Goal: Task Accomplishment & Management: Complete application form

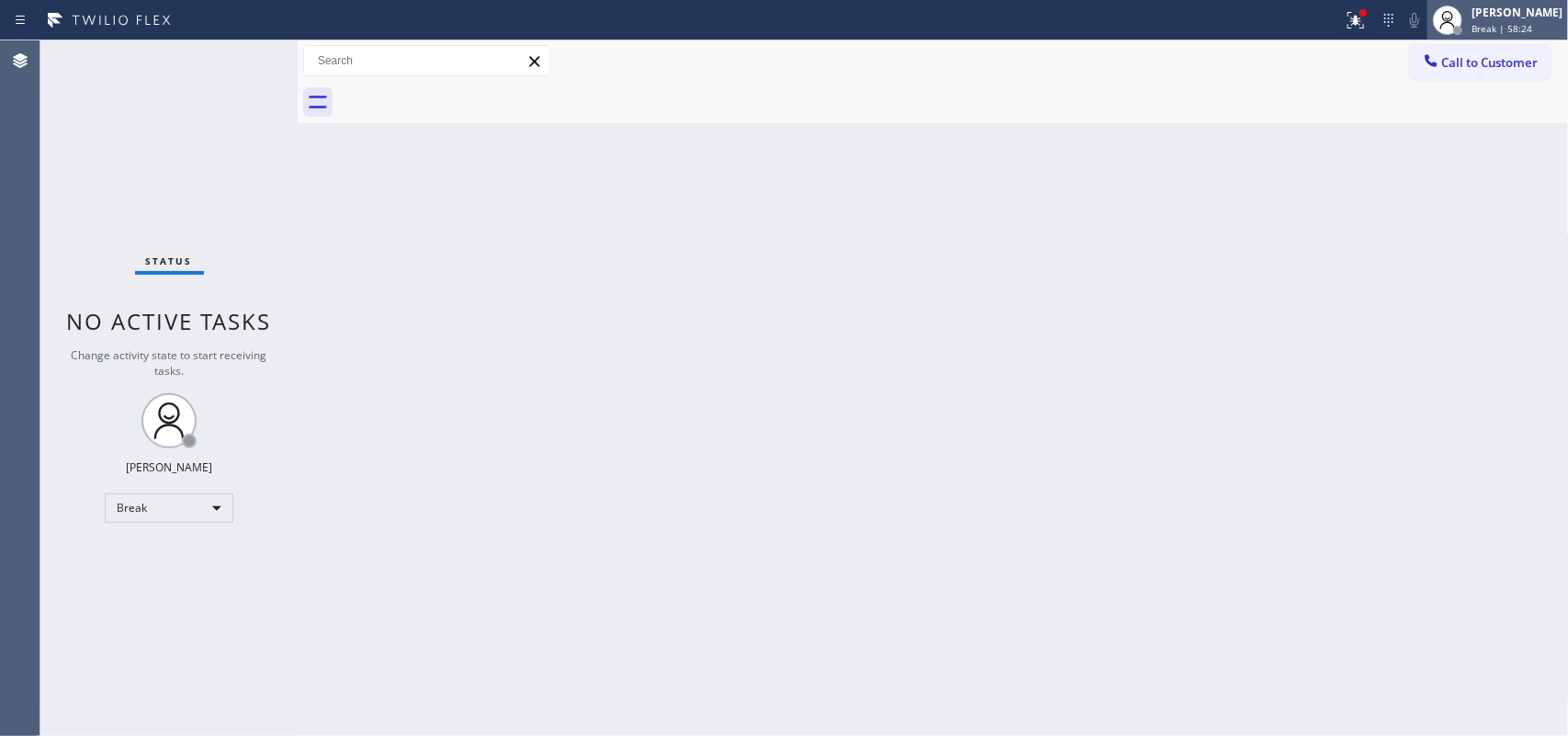
click at [1525, 26] on span "Break | 58:24" at bounding box center [1502, 29] width 61 height 13
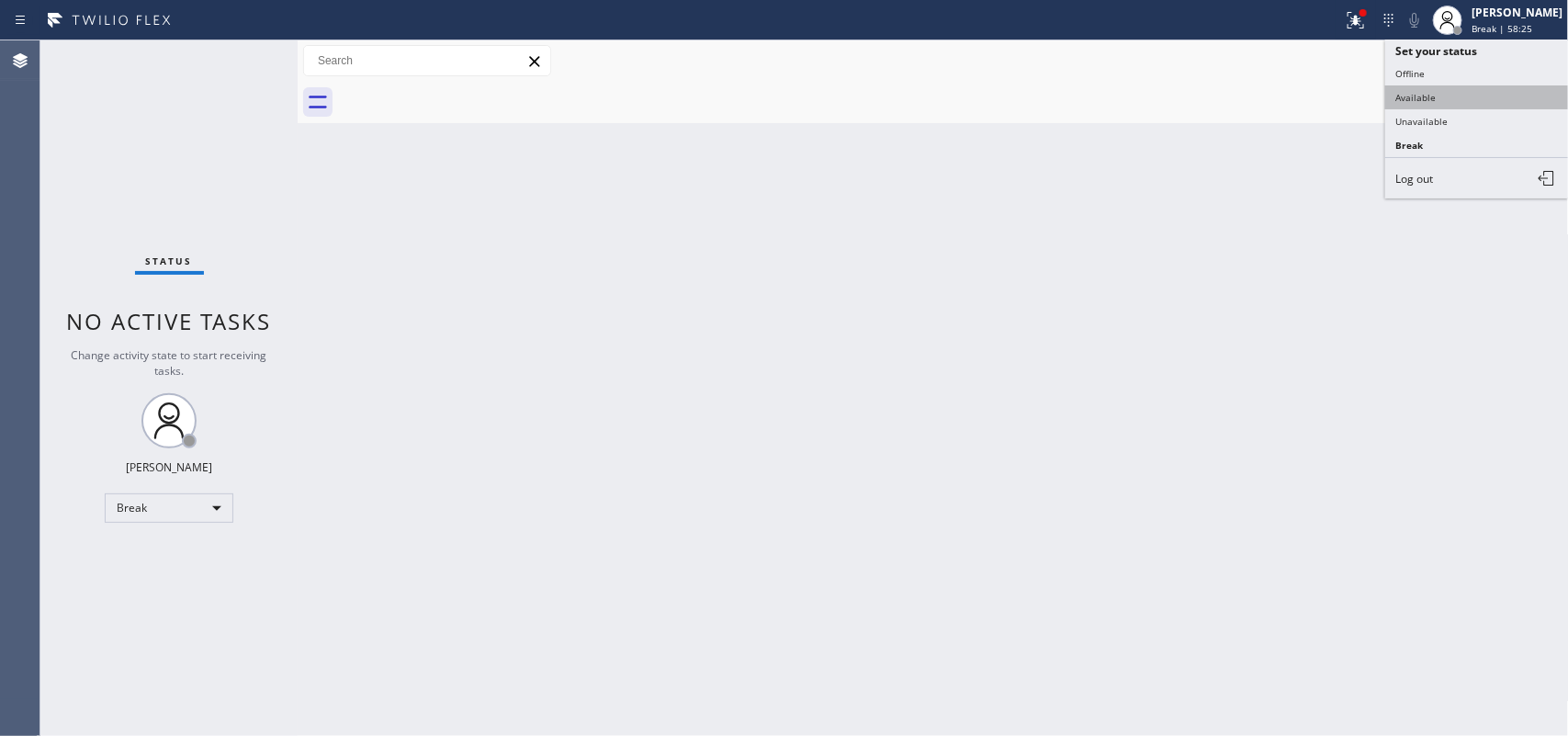
click at [1472, 99] on button "Available" at bounding box center [1477, 97] width 184 height 24
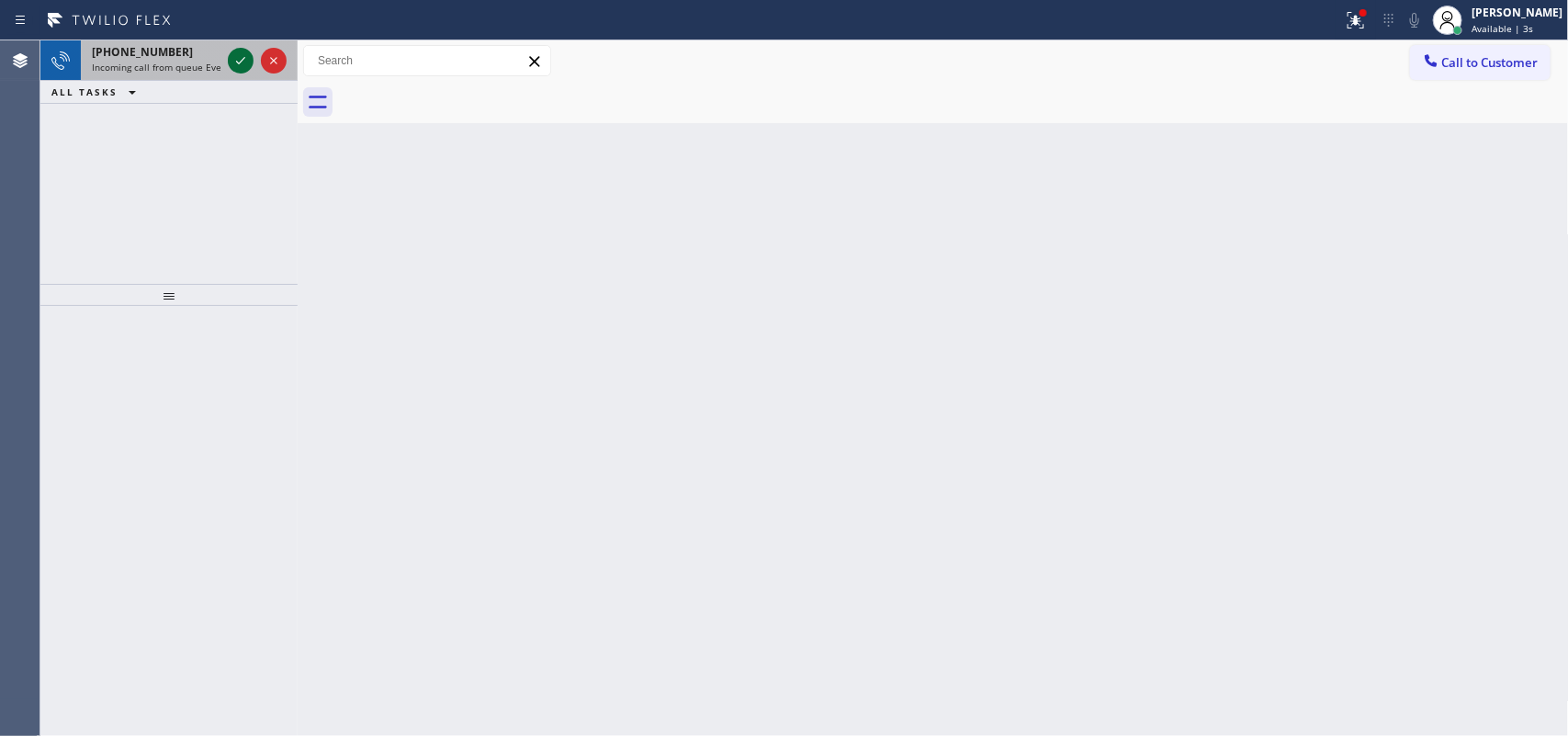
click at [236, 58] on icon at bounding box center [240, 60] width 22 height 22
click at [234, 55] on icon at bounding box center [240, 60] width 22 height 22
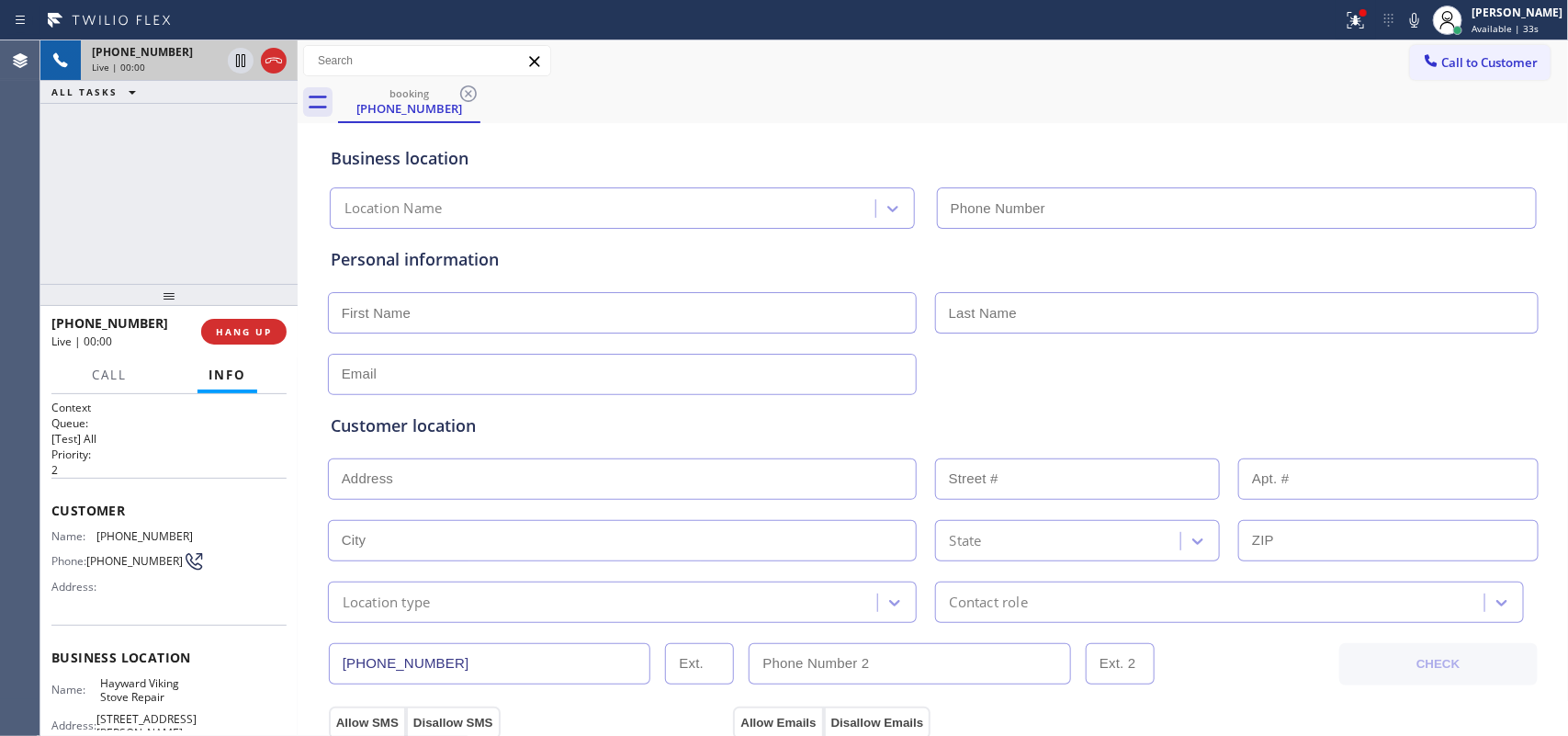
type input "[PHONE_NUMBER]"
click at [179, 250] on div "[PHONE_NUMBER] Live | 01:18 ALL TASKS ALL TASKS ACTIVE TASKS TASKS IN WRAP UP" at bounding box center [169, 162] width 257 height 244
click at [566, 325] on input "text" at bounding box center [623, 312] width 589 height 41
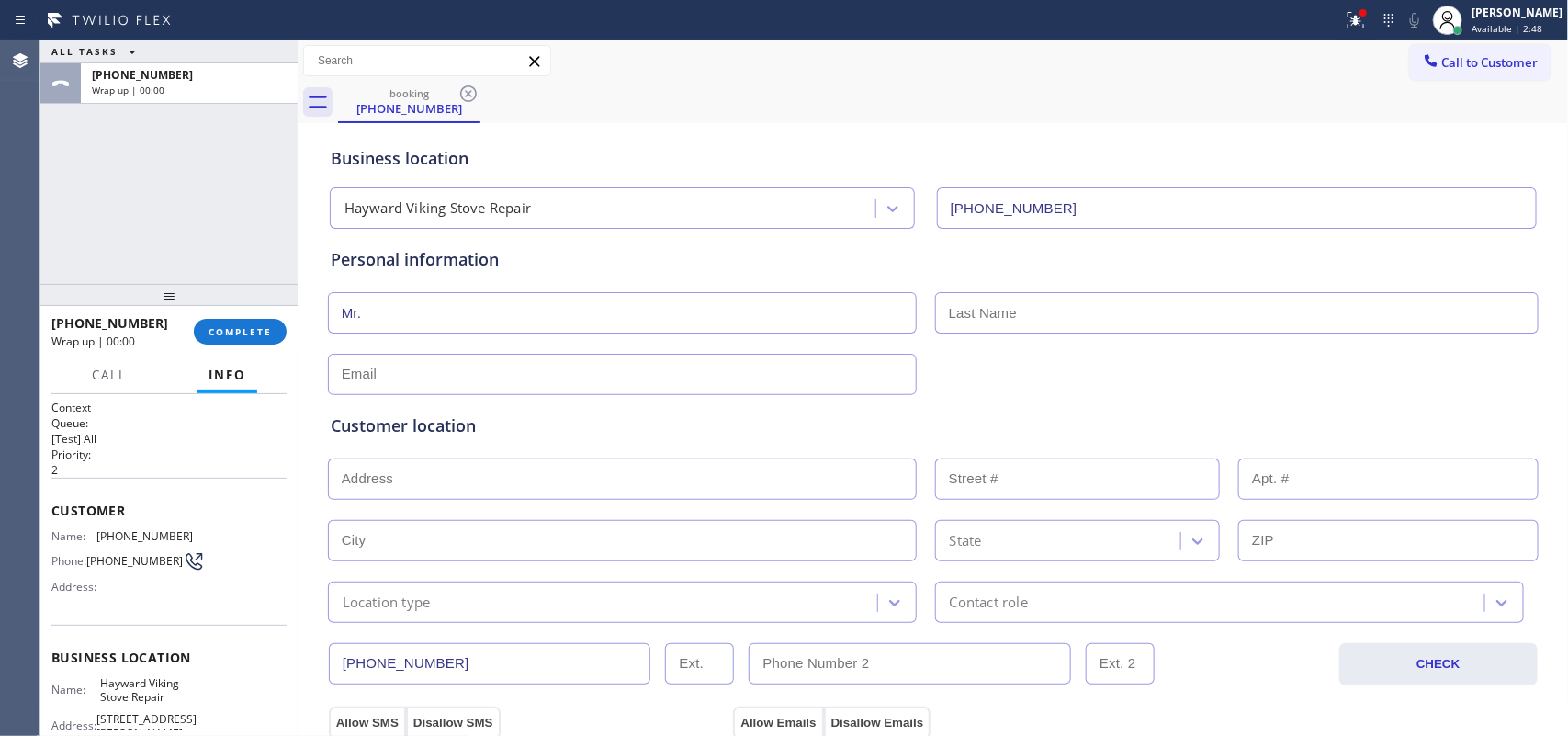
type input "Mr."
type input "[PERSON_NAME]"
click at [533, 400] on div "Customer location >> ADD NEW ADDRESS << + NEW ADDRESS State Location type Conta…" at bounding box center [934, 508] width 1213 height 228
click at [531, 374] on input "text" at bounding box center [623, 374] width 589 height 41
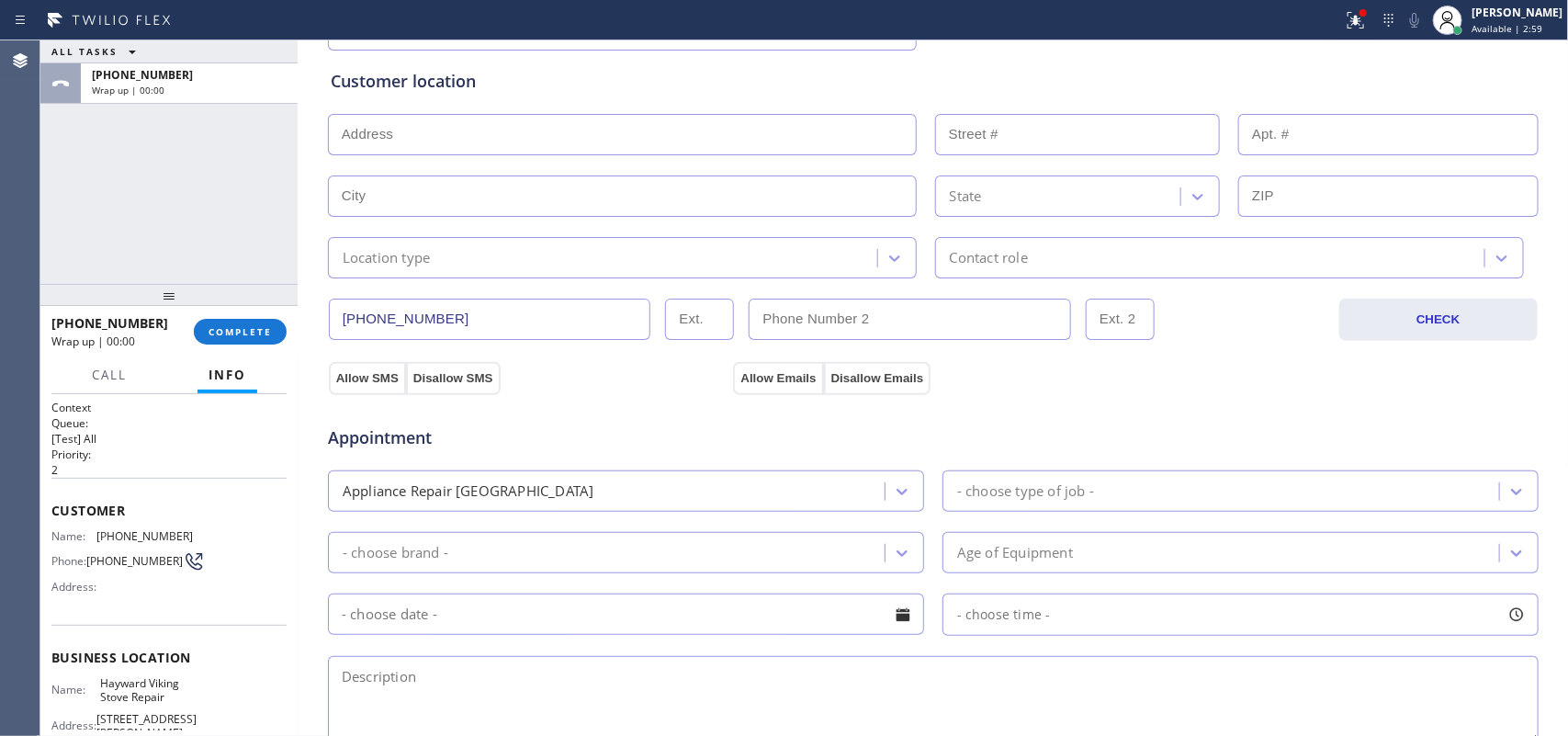
type input "[EMAIL_ADDRESS][DOMAIN_NAME]"
click at [862, 131] on input "text" at bounding box center [623, 134] width 589 height 41
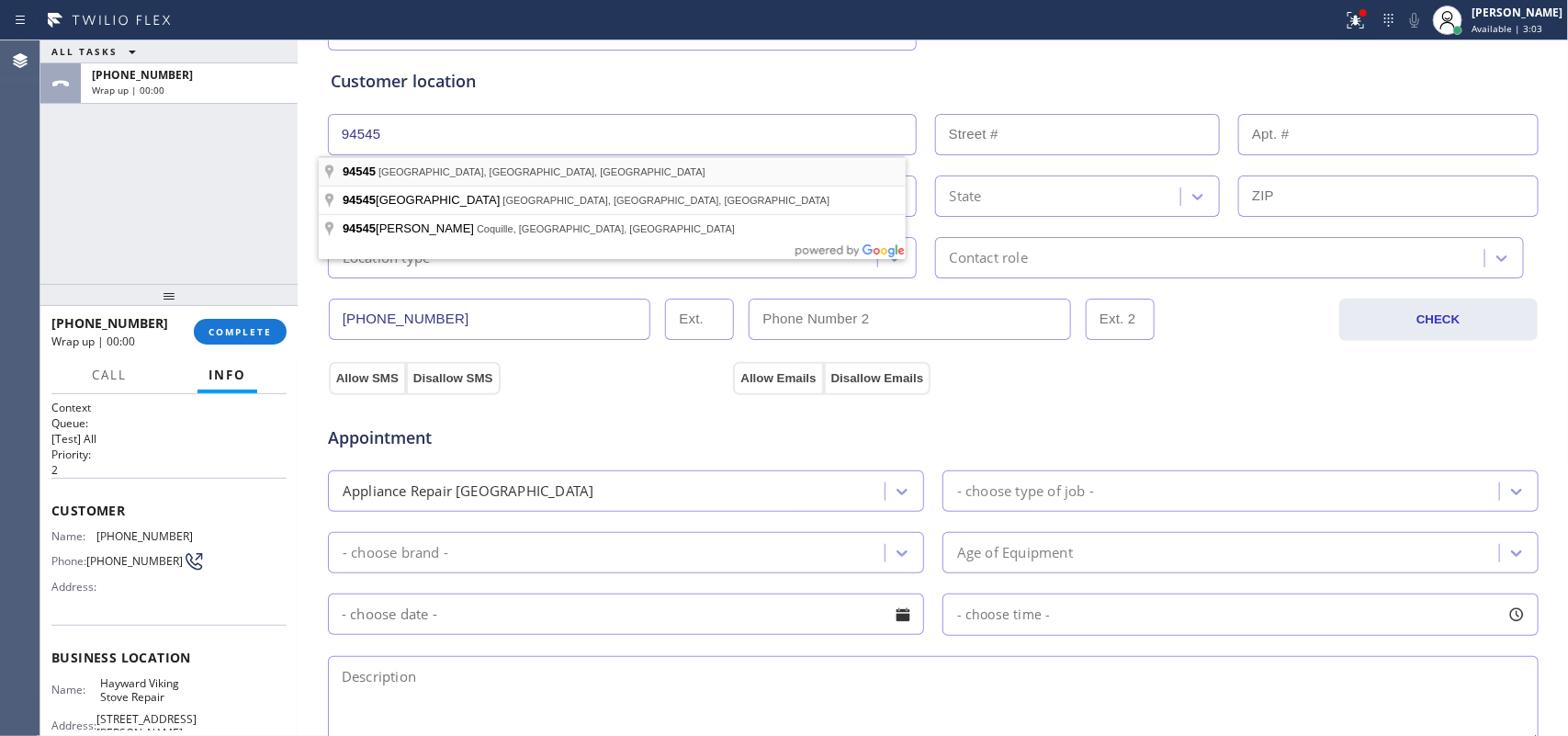
type input "[GEOGRAPHIC_DATA], [GEOGRAPHIC_DATA]"
type input "Hayward"
type input "94545"
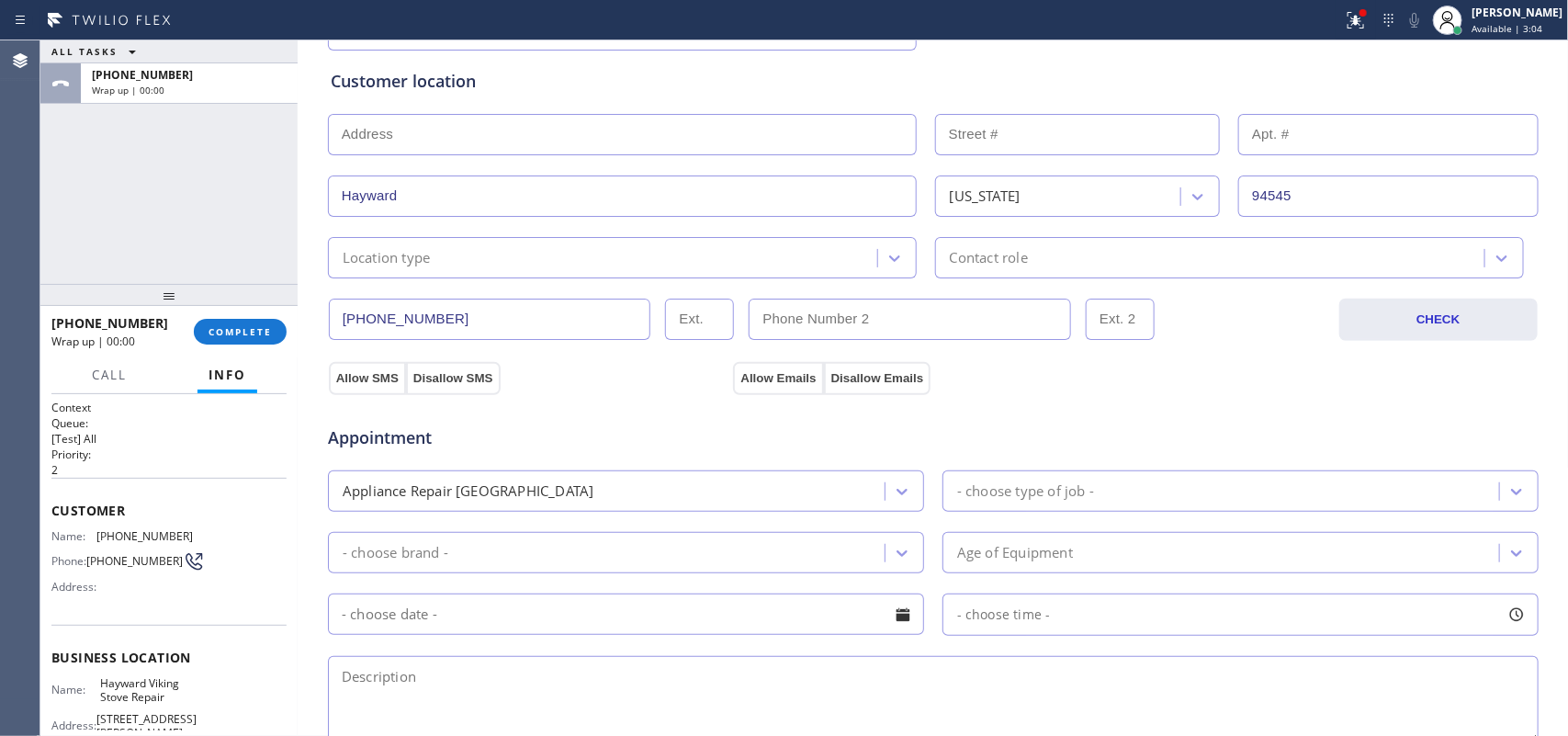
click at [749, 249] on div "Location type" at bounding box center [605, 258] width 544 height 32
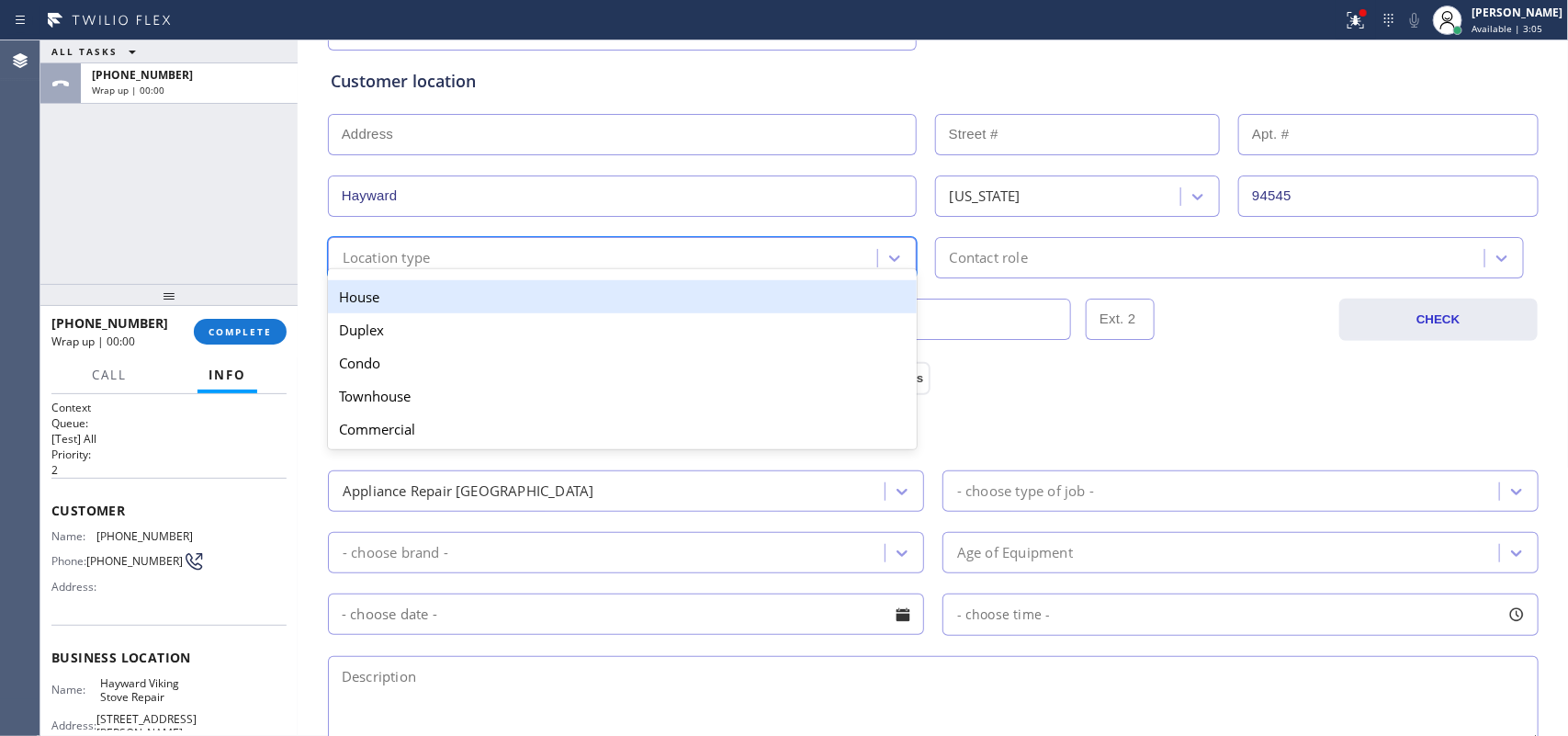
click at [746, 299] on div "House" at bounding box center [623, 296] width 589 height 33
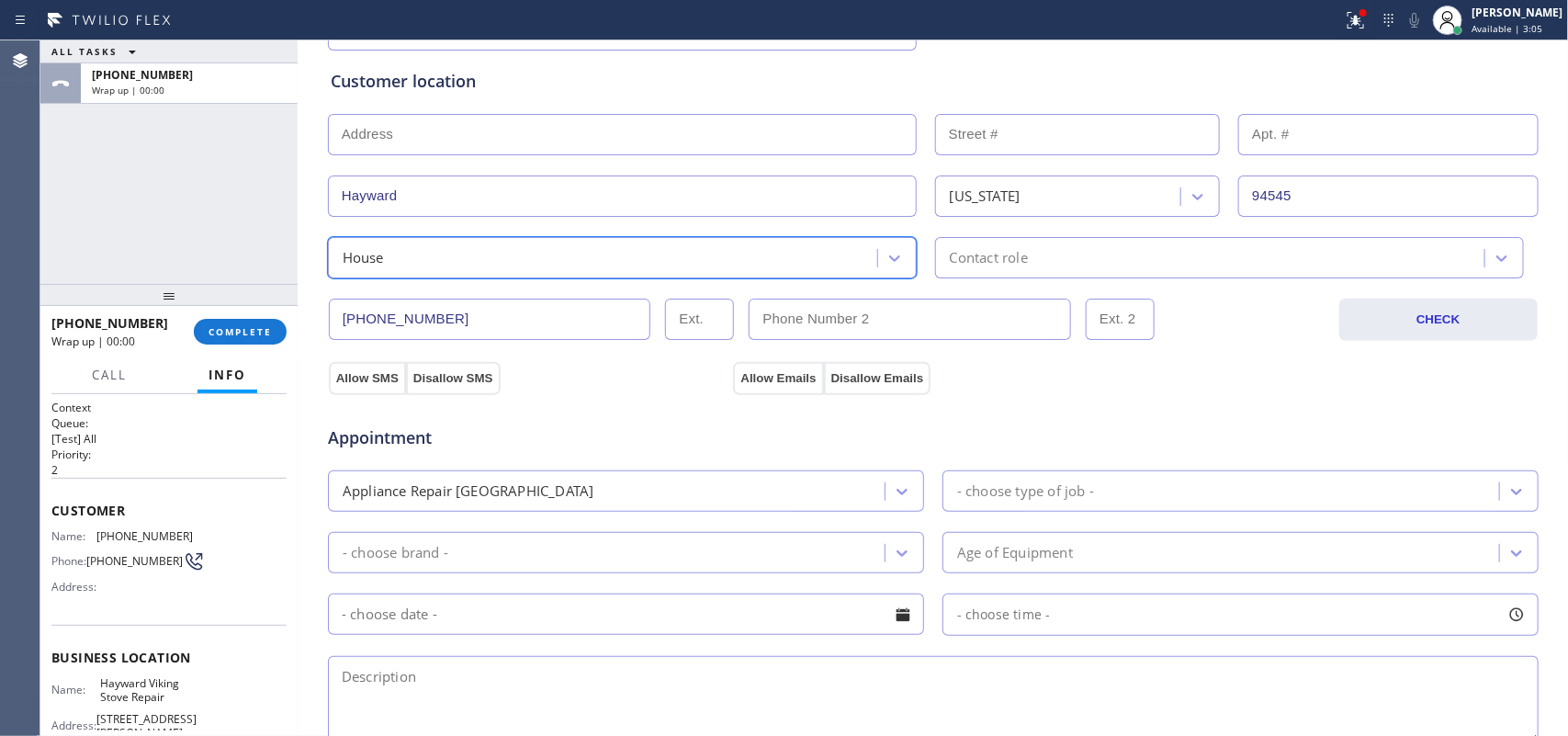
click at [970, 258] on div "Contact role" at bounding box center [989, 258] width 78 height 21
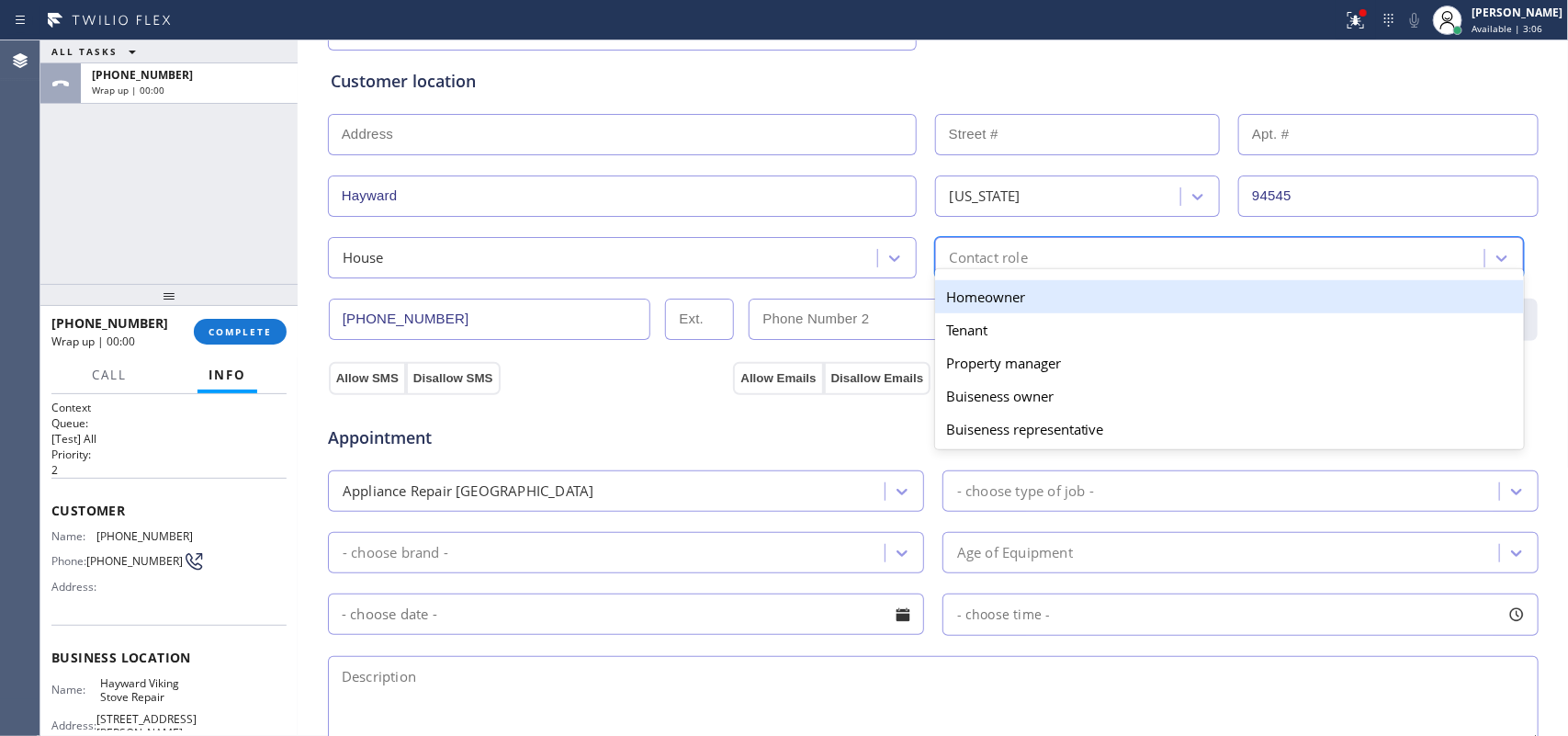
drag, startPoint x: 979, startPoint y: 289, endPoint x: 810, endPoint y: 324, distance: 172.6
click at [979, 290] on div "Homeowner" at bounding box center [1229, 296] width 589 height 33
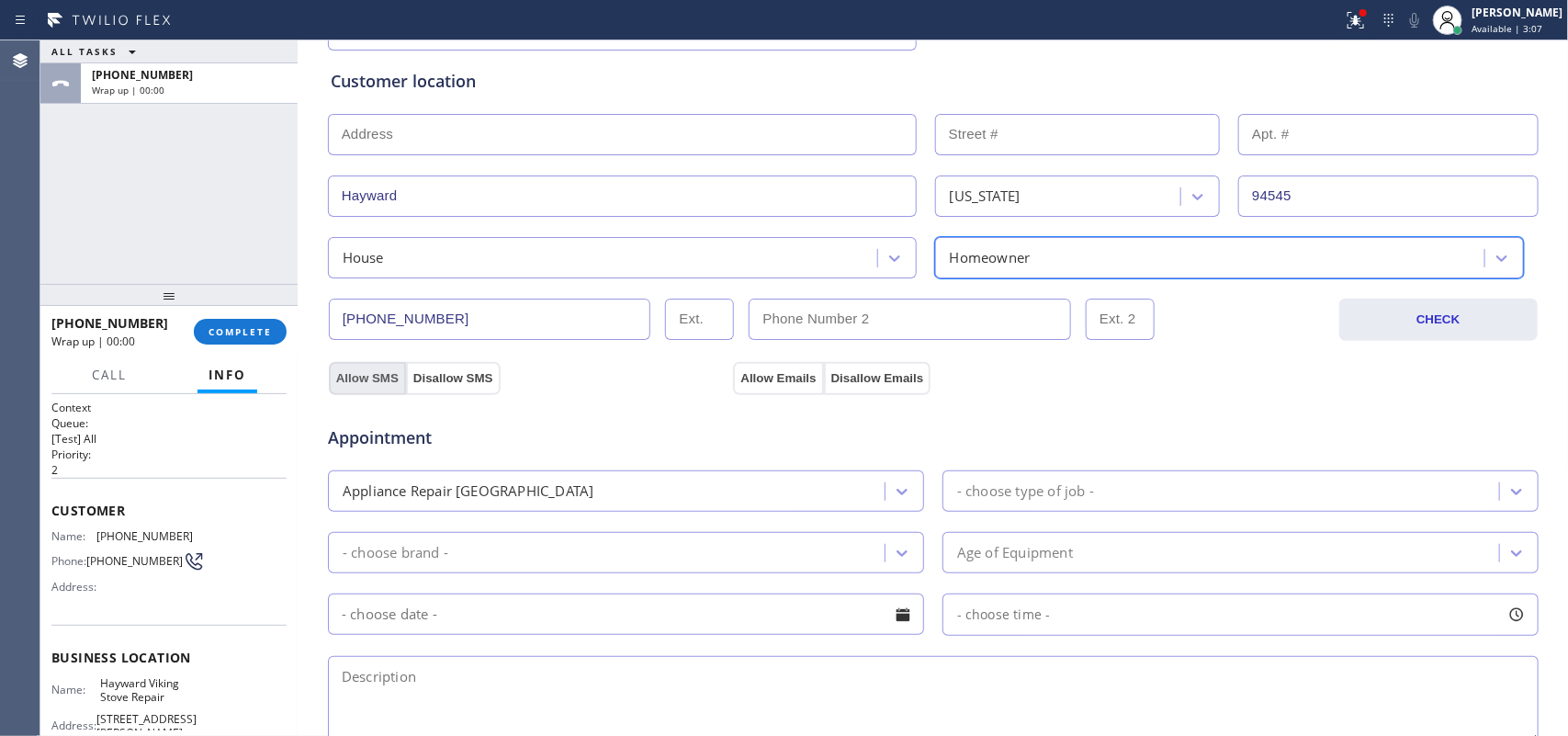
click at [354, 387] on button "Allow SMS" at bounding box center [367, 378] width 77 height 33
drag, startPoint x: 760, startPoint y: 373, endPoint x: 770, endPoint y: 369, distance: 10.8
click at [758, 373] on button "Allow Emails" at bounding box center [778, 378] width 90 height 33
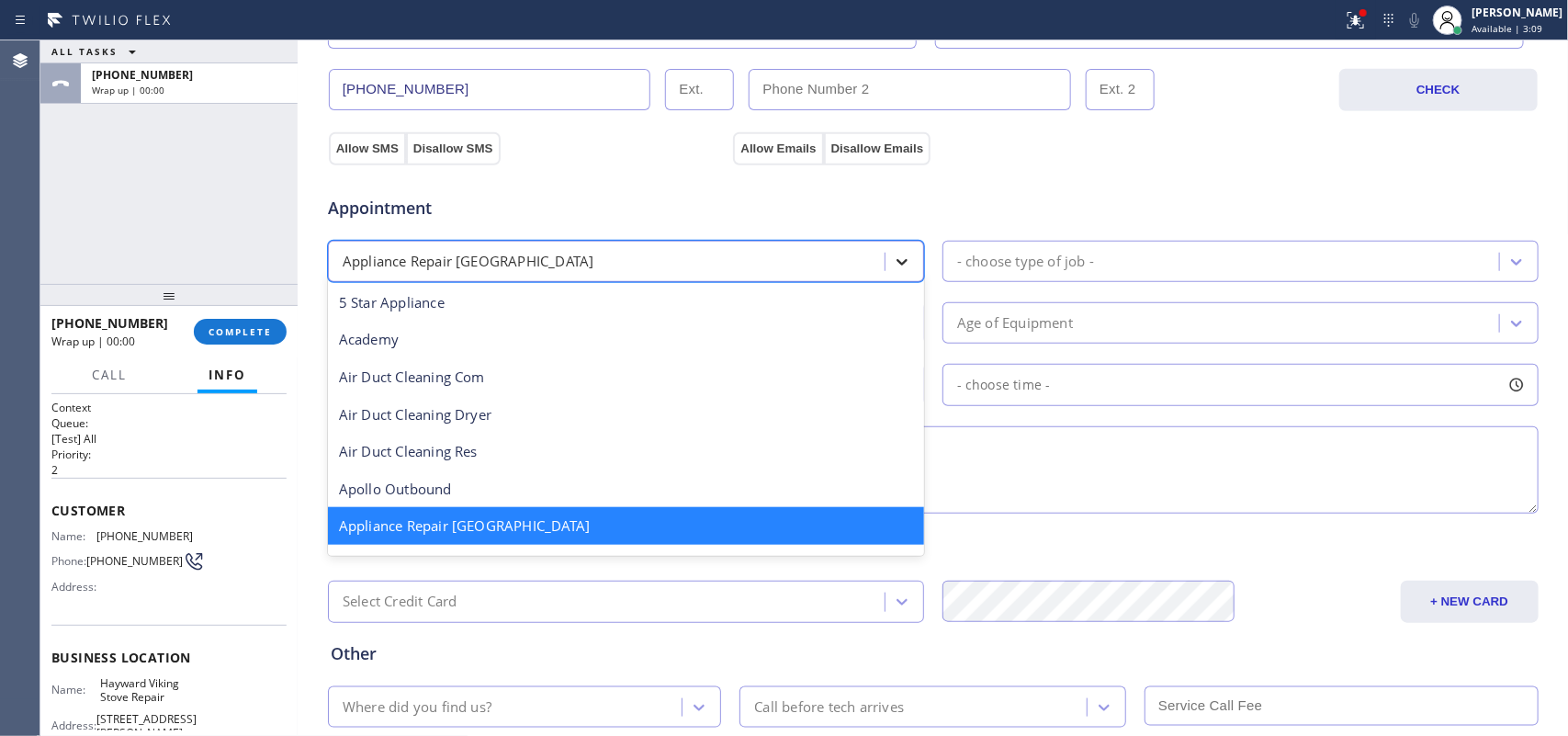
click at [903, 267] on div at bounding box center [902, 262] width 33 height 33
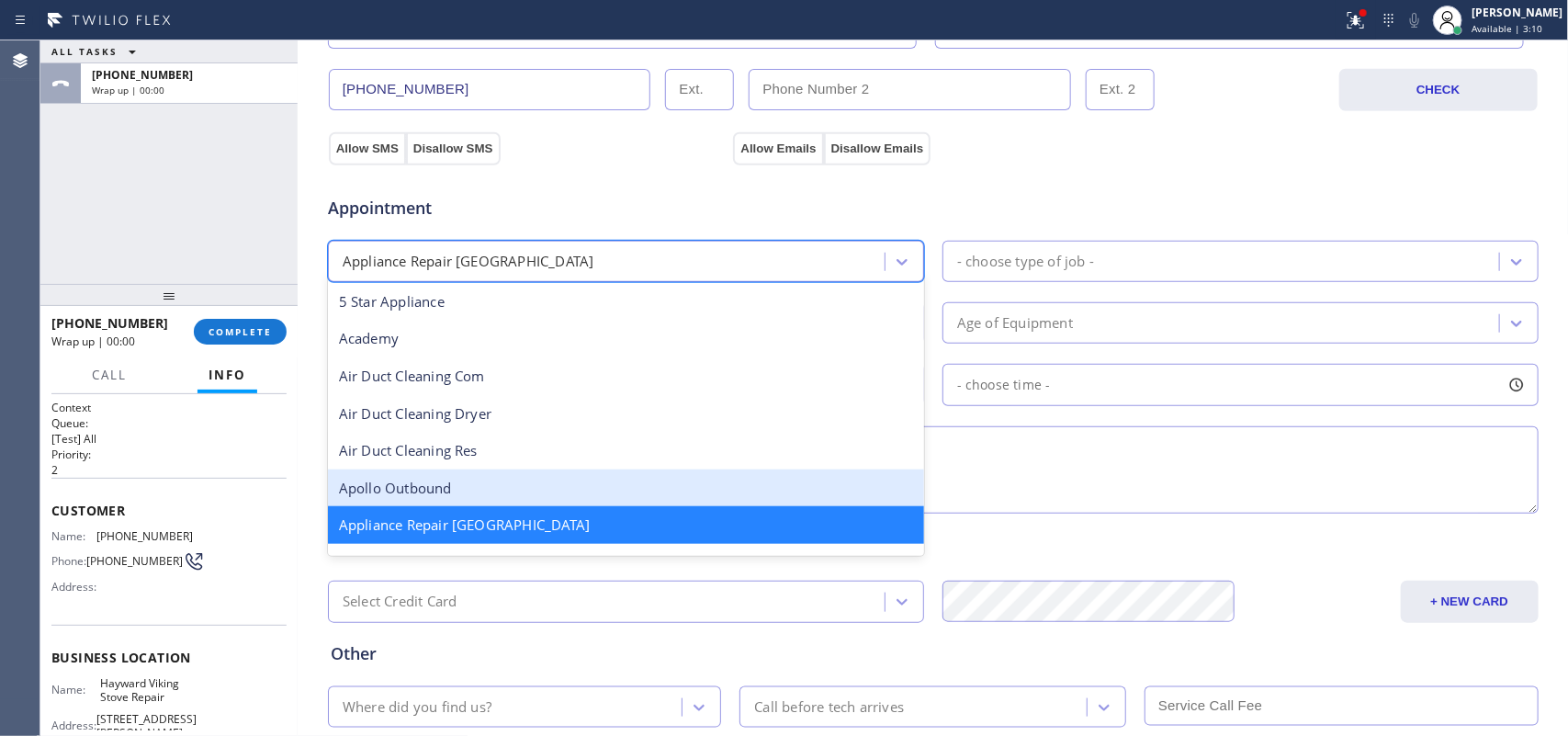
scroll to position [230, 0]
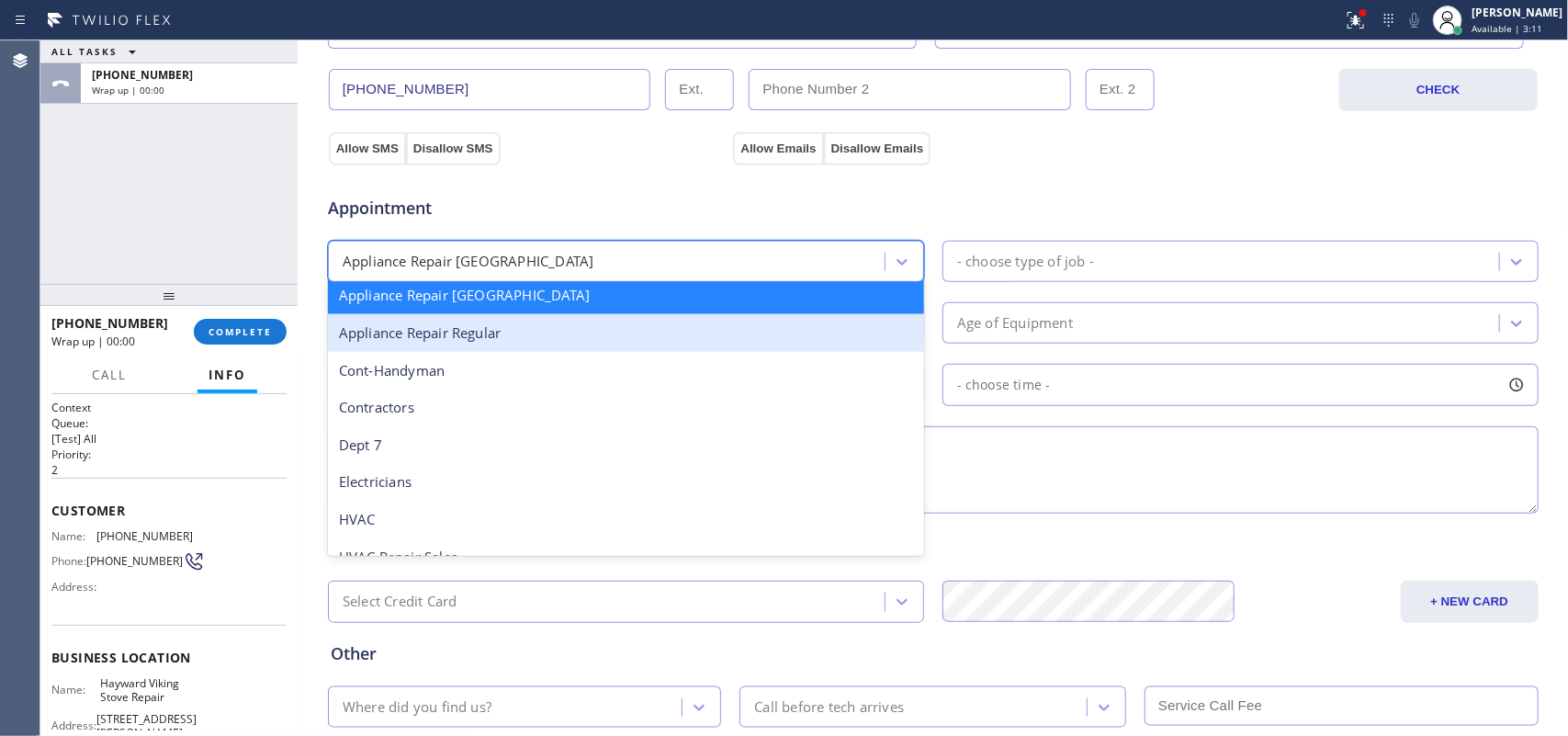
click at [745, 335] on div "Appliance Repair Regular" at bounding box center [626, 333] width 596 height 38
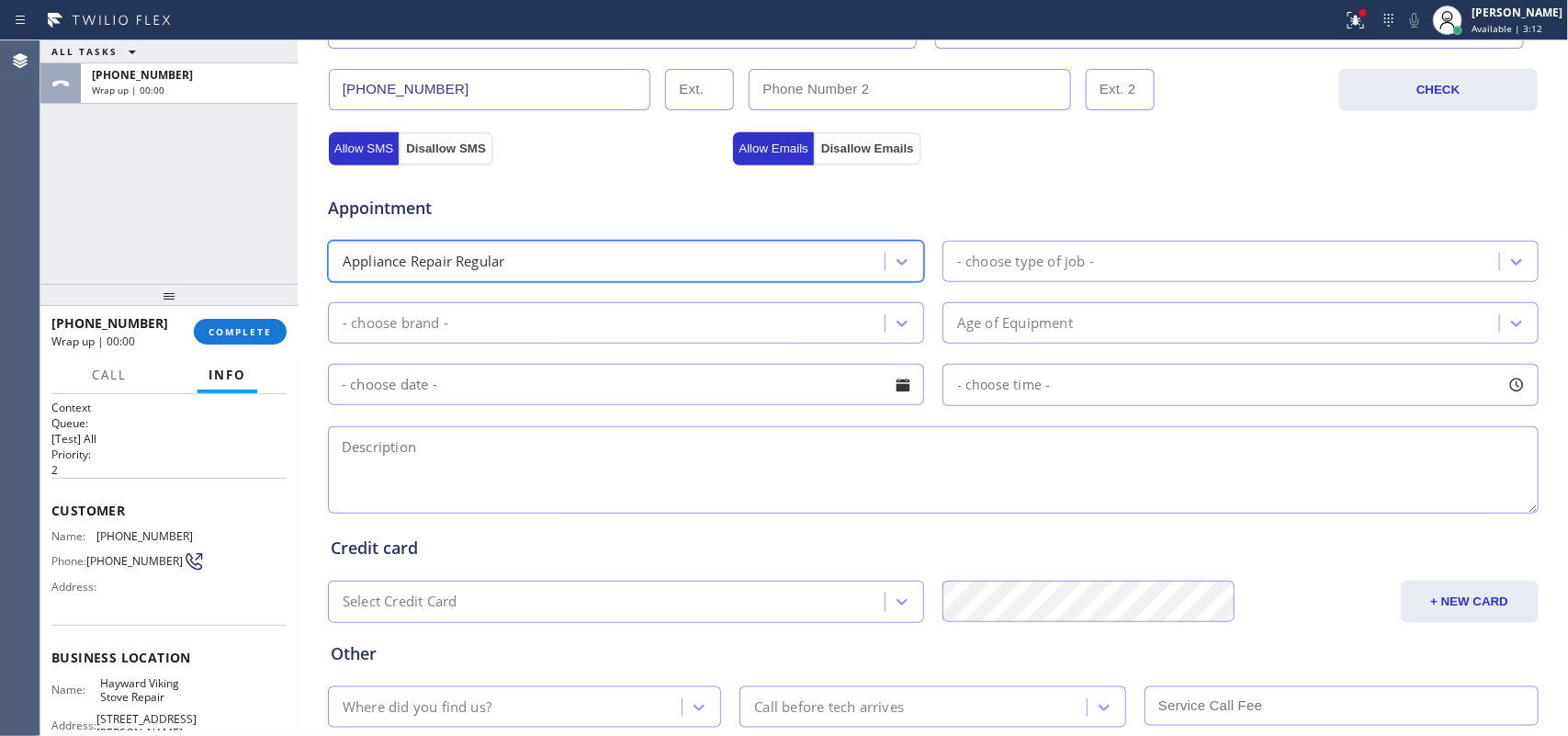
click at [1029, 257] on div "- choose type of job -" at bounding box center [1026, 261] width 137 height 21
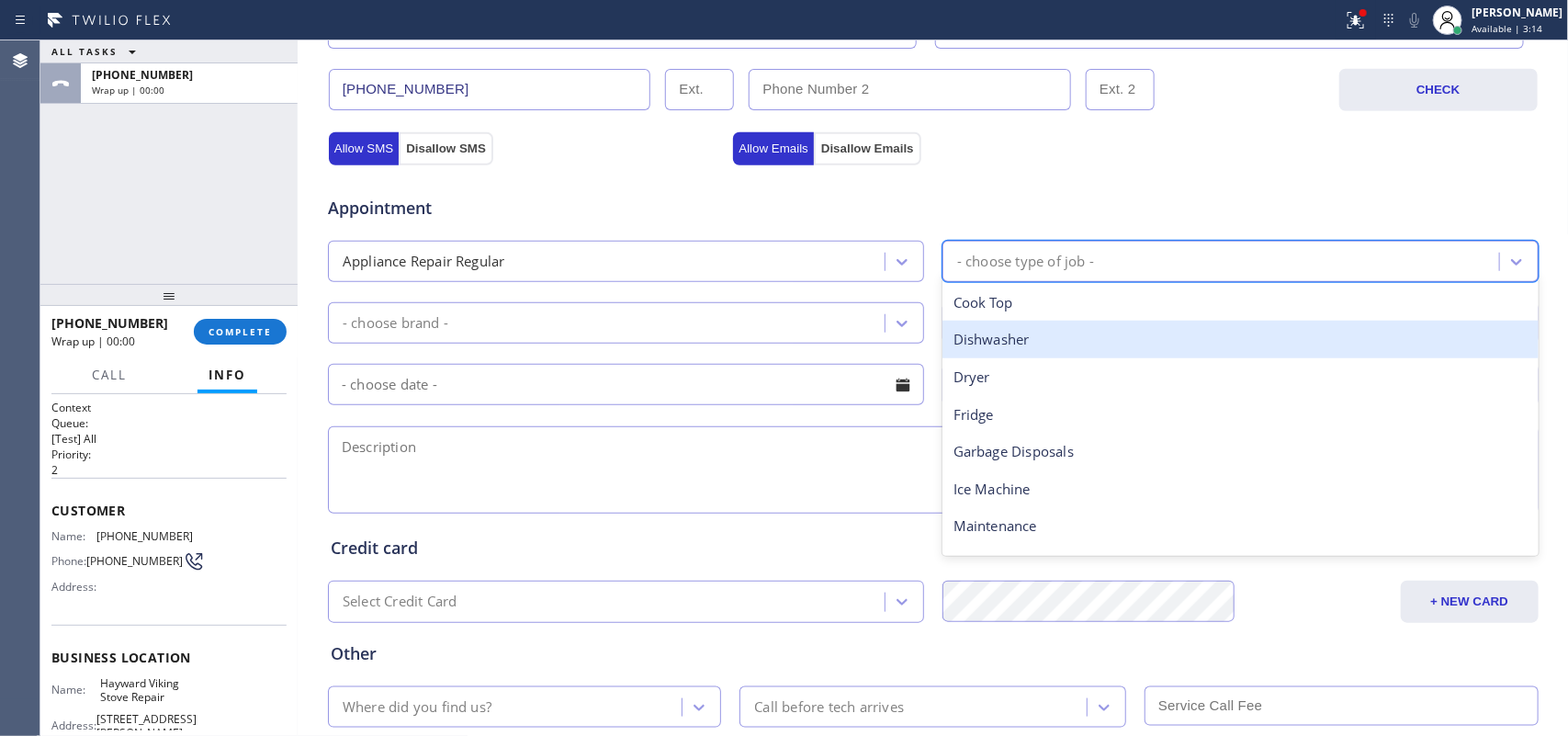
click at [1055, 340] on div "Dishwasher" at bounding box center [1241, 340] width 596 height 38
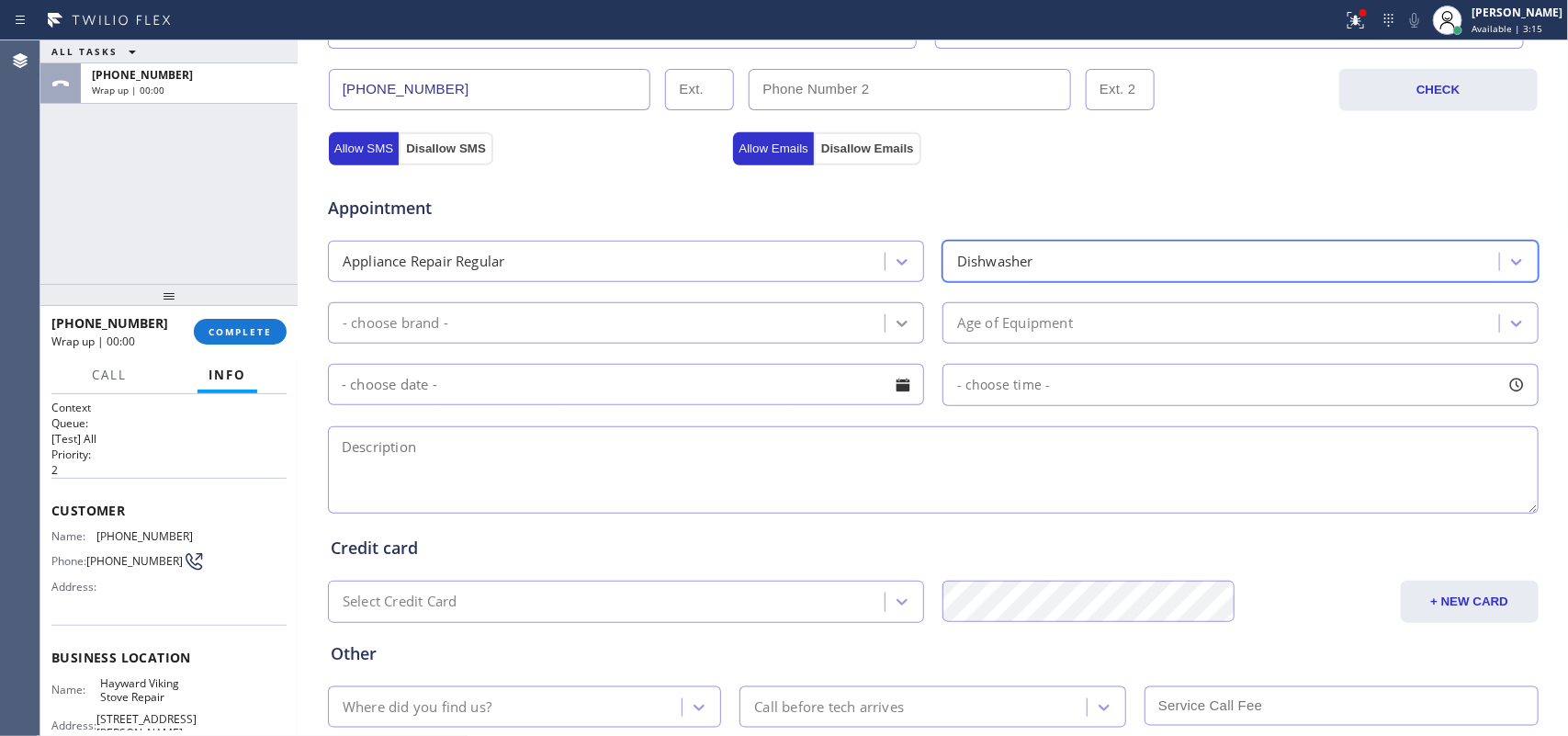
click at [885, 327] on div at bounding box center [902, 323] width 33 height 33
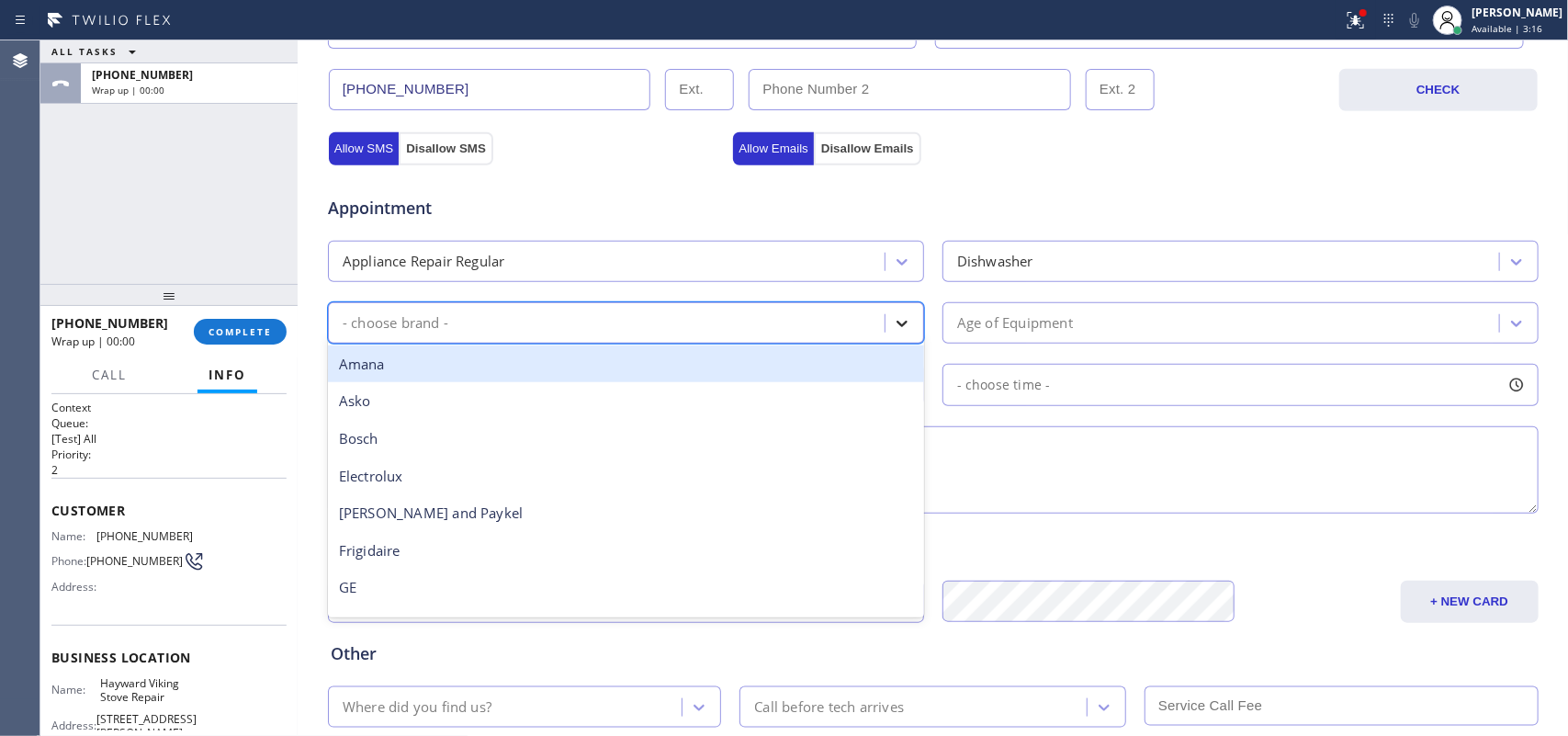
type input "m"
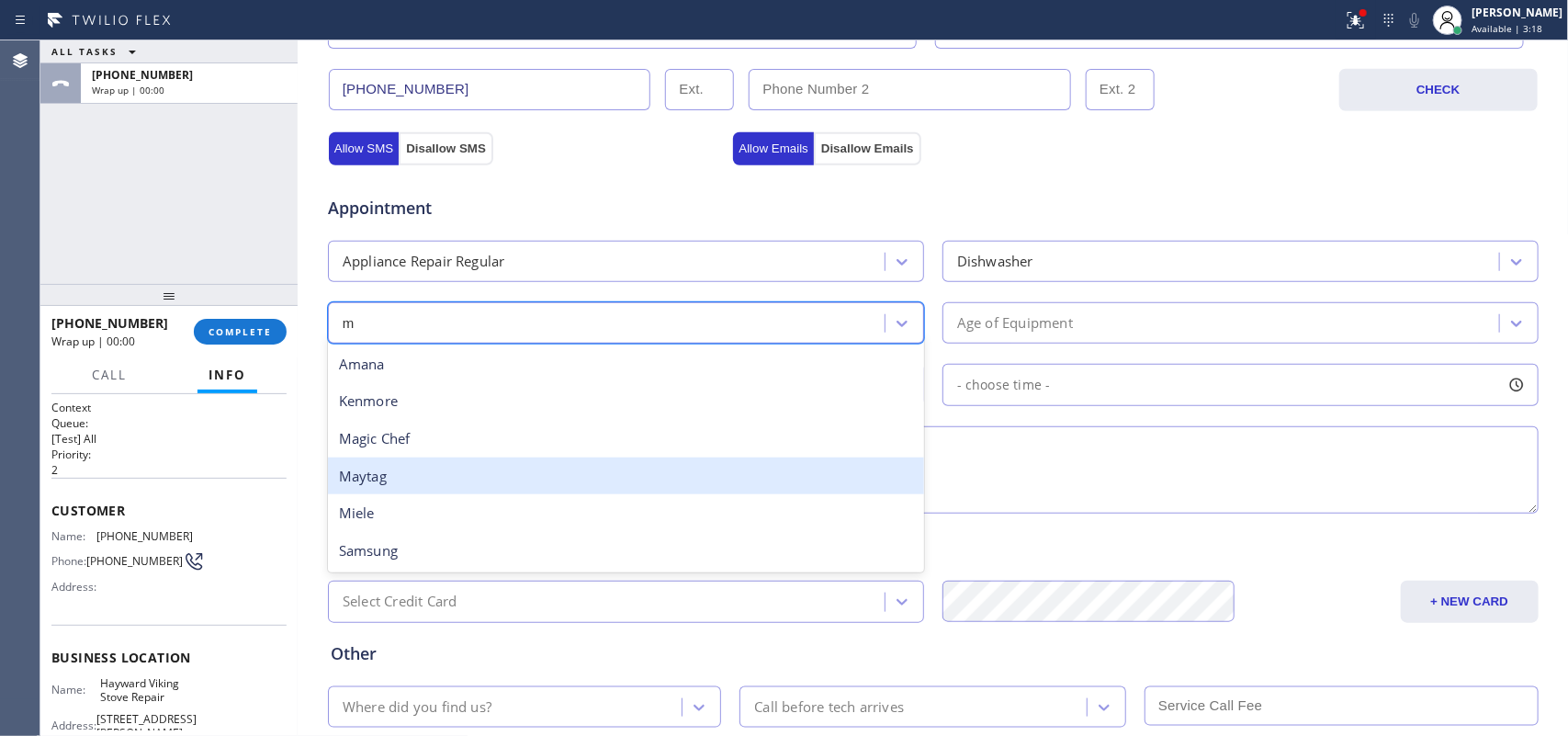
click at [747, 487] on div "Maytag" at bounding box center [626, 477] width 596 height 38
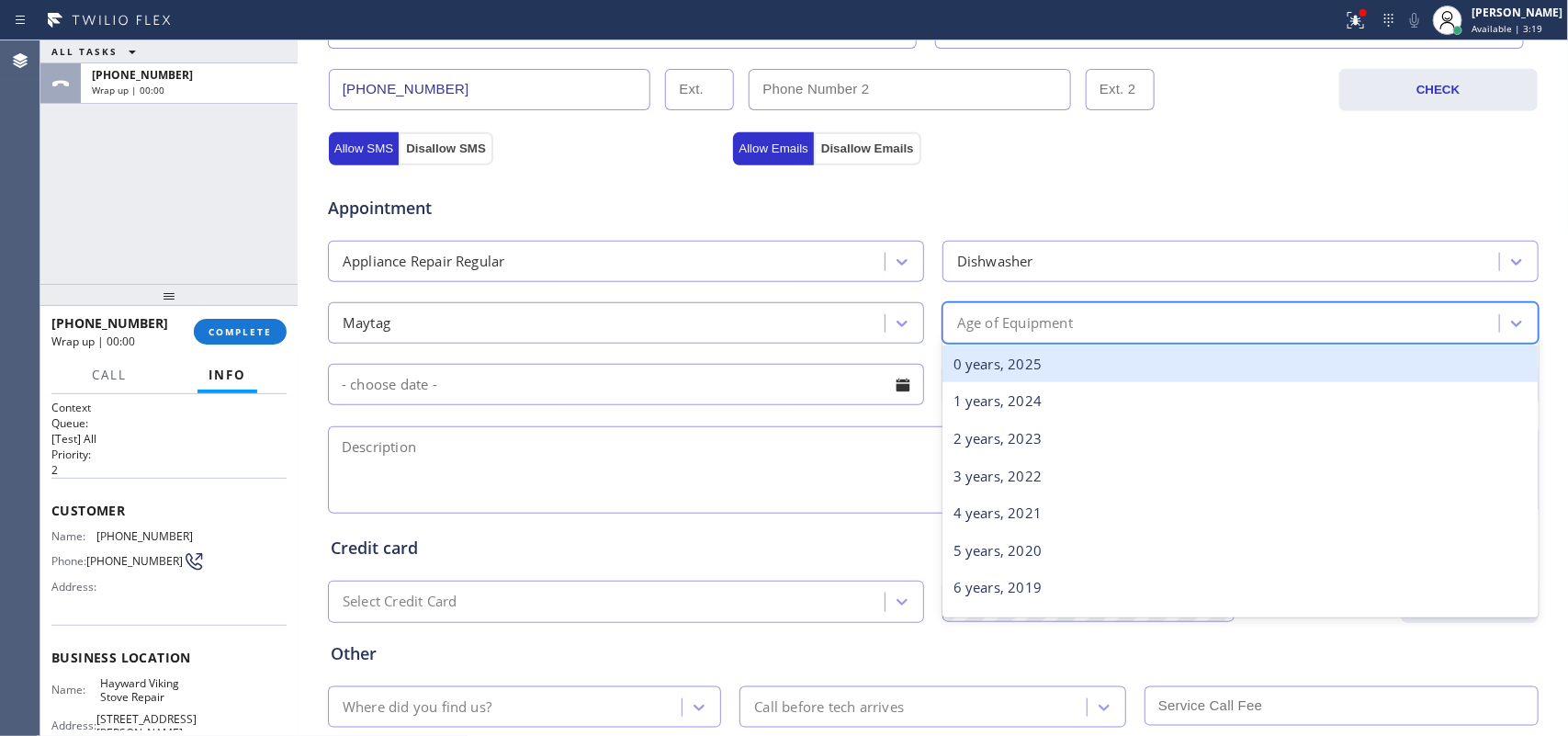
click at [1070, 319] on div "Age of Equipment" at bounding box center [1223, 323] width 551 height 32
click at [1066, 369] on div "0 years, 2025" at bounding box center [1241, 365] width 596 height 38
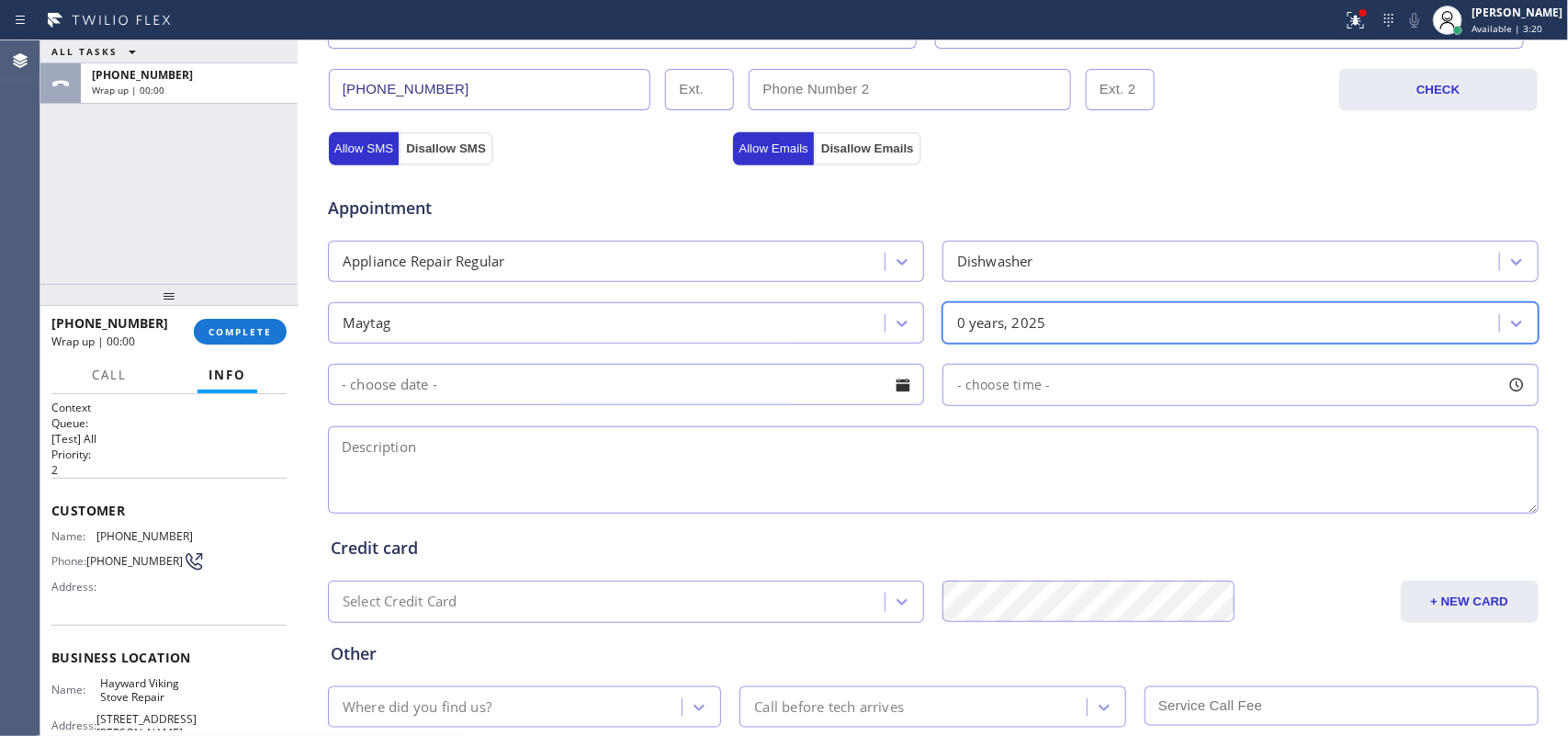
scroll to position [691, 0]
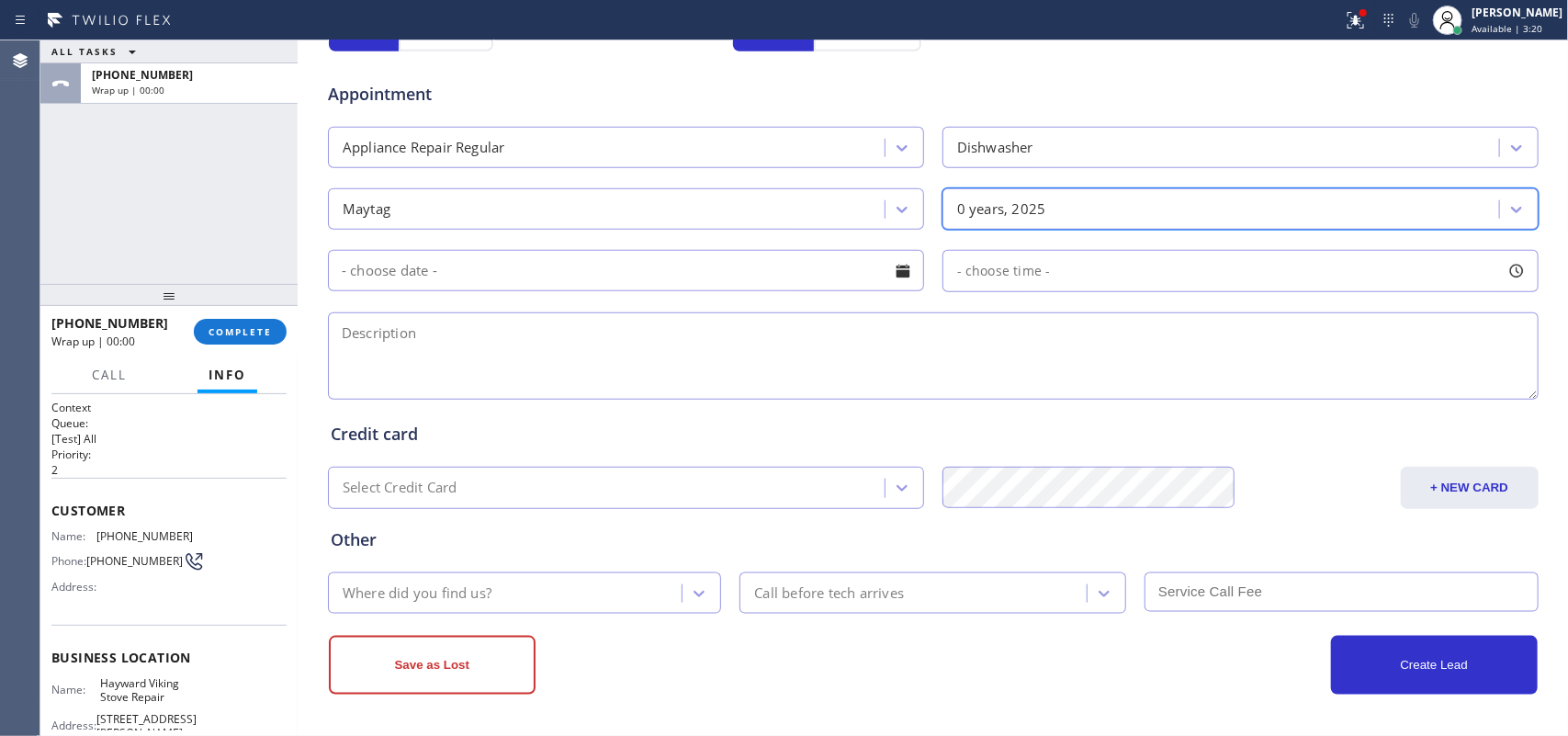
click at [926, 355] on textarea at bounding box center [934, 356] width 1211 height 88
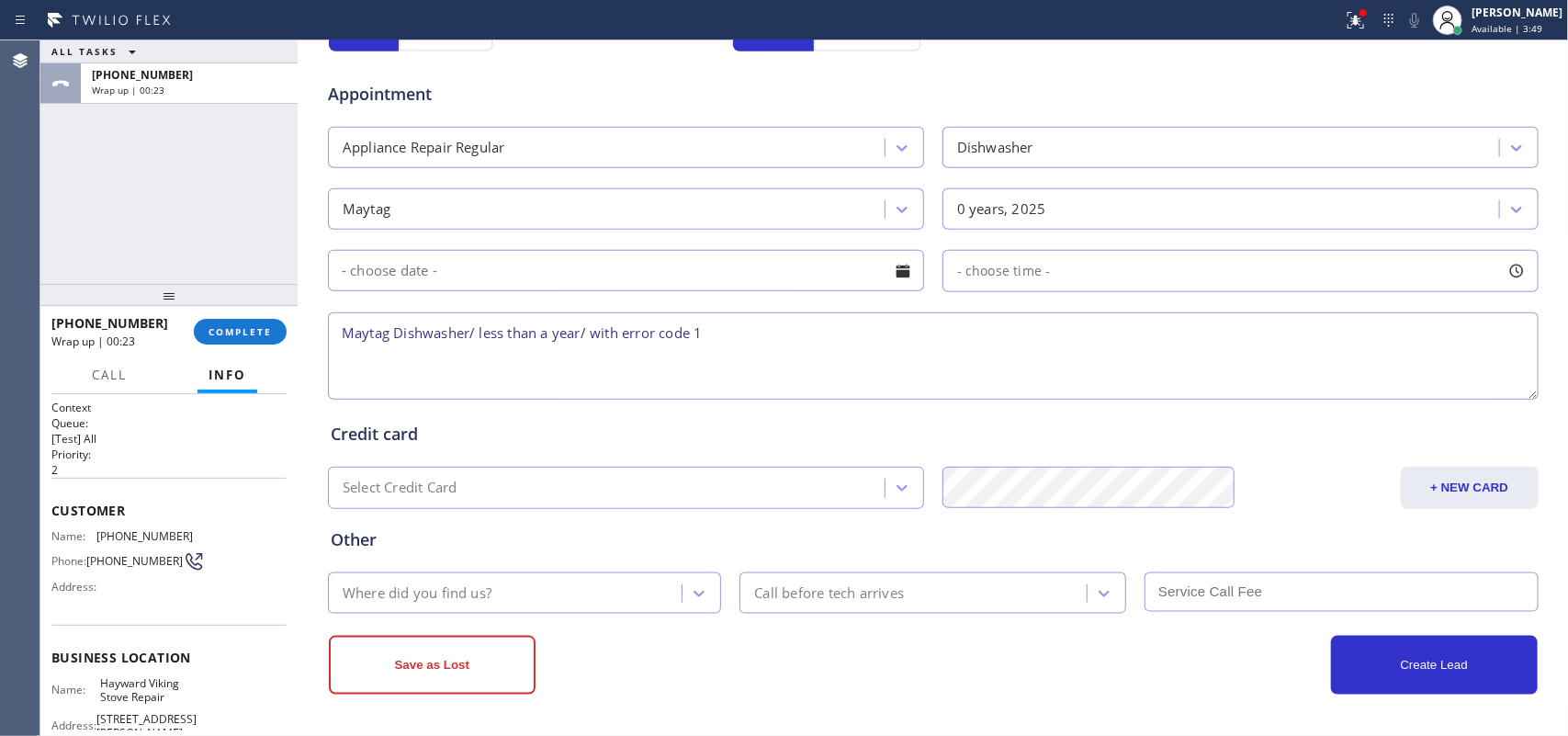
click at [231, 242] on div "ALL TASKS ALL TASKS ACTIVE TASKS TASKS IN WRAP UP [PHONE_NUMBER] Wrap up | 00:23" at bounding box center [169, 162] width 257 height 244
click at [687, 332] on textarea "Maytag Dishwasher/ less than a year/ with error code 1" at bounding box center [934, 356] width 1211 height 88
type textarea "Maytag Dishwasher/ less than a year/ with error code E1F9, not draining properl…"
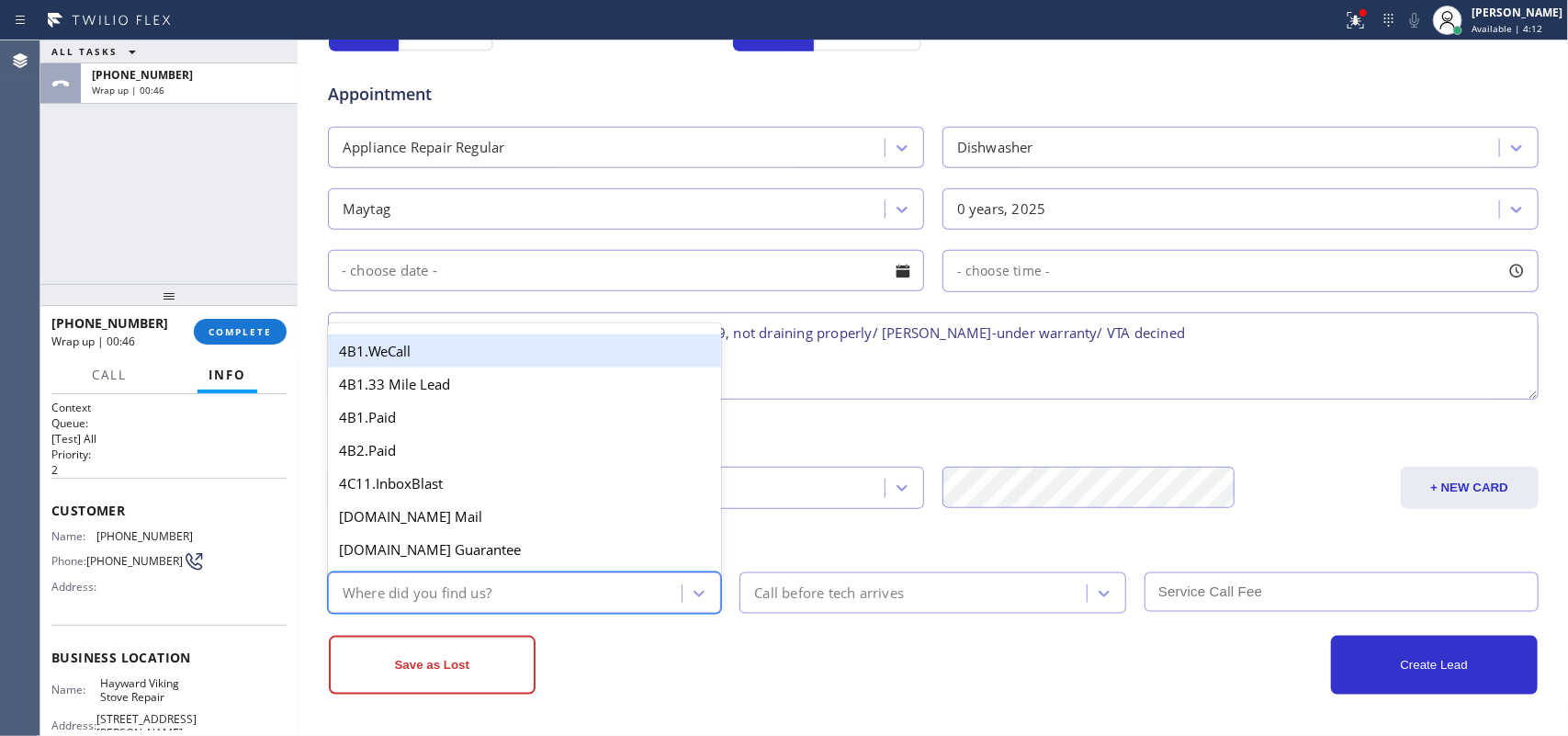
click at [516, 595] on div "Where did you find us?" at bounding box center [507, 593] width 349 height 32
type input "g"
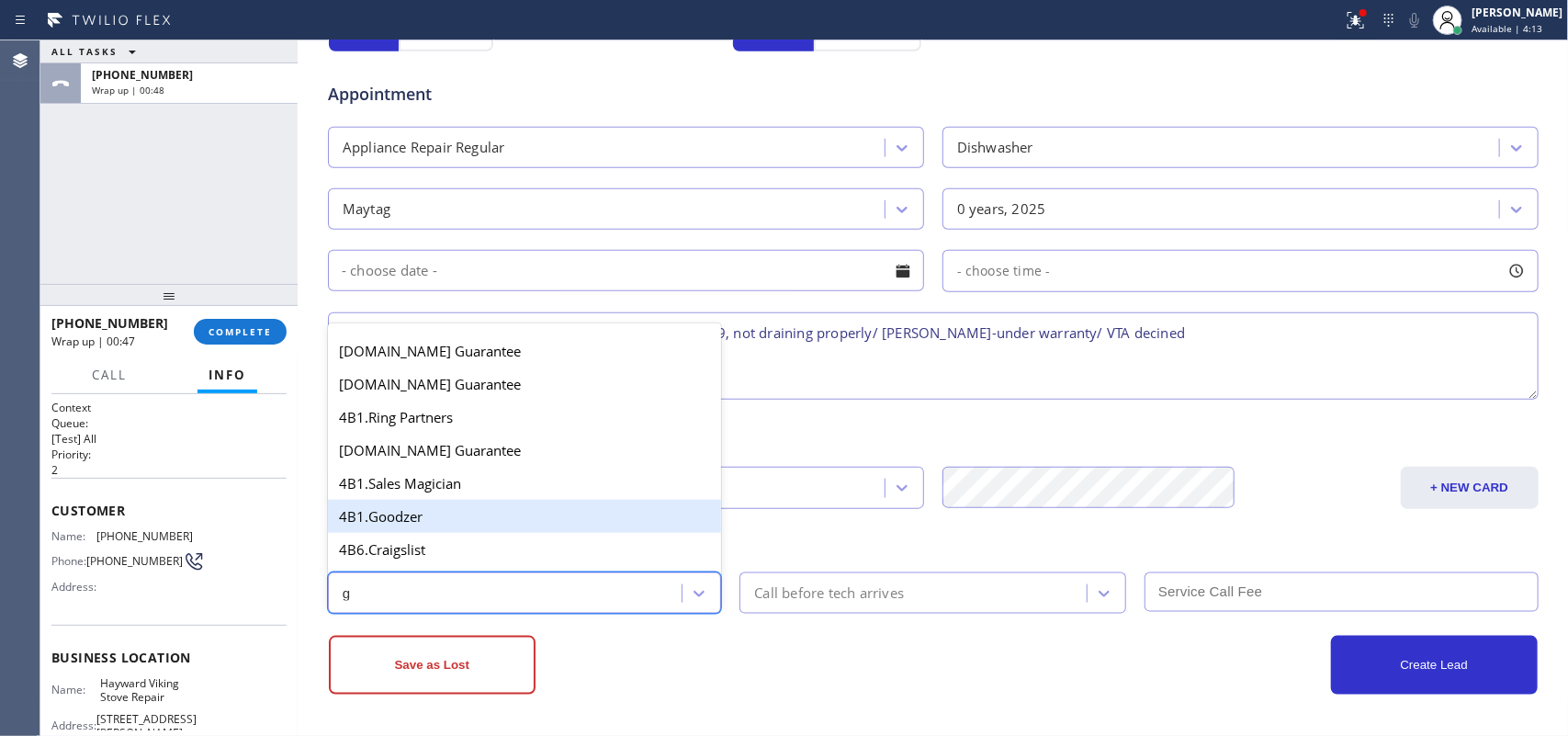
scroll to position [229, 0]
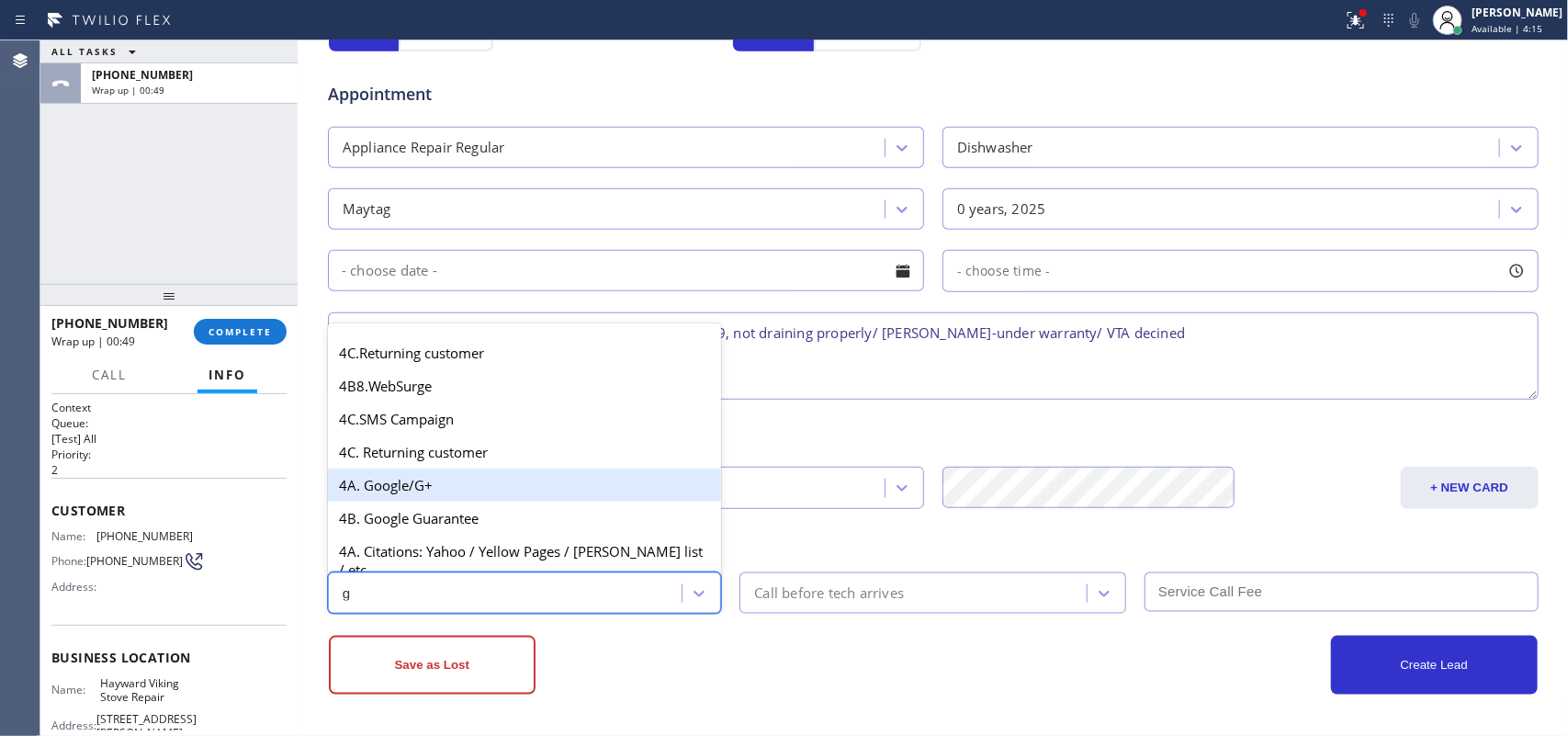
click at [450, 493] on div "4A. Google/G+" at bounding box center [526, 485] width 394 height 33
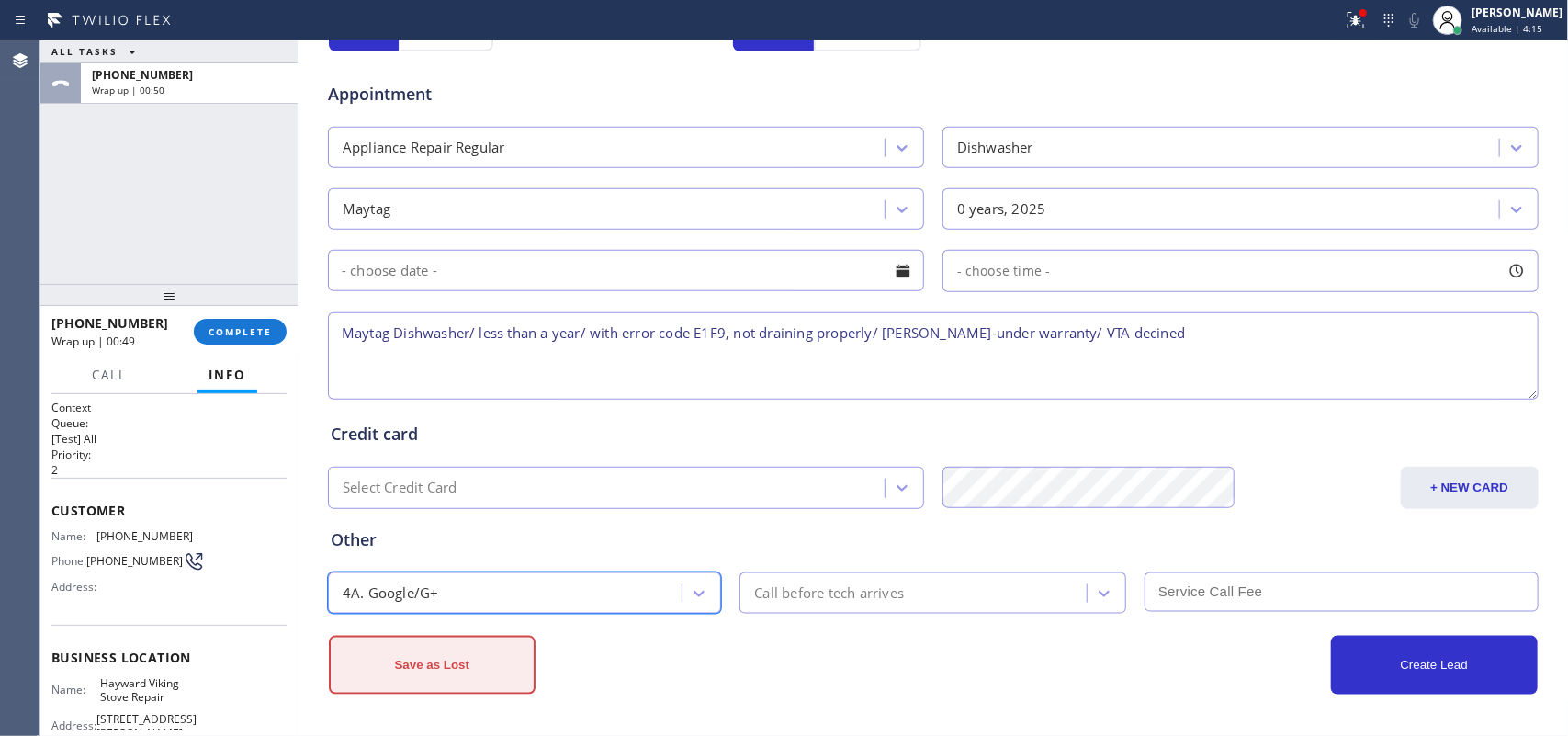
click at [470, 669] on button "Save as Lost" at bounding box center [432, 666] width 207 height 59
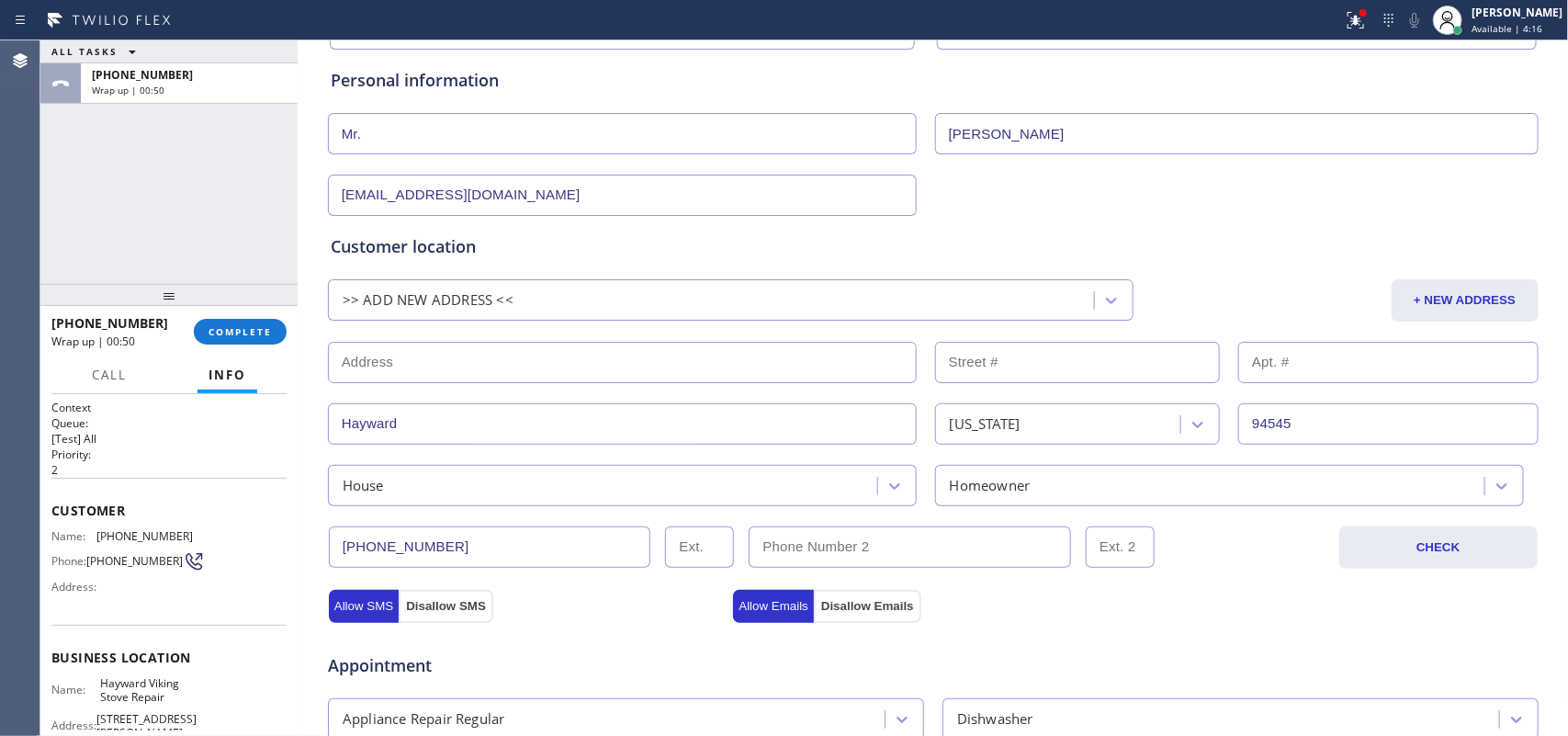
scroll to position [0, 0]
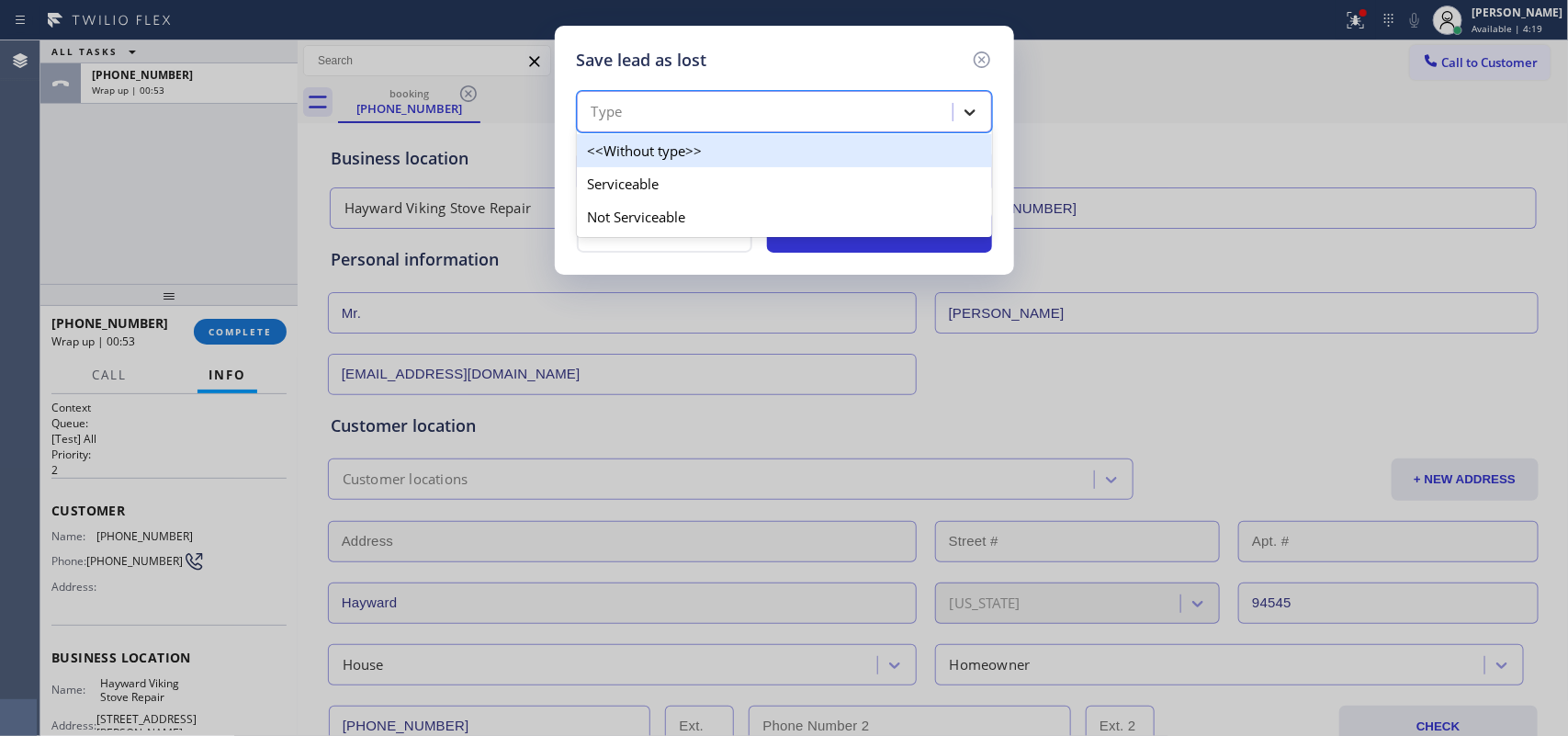
click at [971, 111] on icon at bounding box center [969, 111] width 18 height 18
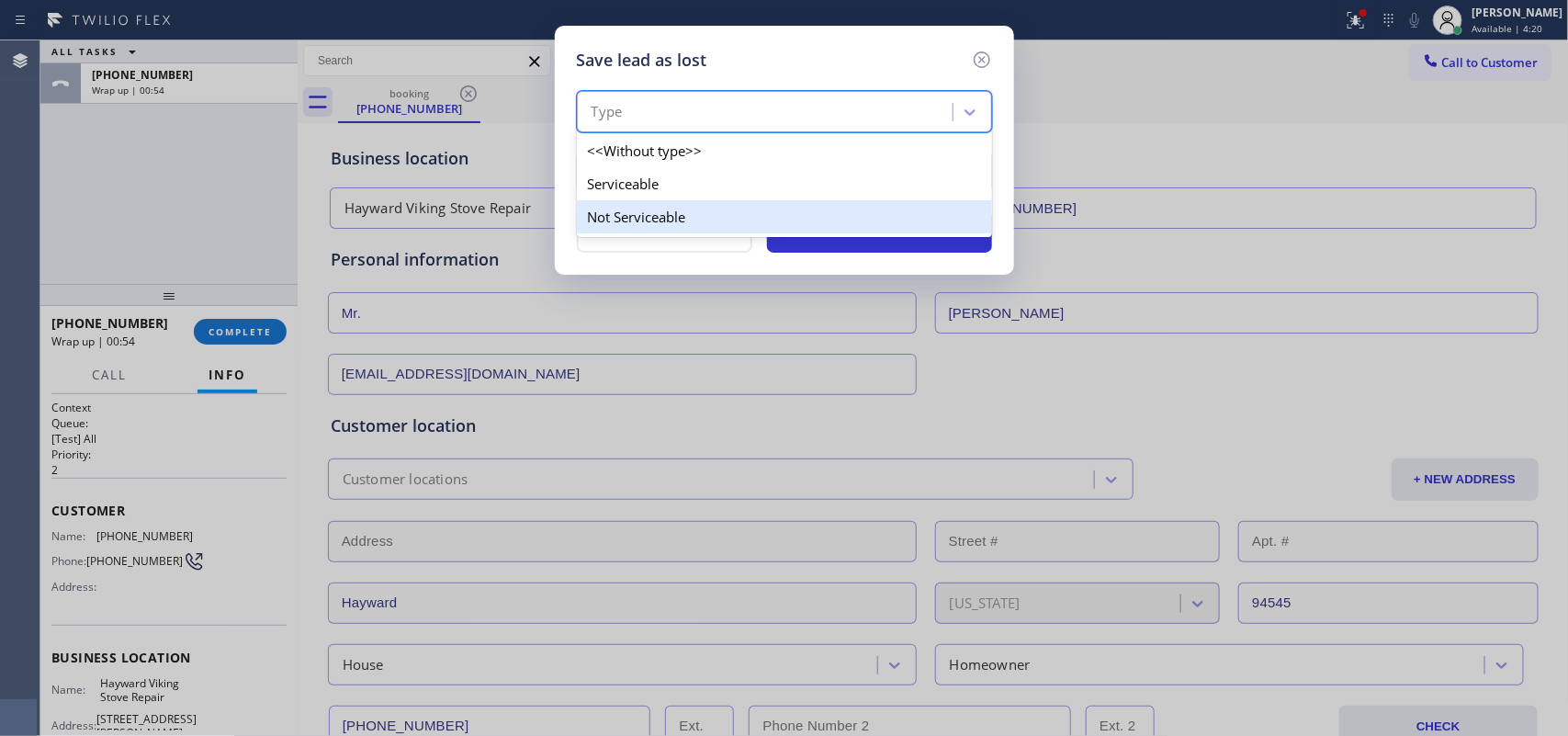
click at [887, 211] on div "Not Serviceable" at bounding box center [784, 216] width 415 height 33
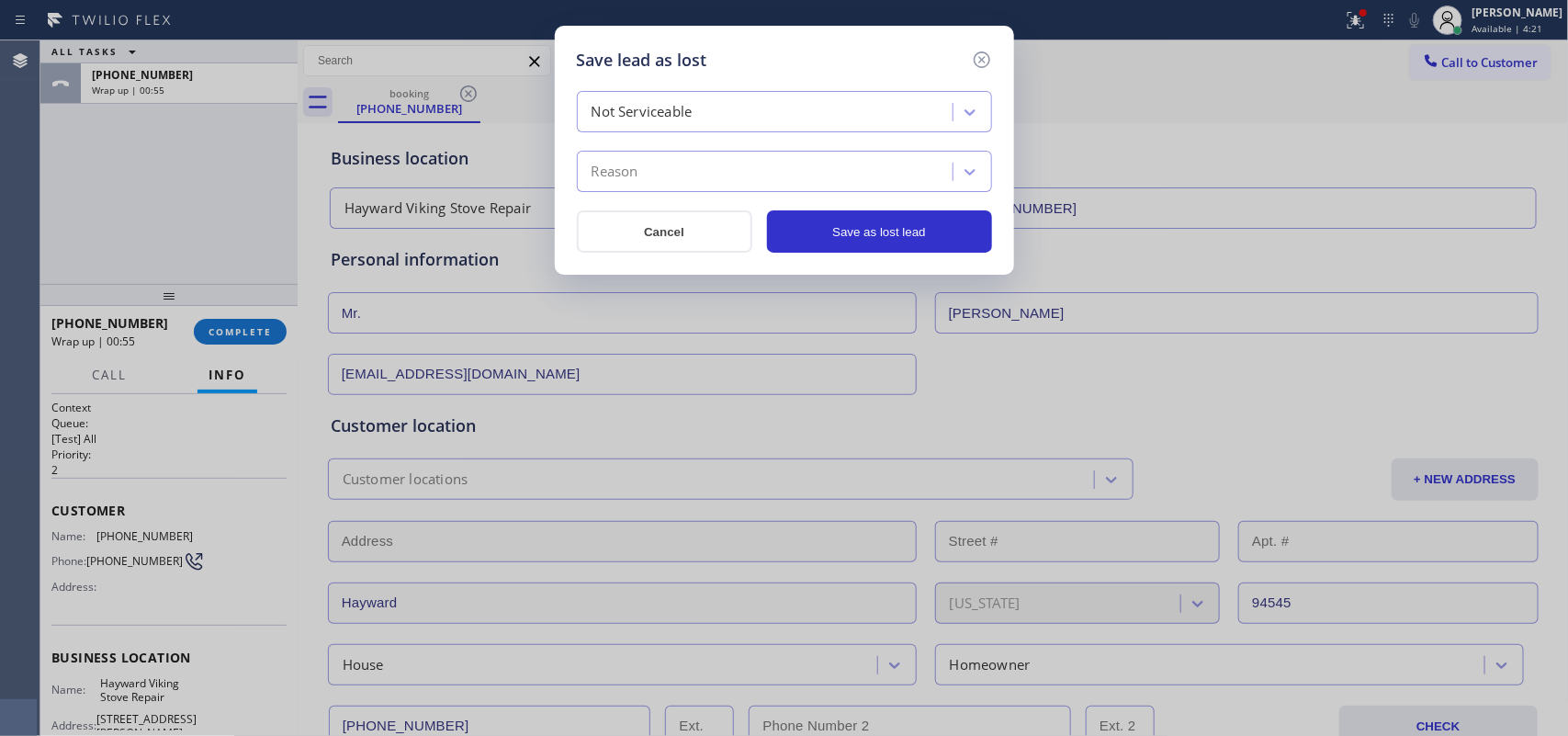
click at [882, 175] on div "Reason" at bounding box center [767, 172] width 370 height 32
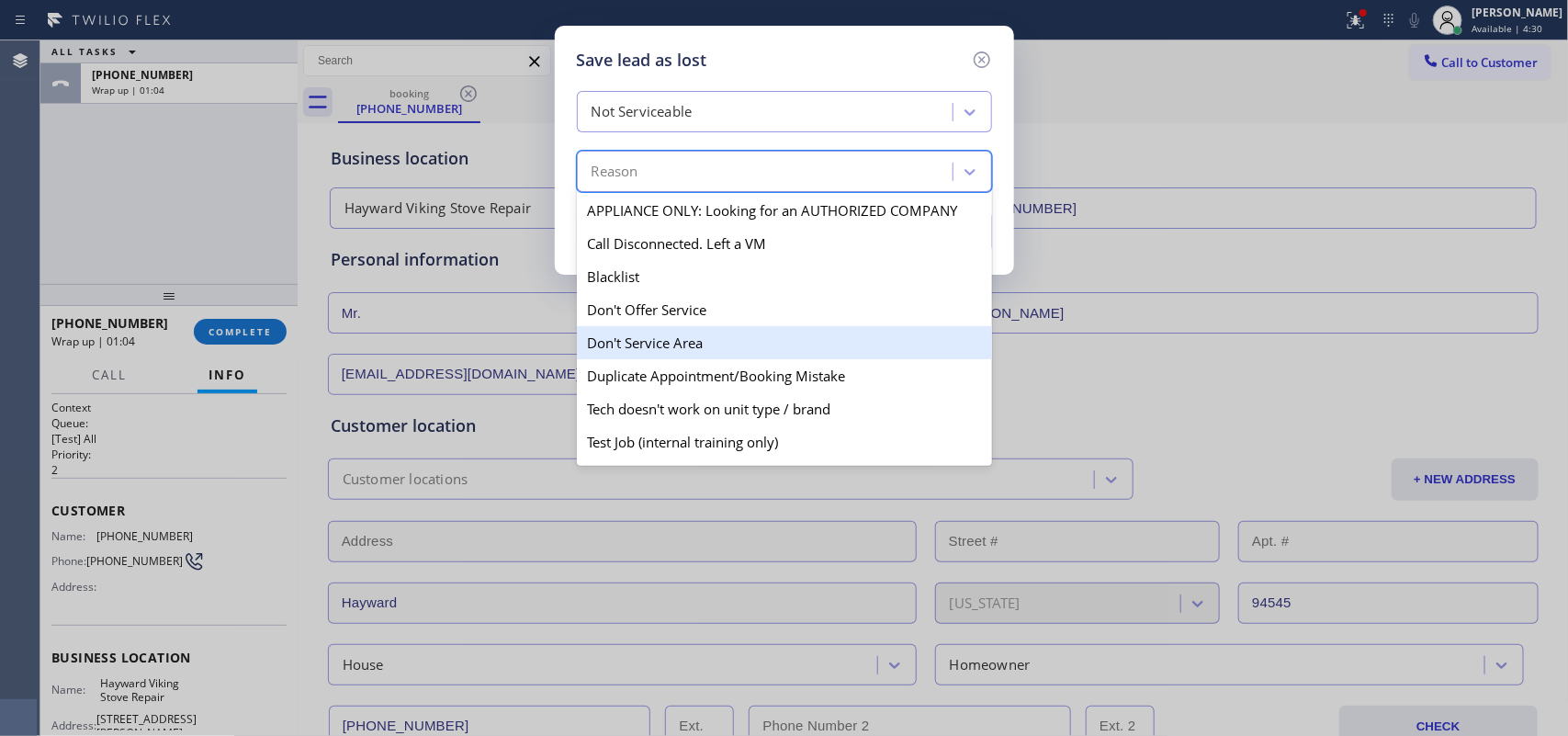
scroll to position [176, 0]
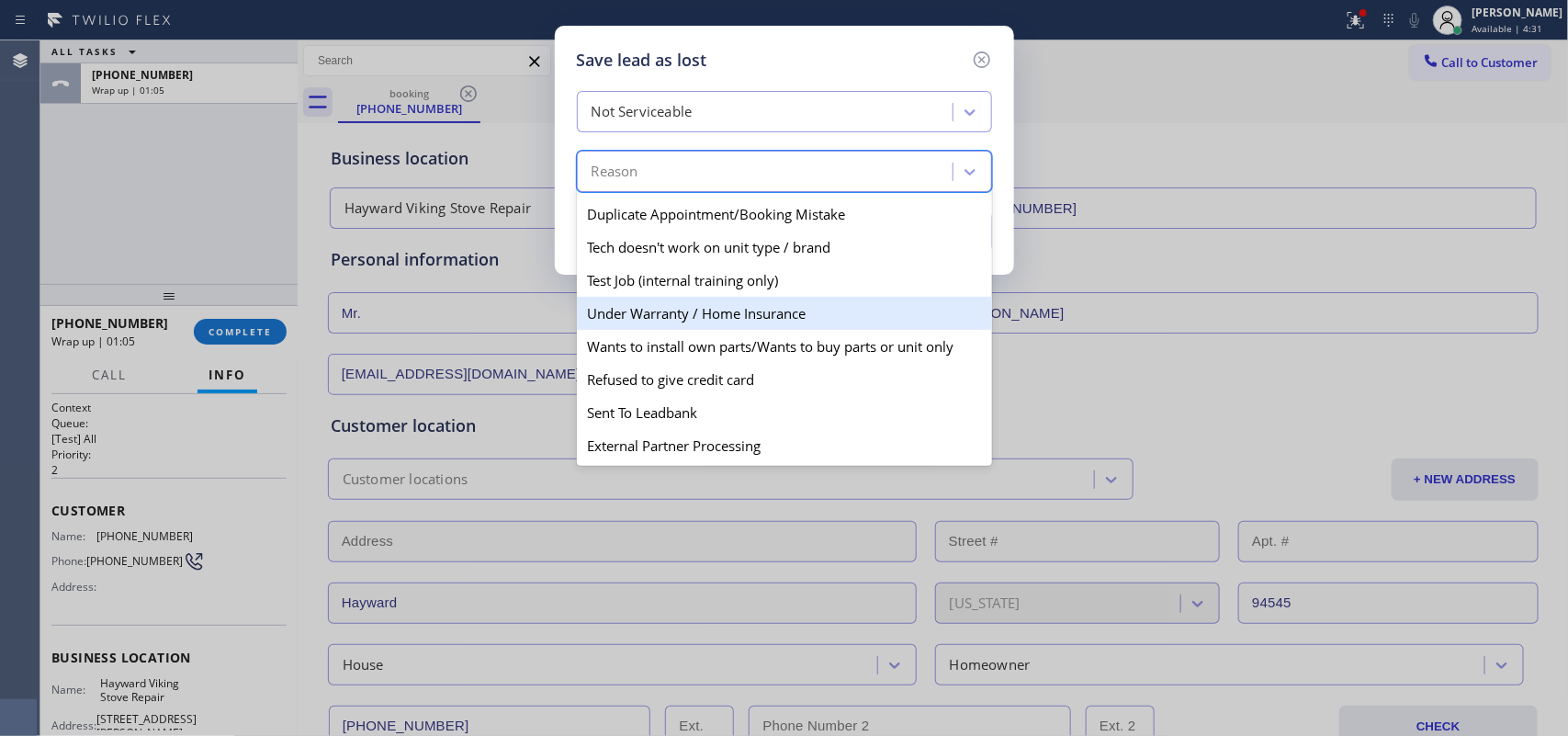
click at [790, 301] on div "Under Warranty / Home Insurance" at bounding box center [784, 313] width 415 height 33
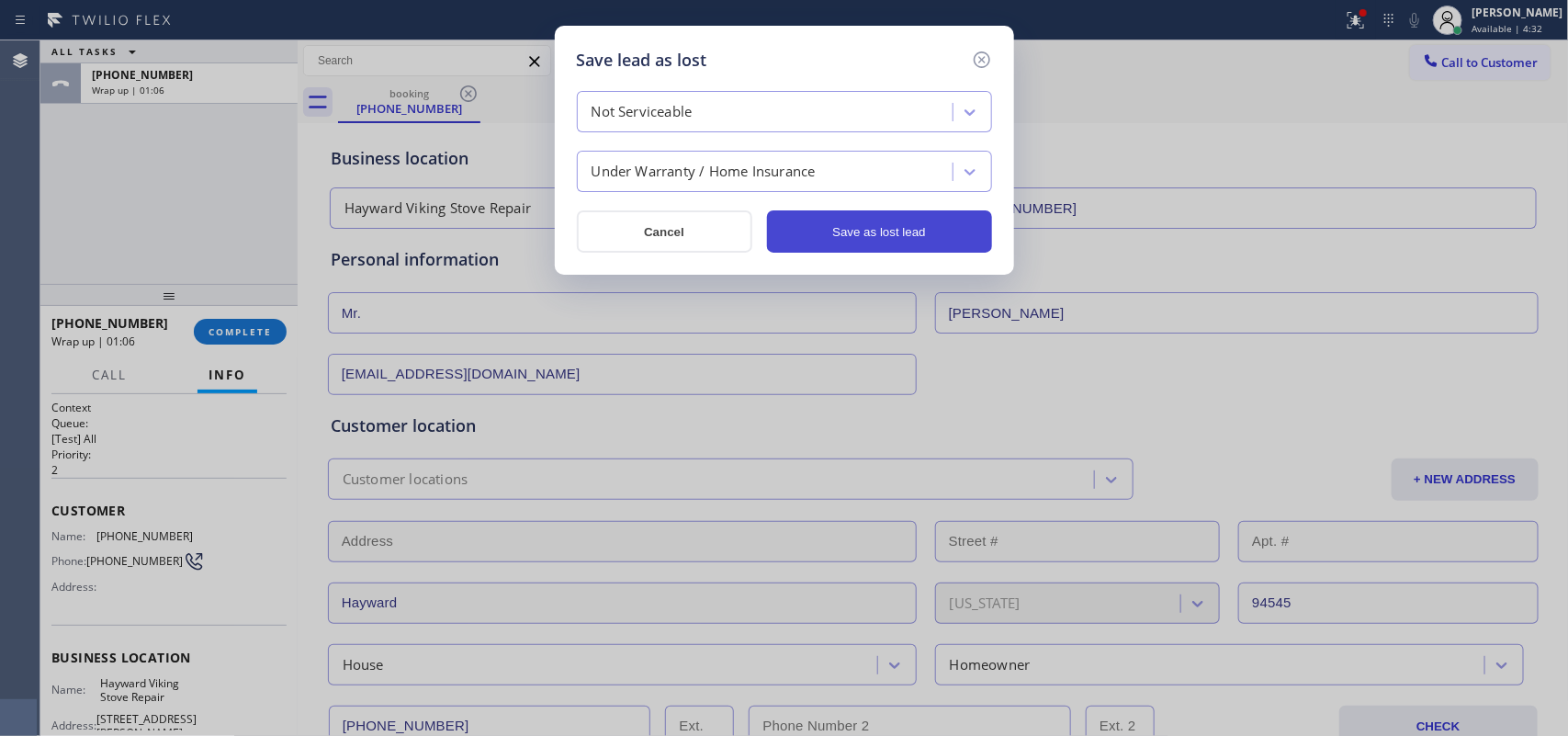
click at [834, 237] on button "Save as lost lead" at bounding box center [880, 231] width 225 height 42
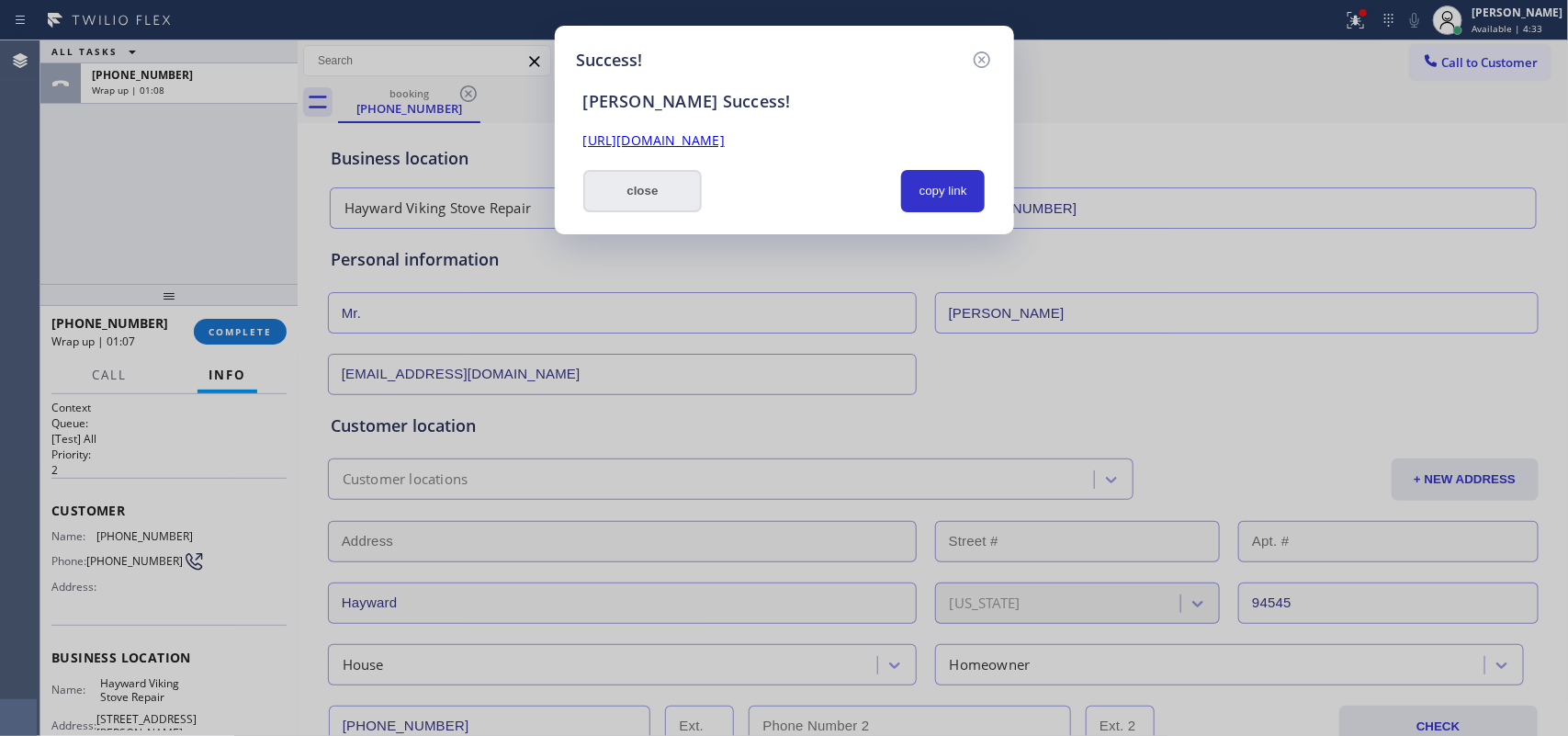
click at [665, 198] on button "close" at bounding box center [643, 191] width 119 height 42
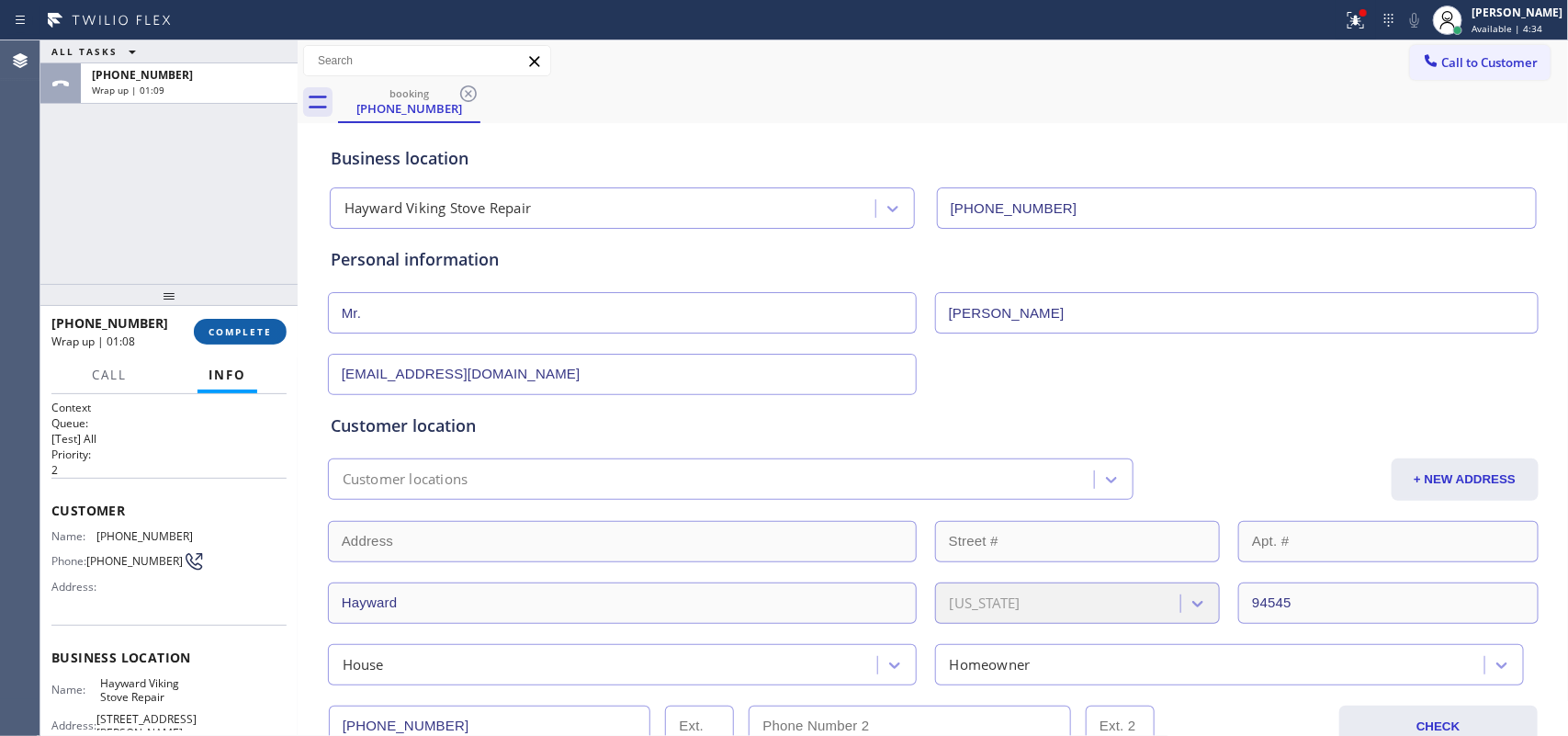
click at [258, 327] on span "COMPLETE" at bounding box center [240, 332] width 64 height 13
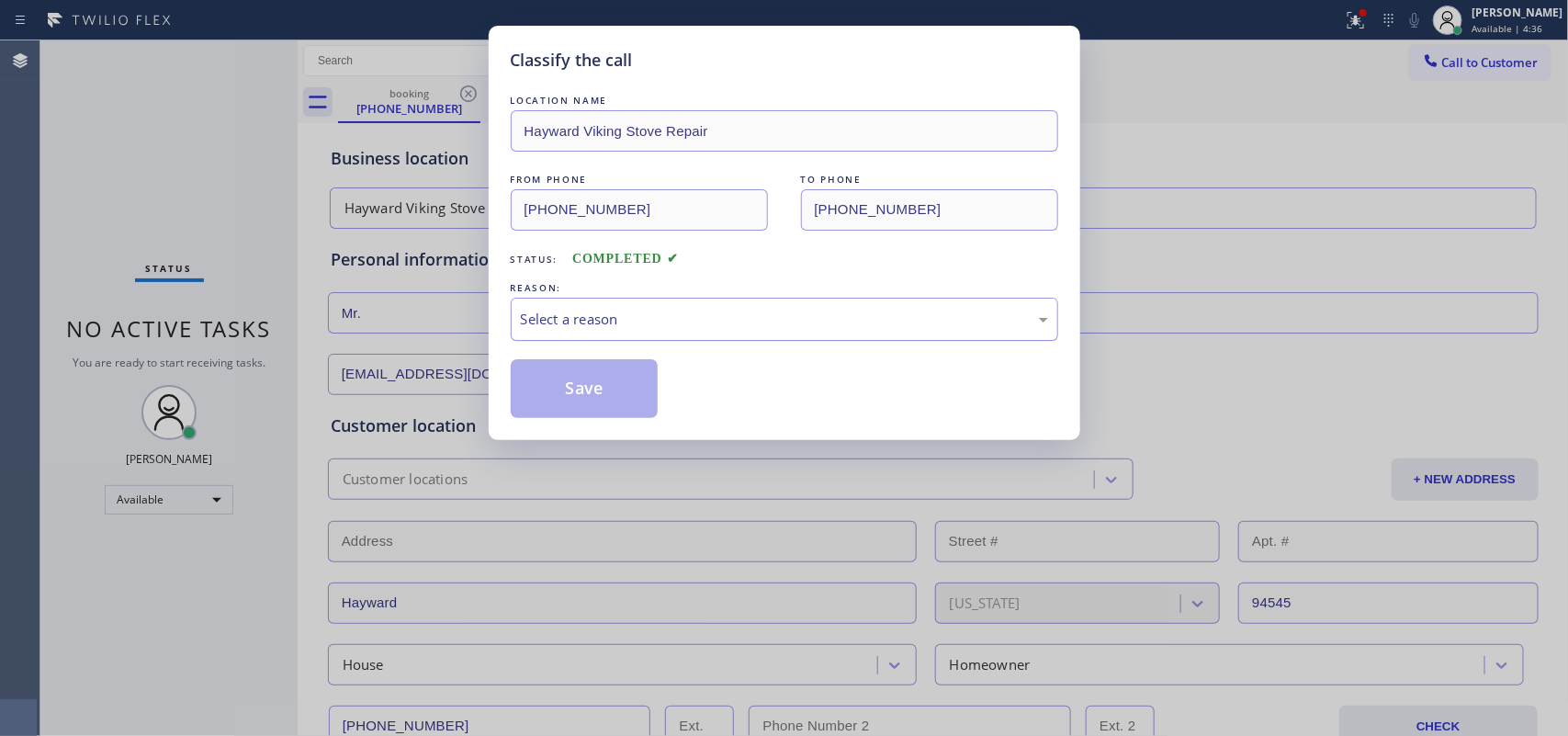
click at [816, 331] on div "Select a reason" at bounding box center [784, 319] width 547 height 43
click at [618, 401] on button "Save" at bounding box center [585, 388] width 148 height 59
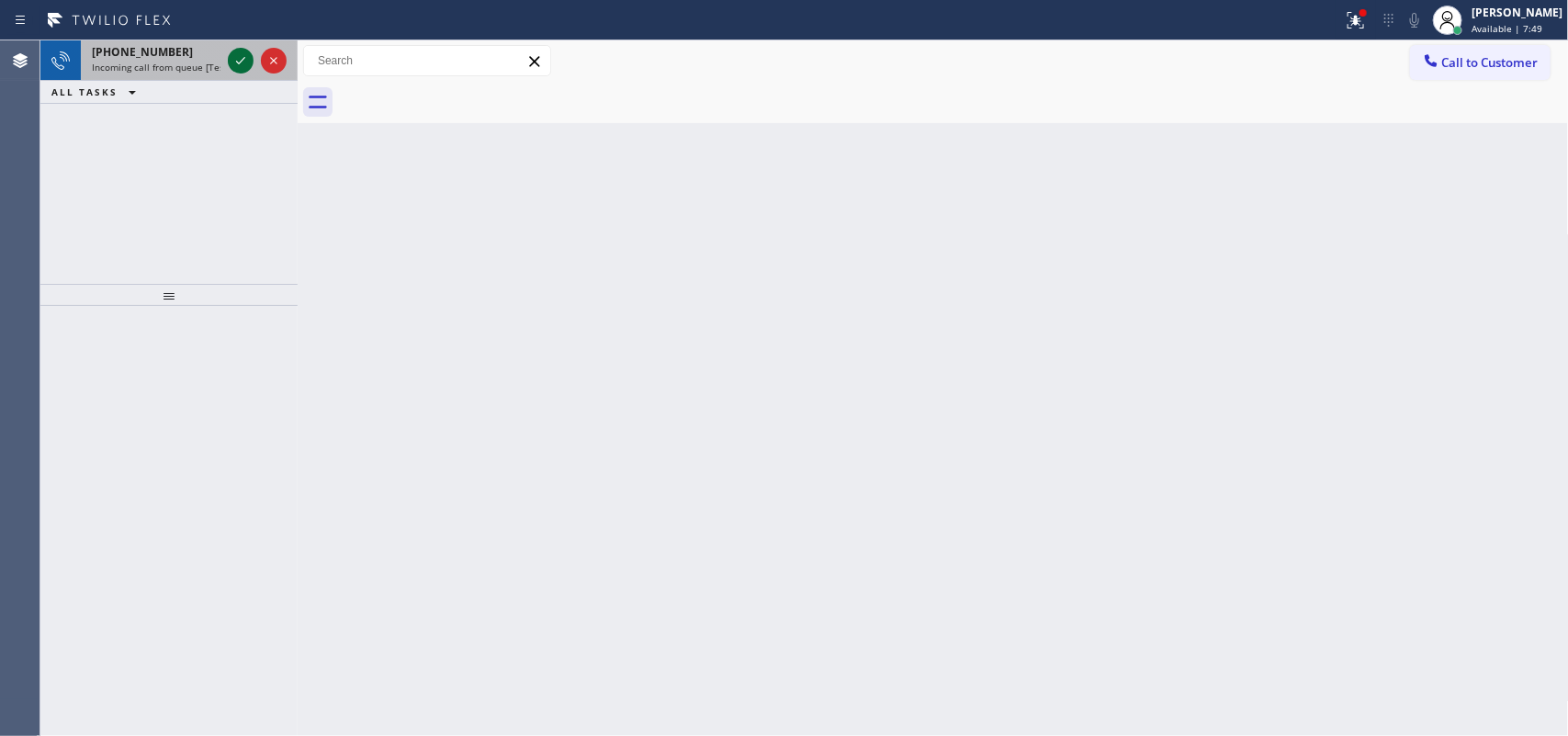
click at [237, 61] on icon at bounding box center [240, 60] width 22 height 22
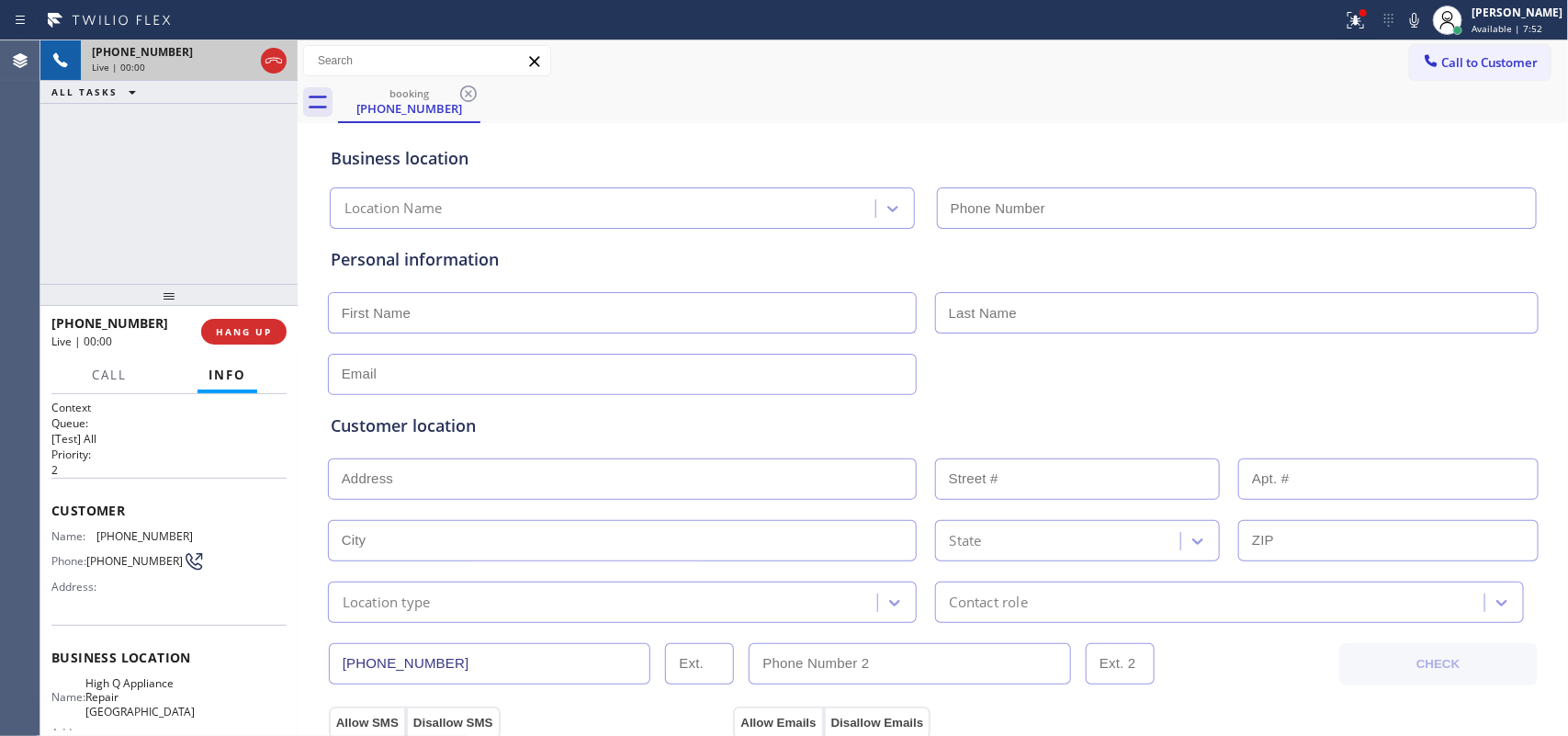
type input "[PHONE_NUMBER]"
click at [230, 219] on div "[PHONE_NUMBER] Live | 00:53 ALL TASKS ALL TASKS ACTIVE TASKS TASKS IN WRAP UP" at bounding box center [169, 162] width 257 height 244
click at [117, 377] on span "Call" at bounding box center [109, 374] width 35 height 16
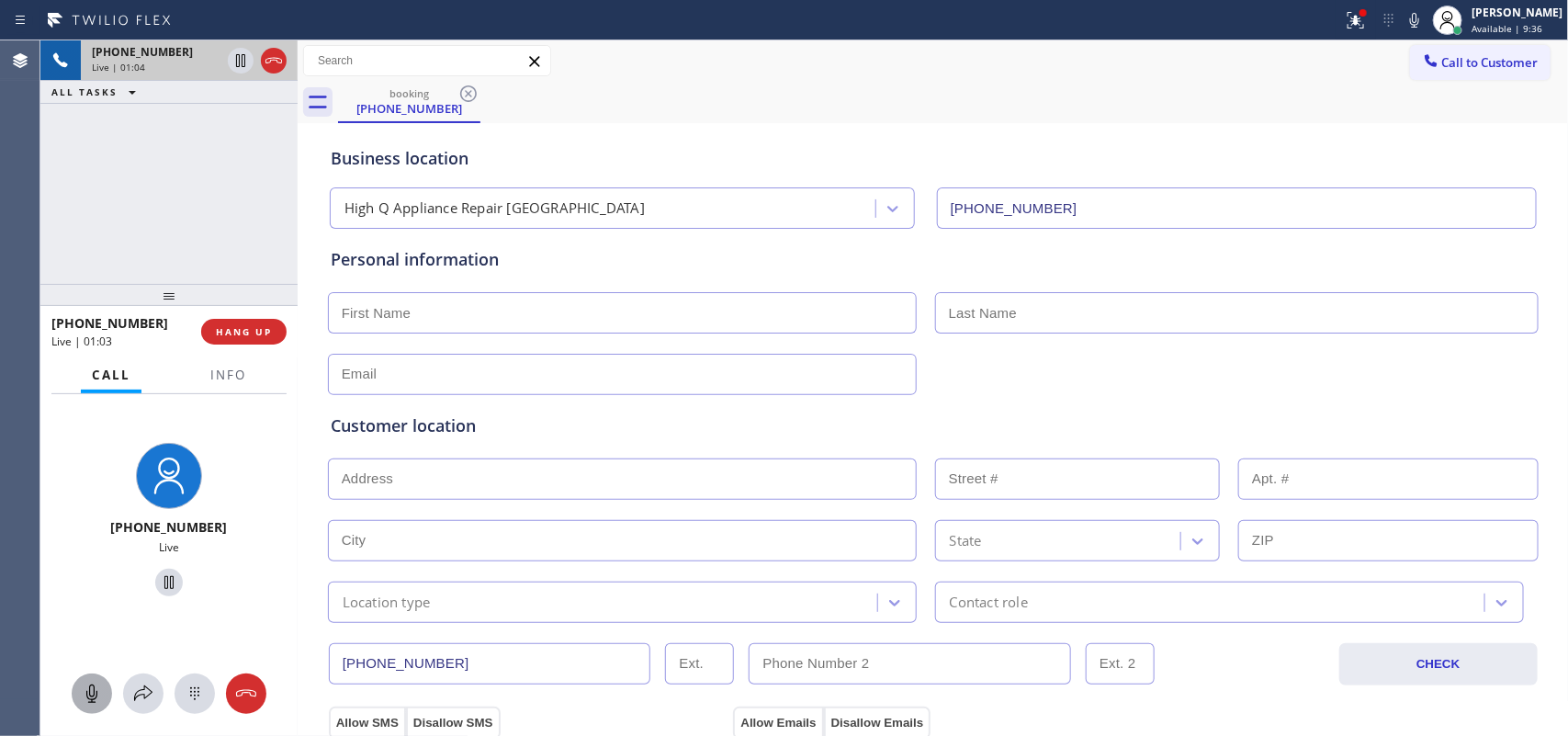
click at [84, 690] on icon at bounding box center [91, 693] width 22 height 22
click at [161, 575] on icon at bounding box center [169, 582] width 22 height 22
click at [89, 685] on icon at bounding box center [91, 693] width 22 height 22
click at [159, 585] on icon at bounding box center [169, 582] width 22 height 22
click at [232, 377] on span "Info" at bounding box center [228, 374] width 36 height 16
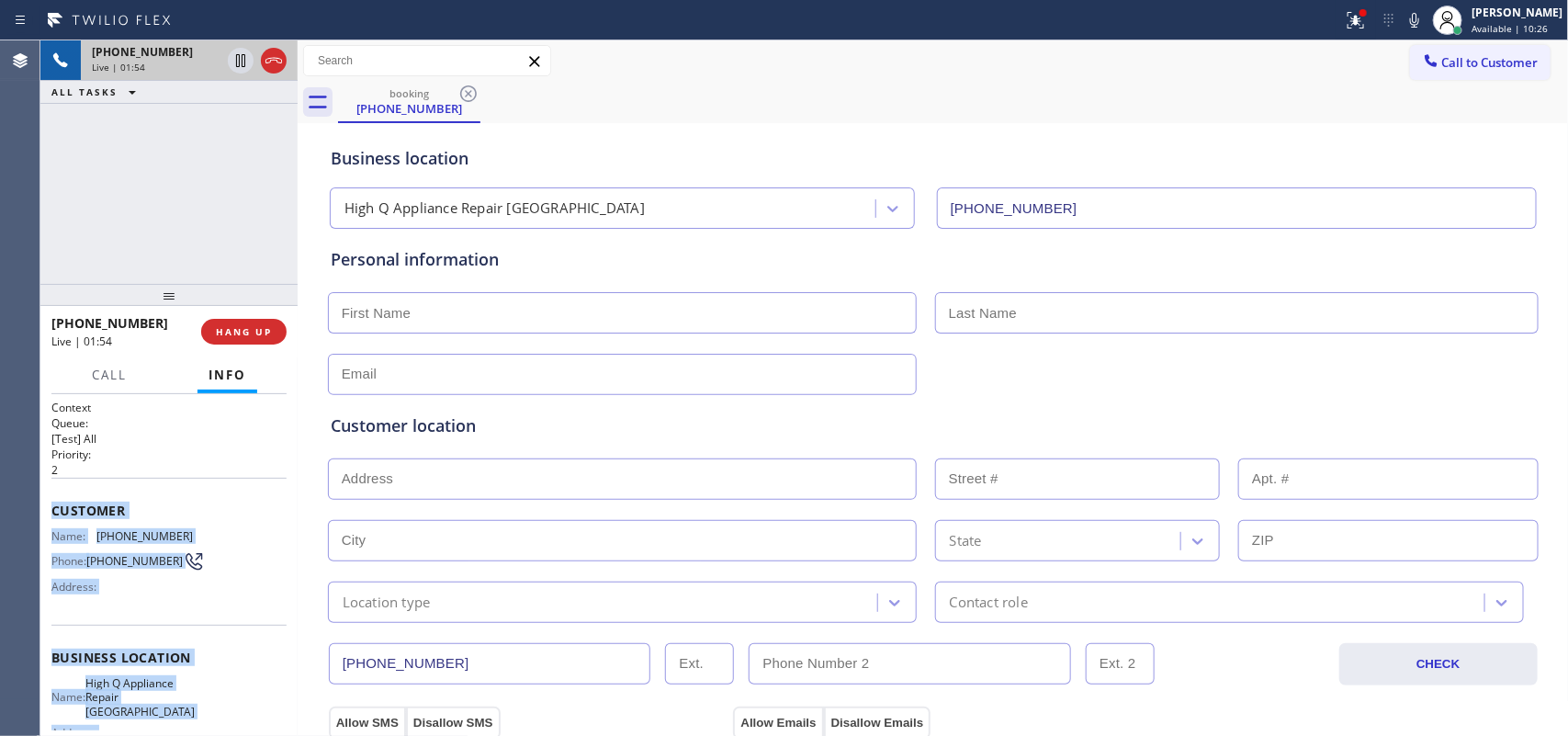
drag, startPoint x: 195, startPoint y: 557, endPoint x: 55, endPoint y: 506, distance: 149.0
click at [55, 506] on div "Context Queue: [Test] All Priority: 2 Customer Name: [PHONE_NUMBER] Phone: [PHO…" at bounding box center [169, 666] width 235 height 532
copy div "Customer Name: [PHONE_NUMBER] Phone: [PHONE_NUMBER] Address: Business location …"
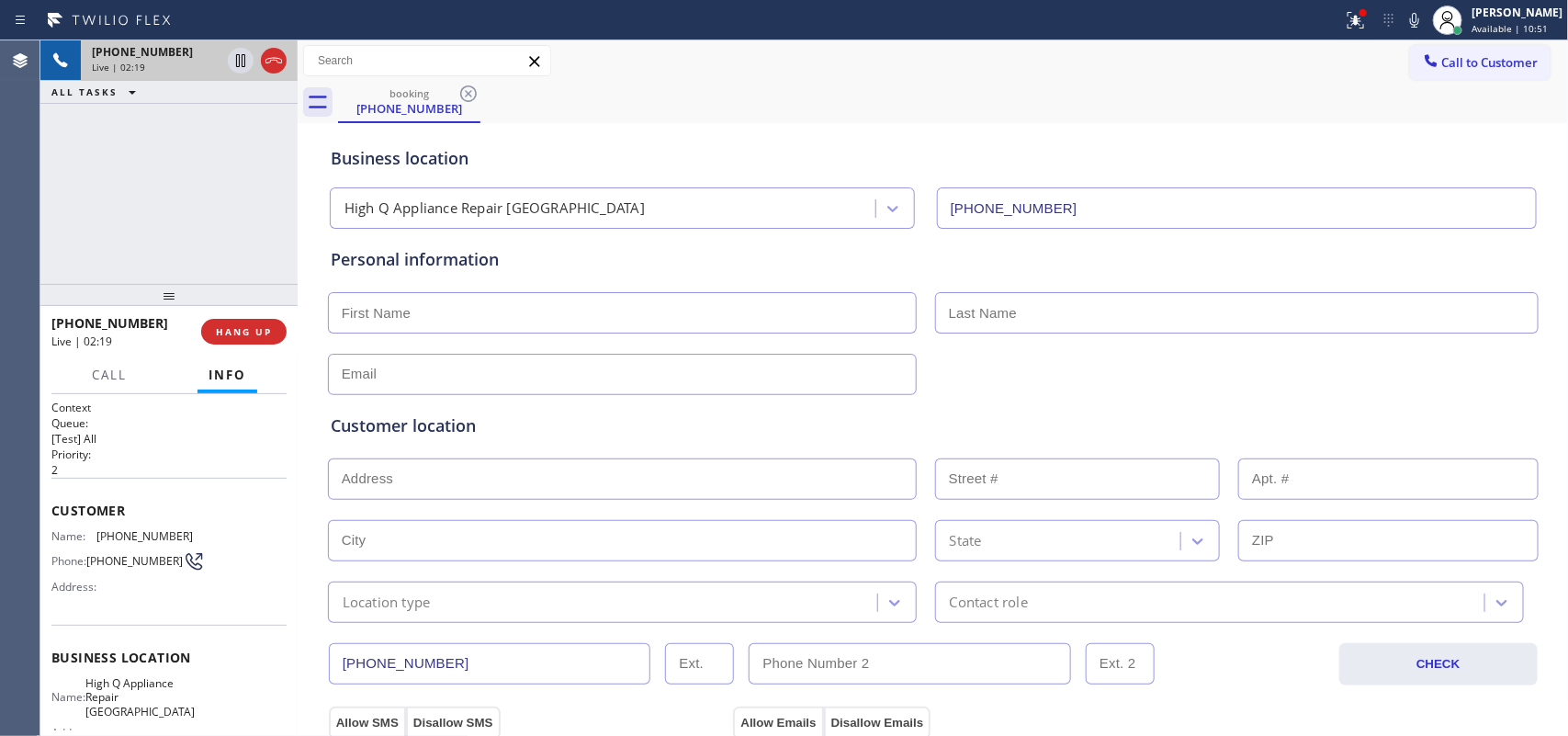
click at [564, 312] on input "text" at bounding box center [623, 312] width 589 height 41
type input "[PERSON_NAME]"
drag, startPoint x: 804, startPoint y: 174, endPoint x: 1298, endPoint y: 304, distance: 510.8
click at [1298, 304] on input "text" at bounding box center [1237, 312] width 604 height 41
type input "[PERSON_NAME]"
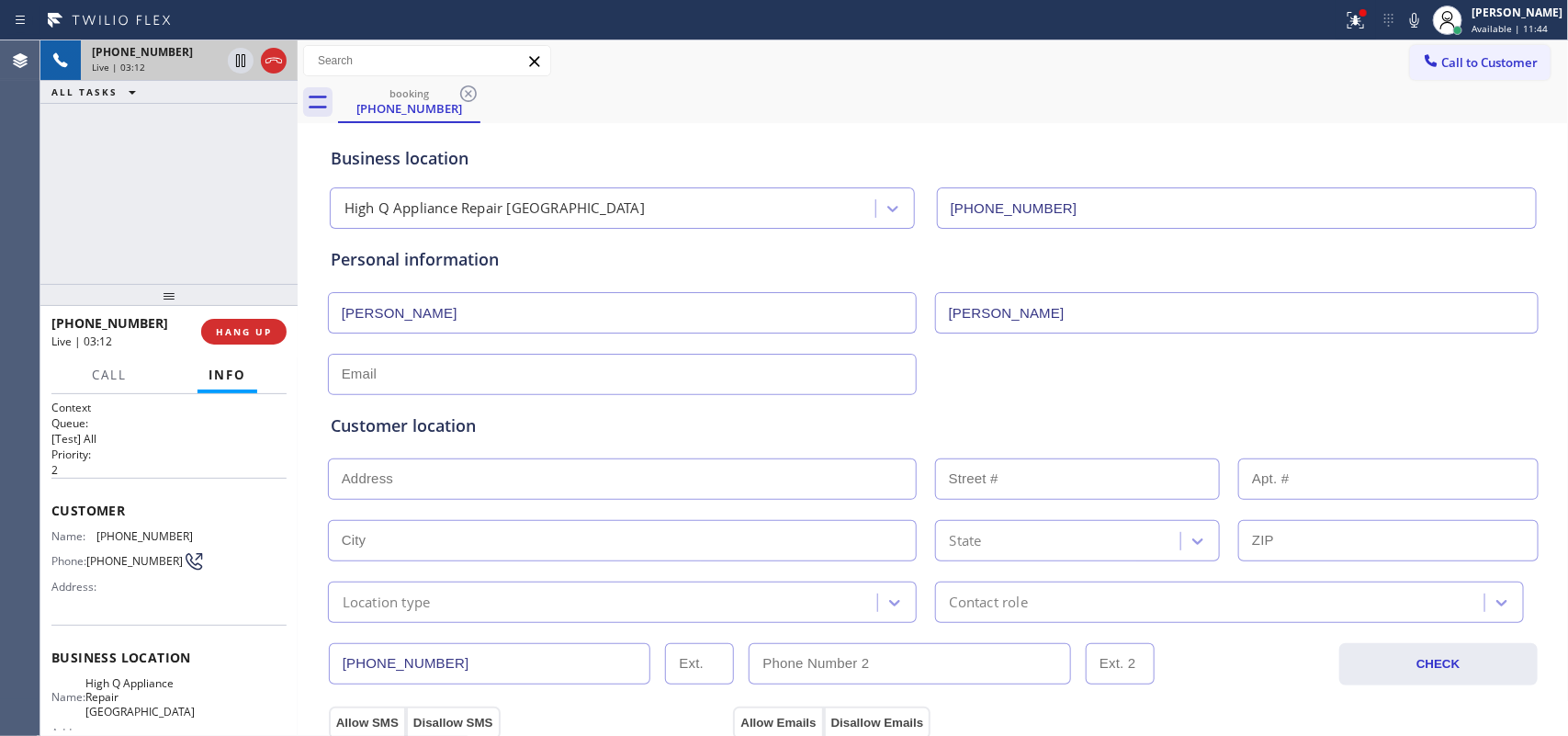
click at [341, 364] on input "text" at bounding box center [623, 374] width 589 height 41
paste input "[DOMAIN_NAME][EMAIL_ADDRESS][PERSON_NAME][DOMAIN_NAME]"
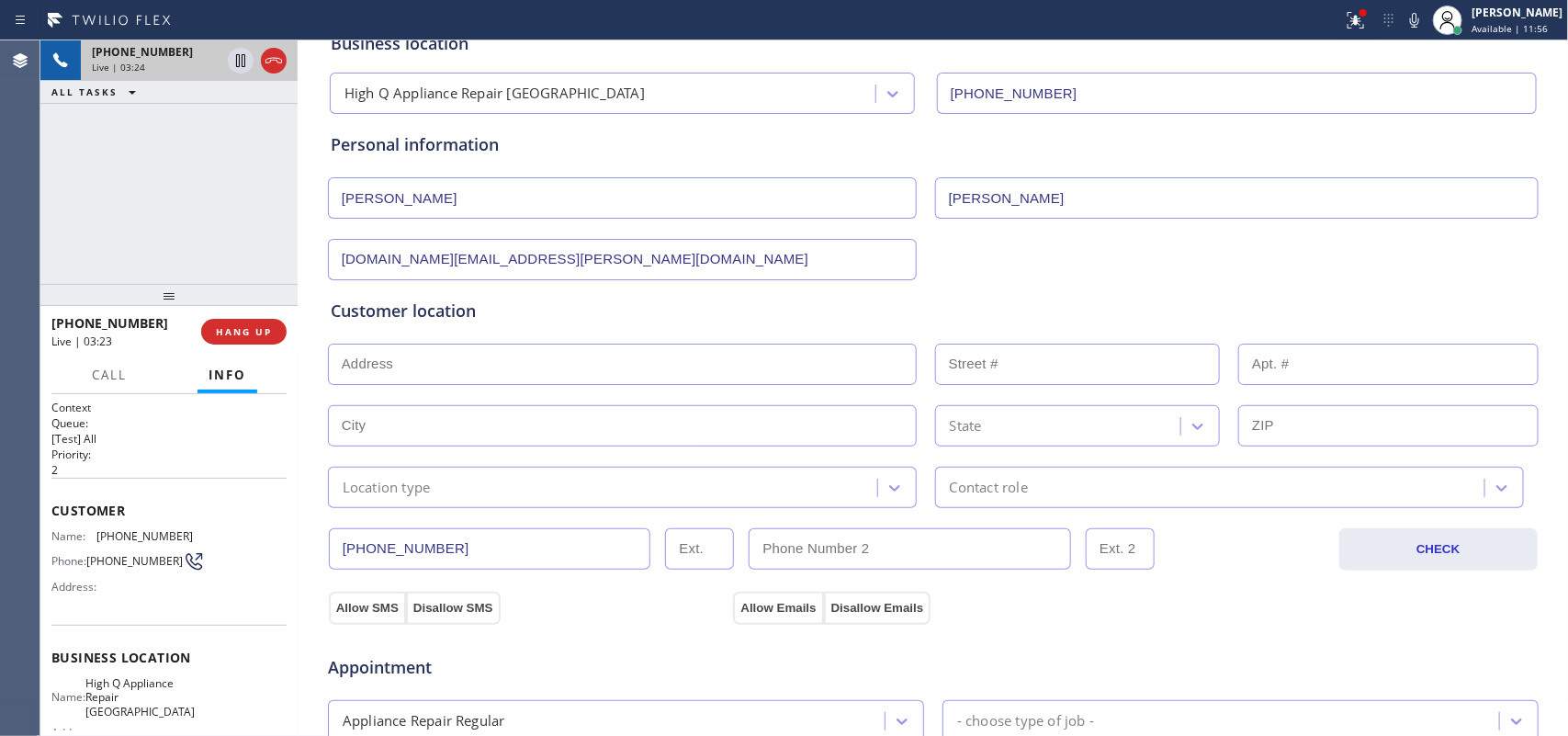
type input "[DOMAIN_NAME][EMAIL_ADDRESS][PERSON_NAME][DOMAIN_NAME]"
click at [317, 539] on div "Business location High Q Appliance Repair [GEOGRAPHIC_DATA] [PHONE_NUMBER] Pers…" at bounding box center [934, 641] width 1262 height 1255
drag, startPoint x: 471, startPoint y: 554, endPoint x: 329, endPoint y: 554, distance: 142.0
click at [329, 554] on input "[PHONE_NUMBER]" at bounding box center [490, 548] width 323 height 41
click at [836, 551] on input "(___) ___-____" at bounding box center [910, 548] width 323 height 41
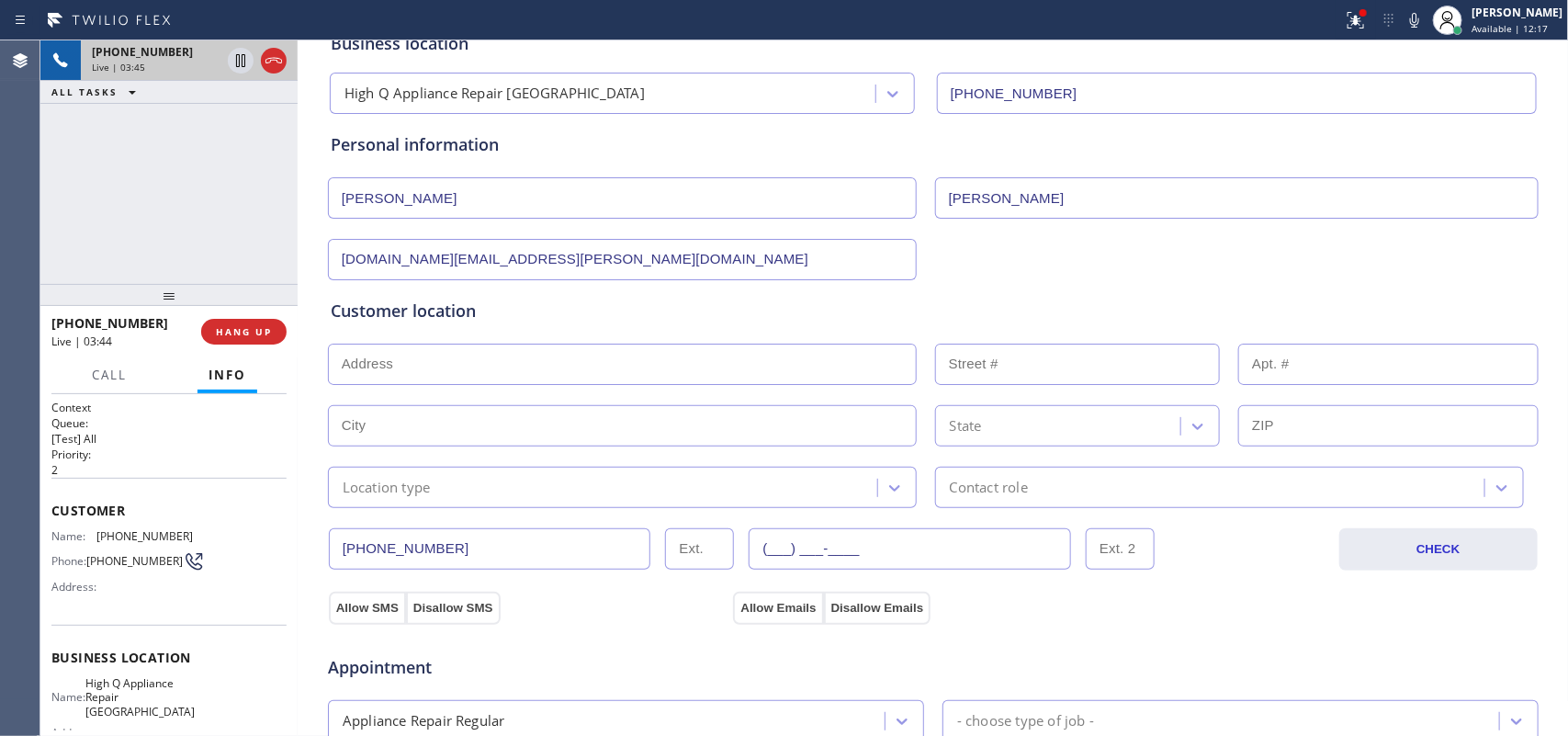
paste input "773) 701-5485"
type input "[PHONE_NUMBER]"
click at [333, 543] on input "[PHONE_NUMBER]" at bounding box center [490, 548] width 323 height 41
drag, startPoint x: 466, startPoint y: 557, endPoint x: 322, endPoint y: 557, distance: 144.0
click at [329, 557] on input "[PHONE_NUMBER]" at bounding box center [490, 548] width 323 height 41
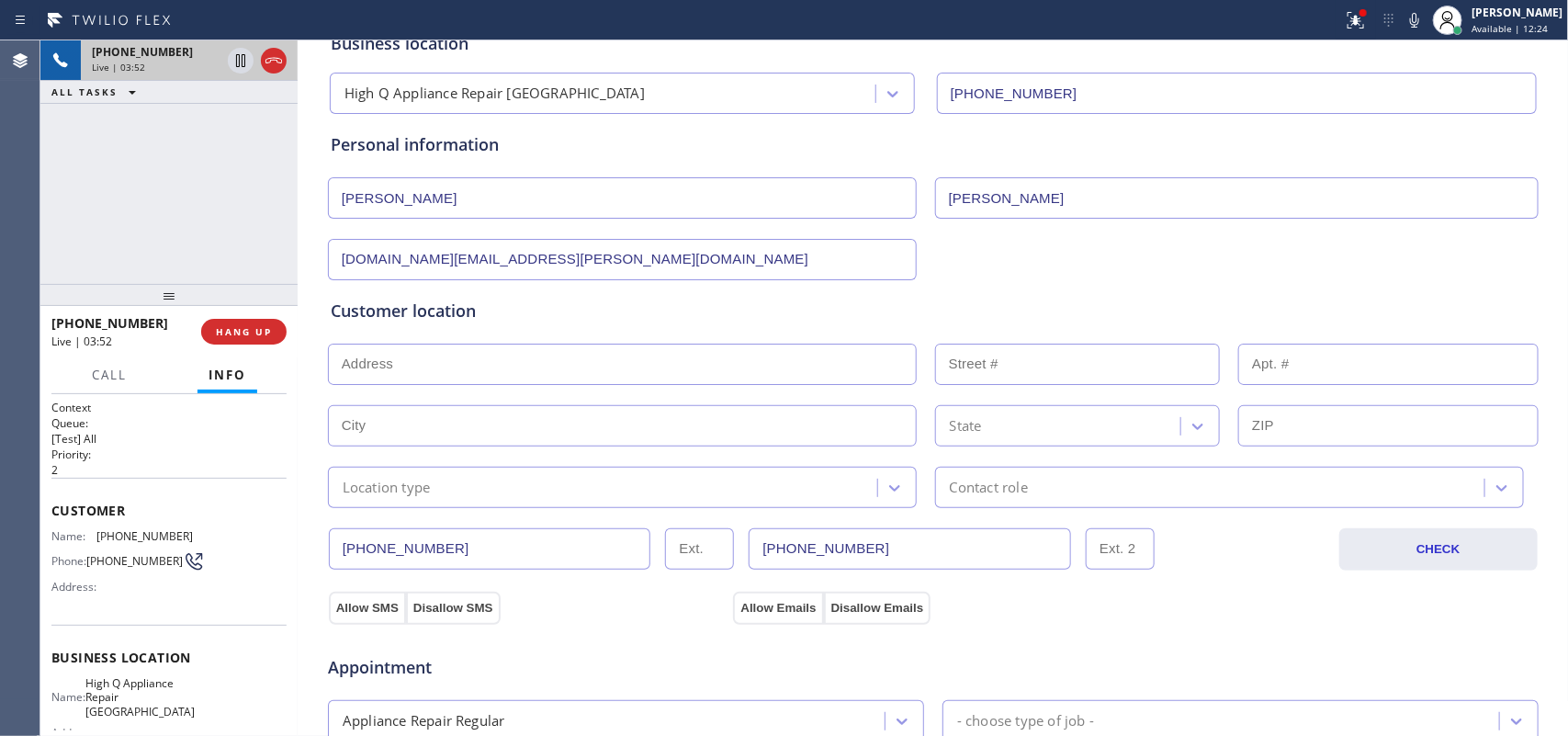
paste input "8-7708"
type input "[PHONE_NUMBER]"
click at [645, 370] on input "text" at bounding box center [623, 364] width 589 height 41
paste input "[STREET_ADDRESS]"
type input "[STREET_ADDRESS]"
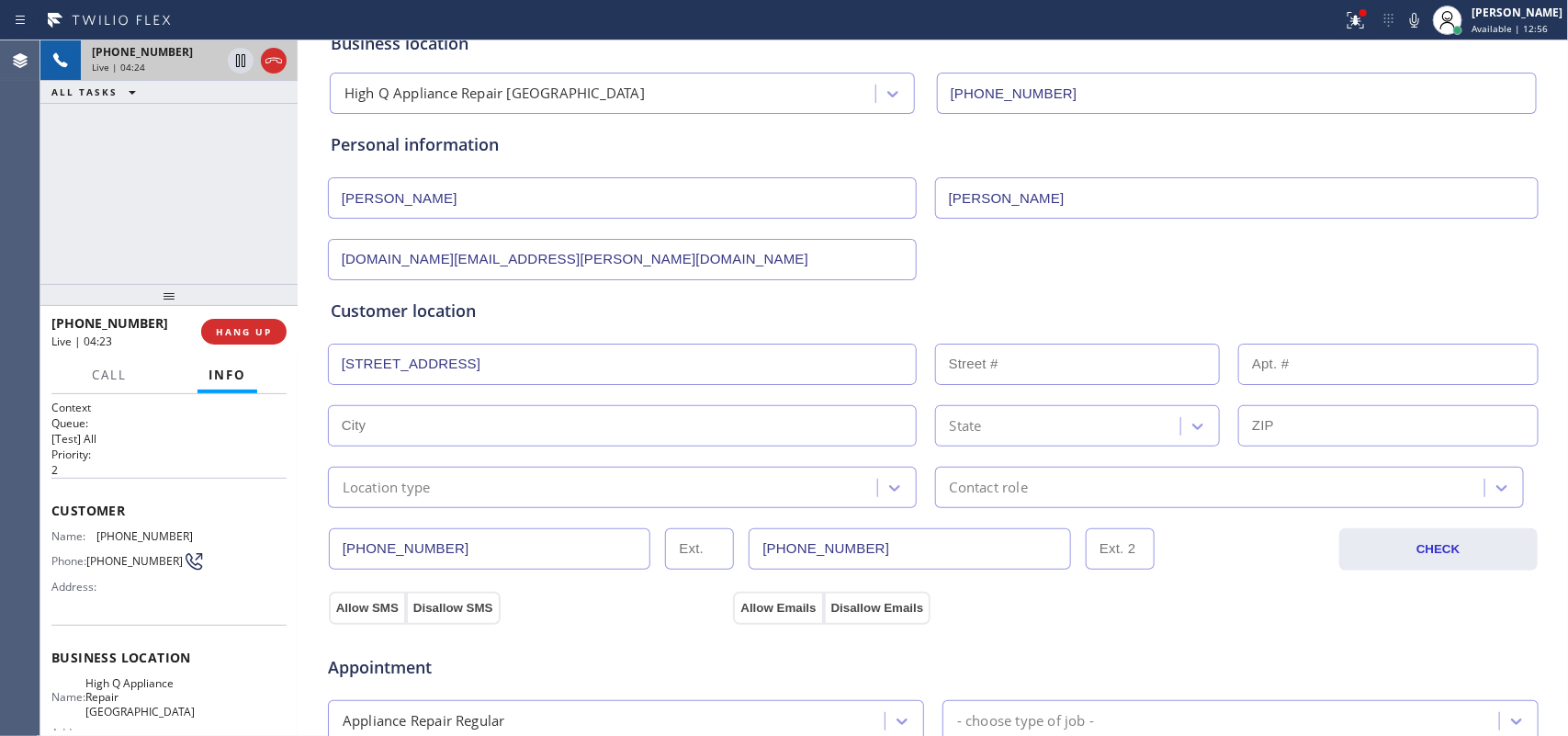
type input "6218"
type input "[GEOGRAPHIC_DATA]"
type input "60659"
drag, startPoint x: 591, startPoint y: 396, endPoint x: 542, endPoint y: 396, distance: 49.0
drag, startPoint x: 542, startPoint y: 396, endPoint x: 508, endPoint y: 363, distance: 47.4
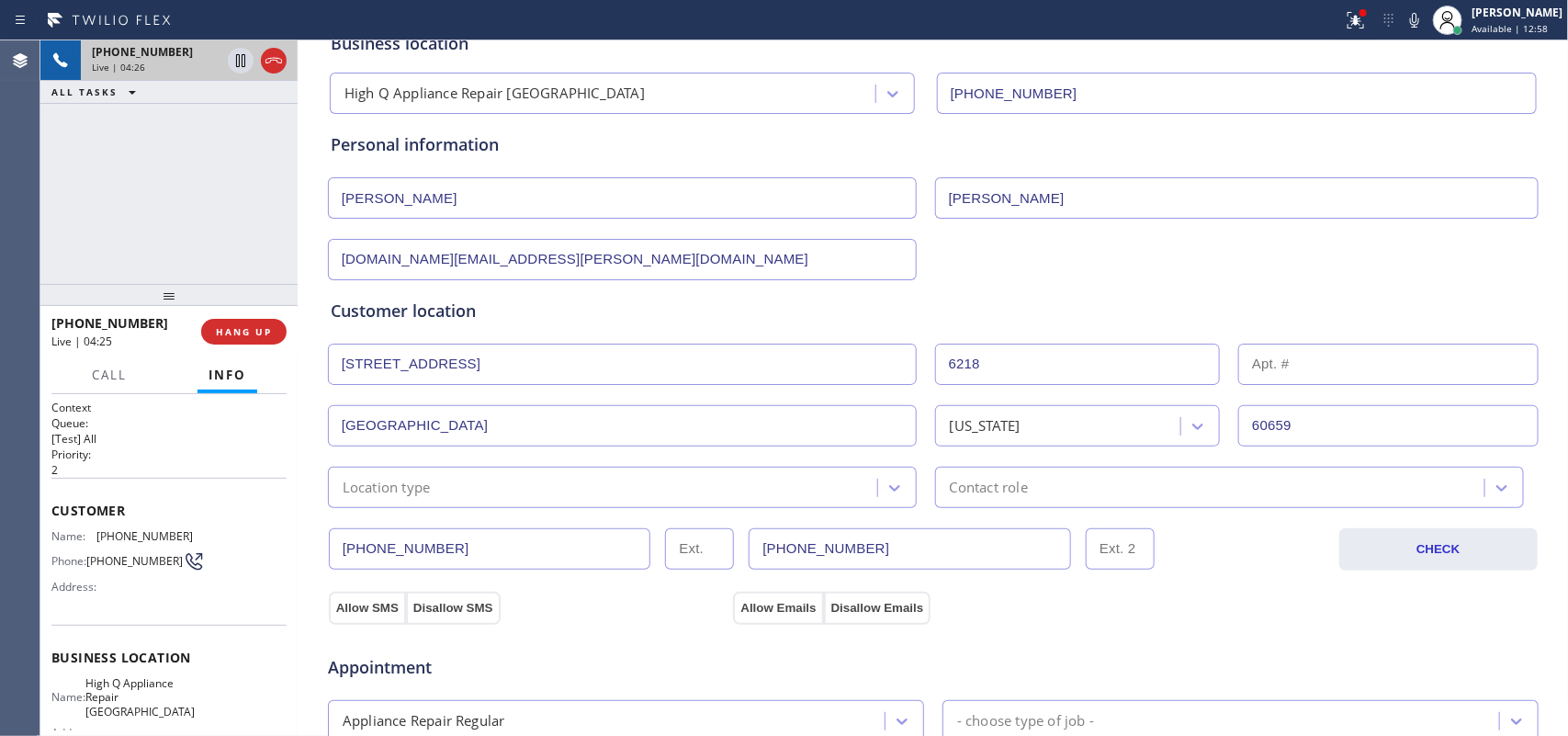
click at [508, 363] on input "[STREET_ADDRESS]" at bounding box center [623, 364] width 589 height 41
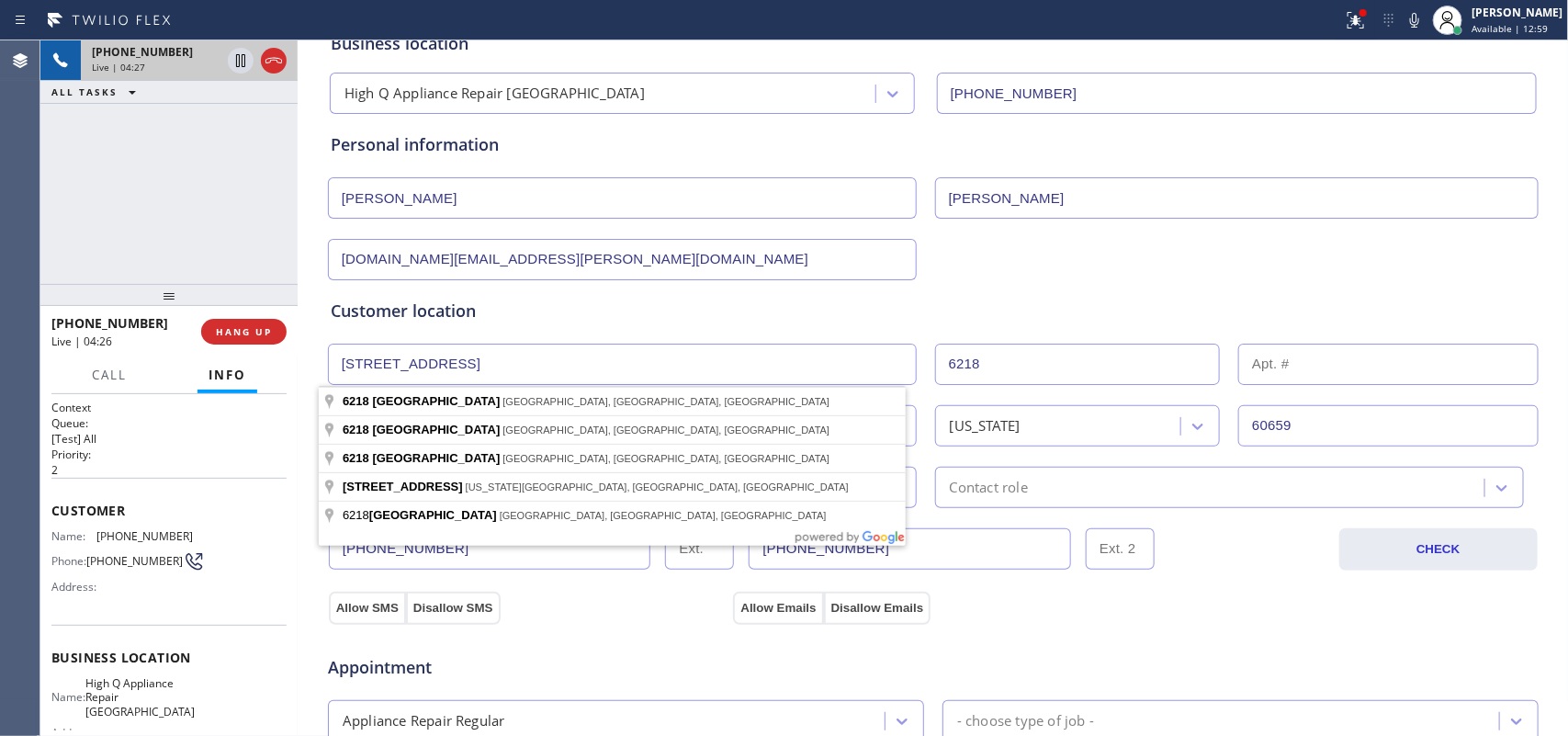
click at [755, 320] on div "Customer location" at bounding box center [933, 311] width 1205 height 25
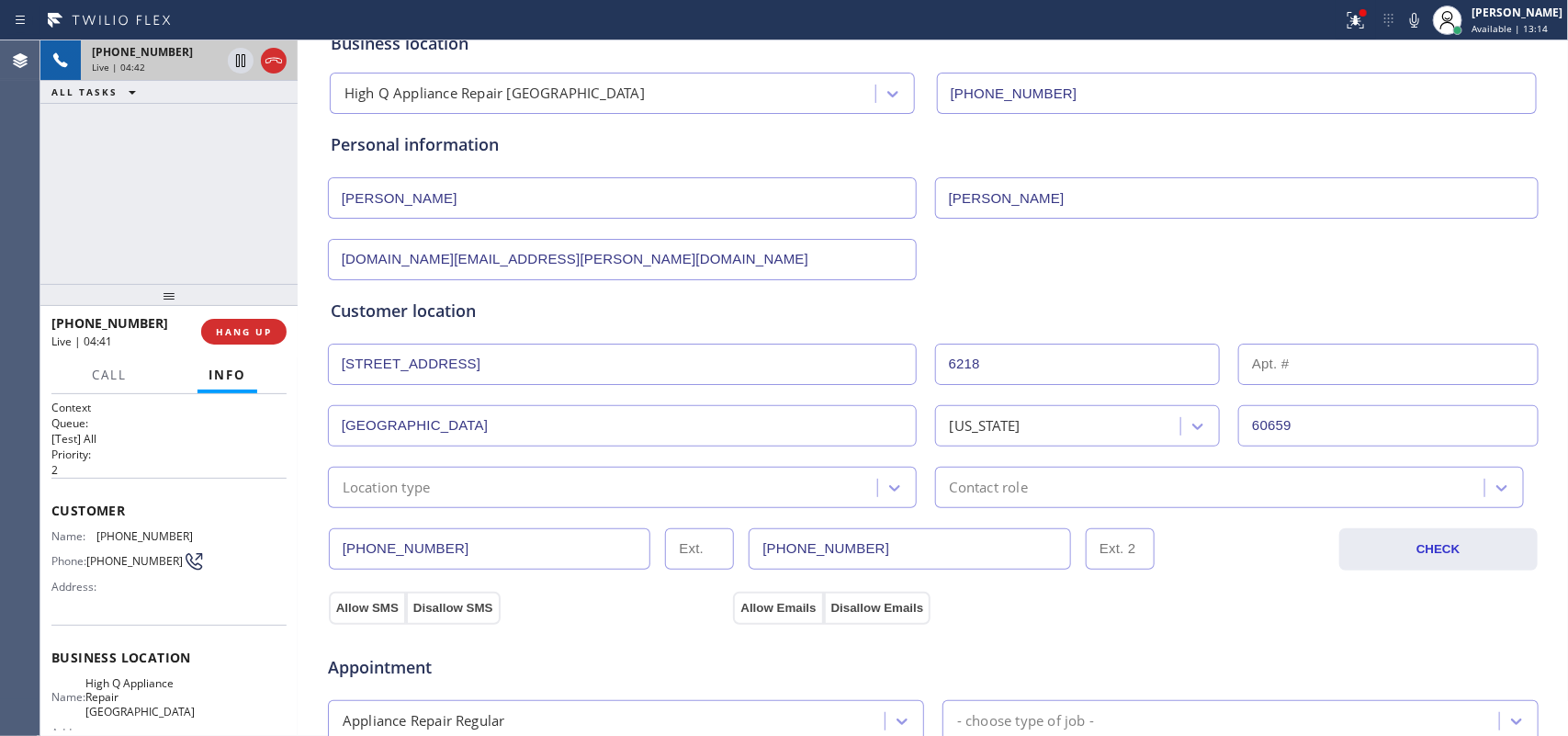
click at [834, 494] on div "Location type" at bounding box center [605, 487] width 544 height 32
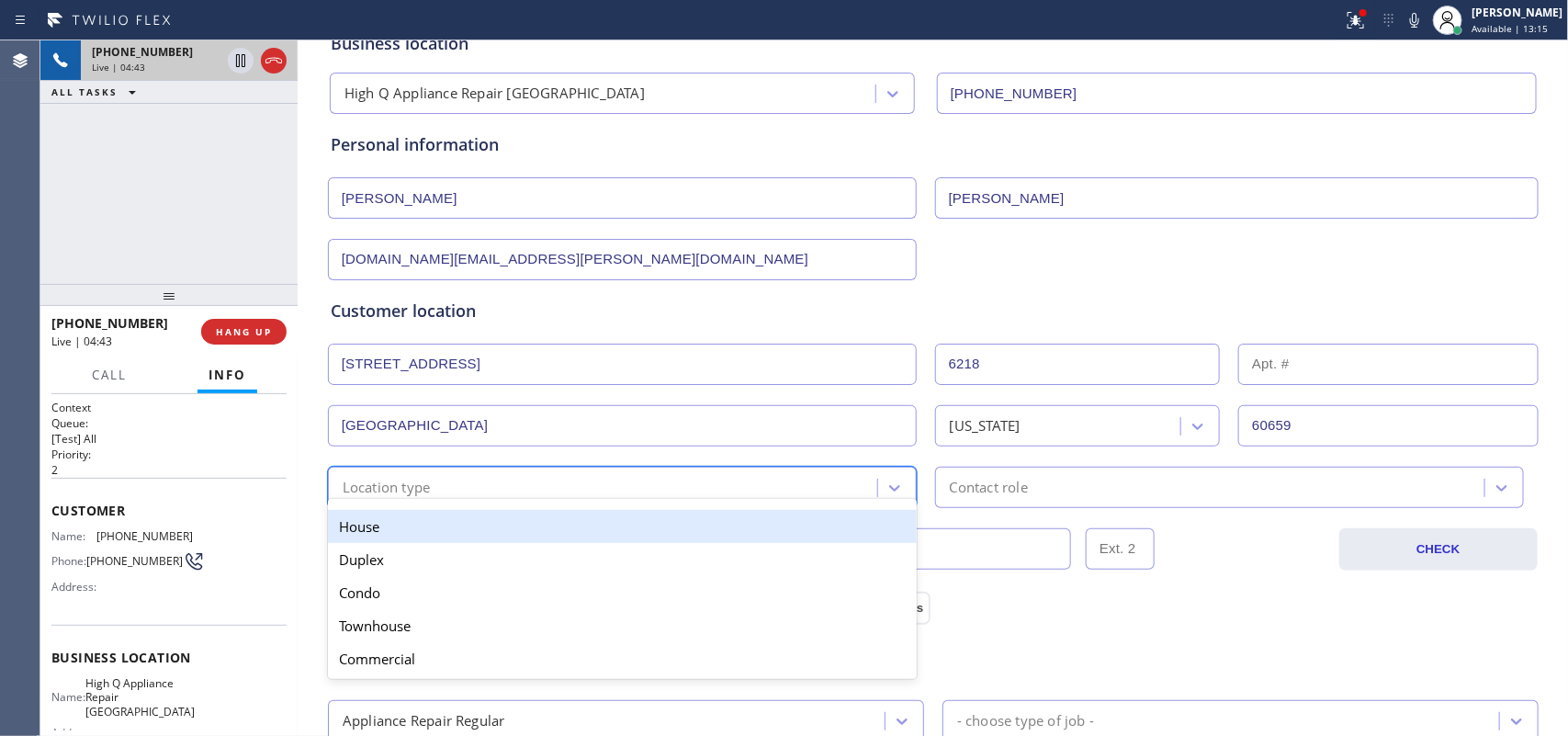
click at [713, 534] on div "House" at bounding box center [623, 527] width 589 height 33
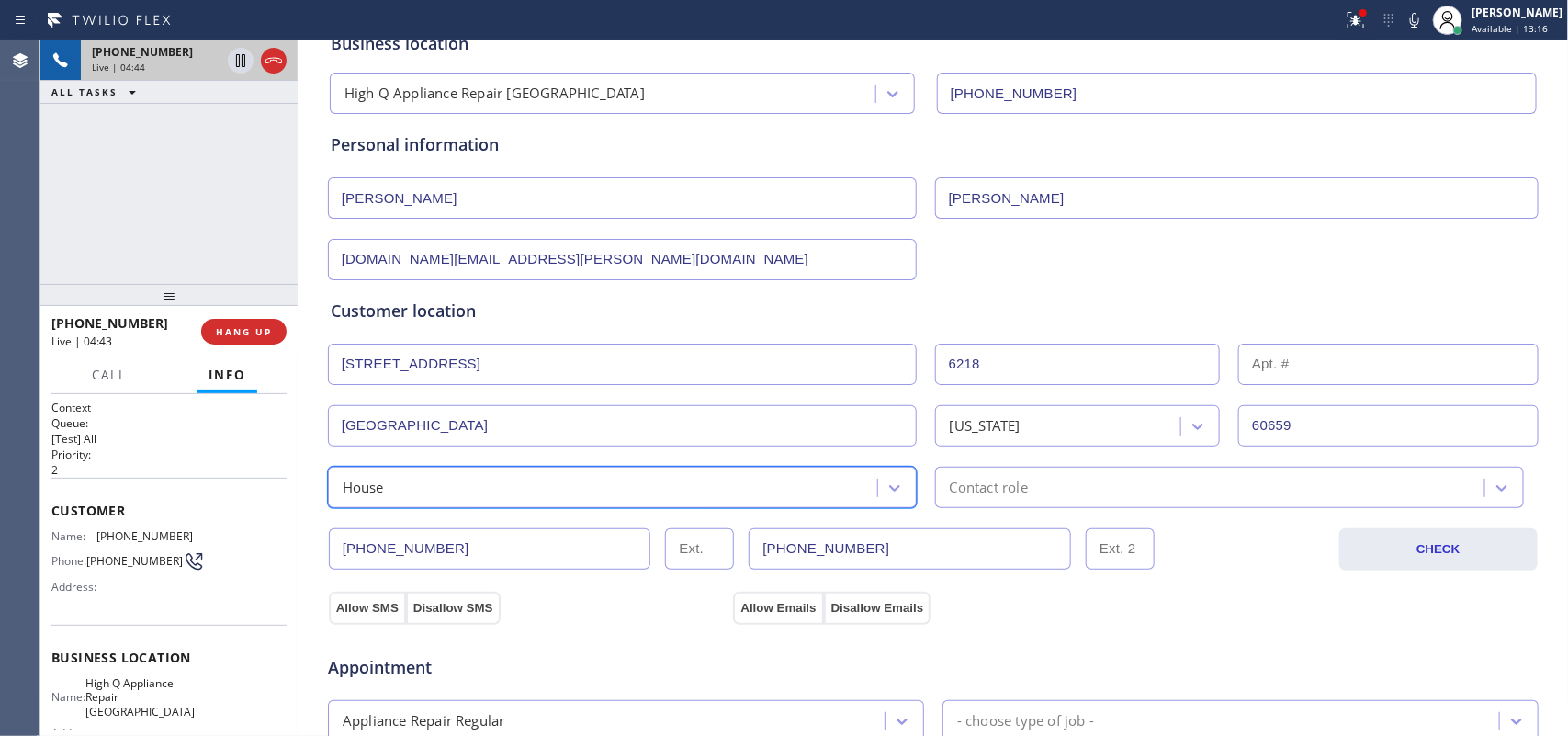
click at [1002, 491] on div "Contact role" at bounding box center [989, 487] width 78 height 21
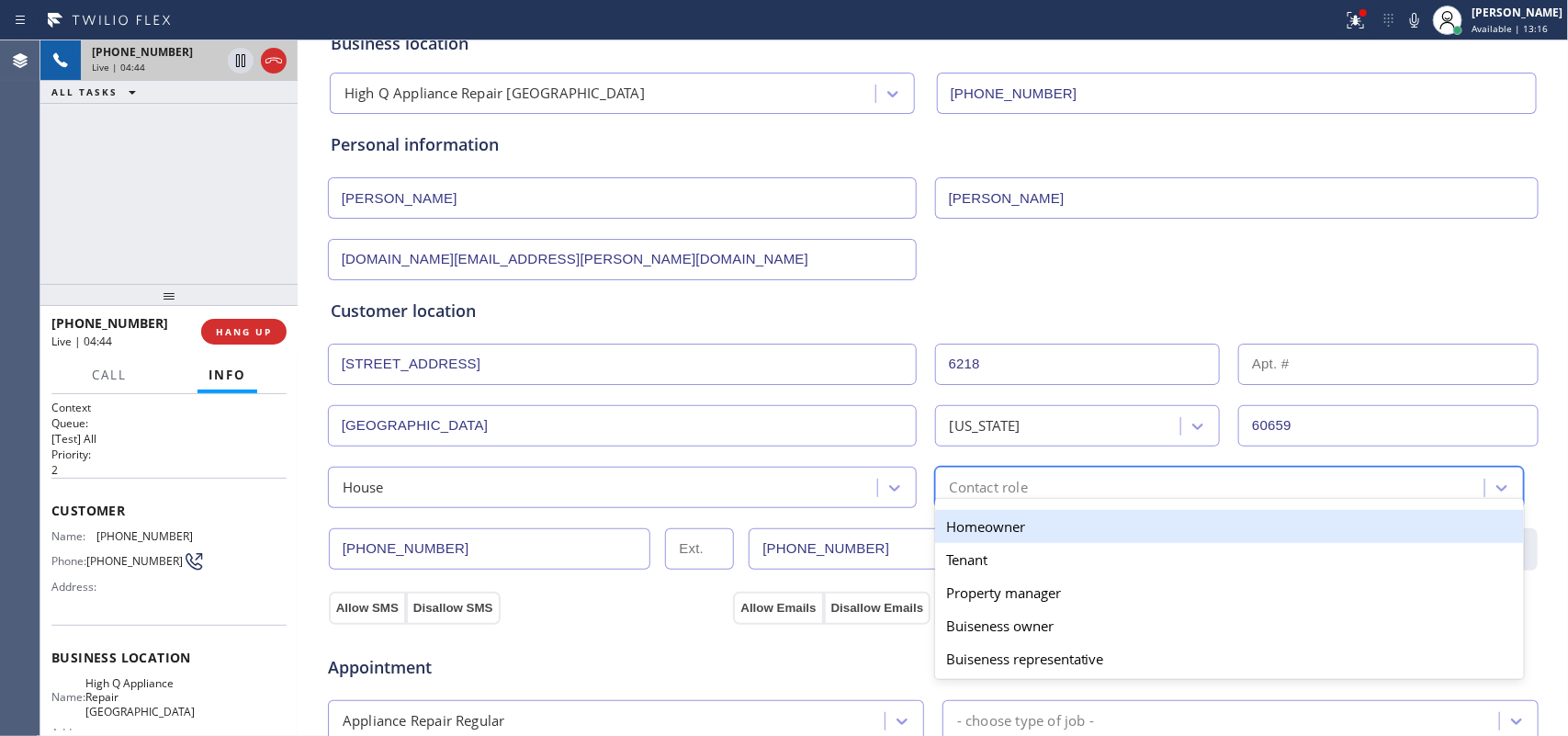
click at [1015, 526] on div "Homeowner" at bounding box center [1229, 527] width 589 height 33
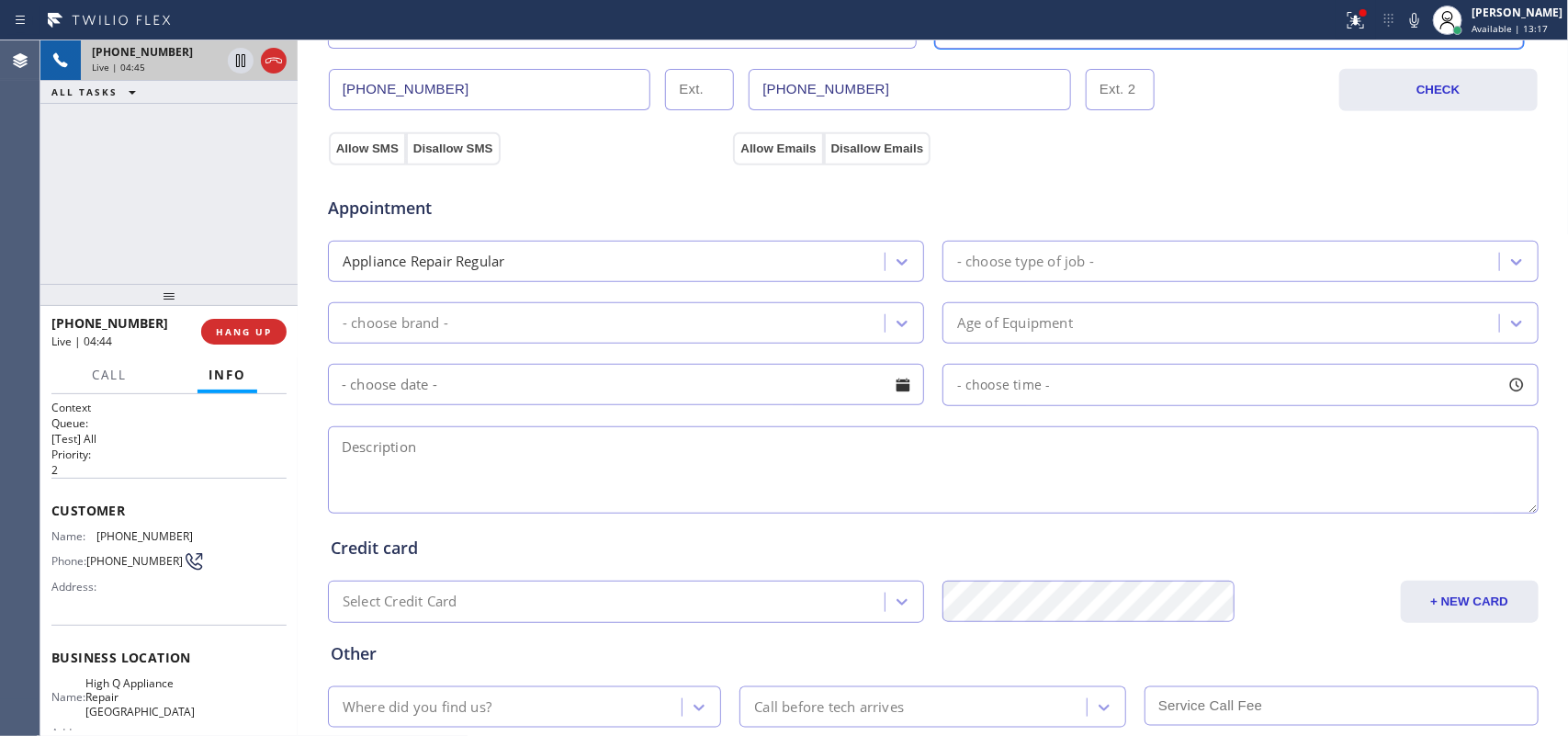
scroll to position [689, 0]
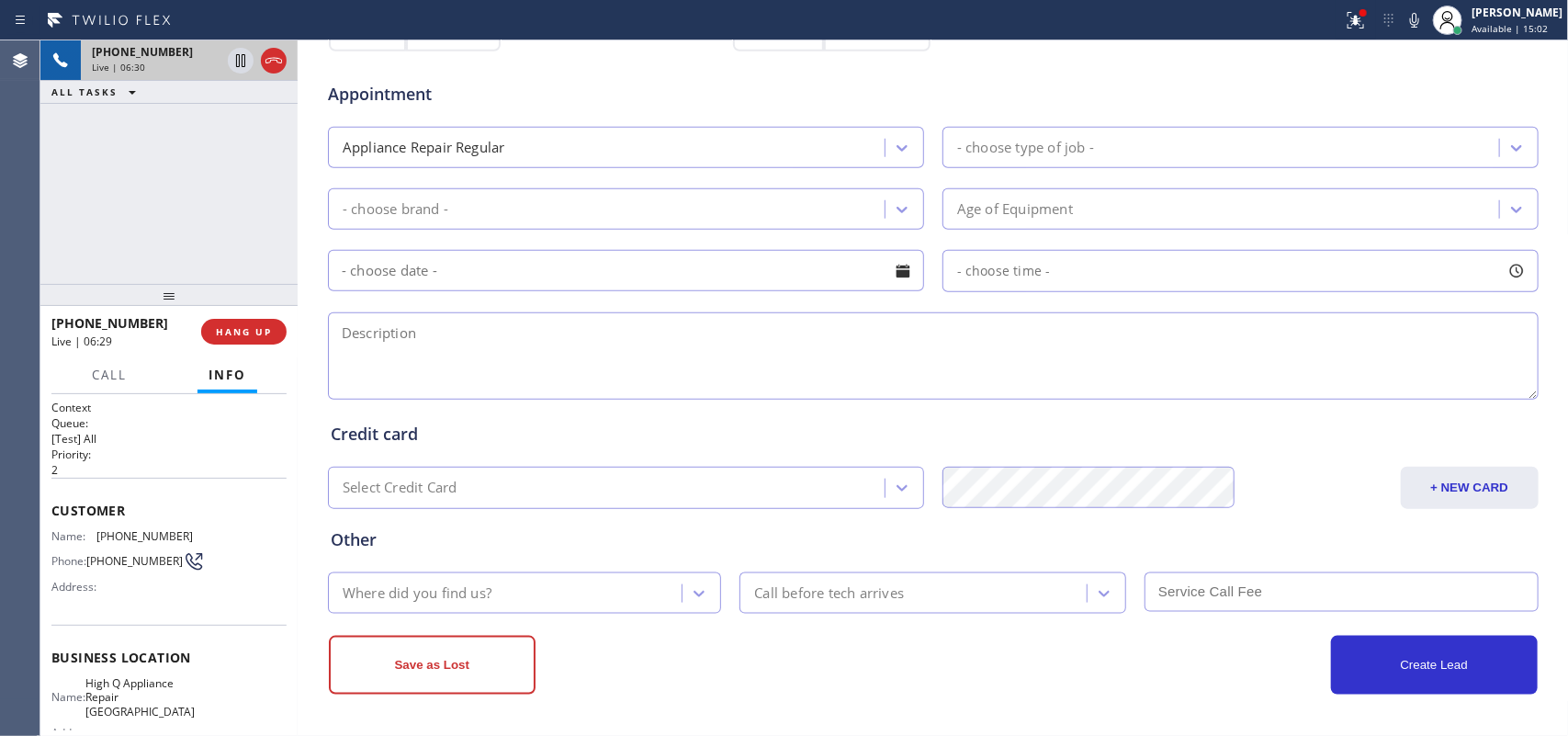
click at [308, 297] on div "Business location High Q Appliance Repair [GEOGRAPHIC_DATA] [PHONE_NUMBER] Pers…" at bounding box center [934, 67] width 1262 height 1255
click at [1113, 149] on div "- choose type of job -" at bounding box center [1223, 148] width 551 height 32
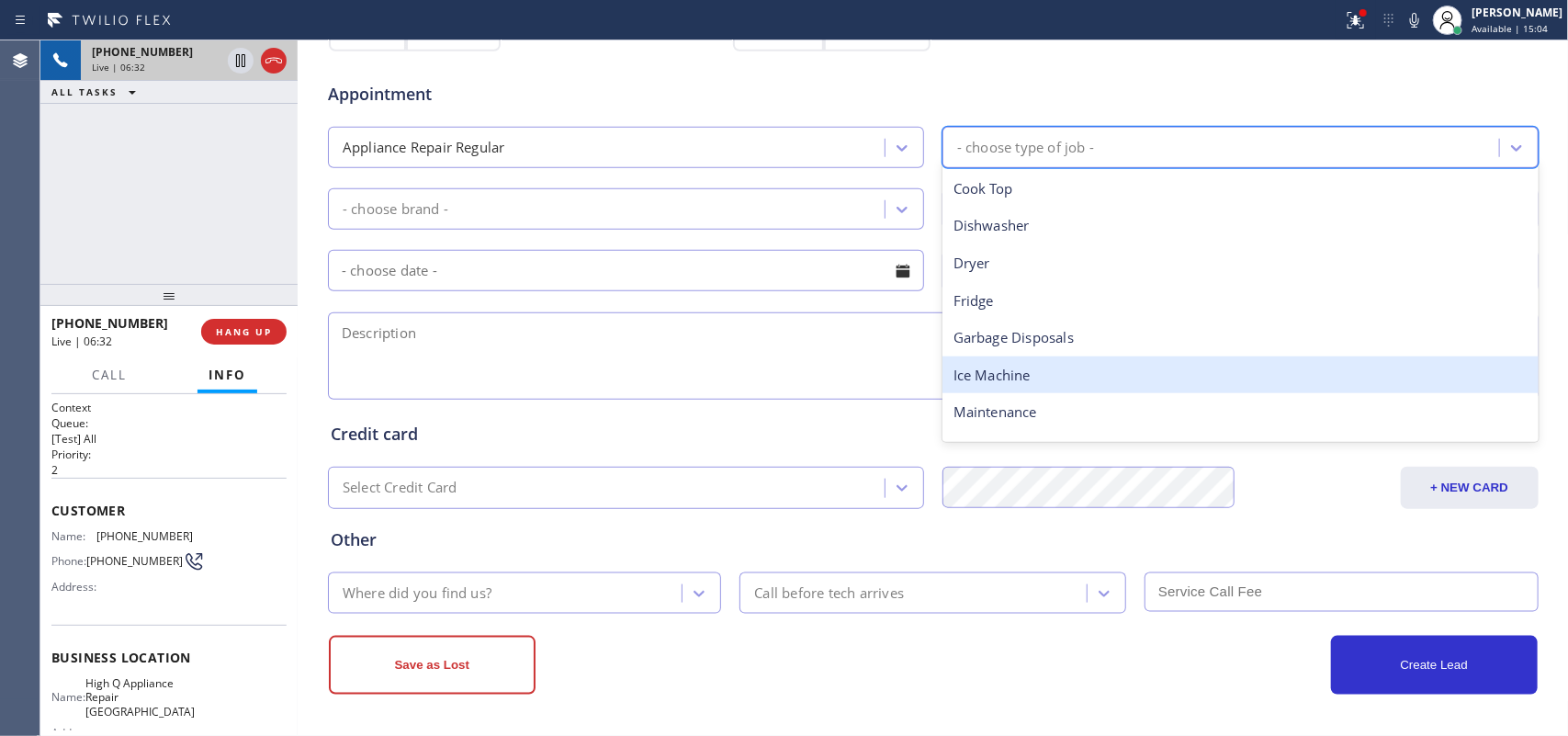
scroll to position [253, 0]
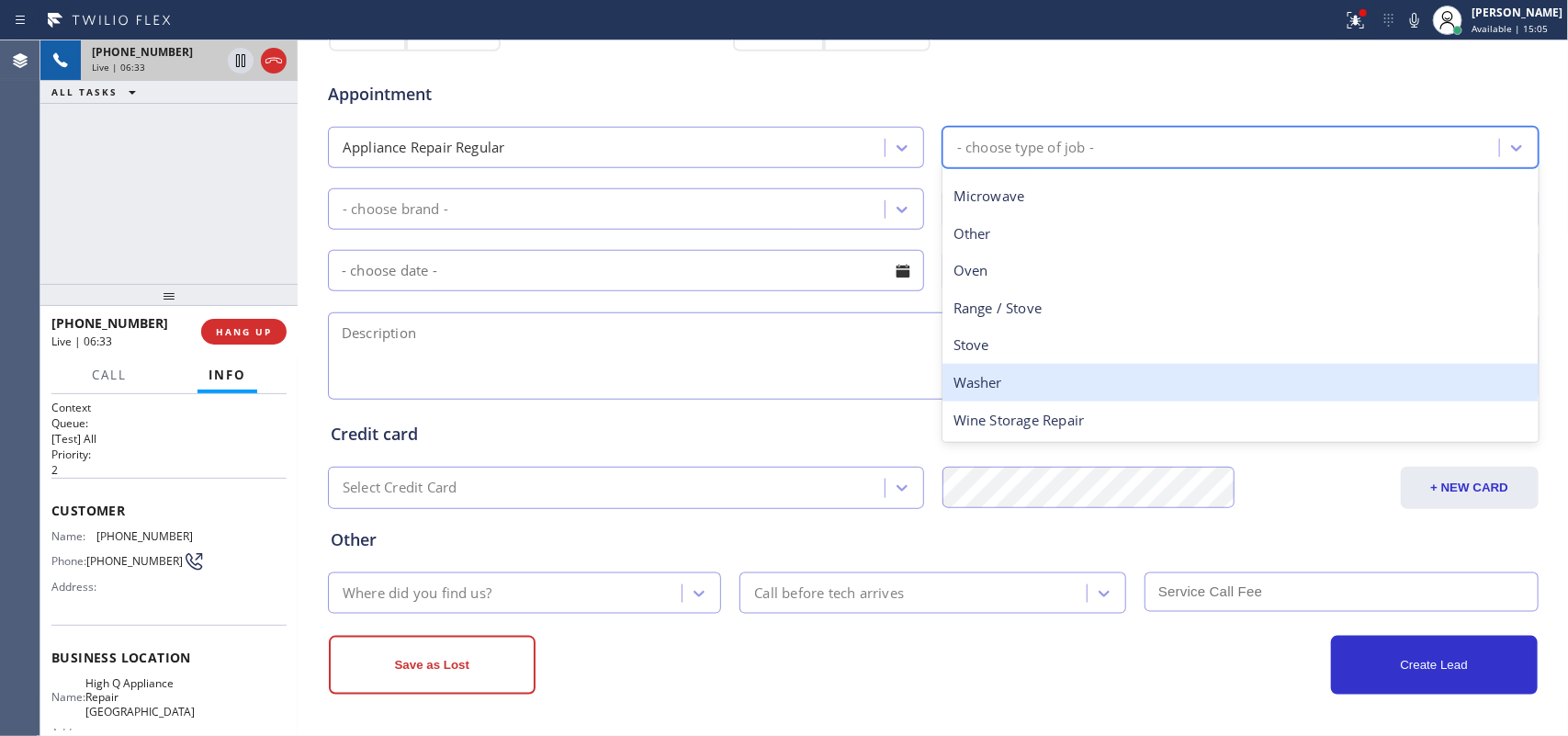
click at [1024, 373] on div "Washer" at bounding box center [1241, 383] width 596 height 38
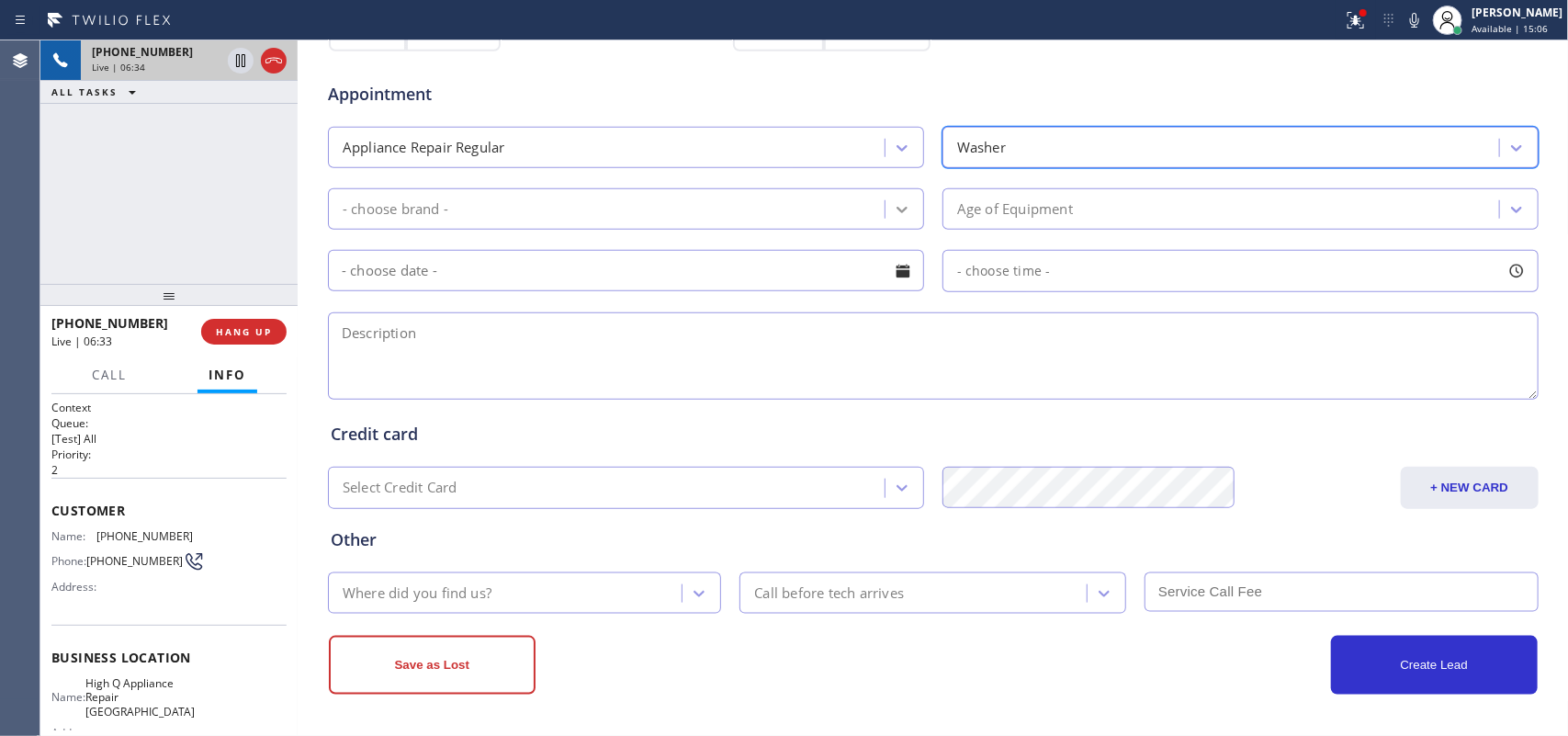
click at [905, 214] on div at bounding box center [902, 209] width 33 height 33
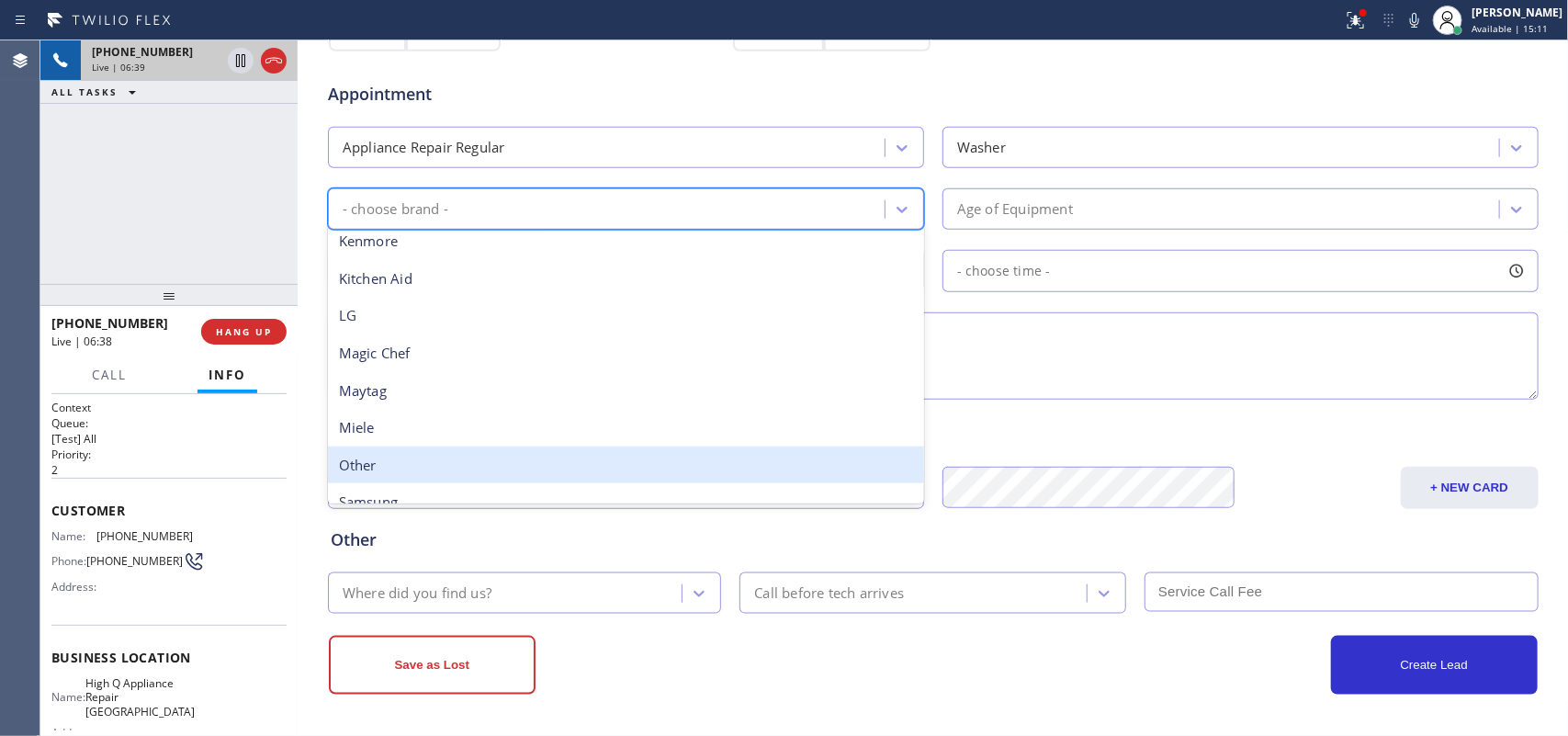
scroll to position [403, 0]
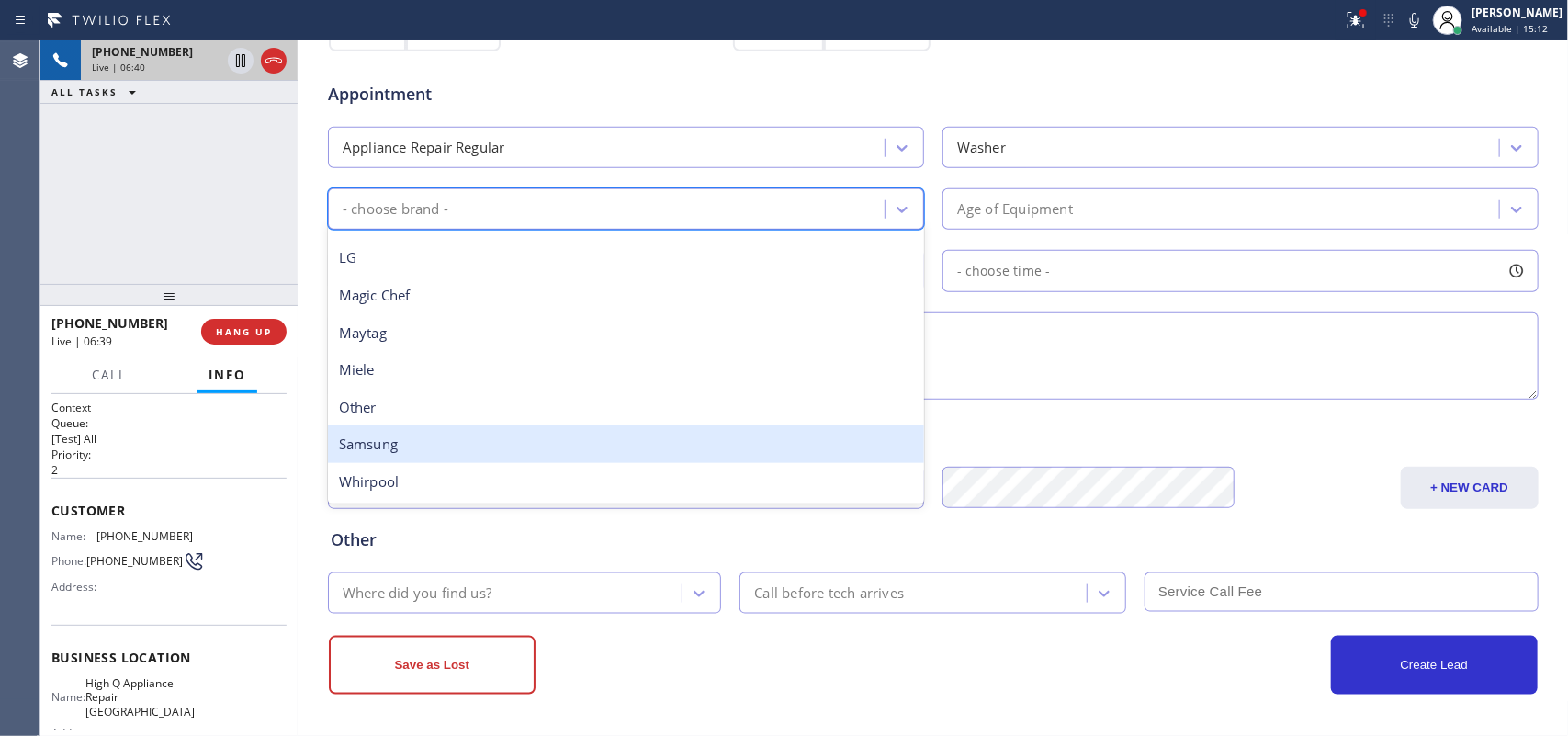
click at [634, 441] on div "Samsung" at bounding box center [626, 445] width 596 height 38
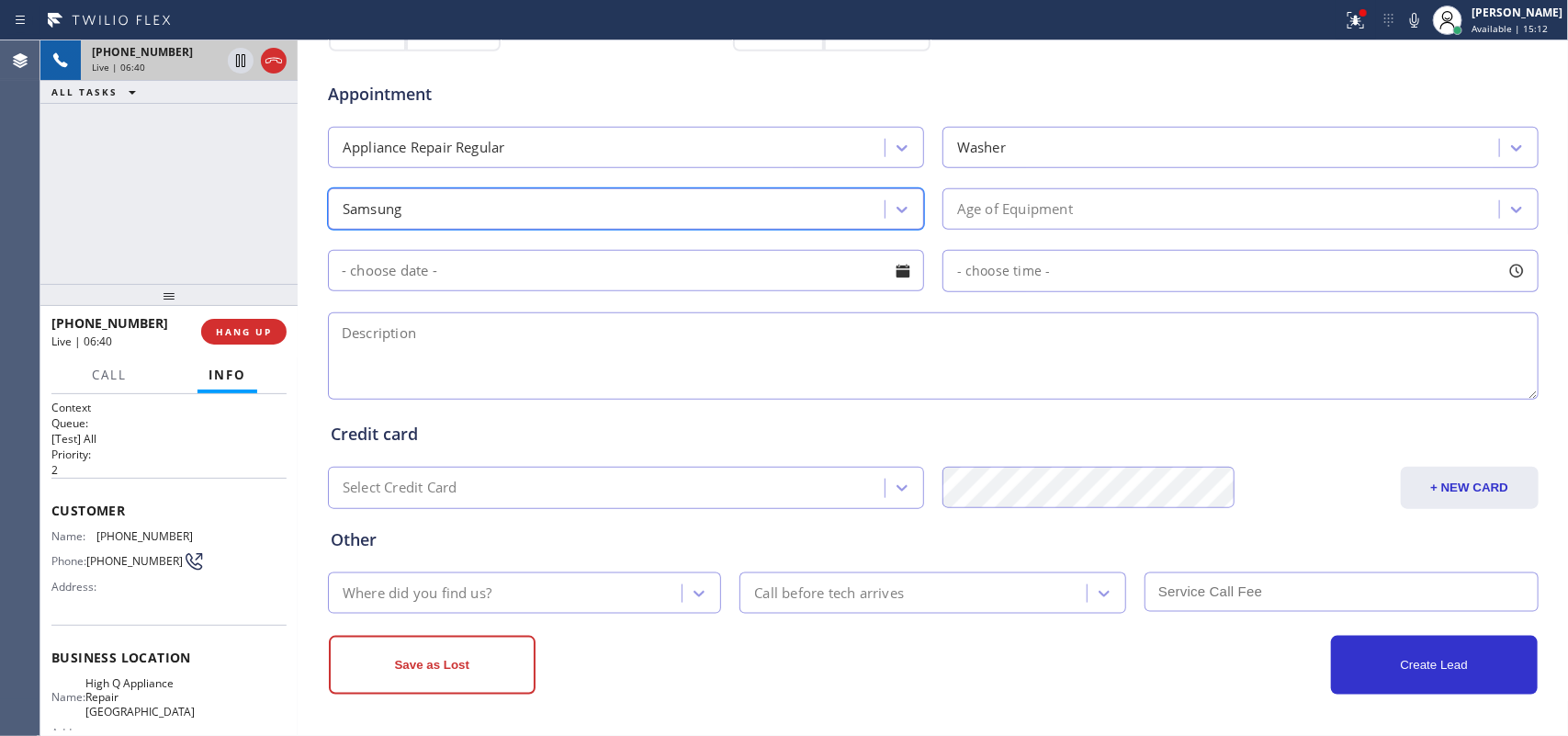
click at [1100, 222] on div "Age of Equipment" at bounding box center [1223, 209] width 551 height 32
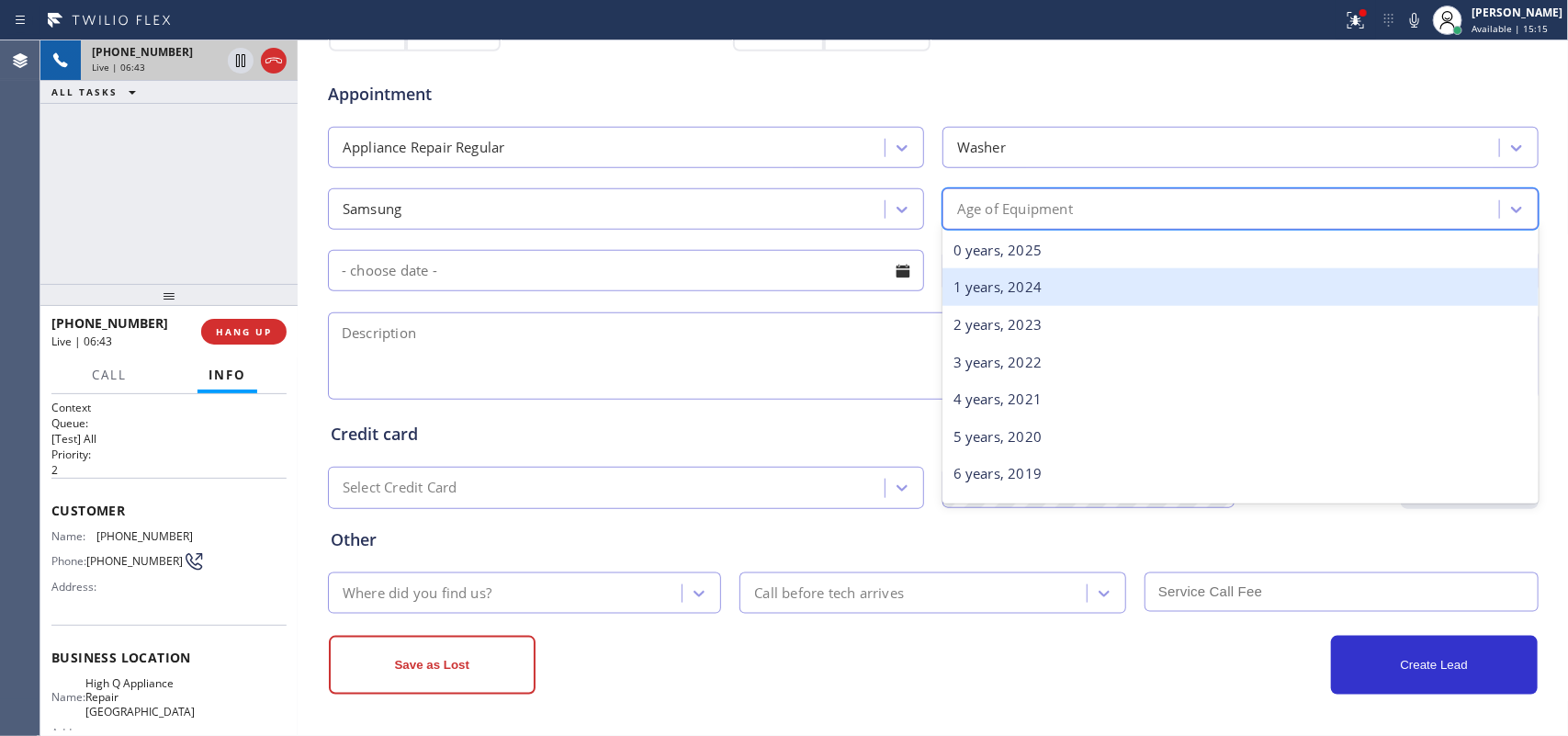
click at [1094, 292] on div "1 years, 2024" at bounding box center [1241, 288] width 596 height 38
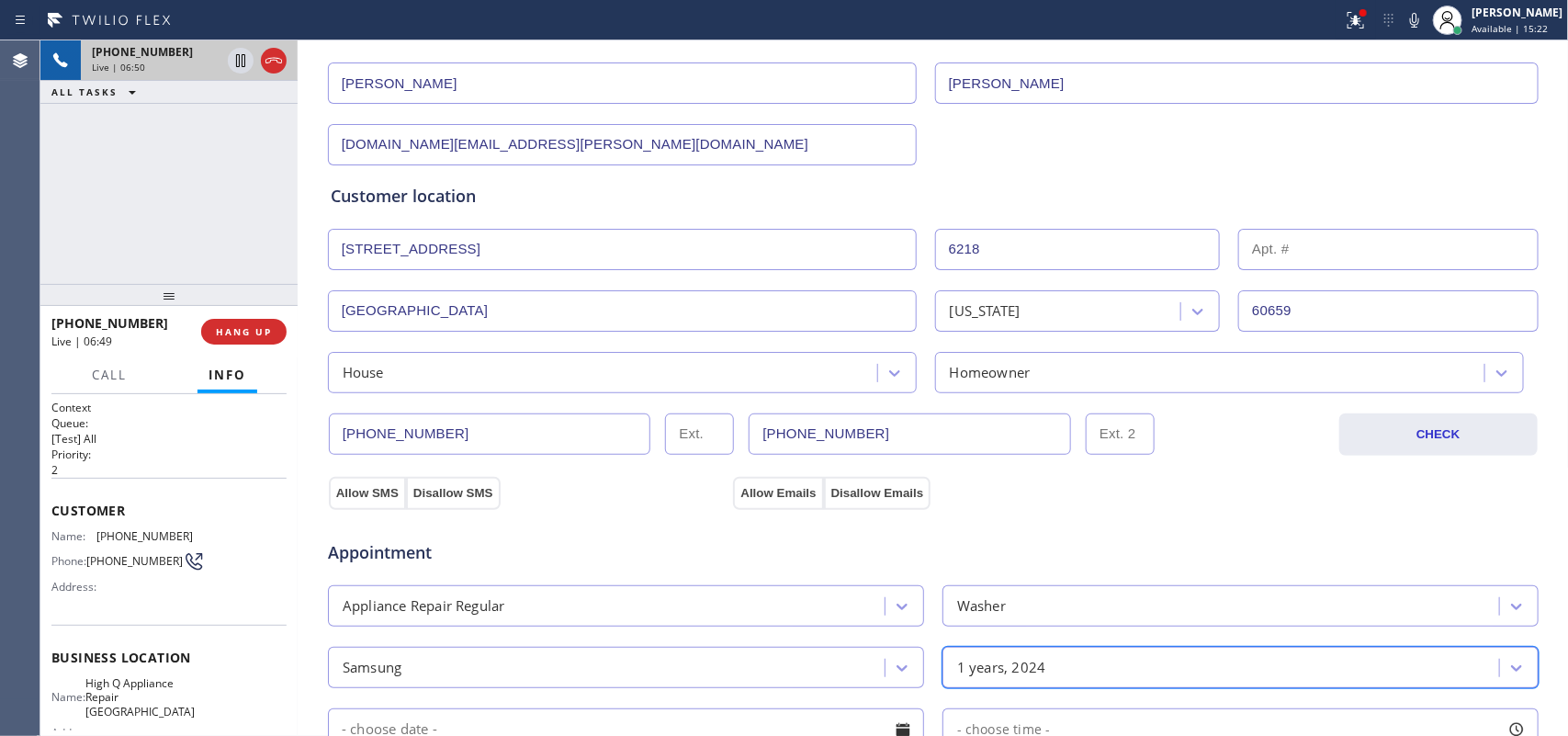
scroll to position [460, 0]
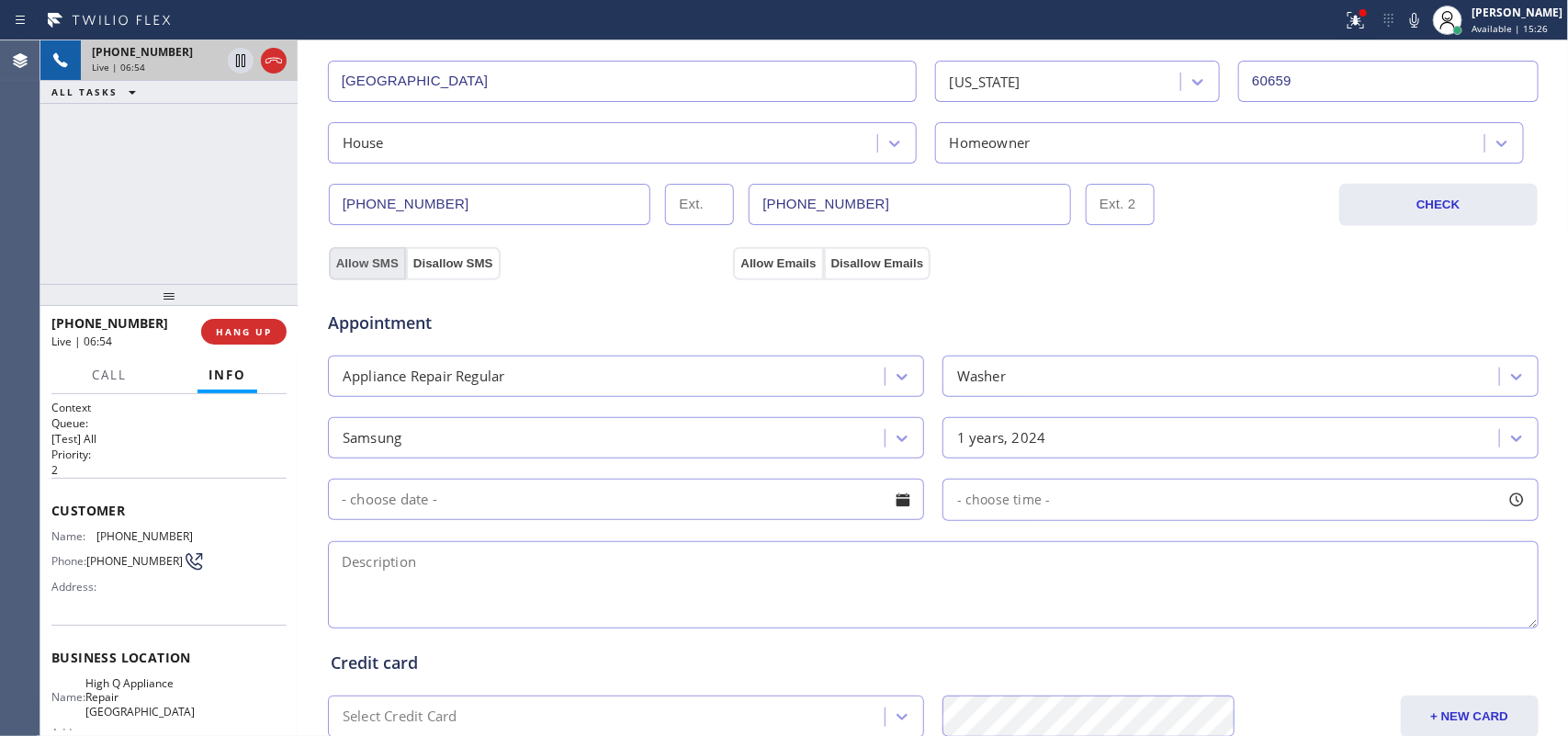
click at [368, 271] on button "Allow SMS" at bounding box center [367, 264] width 77 height 33
click at [768, 272] on button "Allow Emails" at bounding box center [778, 264] width 90 height 33
click at [247, 342] on button "HANG UP" at bounding box center [244, 331] width 86 height 26
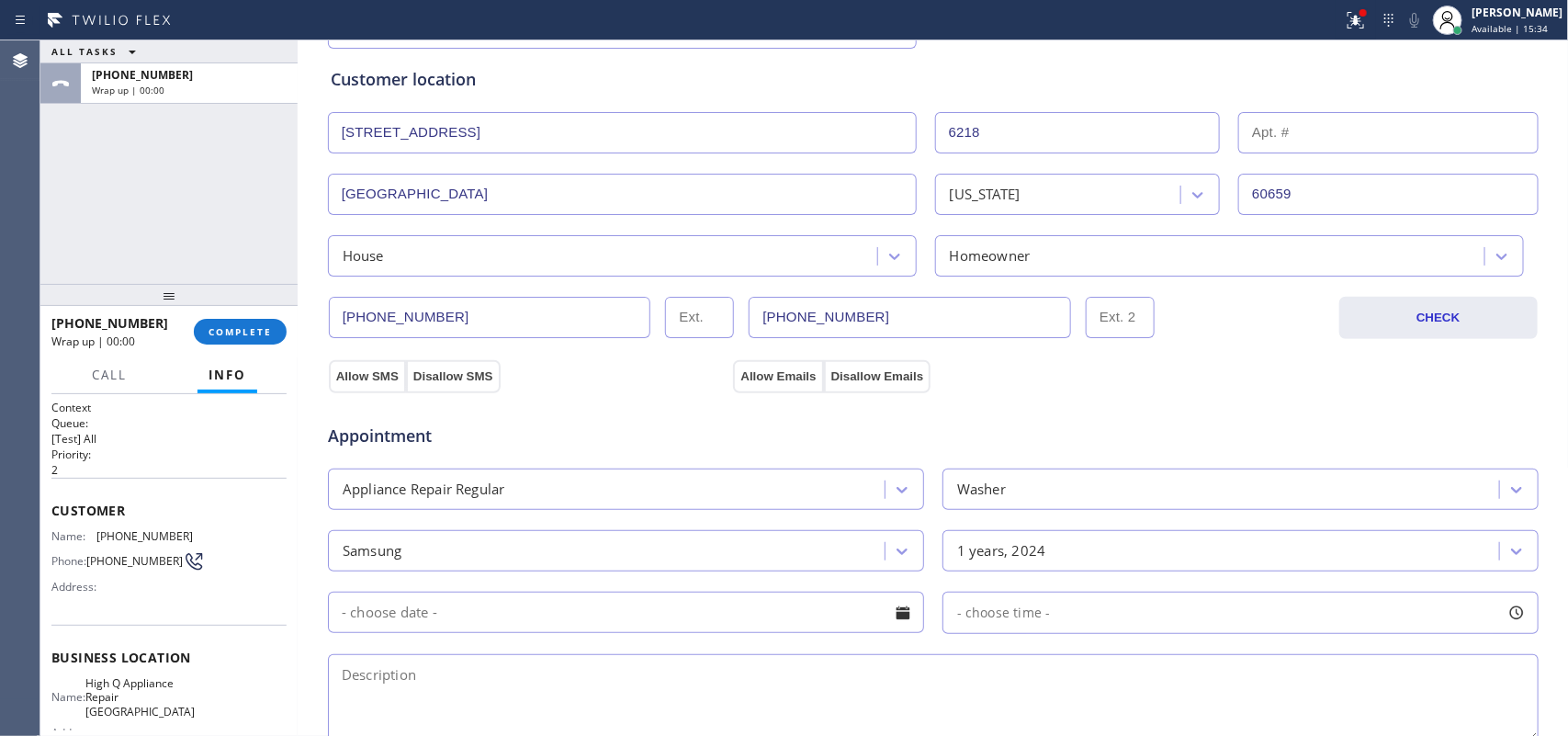
scroll to position [691, 0]
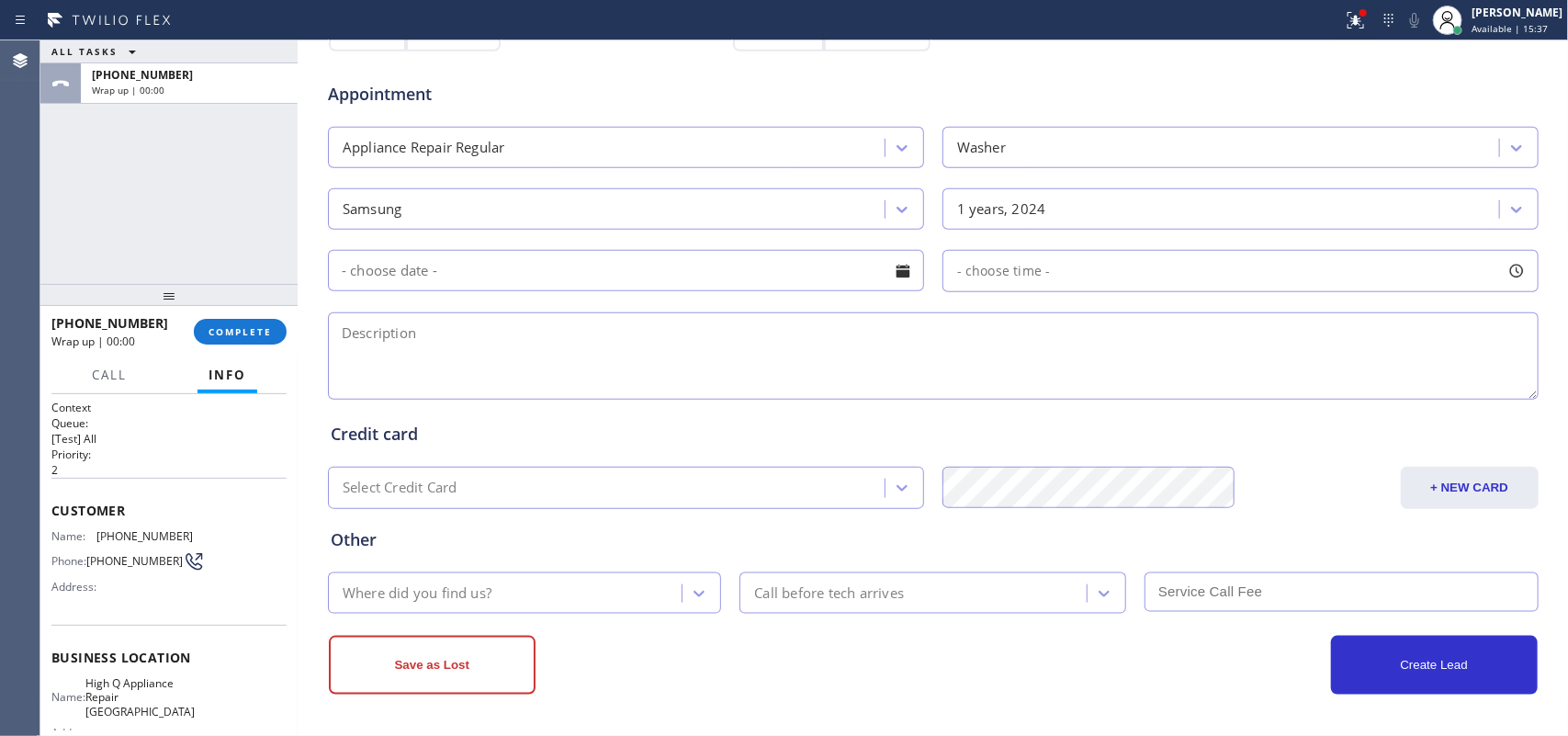
click at [902, 273] on div at bounding box center [903, 270] width 31 height 31
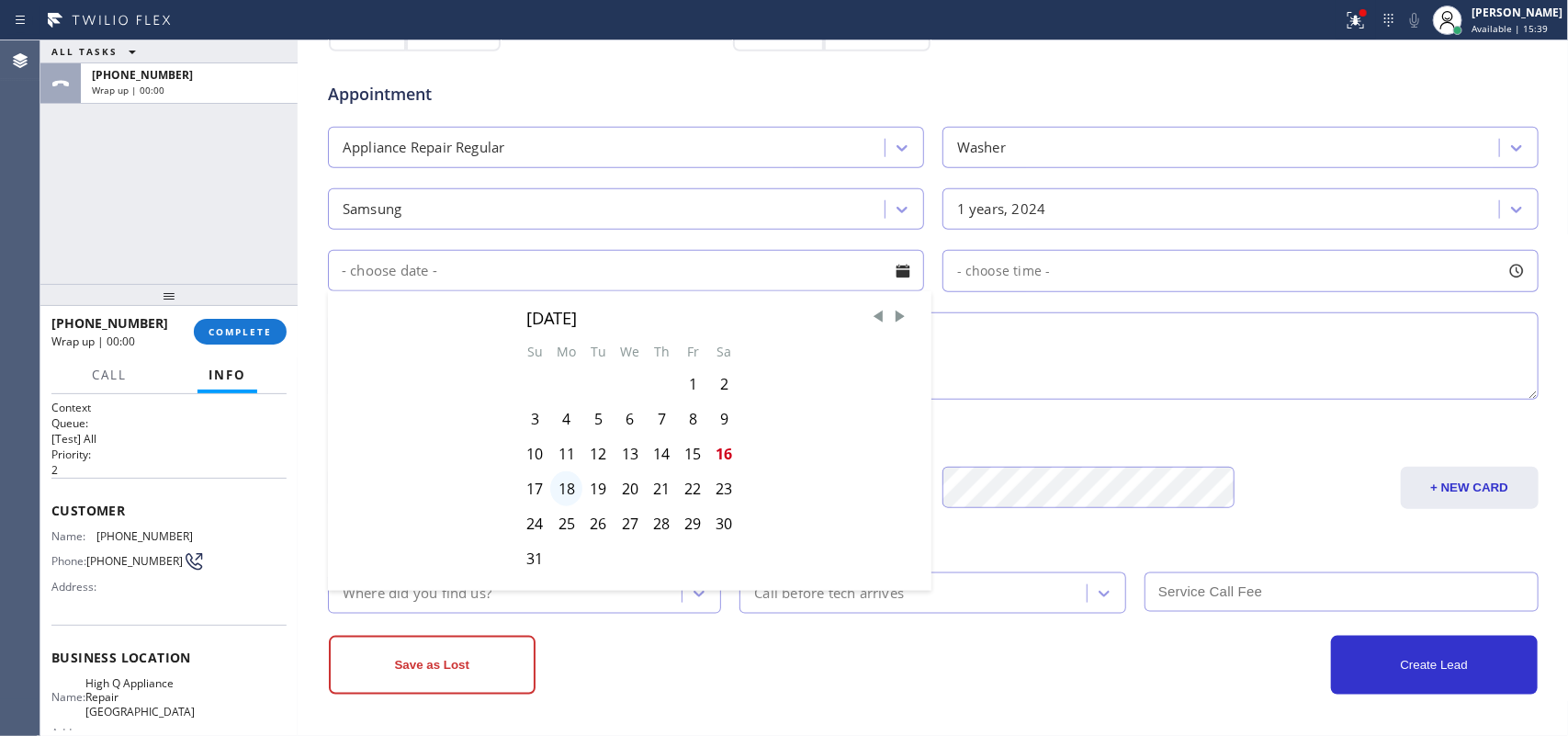
click at [561, 492] on div "18" at bounding box center [566, 488] width 32 height 35
type input "[DATE]"
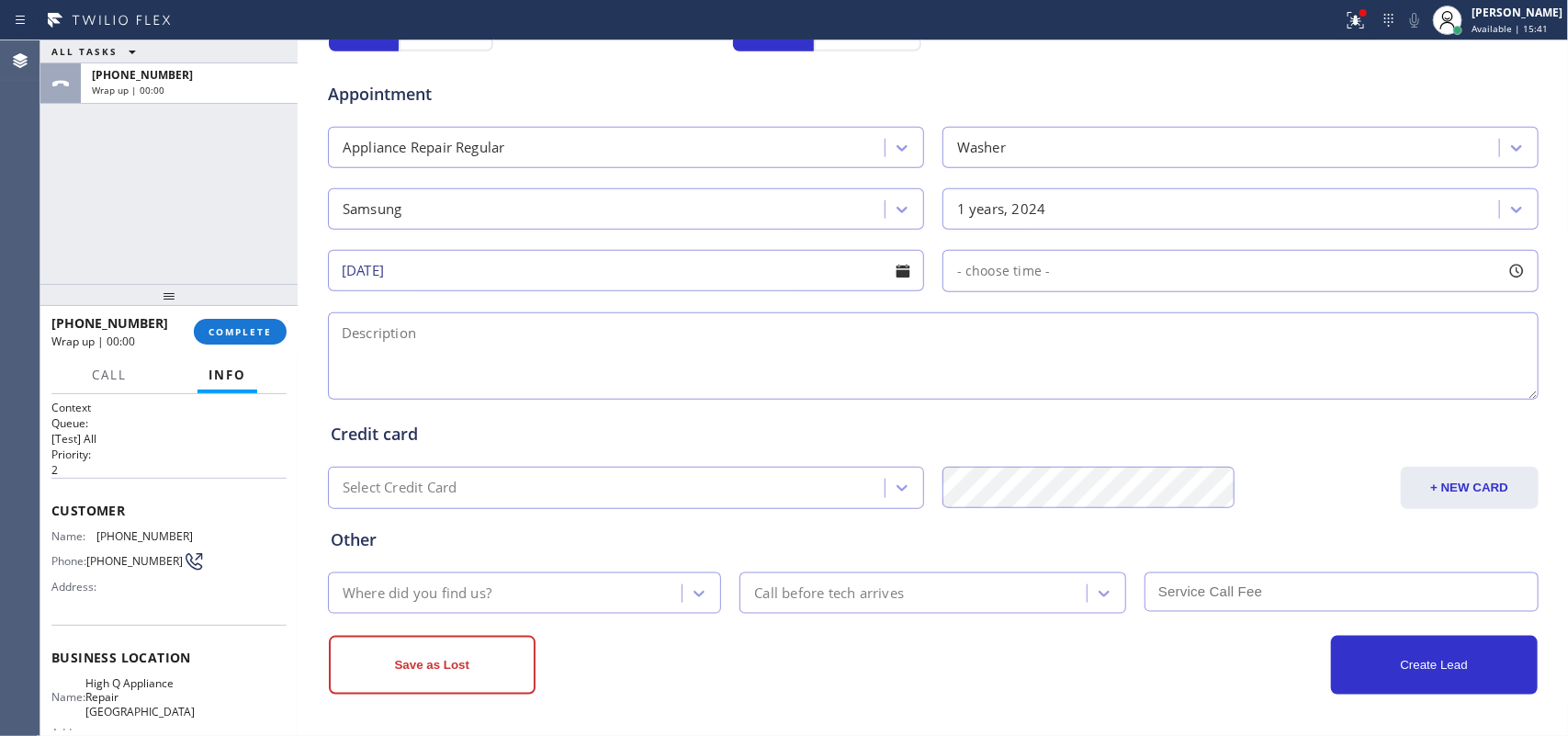
click at [1501, 271] on div at bounding box center [1517, 270] width 31 height 31
drag, startPoint x: 952, startPoint y: 377, endPoint x: 1259, endPoint y: 384, distance: 307.1
click at [1259, 384] on div at bounding box center [1268, 383] width 22 height 39
drag, startPoint x: 970, startPoint y: 382, endPoint x: 1131, endPoint y: 384, distance: 161.0
click at [1131, 384] on div at bounding box center [1136, 383] width 22 height 39
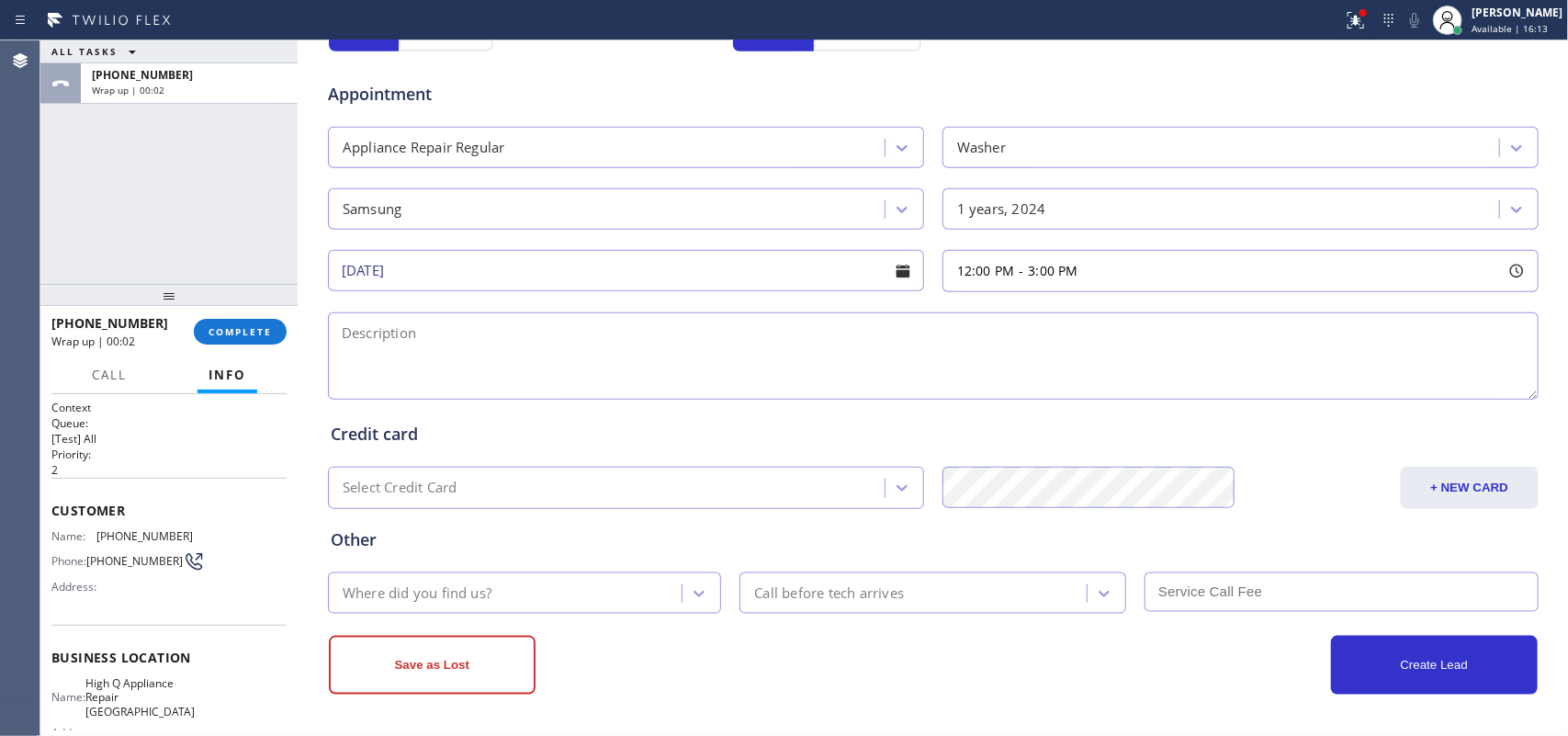
click at [843, 352] on textarea at bounding box center [934, 356] width 1211 height 88
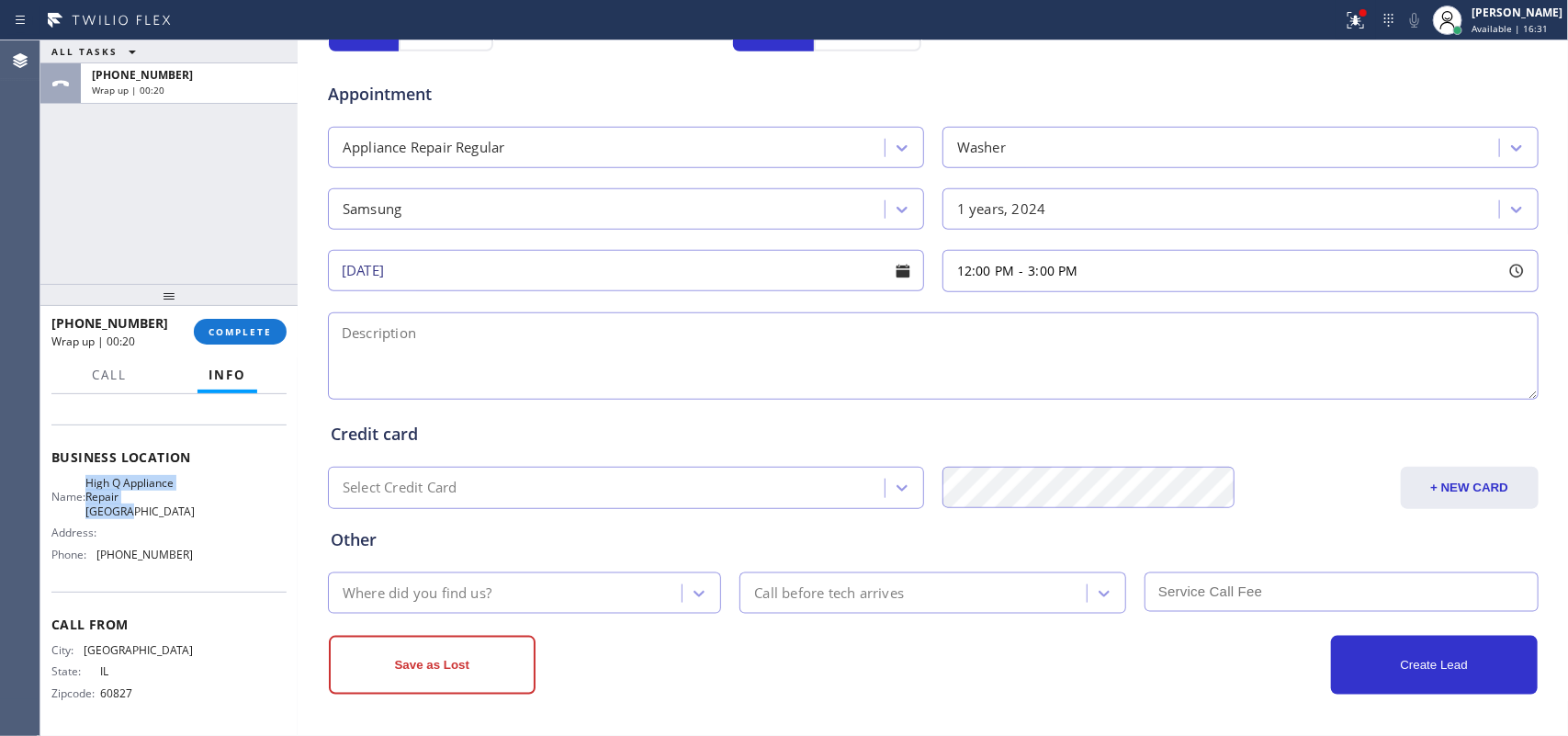
drag, startPoint x: 191, startPoint y: 516, endPoint x: 92, endPoint y: 483, distance: 104.4
click at [92, 483] on div "Name: High Q Appliance Repair [GEOGRAPHIC_DATA] Address: Phone: [PHONE_NUMBER]" at bounding box center [169, 522] width 235 height 92
copy span "High Q Appliance Repair [GEOGRAPHIC_DATA]"
click at [204, 176] on div "ALL TASKS ALL TASKS ACTIVE TASKS TASKS IN WRAP UP [PHONE_NUMBER] Wrap up | 00:42" at bounding box center [169, 162] width 257 height 244
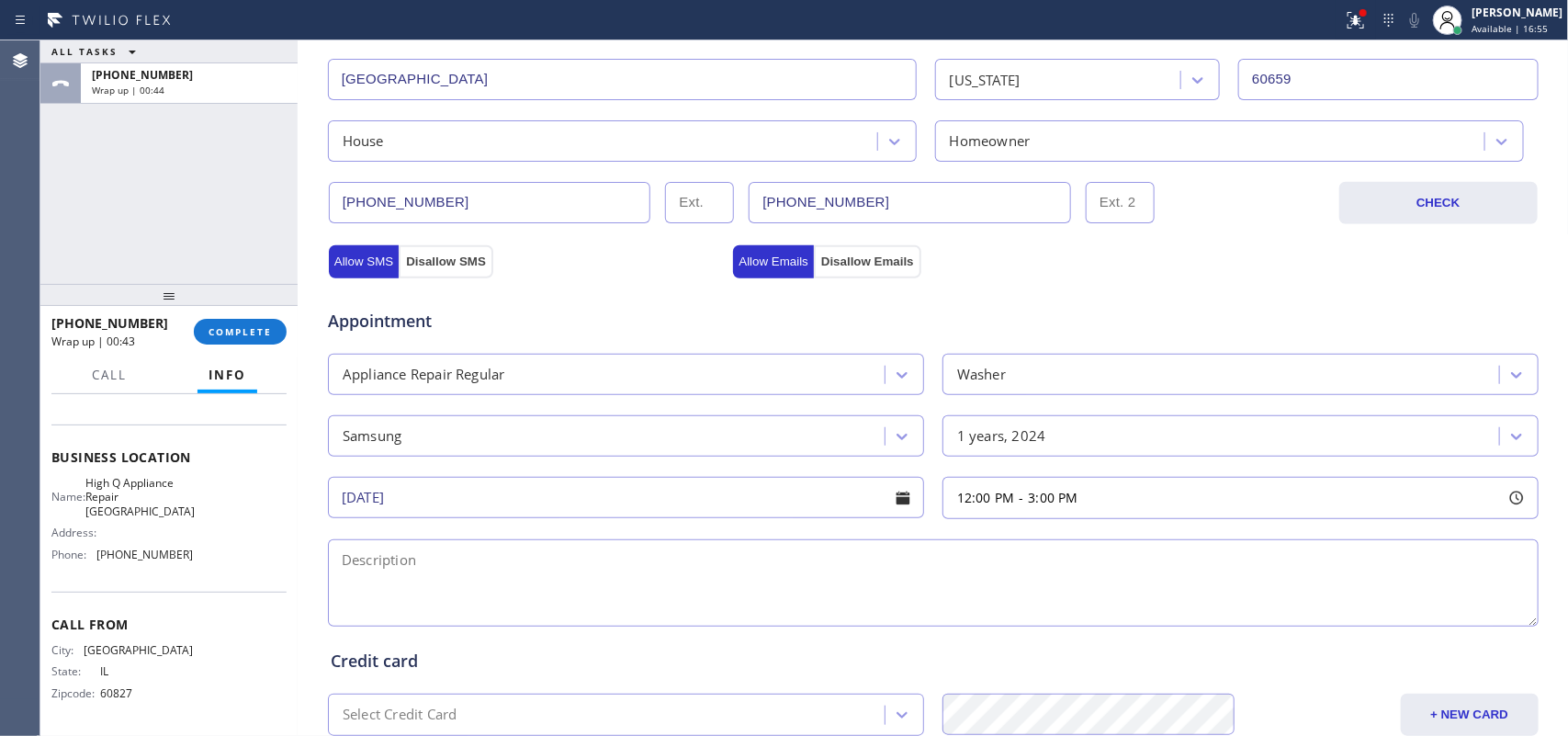
scroll to position [2, 0]
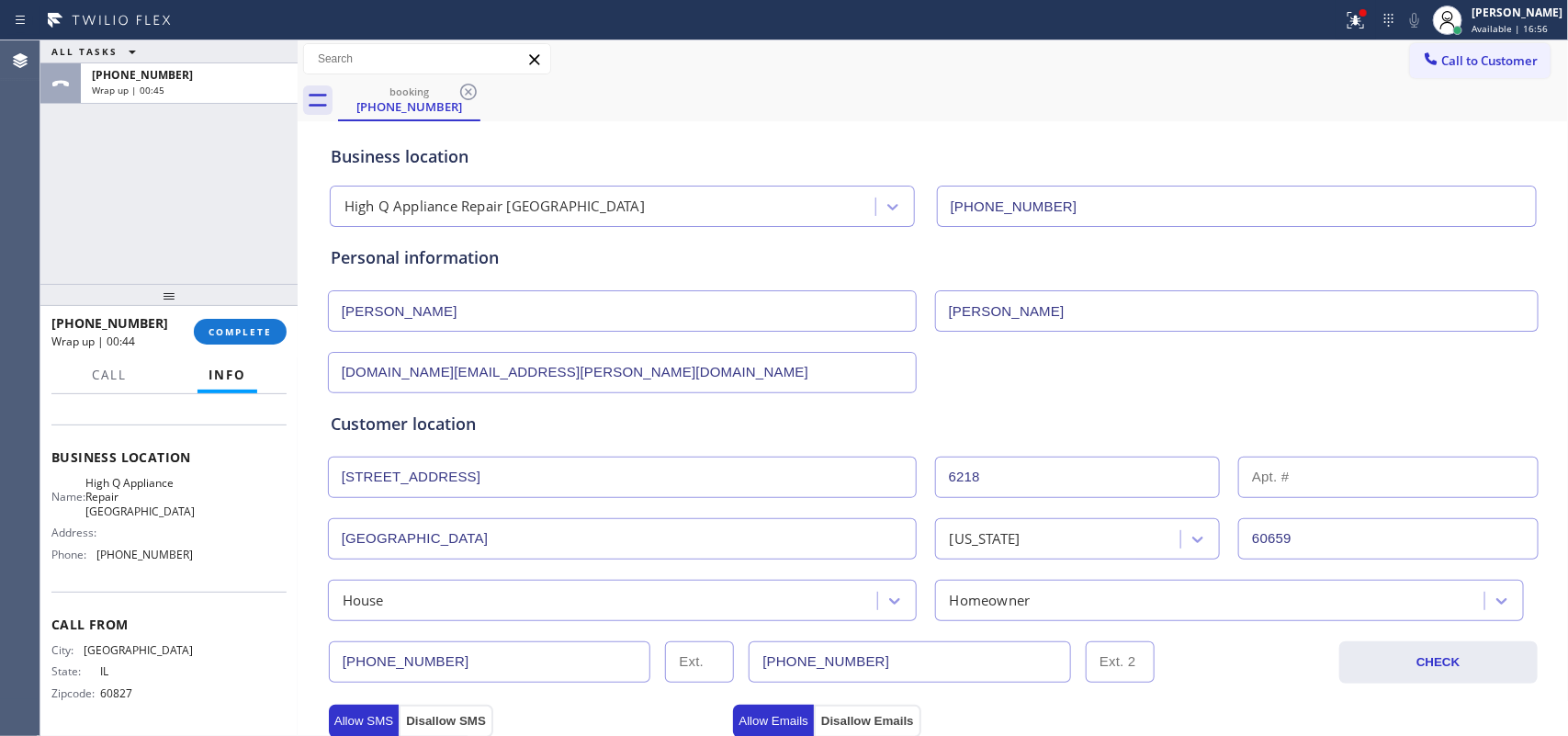
drag, startPoint x: 415, startPoint y: 310, endPoint x: 287, endPoint y: 308, distance: 128.0
click at [289, 308] on div "ALL TASKS ALL TASKS ACTIVE TASKS TASKS IN WRAP UP [PHONE_NUMBER] Wrap up | 00:4…" at bounding box center [804, 388] width 1528 height 696
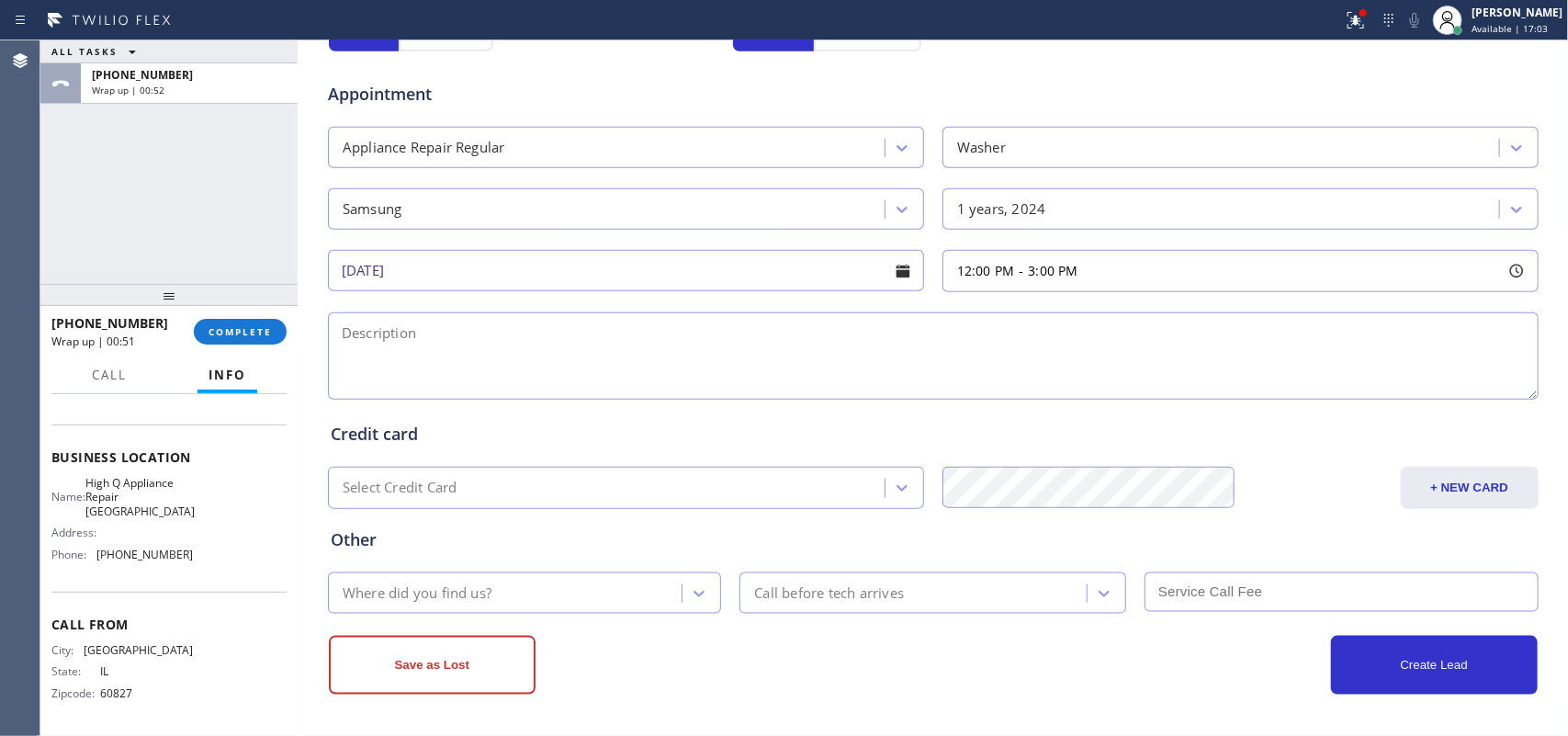
scroll to position [347, 0]
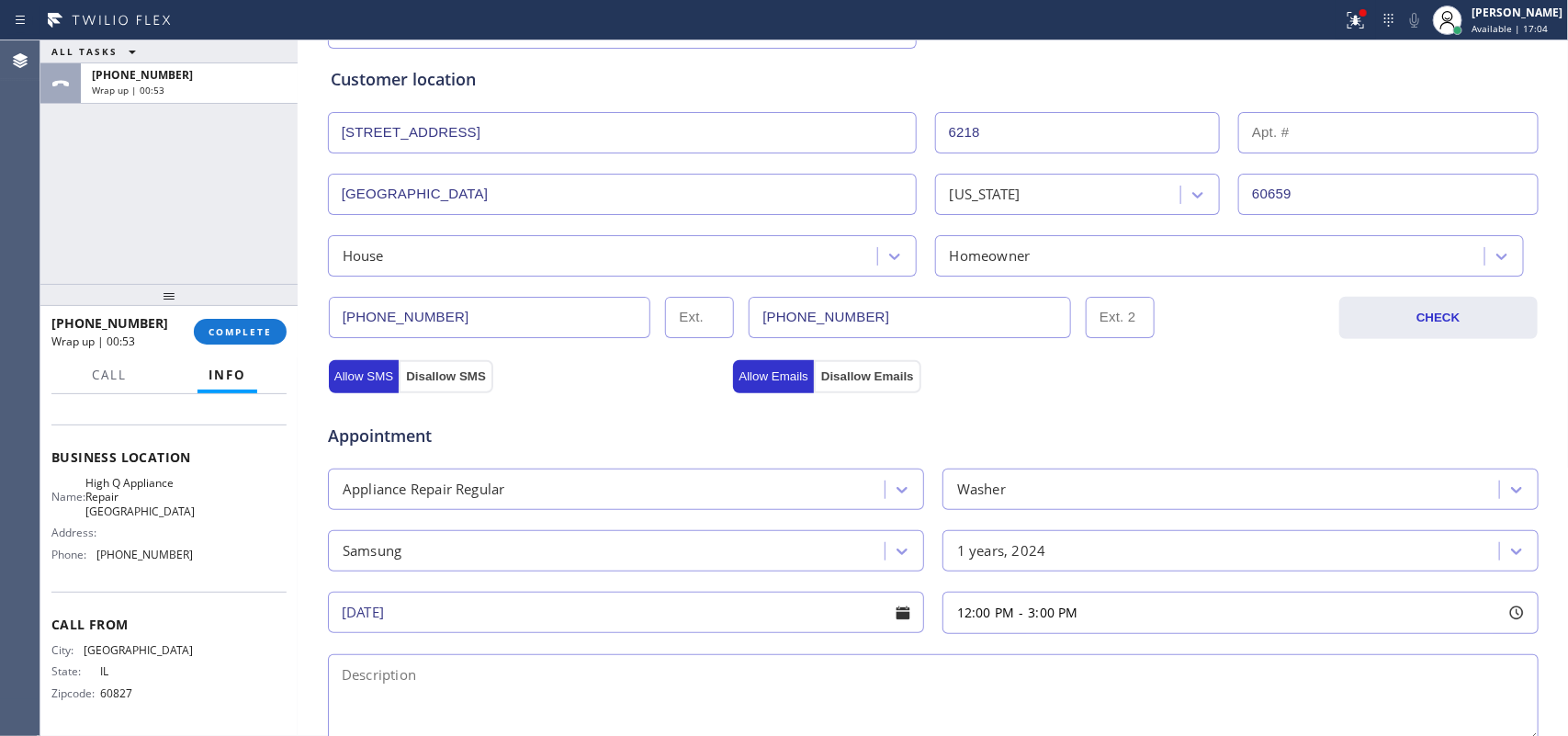
type input "[PERSON_NAME]"
drag, startPoint x: 465, startPoint y: 319, endPoint x: 287, endPoint y: 314, distance: 178.1
click at [287, 314] on div "ALL TASKS ALL TASKS ACTIVE TASKS TASKS IN WRAP UP [PHONE_NUMBER] Wrap up | 00:5…" at bounding box center [804, 388] width 1528 height 696
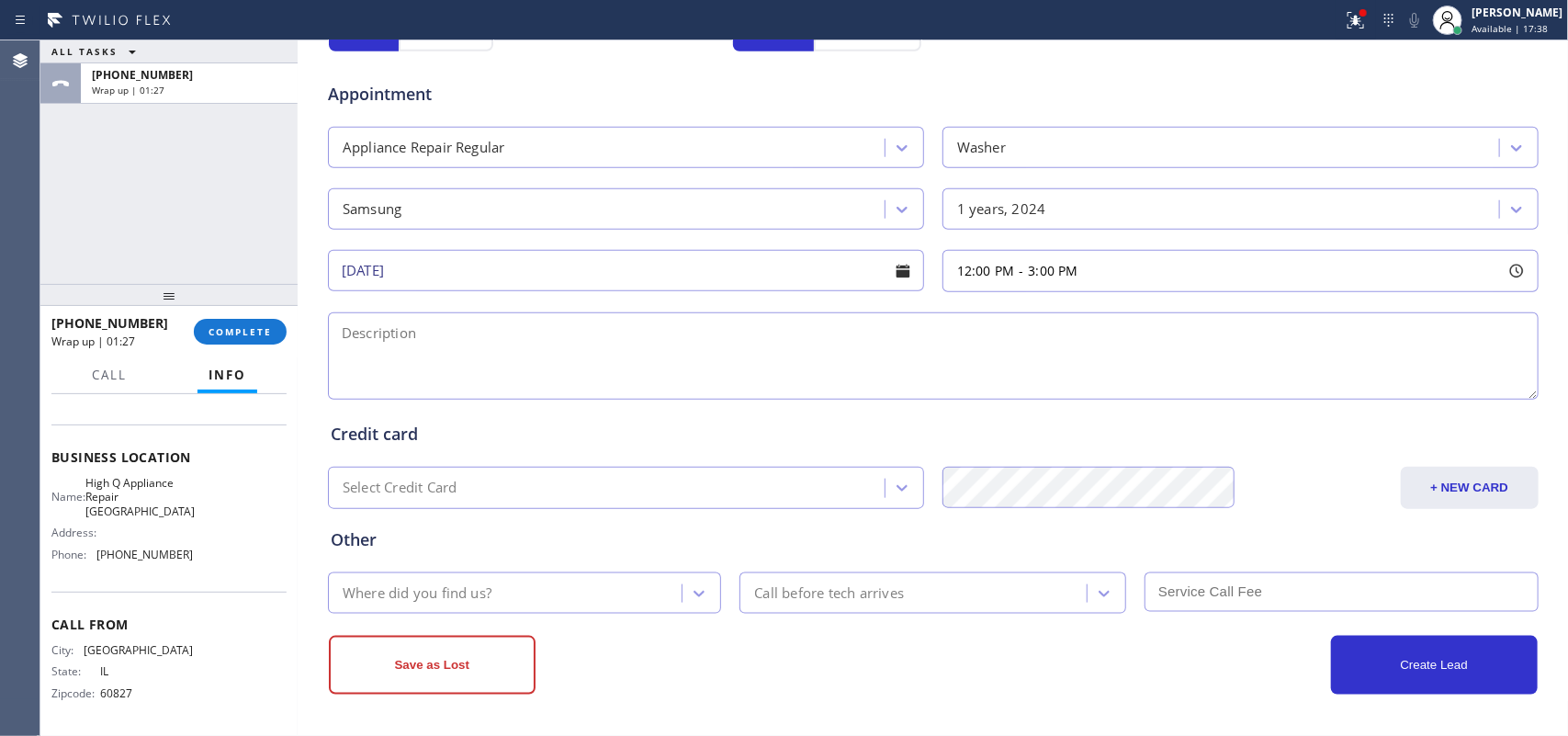
click at [148, 224] on div "ALL TASKS ALL TASKS ACTIVE TASKS TASKS IN WRAP UP [PHONE_NUMBER] Wrap up | 01:27" at bounding box center [169, 162] width 257 height 244
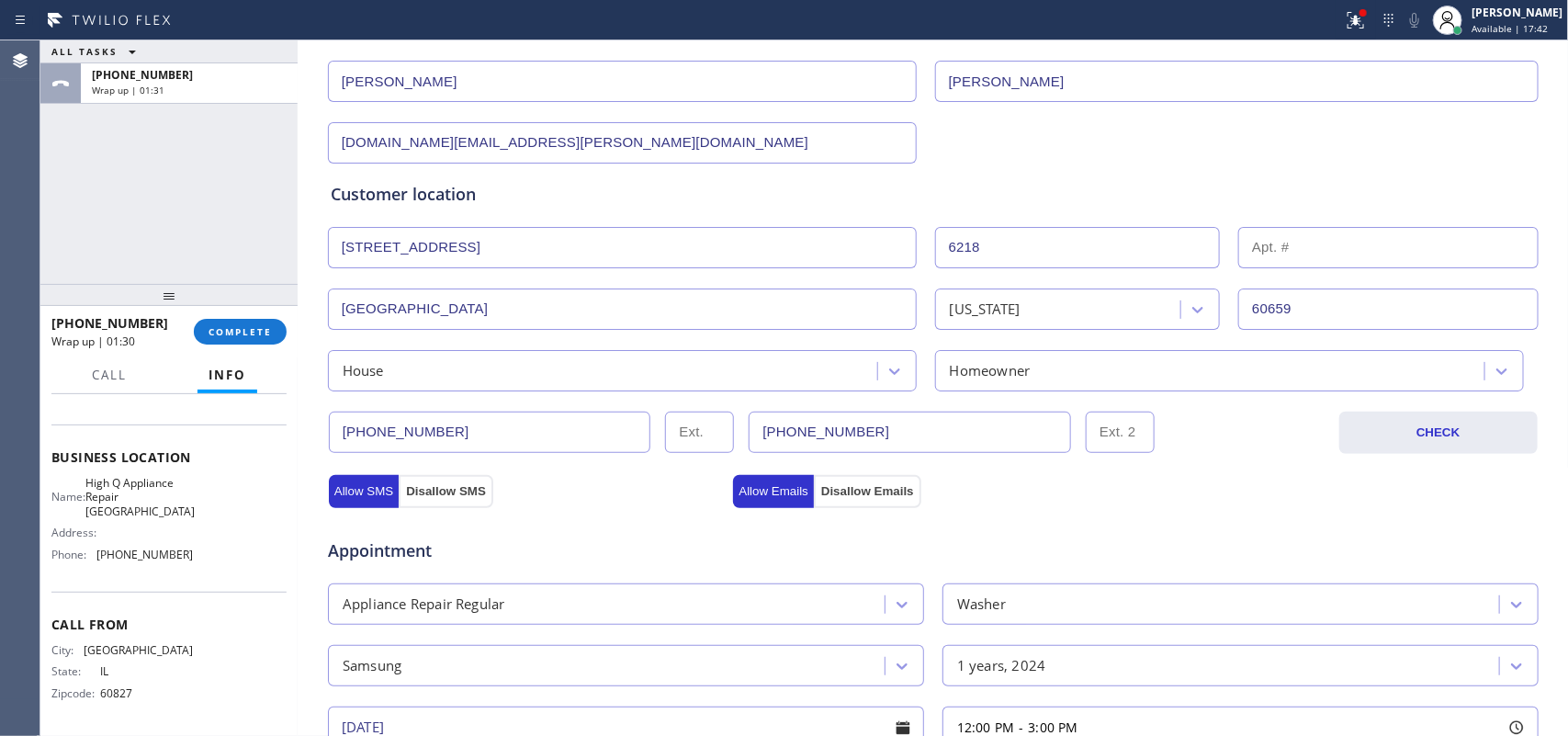
drag, startPoint x: 889, startPoint y: 434, endPoint x: 741, endPoint y: 430, distance: 148.1
click at [749, 430] on input "[PHONE_NUMBER]" at bounding box center [910, 431] width 323 height 41
click at [232, 193] on div "ALL TASKS ALL TASKS ACTIVE TASKS TASKS IN WRAP UP [PHONE_NUMBER] Wrap up | 01:39" at bounding box center [169, 162] width 257 height 244
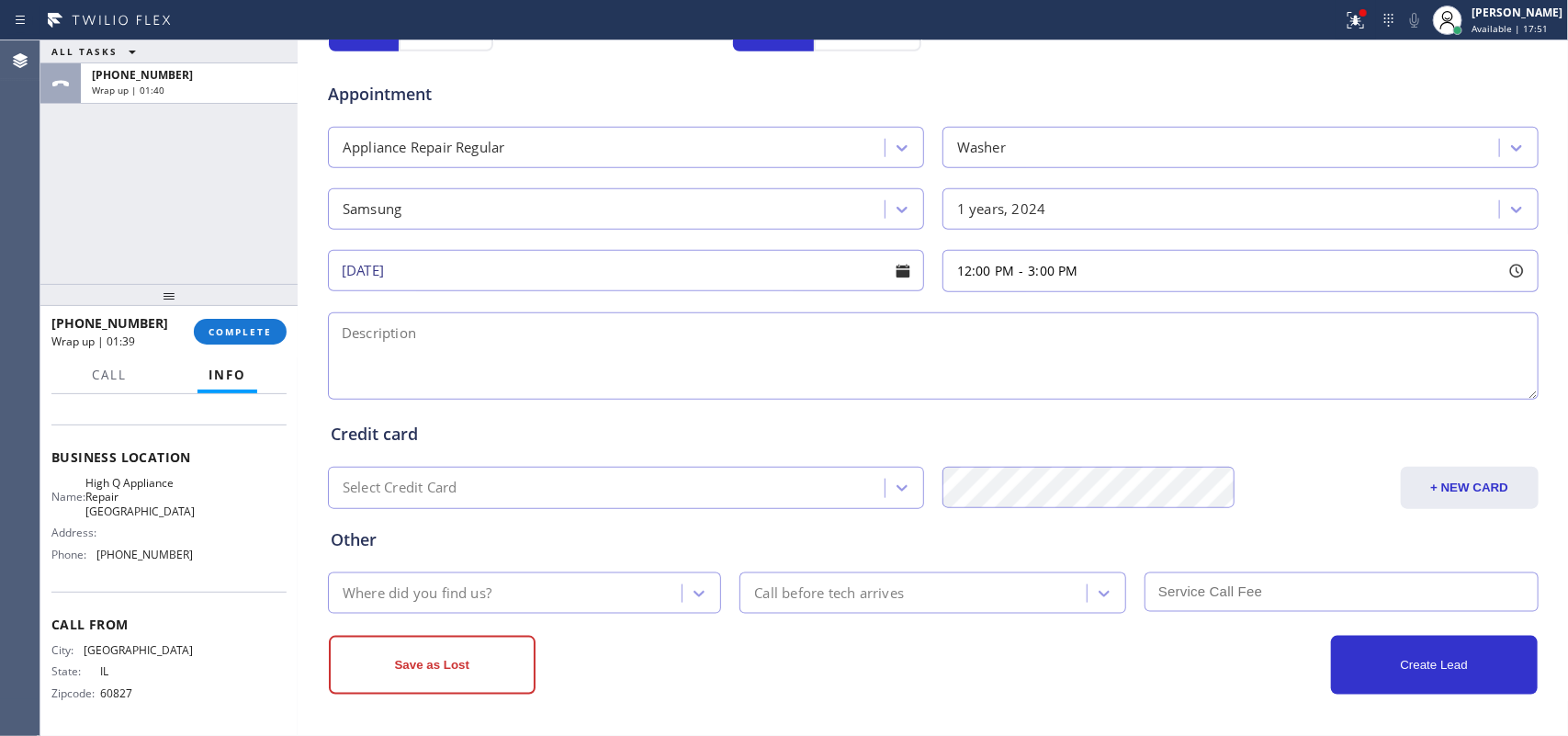
click at [821, 341] on textarea at bounding box center [934, 356] width 1211 height 88
paste textarea "12-3/ $75/Samsung SBSFrontload washer/ [DEMOGRAPHIC_DATA]/ not draining/[STREET…"
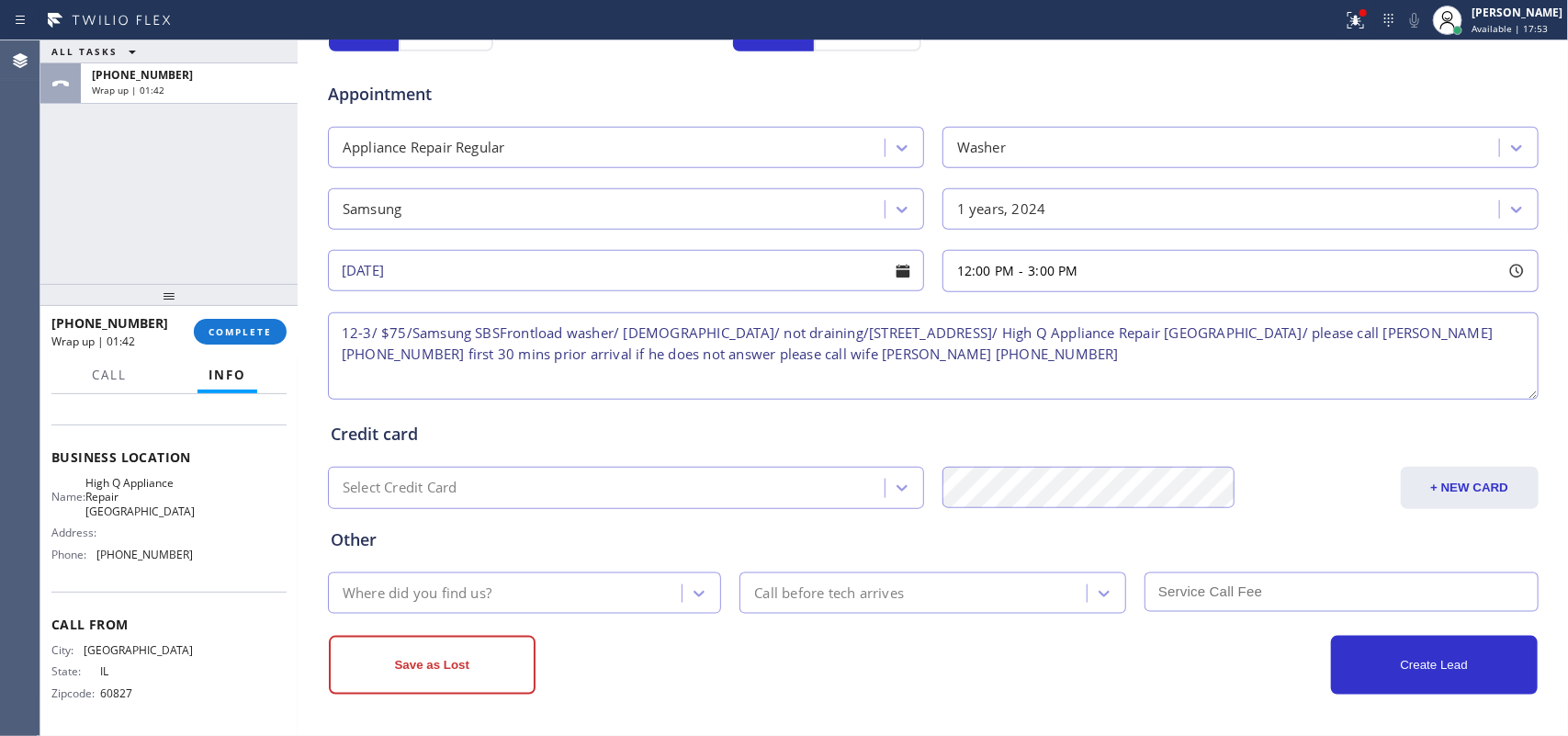
click at [488, 355] on textarea "12-3/ $75/Samsung SBSFrontload washer/ [DEMOGRAPHIC_DATA]/ not draining/[STREET…" at bounding box center [934, 356] width 1211 height 88
type textarea "12-3/ $75/Samsung SBS Frontload washer/ [DEMOGRAPHIC_DATA]/ not draining/[STREE…"
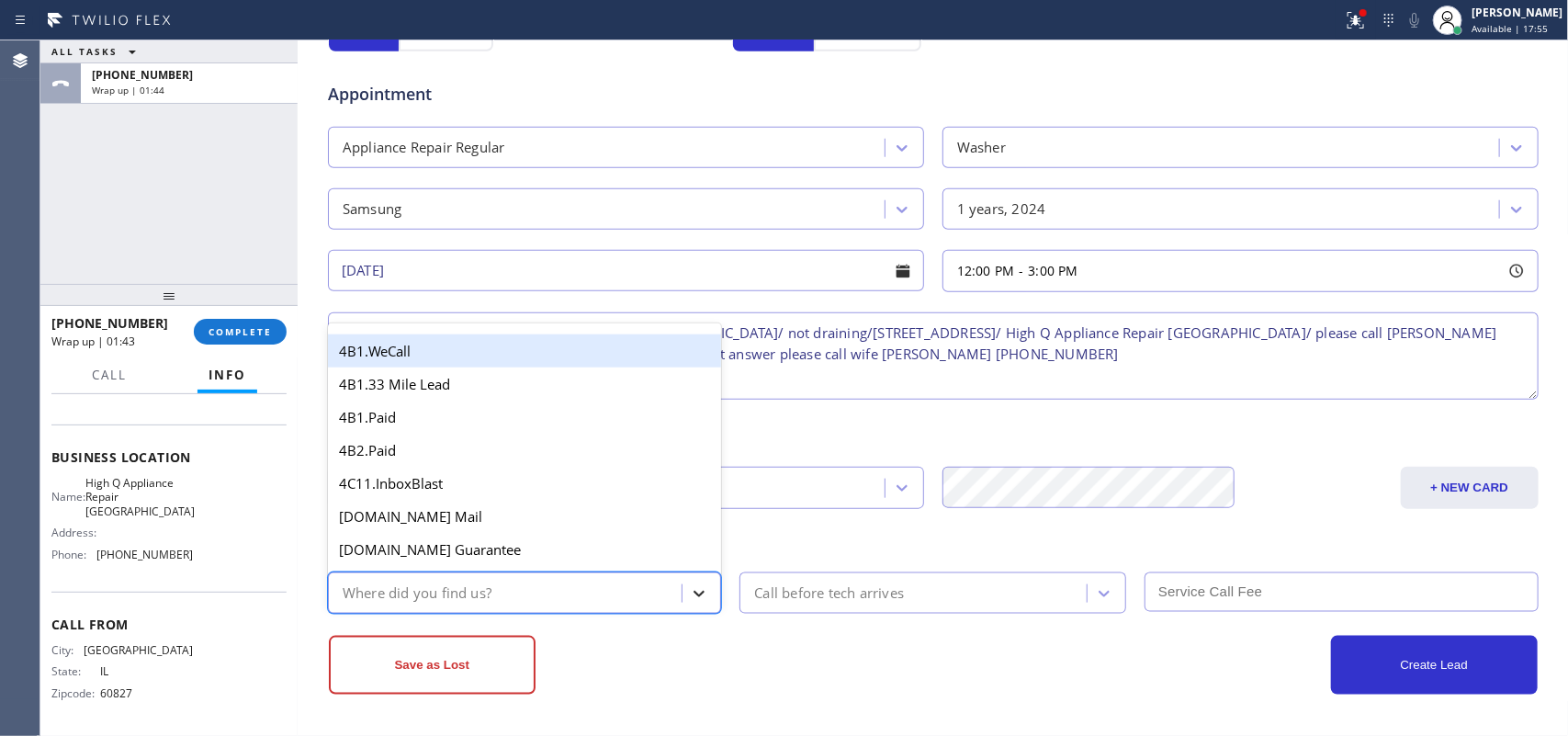
click at [690, 593] on icon at bounding box center [699, 593] width 18 height 18
type input "g"
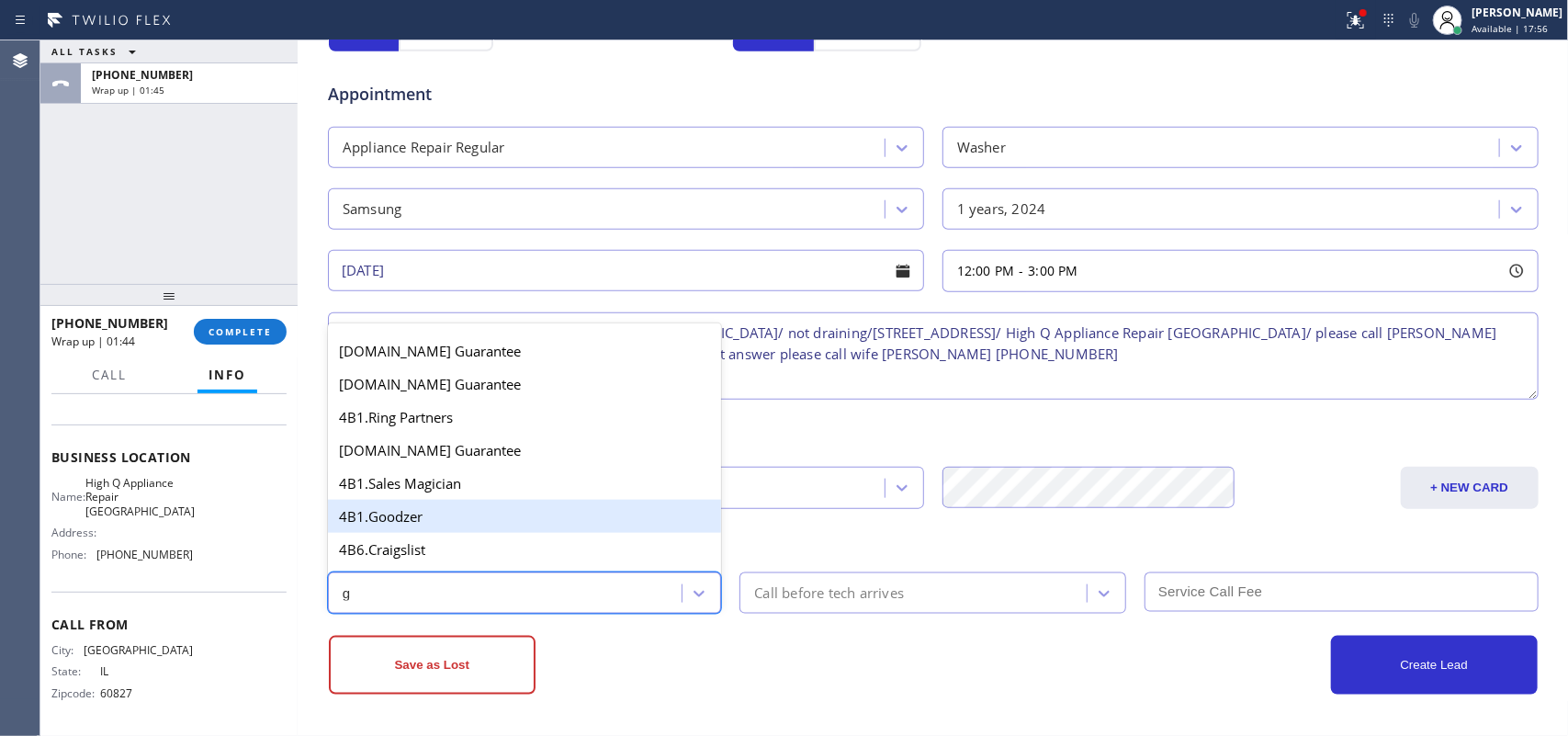
scroll to position [229, 0]
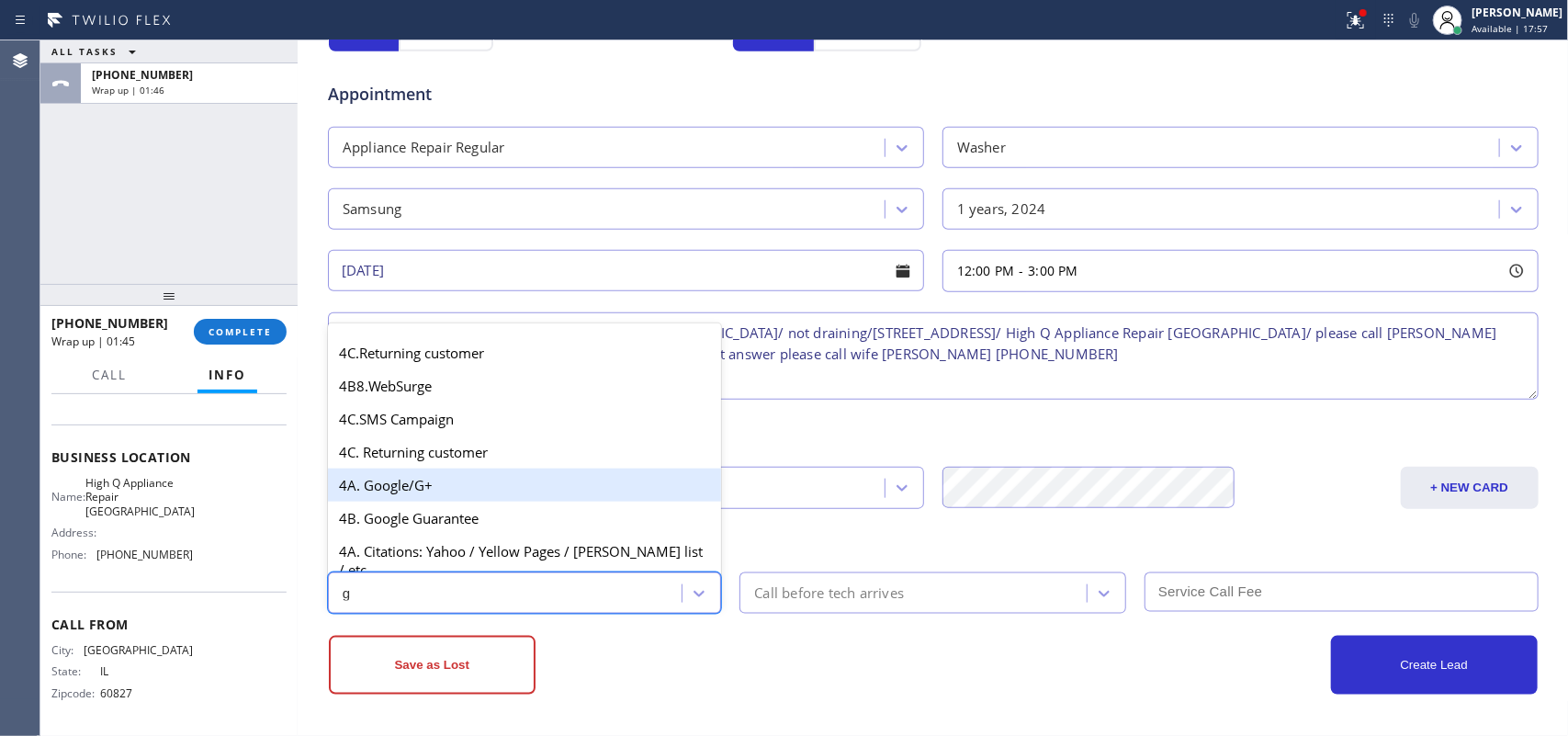
click at [464, 502] on div "4A. Google/G+" at bounding box center [526, 485] width 394 height 33
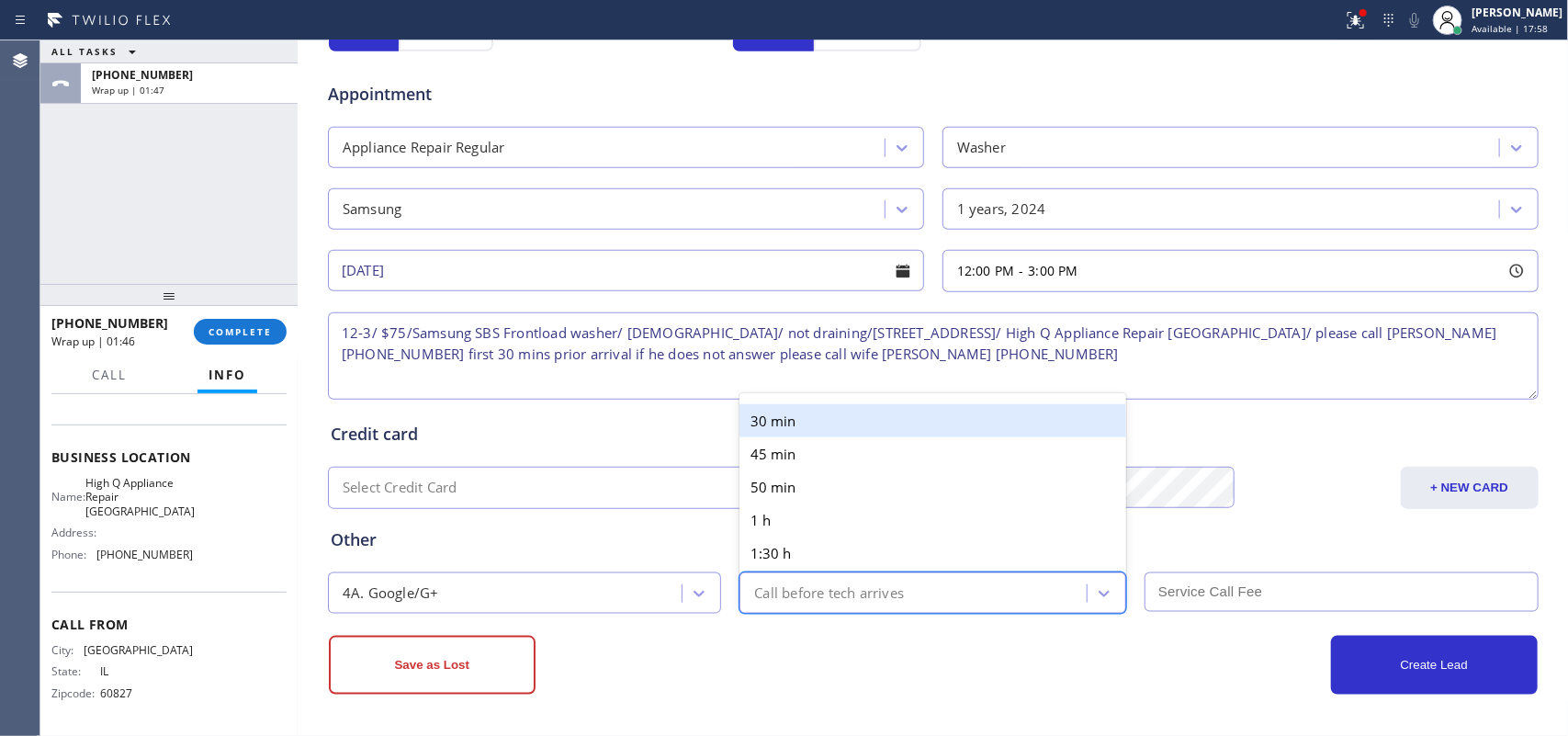
drag, startPoint x: 784, startPoint y: 588, endPoint x: 774, endPoint y: 475, distance: 113.4
click at [784, 587] on div "Call before tech arrives" at bounding box center [828, 593] width 149 height 21
click at [778, 410] on div "30 min" at bounding box center [933, 421] width 387 height 33
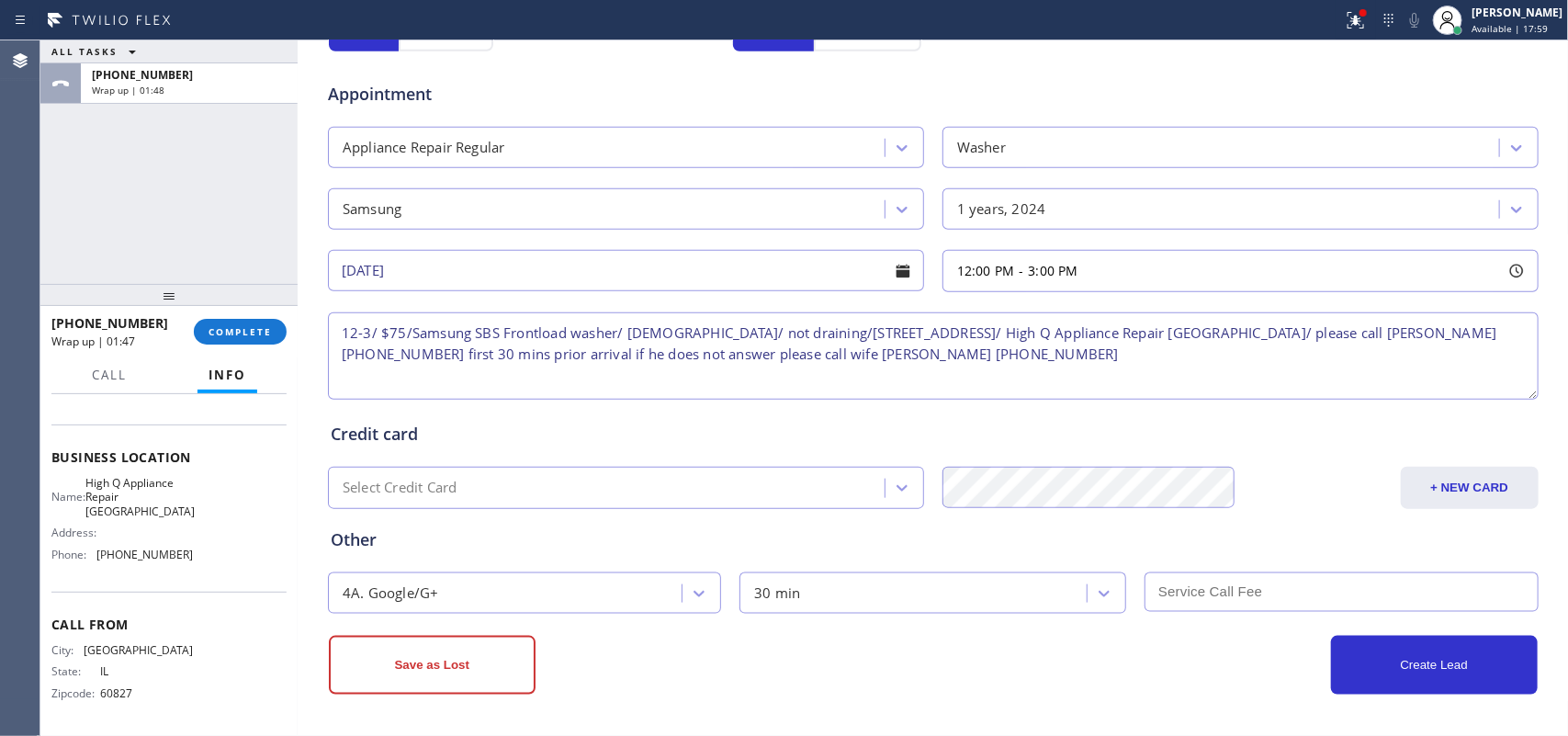
click at [1241, 605] on input "text" at bounding box center [1342, 591] width 394 height 39
type input "75"
click at [1410, 654] on button "Create Lead" at bounding box center [1434, 666] width 207 height 59
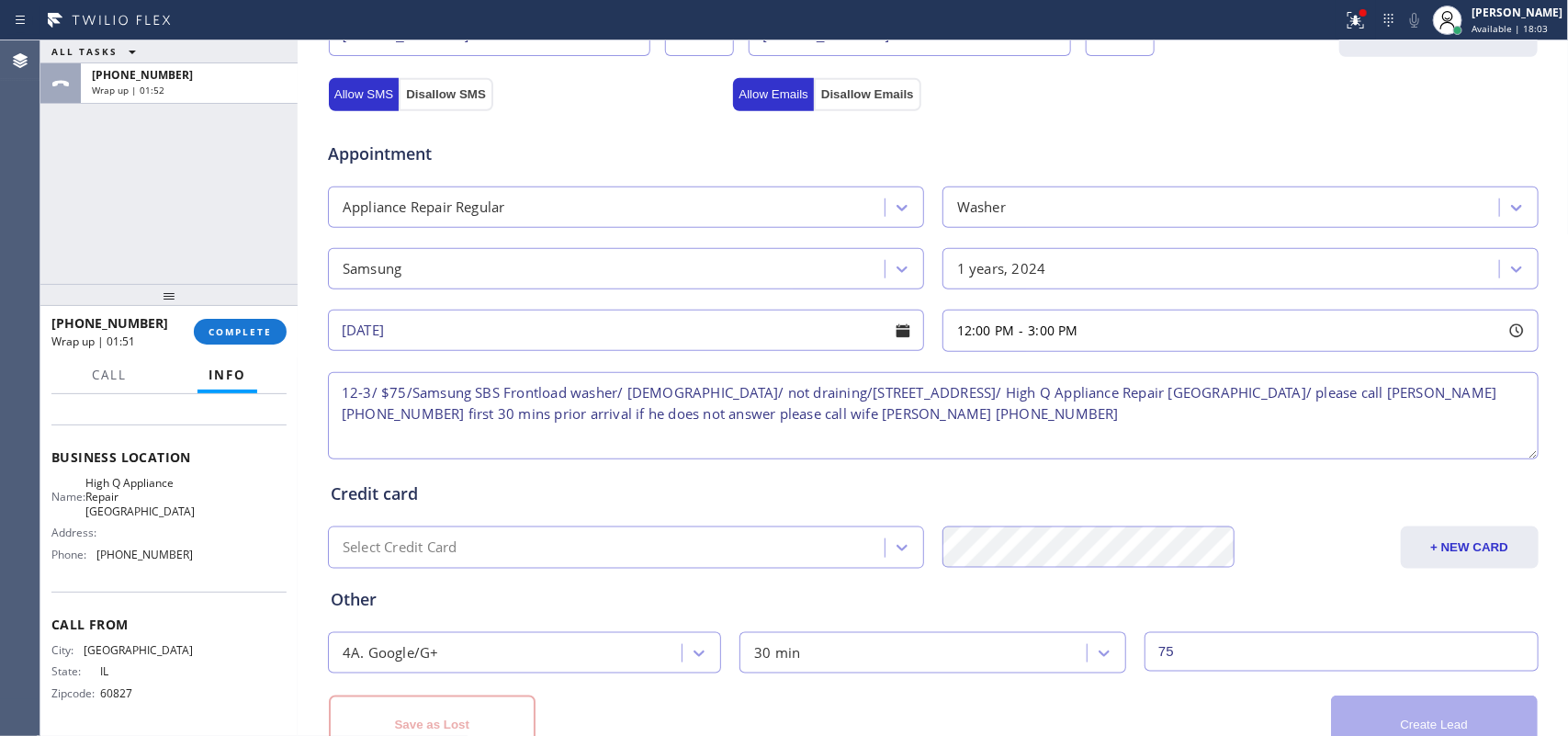
scroll to position [753, 0]
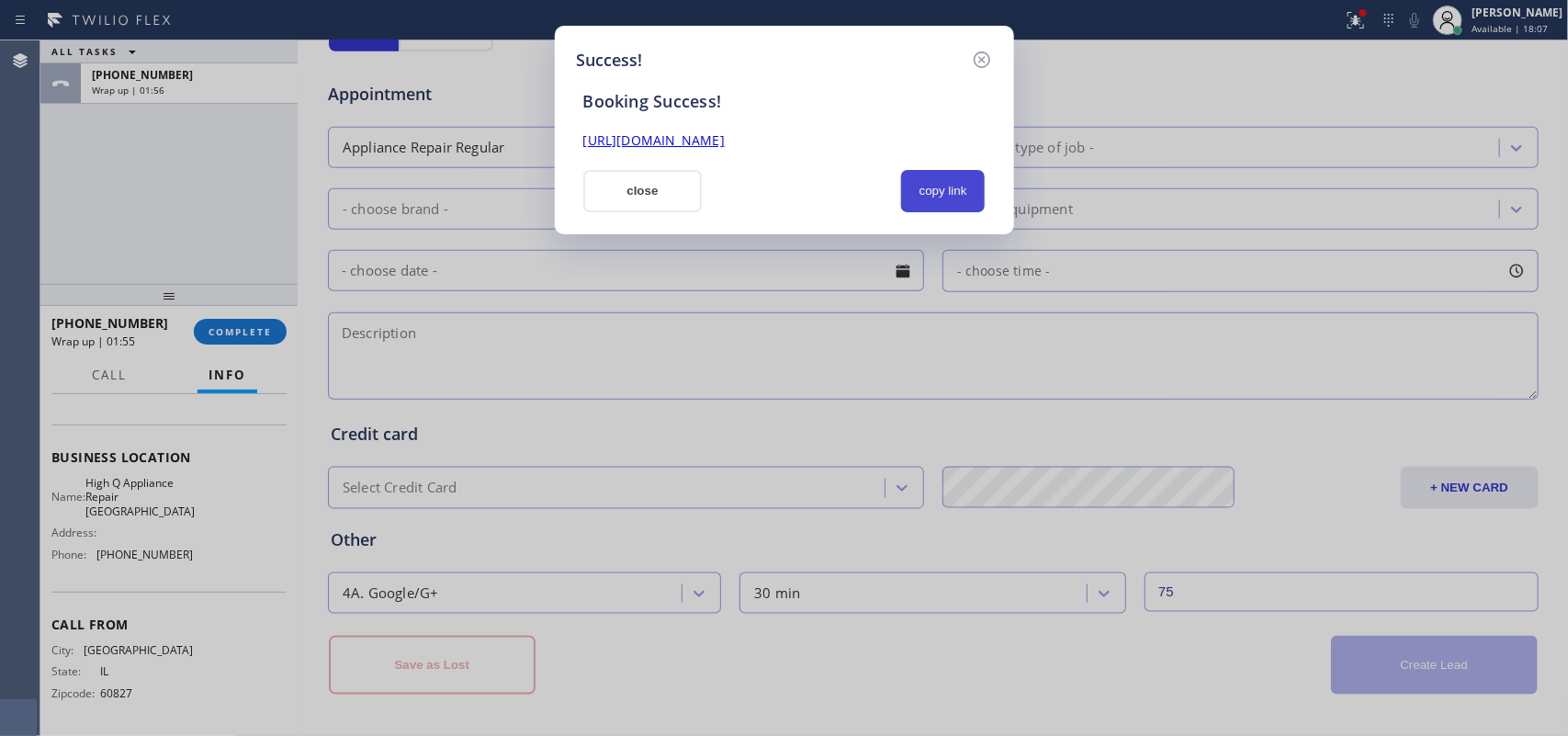
click at [948, 193] on button "copy link" at bounding box center [943, 191] width 85 height 42
click at [724, 143] on link "[URL][DOMAIN_NAME]" at bounding box center [654, 140] width 142 height 17
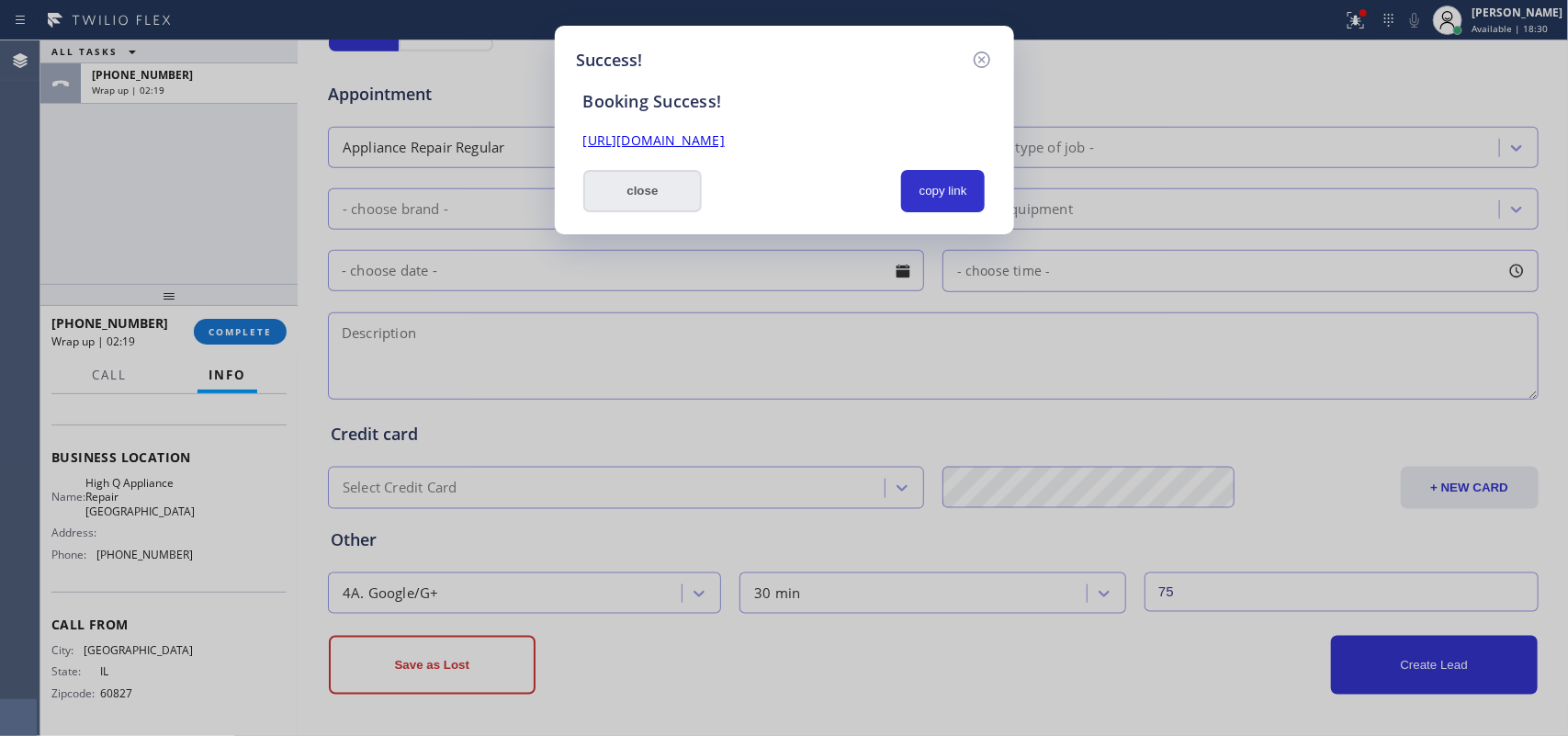
click at [619, 171] on button "close" at bounding box center [643, 191] width 119 height 42
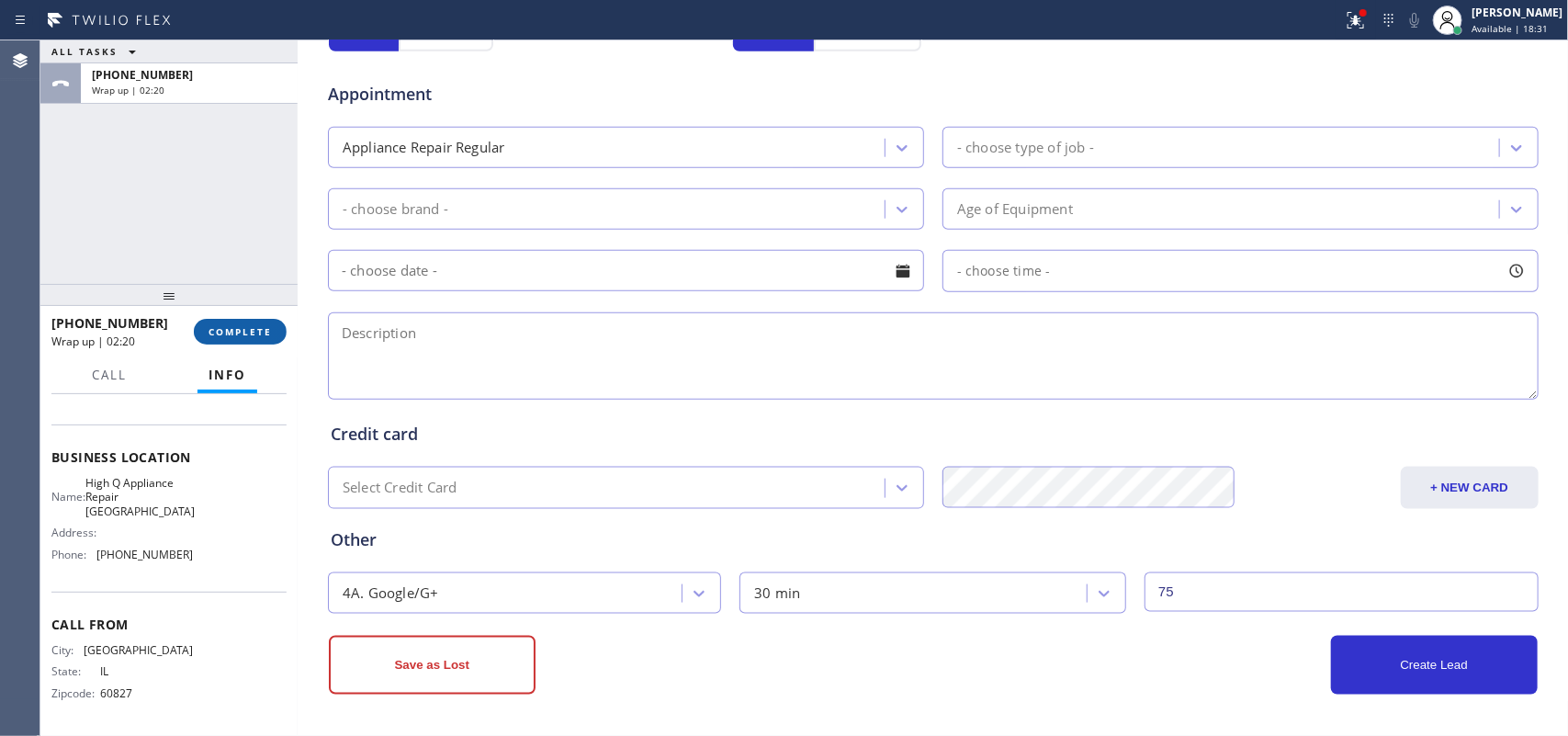
click at [252, 329] on span "COMPLETE" at bounding box center [240, 332] width 64 height 13
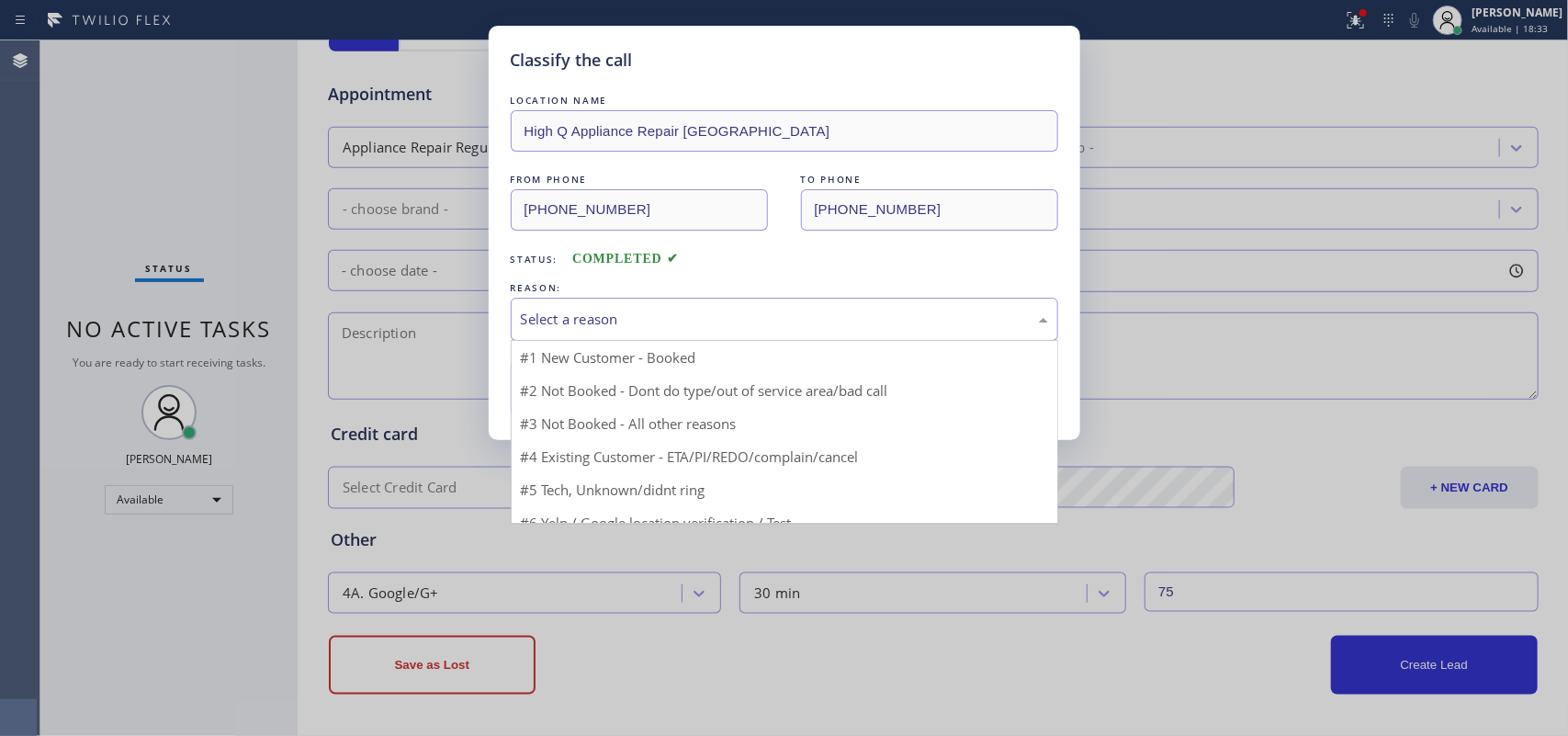
click at [665, 319] on div "Select a reason" at bounding box center [784, 319] width 527 height 21
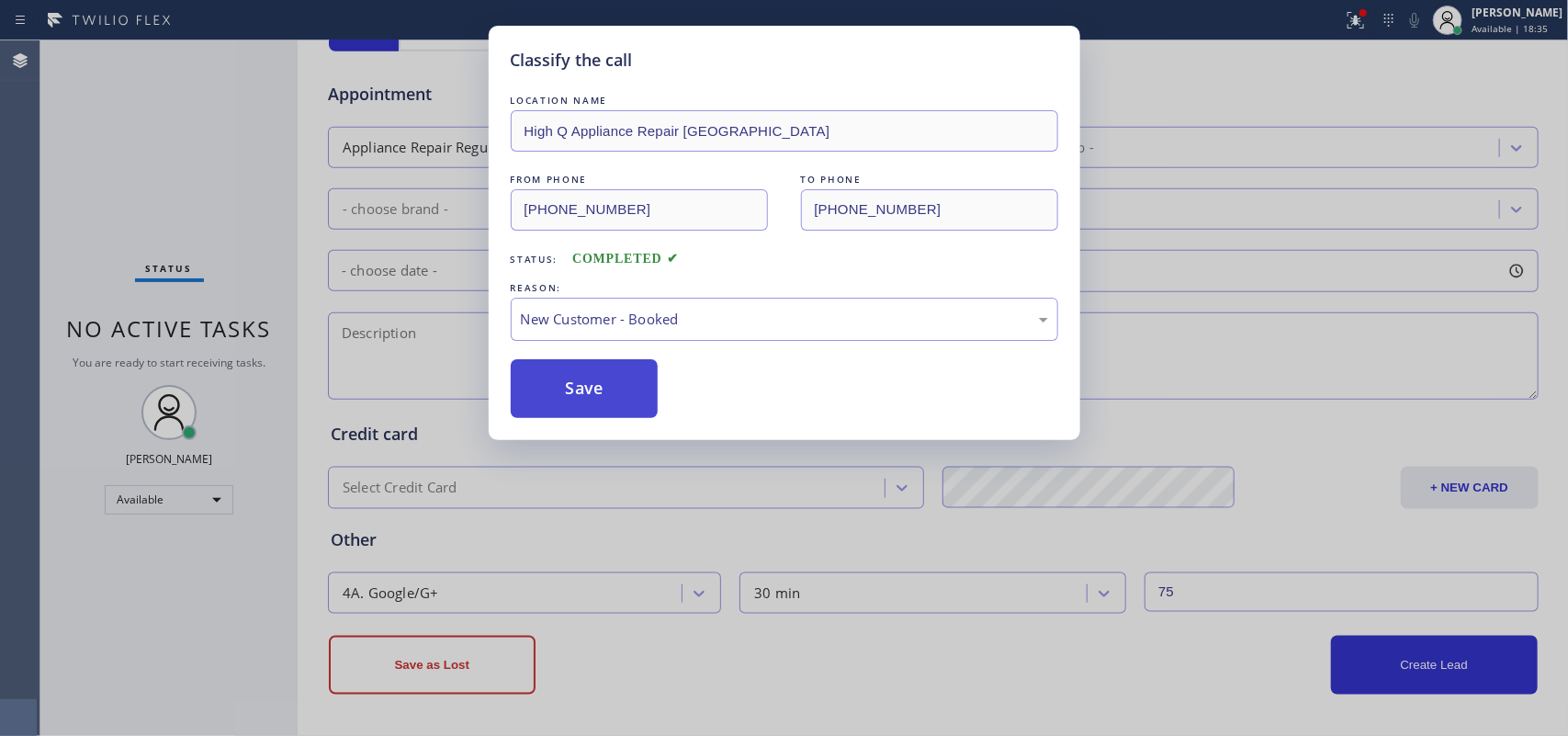
click at [562, 398] on button "Save" at bounding box center [585, 388] width 148 height 59
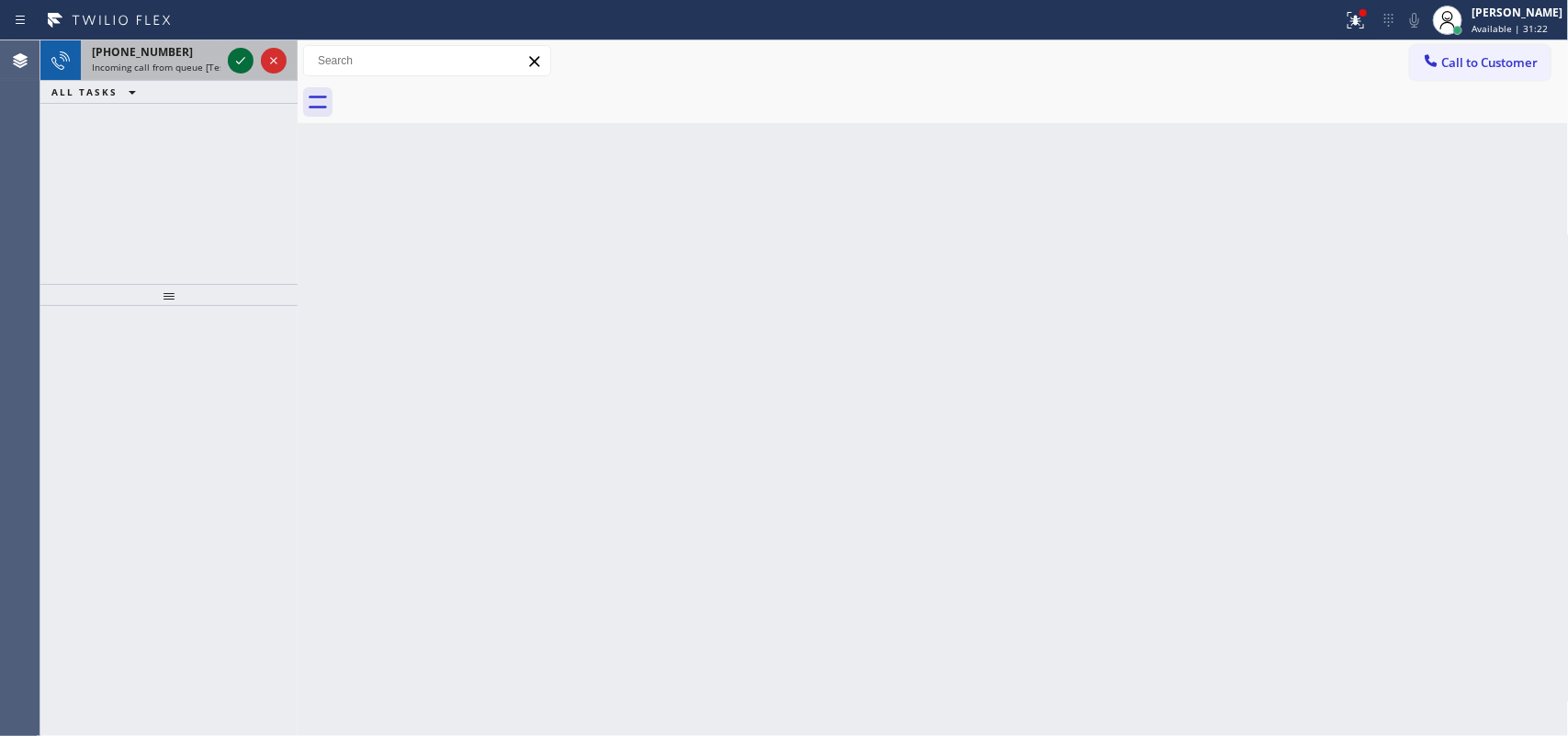
click at [228, 61] on div at bounding box center [240, 60] width 26 height 22
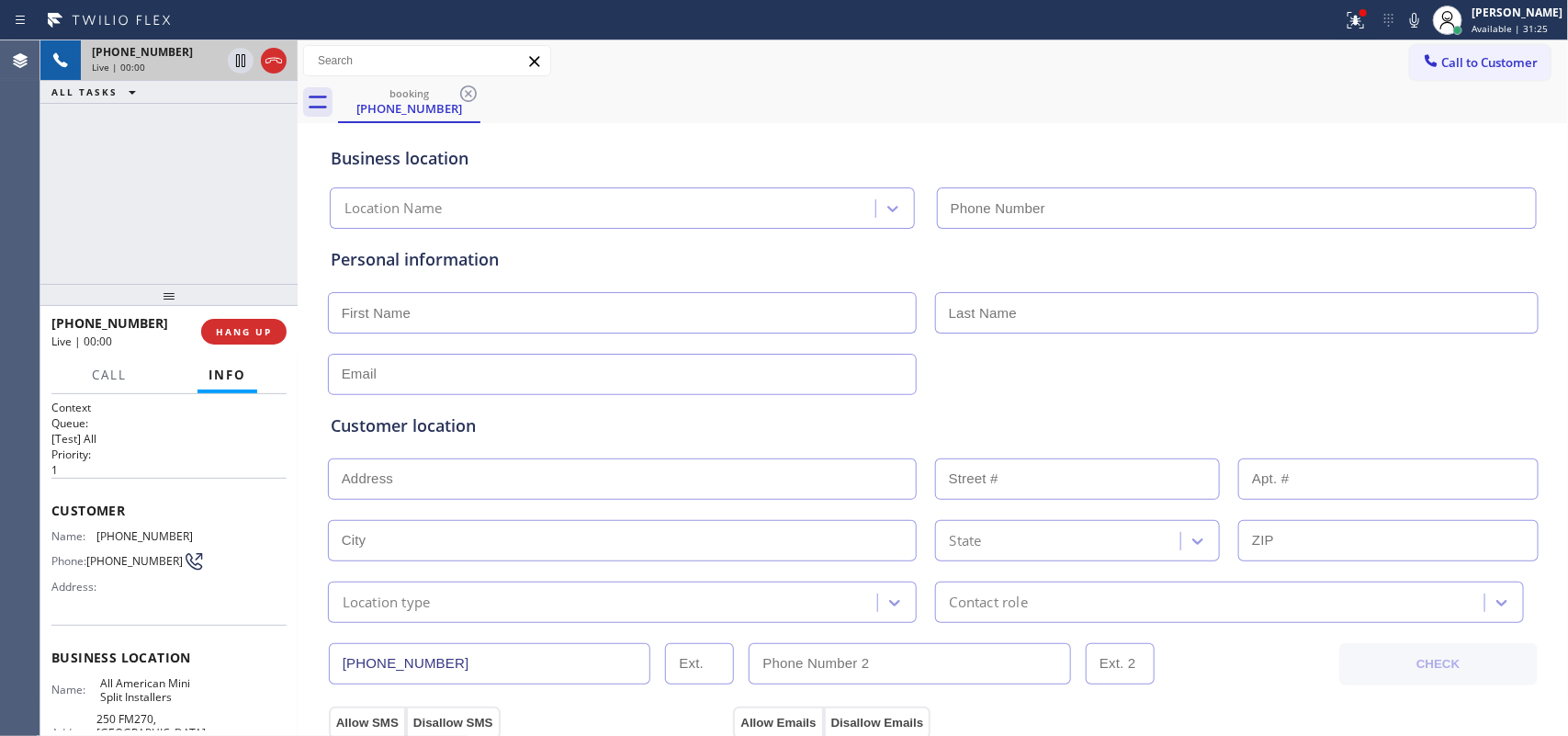
type input "[PHONE_NUMBER]"
click at [102, 382] on span "Call" at bounding box center [109, 374] width 35 height 16
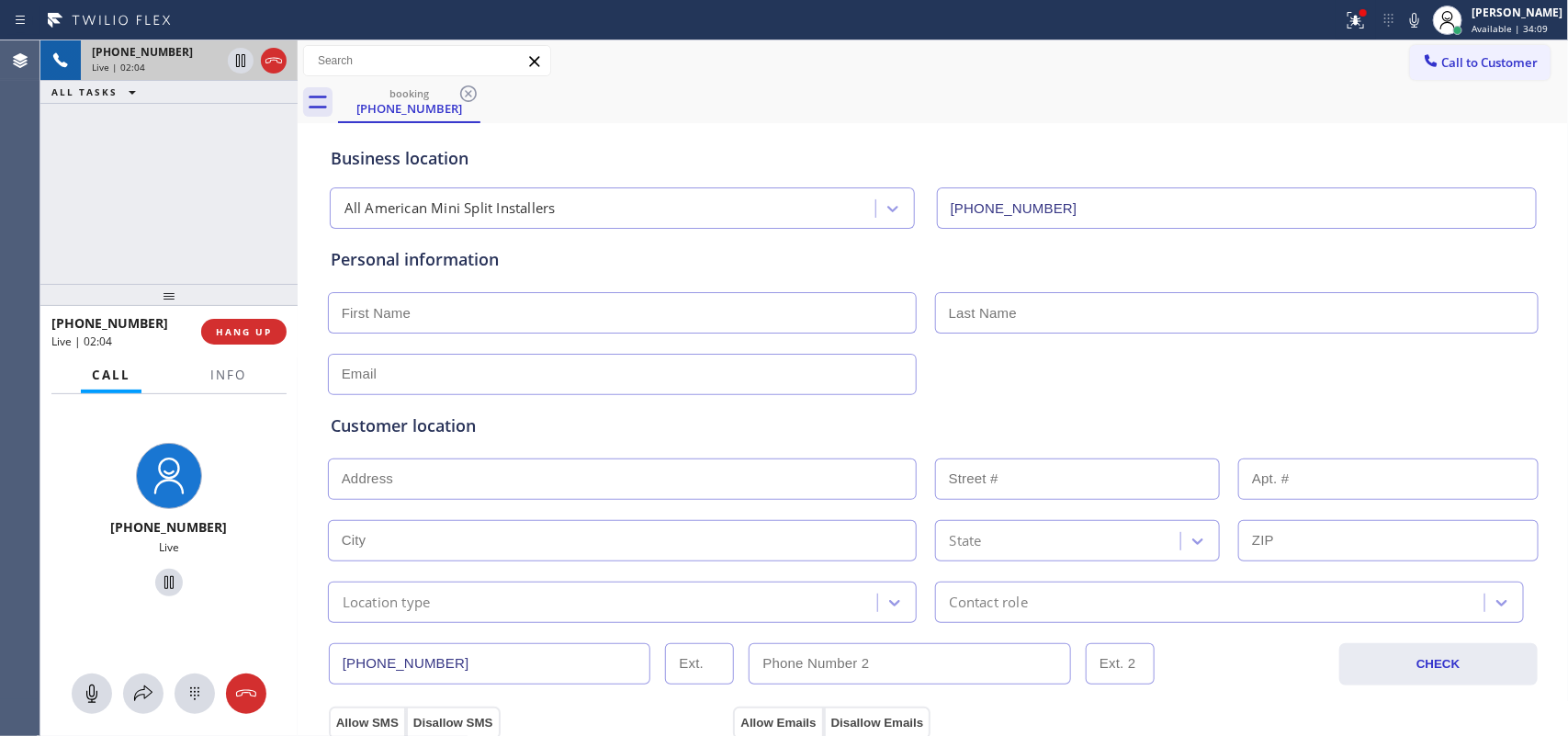
click at [158, 218] on div "[PHONE_NUMBER] Live | 02:04 ALL TASKS ALL TASKS ACTIVE TASKS TASKS IN WRAP UP" at bounding box center [169, 162] width 257 height 244
click at [71, 699] on div at bounding box center [91, 693] width 40 height 22
click at [159, 582] on icon at bounding box center [169, 582] width 22 height 22
click at [92, 689] on g at bounding box center [91, 693] width 14 height 18
click at [163, 589] on icon at bounding box center [169, 583] width 13 height 13
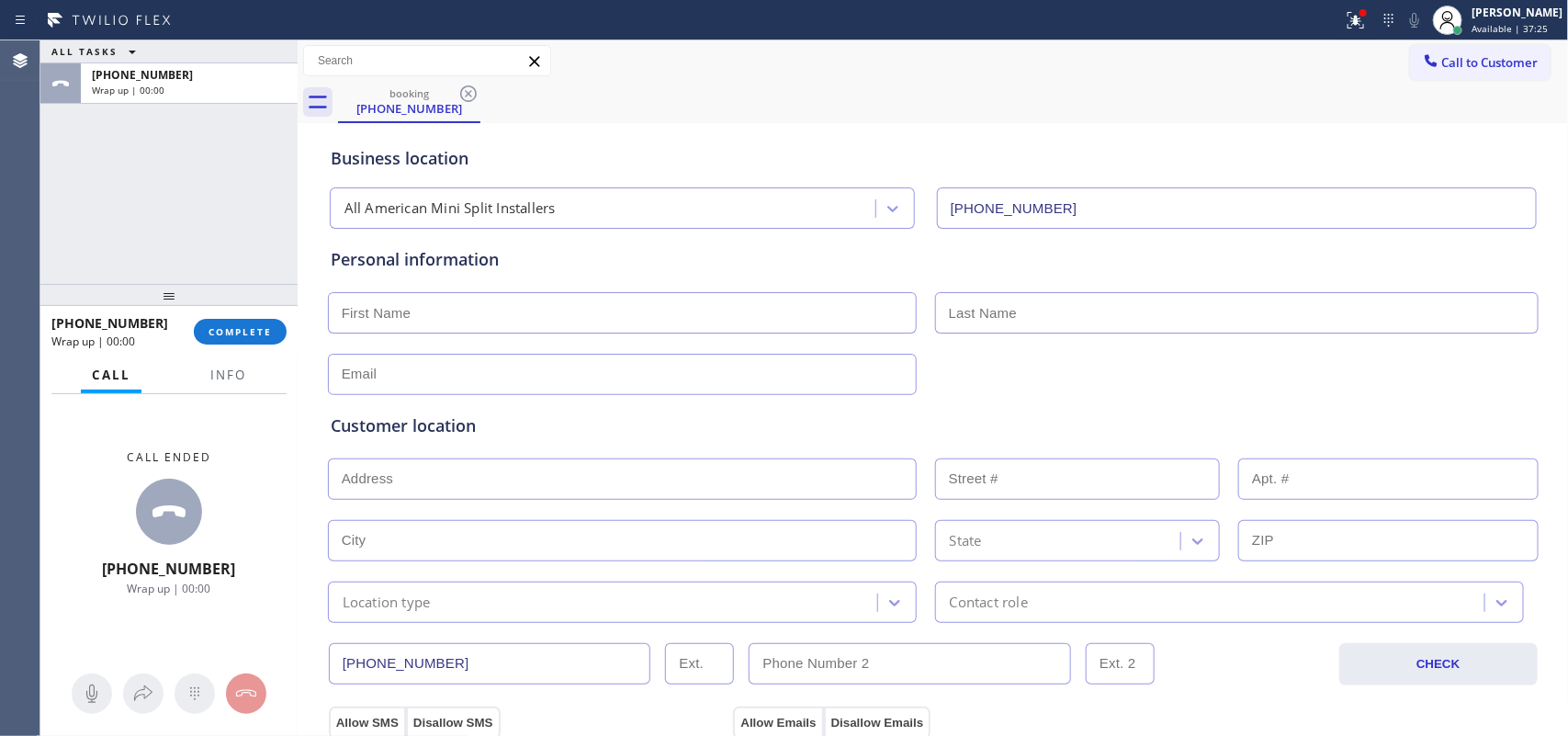
click at [117, 218] on div "ALL TASKS ALL TASKS ACTIVE TASKS TASKS IN WRAP UP [PHONE_NUMBER] Wrap up | 00:00" at bounding box center [169, 162] width 257 height 244
click at [675, 312] on input "text" at bounding box center [623, 312] width 589 height 41
type input "[PERSON_NAME]"
click at [749, 383] on input "text" at bounding box center [623, 374] width 589 height 41
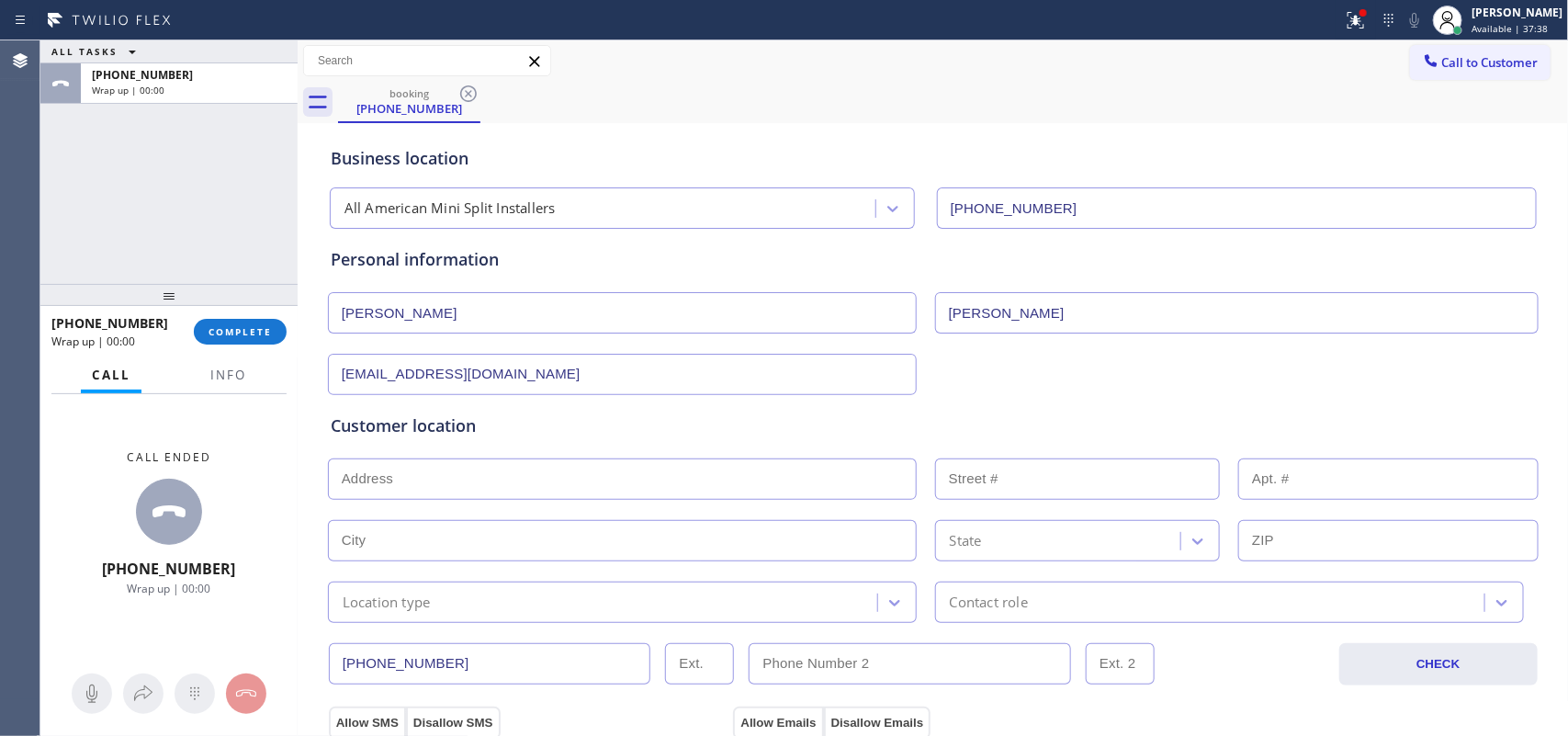
type input "[EMAIL_ADDRESS][DOMAIN_NAME]"
click at [818, 484] on input "text" at bounding box center [623, 479] width 589 height 41
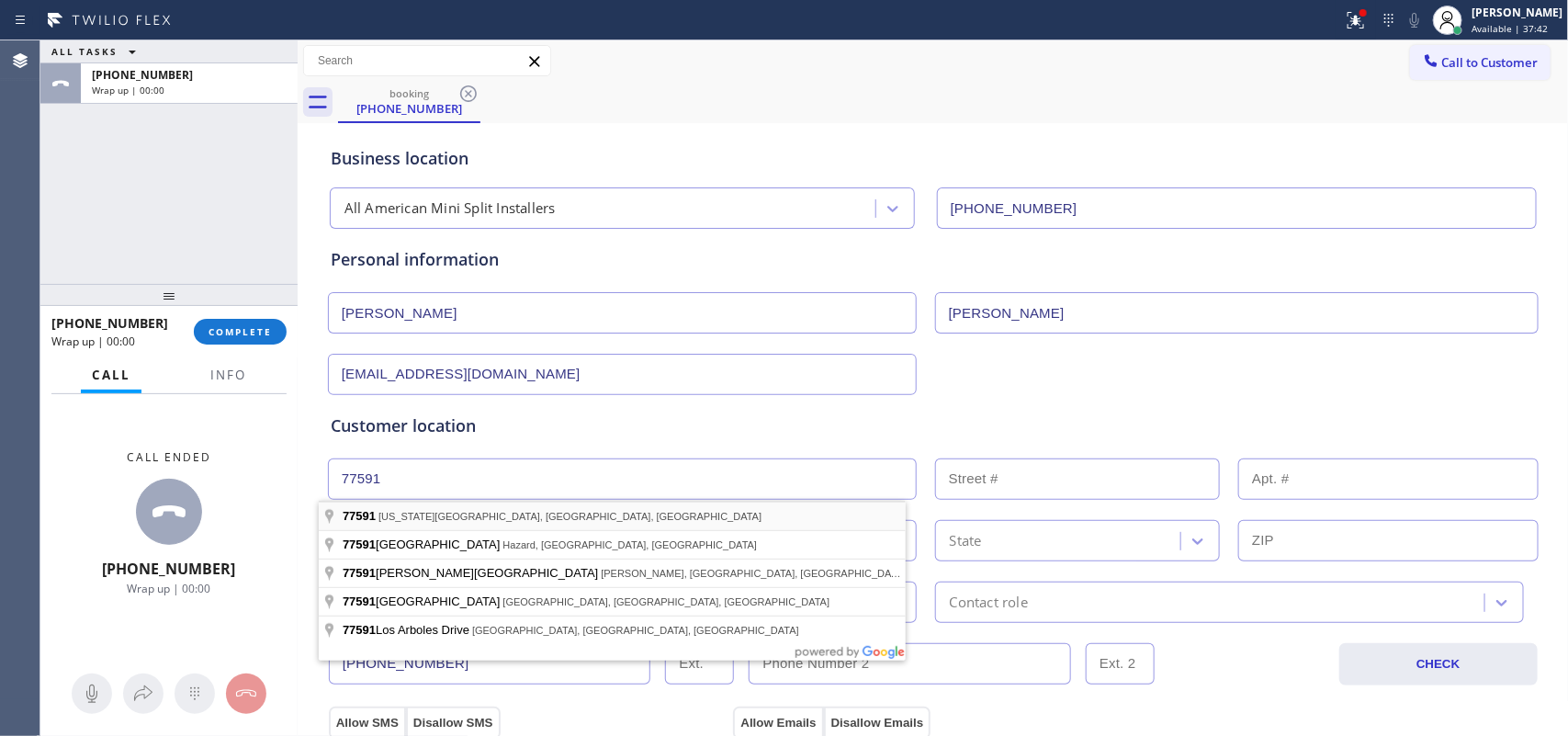
type input "[US_STATE][GEOGRAPHIC_DATA], [GEOGRAPHIC_DATA]"
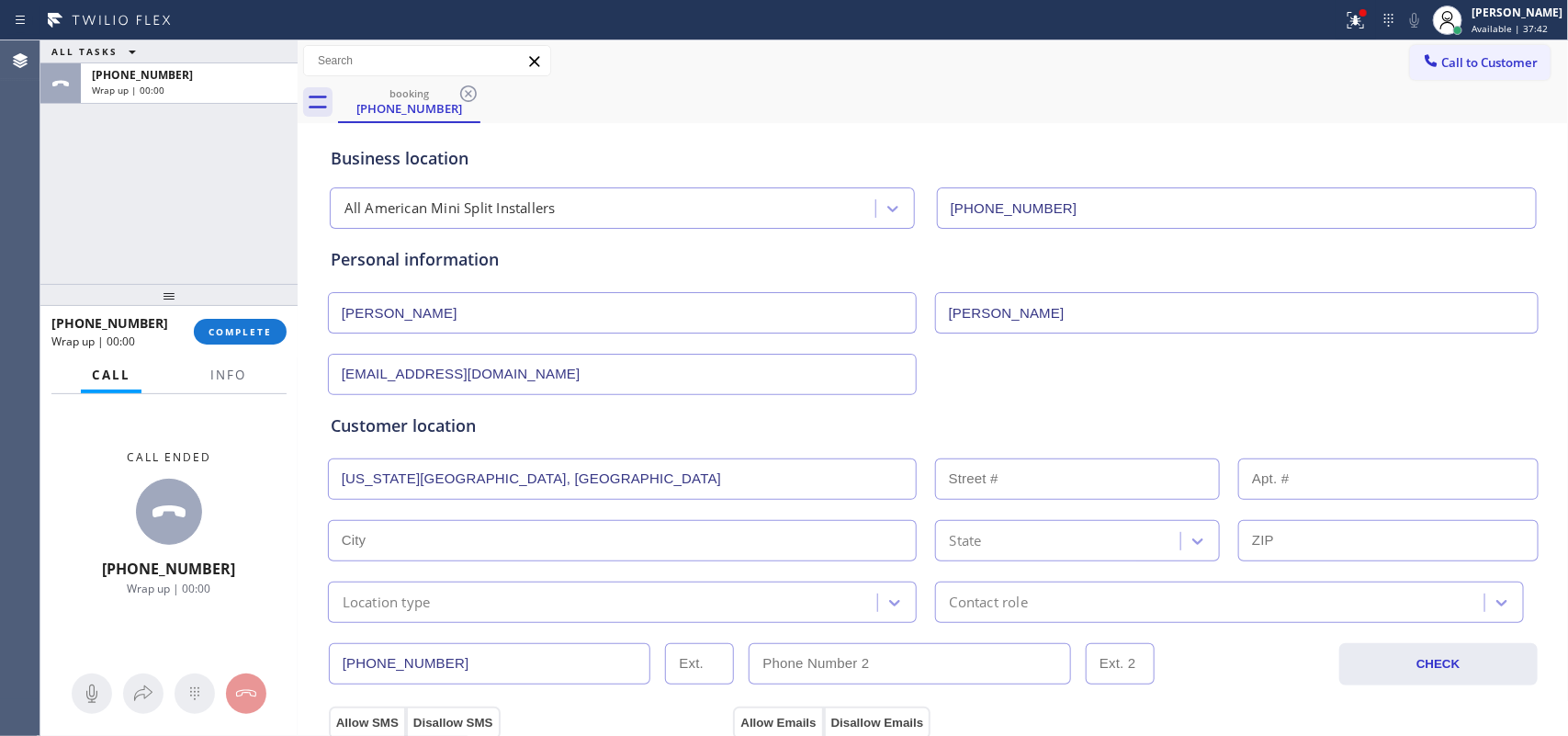
type input "[US_STATE][GEOGRAPHIC_DATA]"
type input "77591"
click at [818, 513] on div "Customer location >> ADD NEW ADDRESS << + NEW ADDRESS [US_STATE] City State 775…" at bounding box center [933, 518] width 1205 height 209
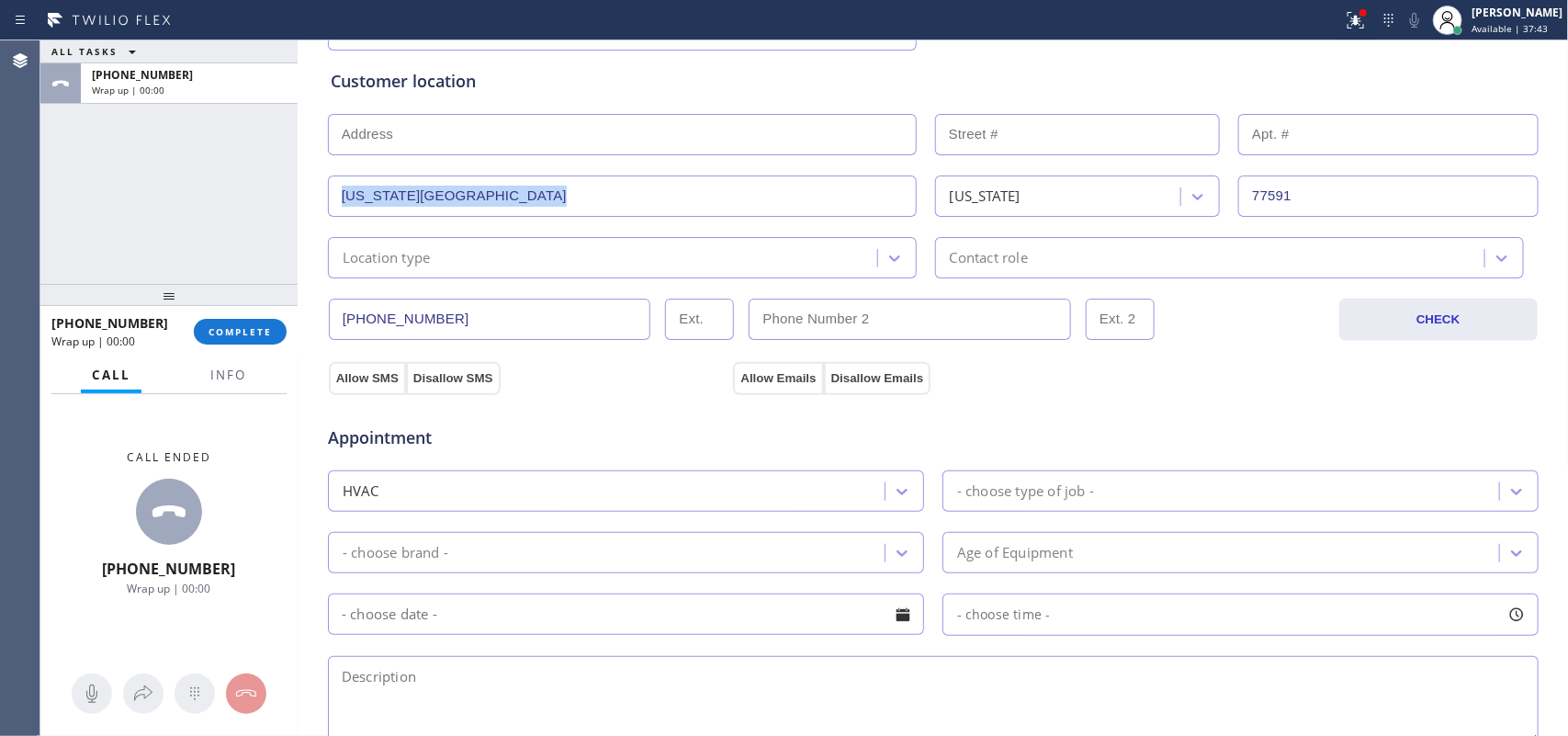
scroll to position [460, 0]
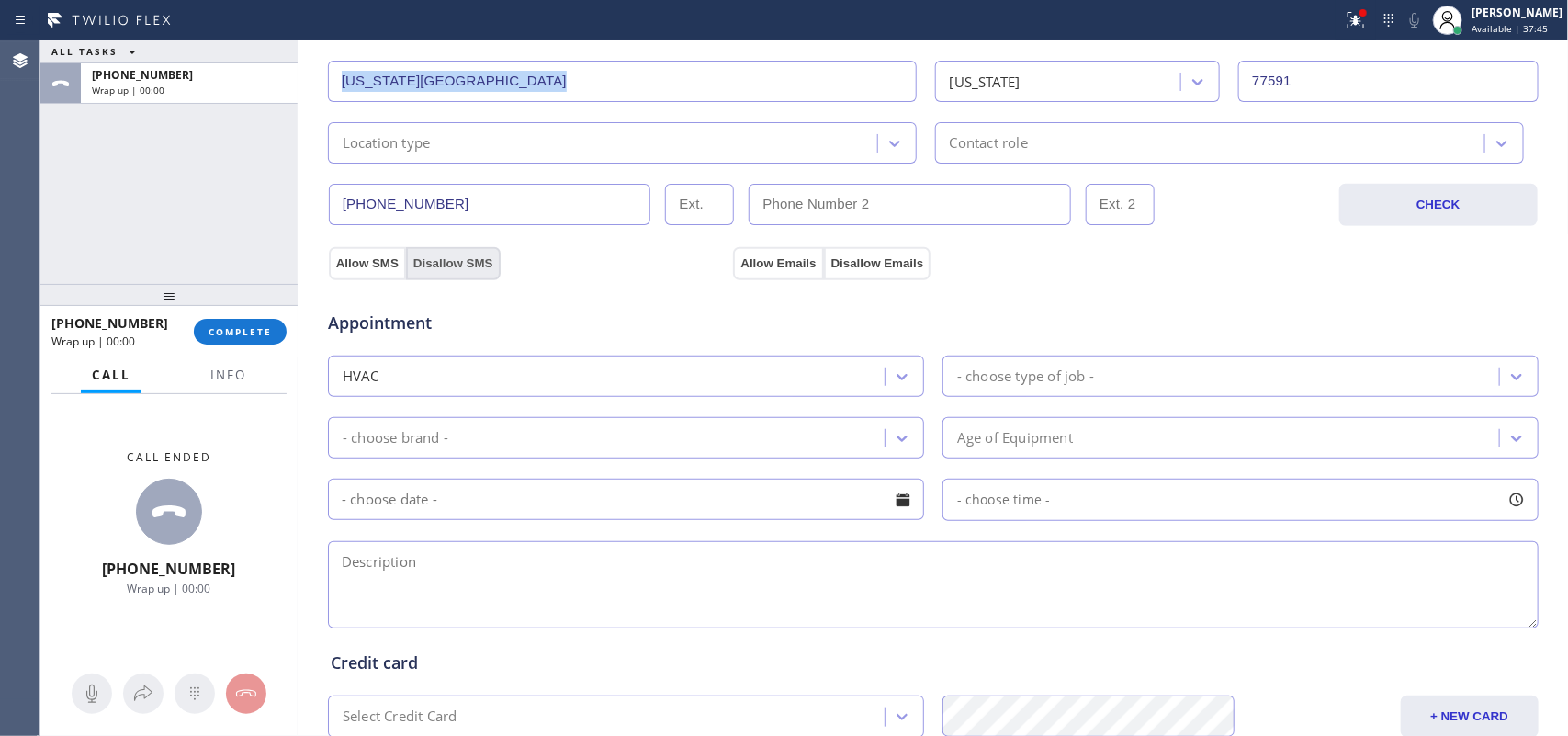
drag, startPoint x: 374, startPoint y: 259, endPoint x: 439, endPoint y: 259, distance: 65.0
click at [439, 259] on div "Allow SMS Disallow SMS" at bounding box center [415, 263] width 173 height 33
drag, startPoint x: 466, startPoint y: 267, endPoint x: 539, endPoint y: 267, distance: 73.0
click at [503, 267] on div "Allow SMS Disallow SMS" at bounding box center [529, 263] width 406 height 33
click at [899, 262] on button "Disallow Emails" at bounding box center [878, 264] width 108 height 33
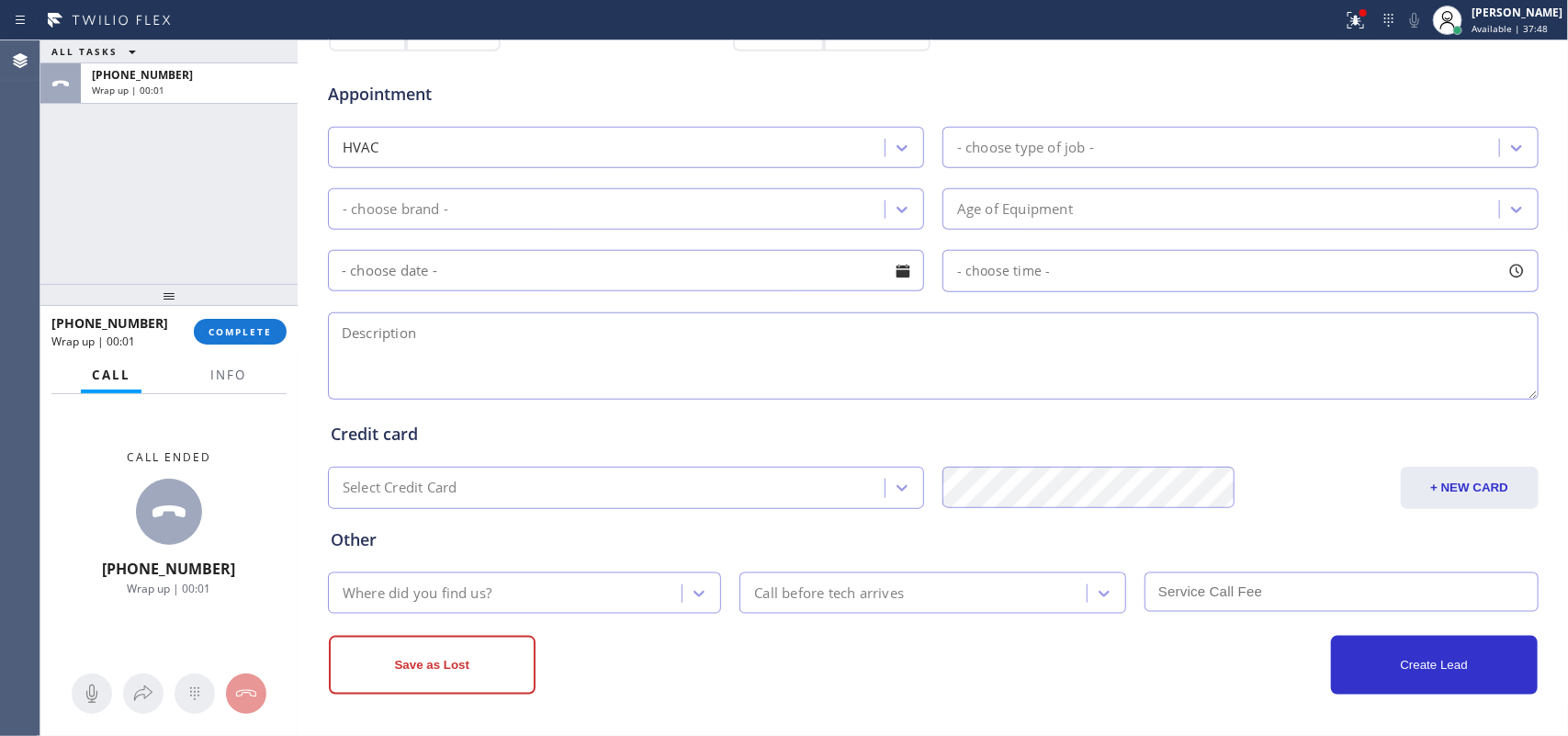
scroll to position [574, 0]
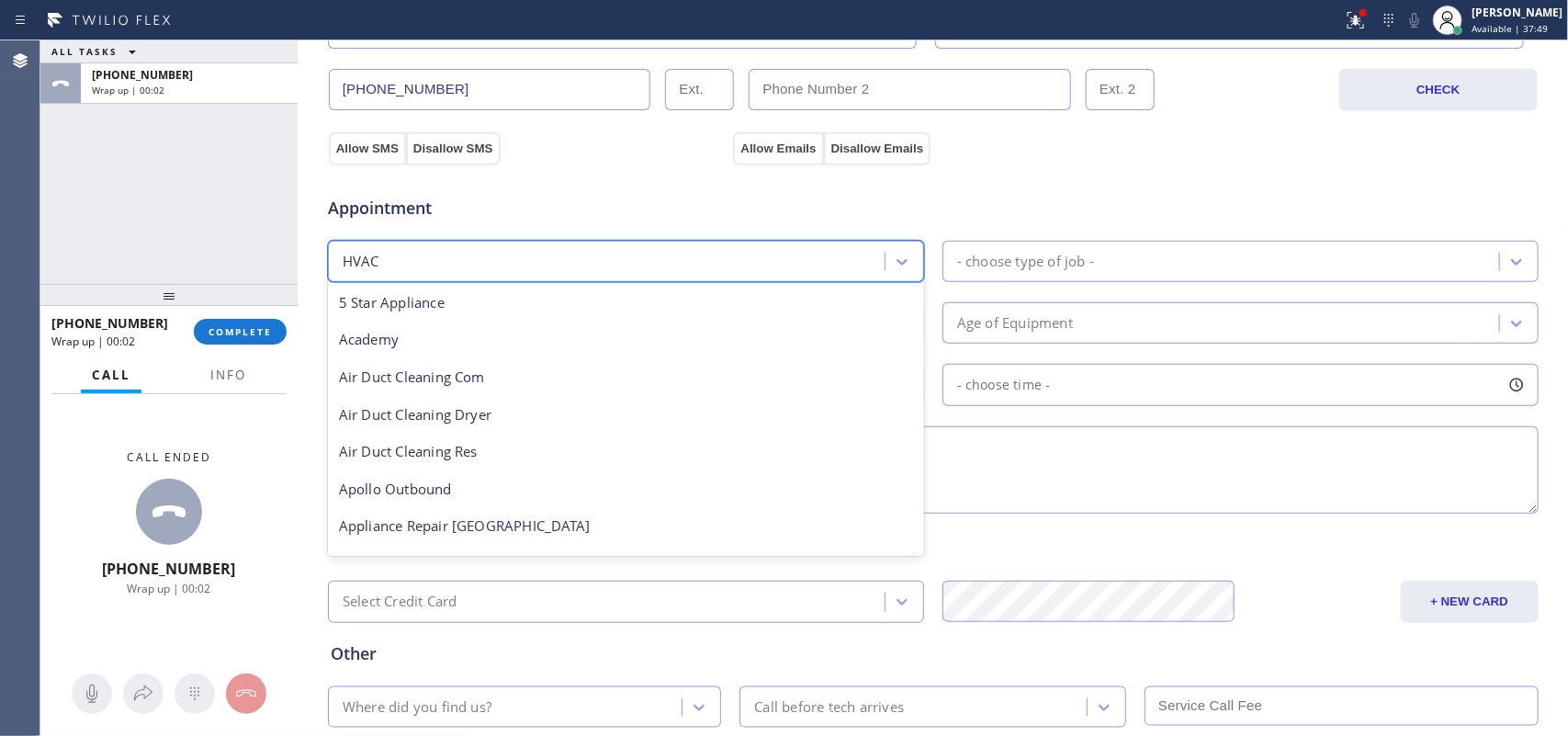
click at [700, 273] on div "HVAC" at bounding box center [608, 262] width 551 height 32
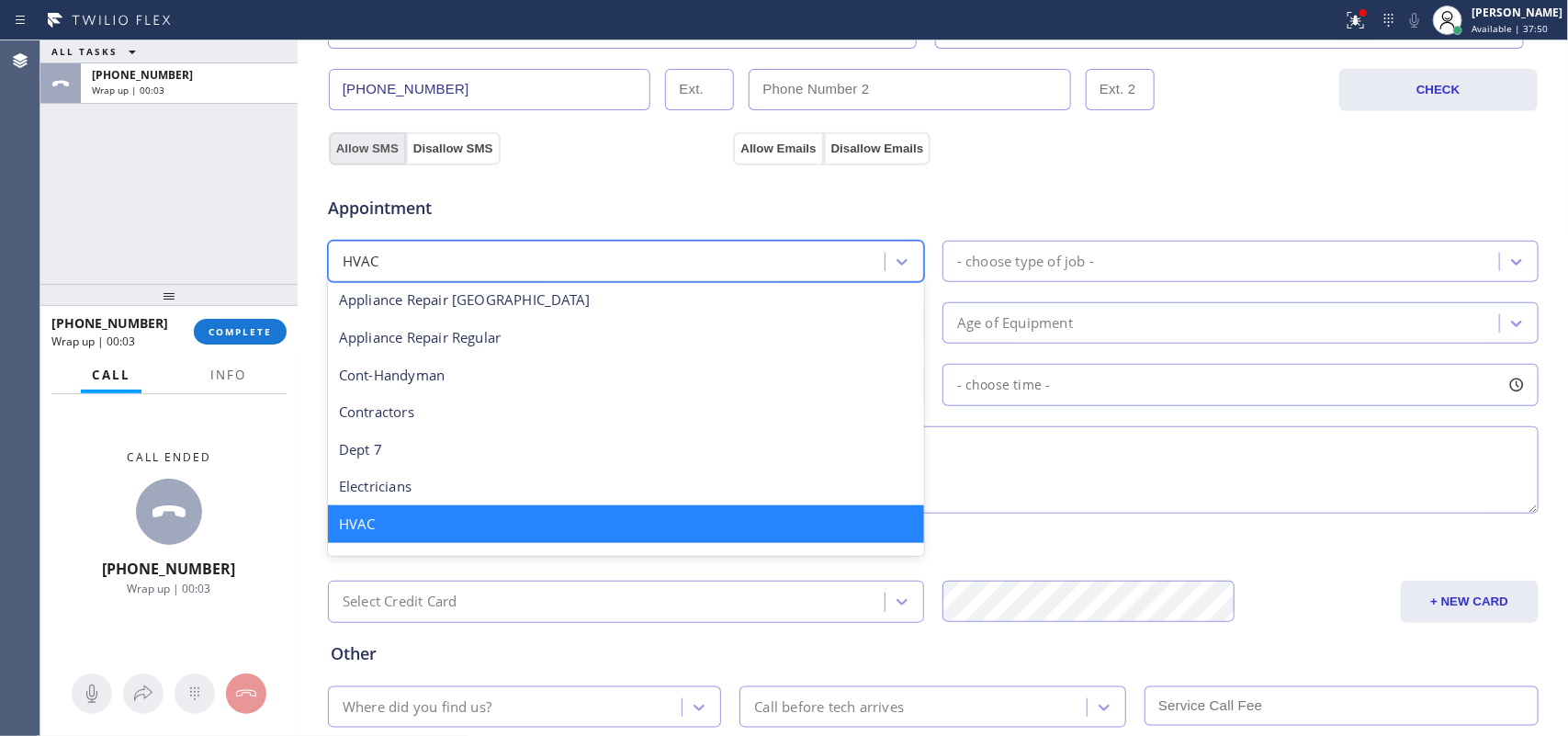
click at [351, 154] on button "Allow SMS" at bounding box center [367, 149] width 77 height 33
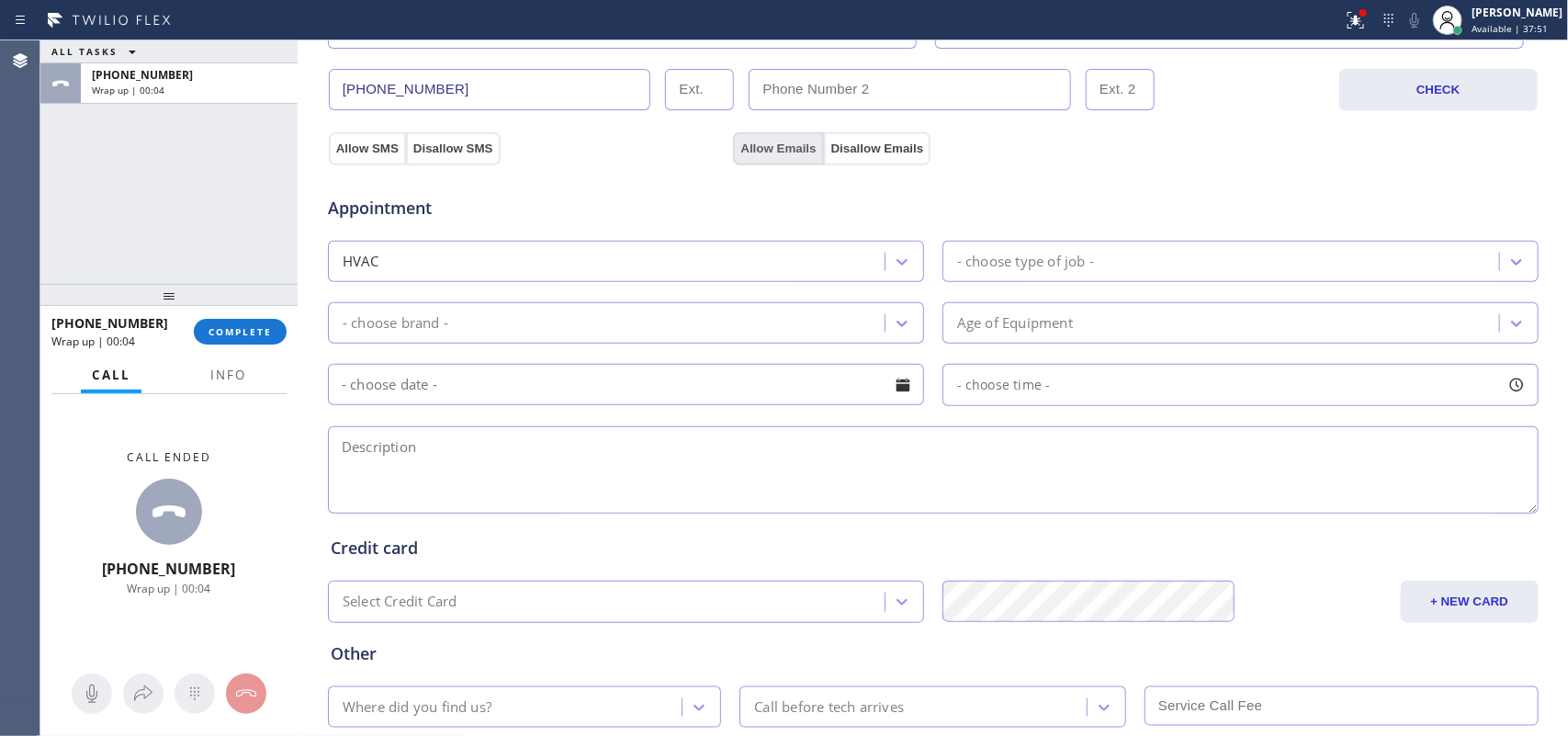
click at [774, 143] on button "Allow Emails" at bounding box center [778, 149] width 90 height 33
click at [1052, 253] on div "- choose type of job -" at bounding box center [1026, 261] width 137 height 21
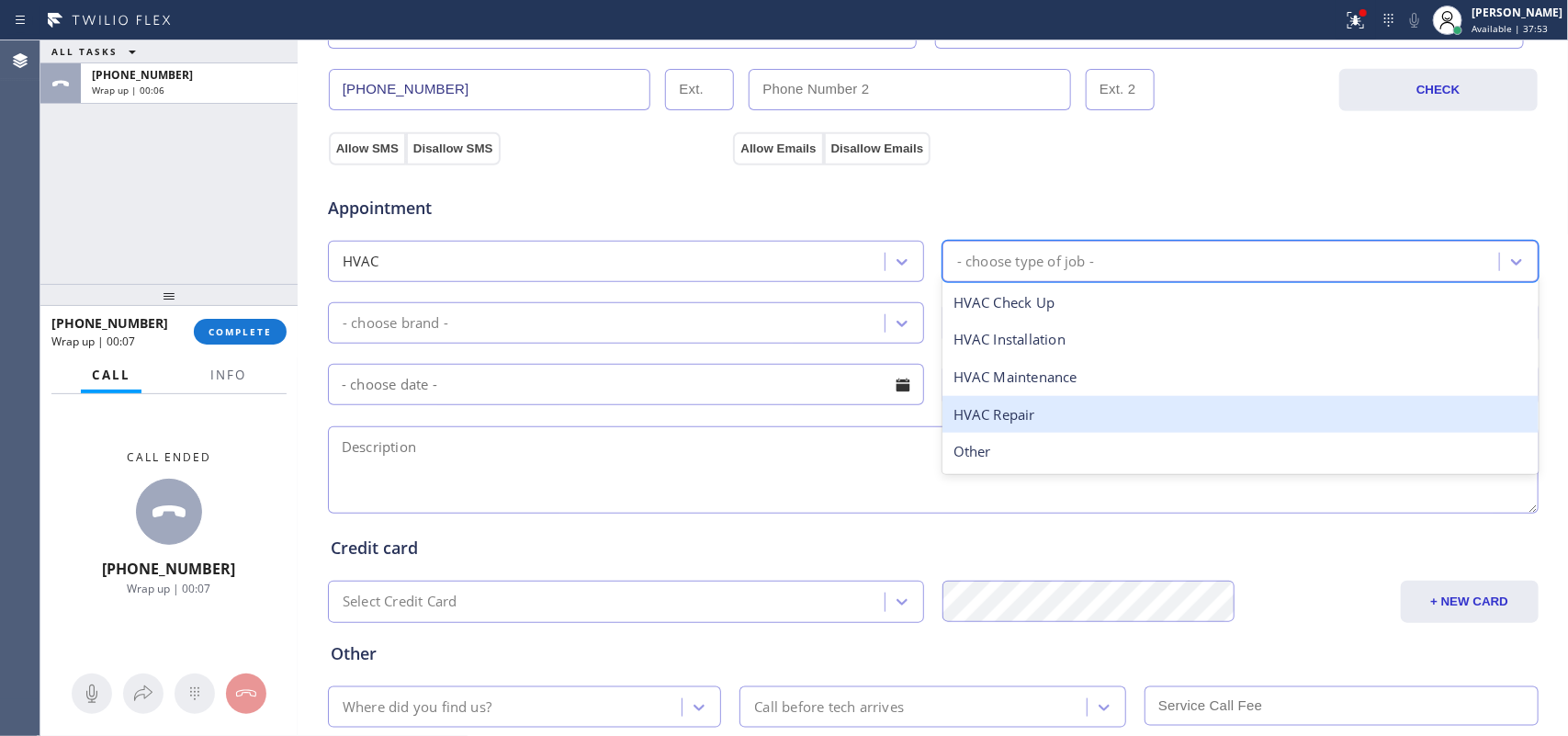
click at [1048, 421] on div "HVAC Repair" at bounding box center [1241, 415] width 596 height 38
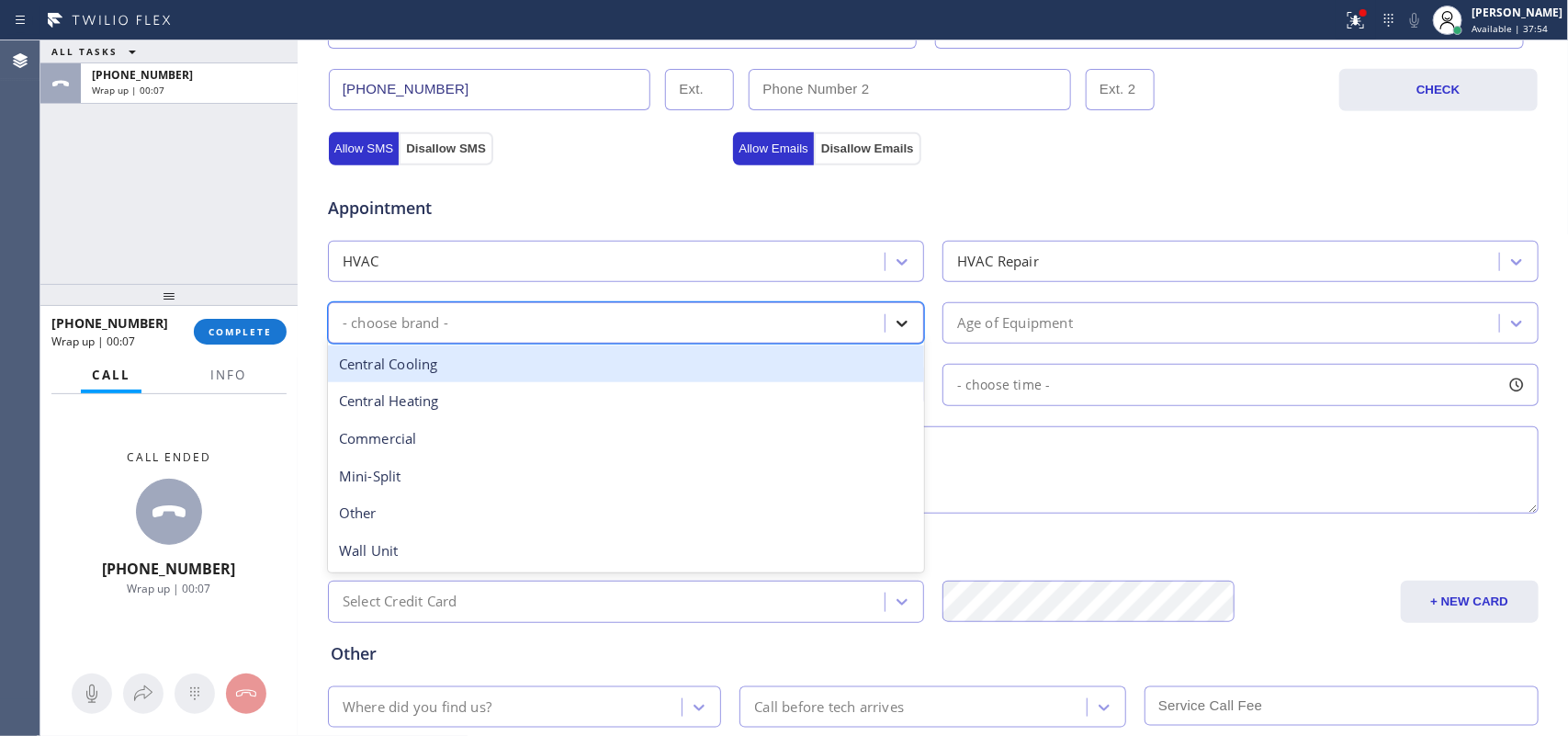
click at [885, 331] on div at bounding box center [902, 323] width 33 height 33
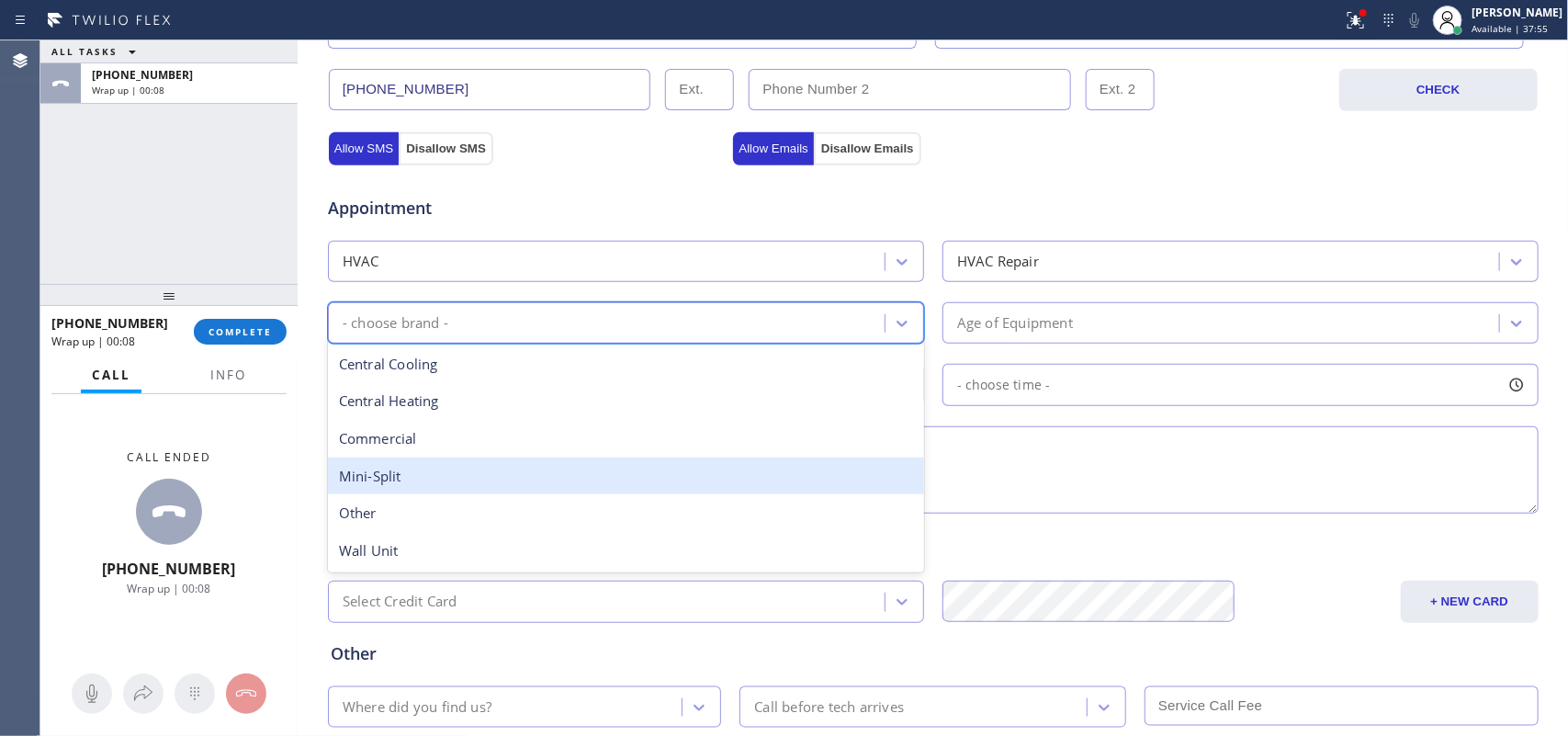
click at [536, 473] on div "Mini-Split" at bounding box center [626, 477] width 596 height 38
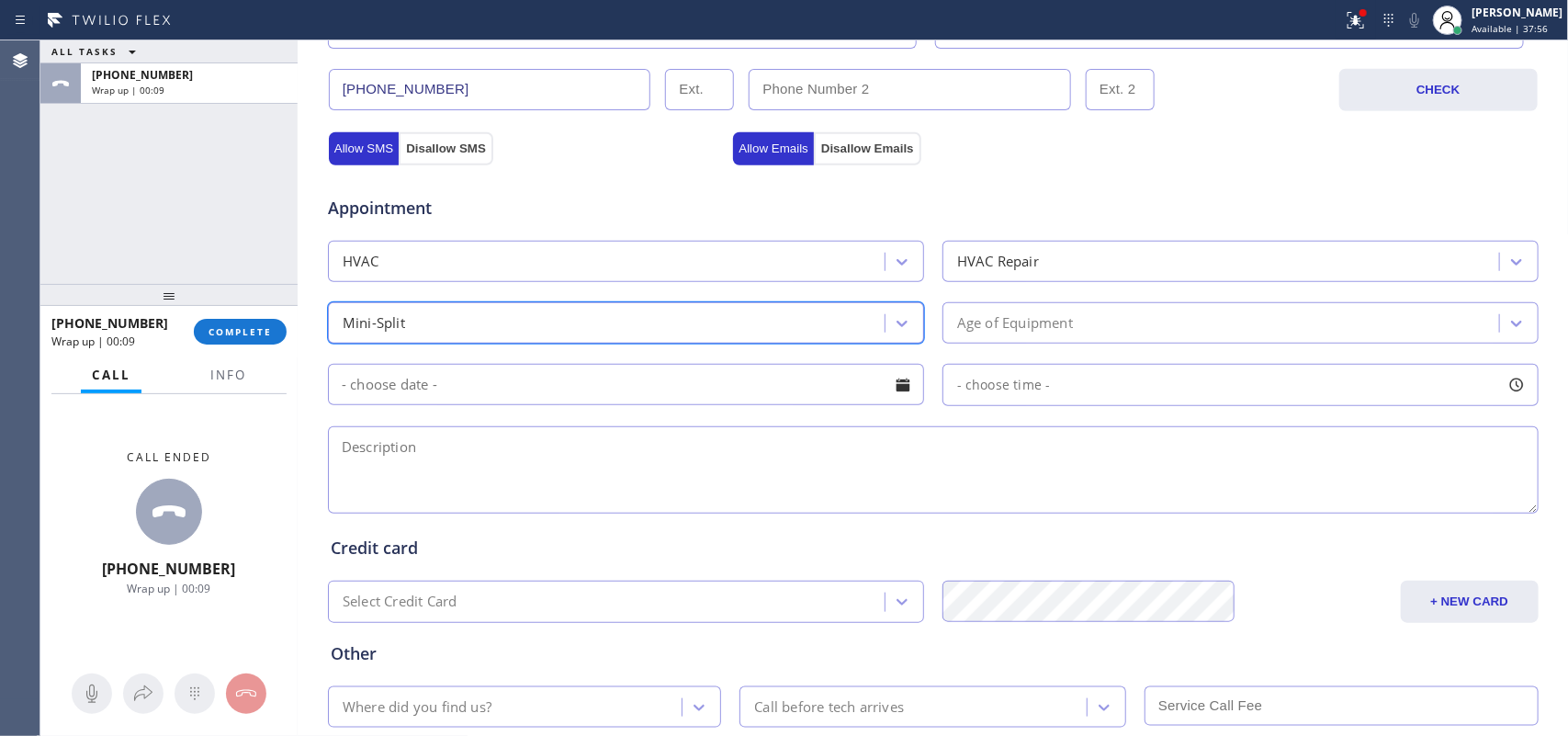
click at [994, 332] on div "Age of Equipment" at bounding box center [1016, 323] width 116 height 21
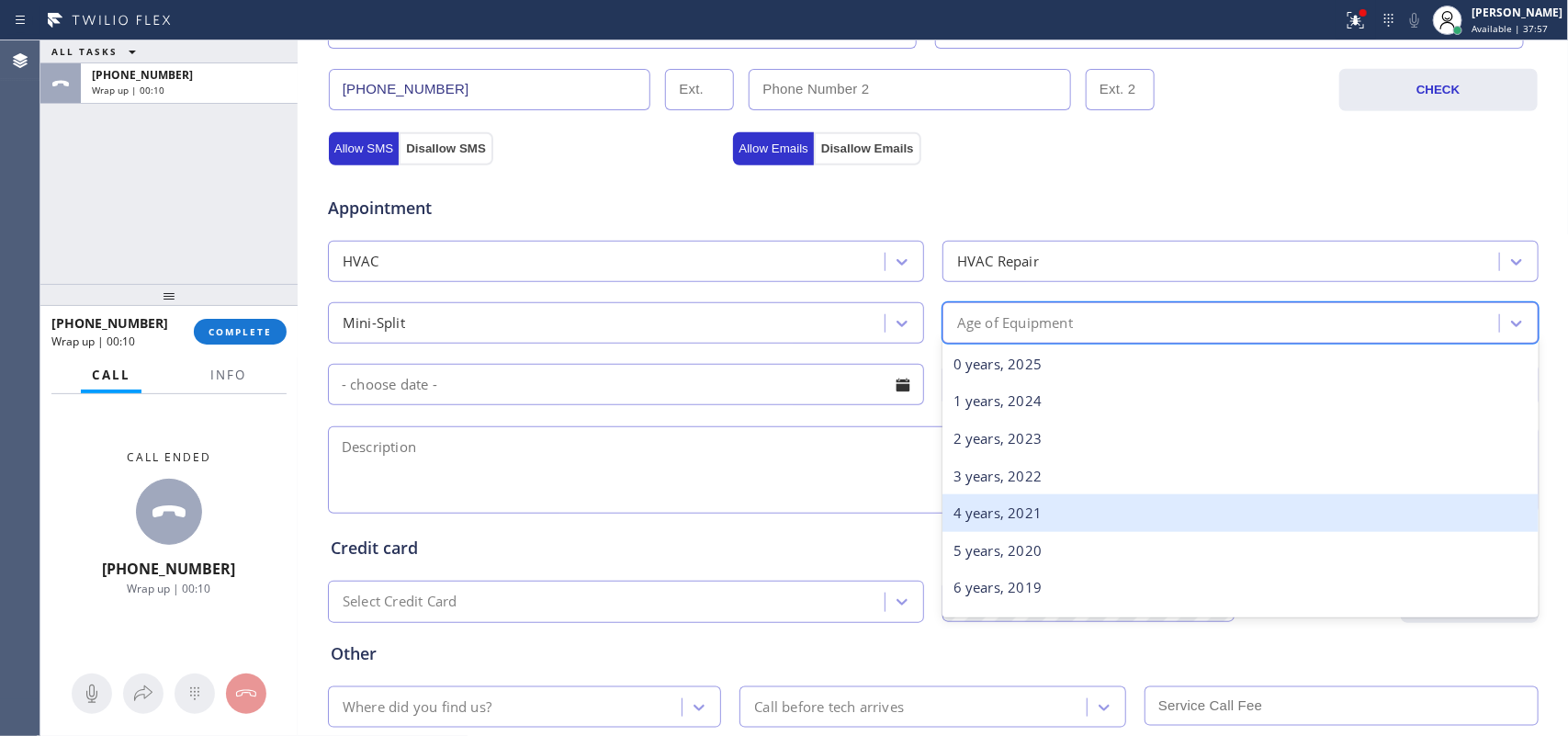
scroll to position [229, 0]
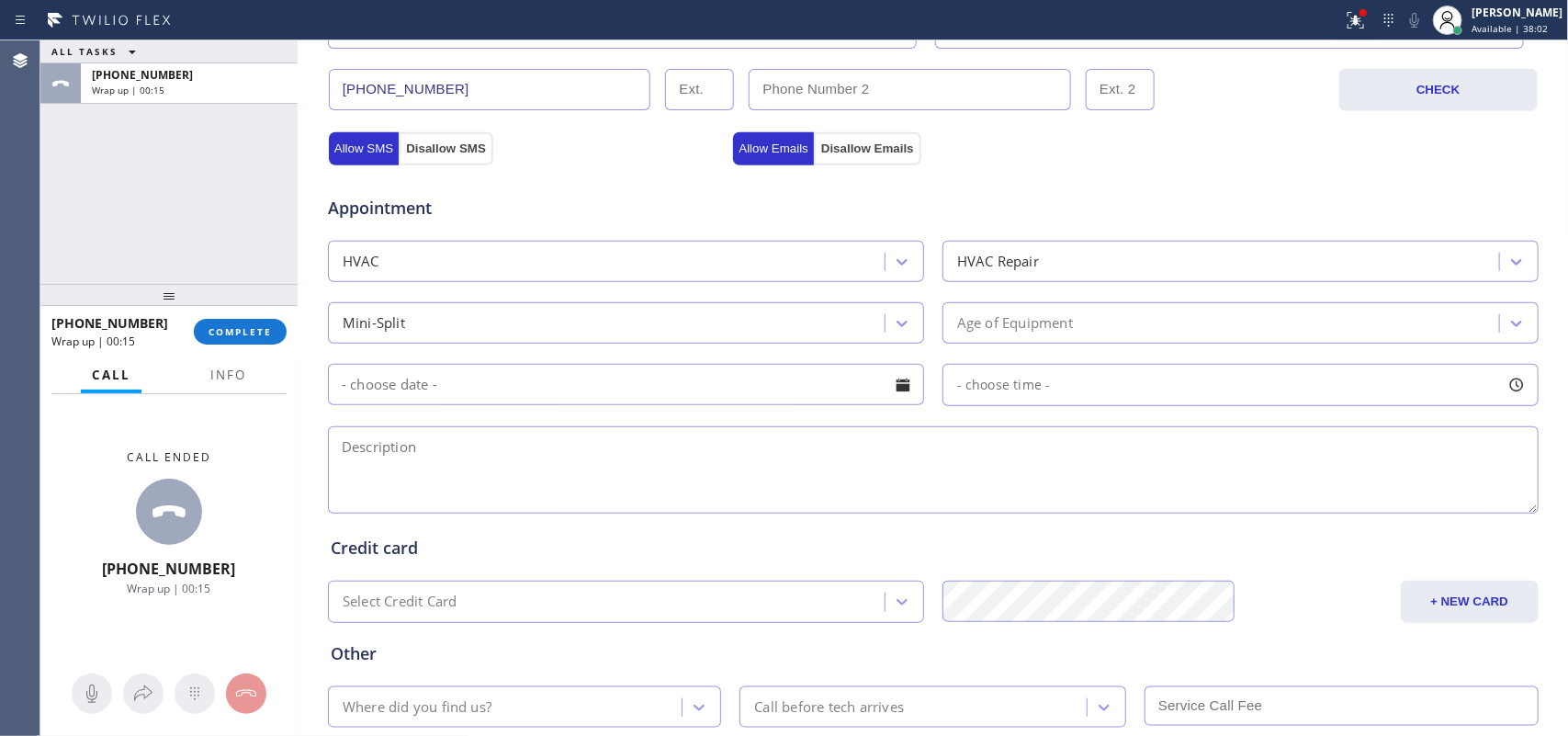
click at [305, 392] on div "Business location All American Mini Split Installers [PHONE_NUMBER] Personal in…" at bounding box center [934, 181] width 1262 height 1255
click at [1071, 327] on div "Age of Equipment" at bounding box center [1223, 323] width 551 height 32
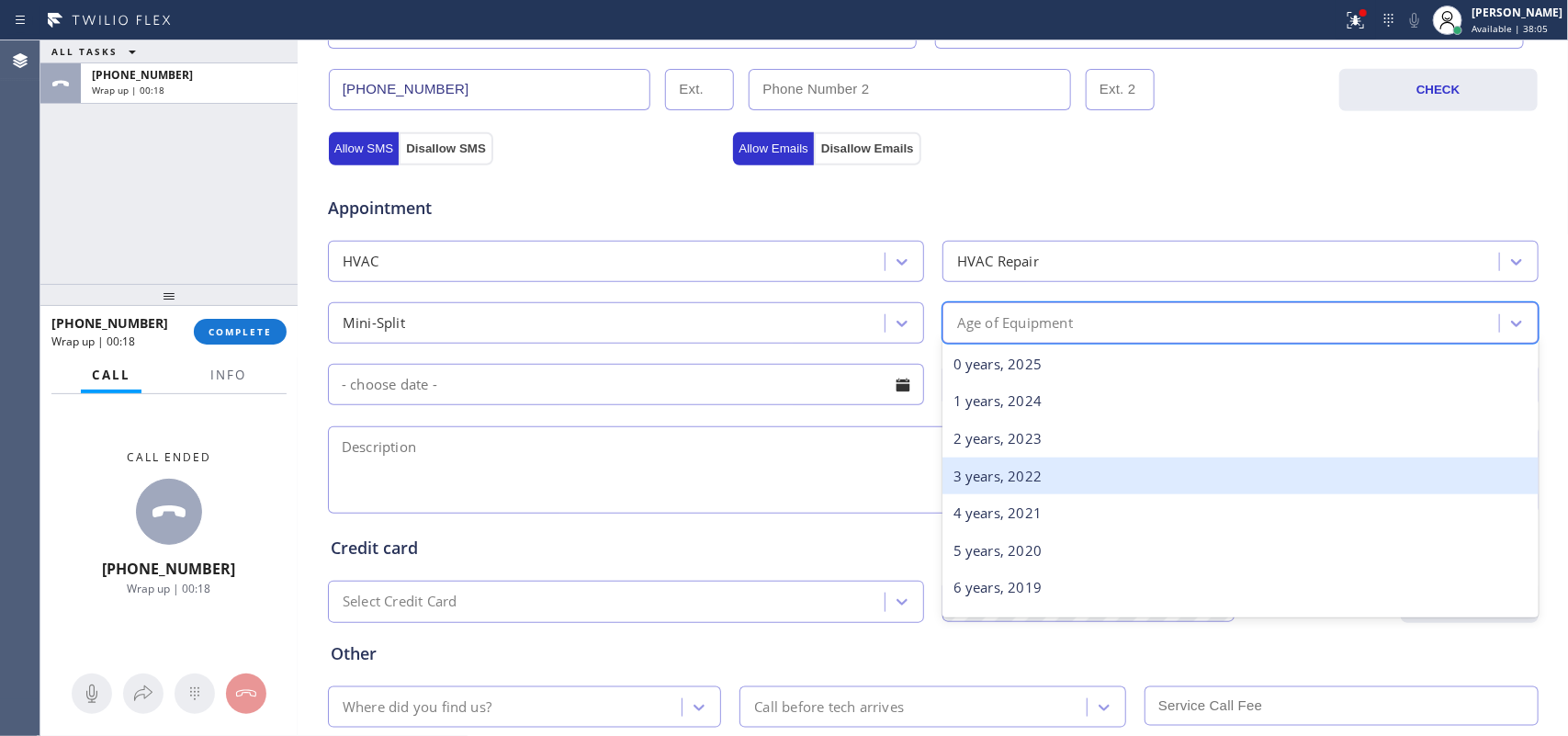
click at [1024, 466] on div "3 years, 2022" at bounding box center [1241, 477] width 596 height 38
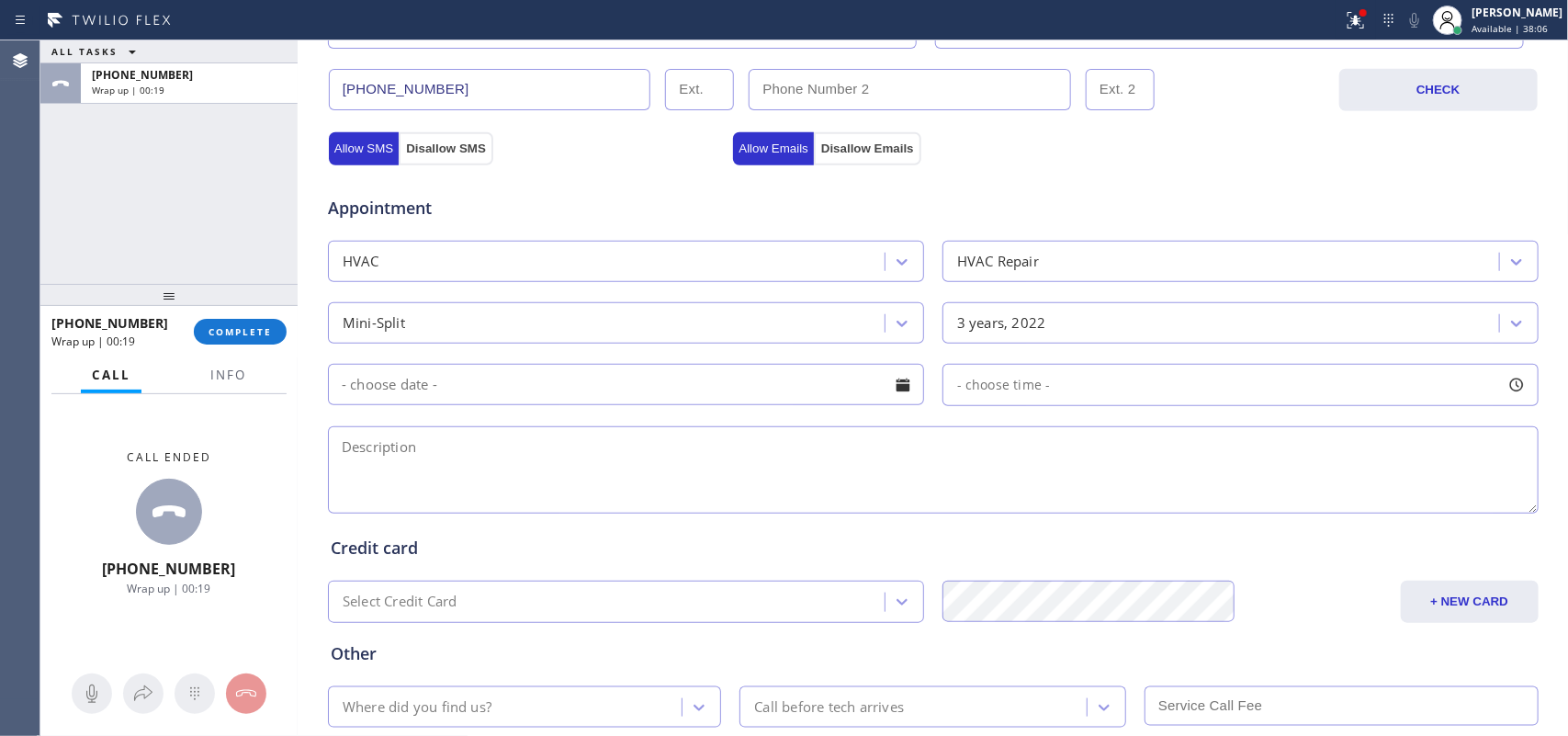
click at [898, 391] on div at bounding box center [903, 385] width 31 height 31
click at [92, 204] on div "ALL TASKS ALL TASKS ACTIVE TASKS TASKS IN WRAP UP [PHONE_NUMBER] Wrap up | 01:01" at bounding box center [169, 162] width 257 height 244
click at [882, 456] on textarea at bounding box center [934, 470] width 1211 height 88
paste textarea "mini split/ keeps freezing up, thinks it leaks somewhere//almost [DEMOGRAPHIC_D…"
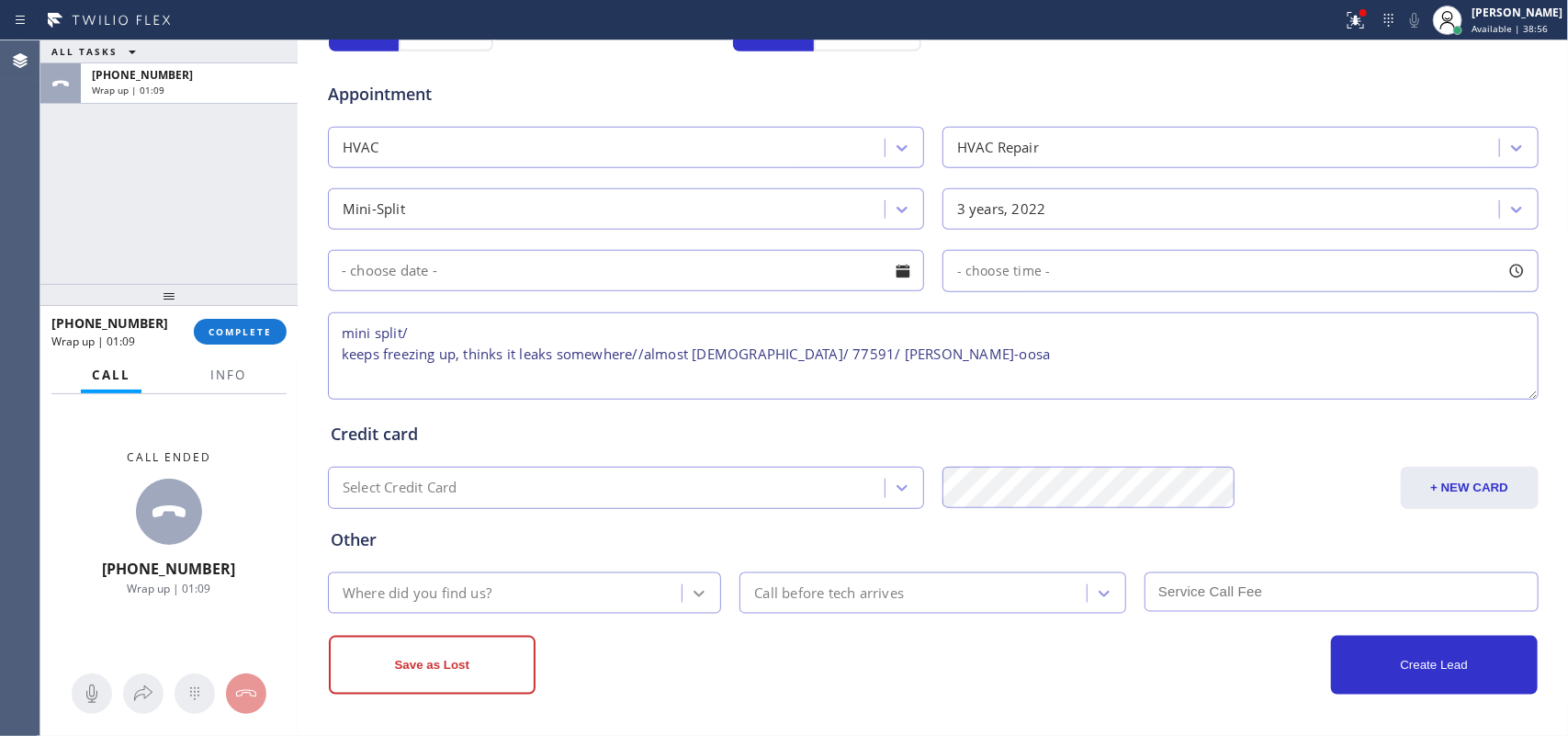
type textarea "mini split/ keeps freezing up, thinks it leaks somewhere//almost [DEMOGRAPHIC_D…"
click at [690, 586] on icon at bounding box center [699, 593] width 18 height 18
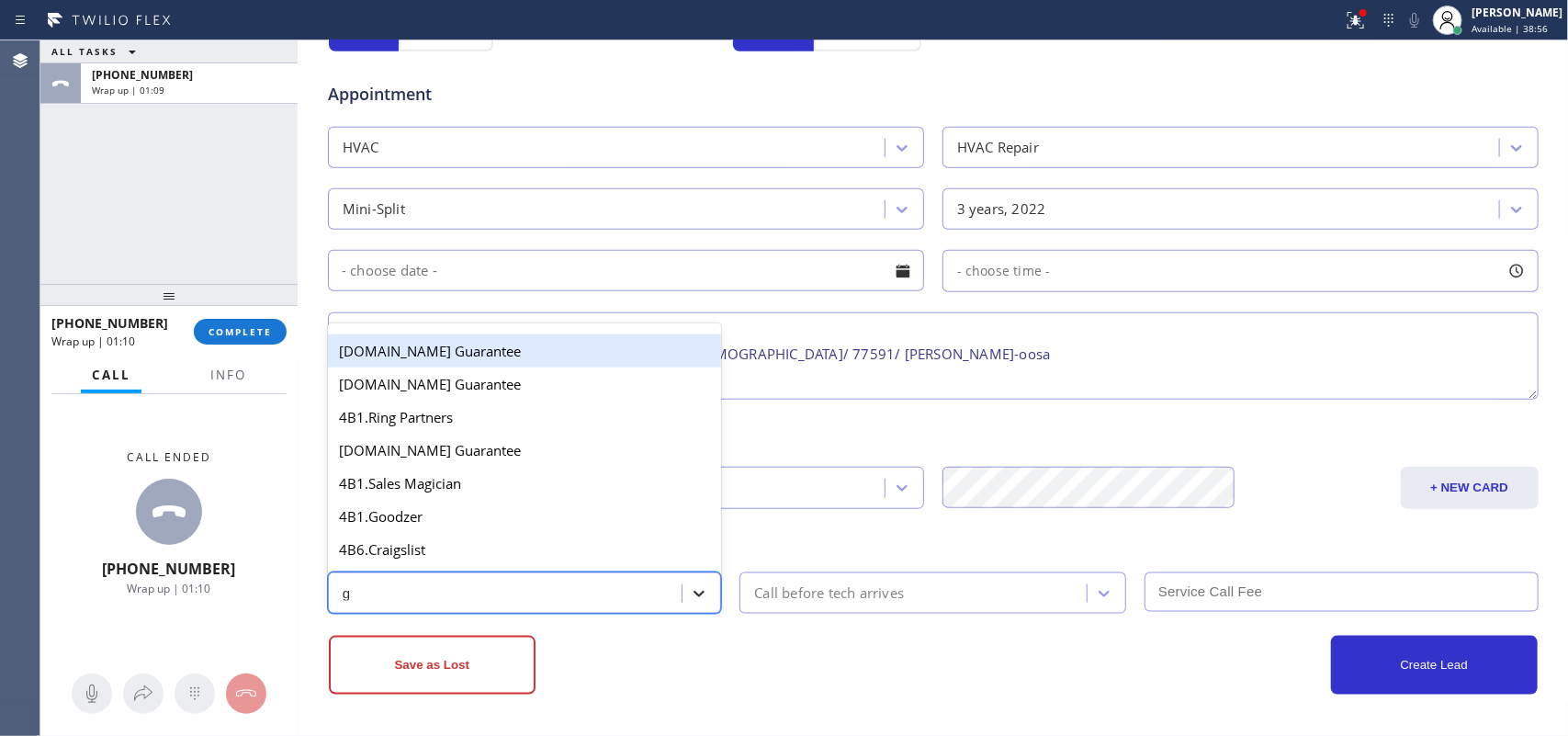
type input "g"
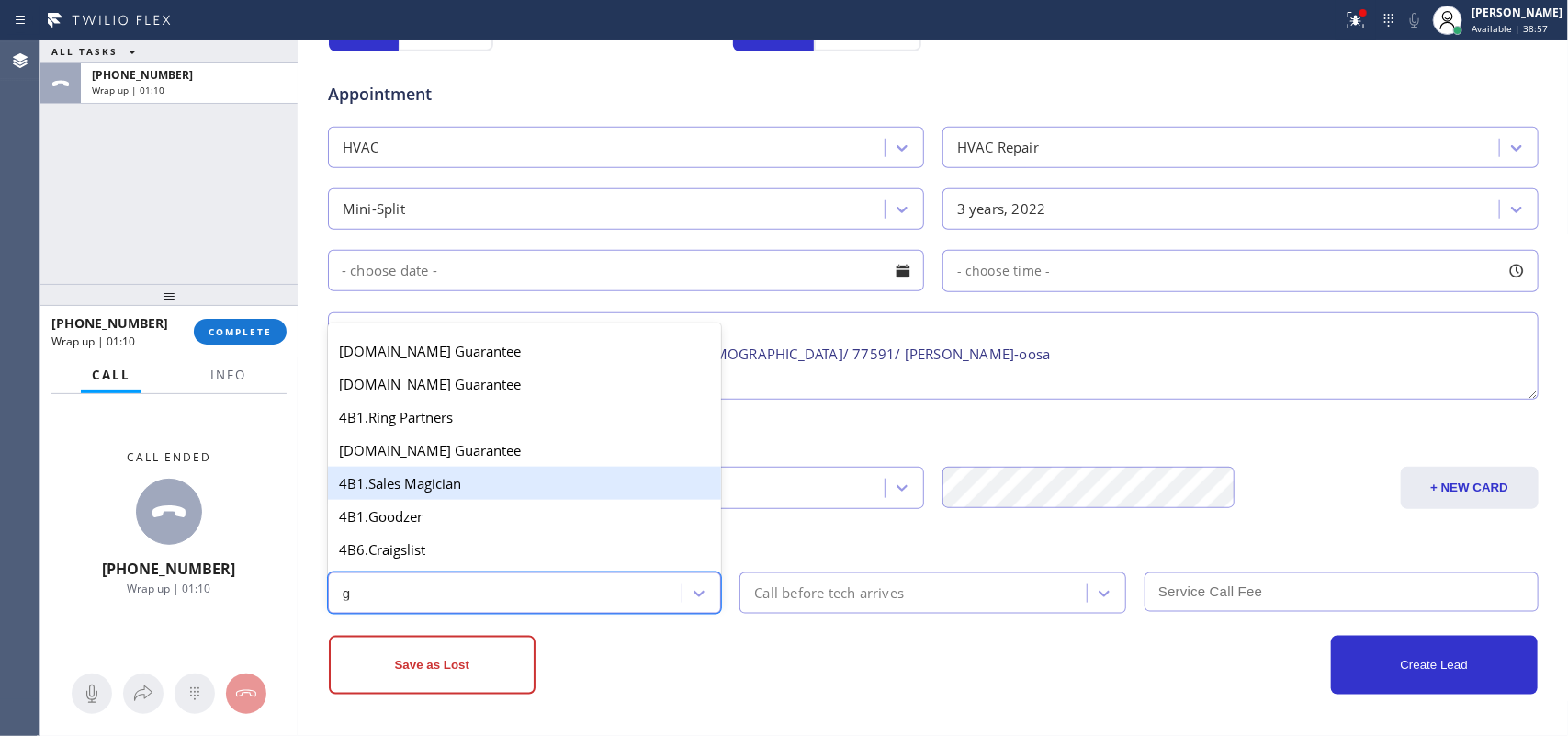
scroll to position [347, 0]
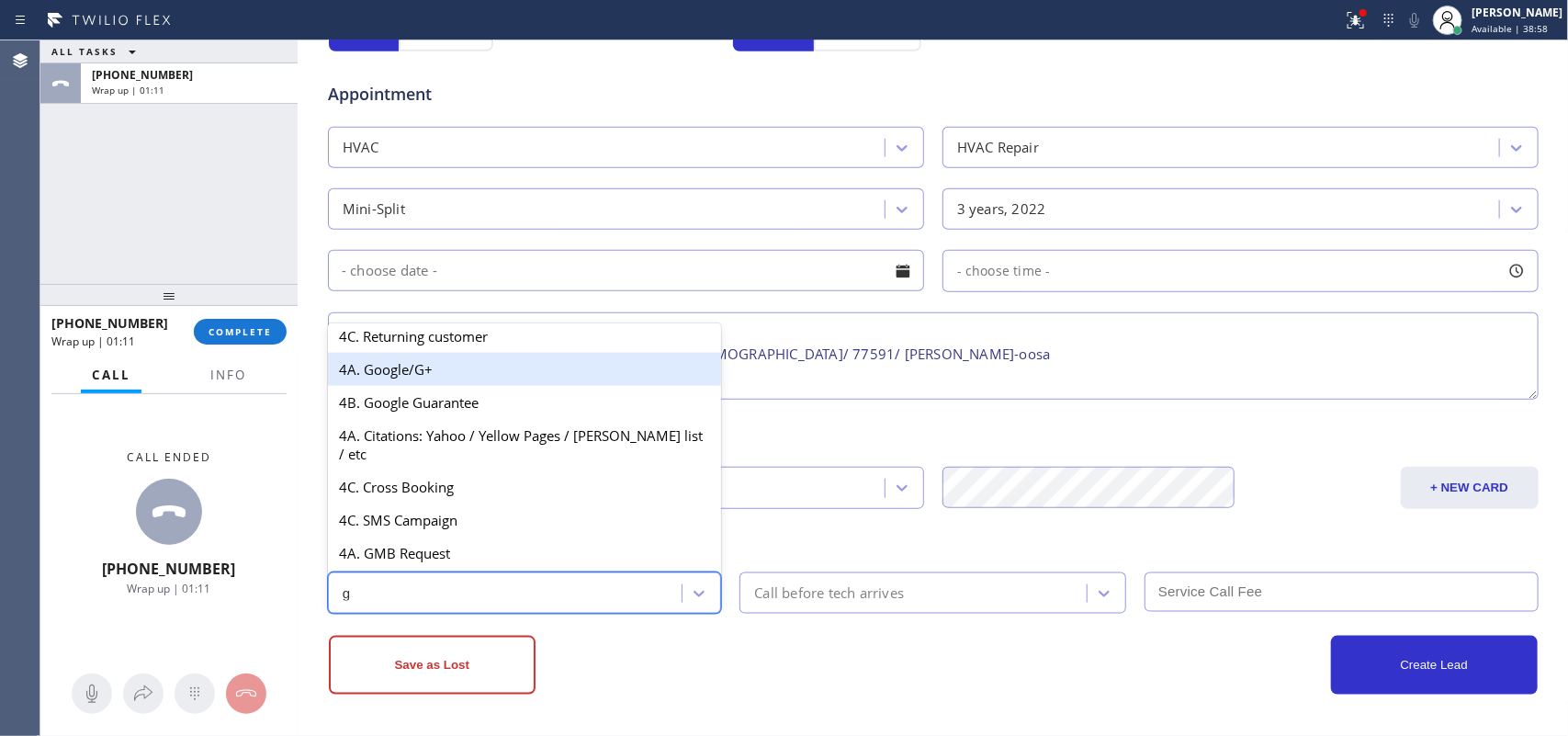
click at [457, 383] on div "4A. Google/G+" at bounding box center [526, 369] width 394 height 33
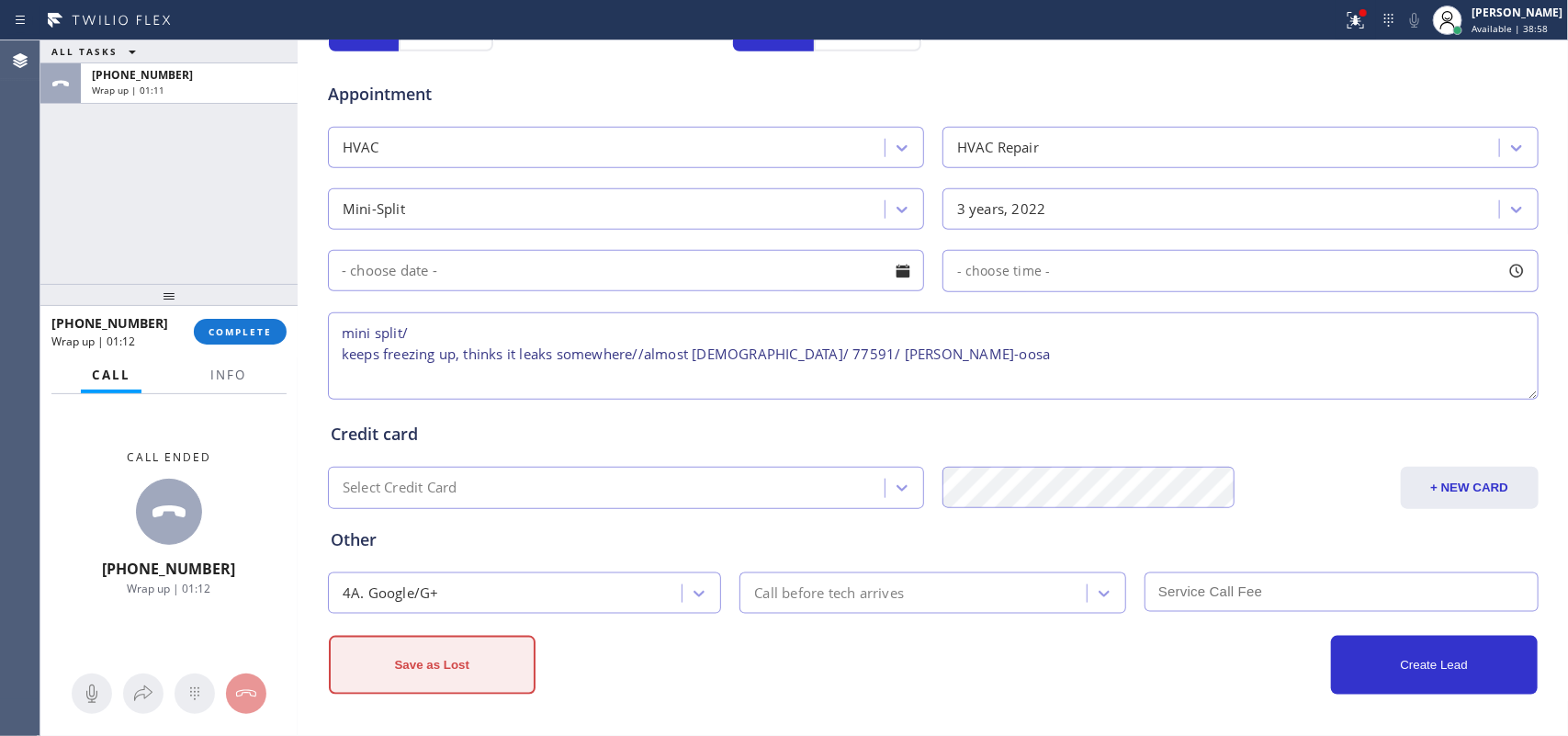
click at [441, 648] on button "Save as Lost" at bounding box center [432, 666] width 207 height 59
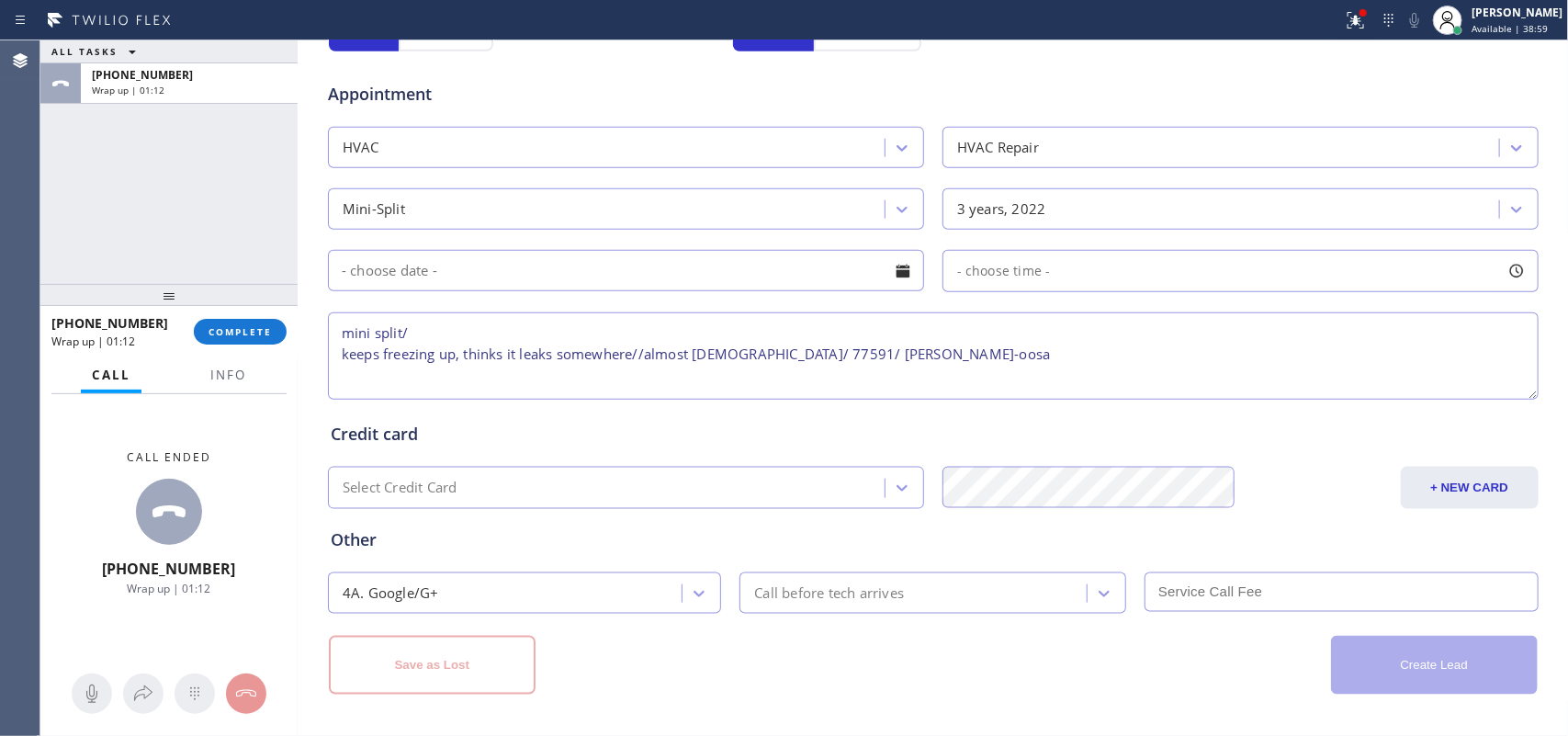
scroll to position [408, 0]
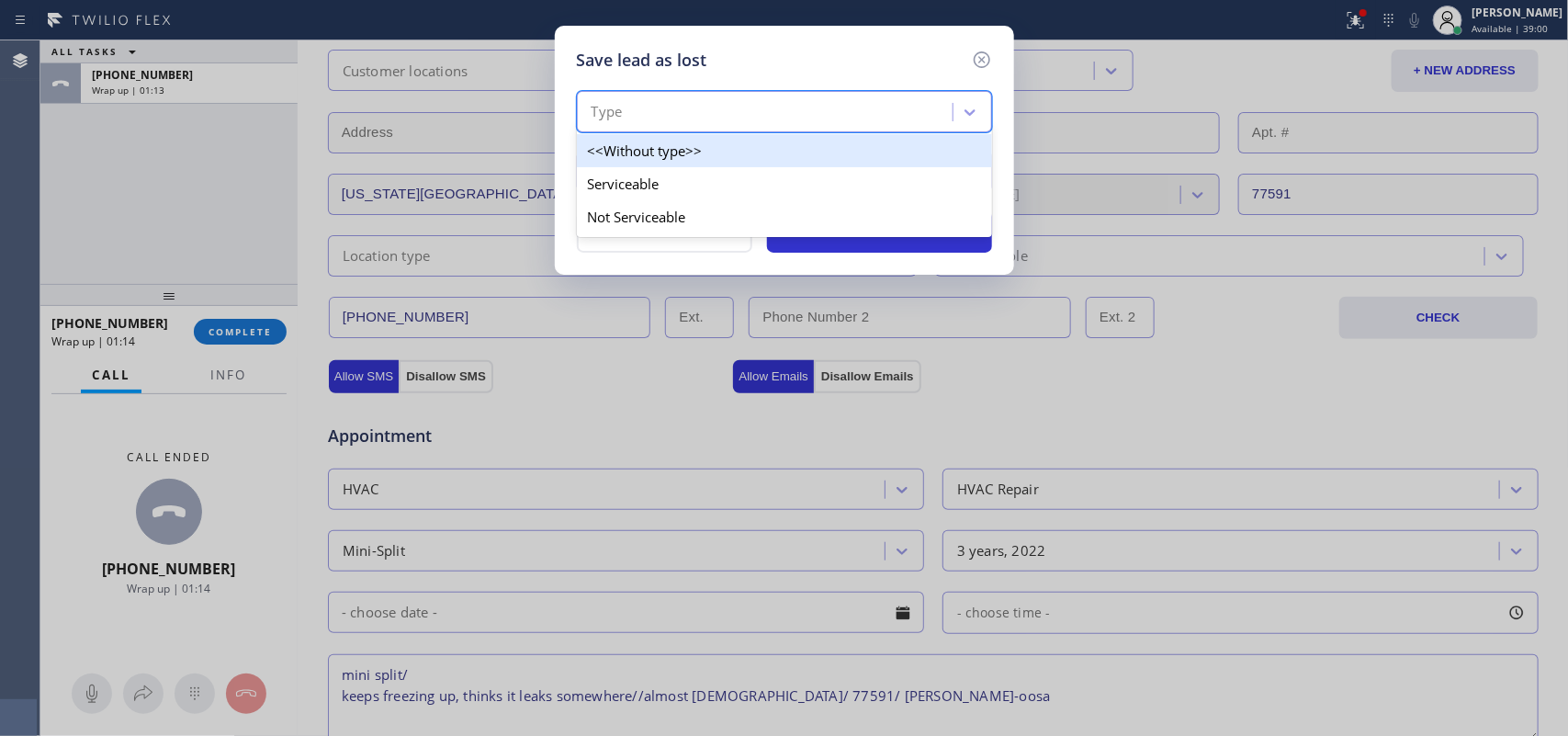
drag, startPoint x: 750, startPoint y: 415, endPoint x: 743, endPoint y: 120, distance: 295.1
click at [743, 120] on div "Type" at bounding box center [767, 112] width 370 height 32
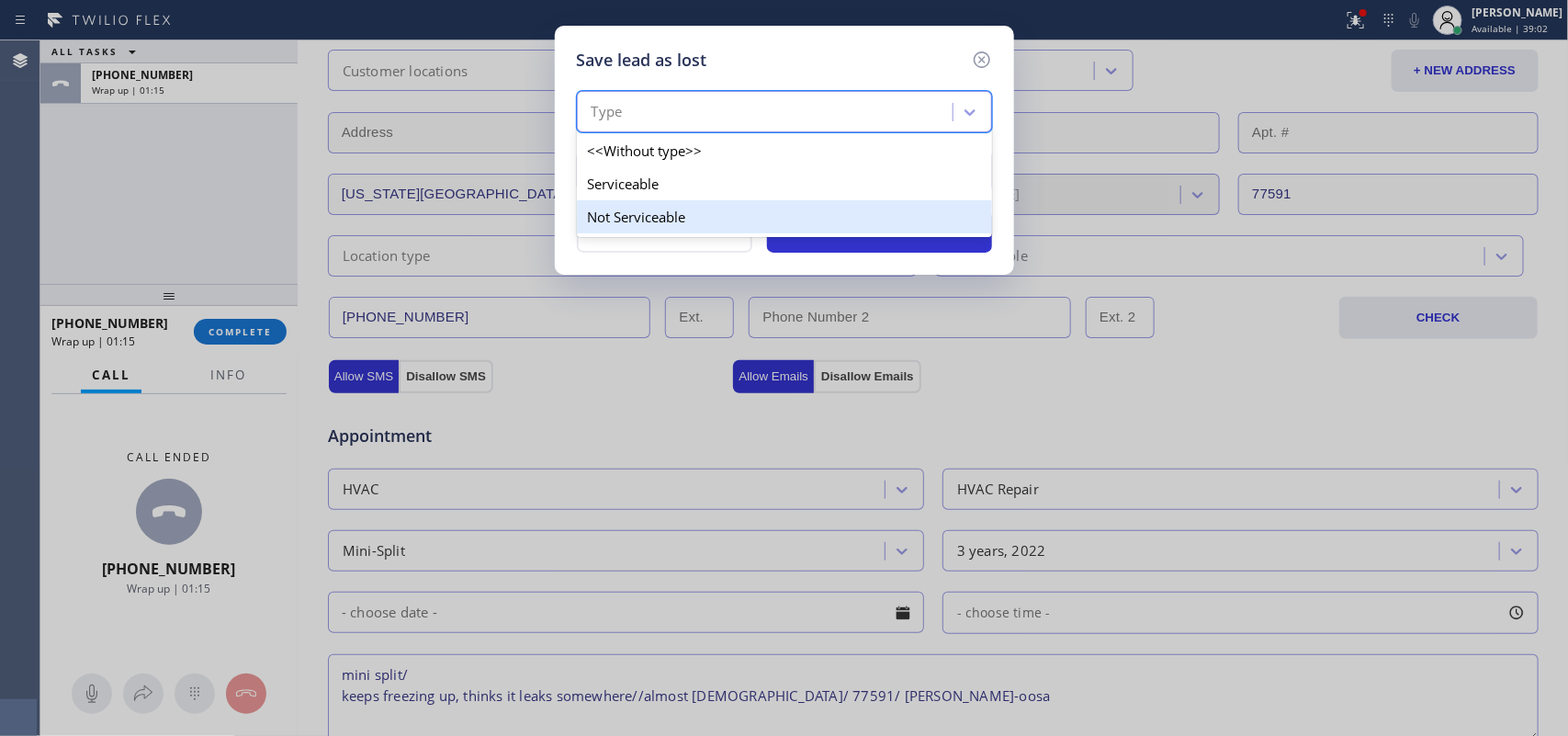
click at [733, 209] on div "Not Serviceable" at bounding box center [784, 216] width 415 height 33
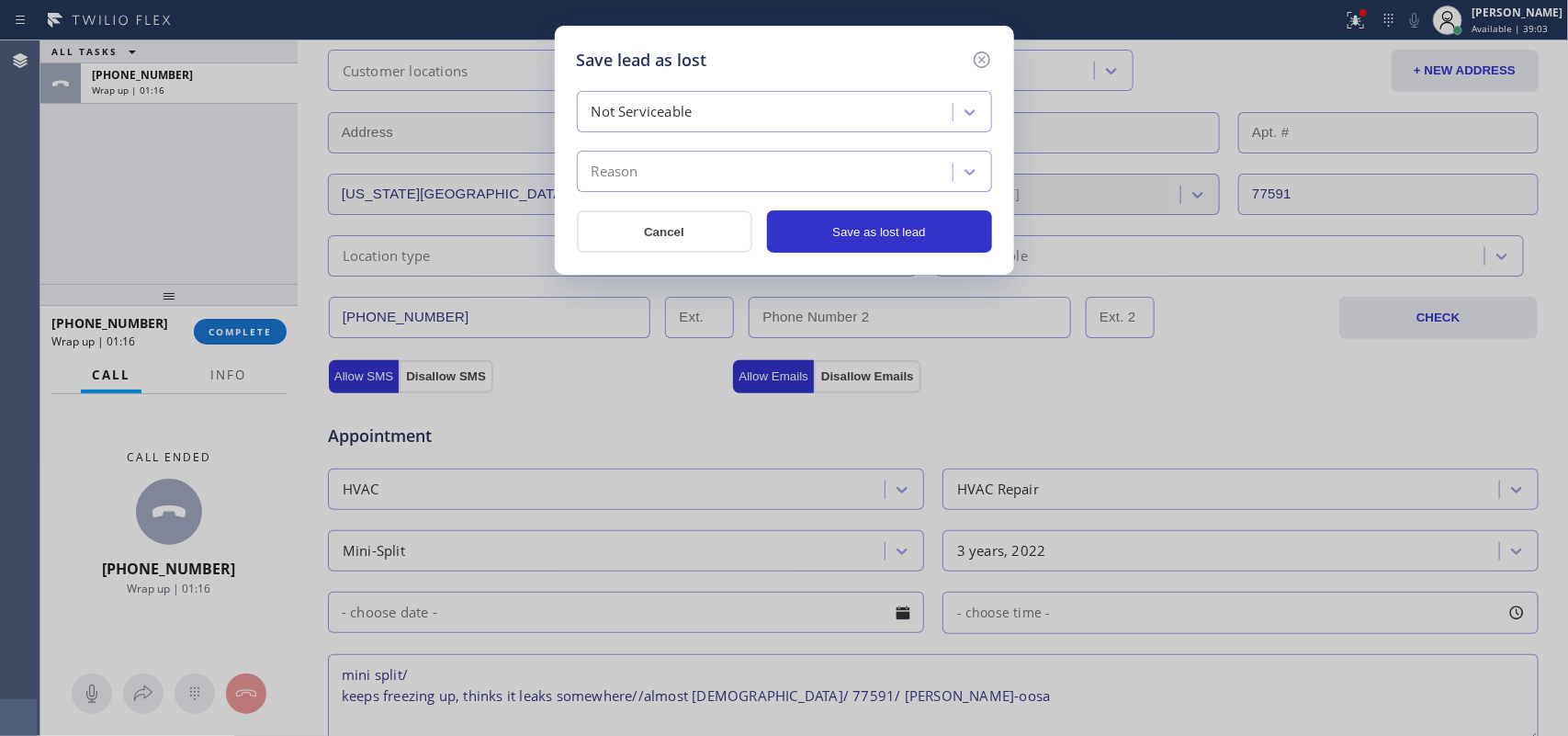
click at [750, 169] on div "Reason" at bounding box center [767, 172] width 370 height 32
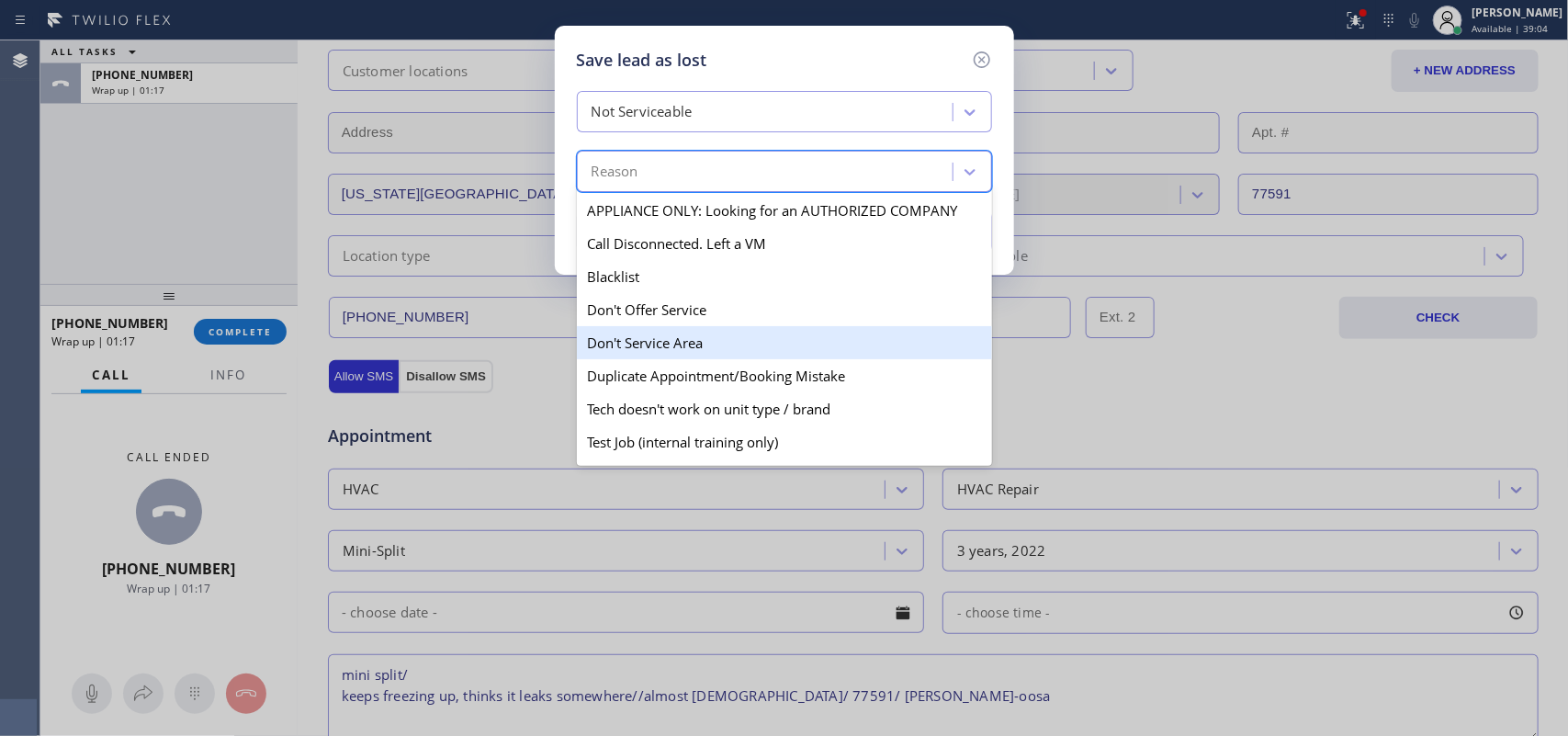
click at [712, 348] on div "Don't Service Area" at bounding box center [784, 343] width 415 height 33
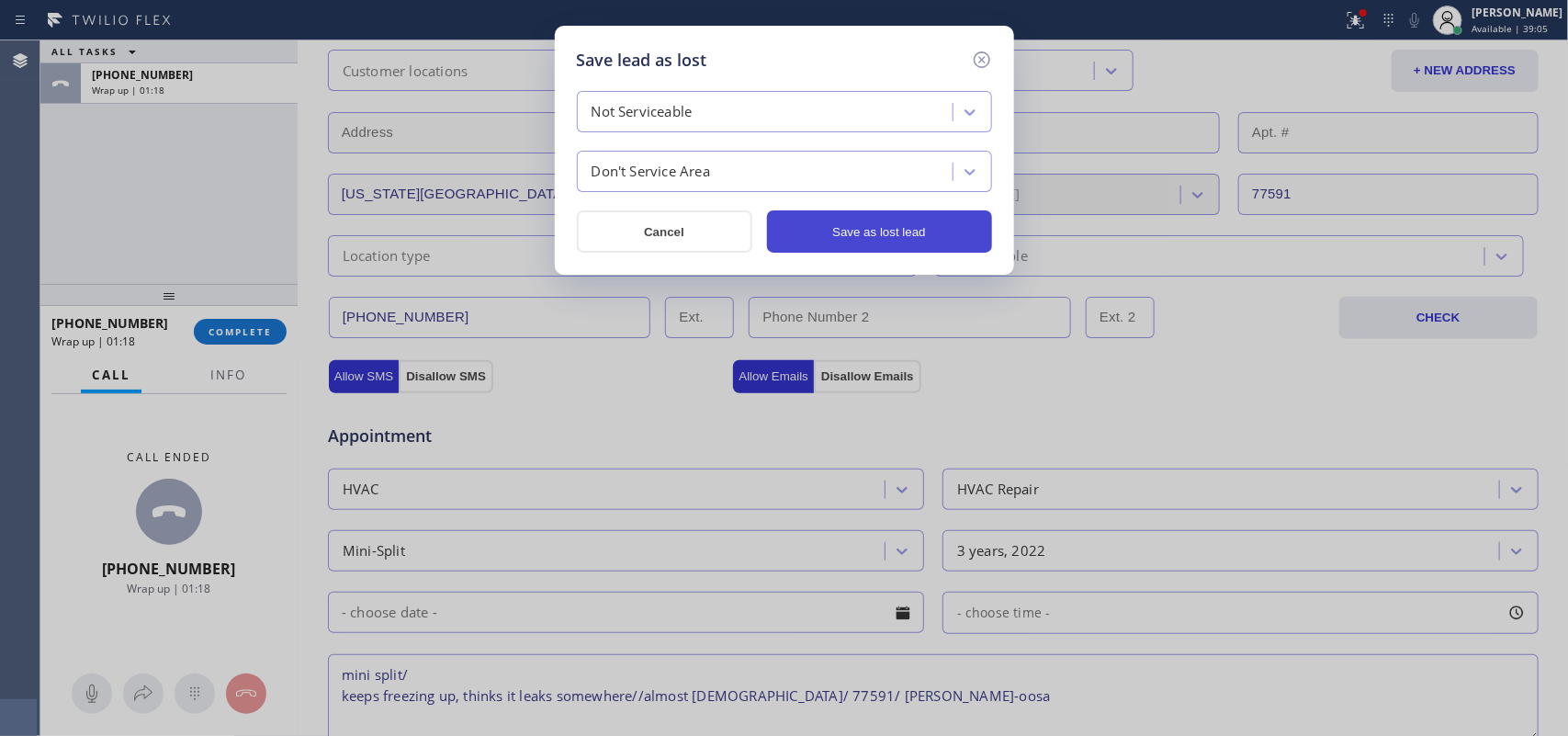
click at [827, 221] on button "Save as lost lead" at bounding box center [880, 231] width 225 height 42
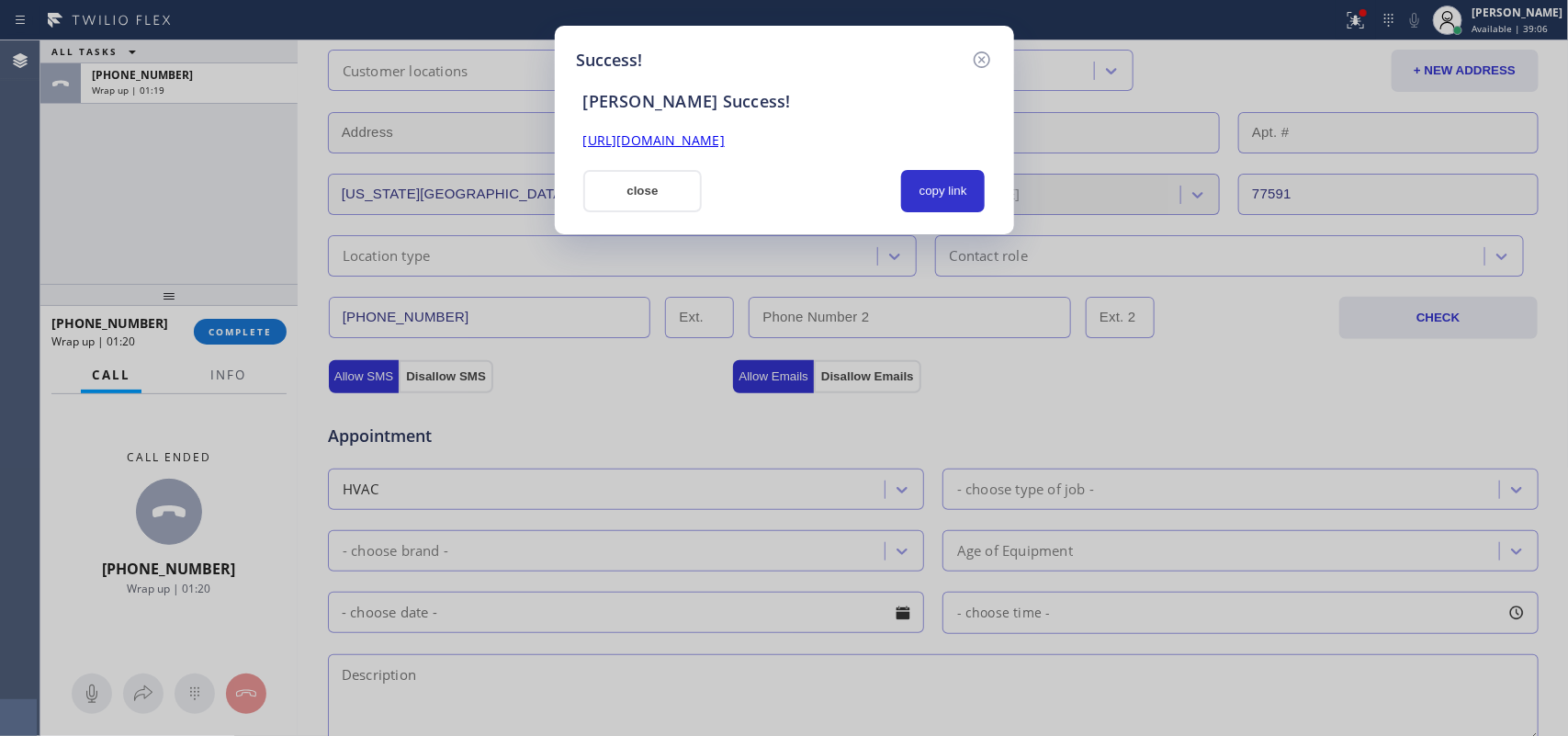
drag, startPoint x: 666, startPoint y: 196, endPoint x: 549, endPoint y: 240, distance: 125.0
click at [665, 196] on button "close" at bounding box center [643, 191] width 119 height 42
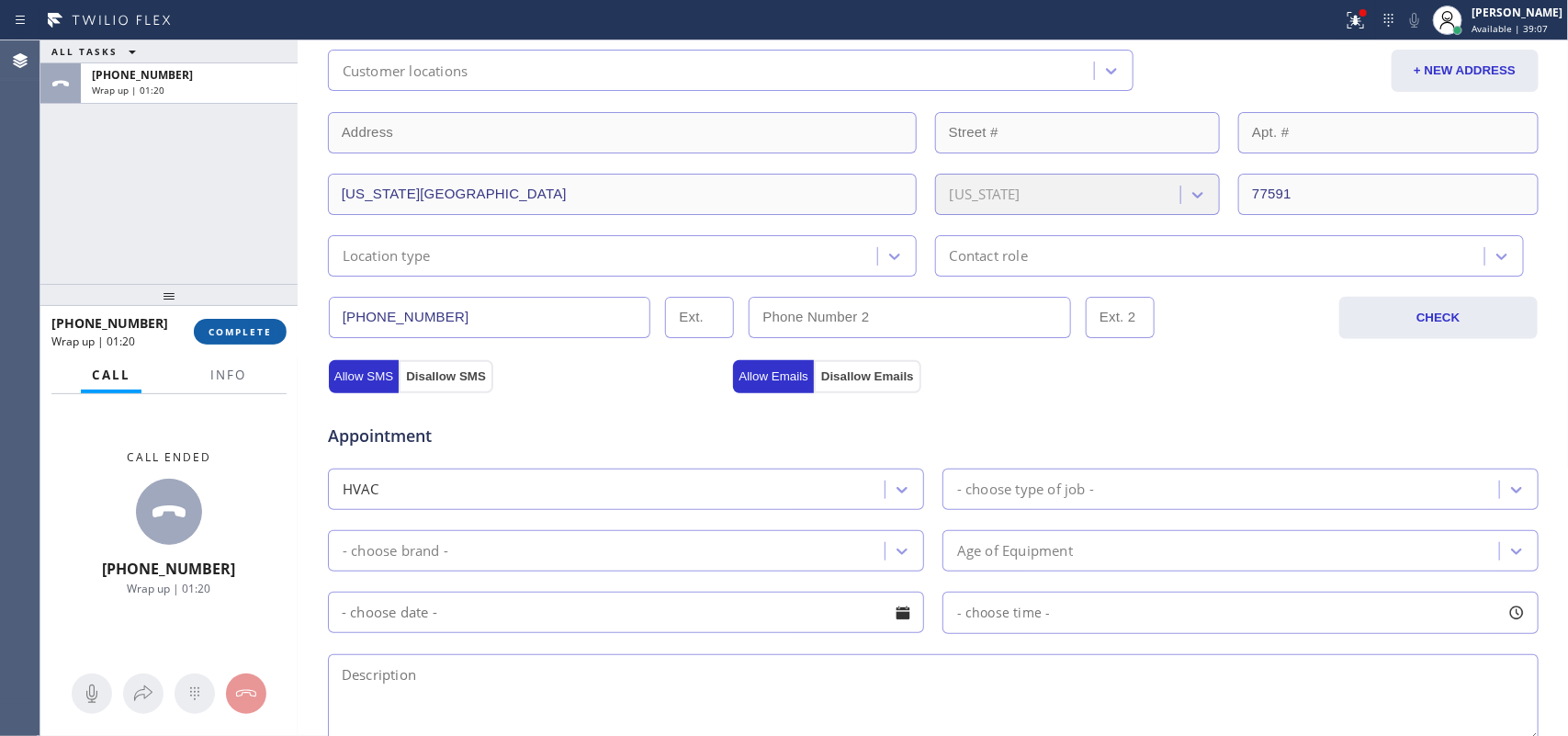
click at [255, 330] on span "COMPLETE" at bounding box center [240, 332] width 64 height 13
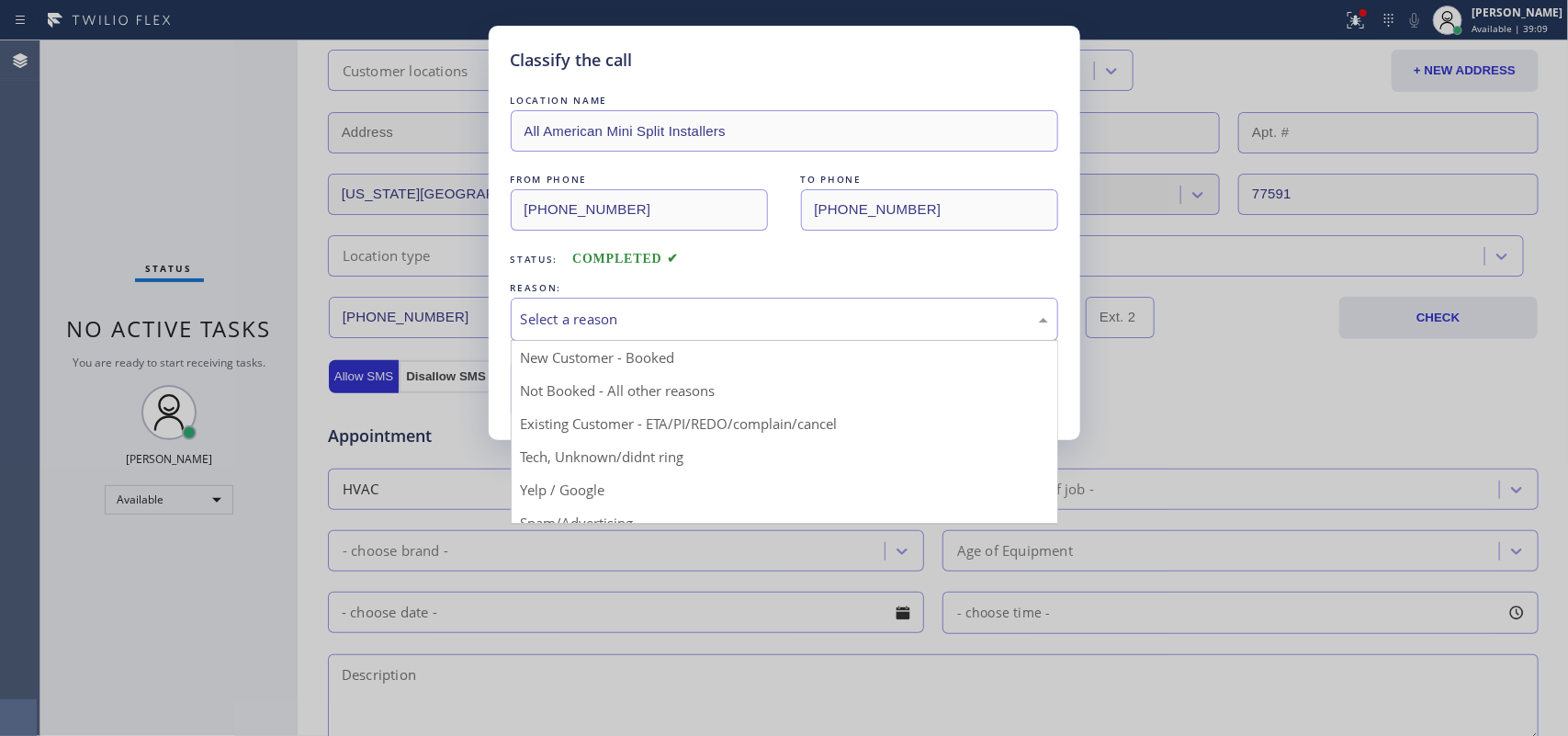
click at [801, 299] on div "Select a reason" at bounding box center [784, 319] width 547 height 43
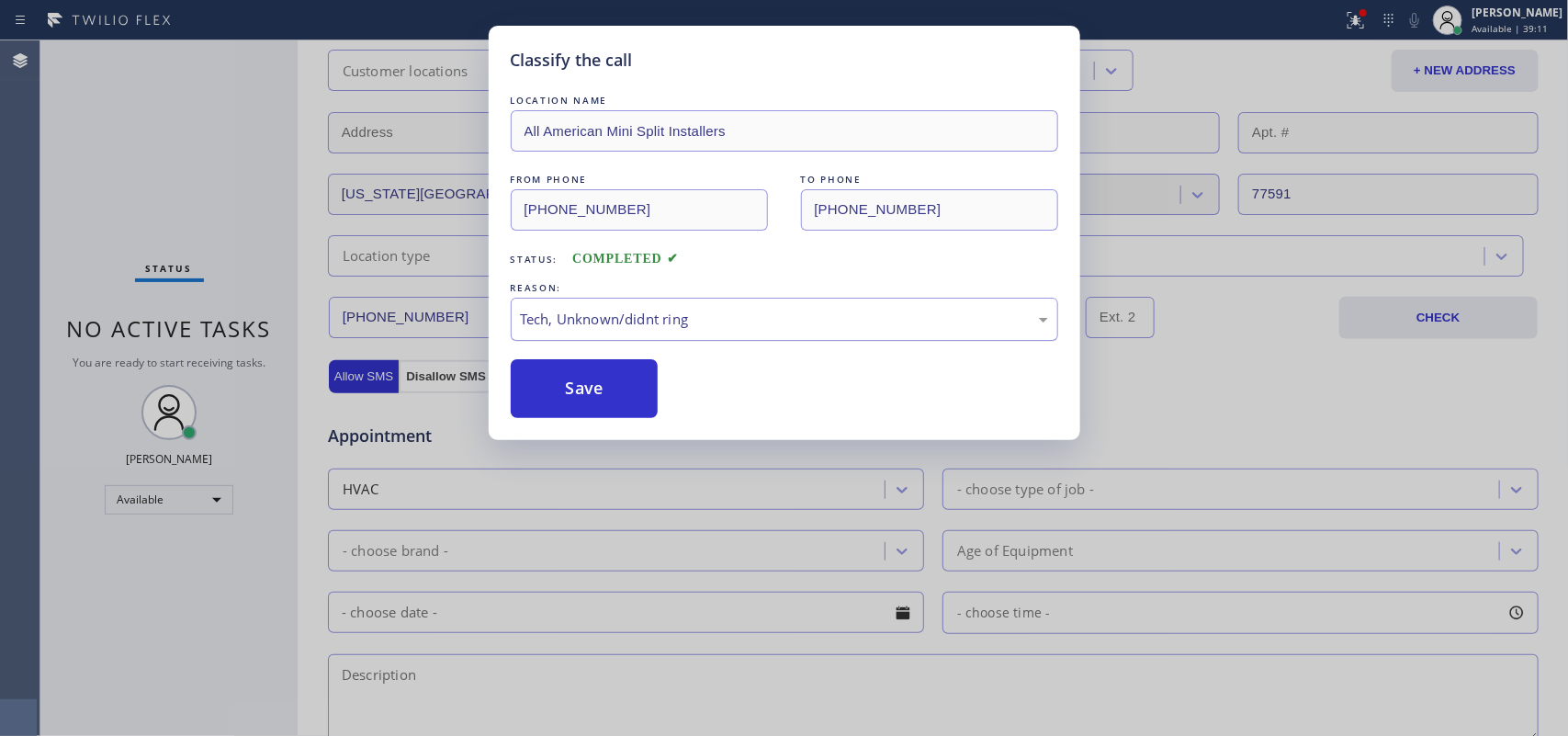
click at [671, 315] on div "Tech, Unknown/didnt ring" at bounding box center [784, 319] width 527 height 21
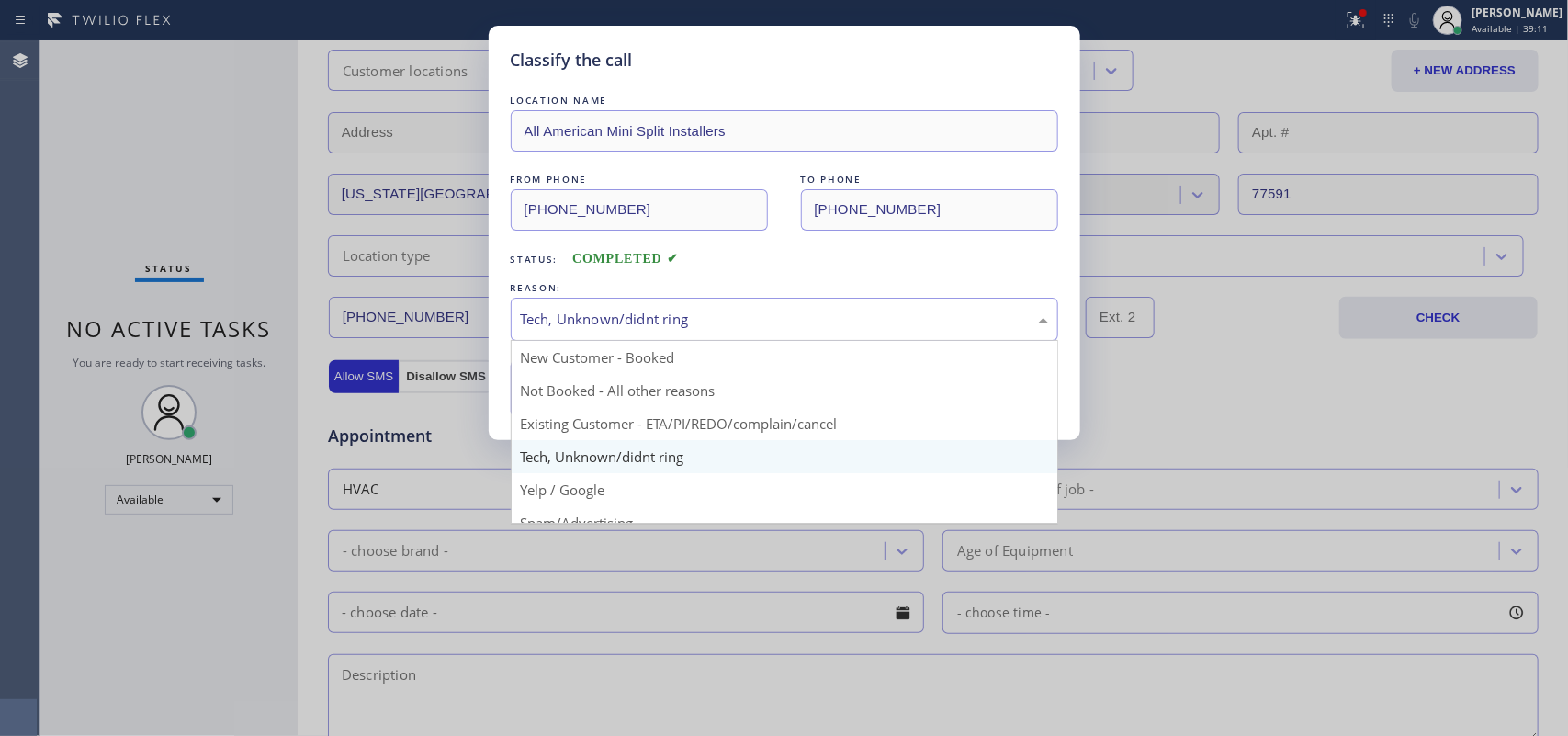
click at [671, 315] on div "Tech, Unknown/didnt ring" at bounding box center [784, 319] width 527 height 21
click at [686, 322] on div "Tech, Unknown/didnt ring" at bounding box center [784, 319] width 527 height 21
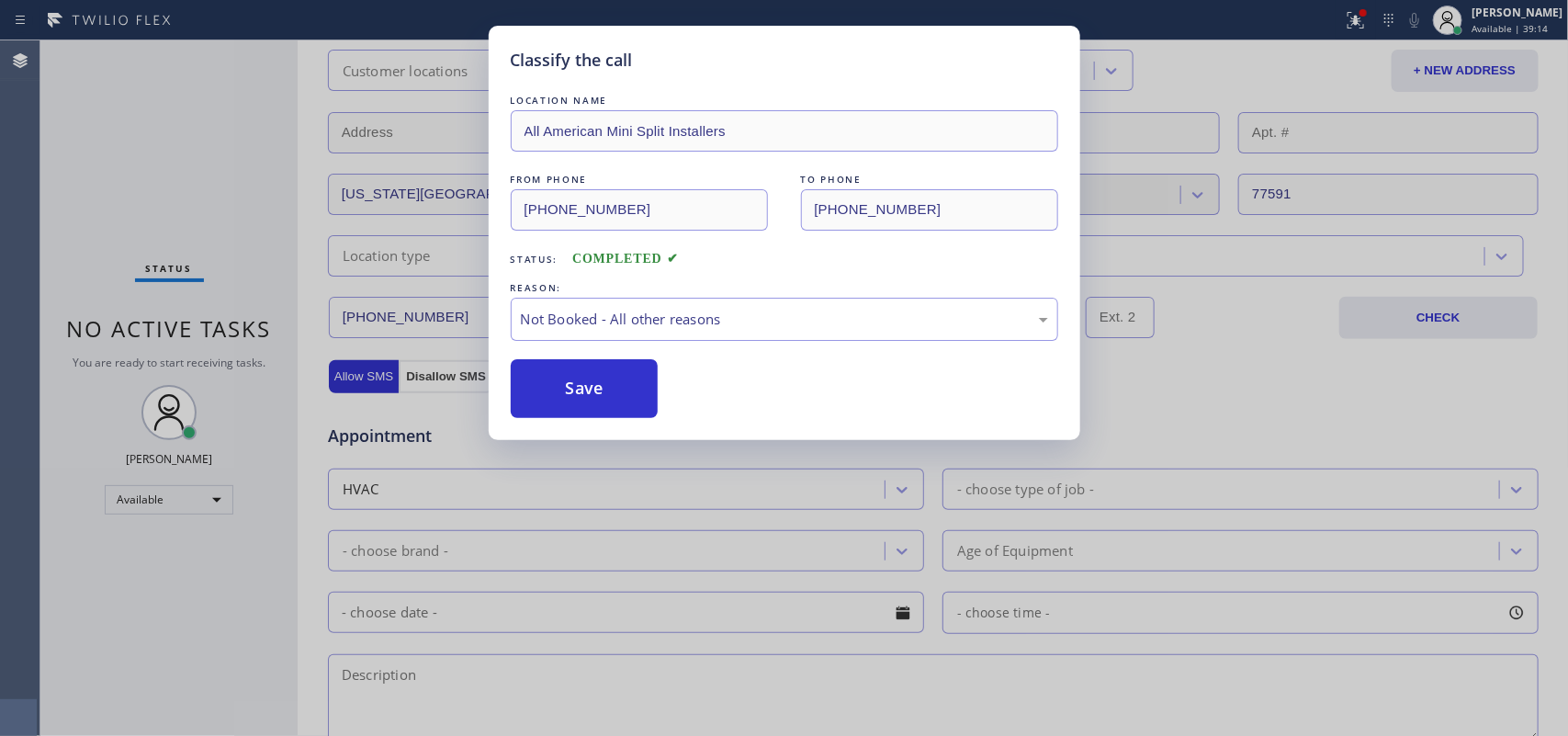
click at [631, 421] on div "Classify the call LOCATION NAME All American Mini Split Installers FROM PHONE […" at bounding box center [784, 232] width 592 height 414
click at [626, 397] on button "Save" at bounding box center [585, 388] width 148 height 59
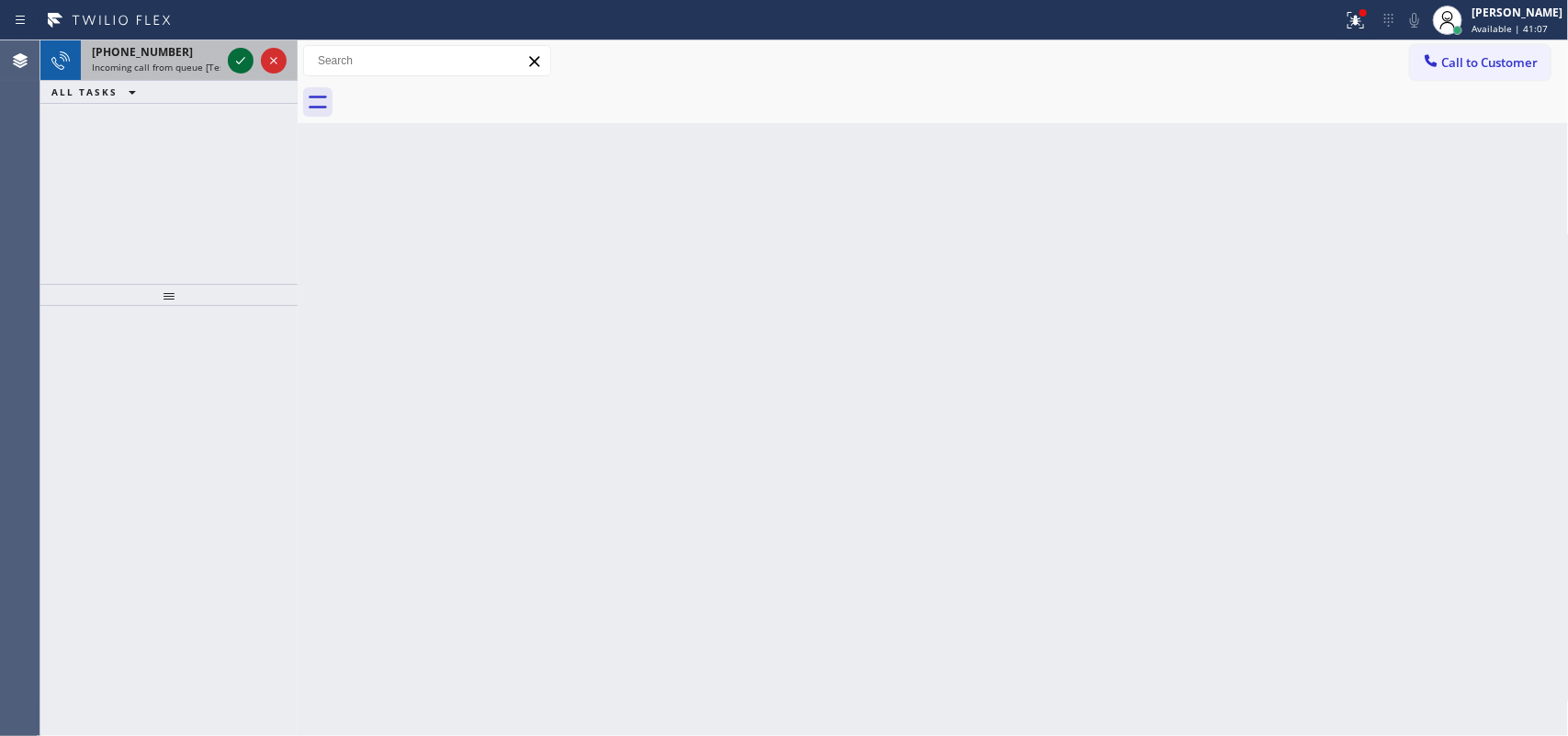
click at [236, 58] on icon at bounding box center [240, 60] width 22 height 22
click at [242, 63] on icon at bounding box center [240, 60] width 22 height 22
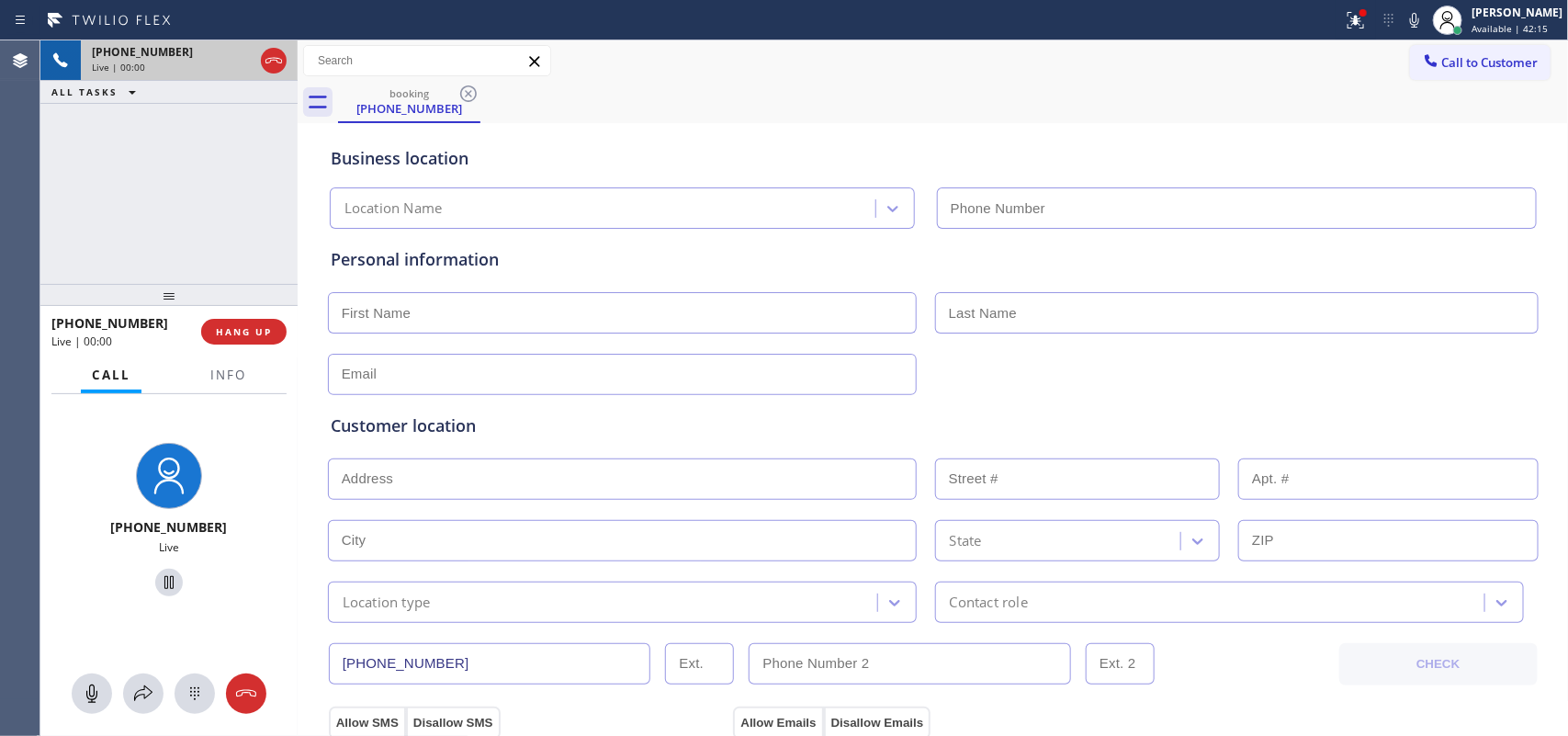
type input "[PHONE_NUMBER]"
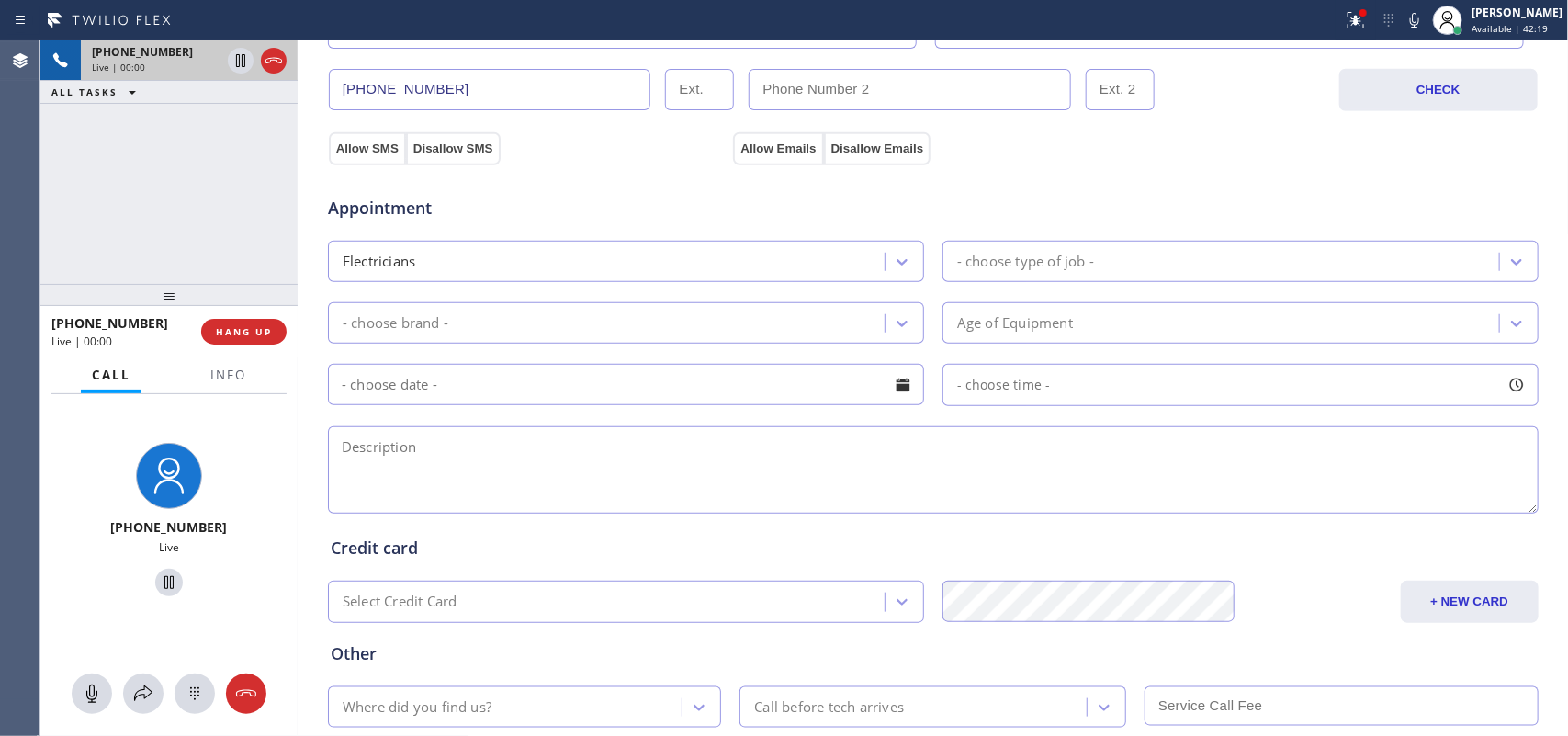
scroll to position [691, 0]
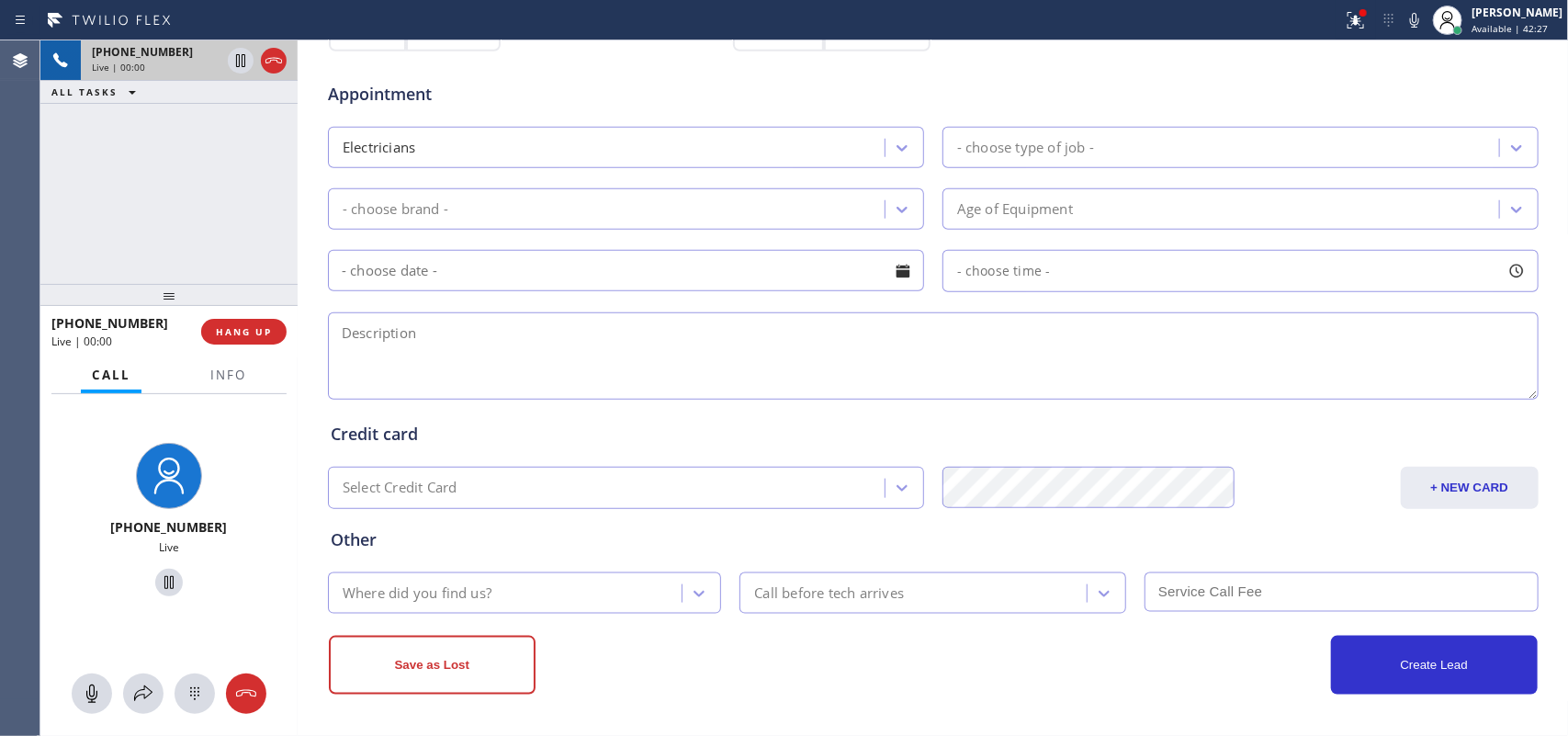
click at [262, 191] on div "[PHONE_NUMBER] Live | 00:00 ALL TASKS ALL TASKS ACTIVE TASKS TASKS IN WRAP UP" at bounding box center [169, 162] width 257 height 244
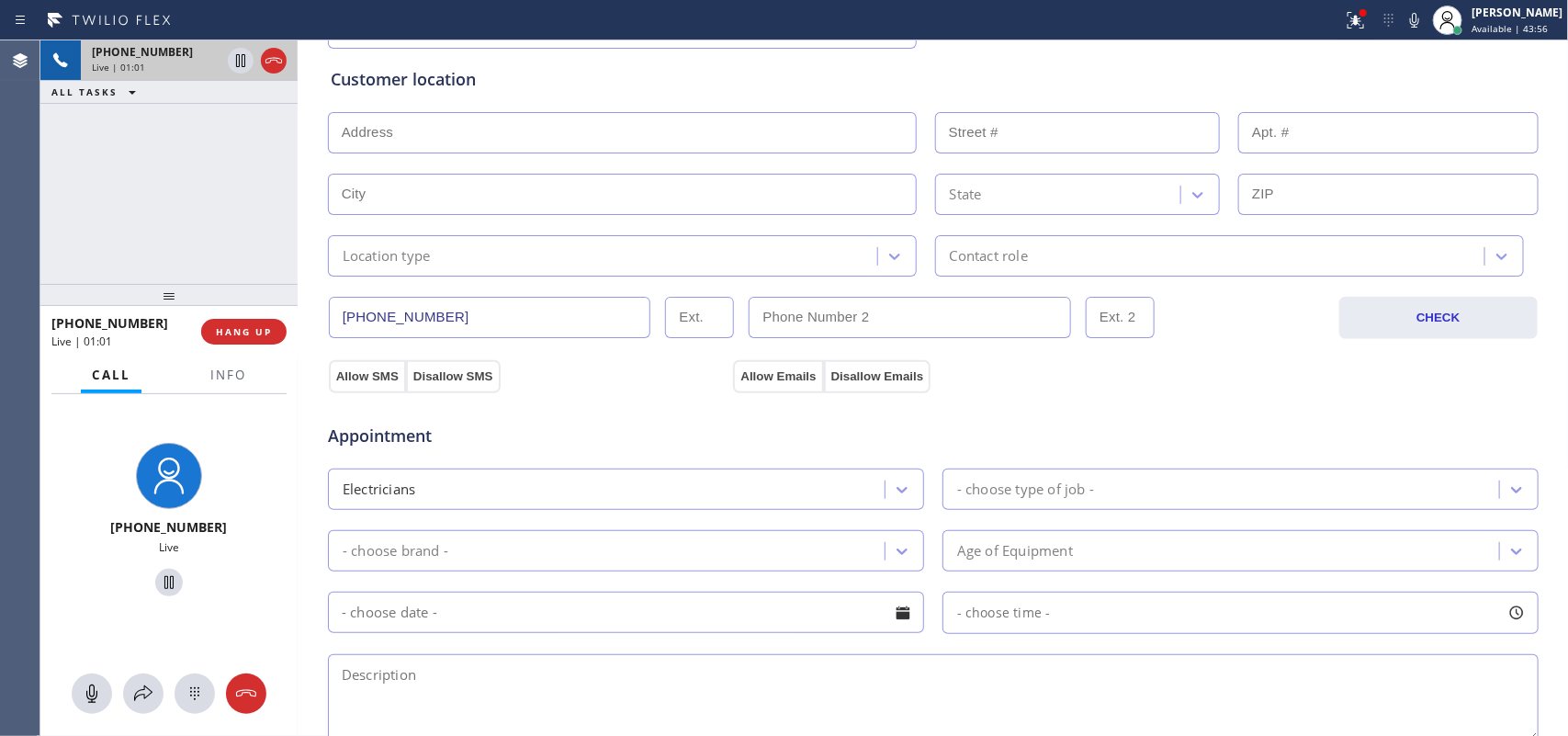
scroll to position [0, 0]
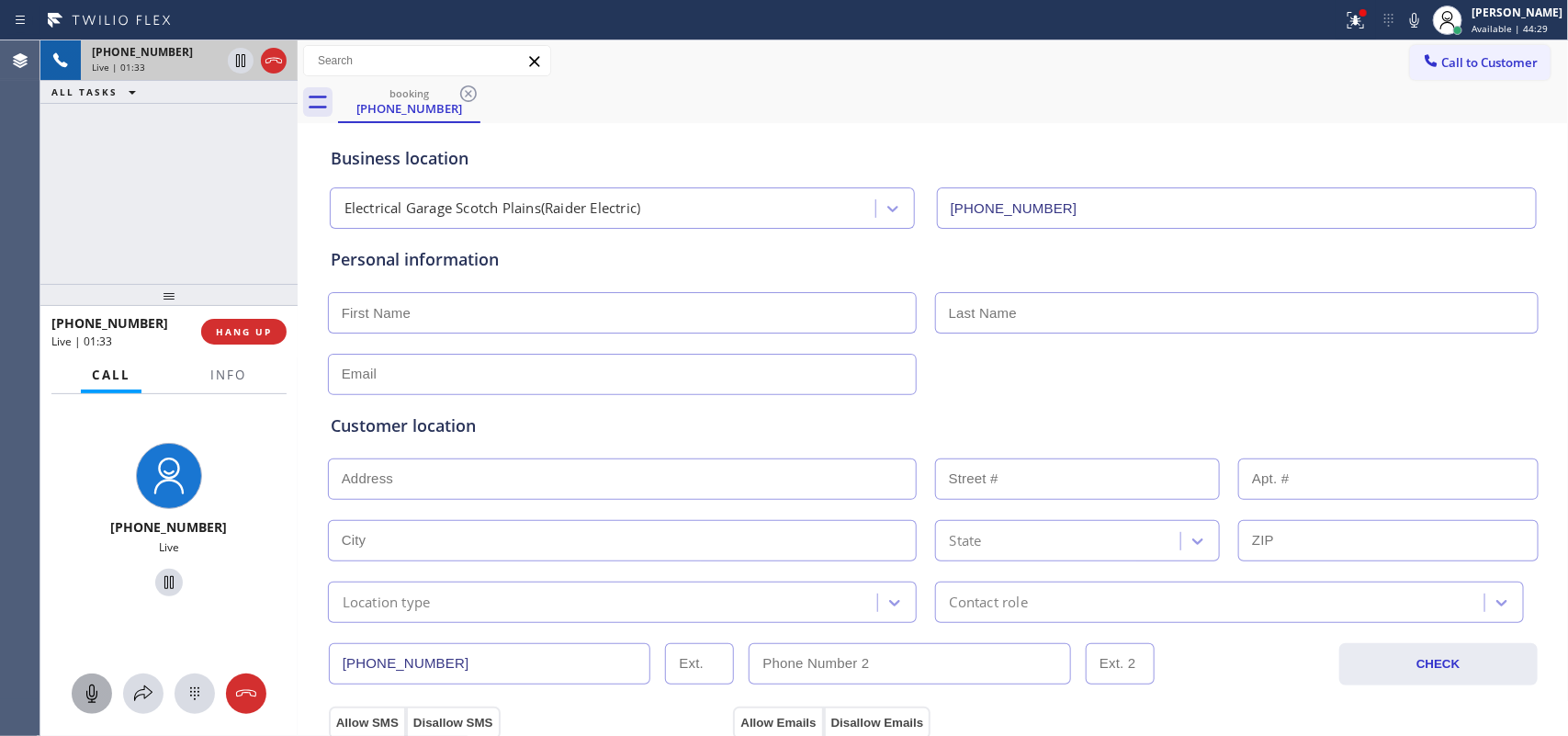
click at [88, 691] on icon at bounding box center [92, 693] width 11 height 18
click at [158, 579] on icon at bounding box center [169, 582] width 22 height 22
click at [89, 696] on rect at bounding box center [91, 692] width 14 height 14
drag, startPoint x: 159, startPoint y: 587, endPoint x: 170, endPoint y: 567, distance: 22.8
click at [162, 586] on icon at bounding box center [169, 582] width 22 height 22
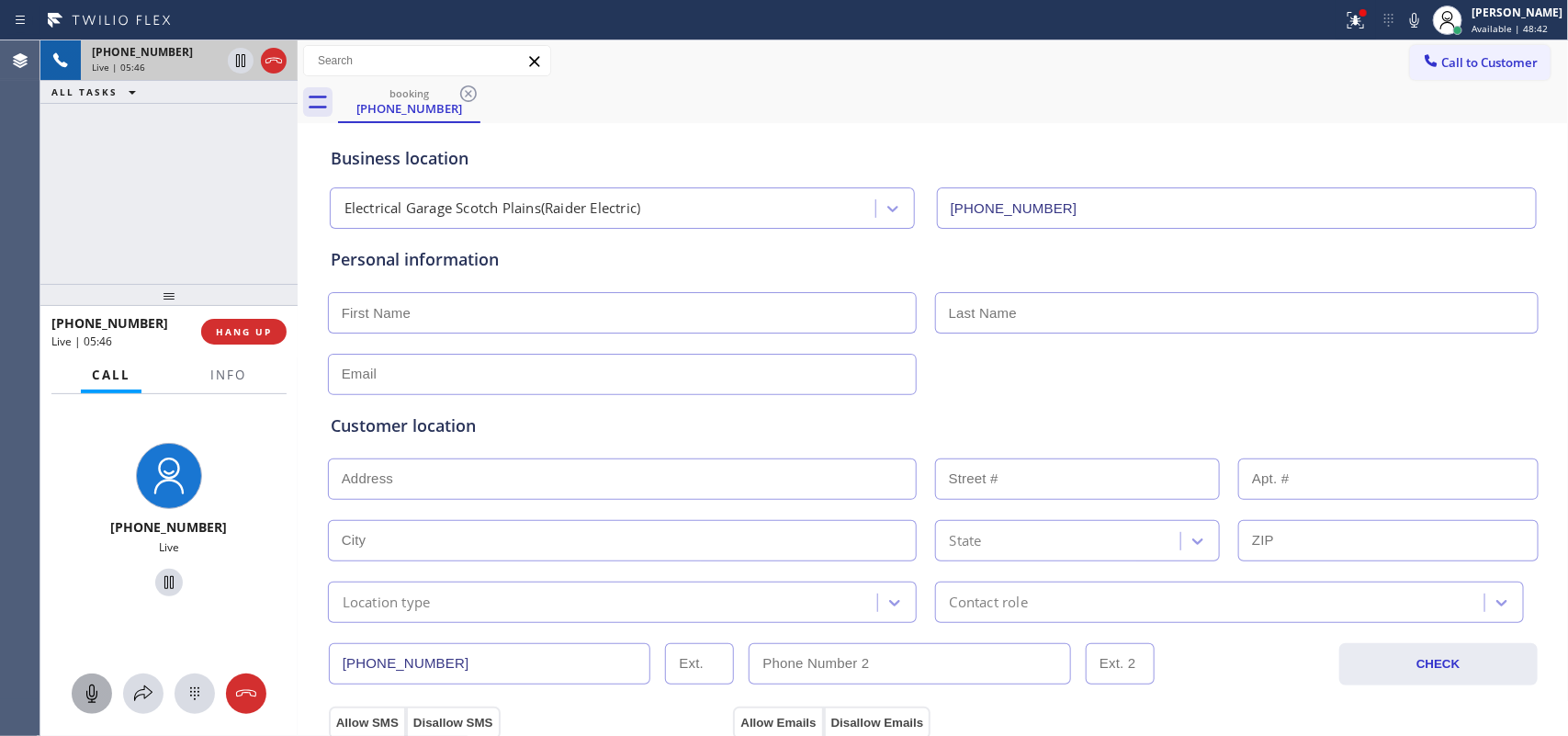
click at [190, 198] on div "[PHONE_NUMBER] Live | 05:46 ALL TASKS ALL TASKS ACTIVE TASKS TASKS IN WRAP UP" at bounding box center [169, 162] width 257 height 244
click at [819, 303] on input "text" at bounding box center [623, 312] width 589 height 41
type input "Mr."
type input "[PERSON_NAME]"
click at [491, 375] on input "text" at bounding box center [623, 374] width 589 height 41
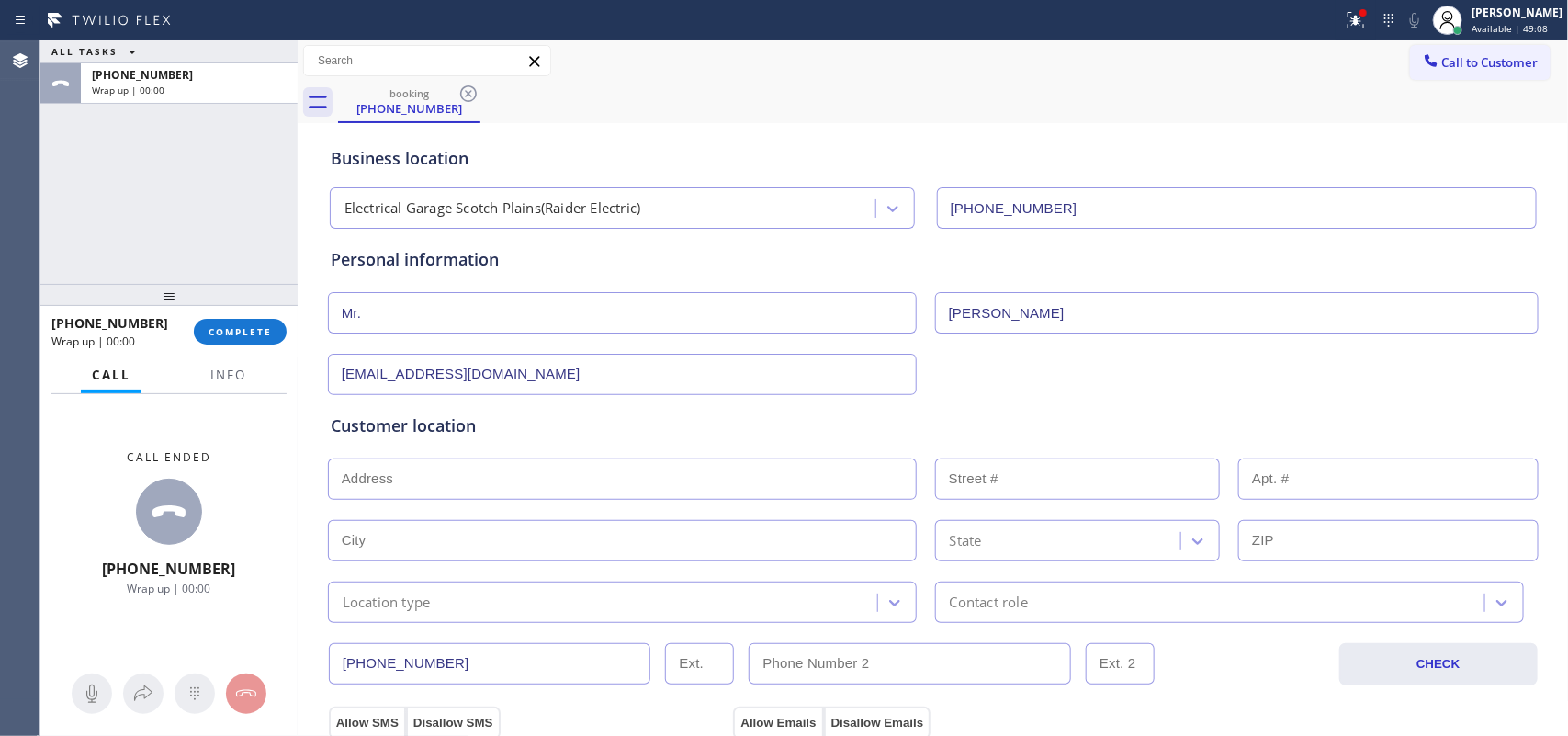
type input "[EMAIL_ADDRESS][DOMAIN_NAME]"
click at [735, 473] on input "text" at bounding box center [623, 479] width 589 height 41
paste input "07023"
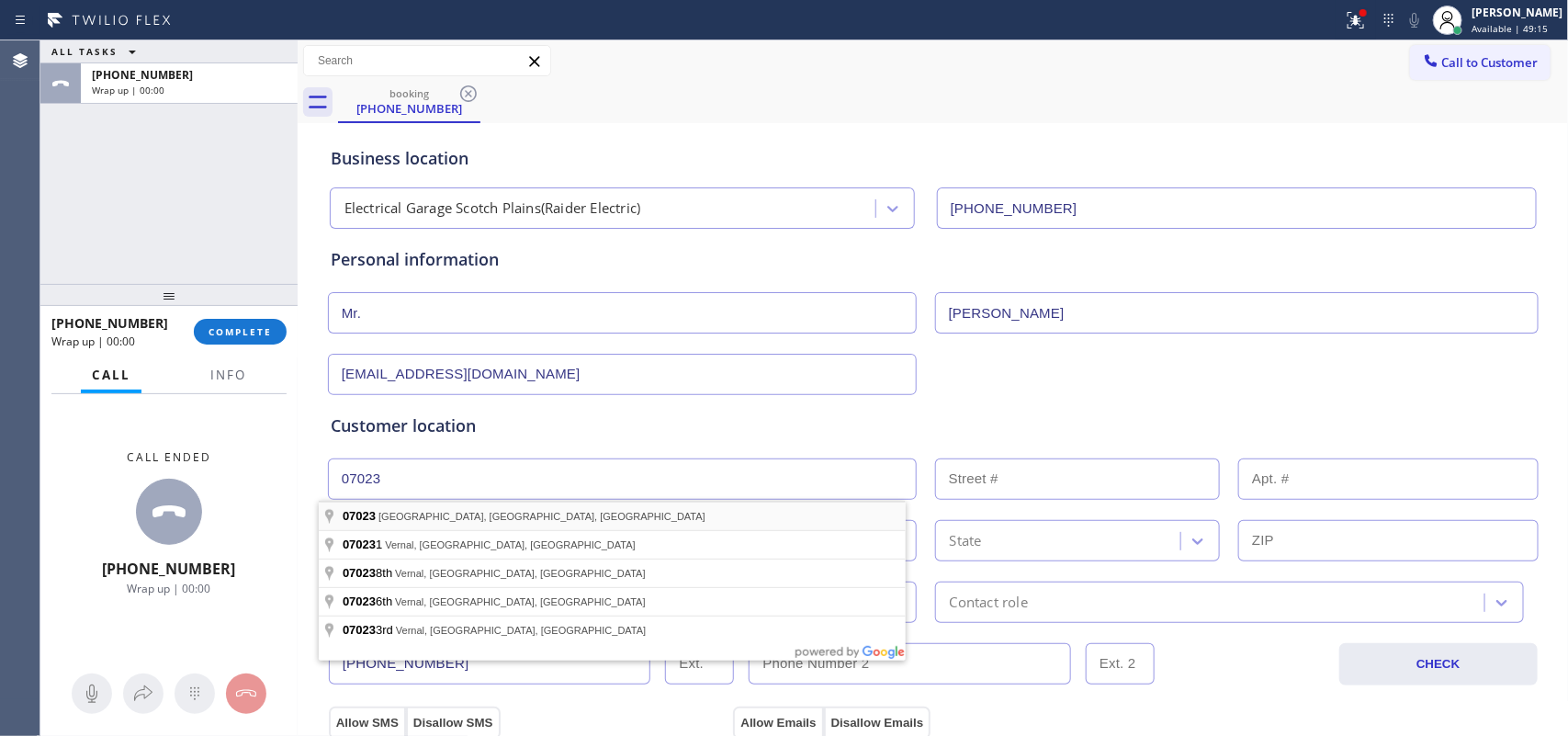
type input "[GEOGRAPHIC_DATA], [GEOGRAPHIC_DATA]"
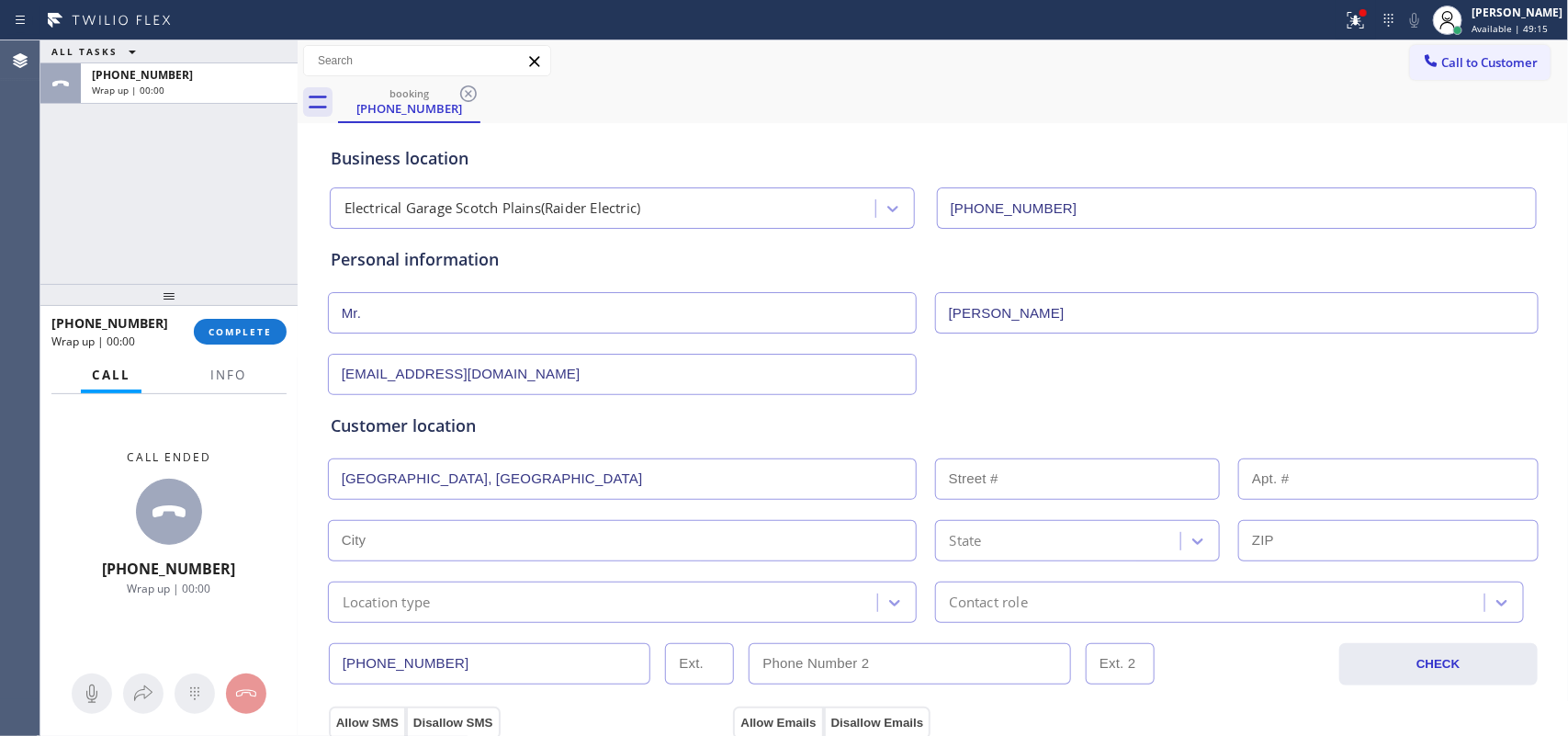
type input "Fanwood"
type input "07023"
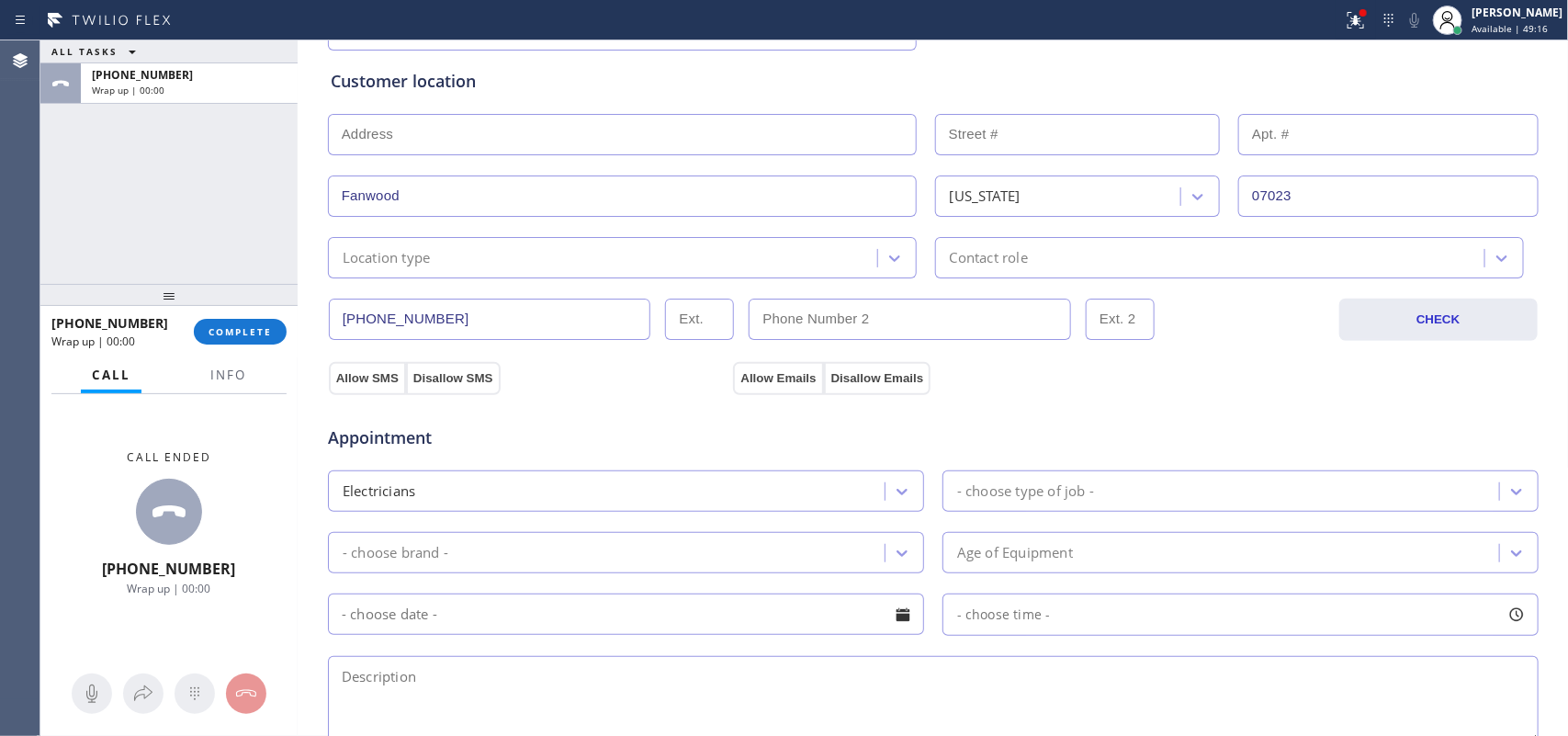
scroll to position [460, 0]
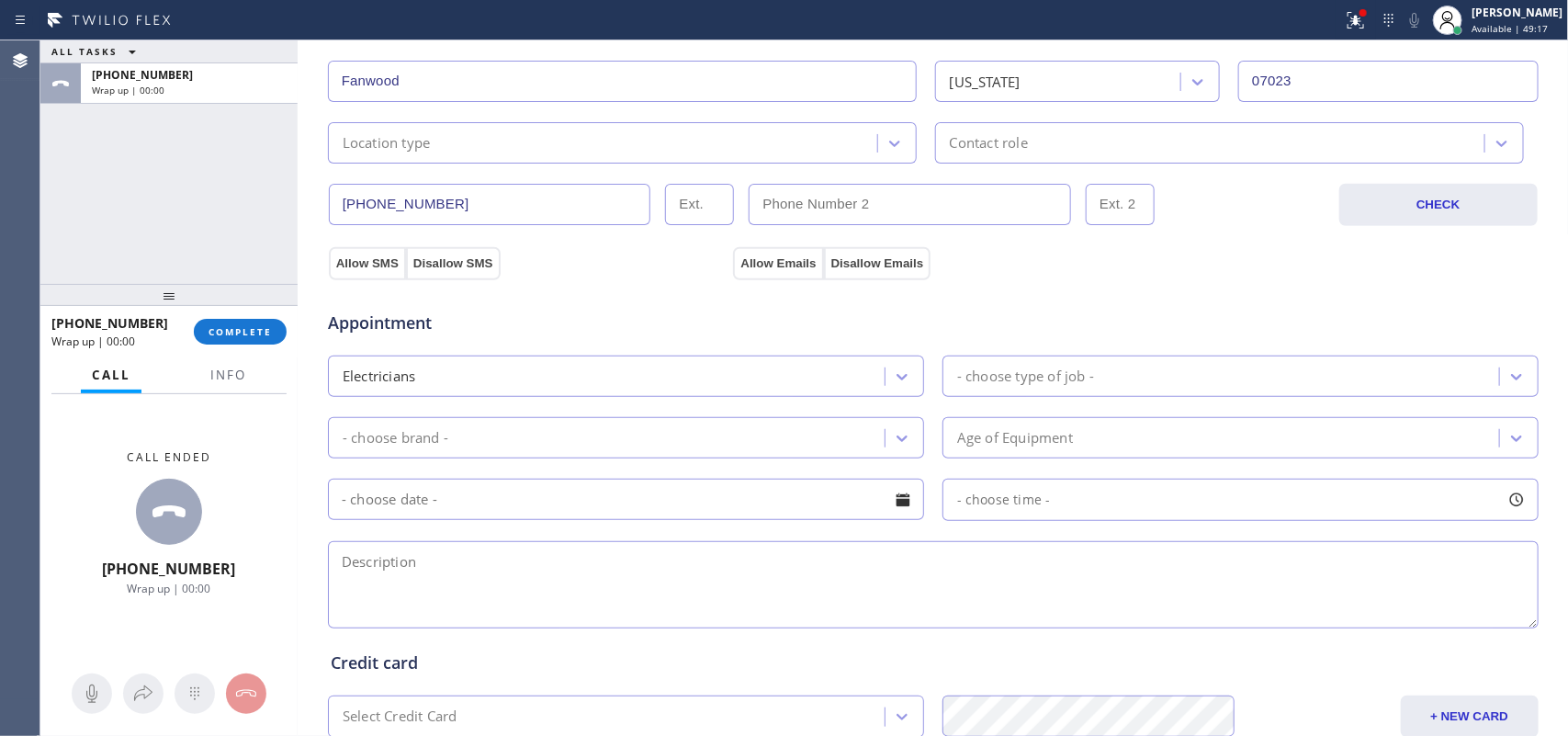
click at [844, 154] on div "Location type" at bounding box center [605, 143] width 544 height 32
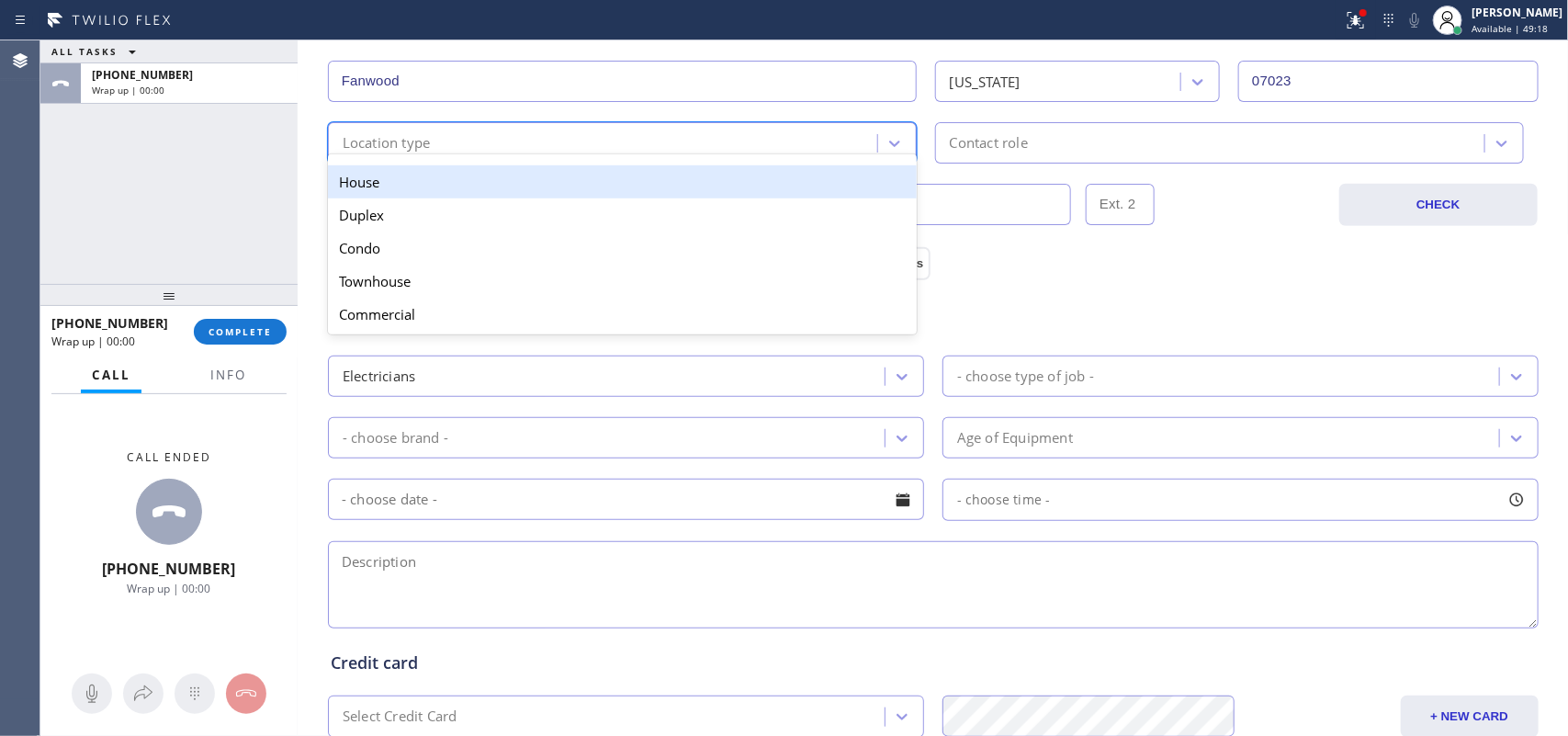
click at [816, 193] on div "House" at bounding box center [623, 182] width 589 height 33
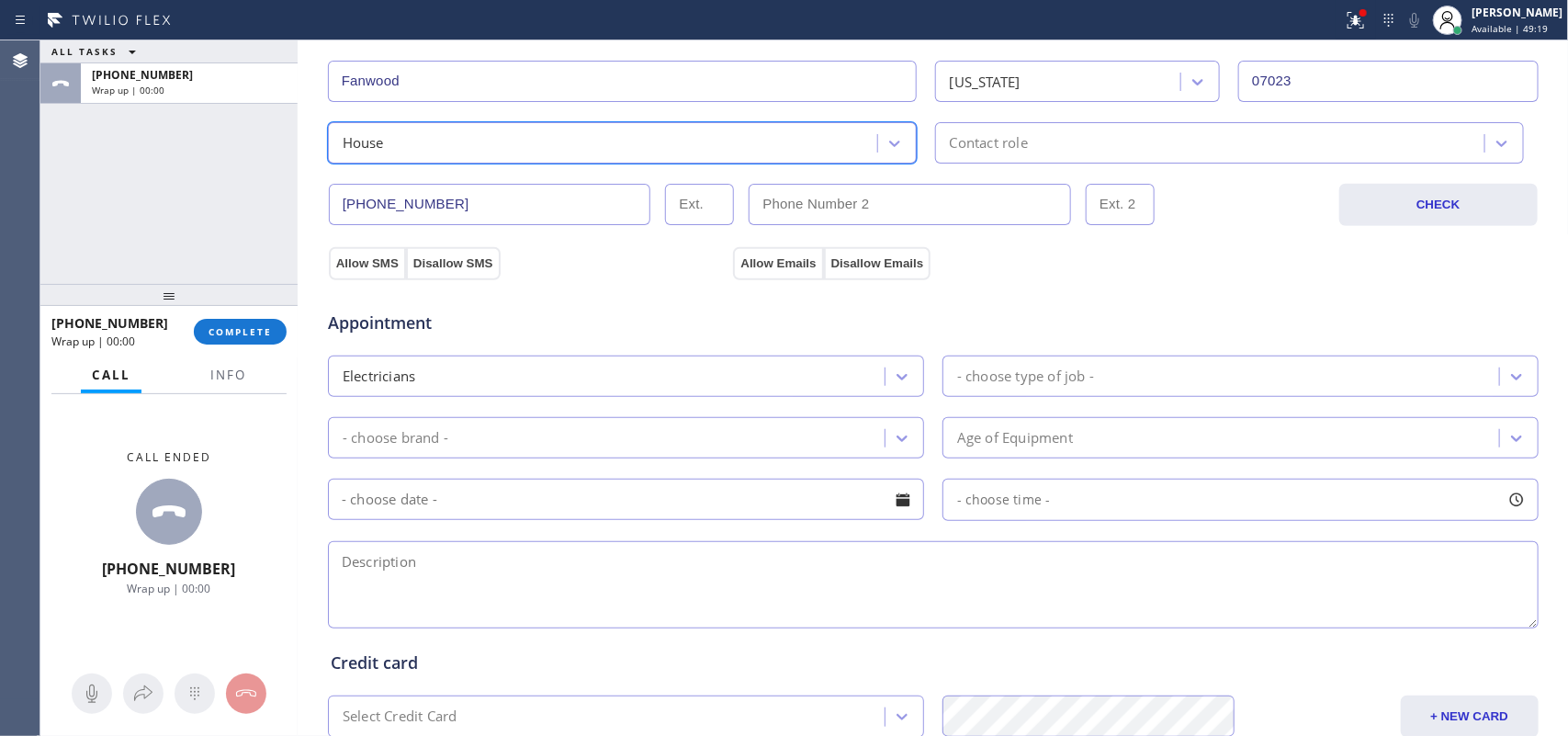
click at [981, 138] on div "Contact role" at bounding box center [989, 143] width 78 height 21
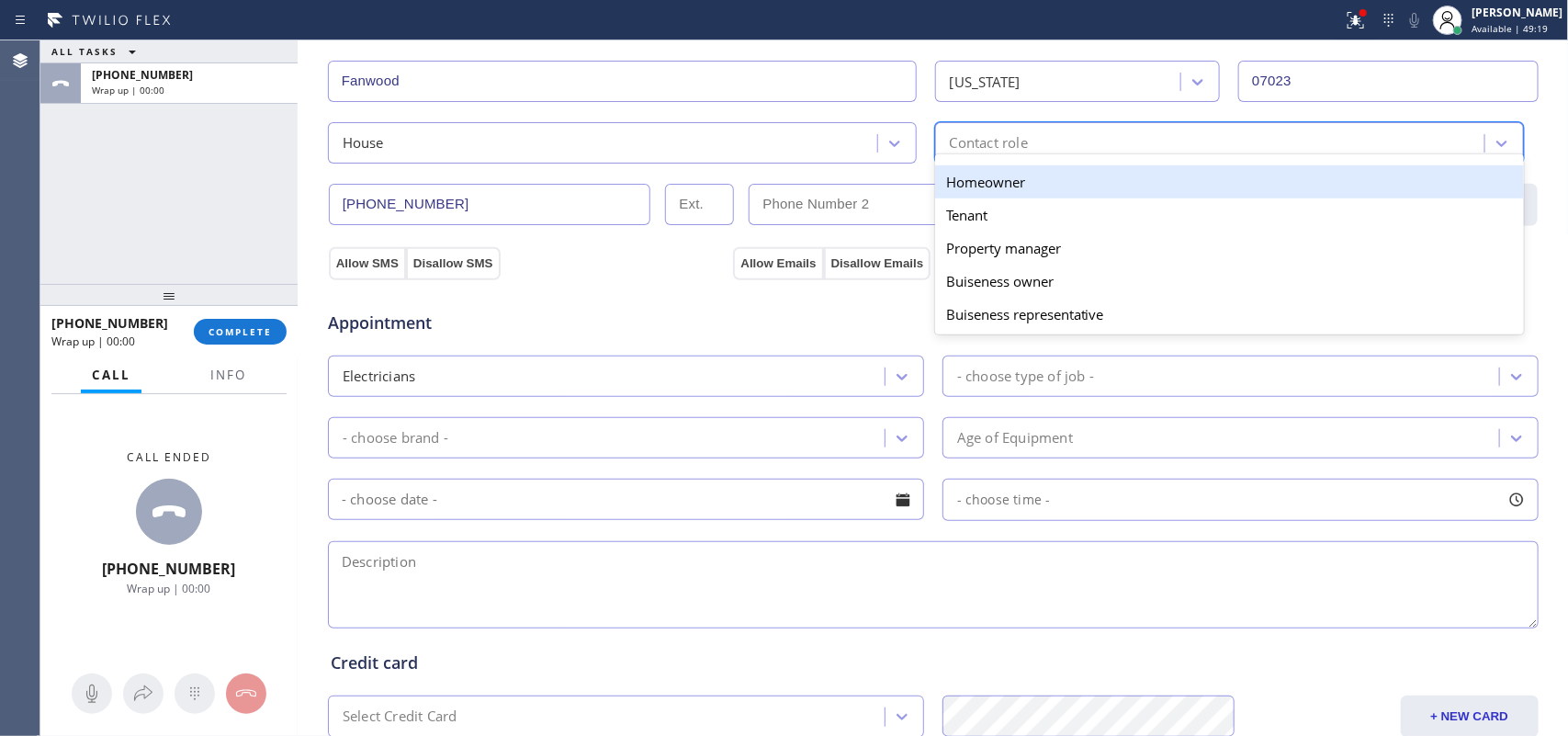
click at [1003, 181] on div "Homeowner" at bounding box center [1229, 182] width 589 height 33
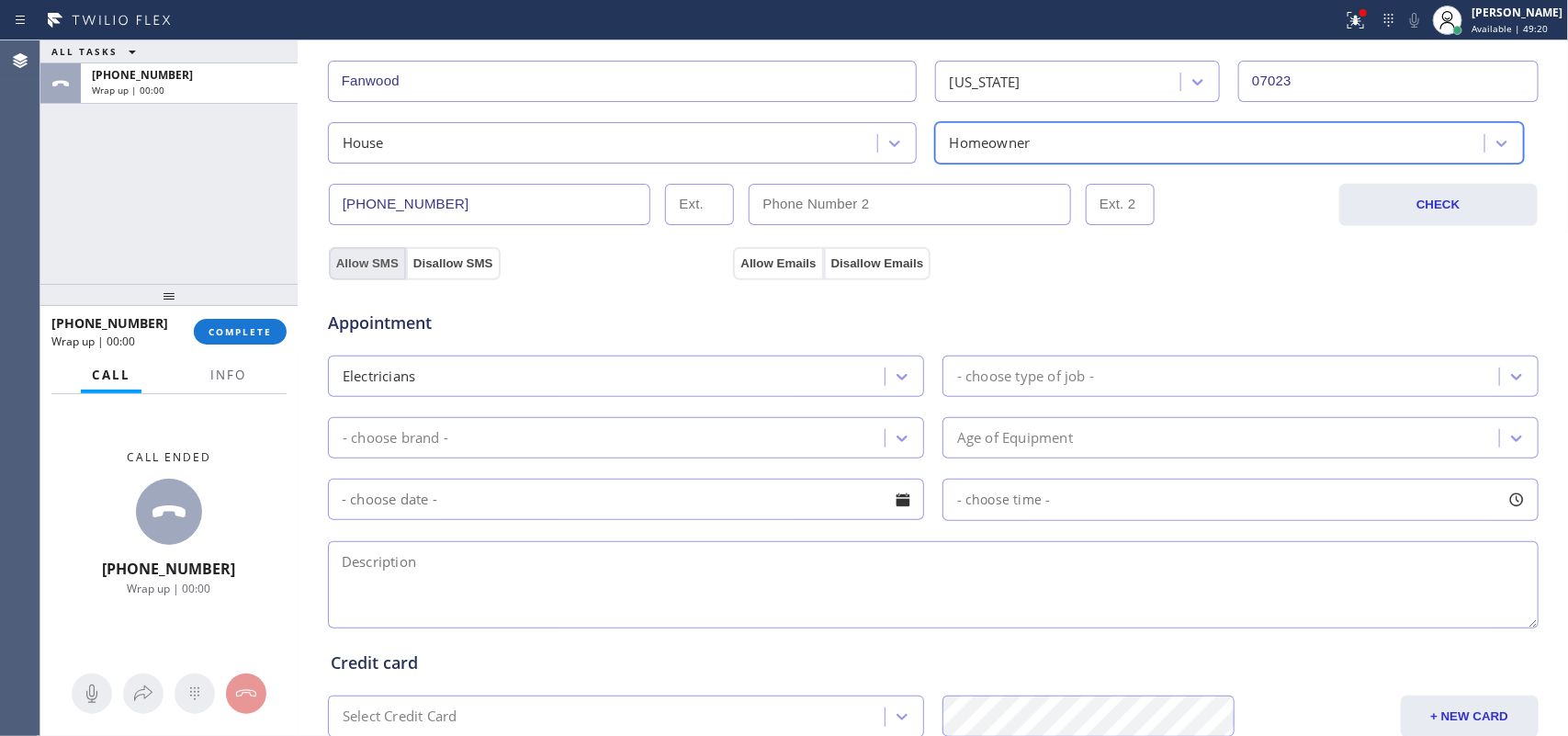
drag, startPoint x: 365, startPoint y: 262, endPoint x: 380, endPoint y: 264, distance: 15.1
click at [364, 264] on button "Allow SMS" at bounding box center [367, 264] width 77 height 33
click at [773, 259] on button "Allow Emails" at bounding box center [778, 264] width 90 height 33
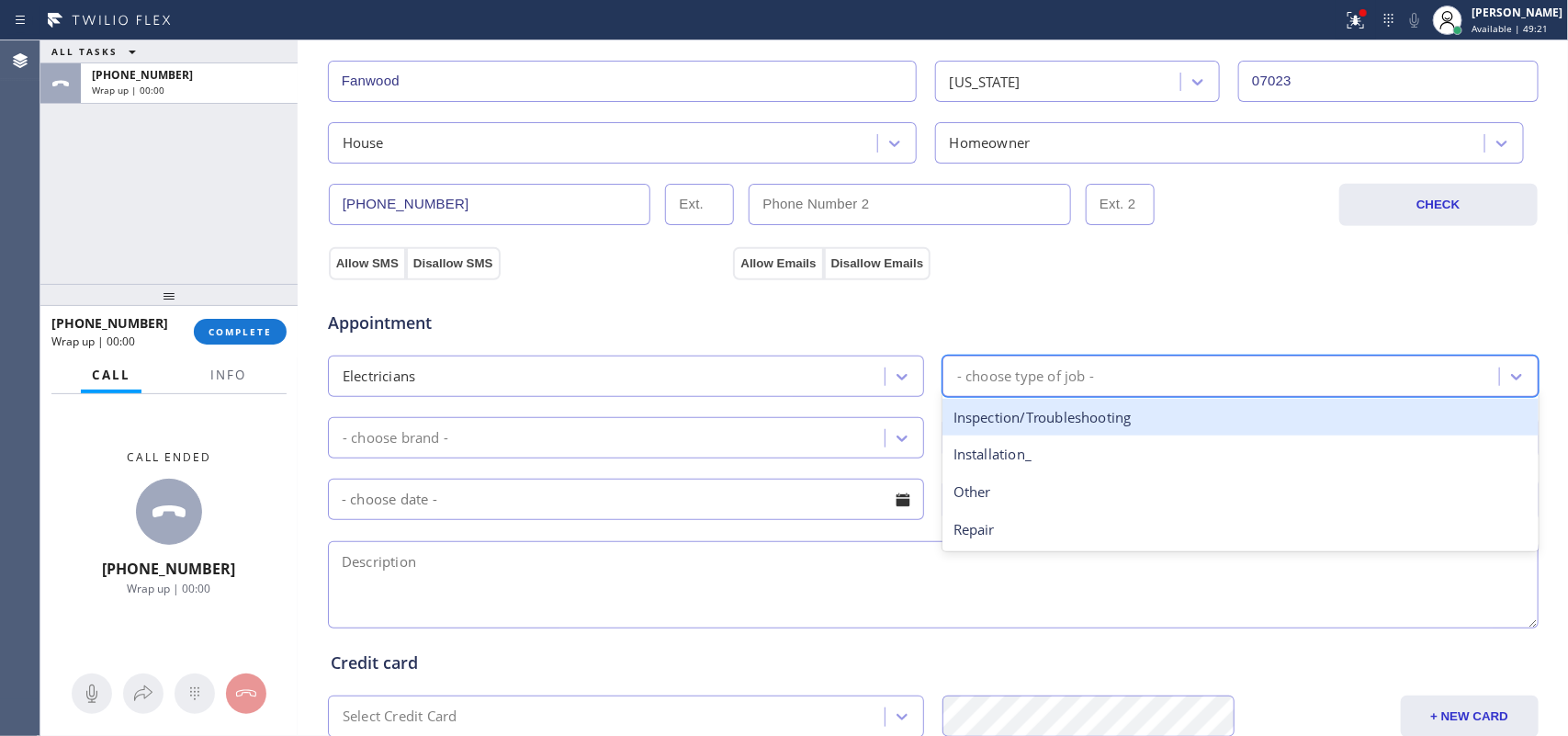
click at [1029, 368] on div "- choose type of job -" at bounding box center [1026, 376] width 137 height 21
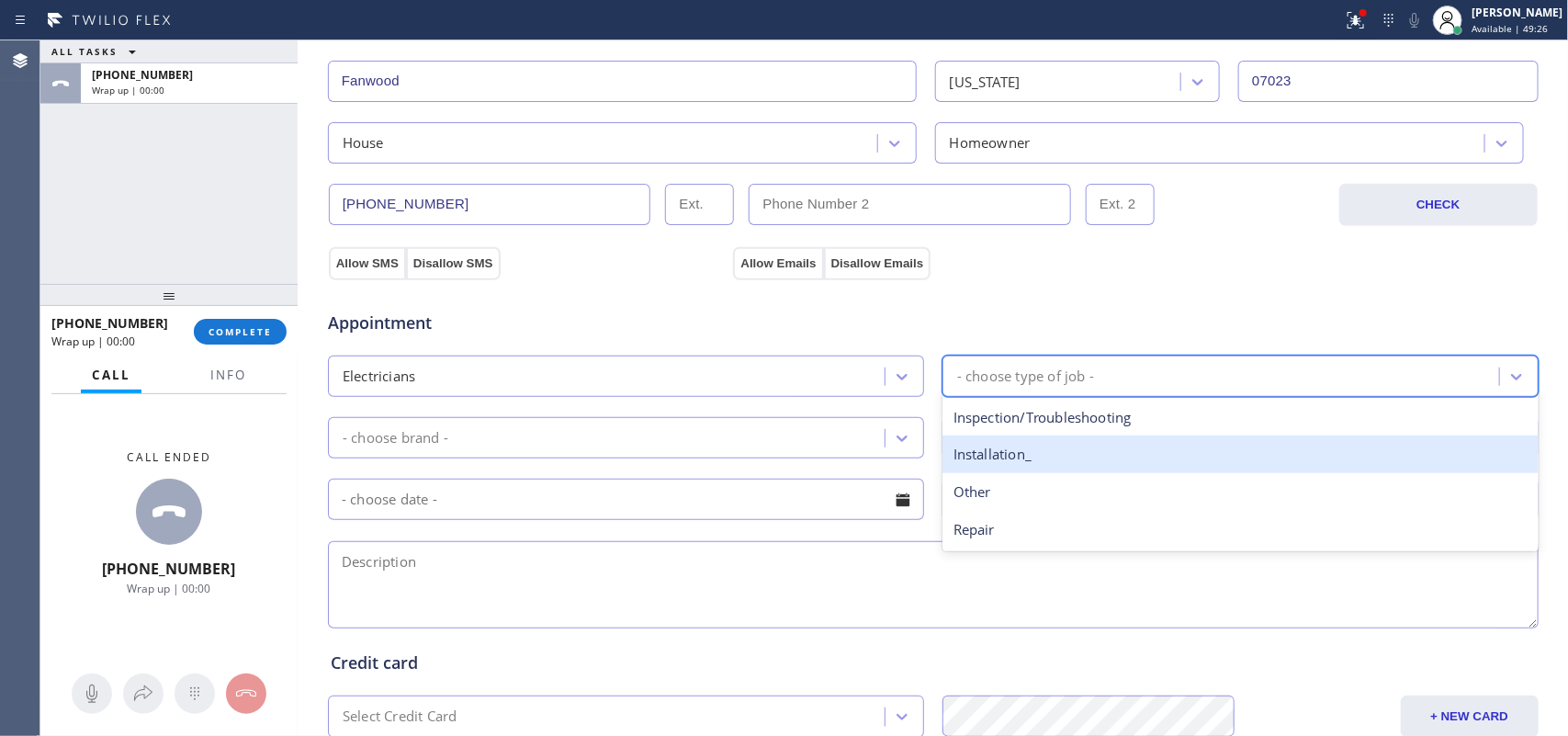
click at [1076, 467] on div "Installation_" at bounding box center [1241, 454] width 596 height 38
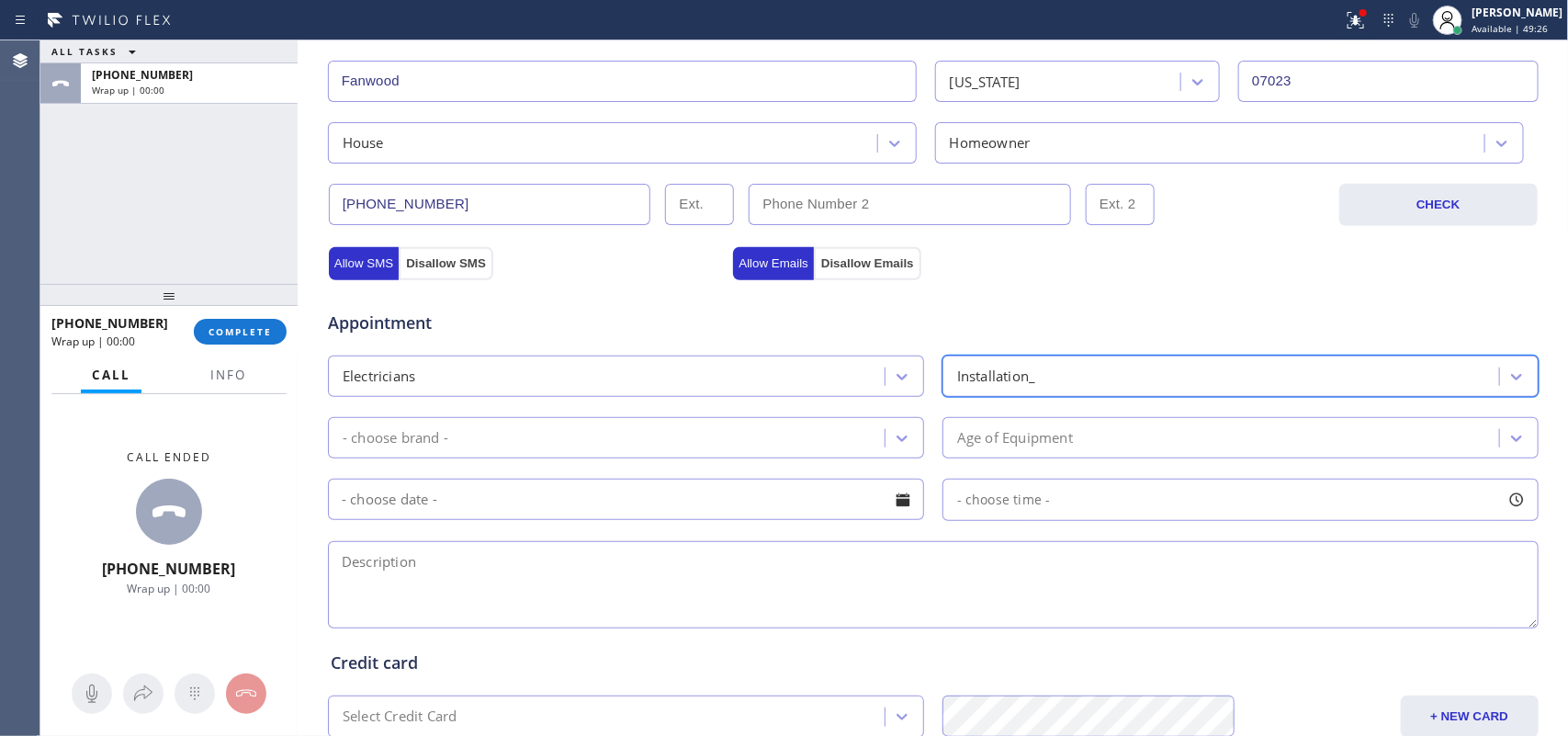
scroll to position [574, 0]
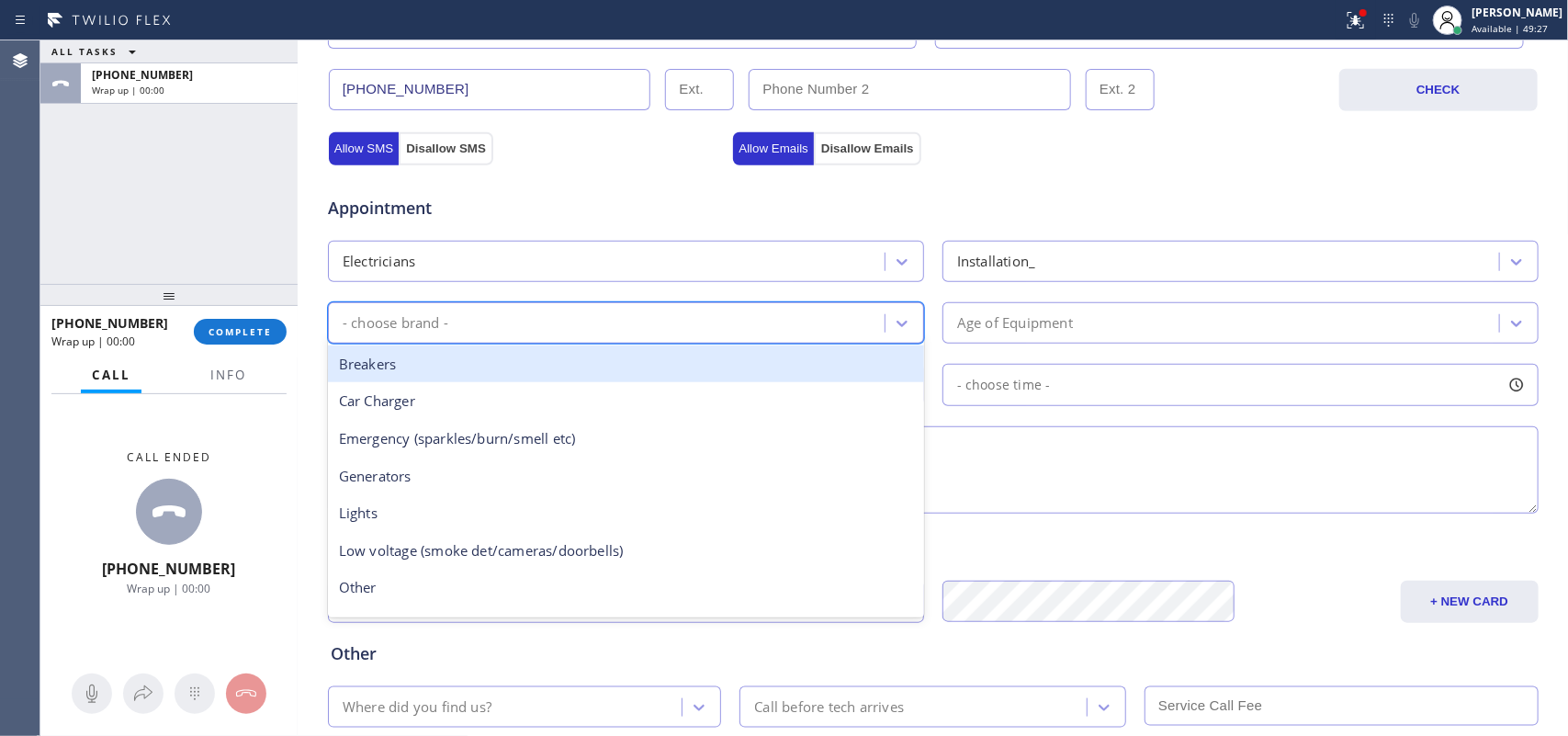
click at [775, 324] on div "- choose brand -" at bounding box center [608, 323] width 551 height 32
type input "a"
type input "d"
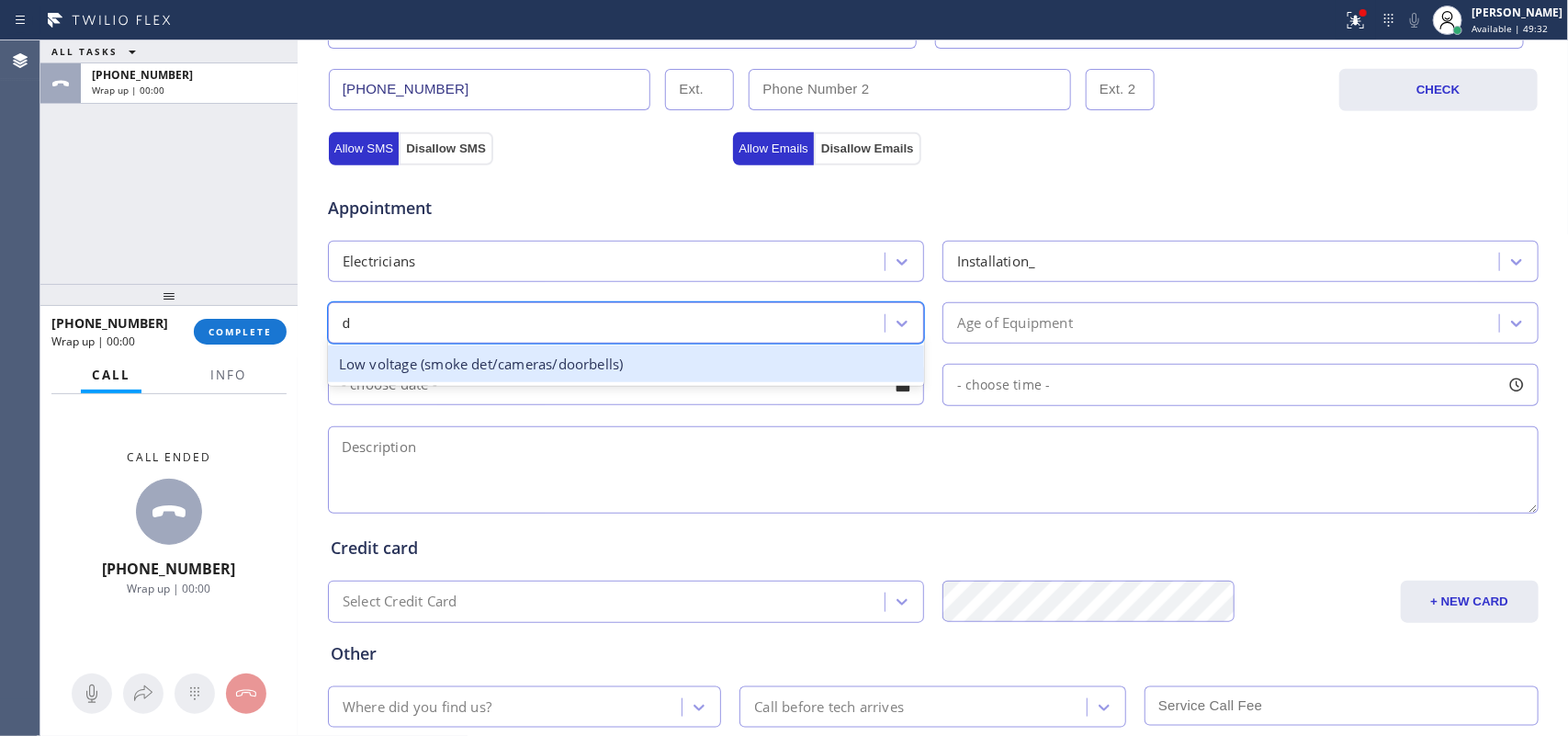
click at [814, 352] on div "Low voltage (smoke det/cameras/doorbells)" at bounding box center [626, 365] width 596 height 38
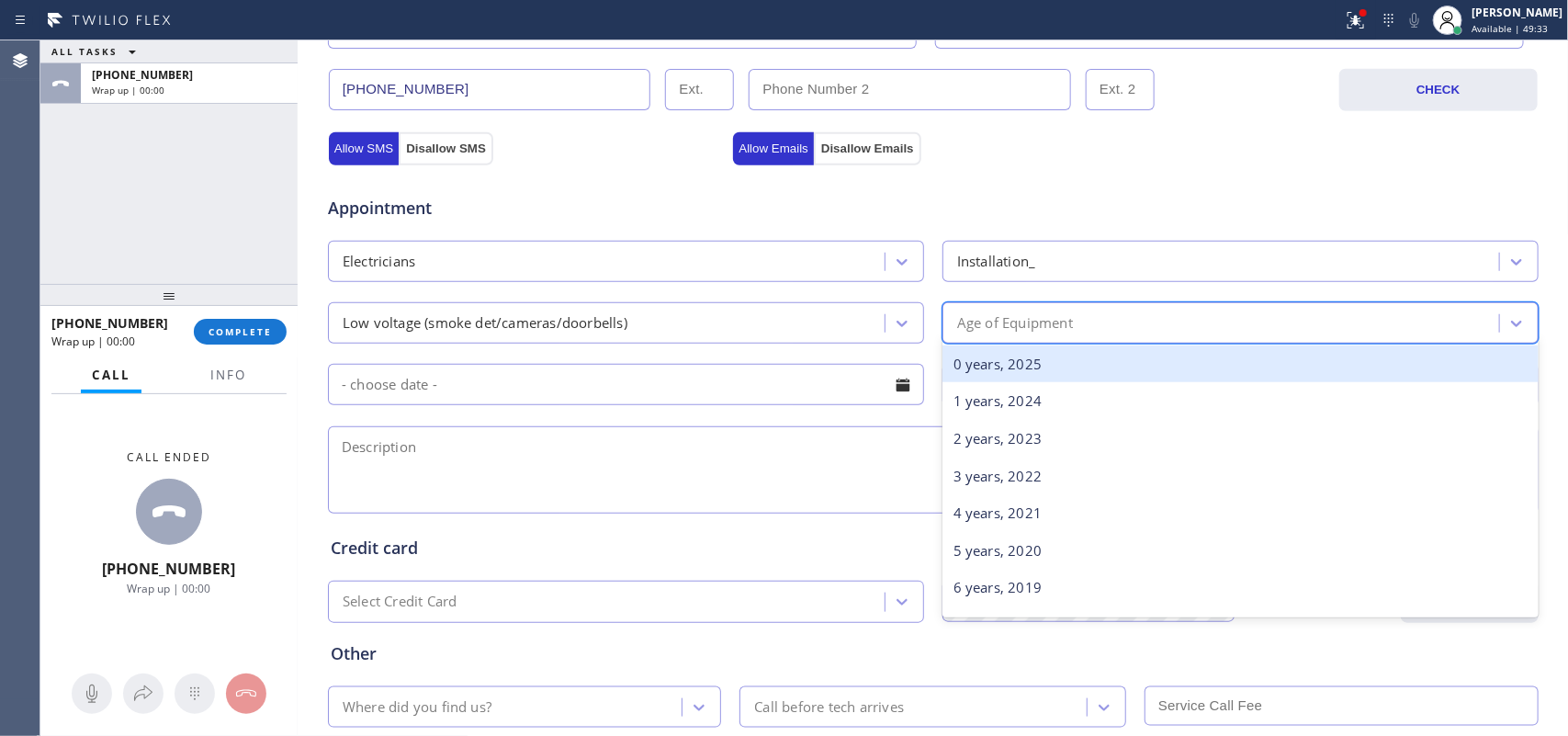
click at [1055, 322] on div "Age of Equipment" at bounding box center [1016, 323] width 116 height 21
click at [1089, 364] on div "0 years, 2025" at bounding box center [1241, 365] width 596 height 38
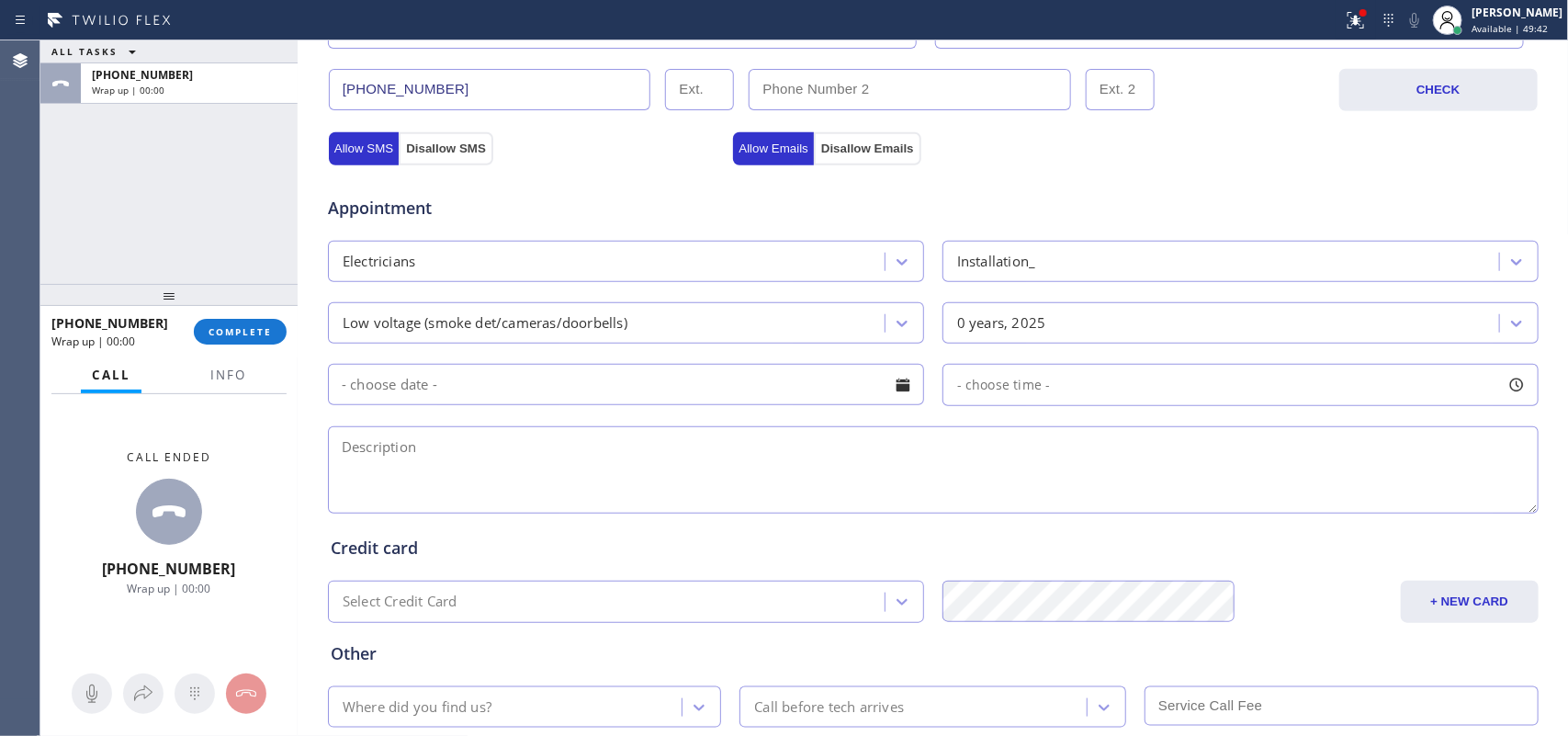
click at [337, 496] on textarea at bounding box center [934, 470] width 1211 height 88
paste textarea "my current google door [PERSON_NAME] was taken off,i now have some expose wirin…"
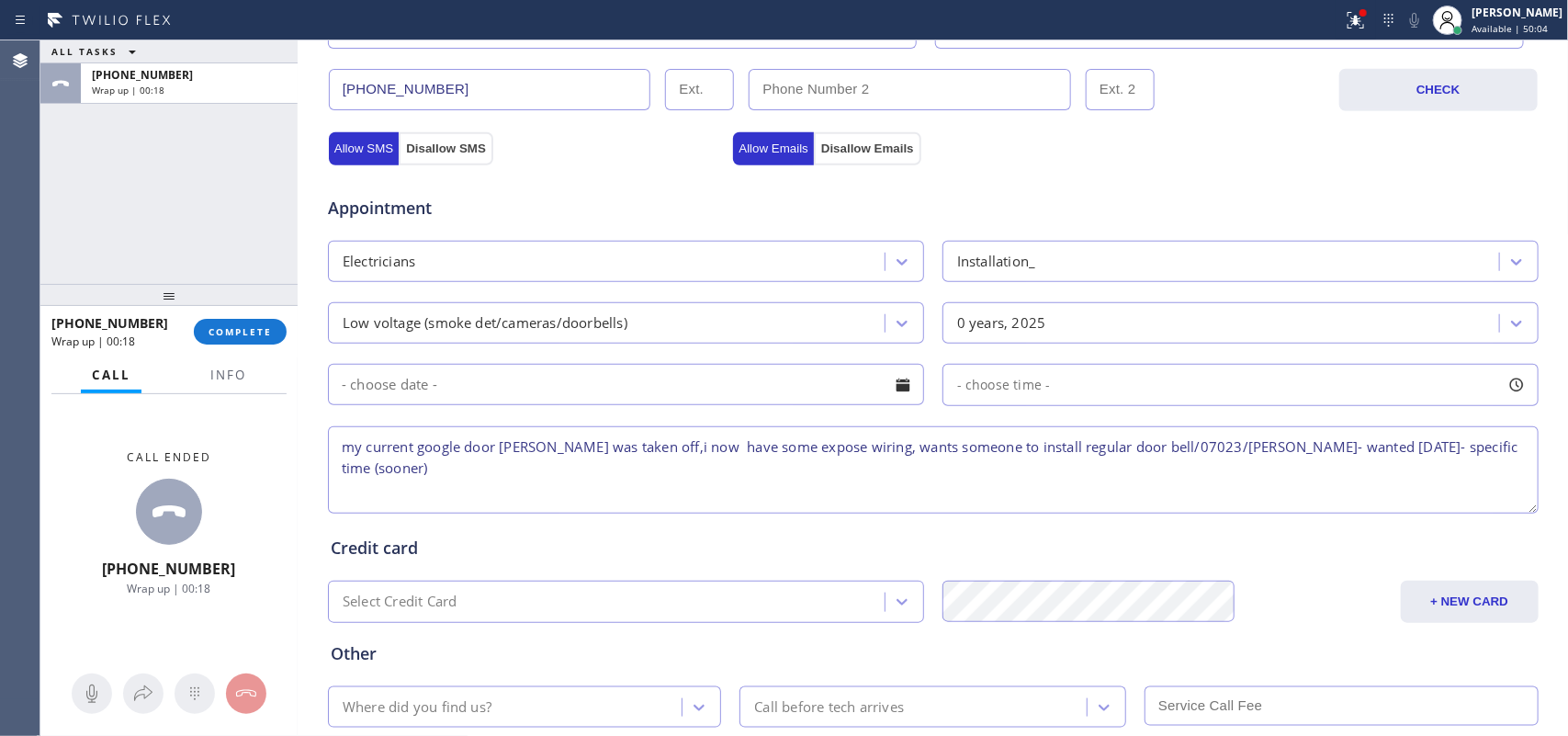
scroll to position [691, 0]
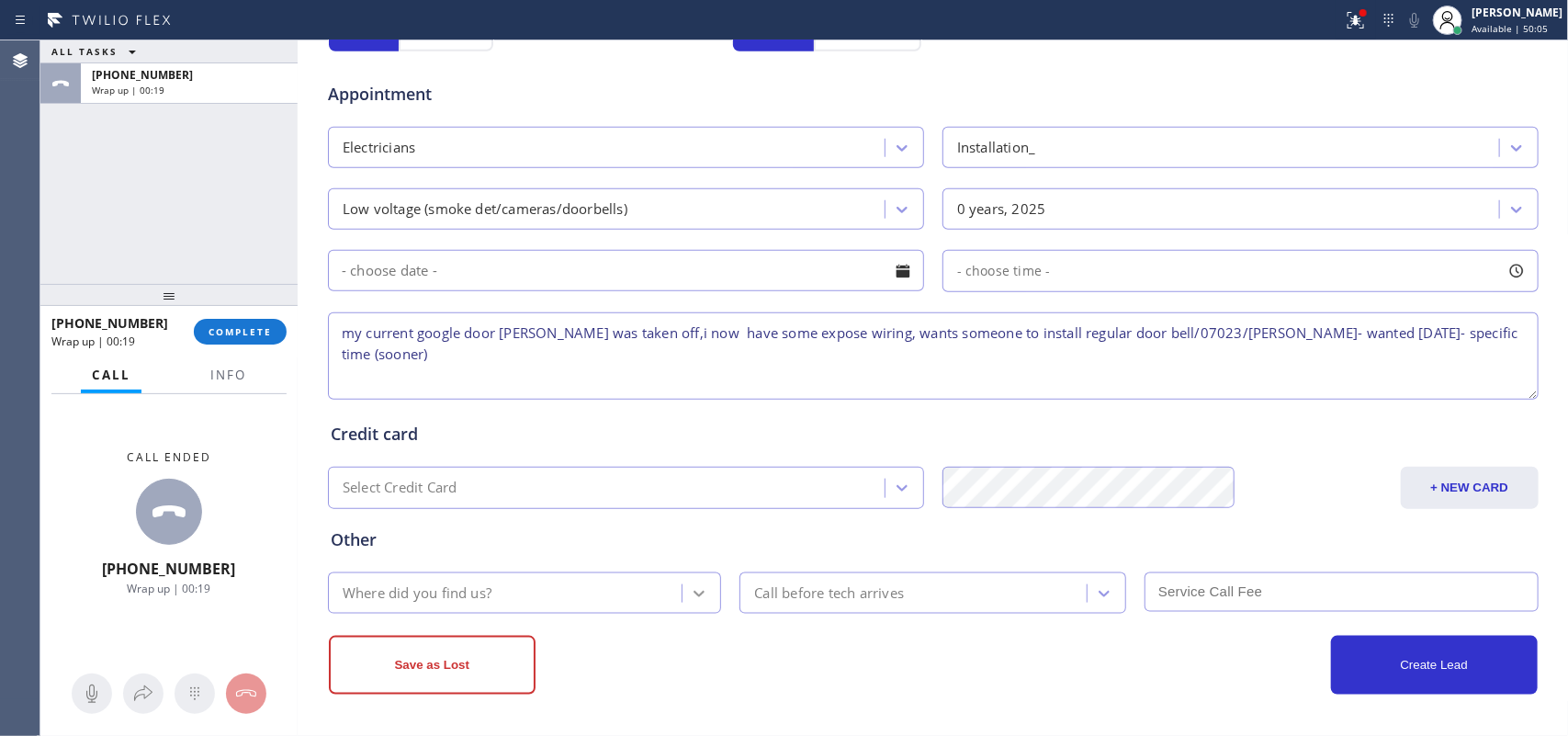
type textarea "my current google door [PERSON_NAME] was taken off,i now have some expose wirin…"
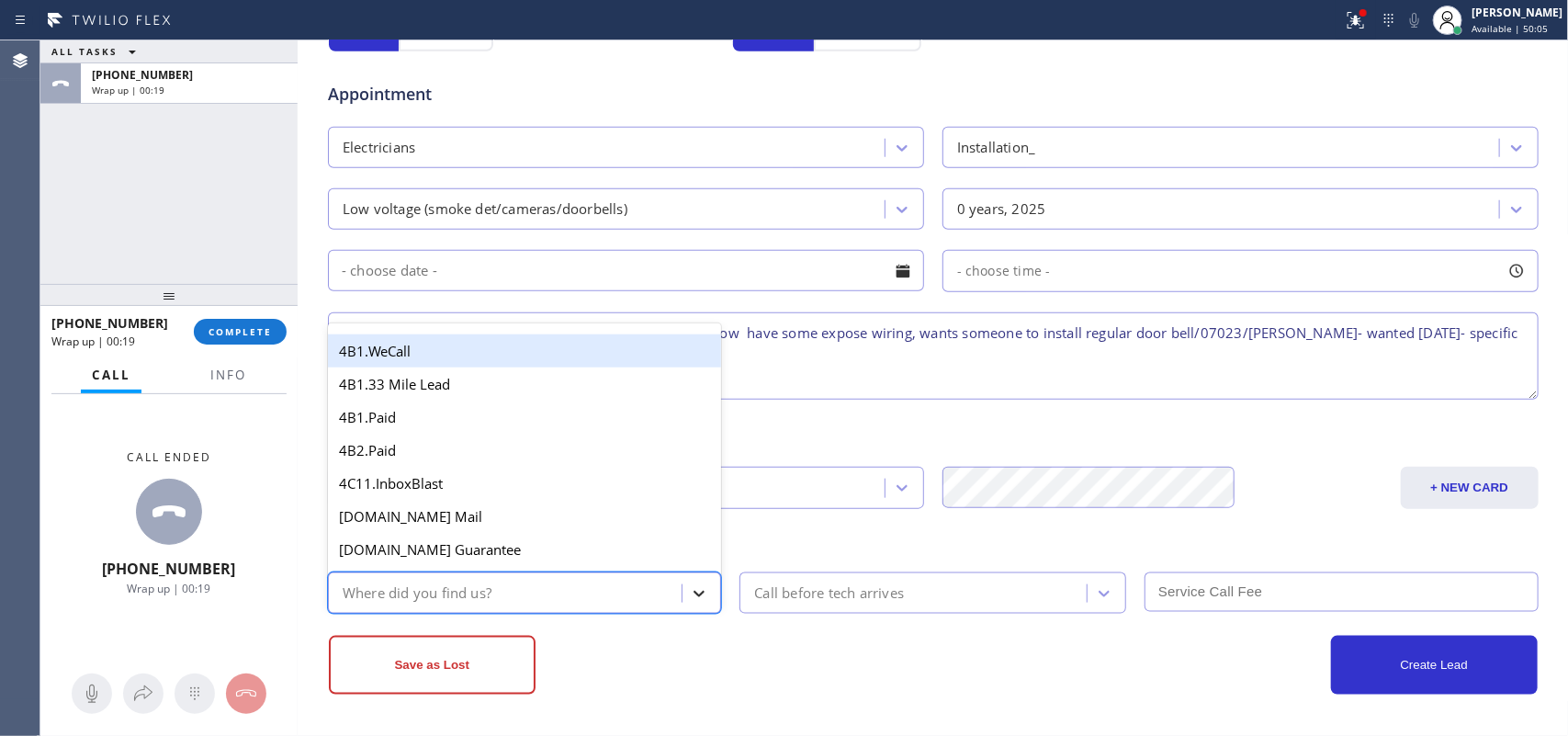
click at [683, 580] on div at bounding box center [699, 593] width 33 height 33
type input "g"
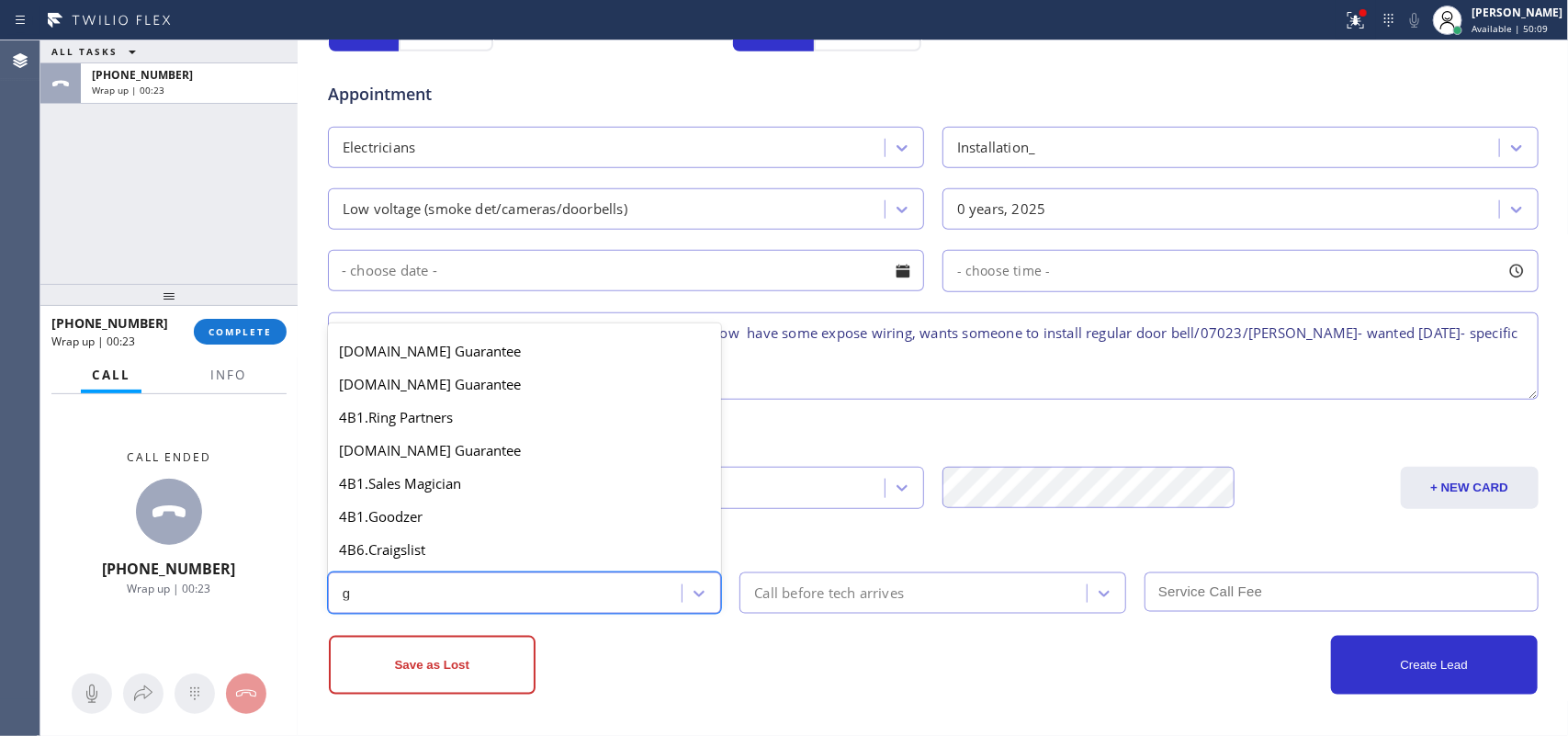
scroll to position [347, 0]
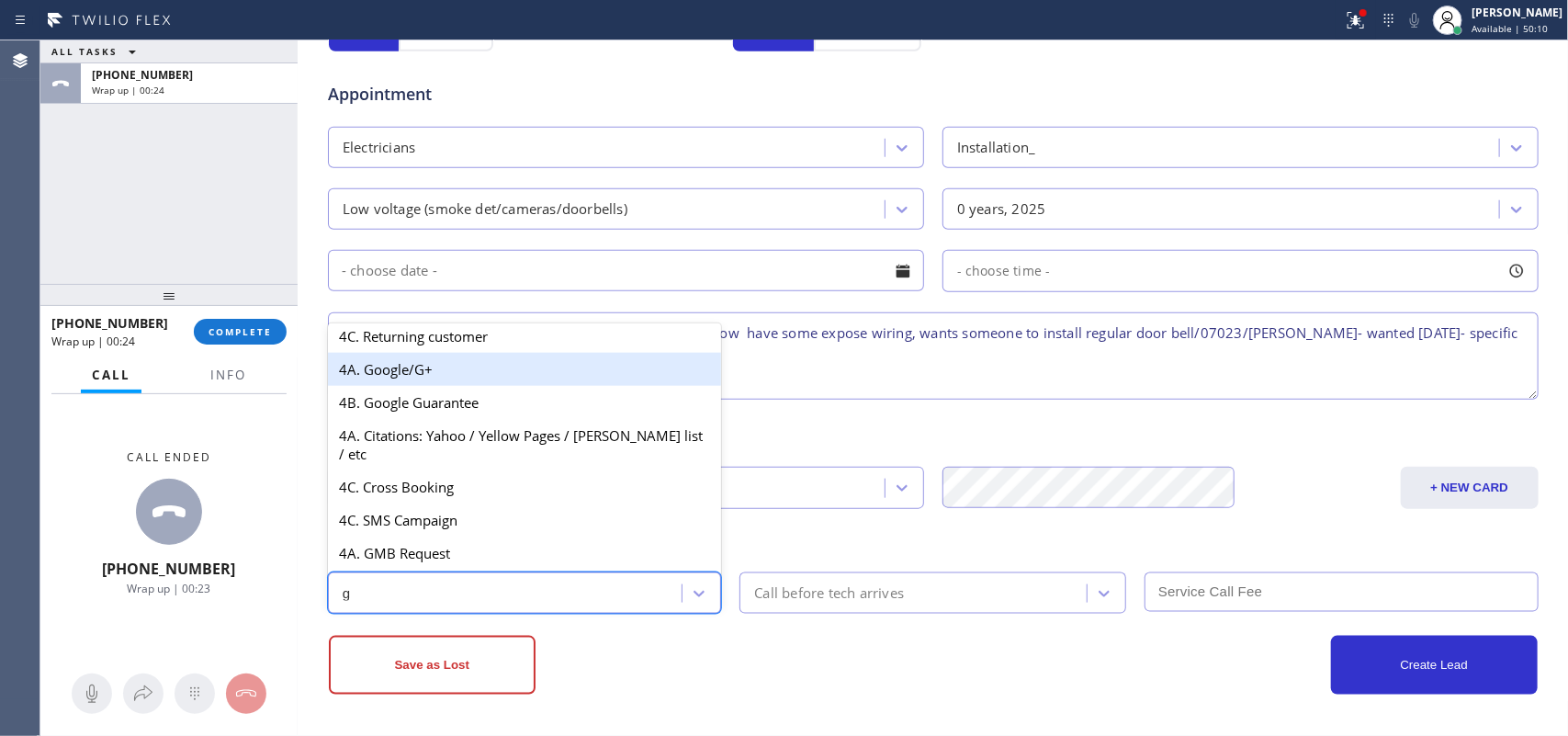
click at [488, 383] on div "4A. Google/G+" at bounding box center [526, 369] width 394 height 33
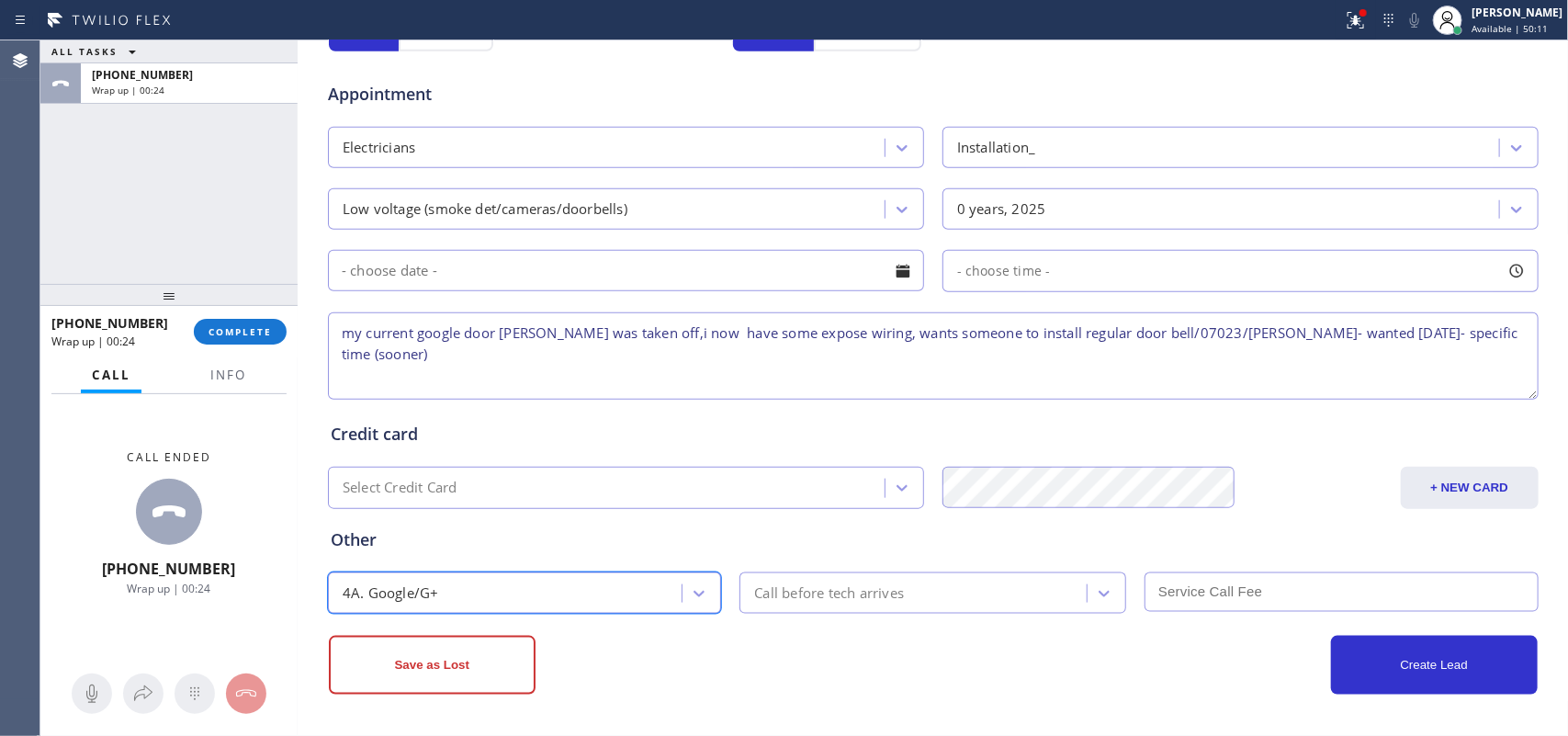
click at [791, 579] on div "Call before tech arrives" at bounding box center [916, 593] width 342 height 32
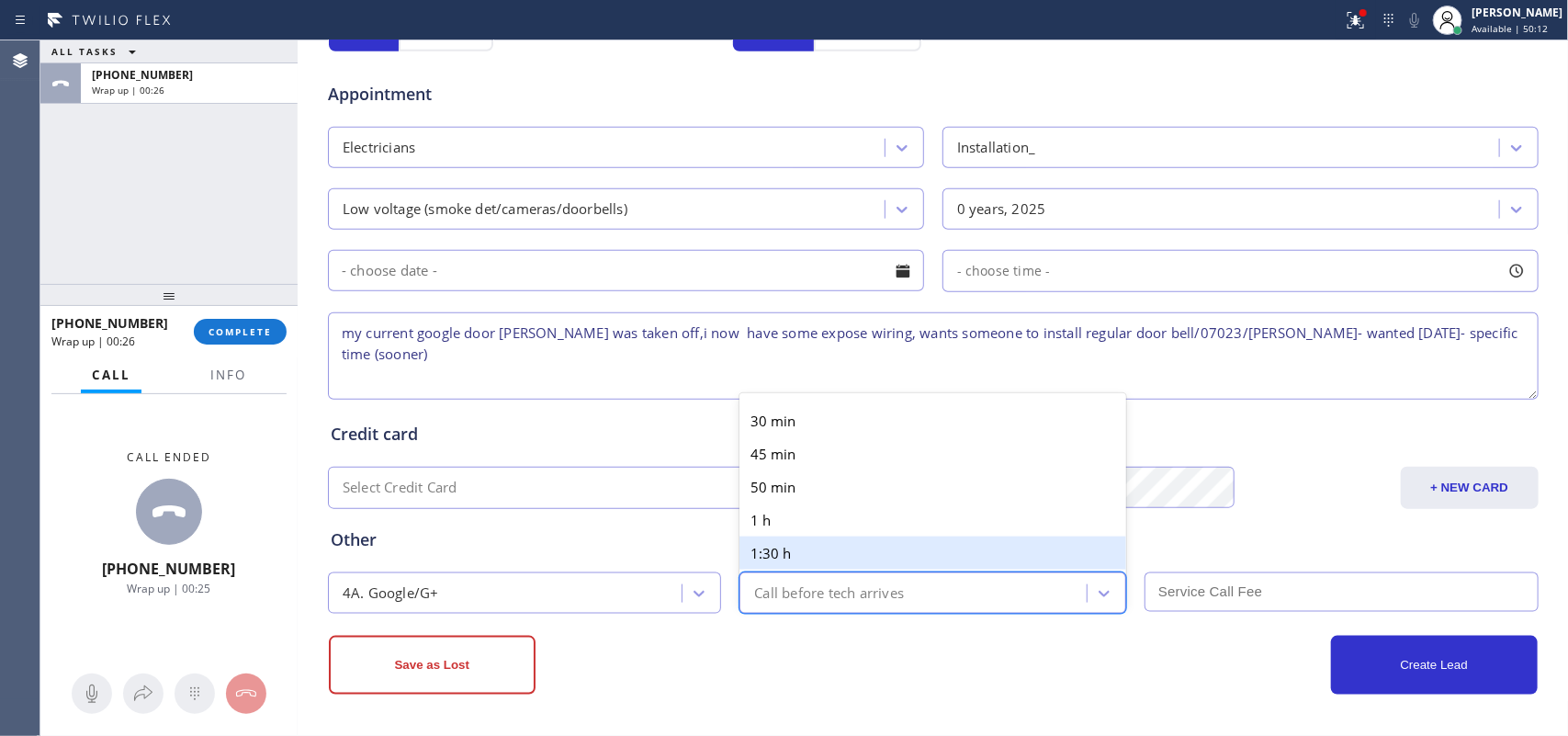
click at [653, 539] on div "Other" at bounding box center [933, 540] width 1205 height 25
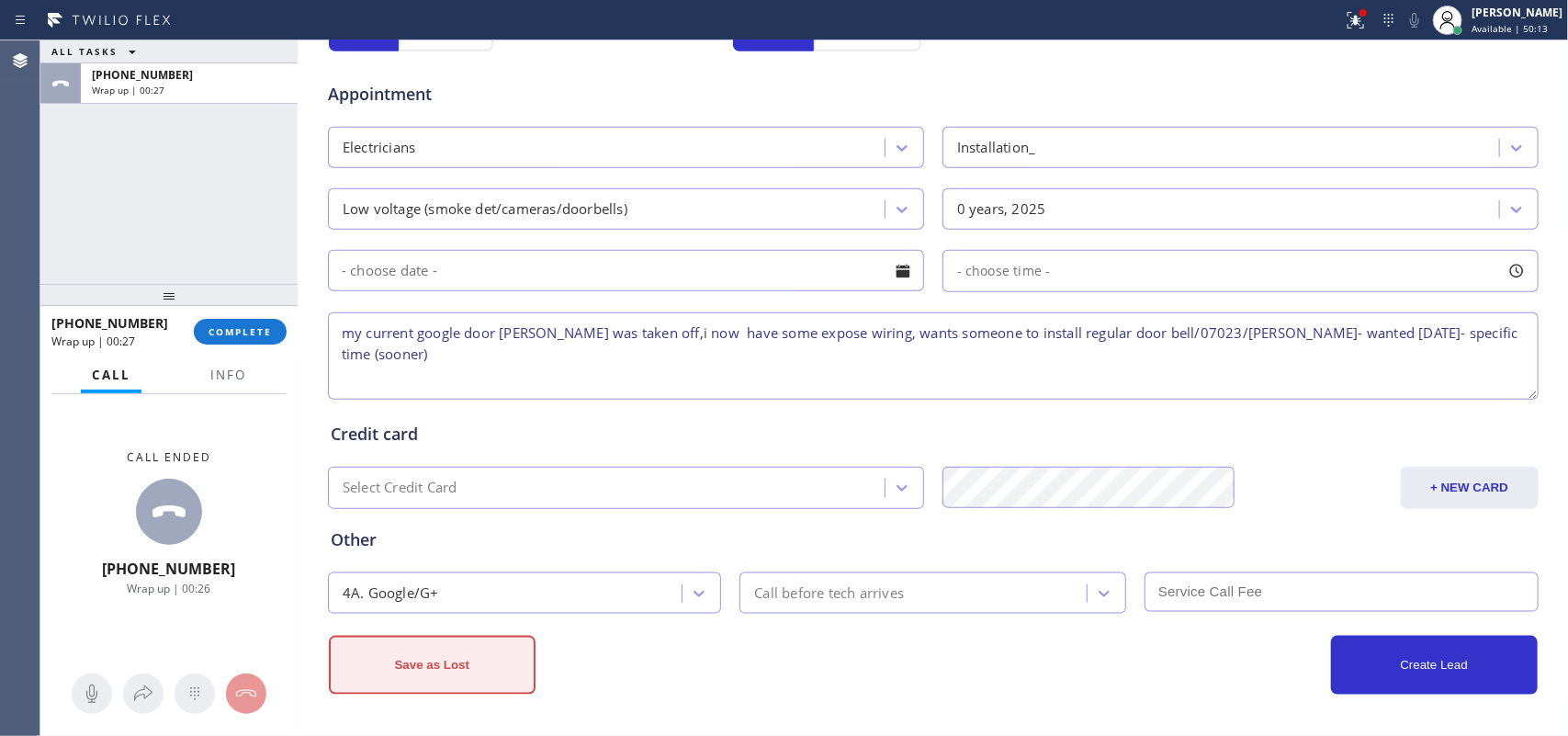
click at [446, 659] on button "Save as Lost" at bounding box center [432, 666] width 207 height 59
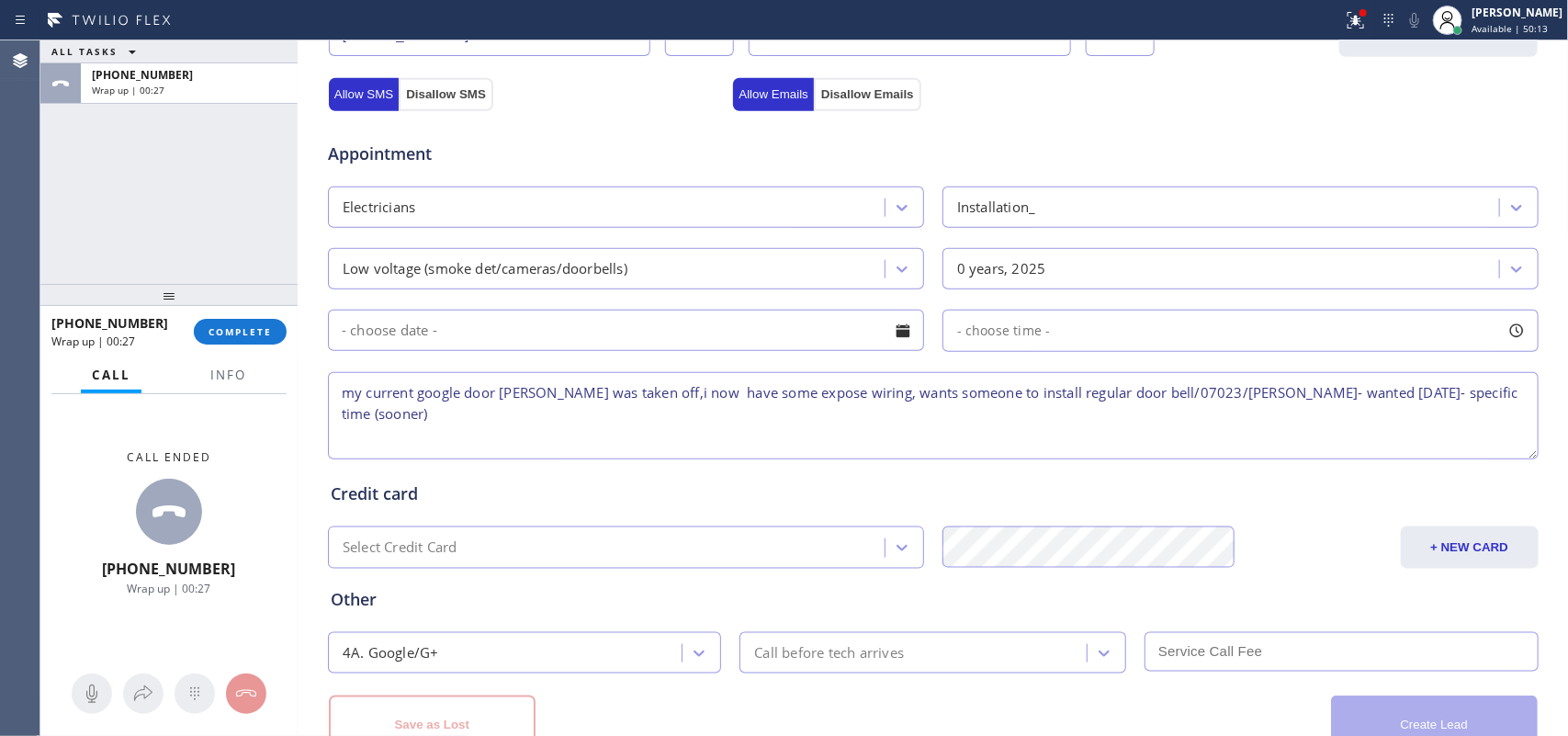
scroll to position [753, 0]
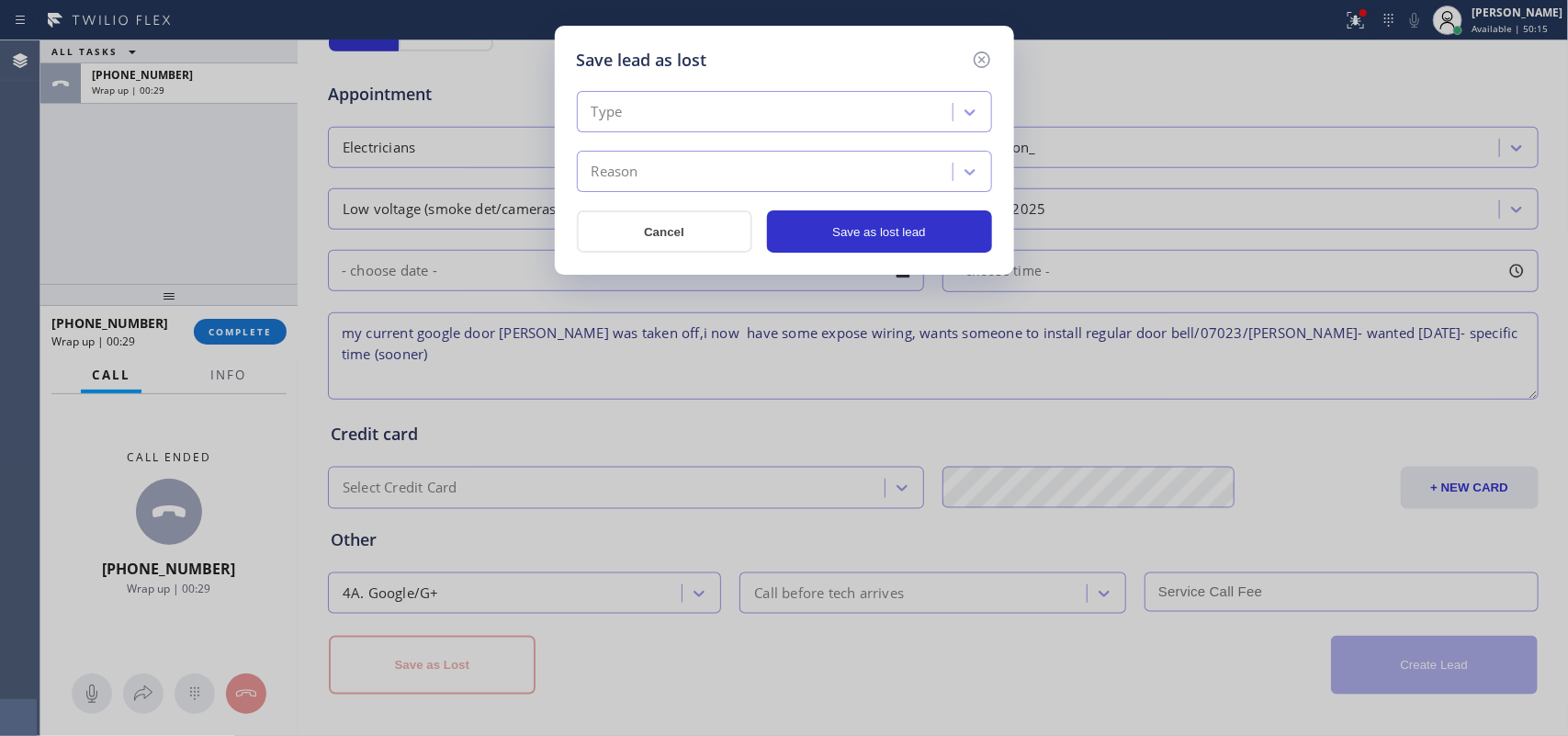
click at [777, 118] on div "Type" at bounding box center [767, 112] width 370 height 32
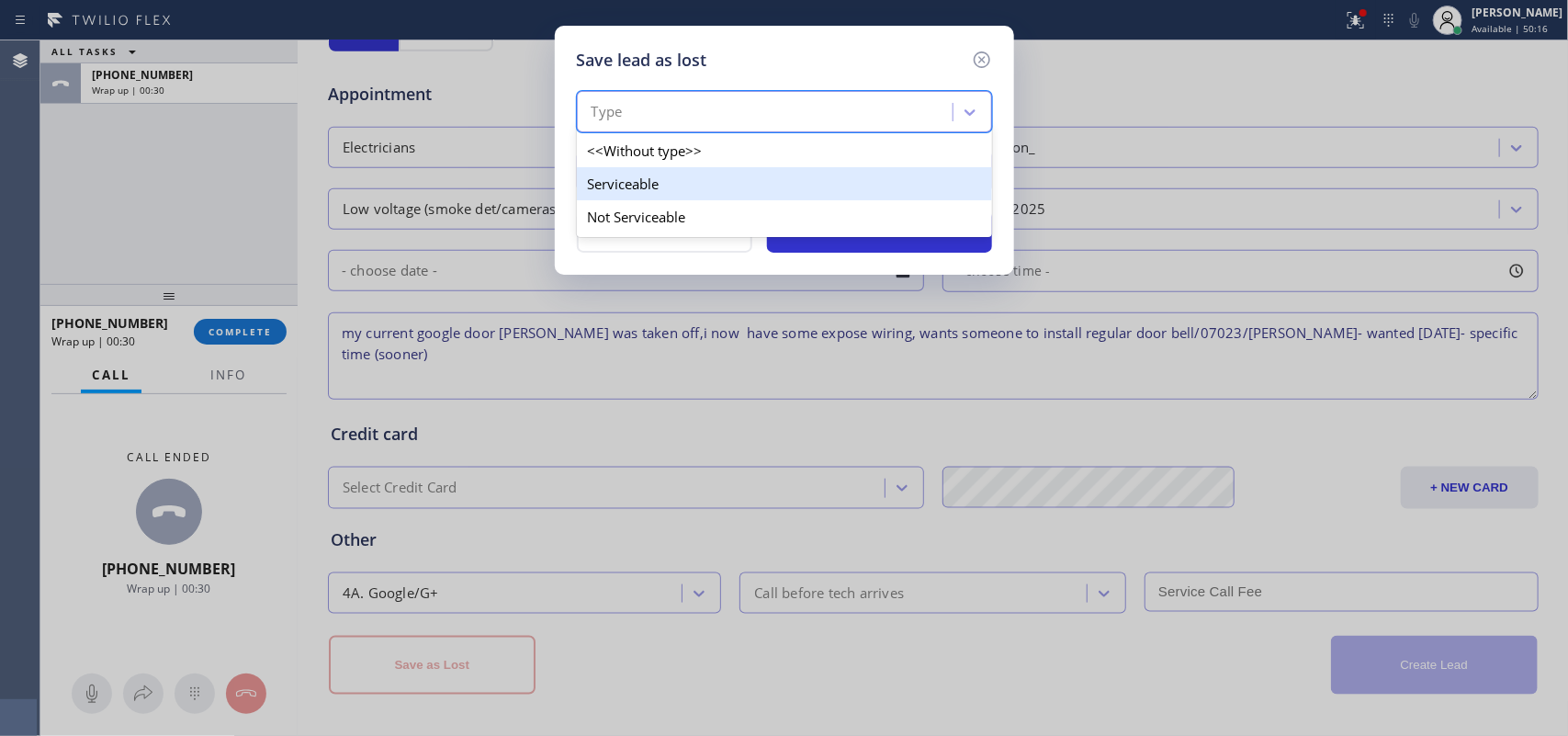
click at [753, 193] on div "Serviceable" at bounding box center [784, 184] width 415 height 33
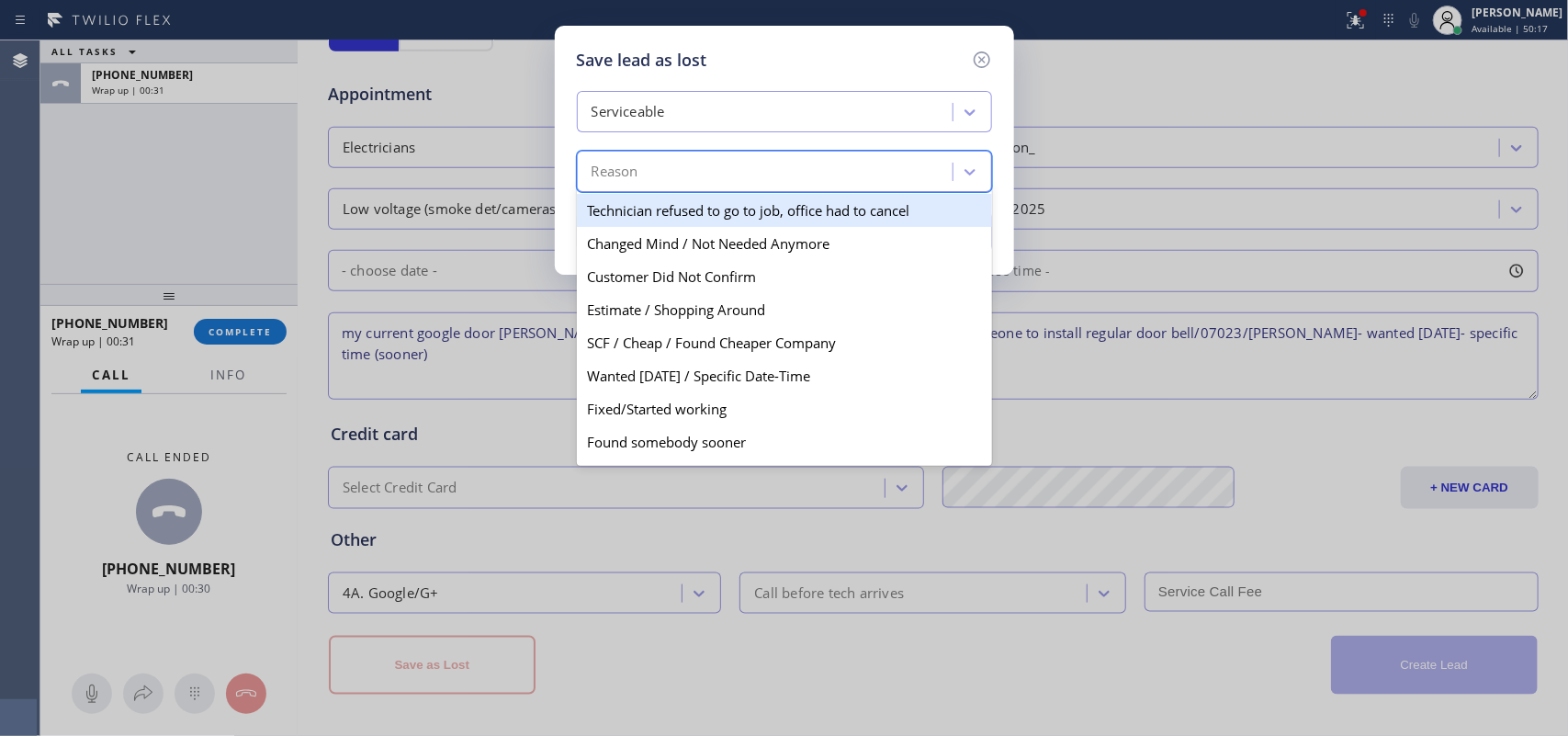
click at [756, 180] on div "Reason" at bounding box center [767, 172] width 370 height 32
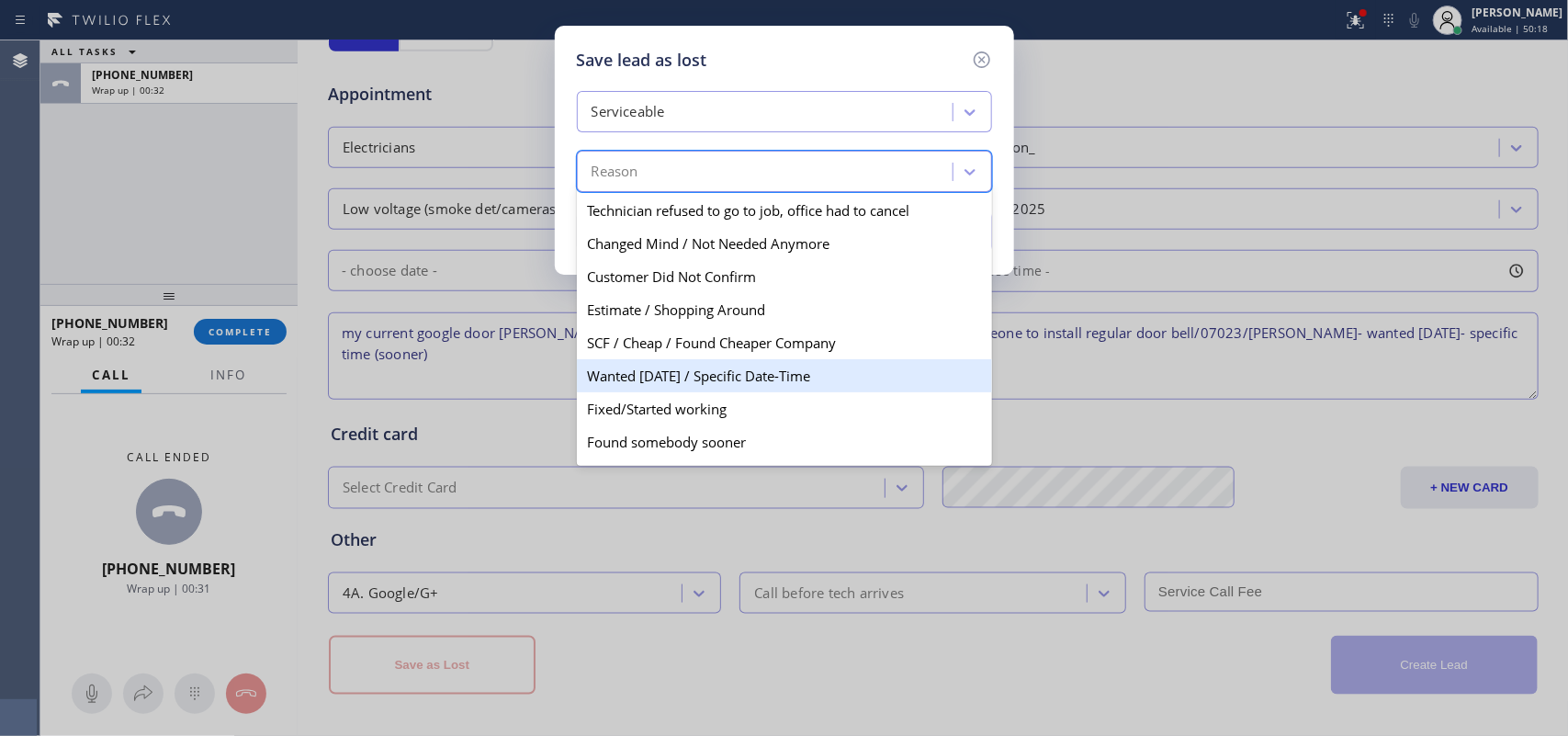
click at [717, 383] on div "Wanted [DATE] / Specific Date-Time" at bounding box center [784, 375] width 415 height 33
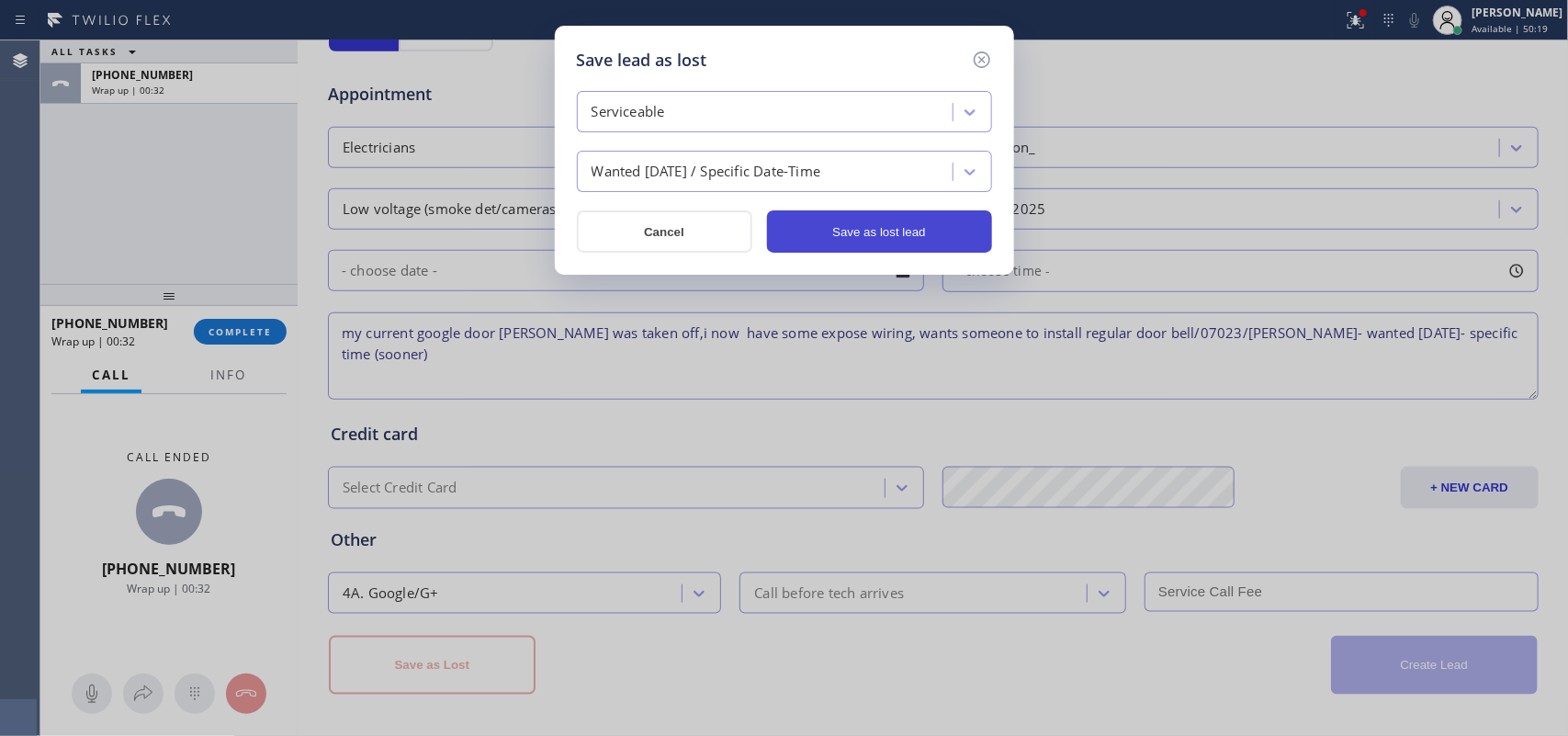
click at [893, 216] on button "Save as lost lead" at bounding box center [880, 231] width 225 height 42
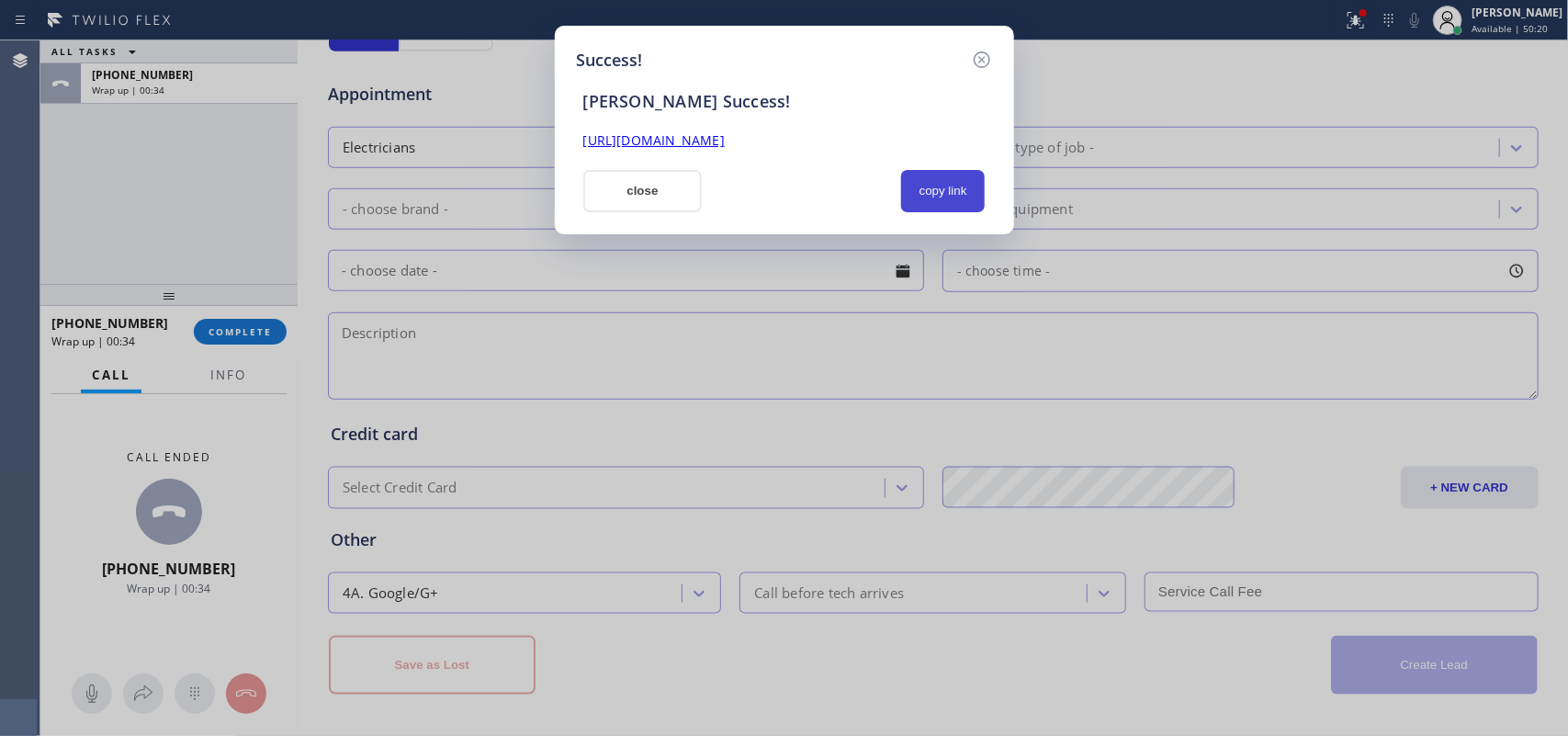
click at [935, 181] on button "copy link" at bounding box center [943, 191] width 85 height 42
click at [665, 135] on link "[URL][DOMAIN_NAME]" at bounding box center [654, 140] width 142 height 17
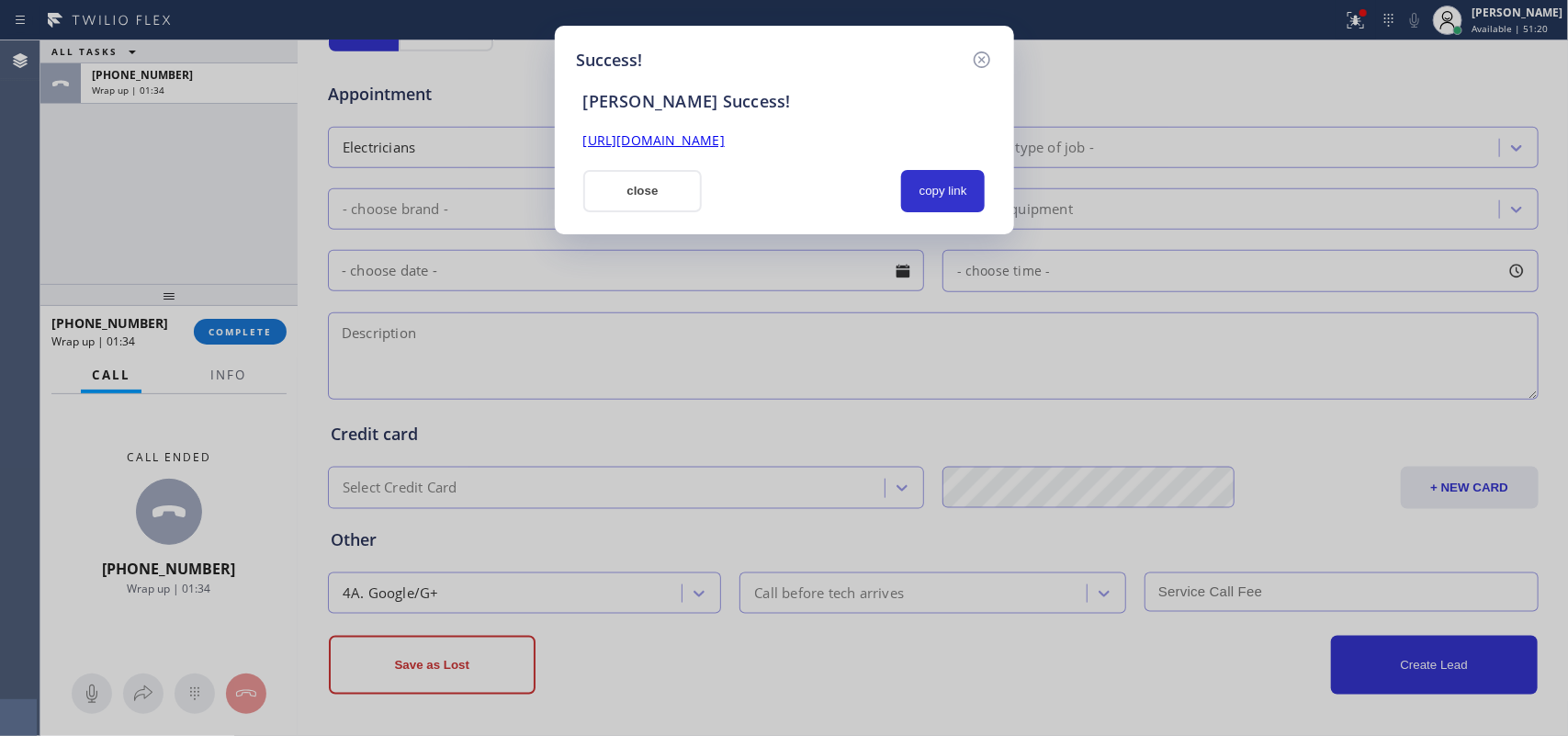
click at [677, 196] on button "close" at bounding box center [643, 191] width 119 height 42
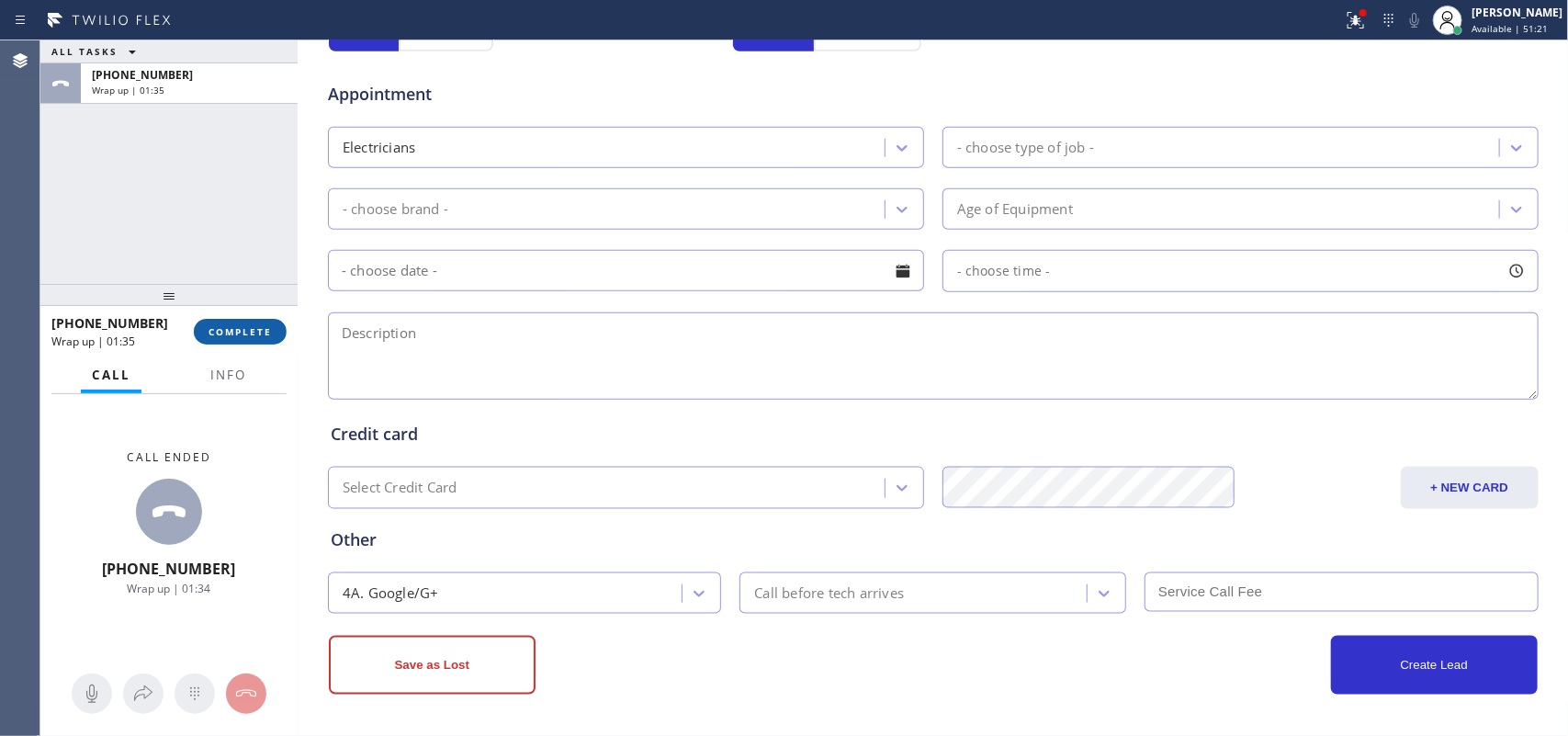
click at [262, 328] on span "COMPLETE" at bounding box center [240, 332] width 64 height 13
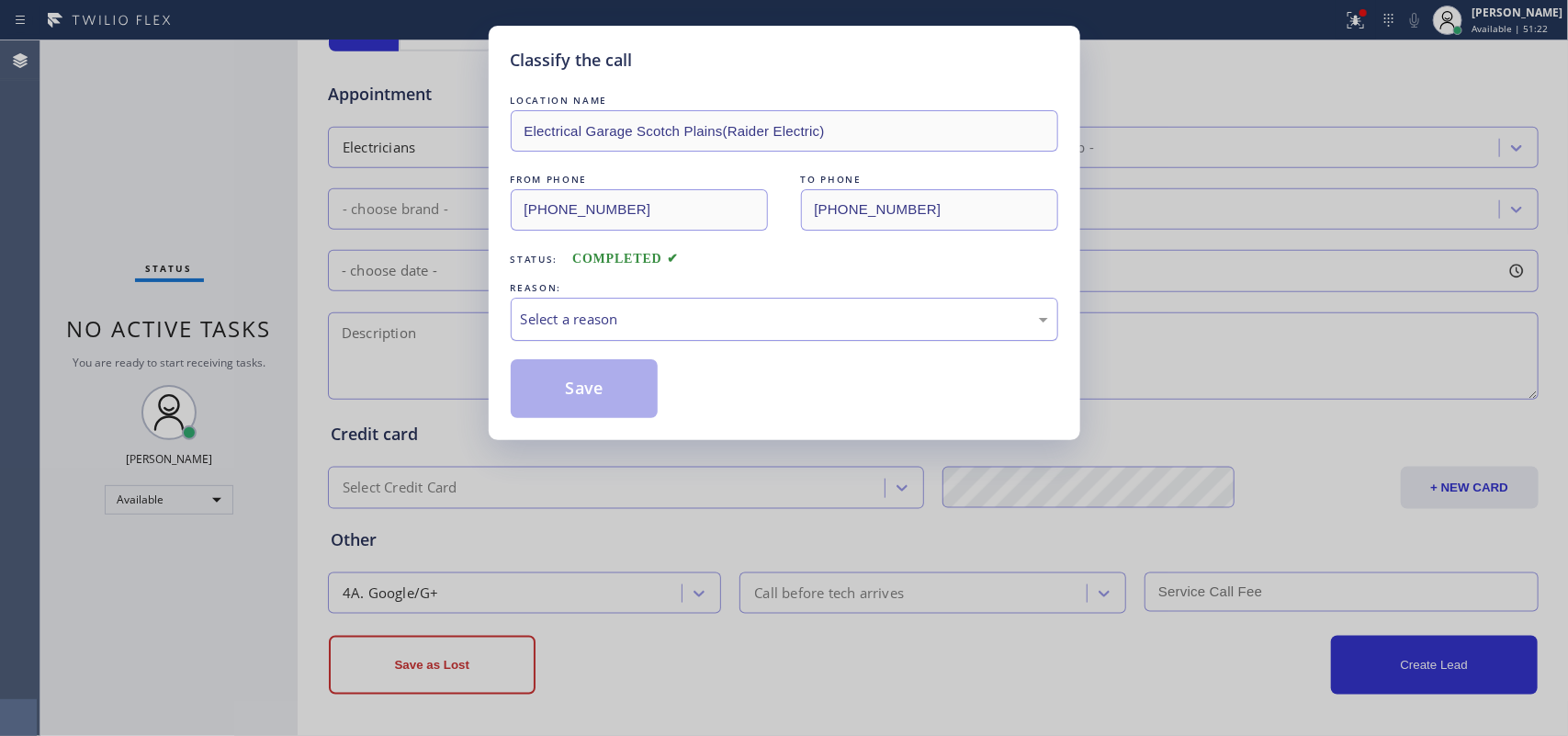
click at [579, 300] on div "Select a reason" at bounding box center [784, 319] width 547 height 43
click at [607, 368] on button "Save" at bounding box center [585, 388] width 148 height 59
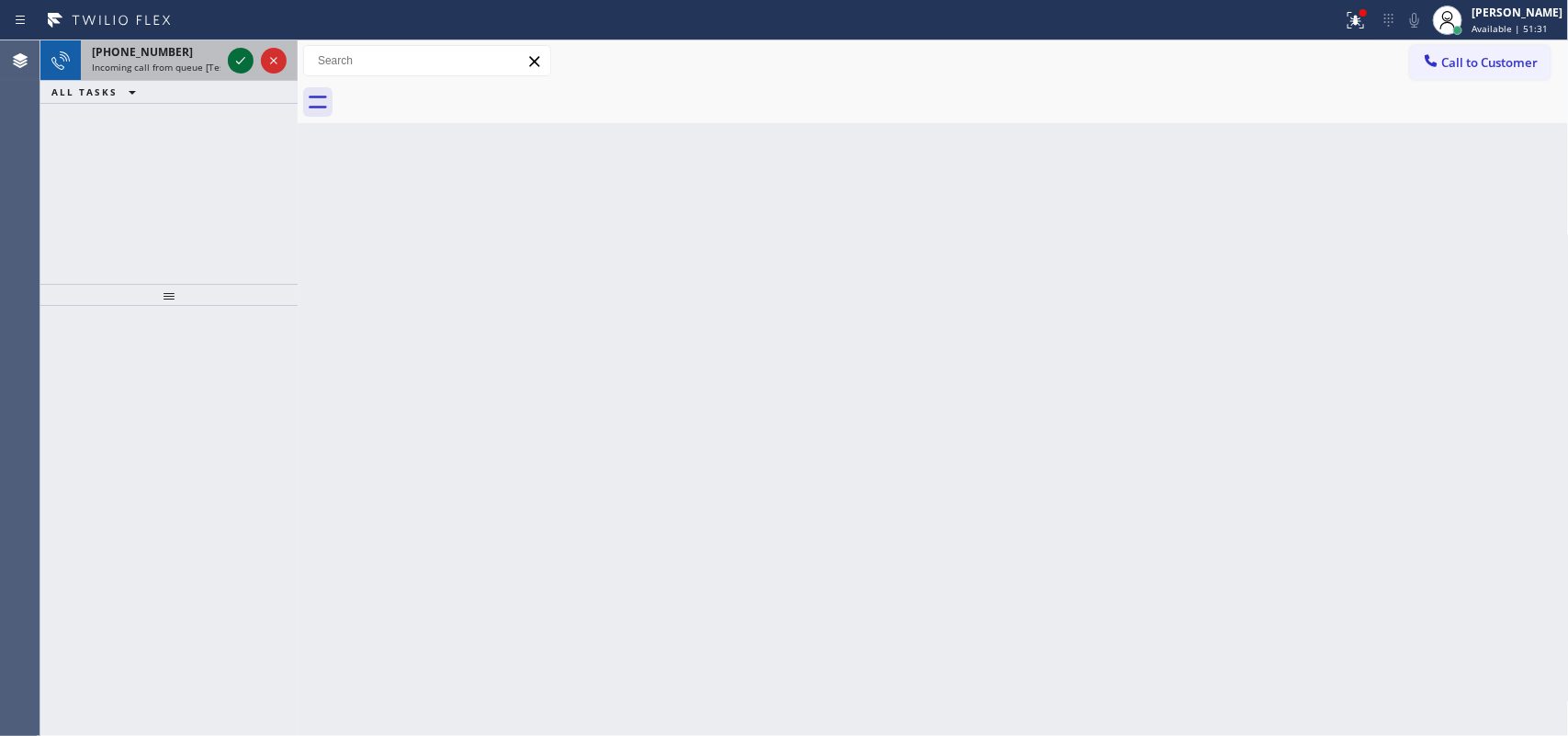
click at [239, 65] on icon at bounding box center [240, 60] width 22 height 22
click at [236, 65] on icon at bounding box center [240, 60] width 22 height 22
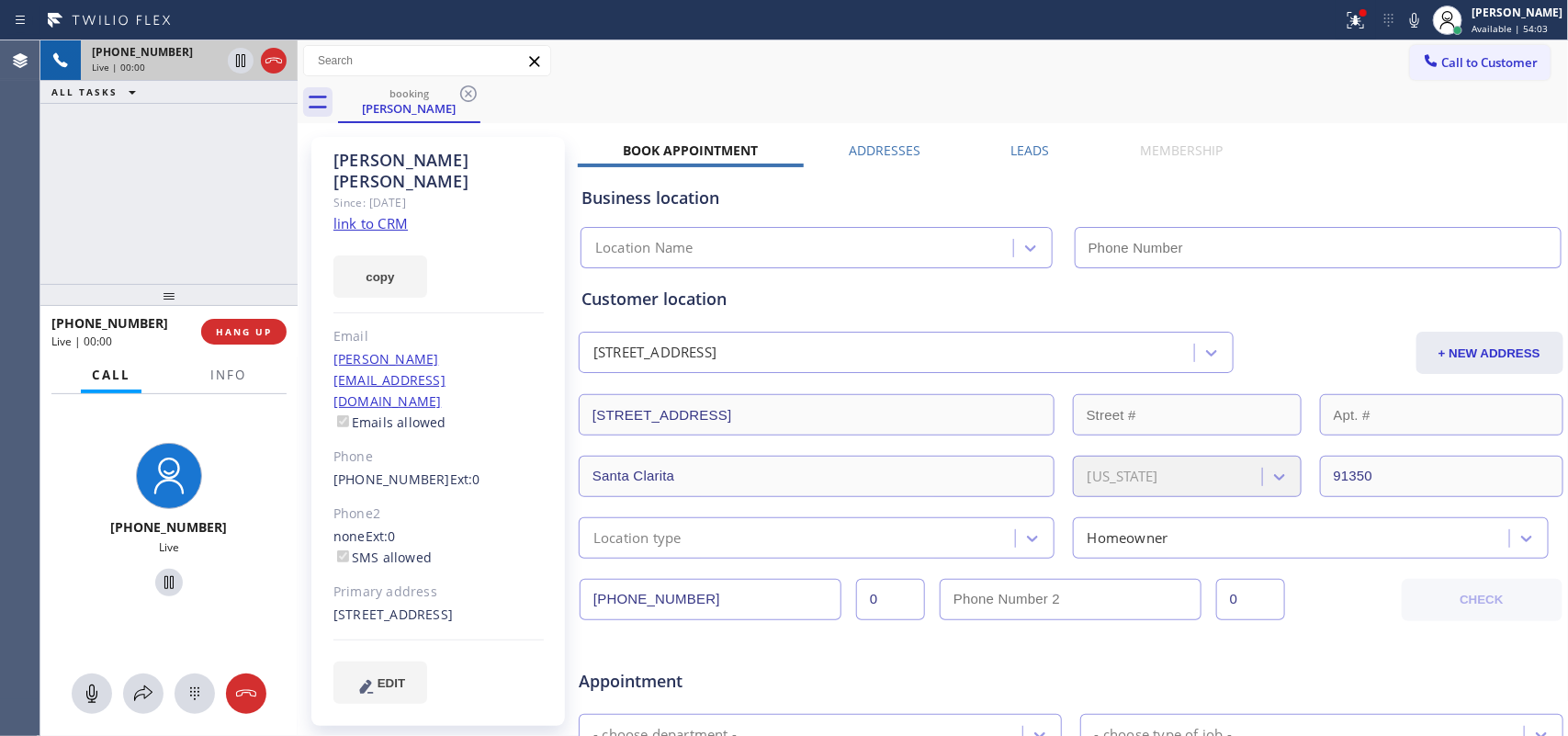
type input "[PHONE_NUMBER]"
click at [378, 214] on link "link to CRM" at bounding box center [370, 223] width 74 height 18
click at [92, 690] on icon at bounding box center [91, 693] width 22 height 22
click at [161, 580] on icon at bounding box center [169, 582] width 22 height 22
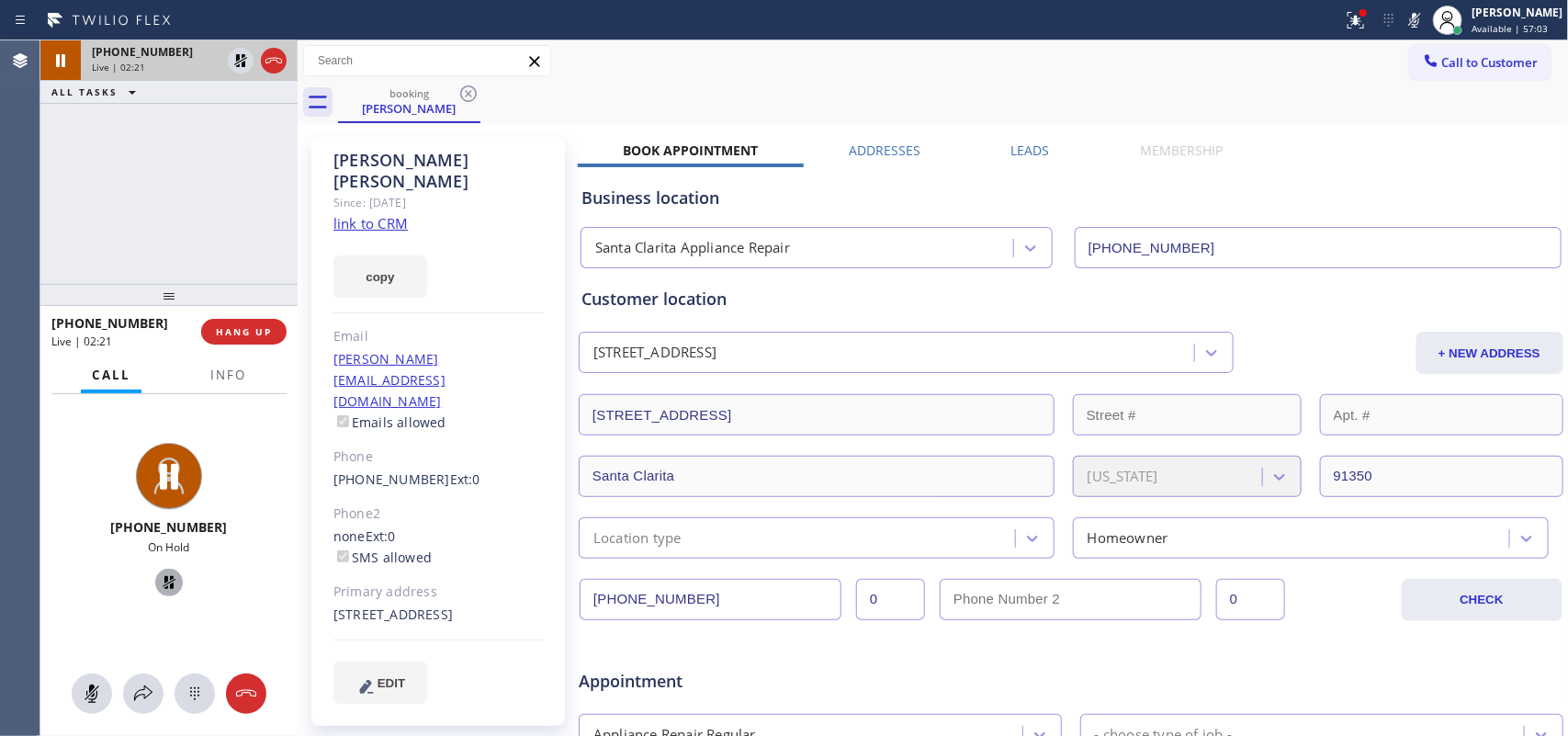
drag, startPoint x: 99, startPoint y: 685, endPoint x: 170, endPoint y: 605, distance: 107.0
click at [99, 683] on icon at bounding box center [91, 693] width 22 height 22
click at [158, 575] on icon at bounding box center [169, 582] width 22 height 22
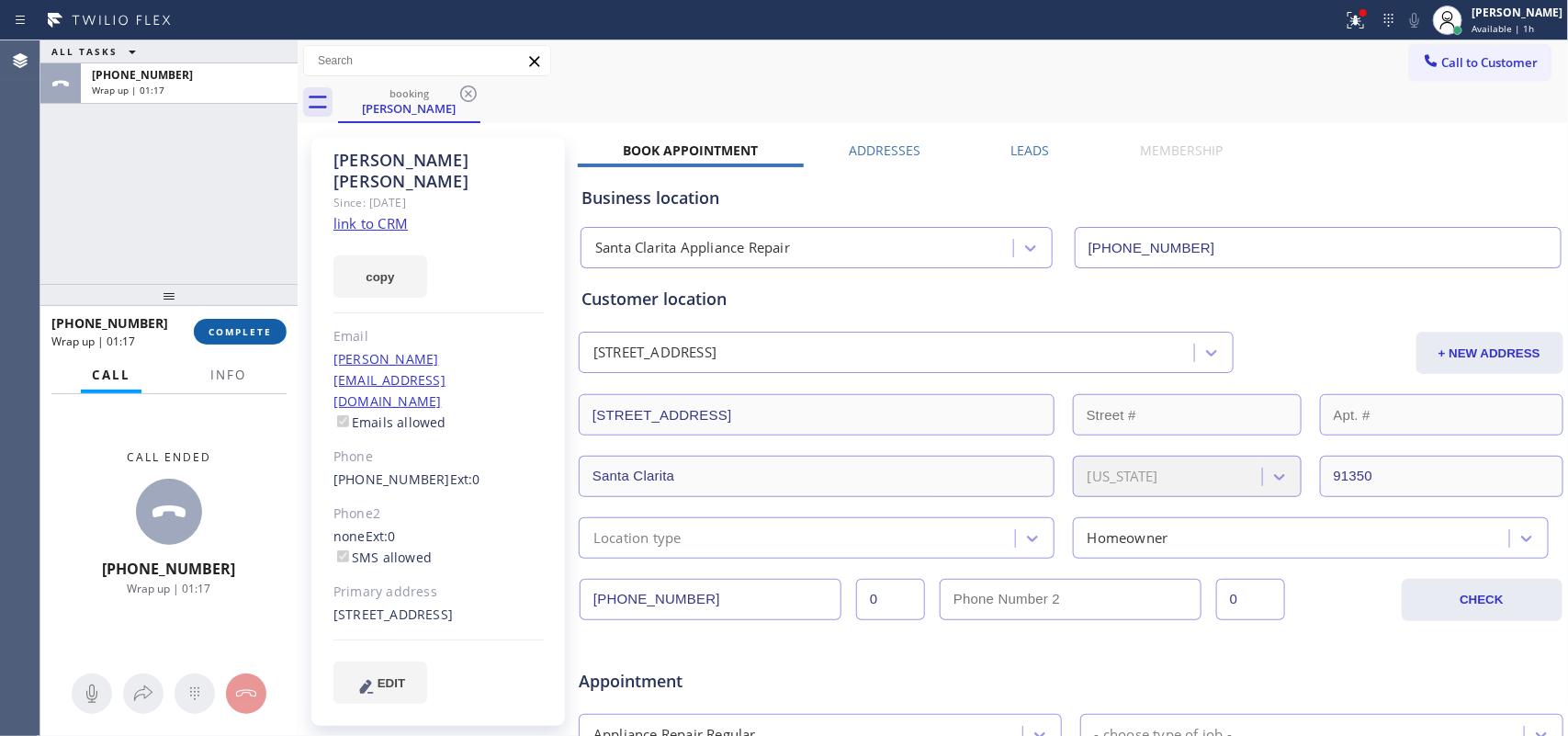
click at [255, 332] on span "COMPLETE" at bounding box center [240, 332] width 64 height 13
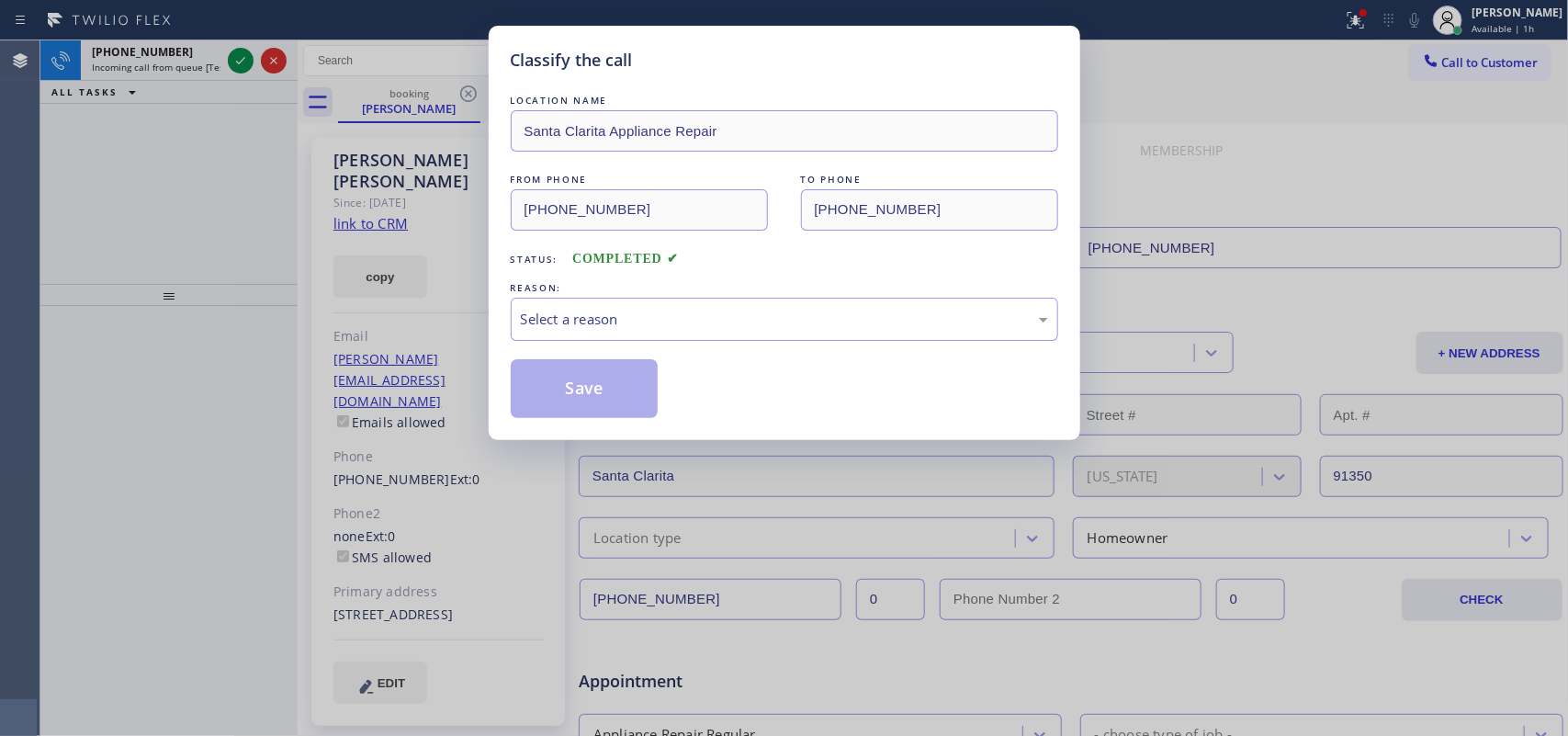
click at [709, 318] on div "Select a reason" at bounding box center [784, 319] width 527 height 21
drag, startPoint x: 613, startPoint y: 384, endPoint x: 597, endPoint y: 375, distance: 18.4
click at [612, 383] on button "Save" at bounding box center [585, 388] width 148 height 59
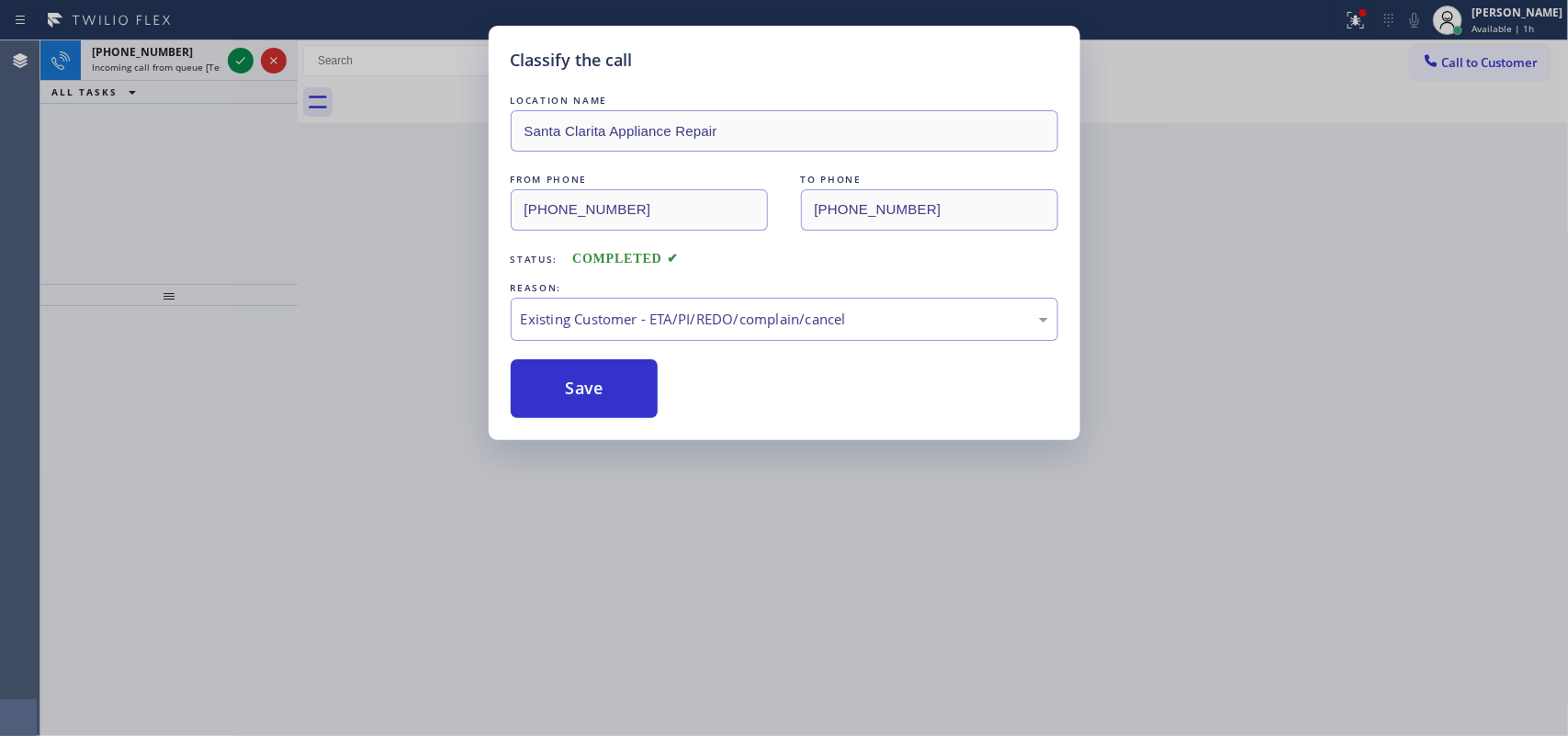
click at [240, 61] on div "Classify the call LOCATION NAME Santa Clarita Appliance Repair FROM PHONE [PHON…" at bounding box center [784, 368] width 1568 height 736
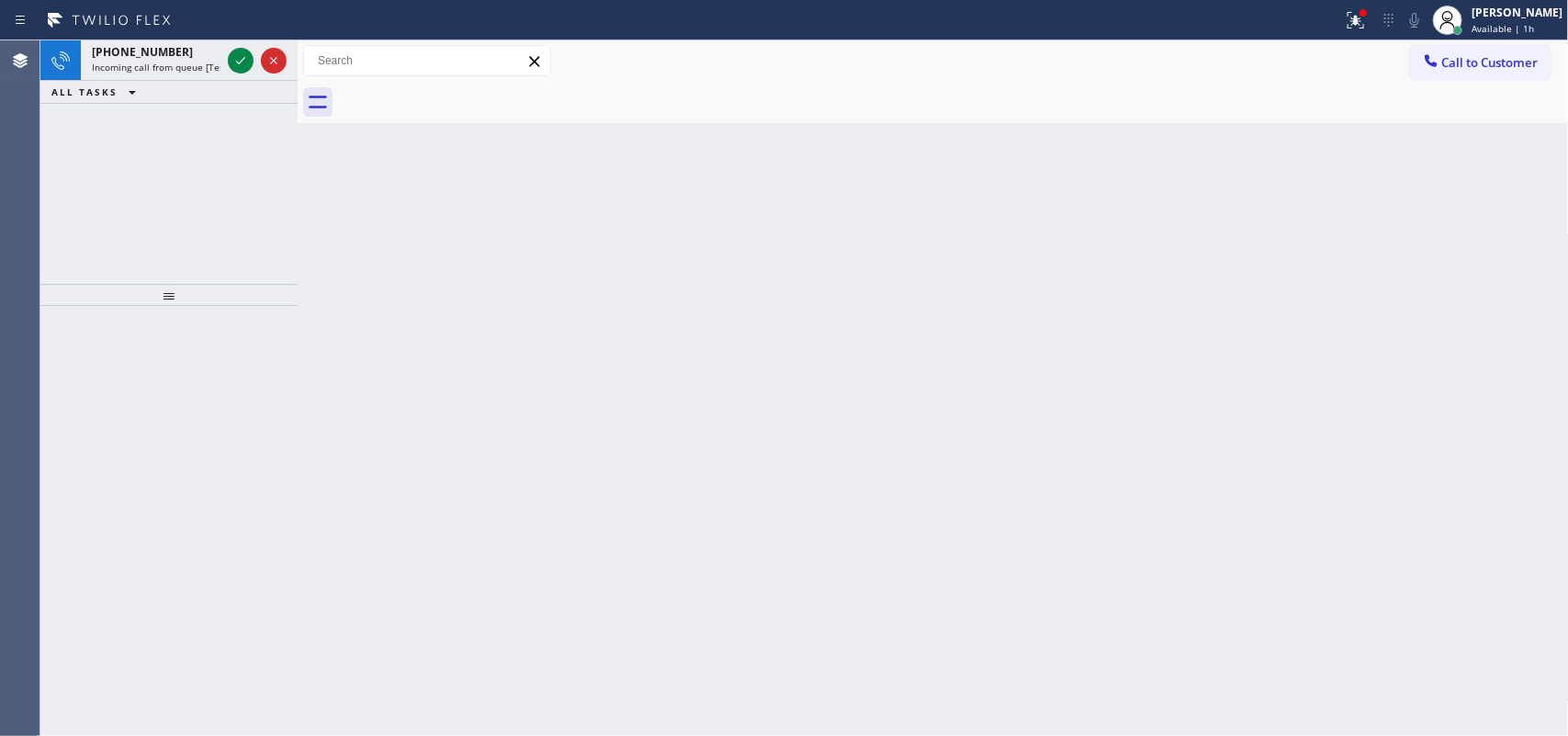
click at [240, 61] on div "Classify the call LOCATION NAME 5 Star Appliance Repair FROM PHONE [PHONE_NUMBE…" at bounding box center [804, 388] width 1528 height 696
click at [240, 61] on icon at bounding box center [240, 60] width 22 height 22
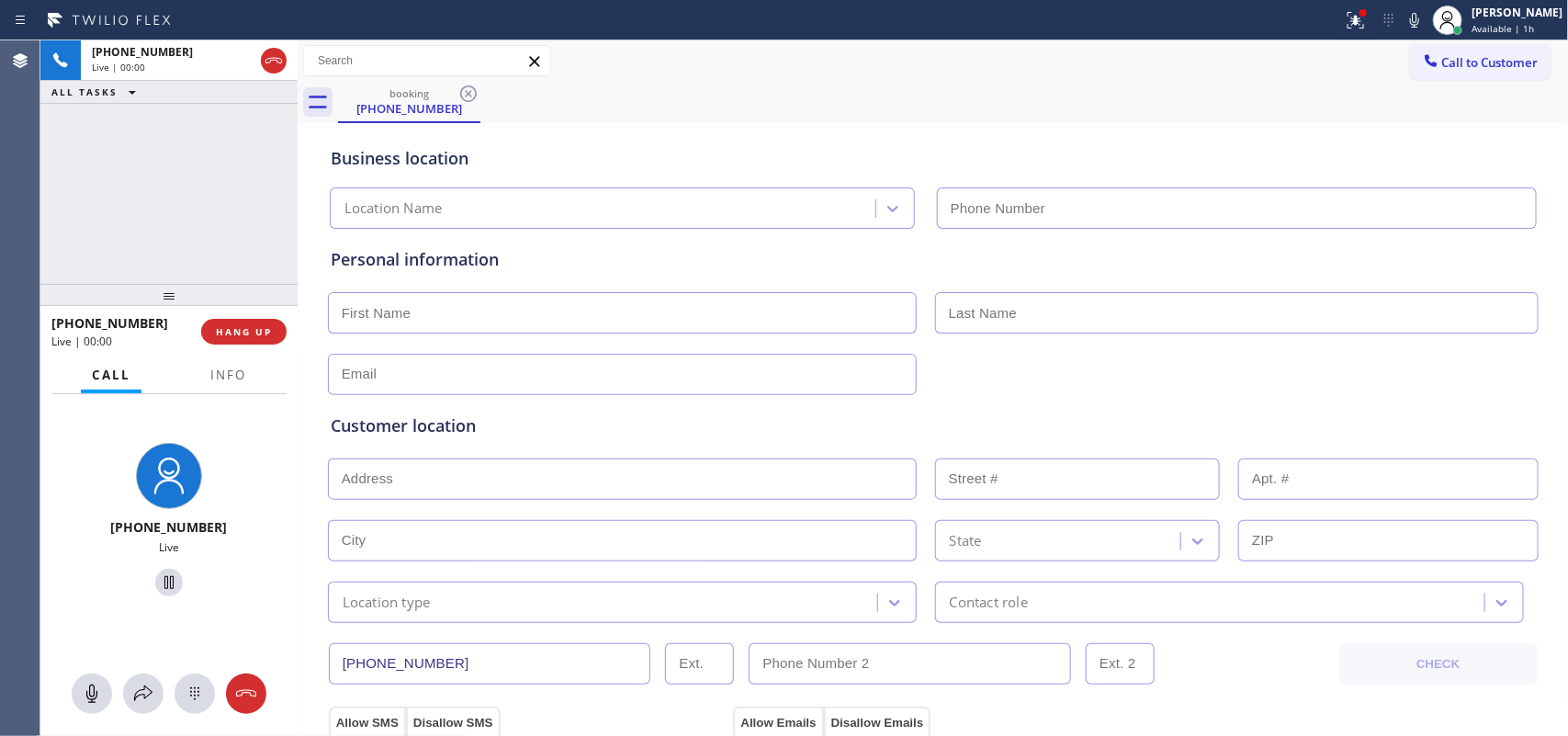
type input "[PHONE_NUMBER]"
click at [620, 317] on input "text" at bounding box center [623, 312] width 589 height 41
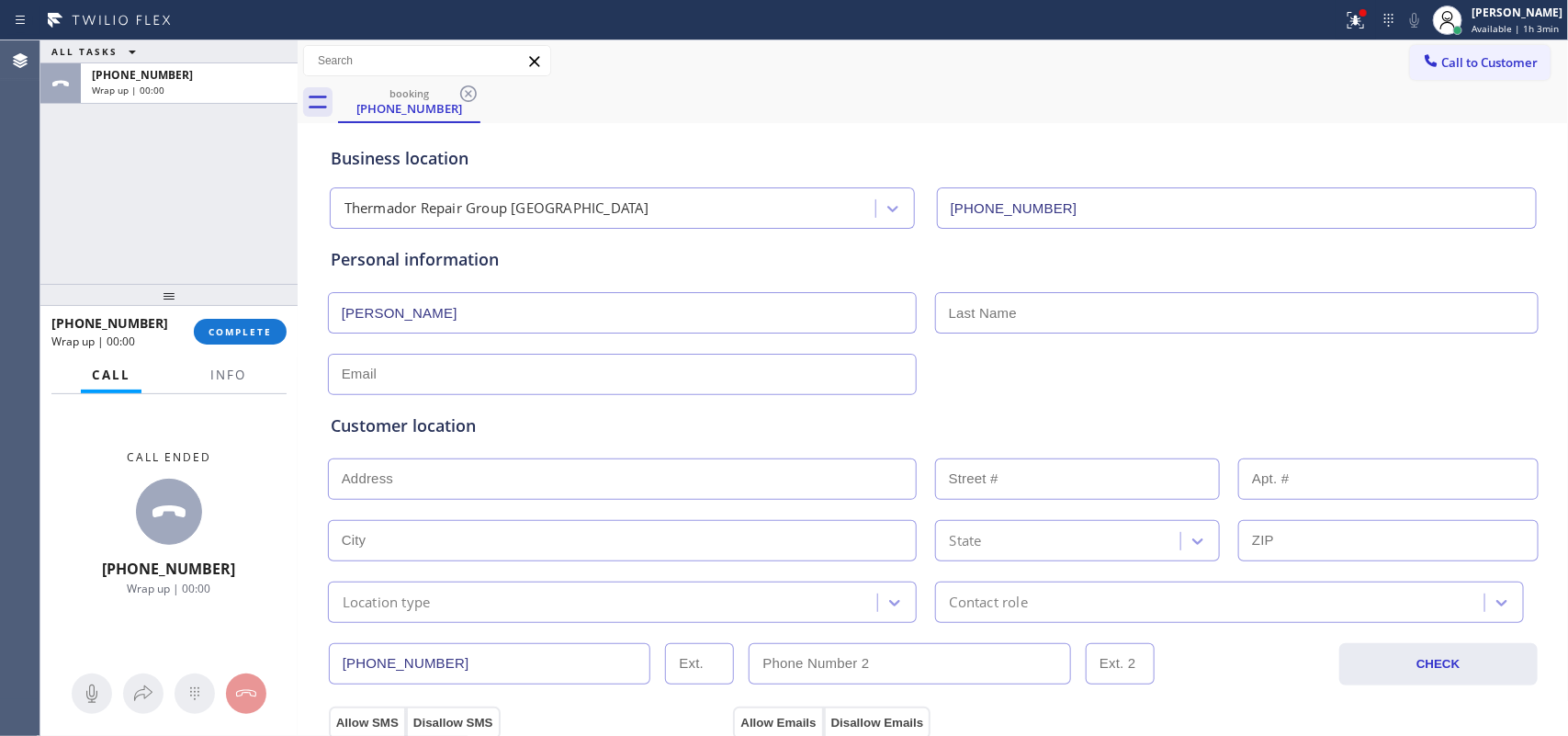
type input "[PERSON_NAME]"
click at [631, 384] on input "text" at bounding box center [623, 374] width 589 height 41
type input "[EMAIL_ADDRESS][DOMAIN_NAME]"
click at [264, 483] on div "Call ended [PHONE_NUMBER] Wrap up | 00:00" at bounding box center [169, 523] width 257 height 258
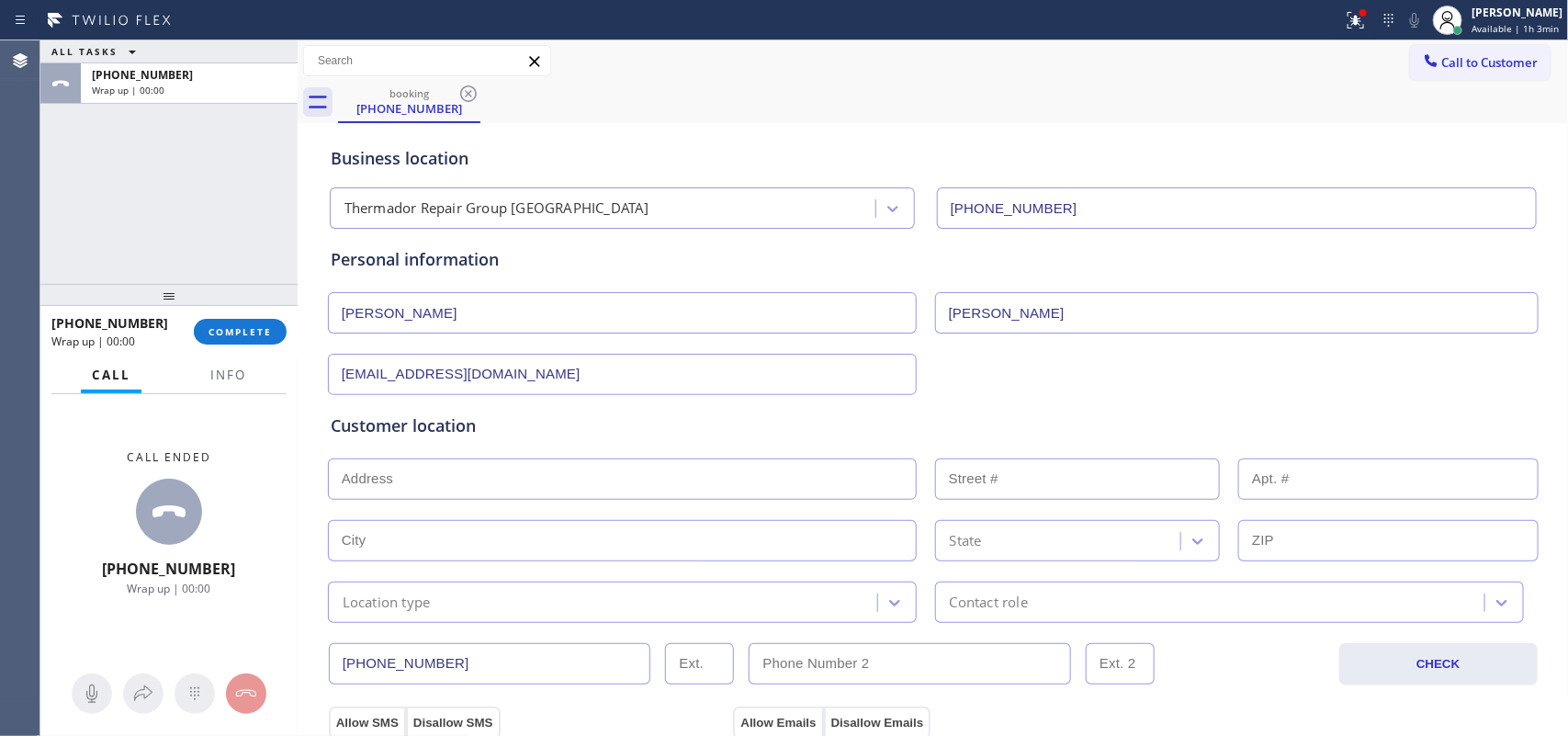
click at [487, 473] on input "text" at bounding box center [623, 479] width 589 height 41
paste input "[STREET_ADDRESS]"
type input "[STREET_ADDRESS]"
type input "834"
type input "[GEOGRAPHIC_DATA]"
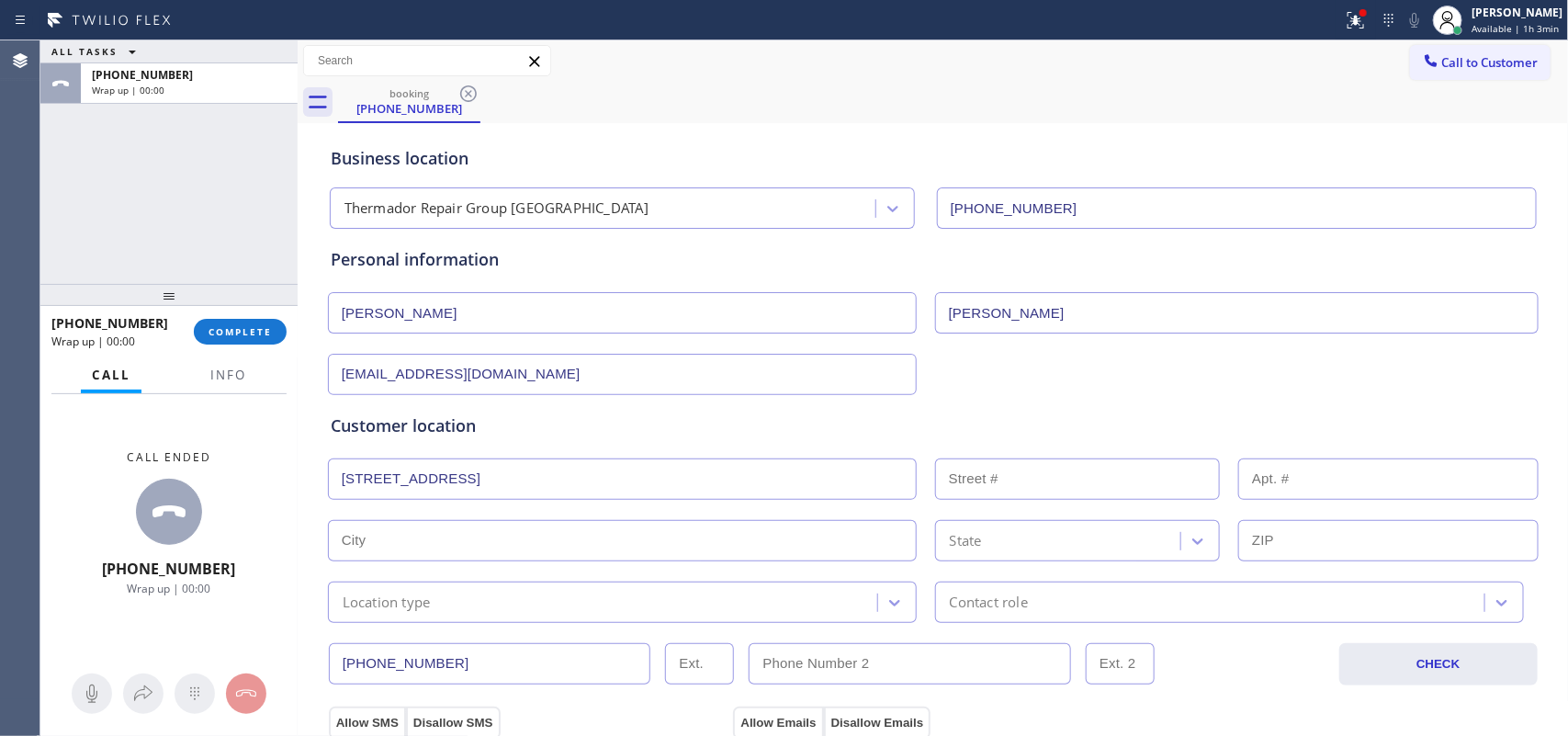
type input "94062"
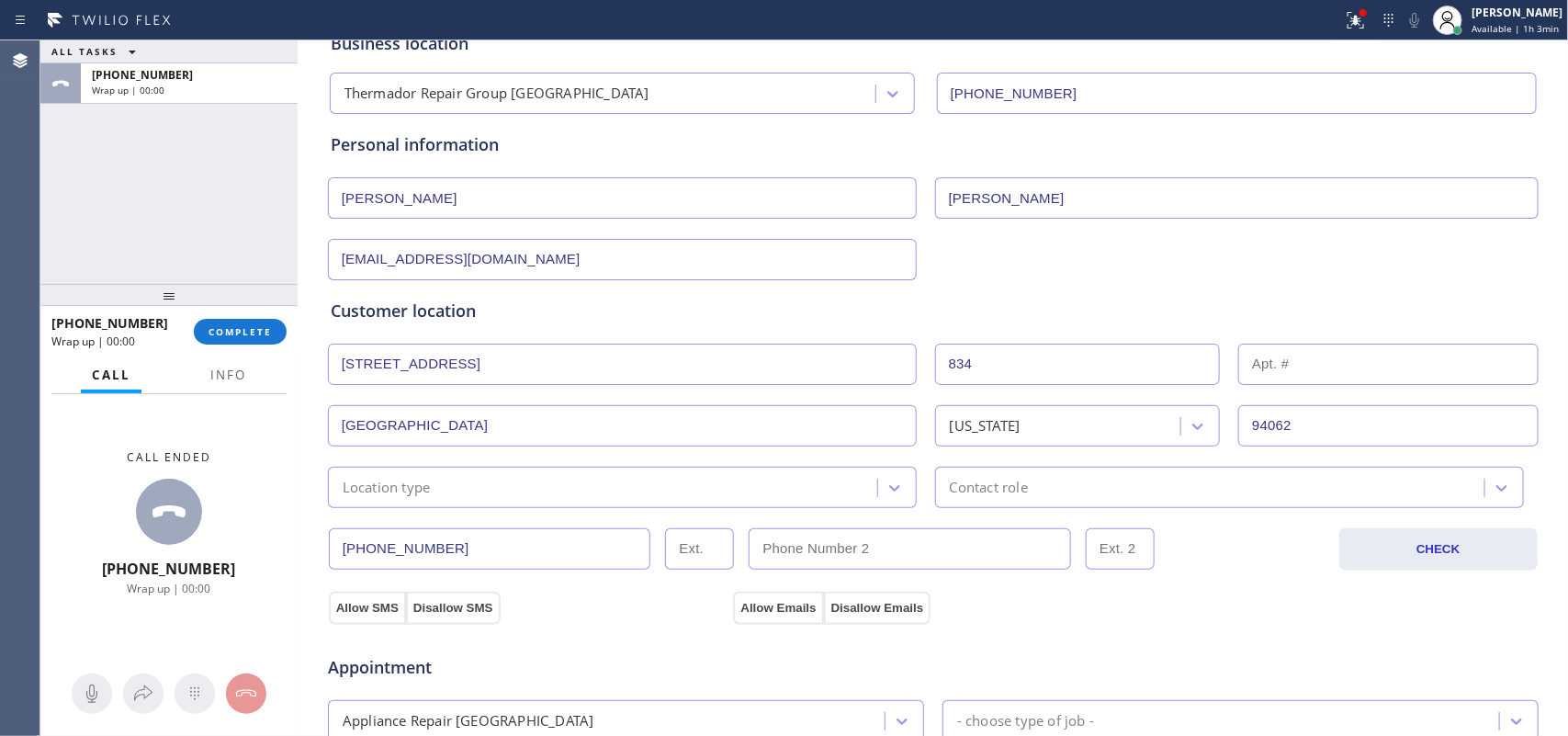
click at [691, 489] on div "Location type" at bounding box center [605, 487] width 544 height 32
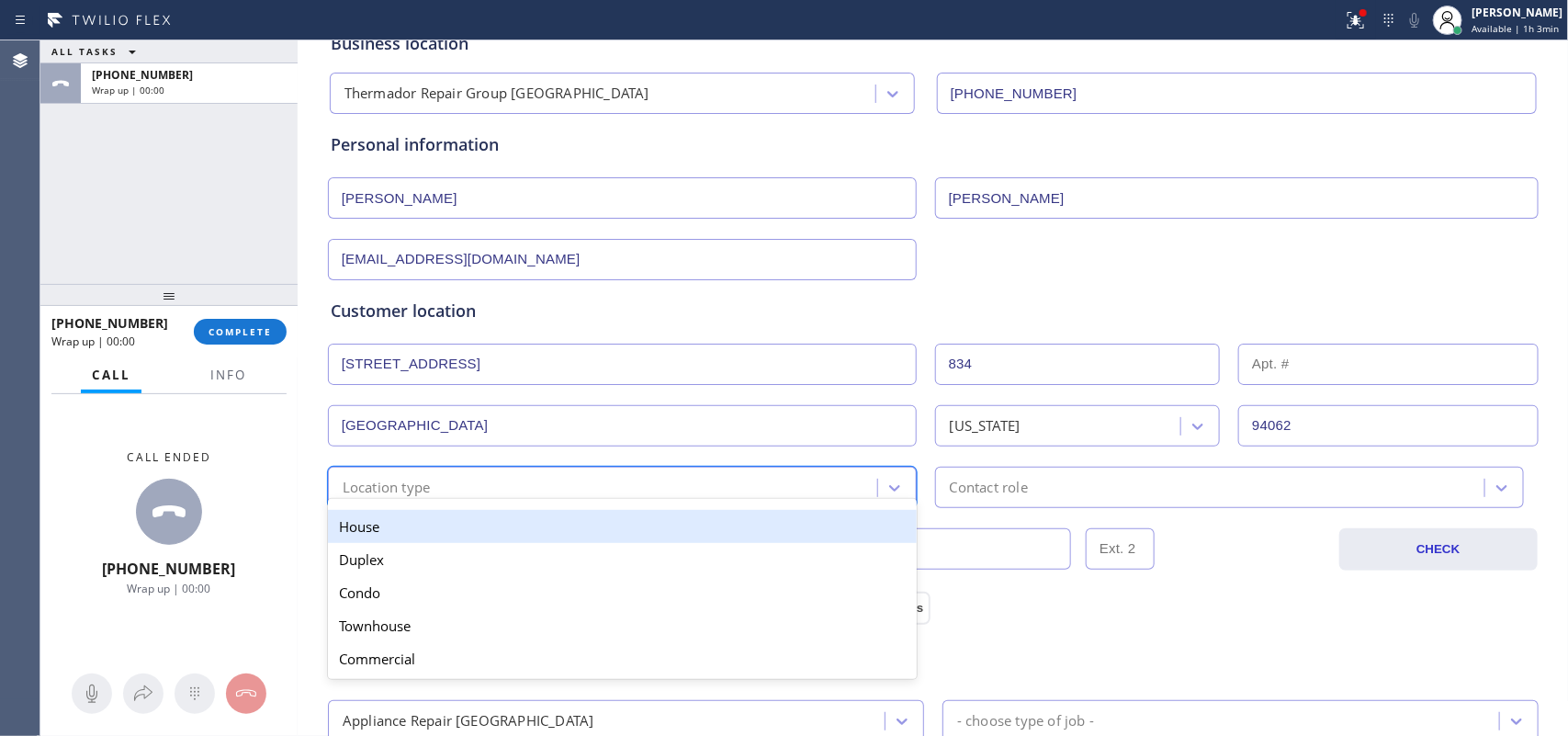
click at [703, 531] on div "House" at bounding box center [623, 527] width 589 height 33
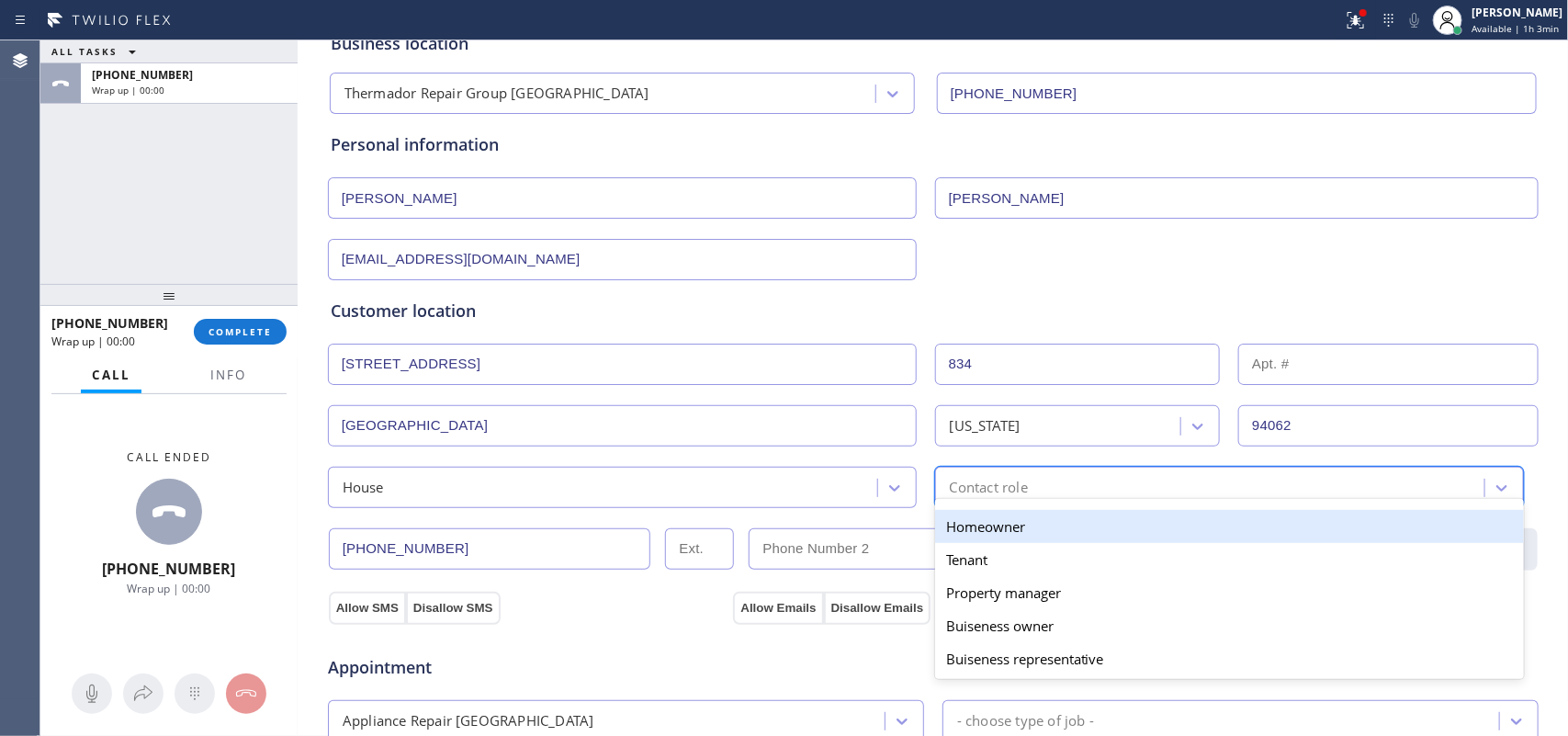
click at [953, 496] on div "Contact role" at bounding box center [989, 487] width 78 height 21
click at [962, 515] on div "Homeowner" at bounding box center [1229, 527] width 589 height 33
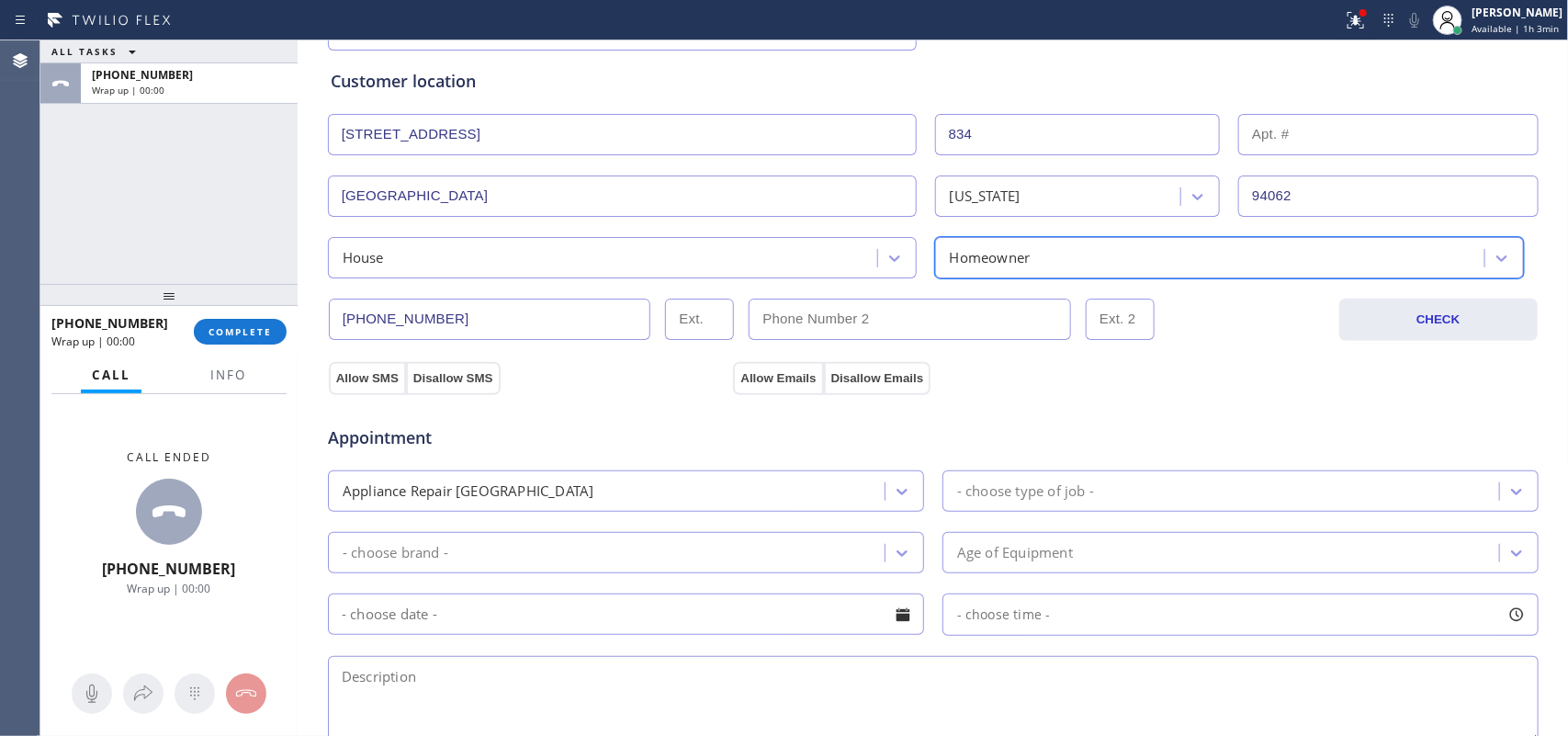
scroll to position [460, 0]
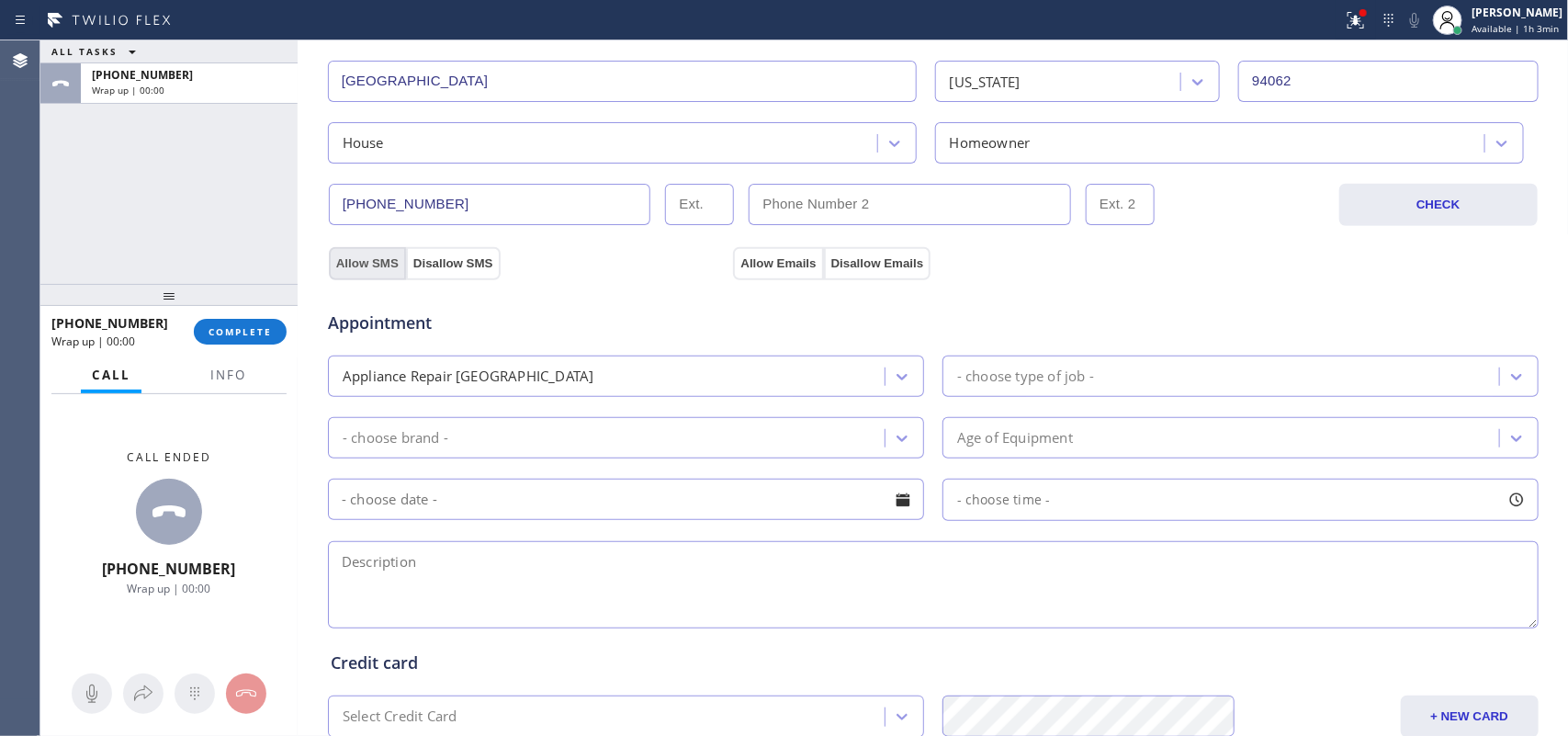
drag, startPoint x: 359, startPoint y: 272, endPoint x: 485, endPoint y: 250, distance: 127.9
click at [360, 271] on button "Allow SMS" at bounding box center [367, 264] width 77 height 33
click at [743, 269] on button "Allow Emails" at bounding box center [778, 264] width 90 height 33
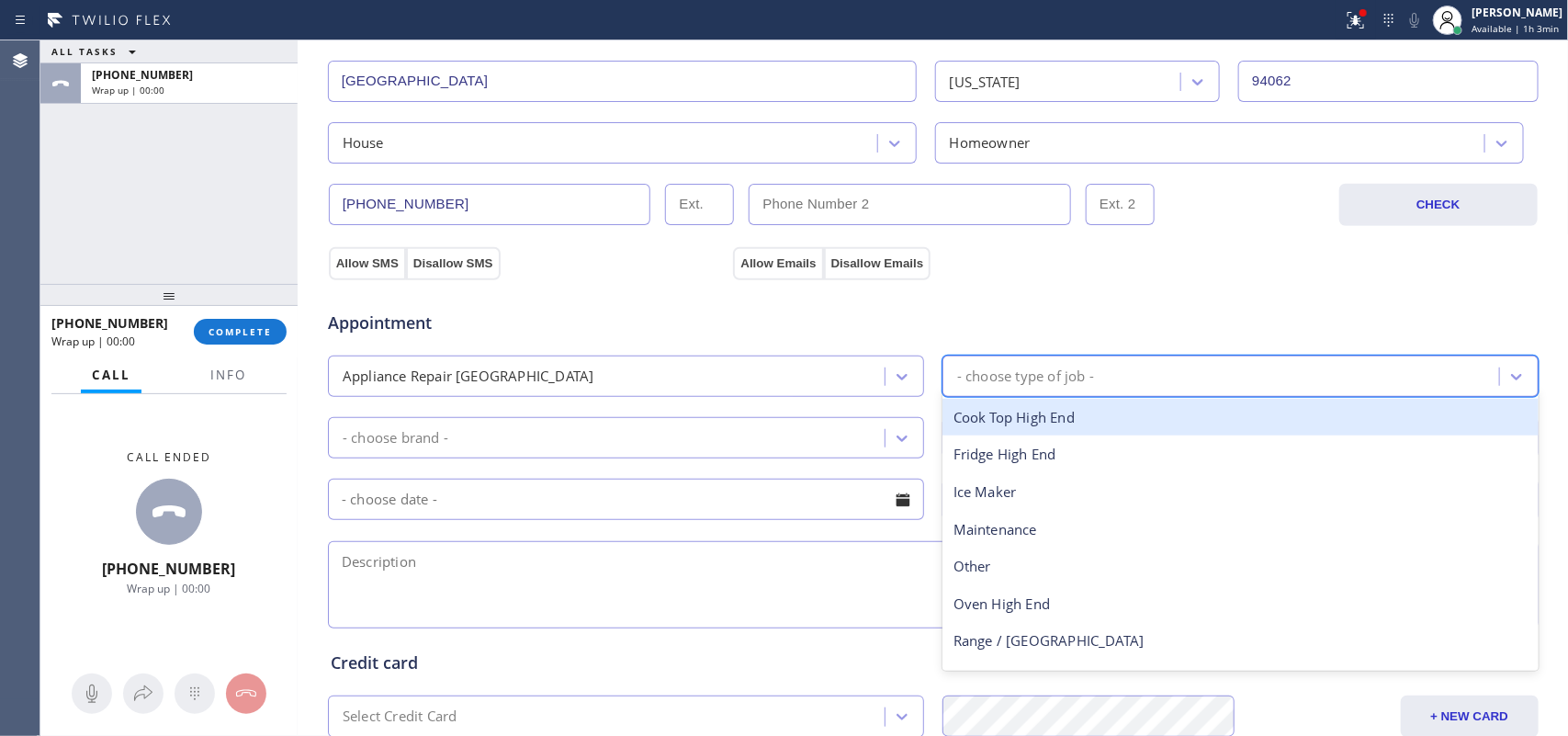
click at [1011, 384] on div "- choose type of job -" at bounding box center [1026, 376] width 137 height 21
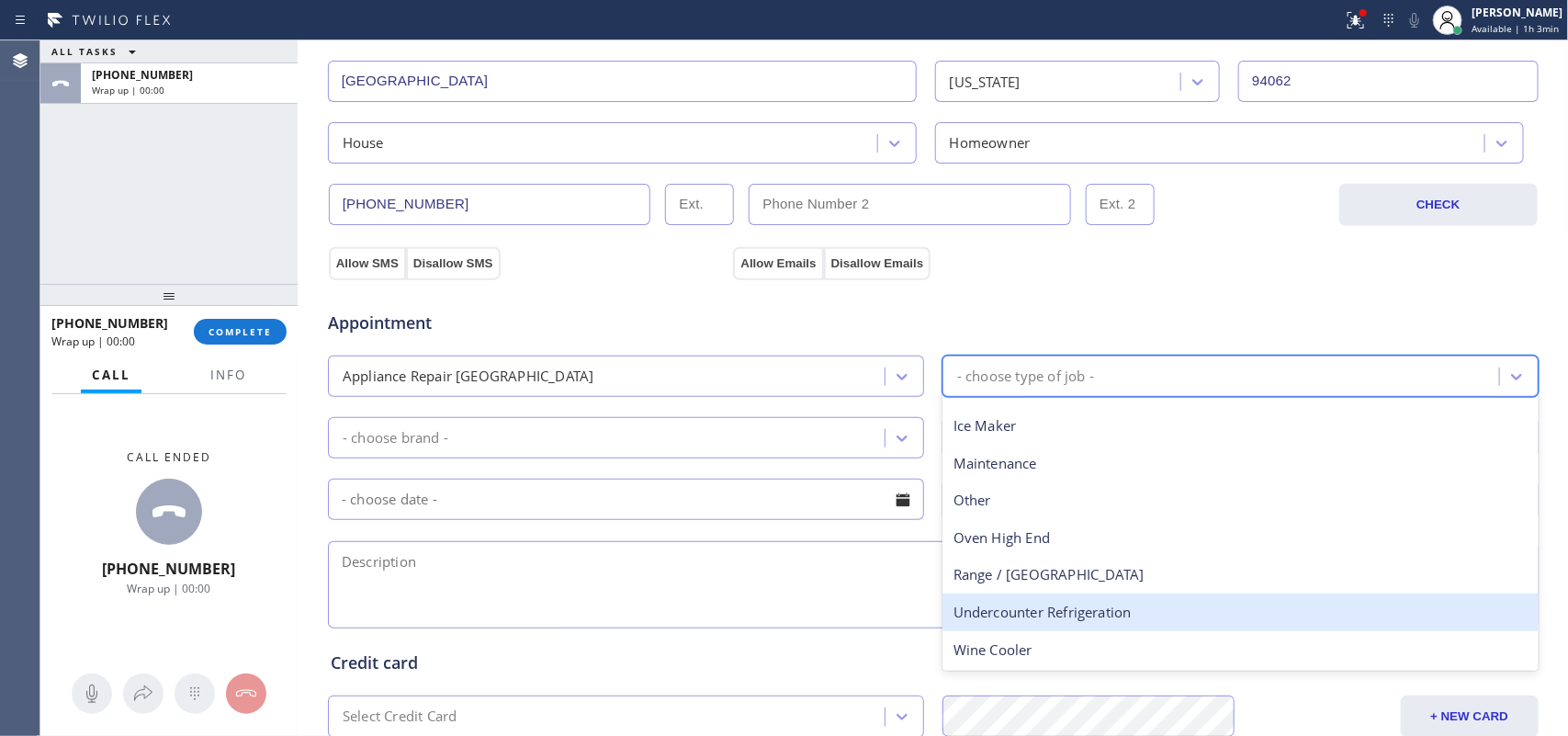
scroll to position [0, 0]
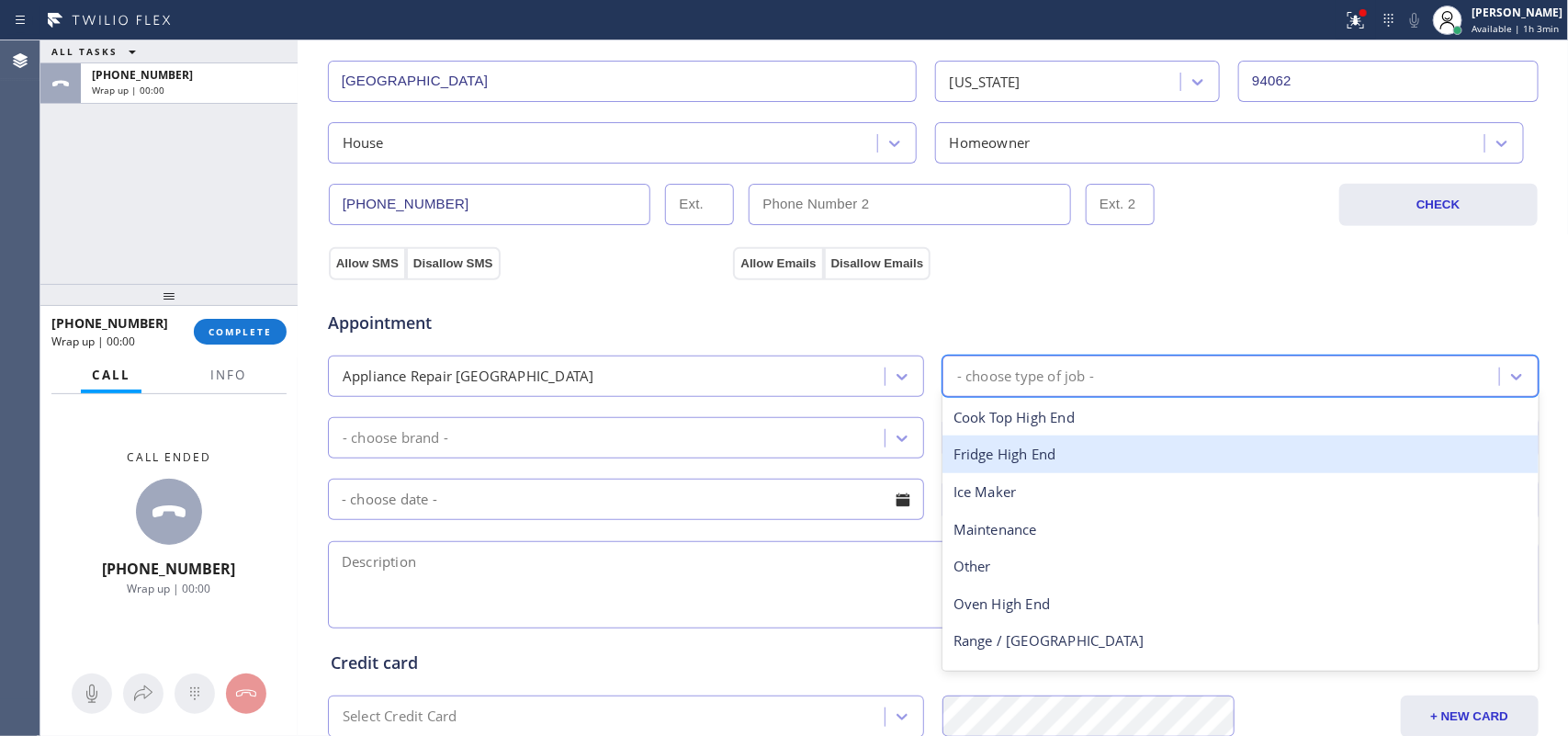
click at [1054, 466] on div "Fridge High End" at bounding box center [1241, 454] width 596 height 38
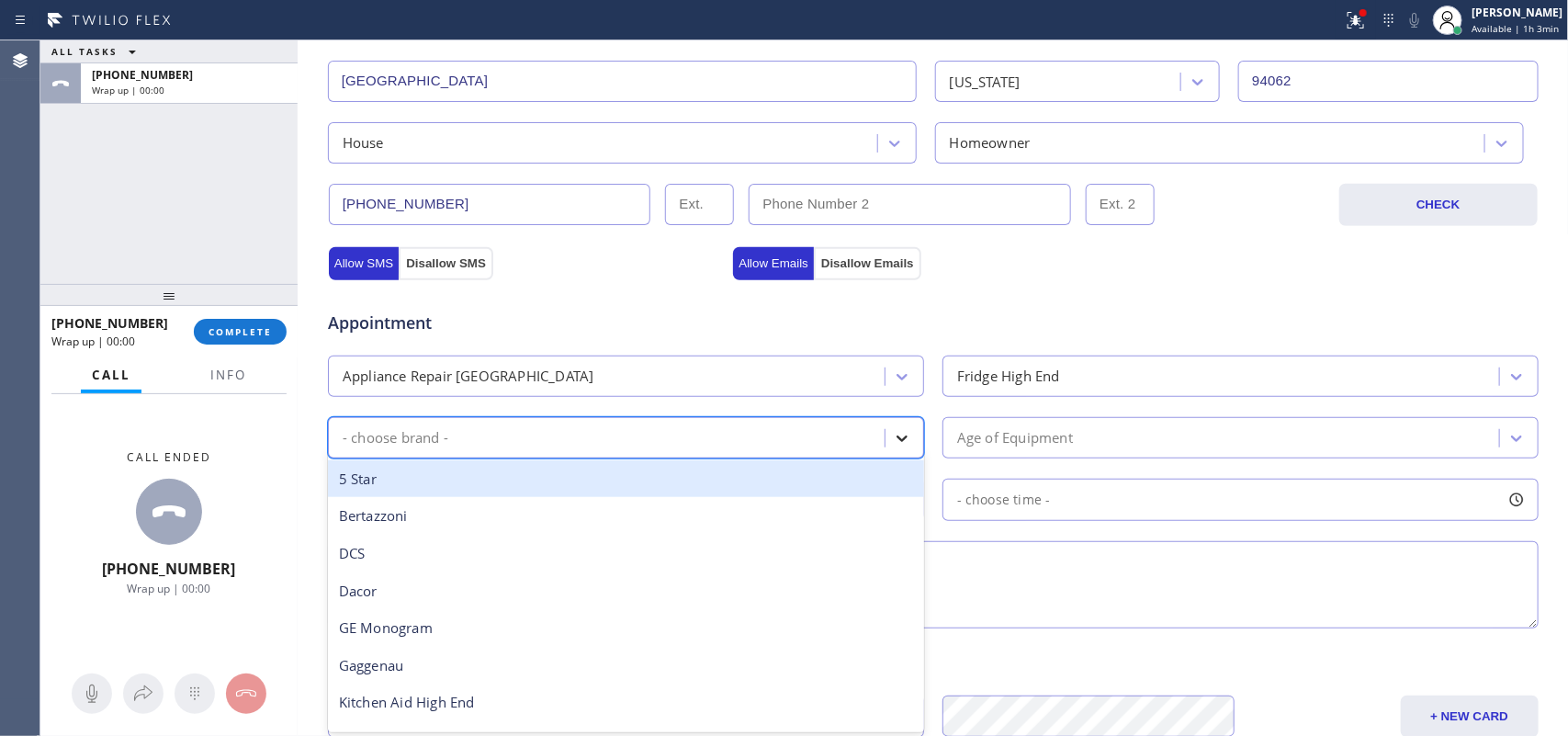
click at [897, 430] on div at bounding box center [902, 438] width 33 height 33
type input "th"
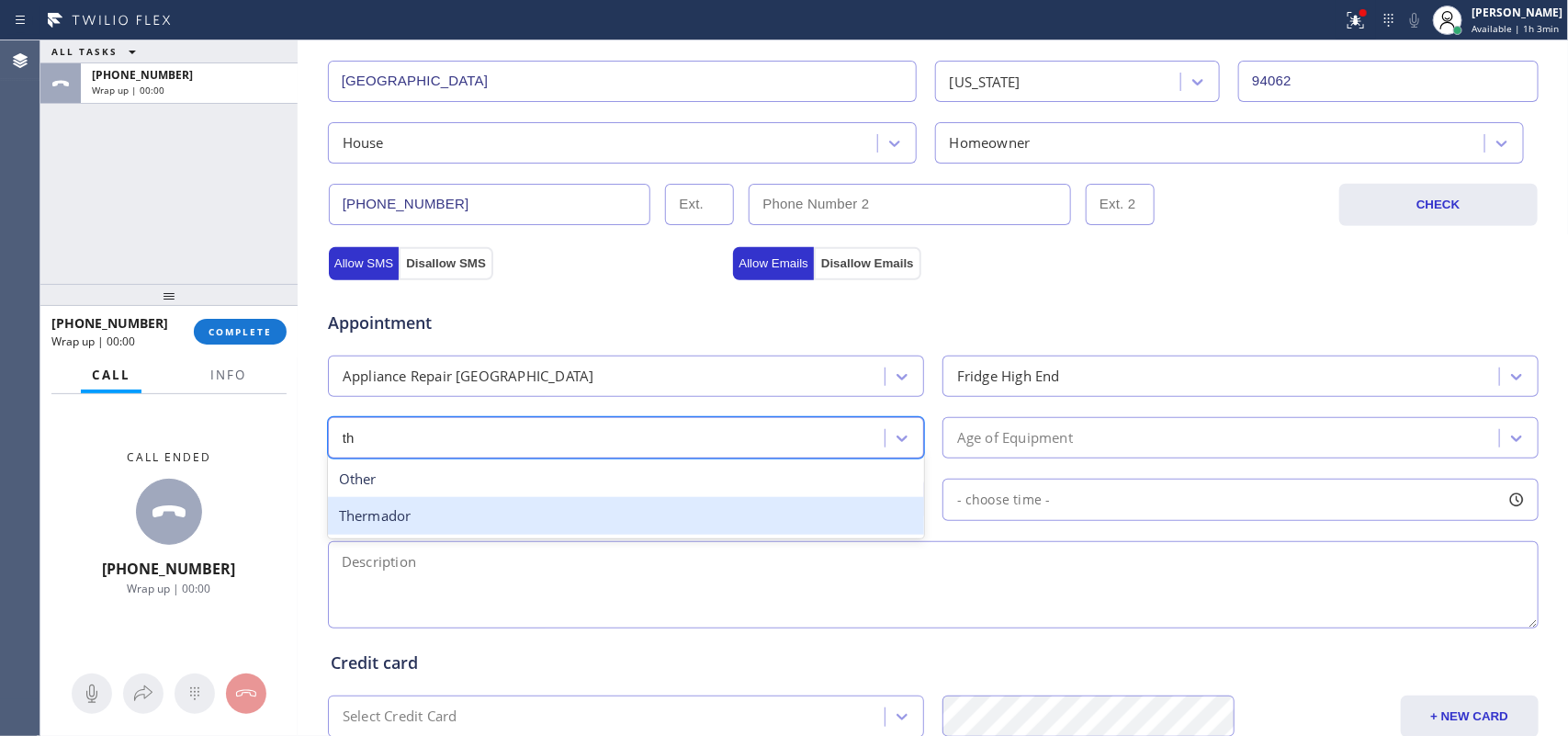
click at [575, 507] on div "Thermador" at bounding box center [626, 516] width 596 height 38
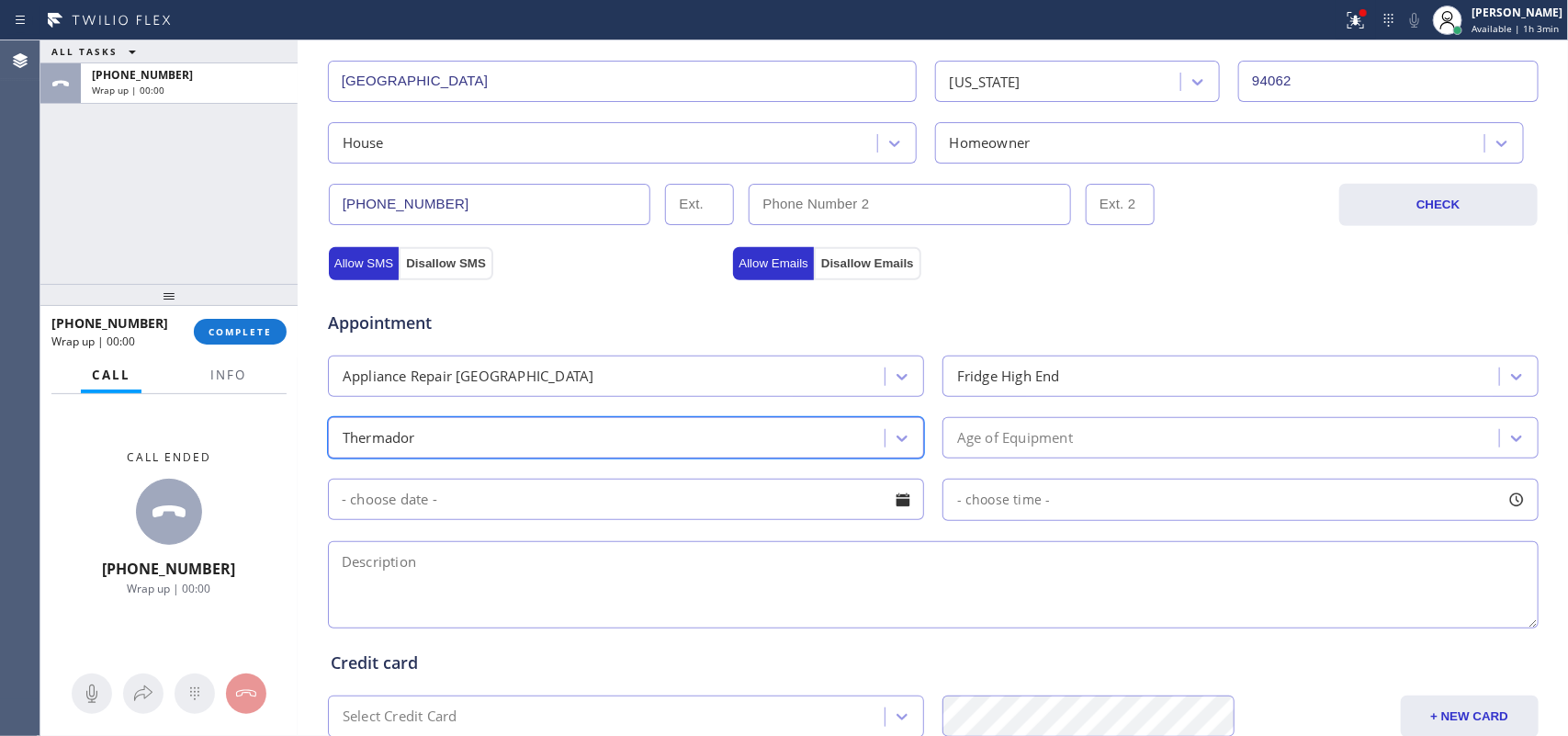
click at [1040, 430] on div "Age of Equipment" at bounding box center [1016, 438] width 116 height 21
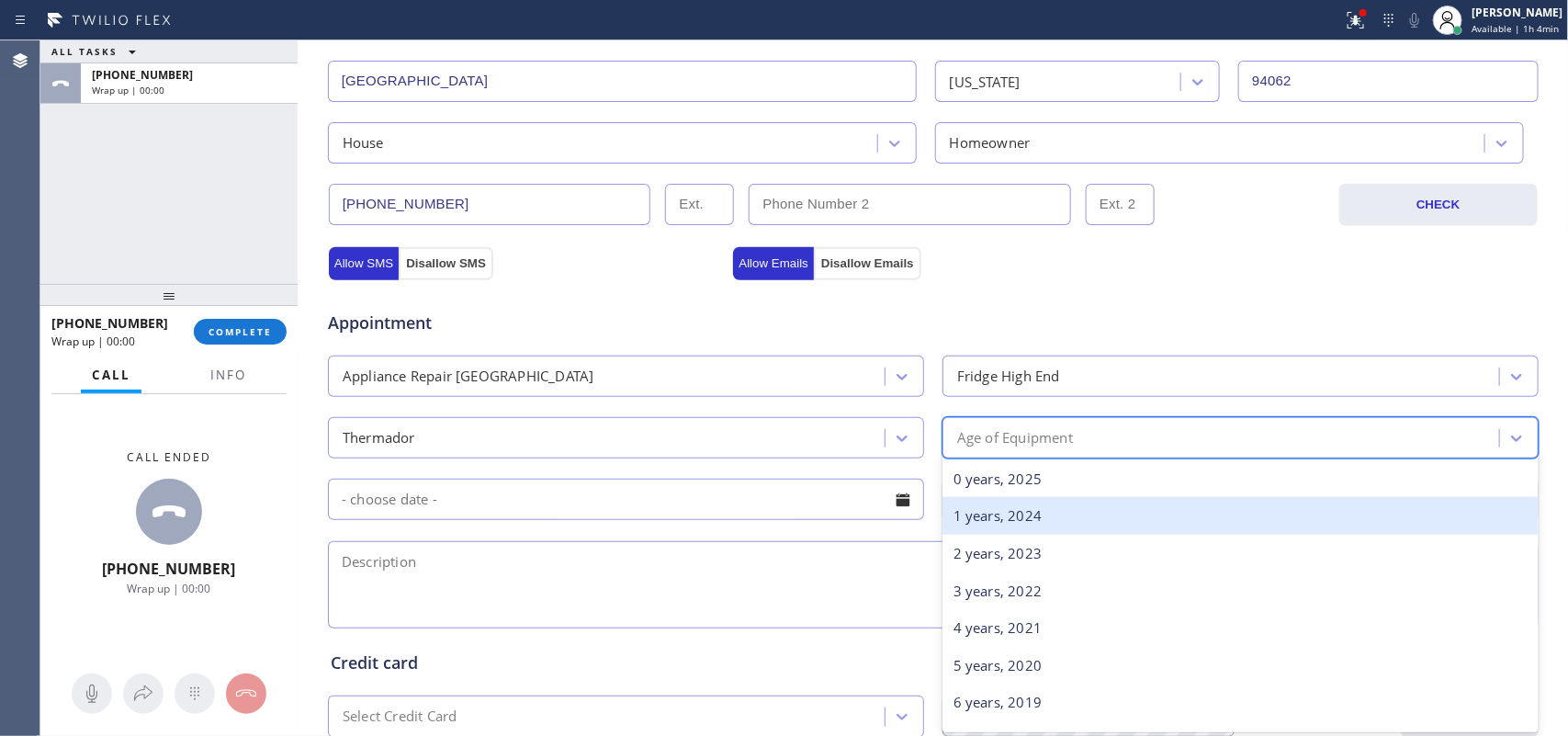
click at [1058, 508] on div "1 years, 2024" at bounding box center [1241, 516] width 596 height 38
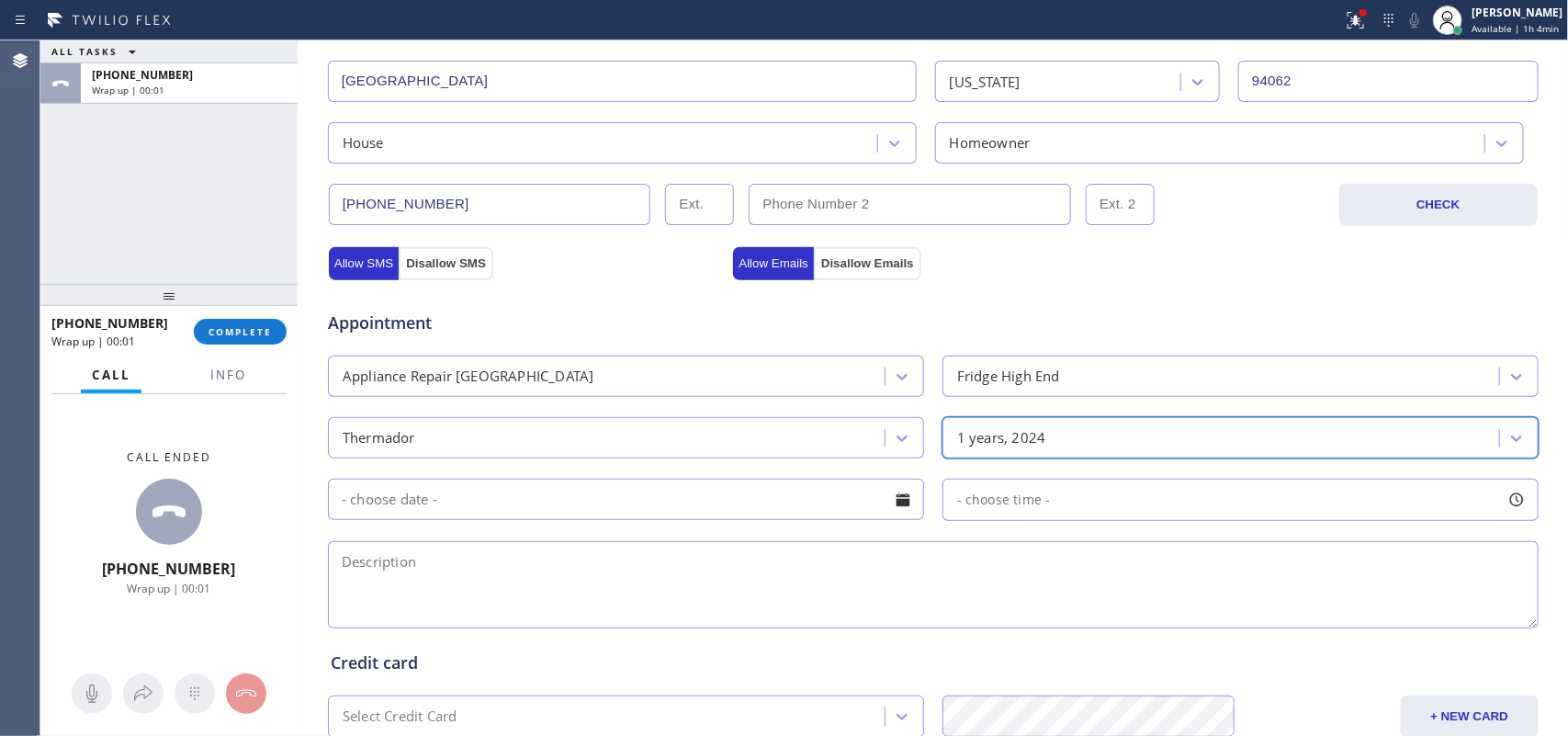
scroll to position [689, 0]
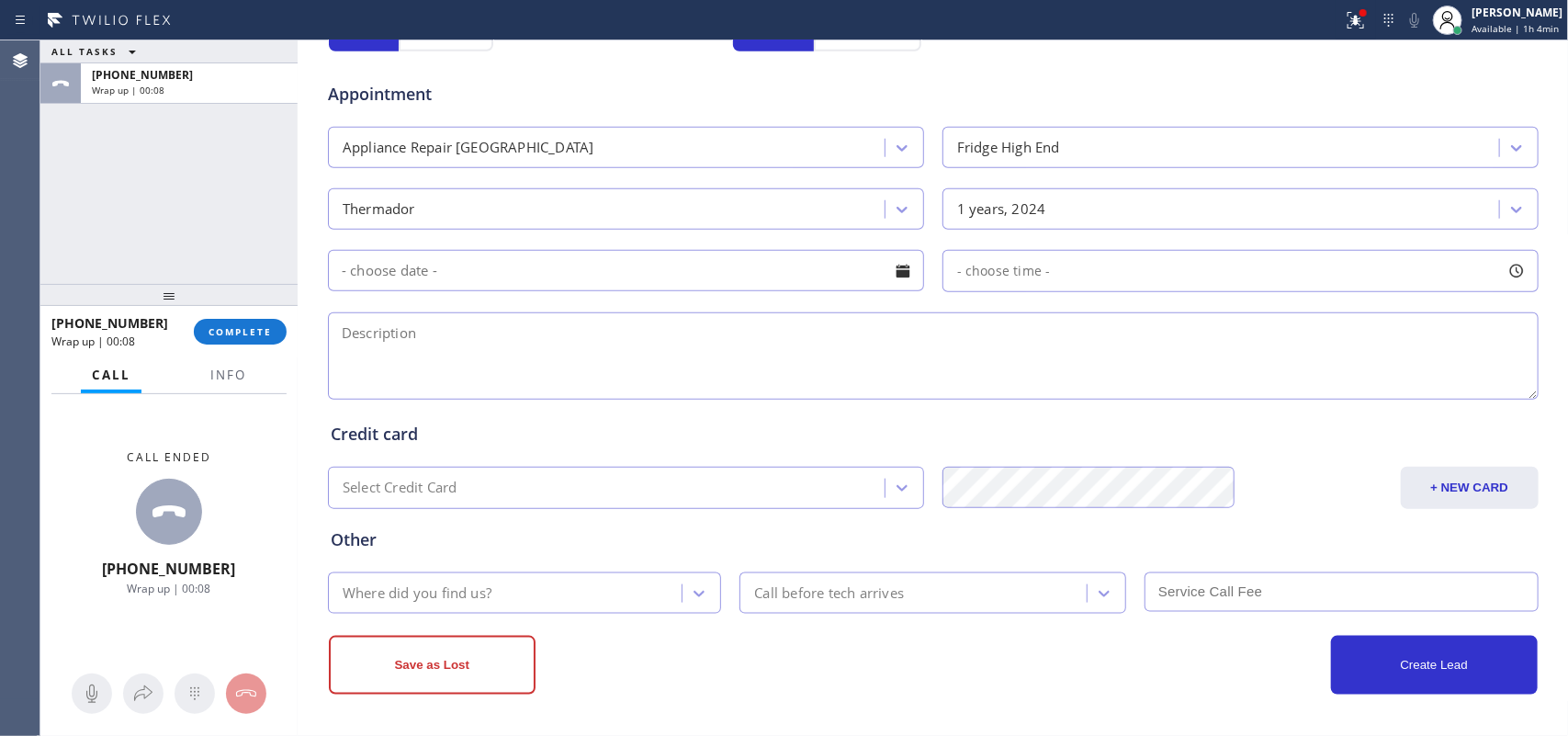
click at [347, 365] on textarea at bounding box center [934, 356] width 1211 height 88
paste textarea "Thermador Freezer / [DEMOGRAPHIC_DATA] under warranty/ stopped working/ [STREET…"
type textarea "Thermador Freezer / [DEMOGRAPHIC_DATA] under warranty/ stopped working/ [STREET…"
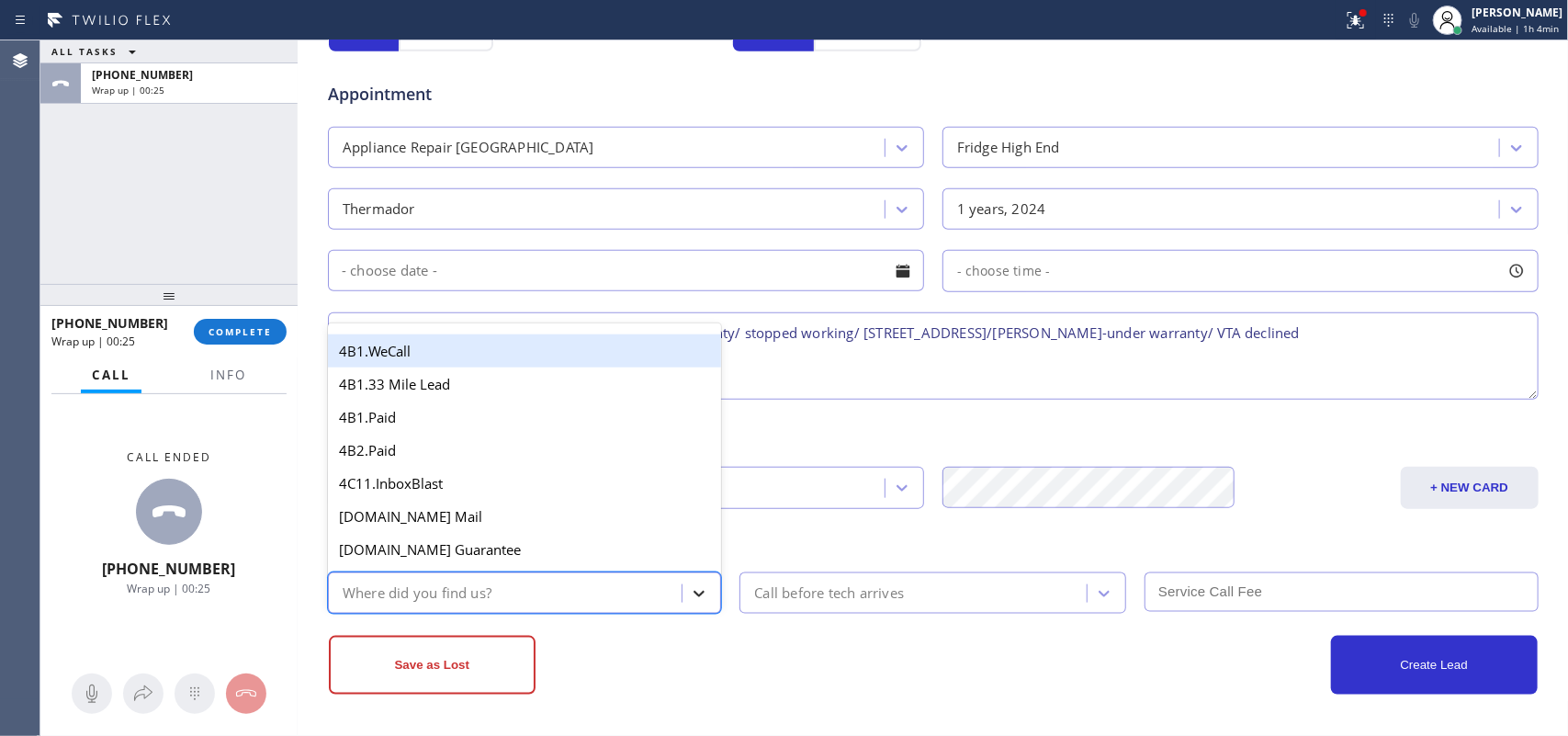
click at [683, 595] on div at bounding box center [699, 593] width 33 height 33
type input "g"
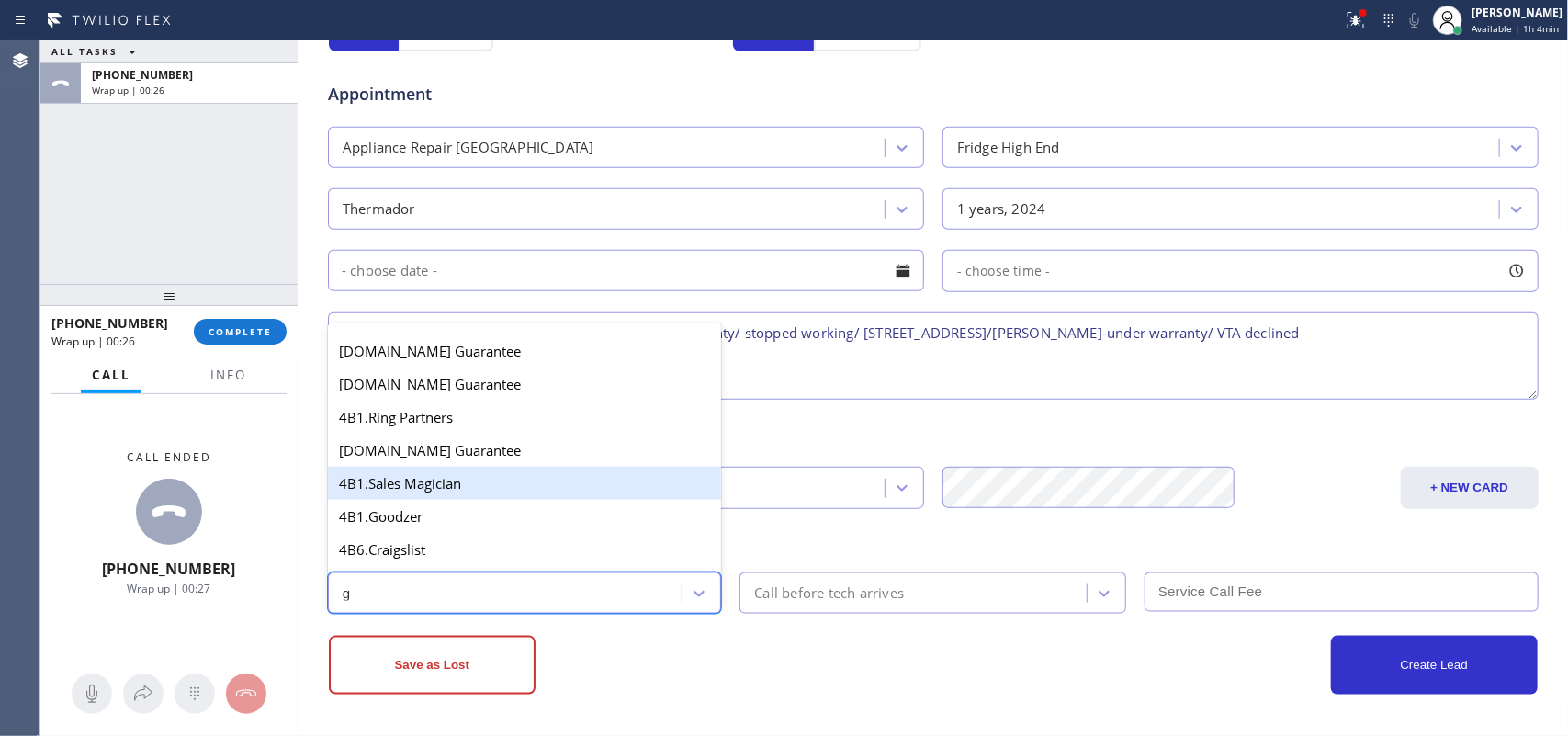
scroll to position [345, 0]
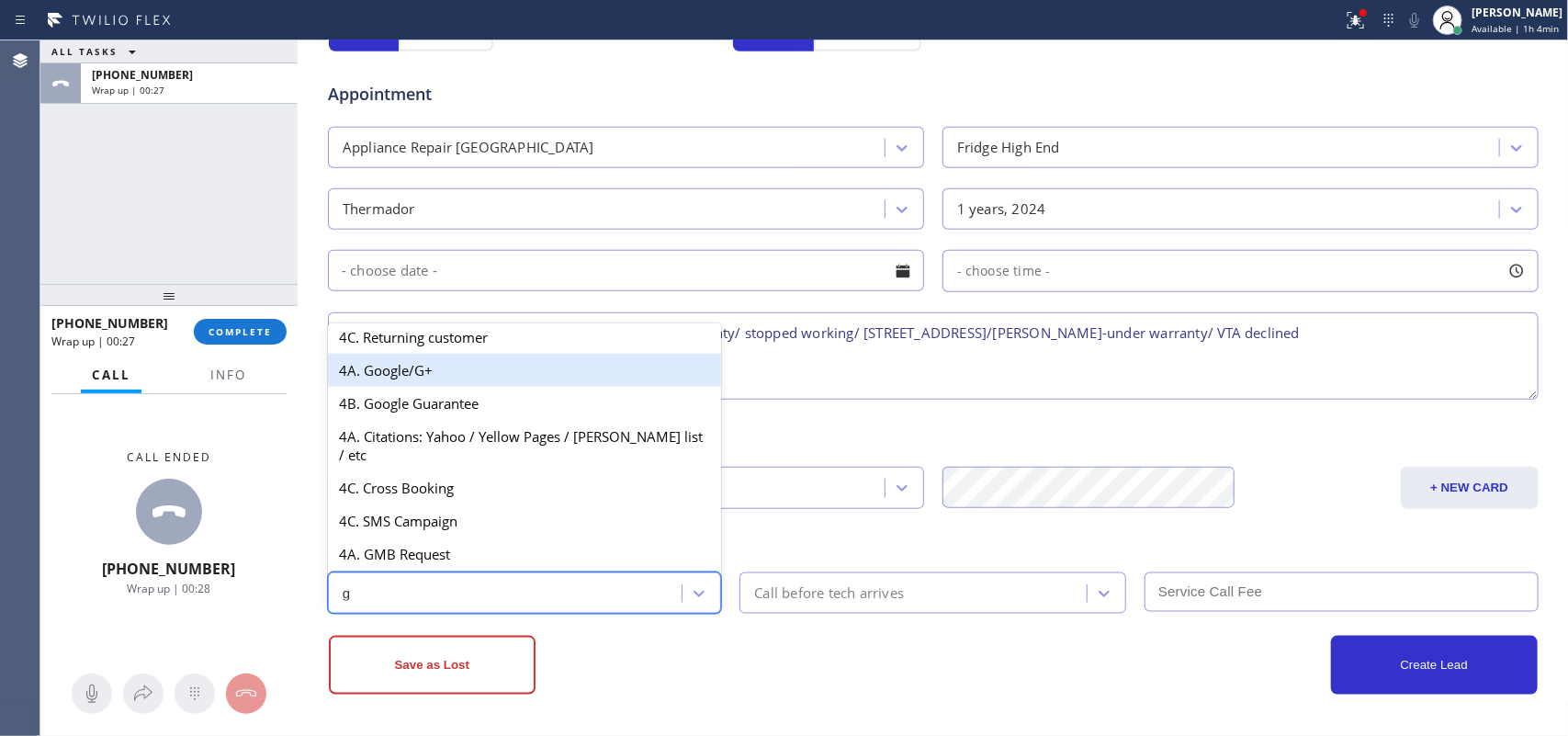
click at [487, 387] on div "4A. Google/G+" at bounding box center [526, 370] width 394 height 33
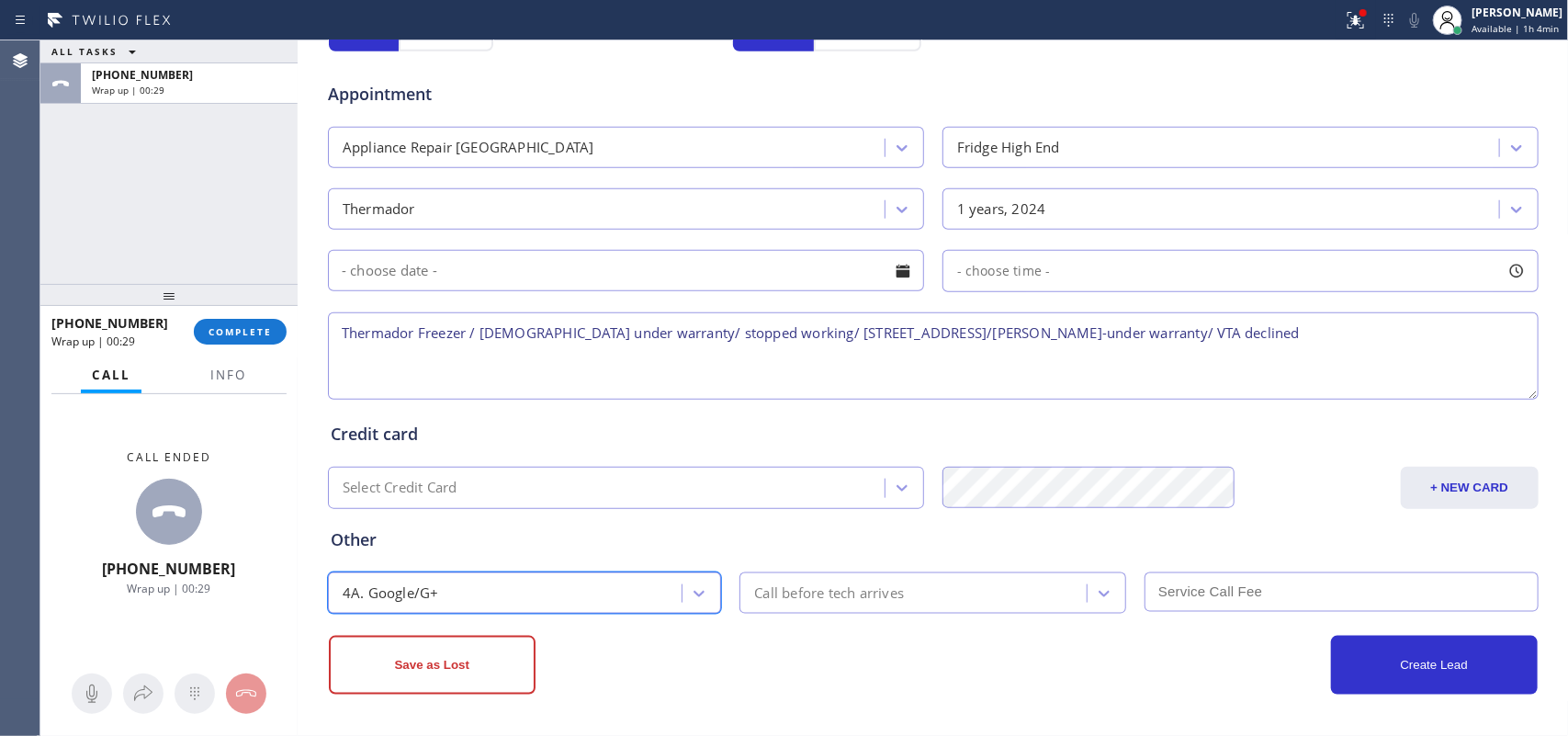
click at [802, 595] on div "Call before tech arrives" at bounding box center [828, 593] width 149 height 21
drag, startPoint x: 377, startPoint y: 336, endPoint x: 966, endPoint y: 386, distance: 591.1
click at [966, 386] on textarea "Thermador Freezer / [DEMOGRAPHIC_DATA] under warranty/ stopped working/ [STREET…" at bounding box center [934, 356] width 1211 height 88
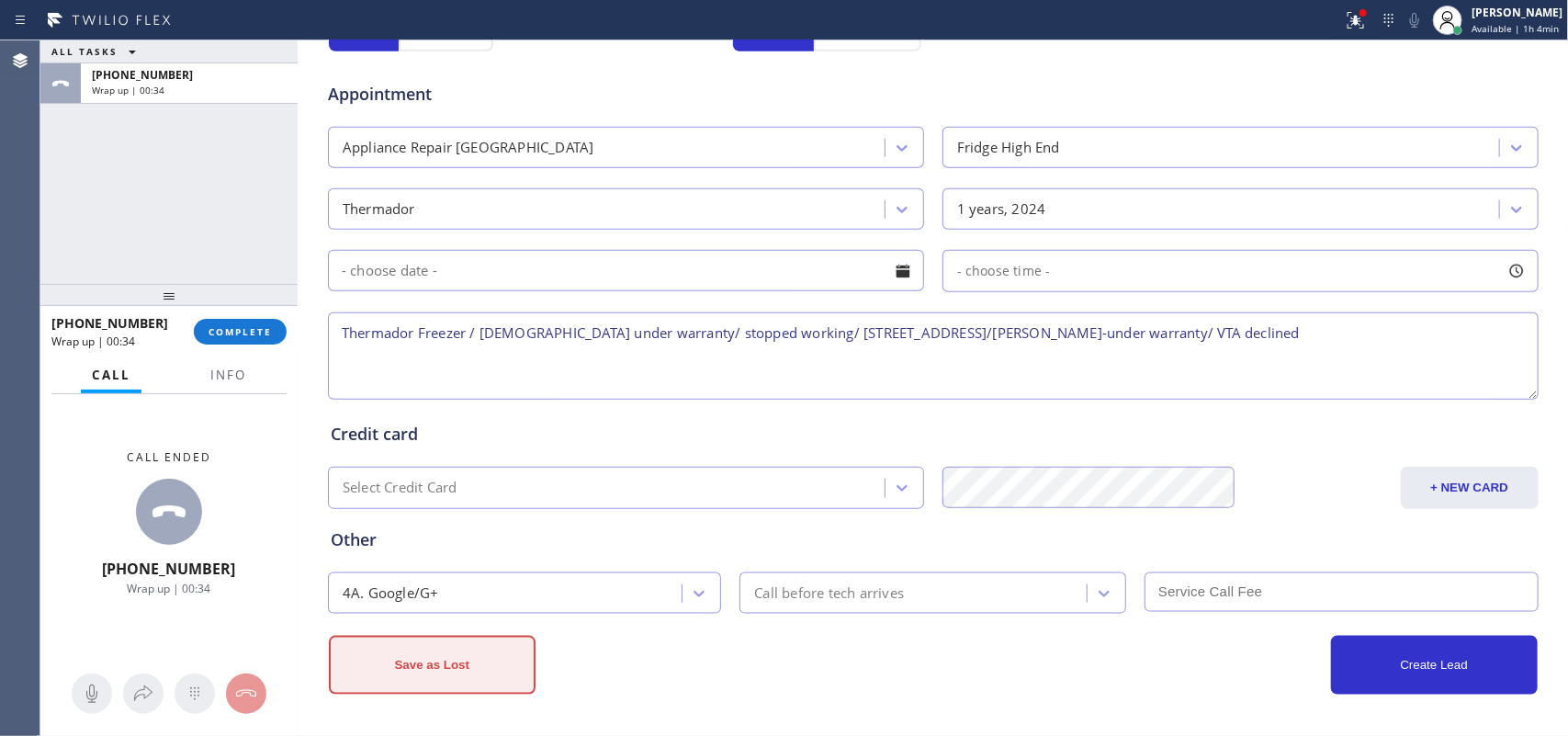
click at [444, 676] on button "Save as Lost" at bounding box center [432, 666] width 207 height 59
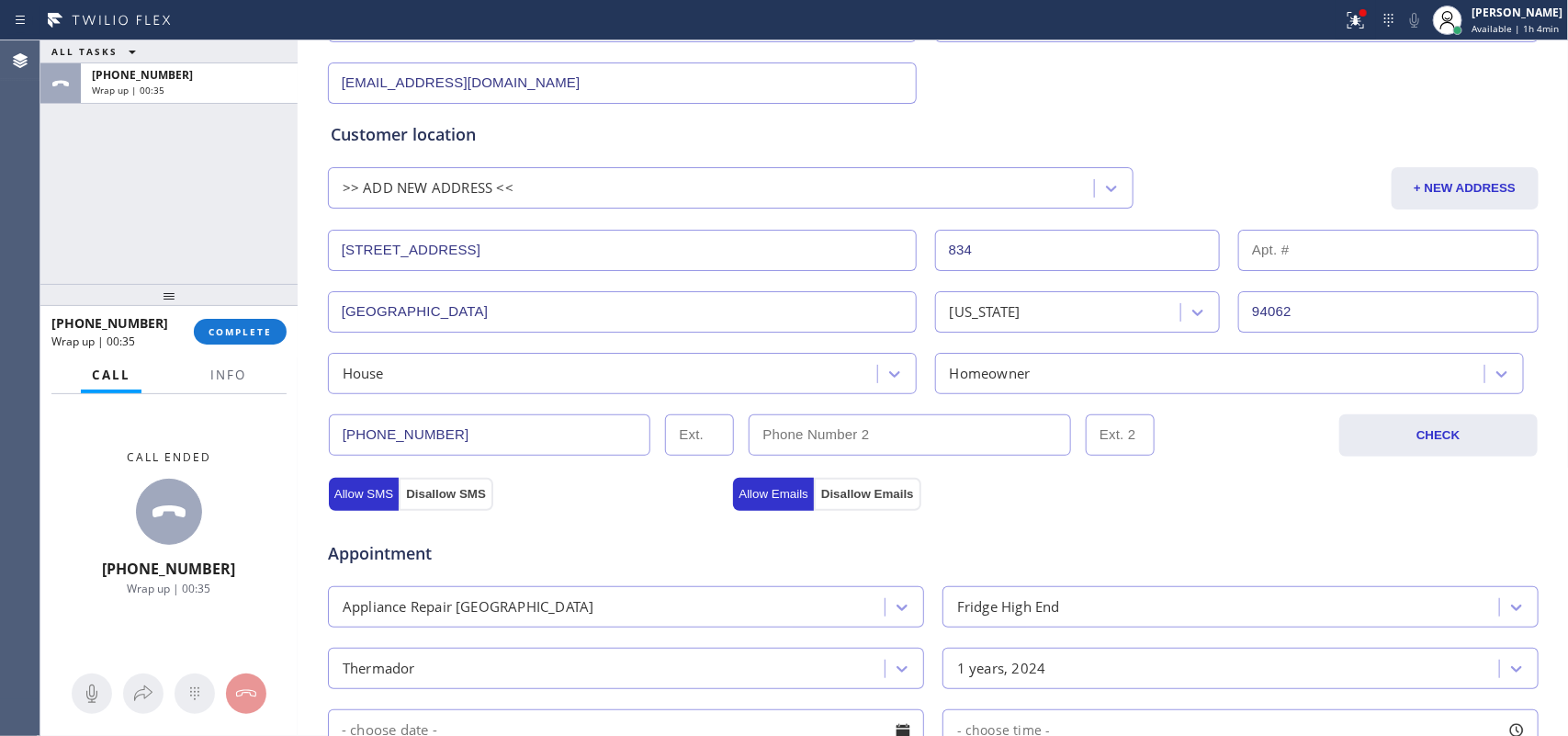
scroll to position [176, 0]
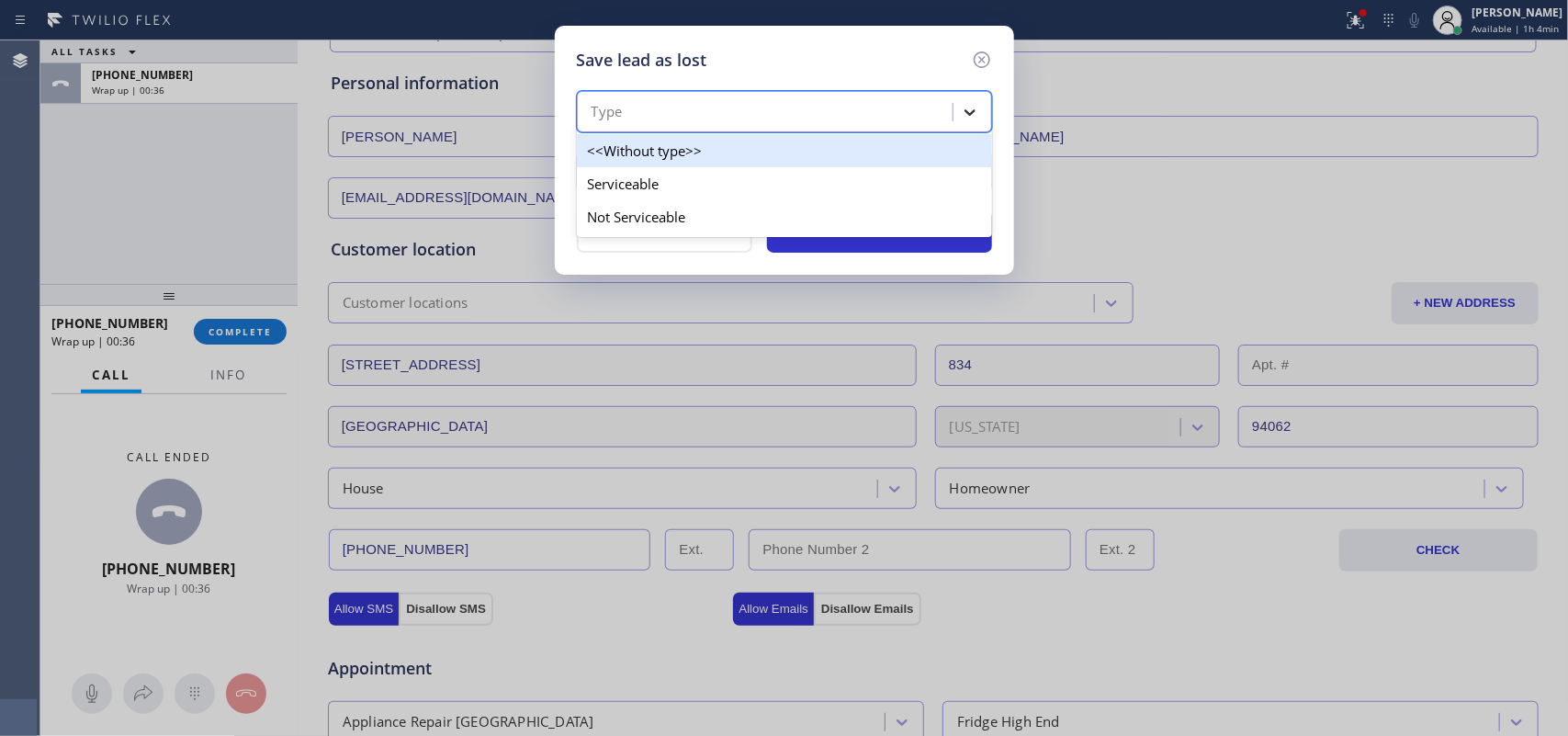
click at [965, 113] on icon at bounding box center [969, 111] width 18 height 18
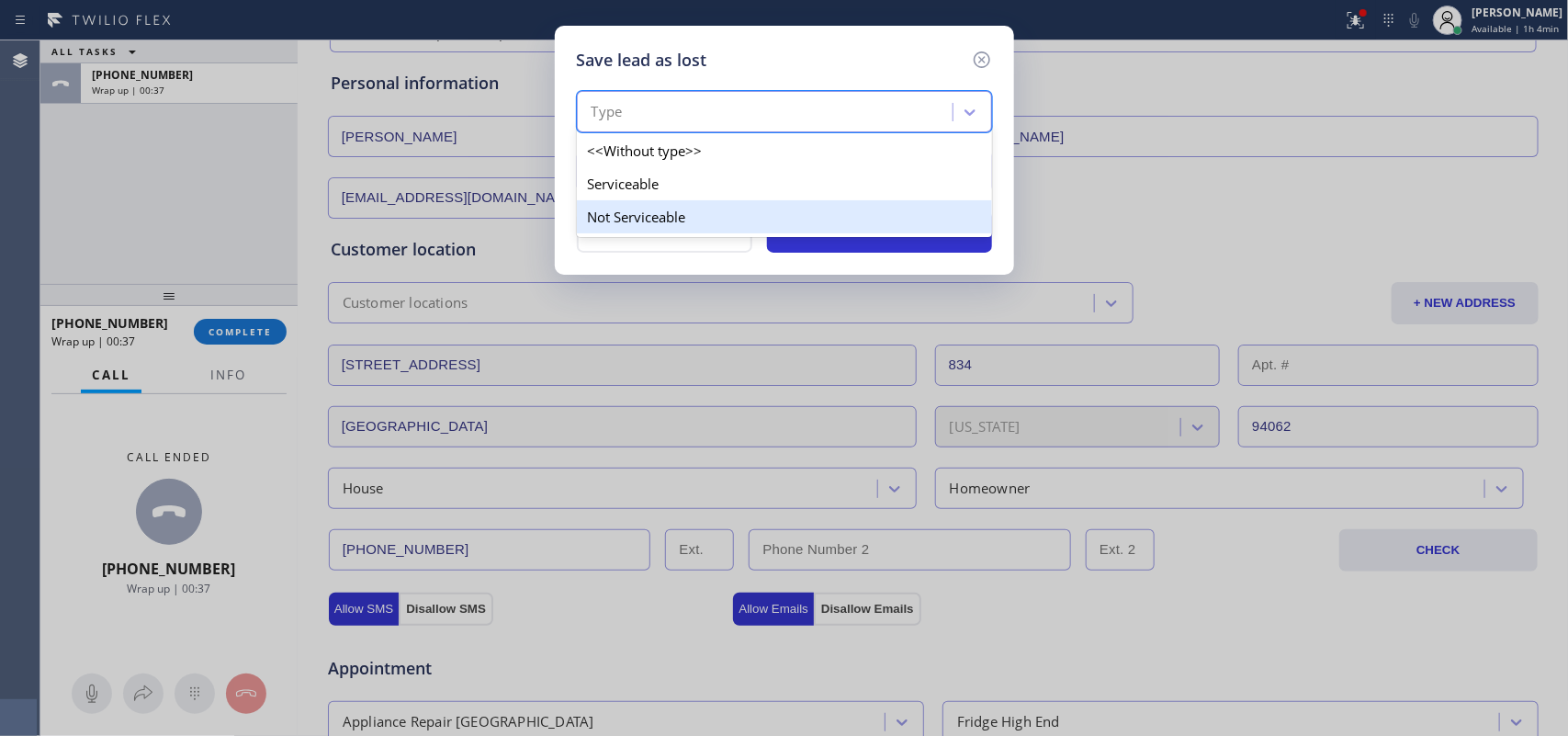
click at [857, 217] on div "Not Serviceable" at bounding box center [784, 216] width 415 height 33
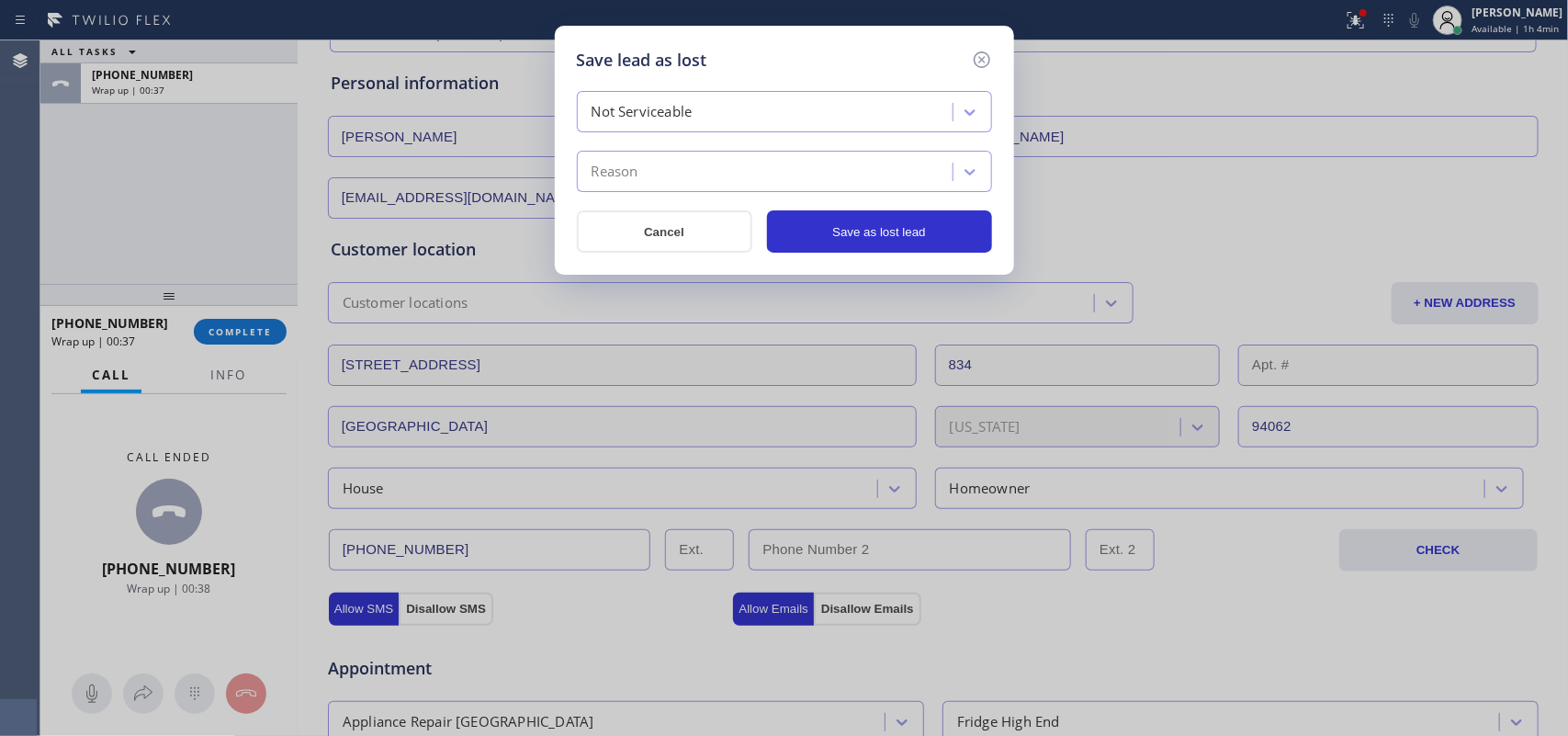
click at [862, 170] on div "Reason" at bounding box center [767, 172] width 370 height 32
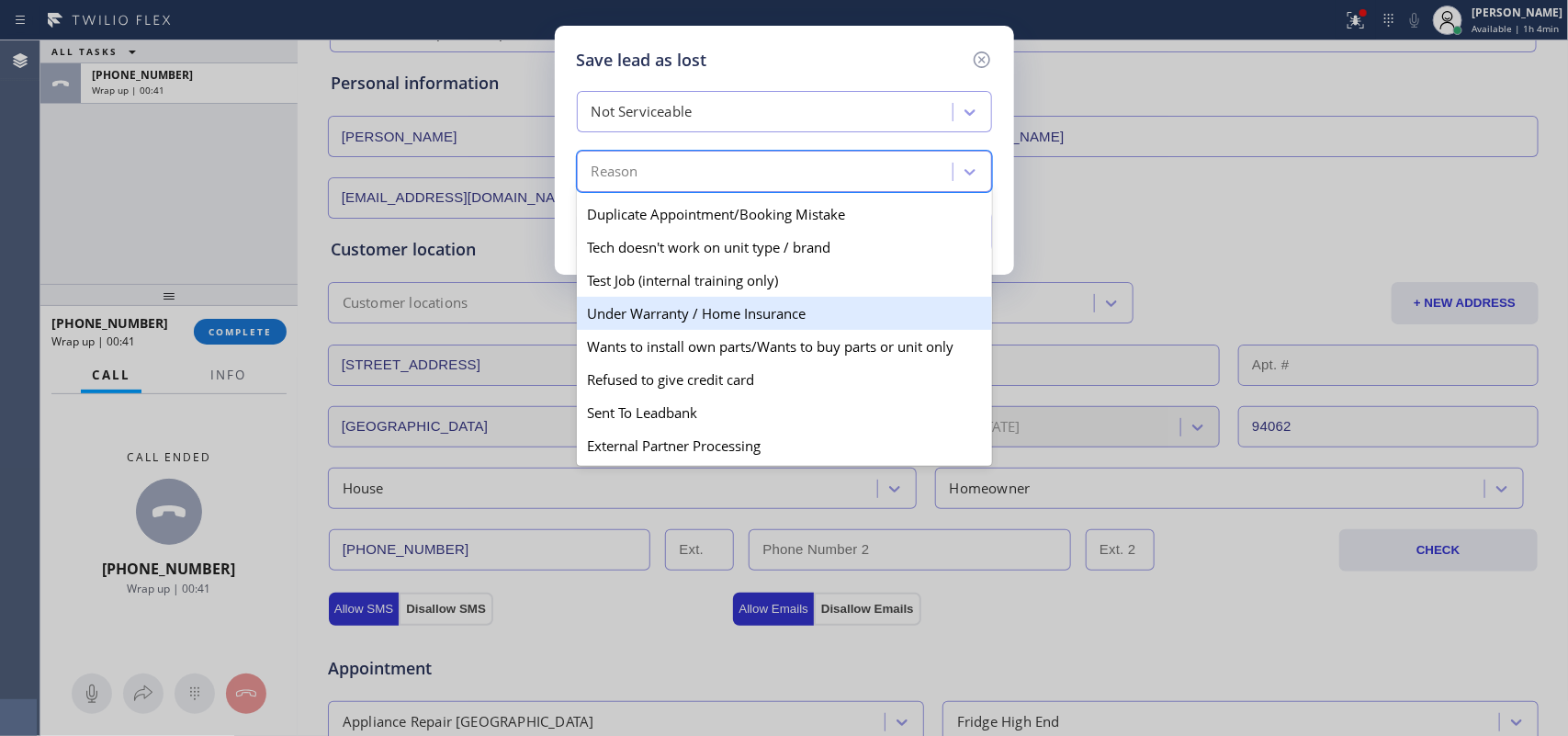
click at [765, 304] on div "Under Warranty / Home Insurance" at bounding box center [784, 313] width 415 height 33
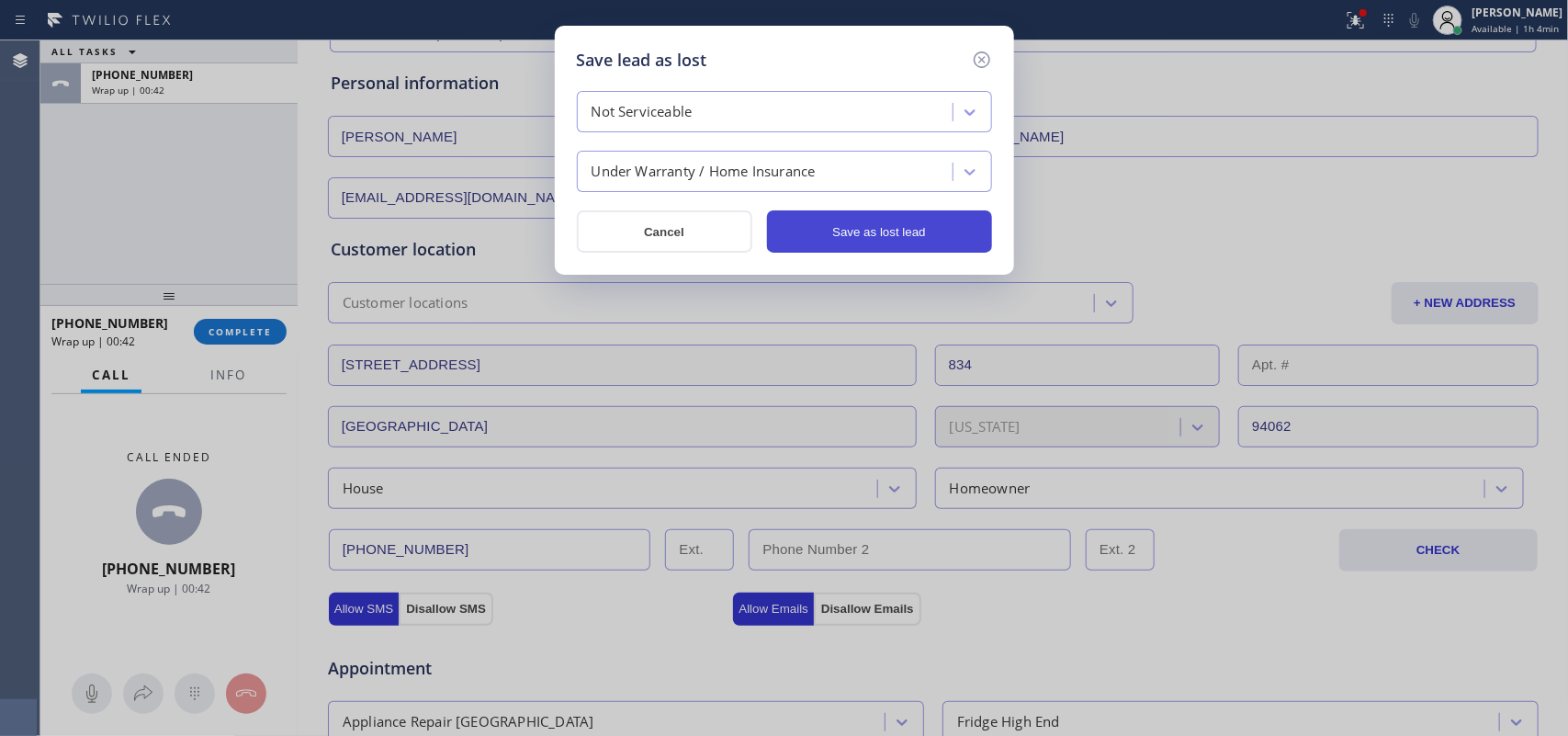
click at [884, 231] on button "Save as lost lead" at bounding box center [880, 231] width 225 height 42
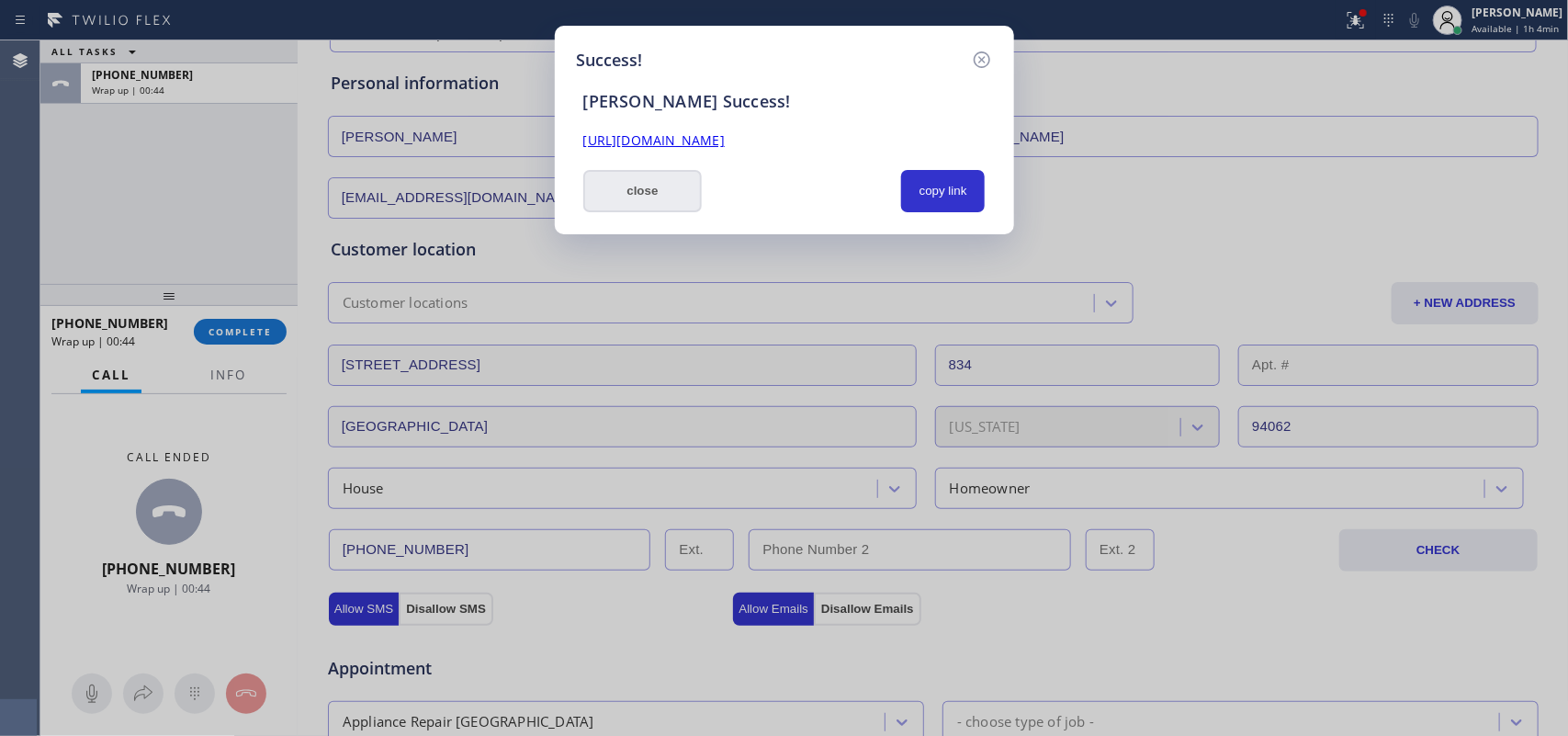
click at [678, 196] on button "close" at bounding box center [643, 191] width 119 height 42
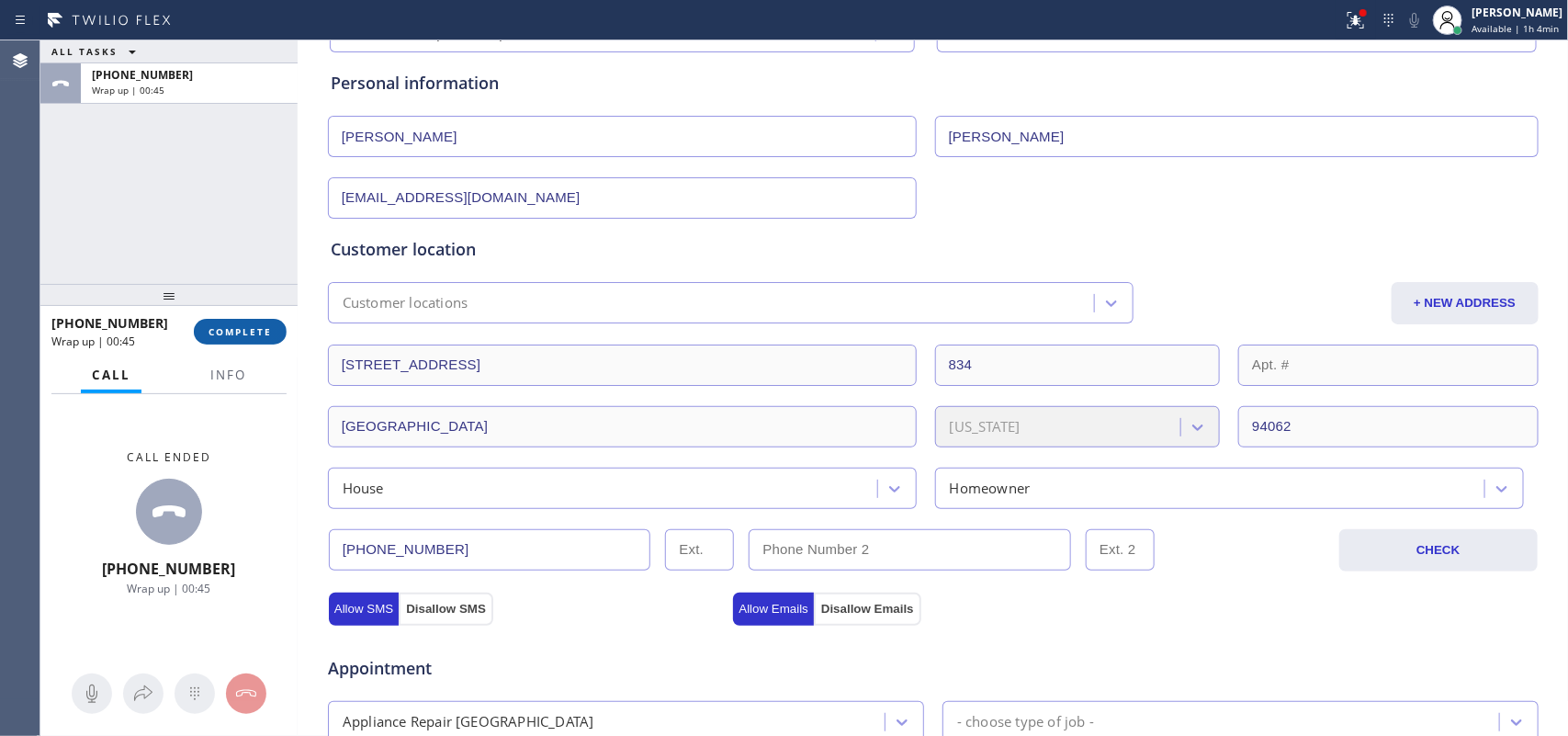
click at [245, 322] on button "COMPLETE" at bounding box center [240, 331] width 92 height 26
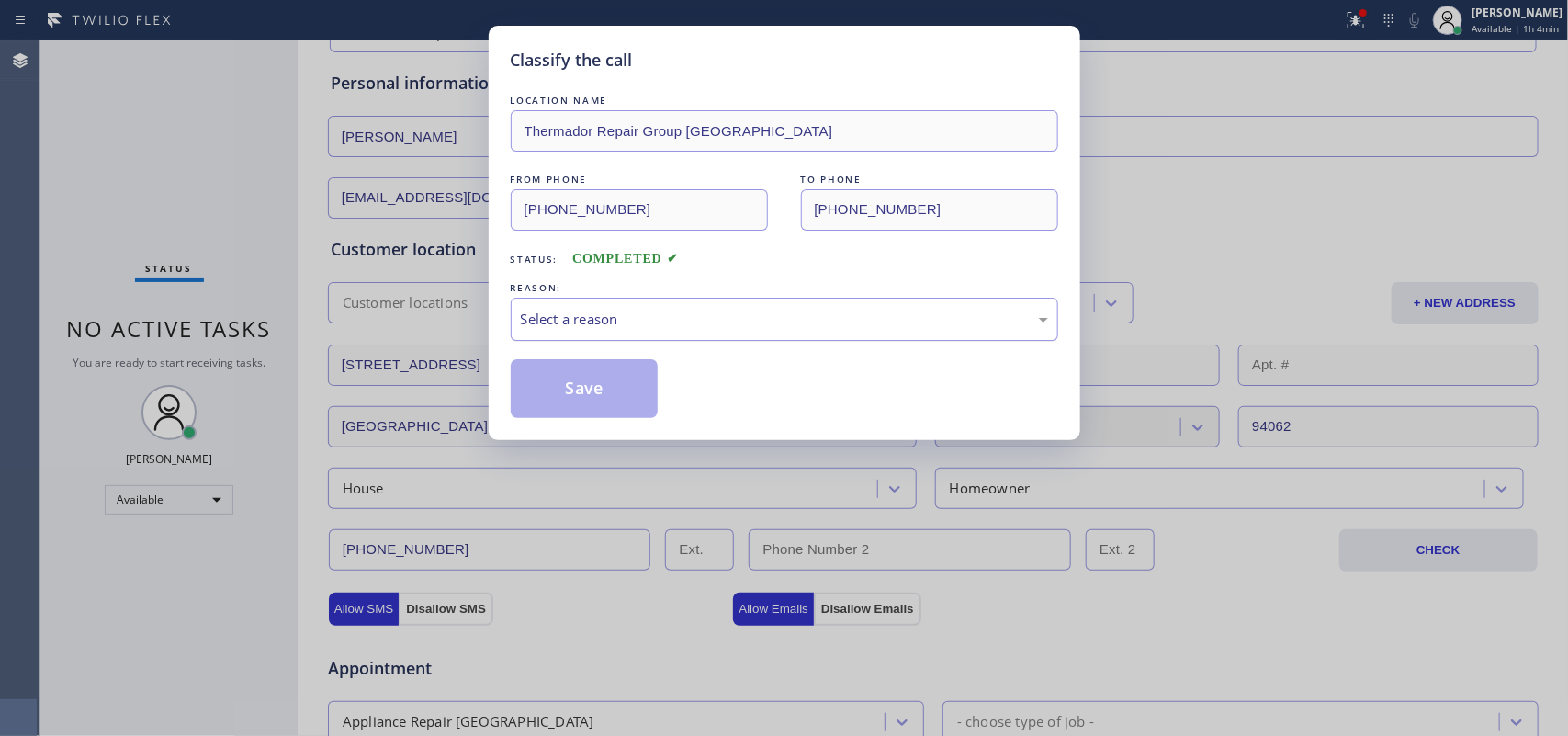
click at [663, 319] on div "Select a reason" at bounding box center [784, 319] width 527 height 21
drag, startPoint x: 681, startPoint y: 384, endPoint x: 620, endPoint y: 387, distance: 61.1
click at [589, 388] on button "Save" at bounding box center [585, 388] width 148 height 59
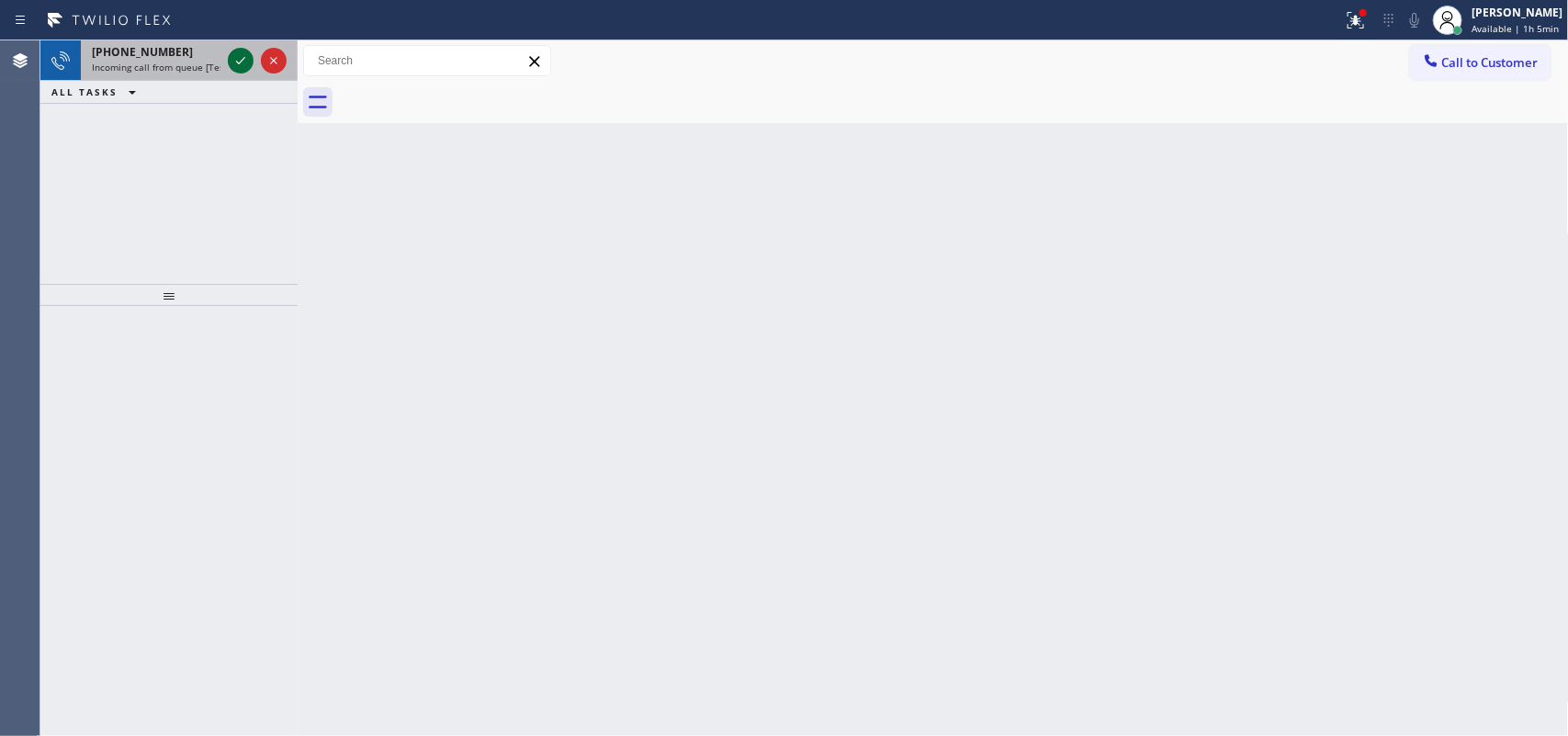
click at [239, 63] on icon at bounding box center [241, 61] width 10 height 8
click at [242, 62] on icon at bounding box center [240, 60] width 22 height 22
click at [232, 47] on div at bounding box center [256, 60] width 66 height 40
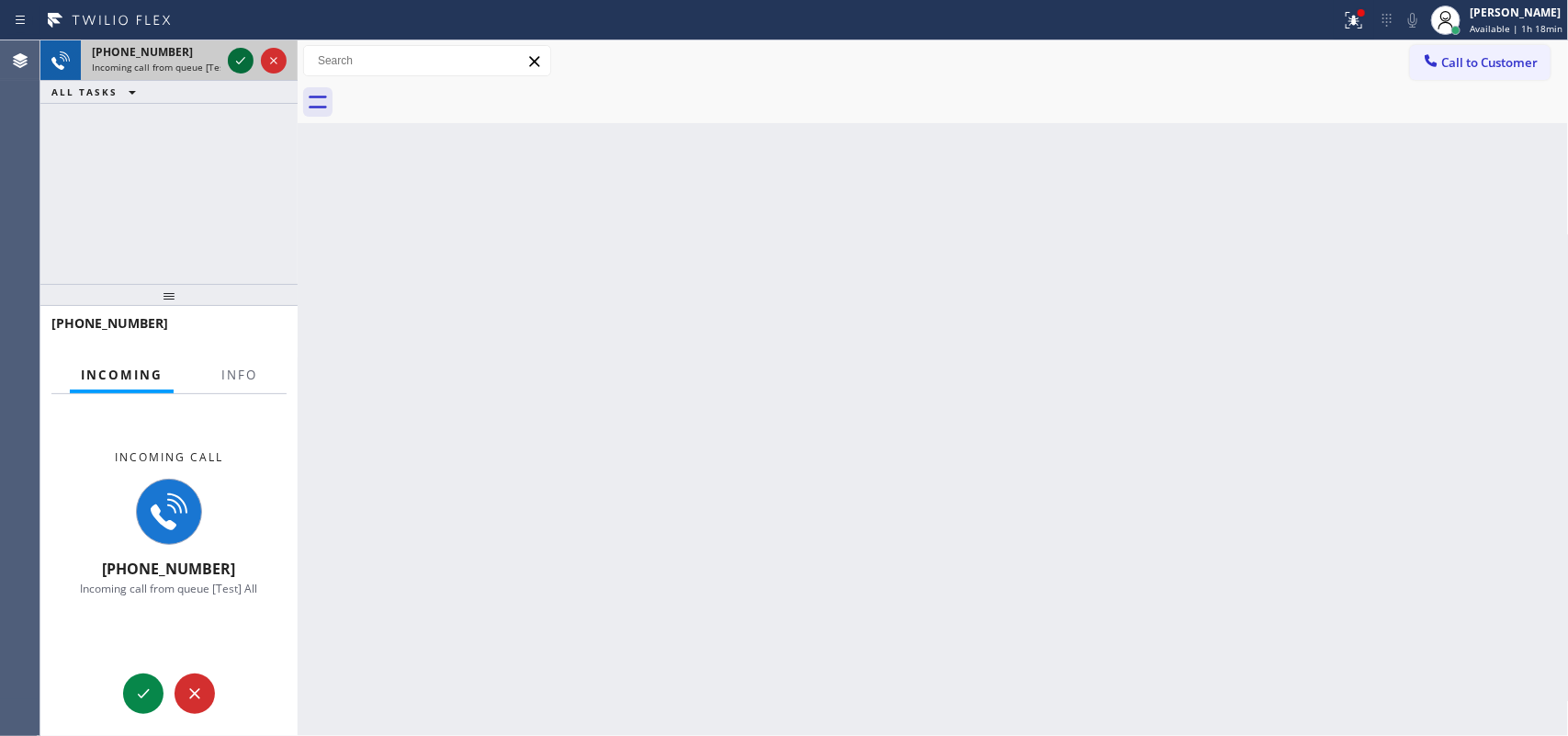
click at [242, 58] on icon at bounding box center [240, 60] width 22 height 22
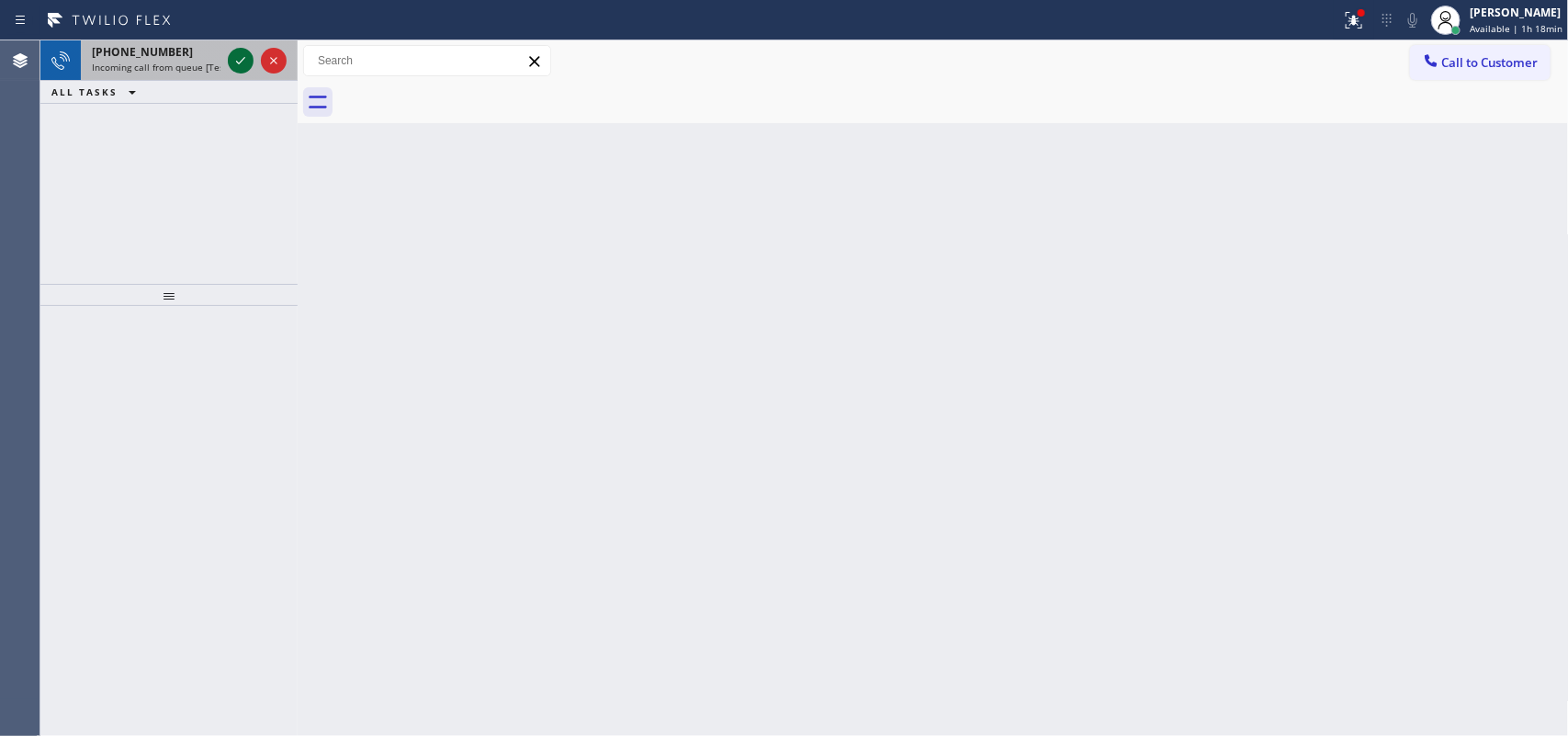
click at [232, 60] on icon at bounding box center [240, 60] width 22 height 22
click at [240, 57] on icon at bounding box center [240, 60] width 22 height 22
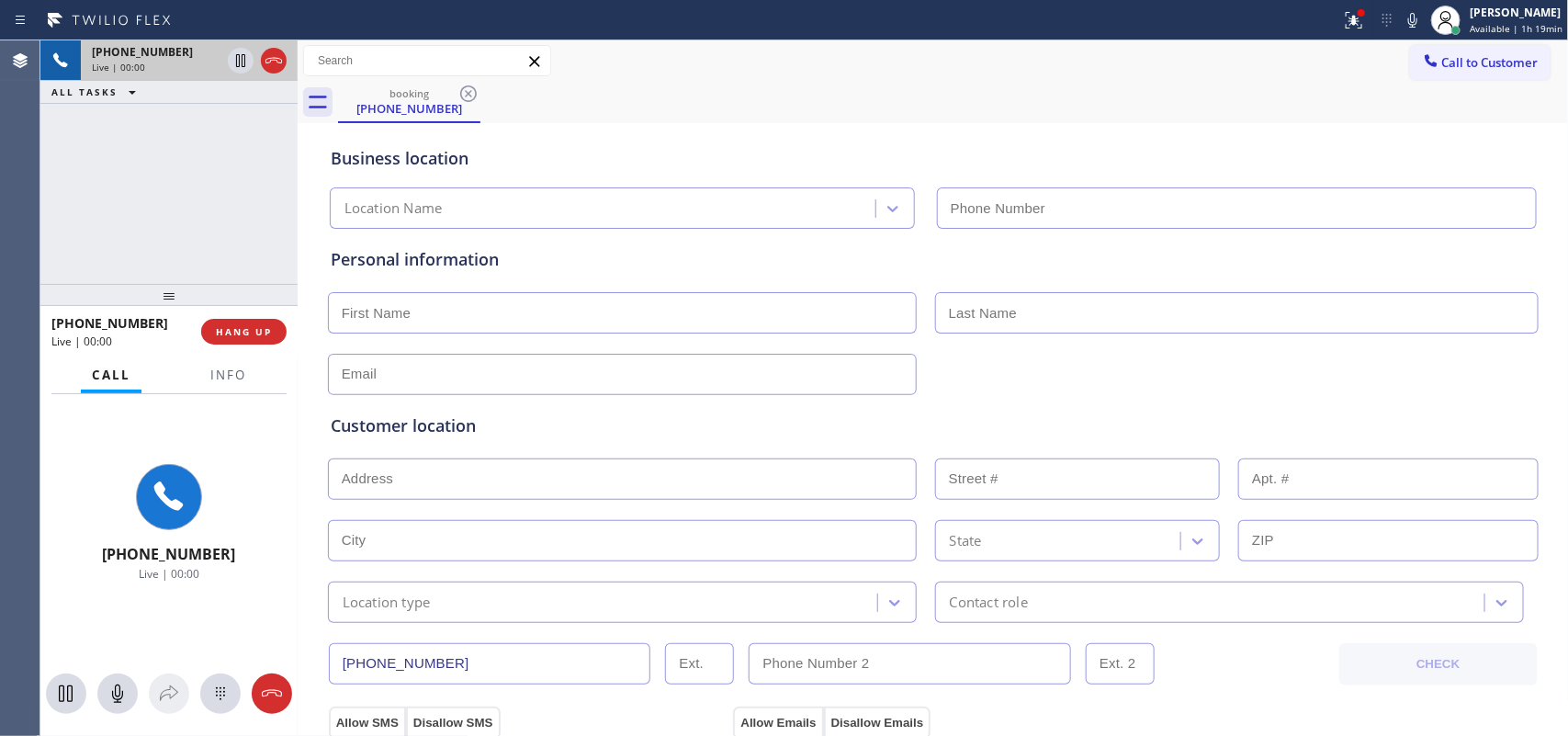
type input "[PHONE_NUMBER]"
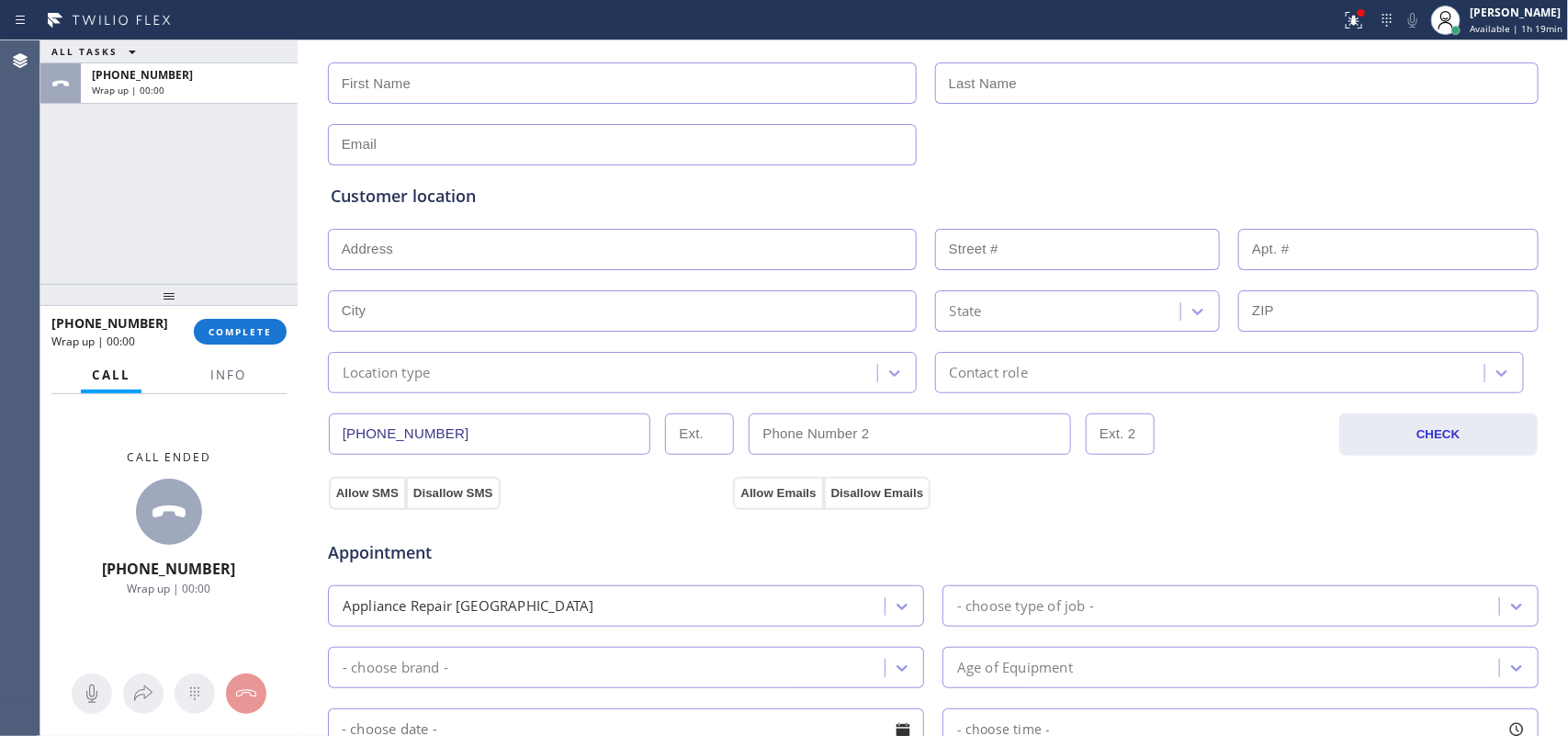
scroll to position [691, 0]
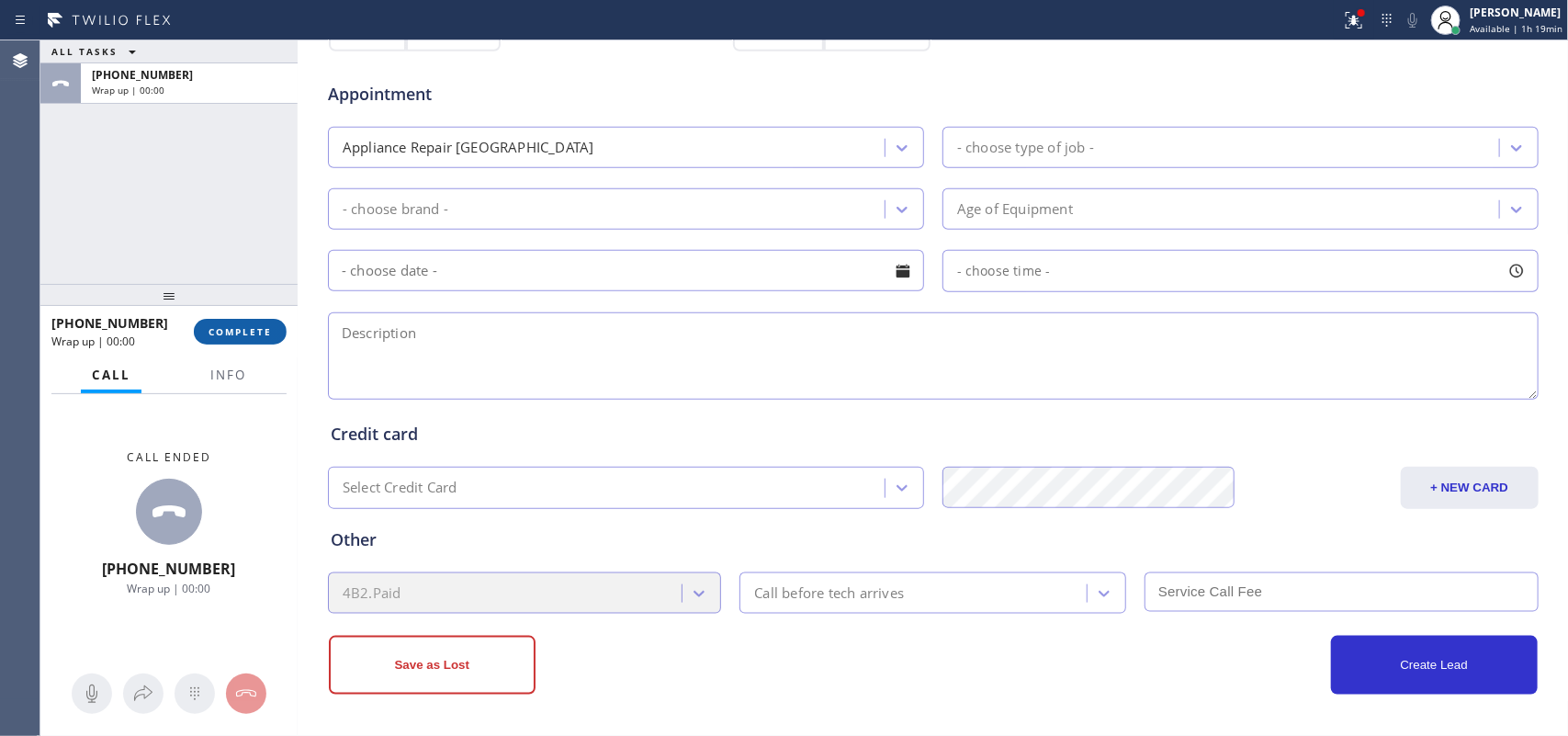
click at [254, 328] on span "COMPLETE" at bounding box center [240, 332] width 64 height 13
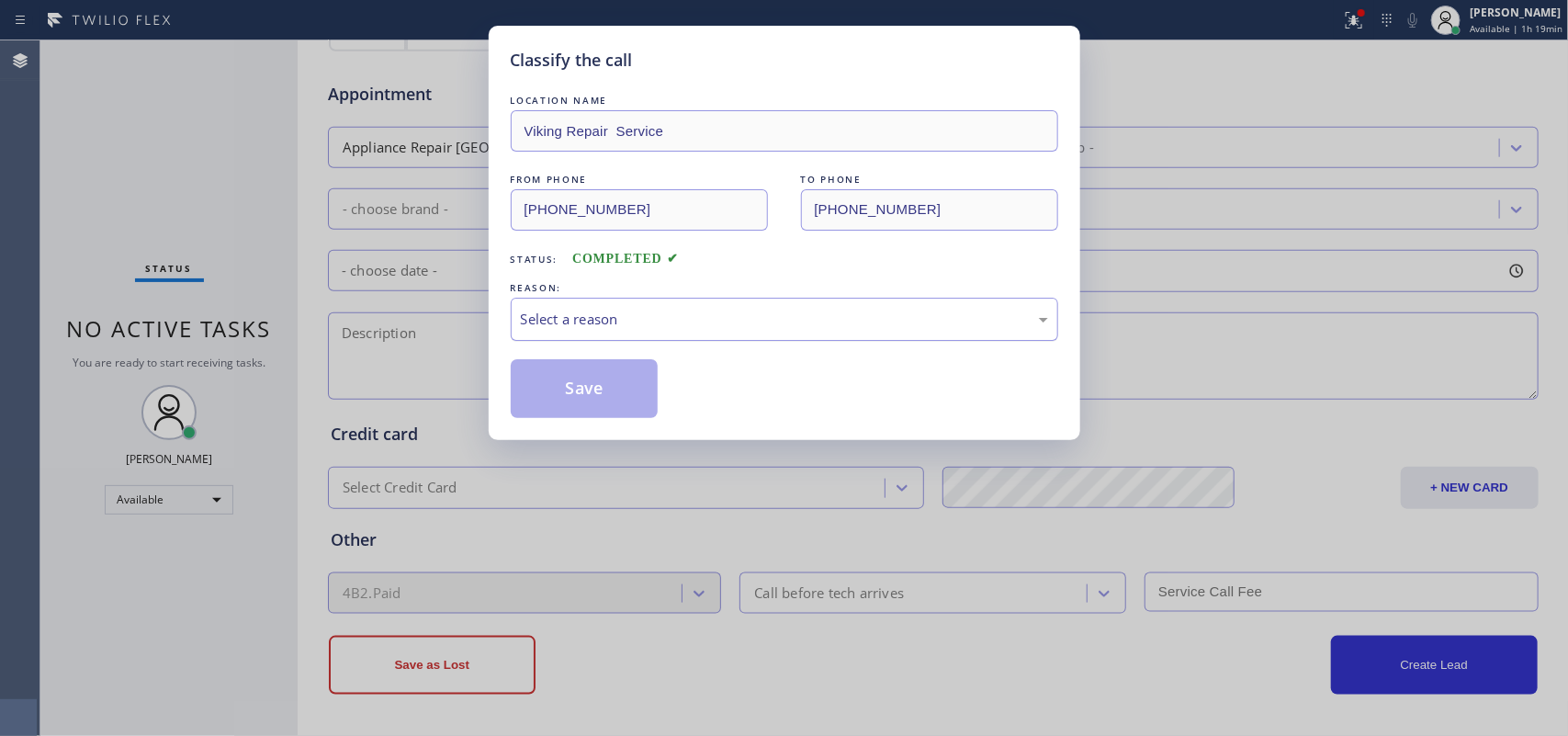
click at [579, 313] on div "Select a reason" at bounding box center [784, 319] width 527 height 21
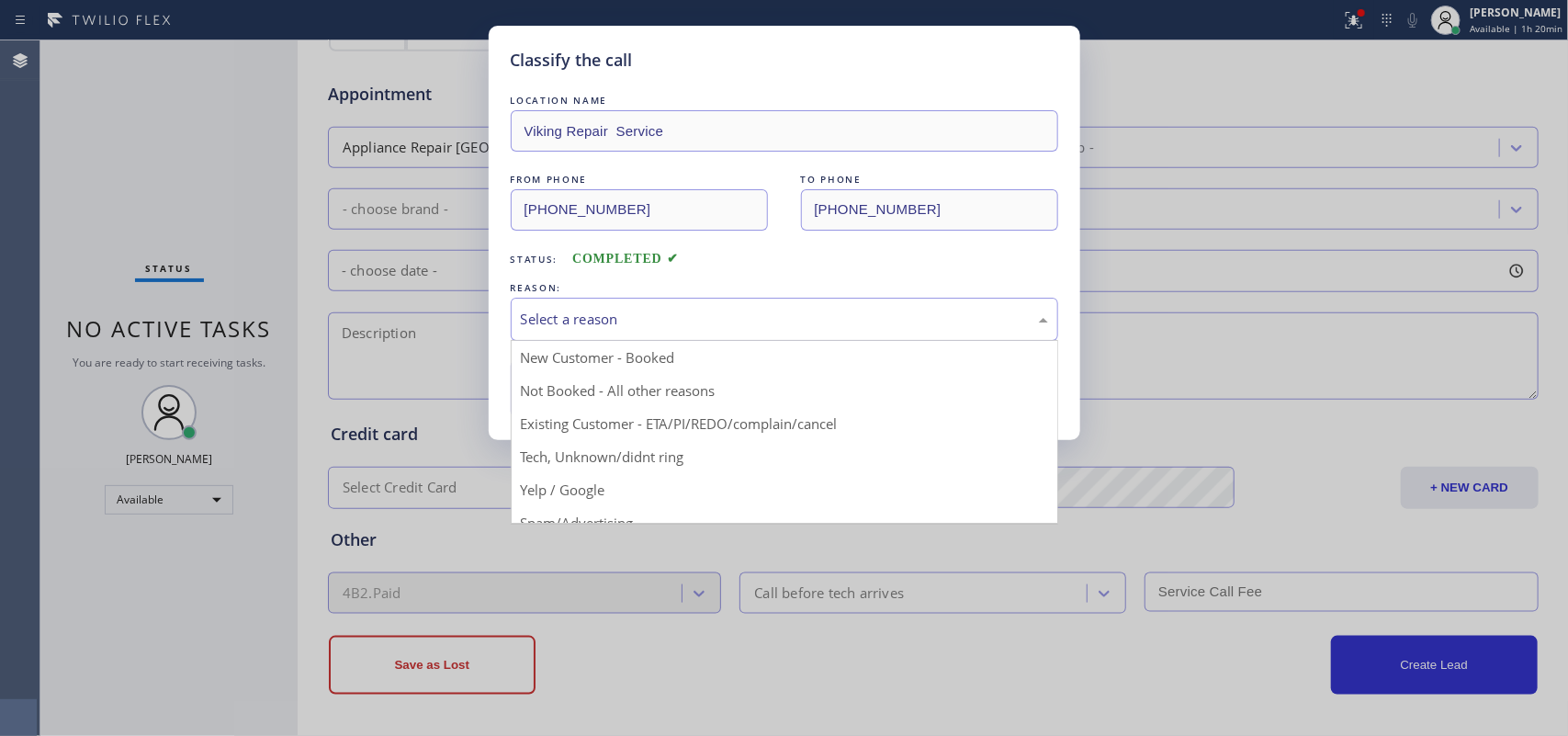
click at [502, 56] on div "Classify the call LOCATION NAME Viking Repair Service FROM PHONE [PHONE_NUMBER]…" at bounding box center [784, 232] width 592 height 414
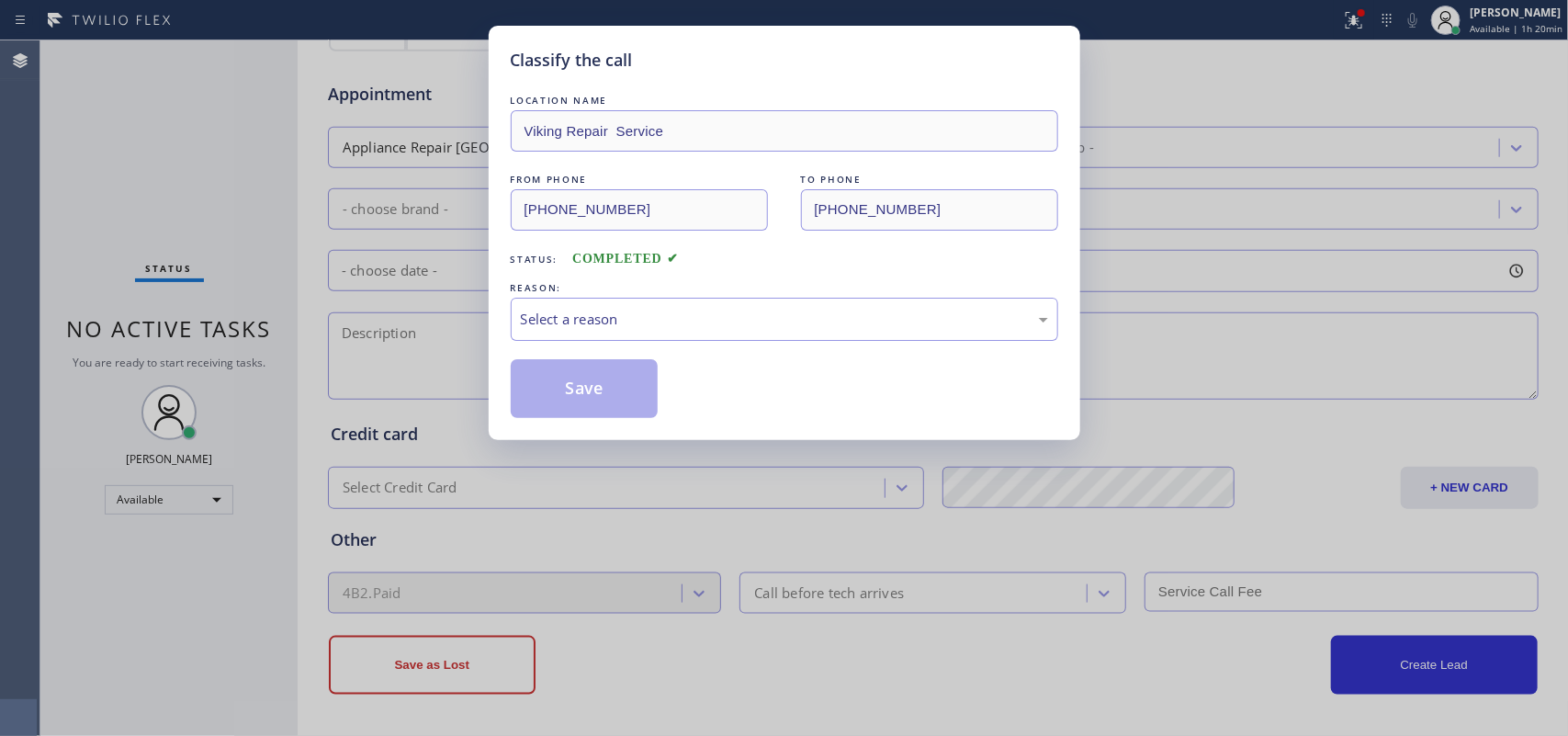
click at [738, 193] on div "FROM PHONE [PHONE_NUMBER] TO PHONE [PHONE_NUMBER]" at bounding box center [784, 201] width 547 height 61
click at [193, 134] on div "Classify the call LOCATION NAME Viking Repair Service FROM PHONE [PHONE_NUMBER]…" at bounding box center [784, 368] width 1568 height 736
click at [808, 315] on div "Select a reason" at bounding box center [784, 319] width 527 height 21
click at [621, 383] on button "Save" at bounding box center [585, 388] width 148 height 59
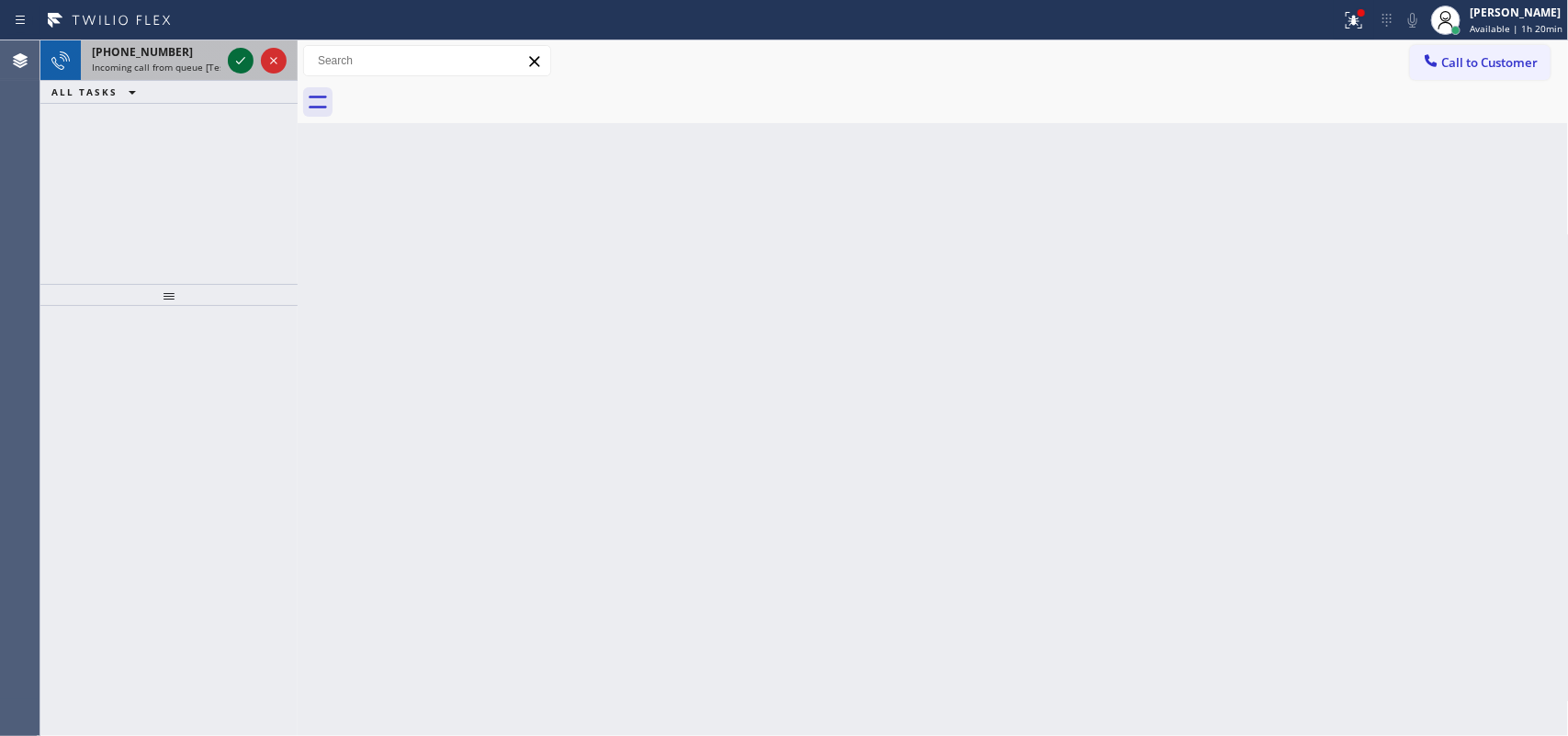
click at [232, 58] on icon at bounding box center [240, 60] width 22 height 22
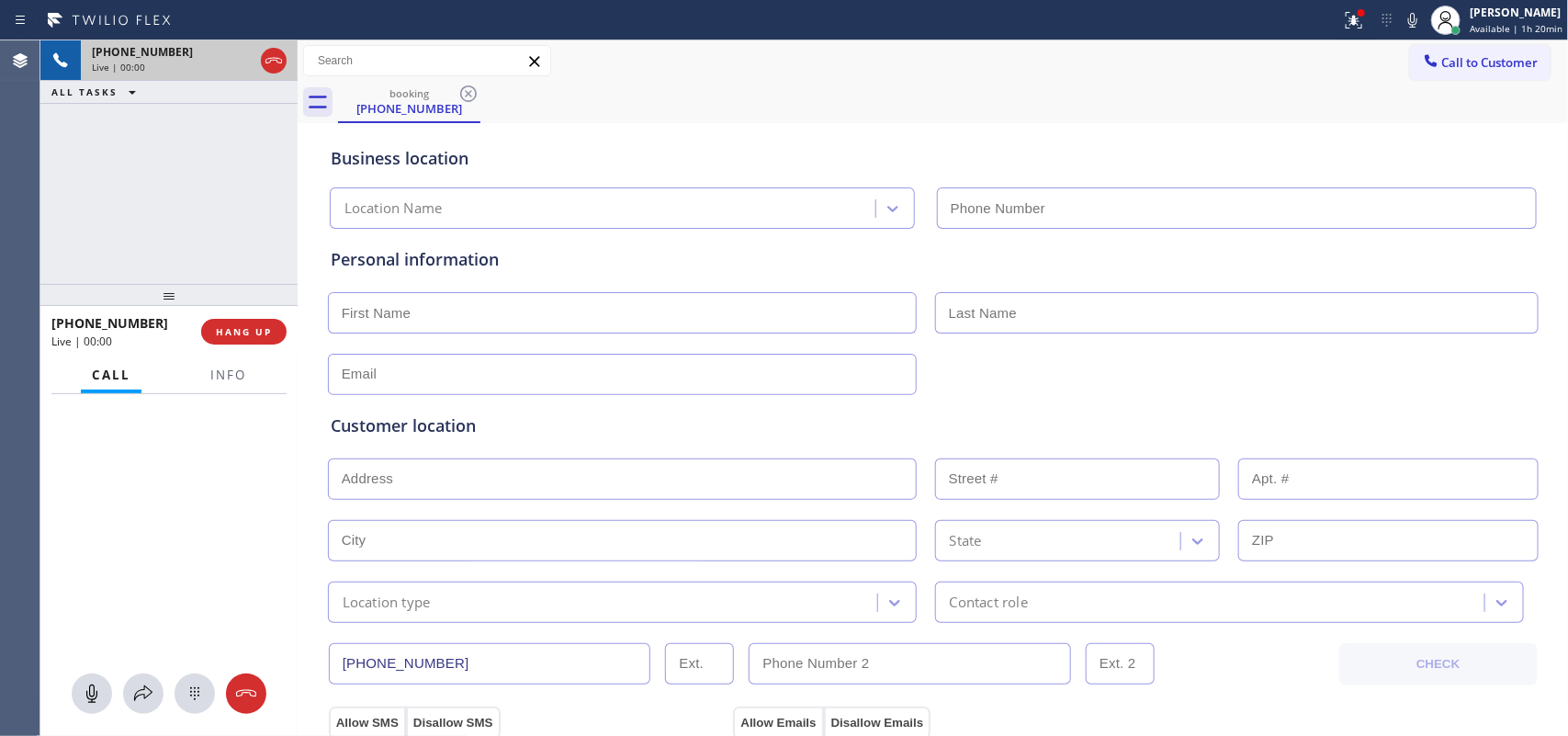
type input "[PHONE_NUMBER]"
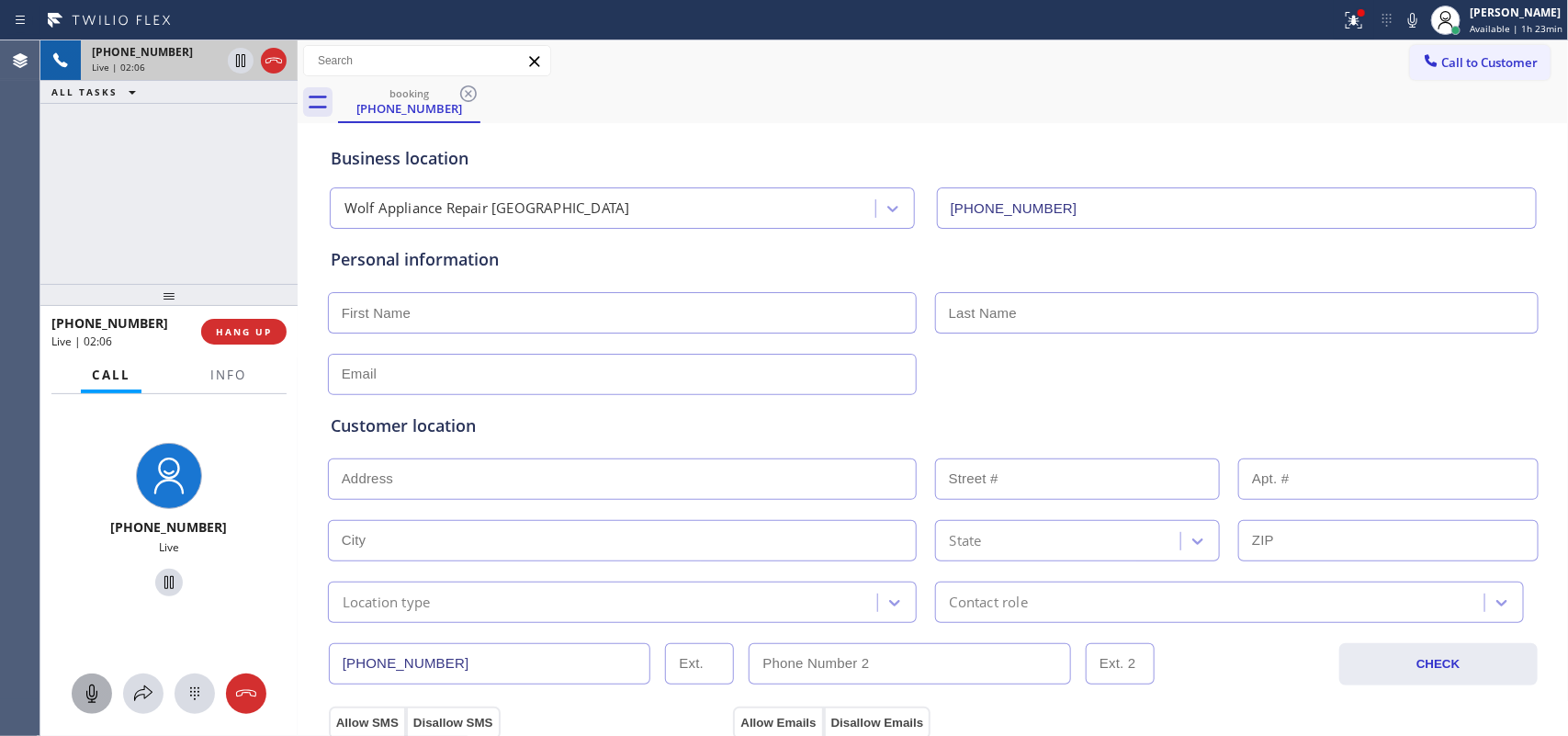
click at [101, 691] on icon at bounding box center [91, 693] width 22 height 22
click at [158, 585] on icon at bounding box center [169, 582] width 22 height 22
click at [92, 692] on rect at bounding box center [91, 692] width 14 height 14
click at [162, 581] on icon at bounding box center [169, 582] width 22 height 22
click at [530, 308] on input "text" at bounding box center [623, 312] width 589 height 41
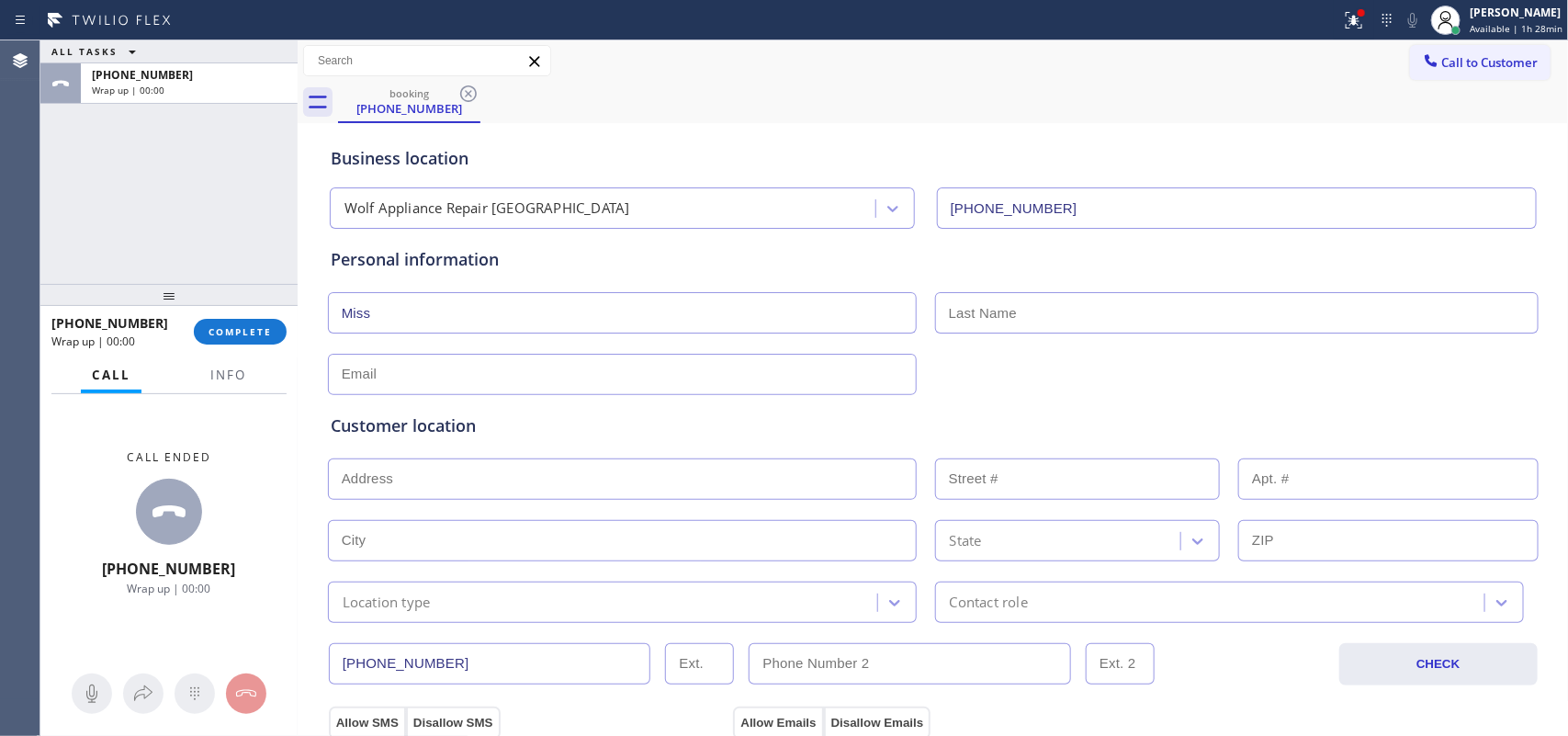
type input "Miss"
type input "[PERSON_NAME]"
click at [526, 365] on input "text" at bounding box center [623, 374] width 589 height 41
type input "[EMAIL_ADDRESS][DOMAIN_NAME]"
click at [267, 475] on div "Call ended [PHONE_NUMBER] Wrap up | 00:00" at bounding box center [169, 523] width 257 height 258
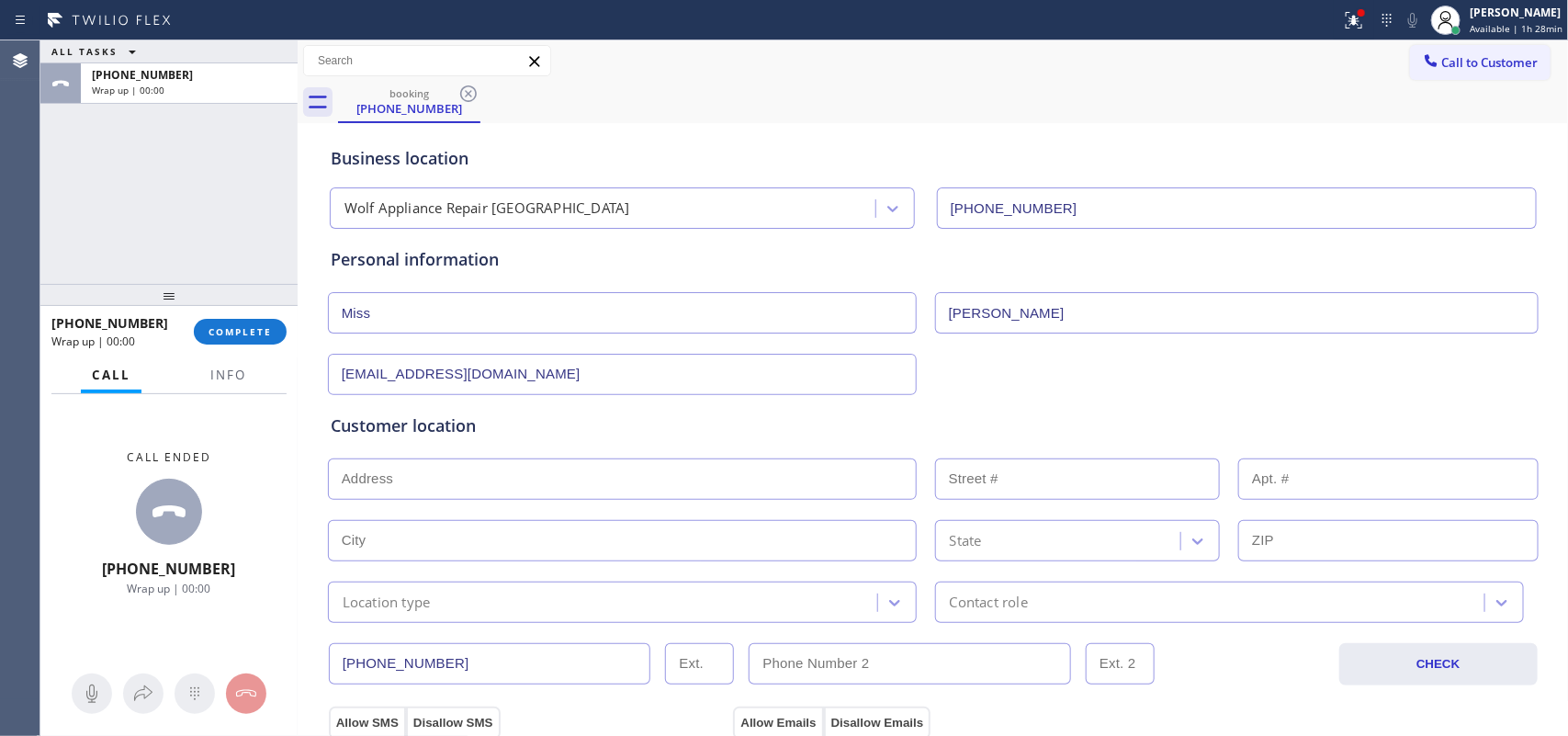
click at [421, 487] on input "text" at bounding box center [623, 479] width 589 height 41
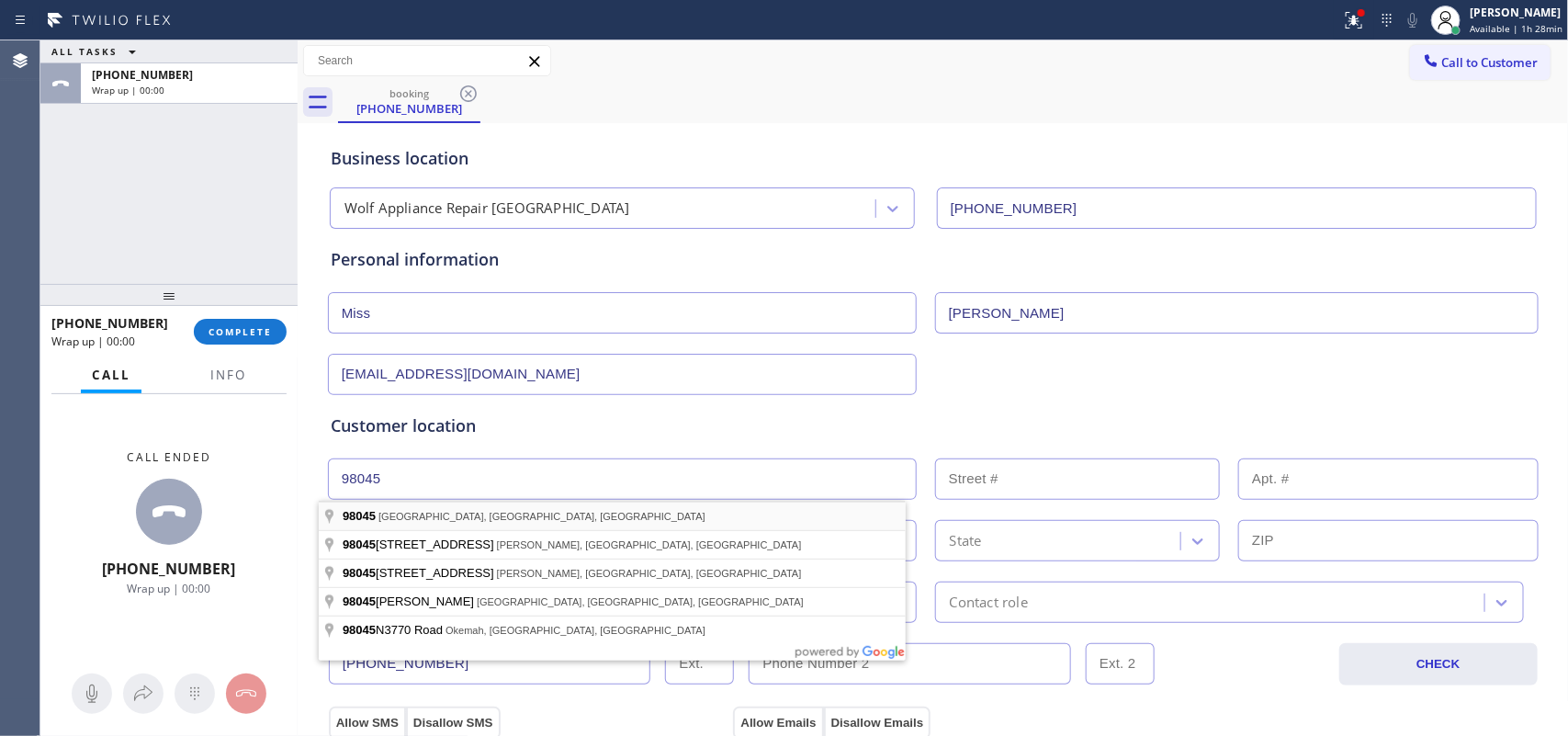
type input "[GEOGRAPHIC_DATA], [GEOGRAPHIC_DATA]"
type input "[GEOGRAPHIC_DATA]"
type input "98045"
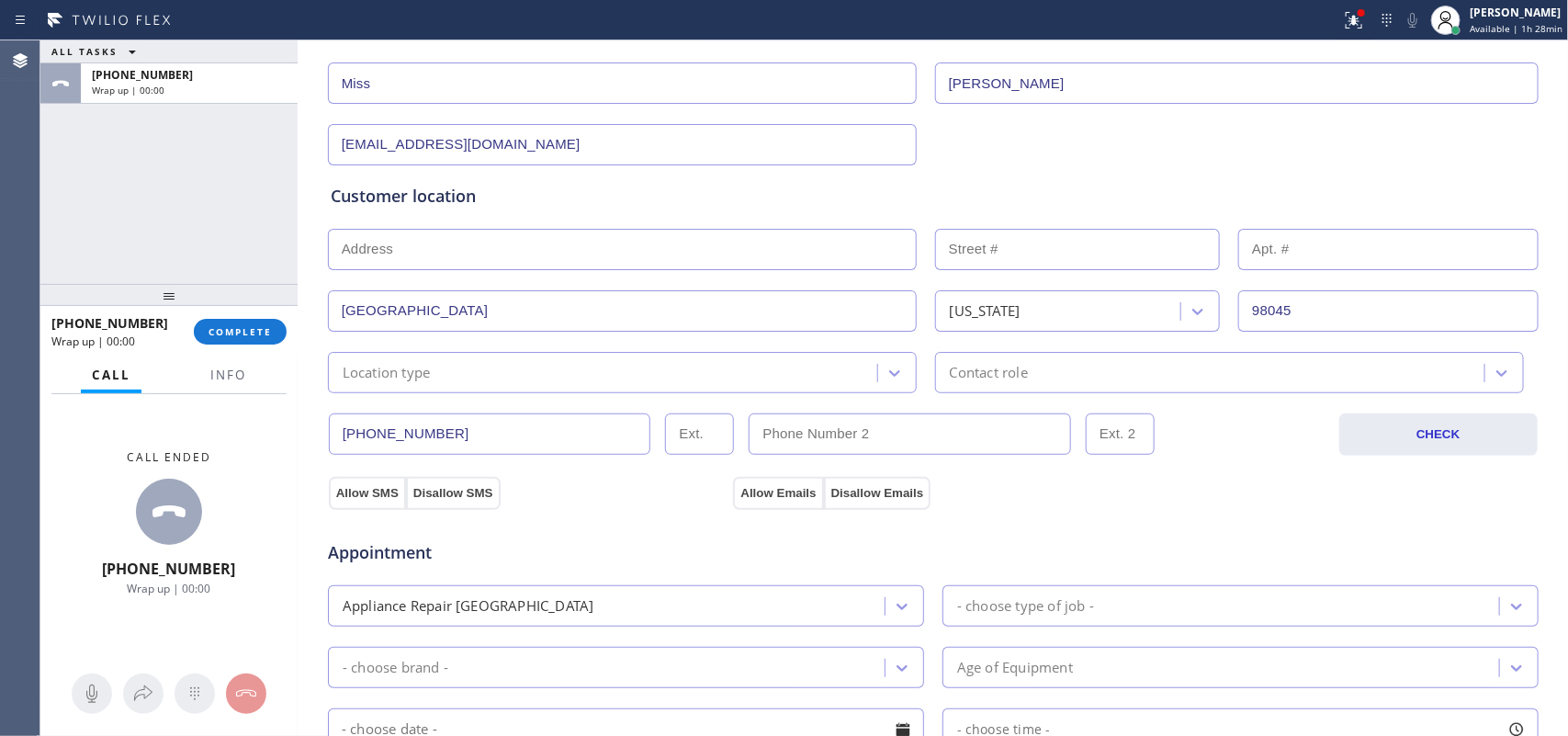
scroll to position [345, 0]
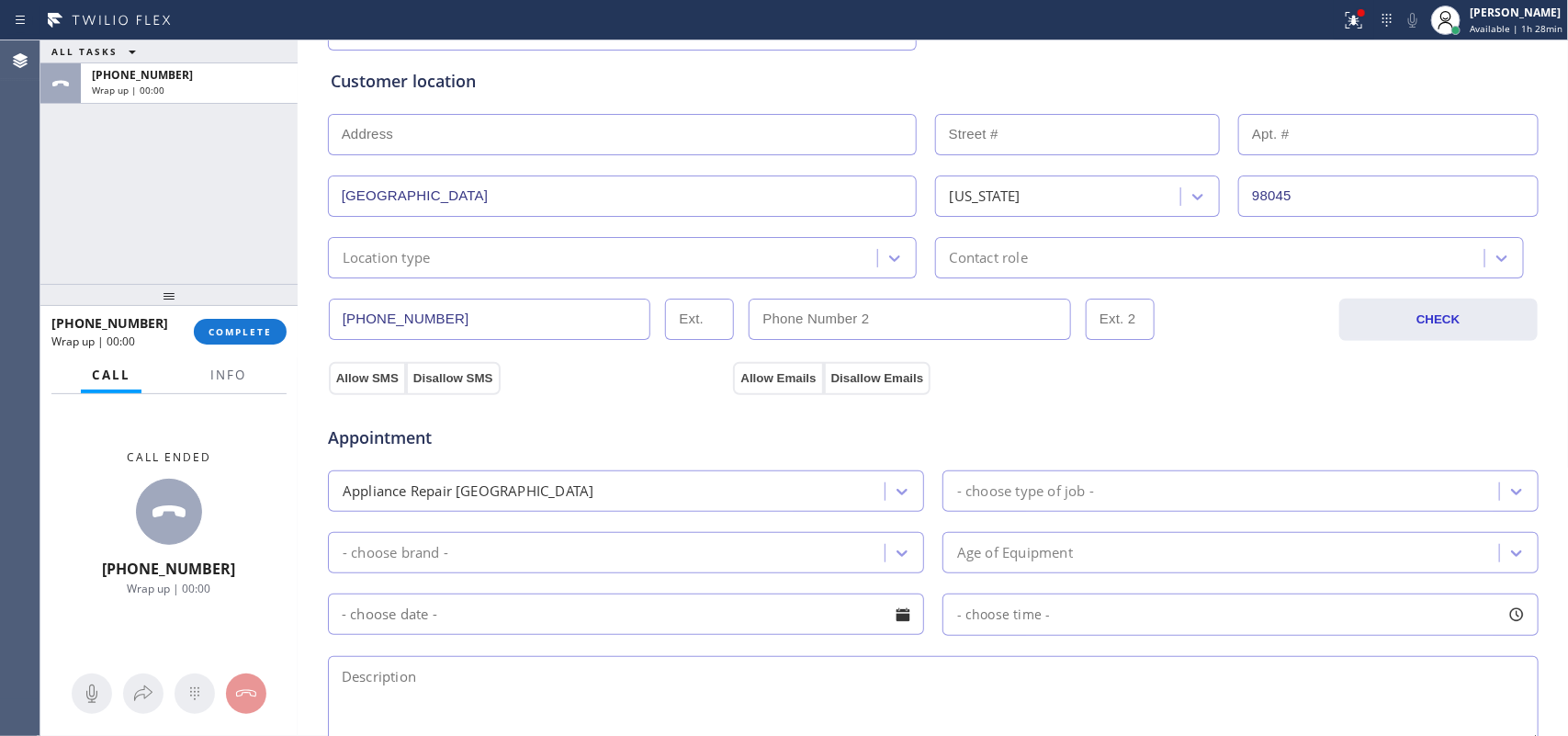
click at [667, 272] on div "Location type" at bounding box center [623, 257] width 589 height 41
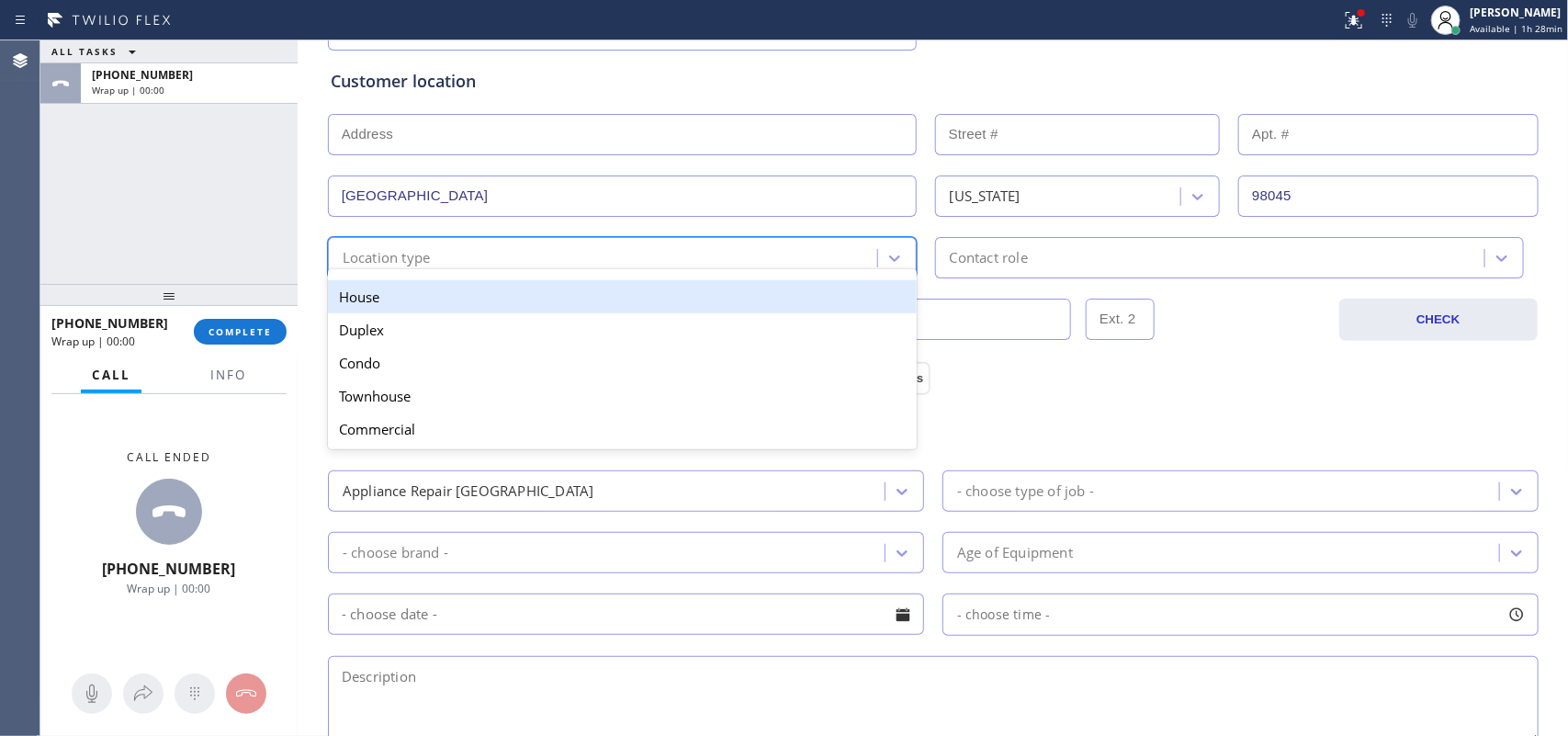
drag, startPoint x: 669, startPoint y: 302, endPoint x: 730, endPoint y: 302, distance: 61.0
click at [672, 302] on div "House" at bounding box center [623, 296] width 589 height 33
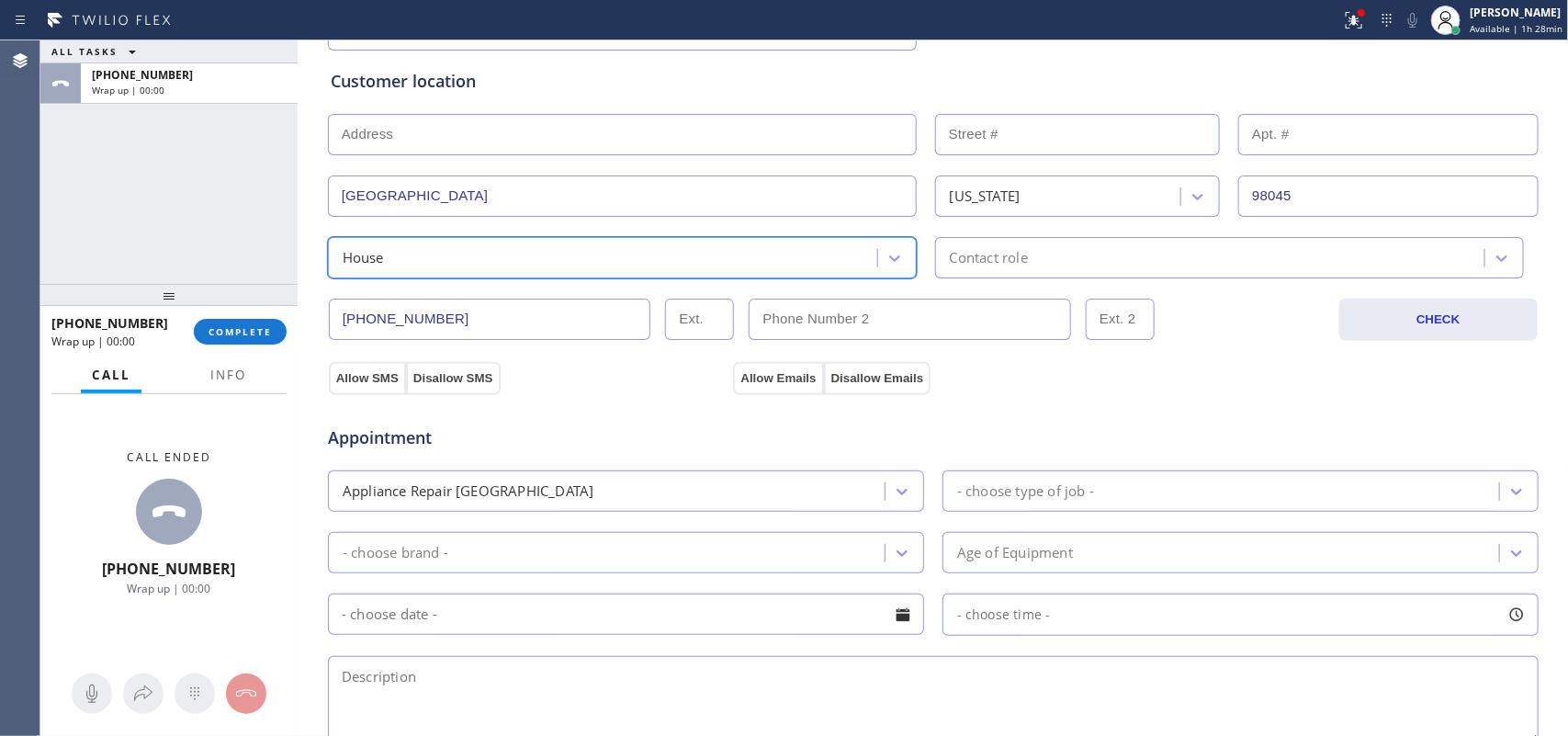
click at [952, 269] on div "Contact role" at bounding box center [989, 258] width 78 height 21
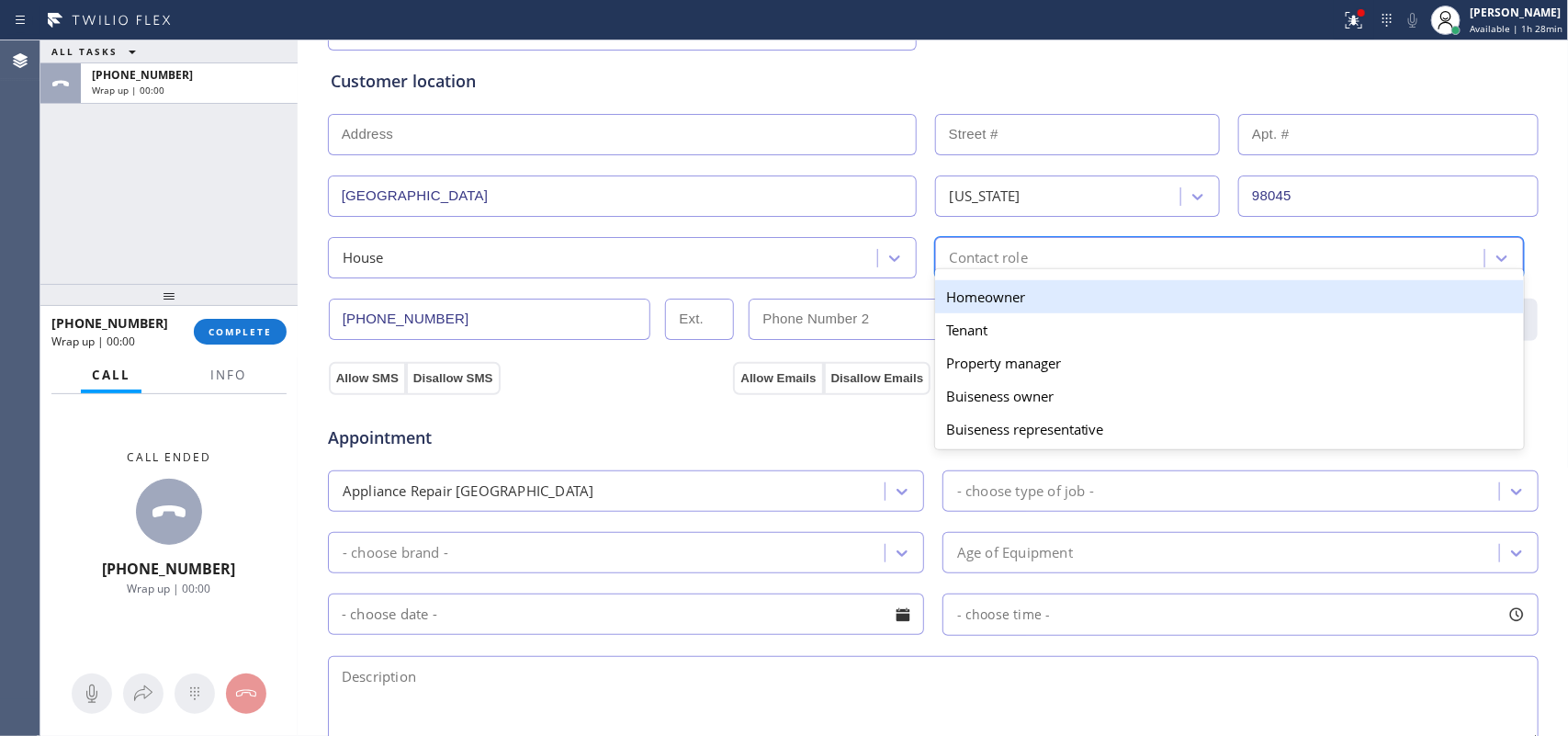
click at [975, 302] on div "Homeowner" at bounding box center [1229, 296] width 589 height 33
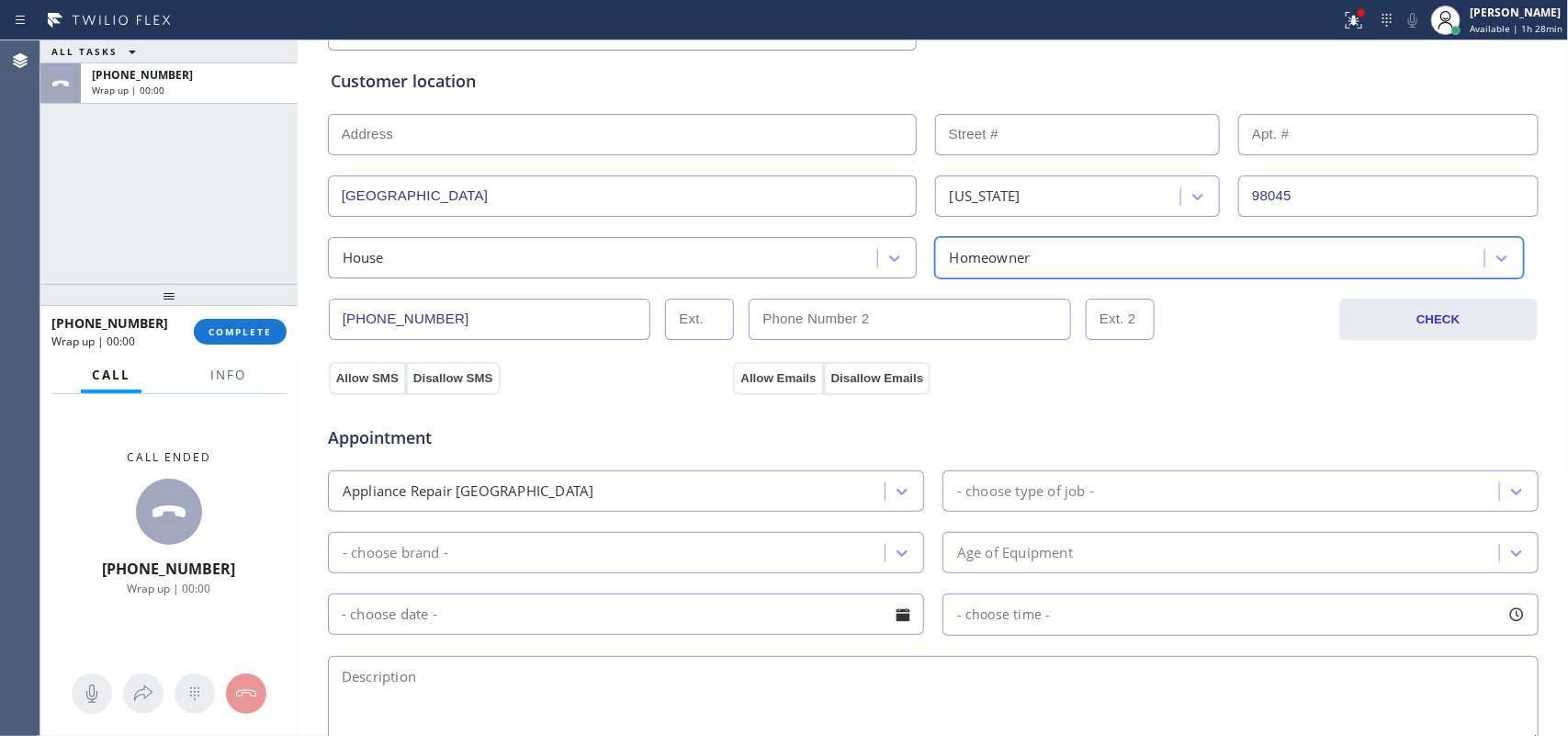
drag, startPoint x: 455, startPoint y: 379, endPoint x: 586, endPoint y: 382, distance: 131.0
click at [491, 379] on div "Allow SMS Disallow SMS" at bounding box center [529, 377] width 406 height 33
click at [864, 374] on button "Disallow Emails" at bounding box center [878, 378] width 108 height 33
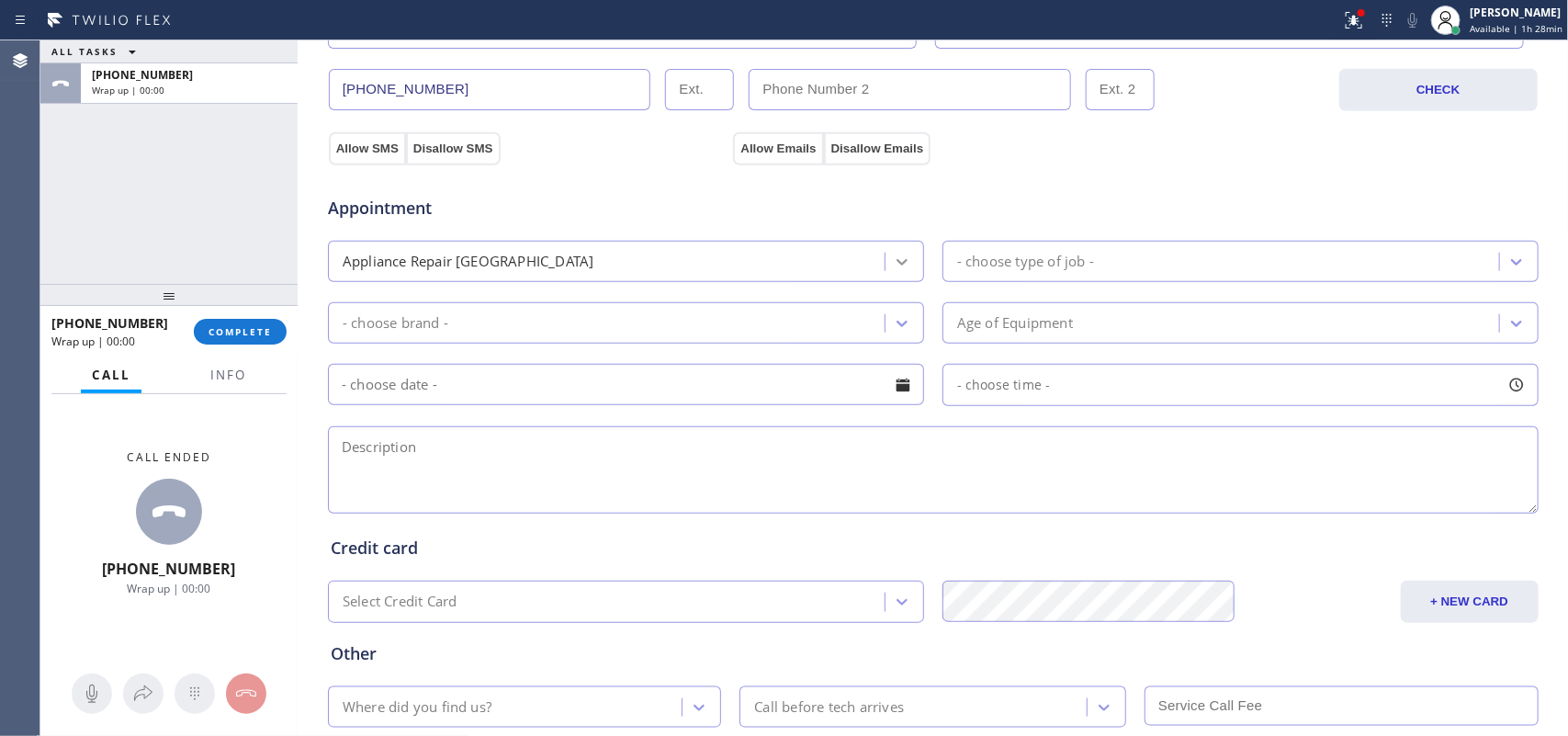
click at [903, 272] on div at bounding box center [902, 262] width 33 height 33
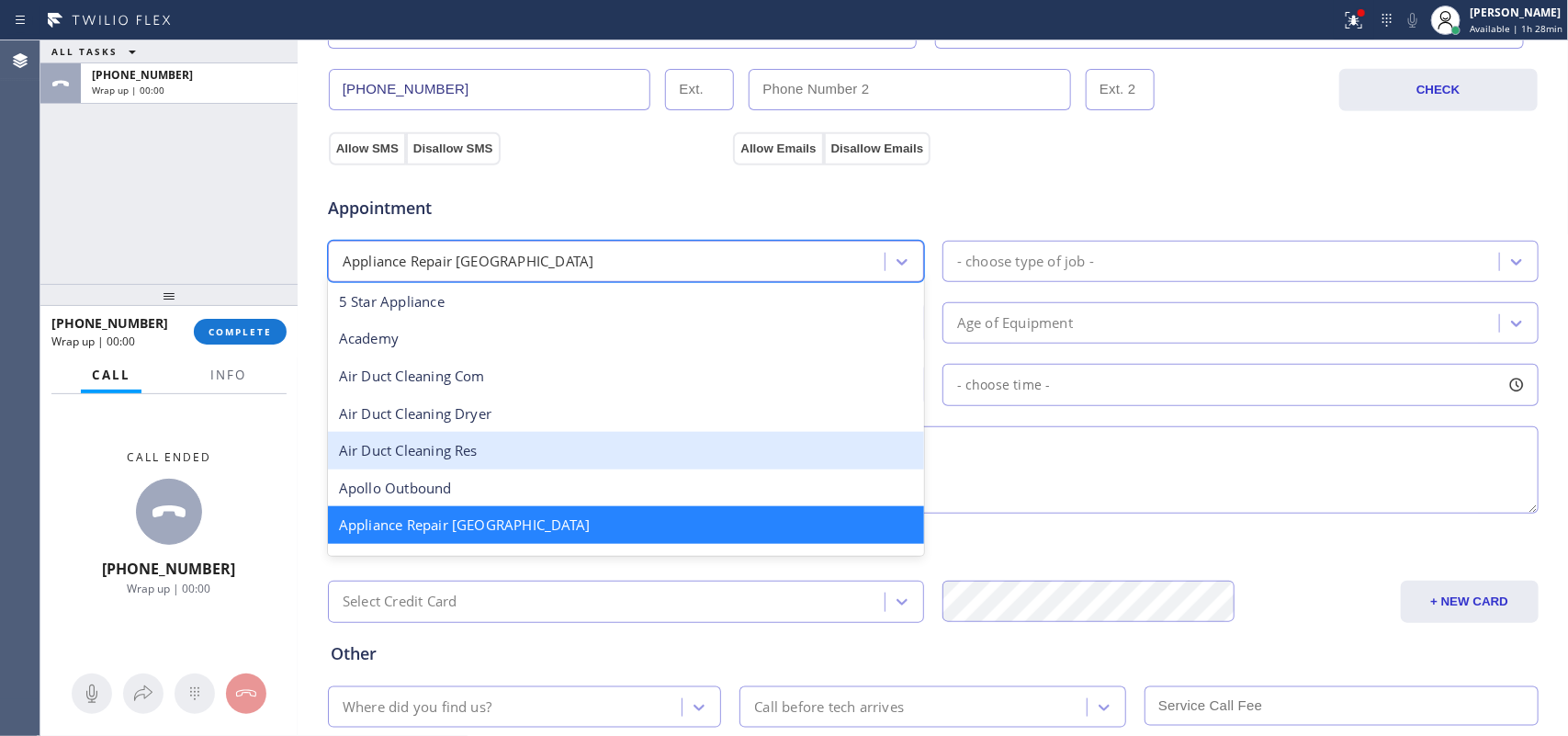
scroll to position [116, 0]
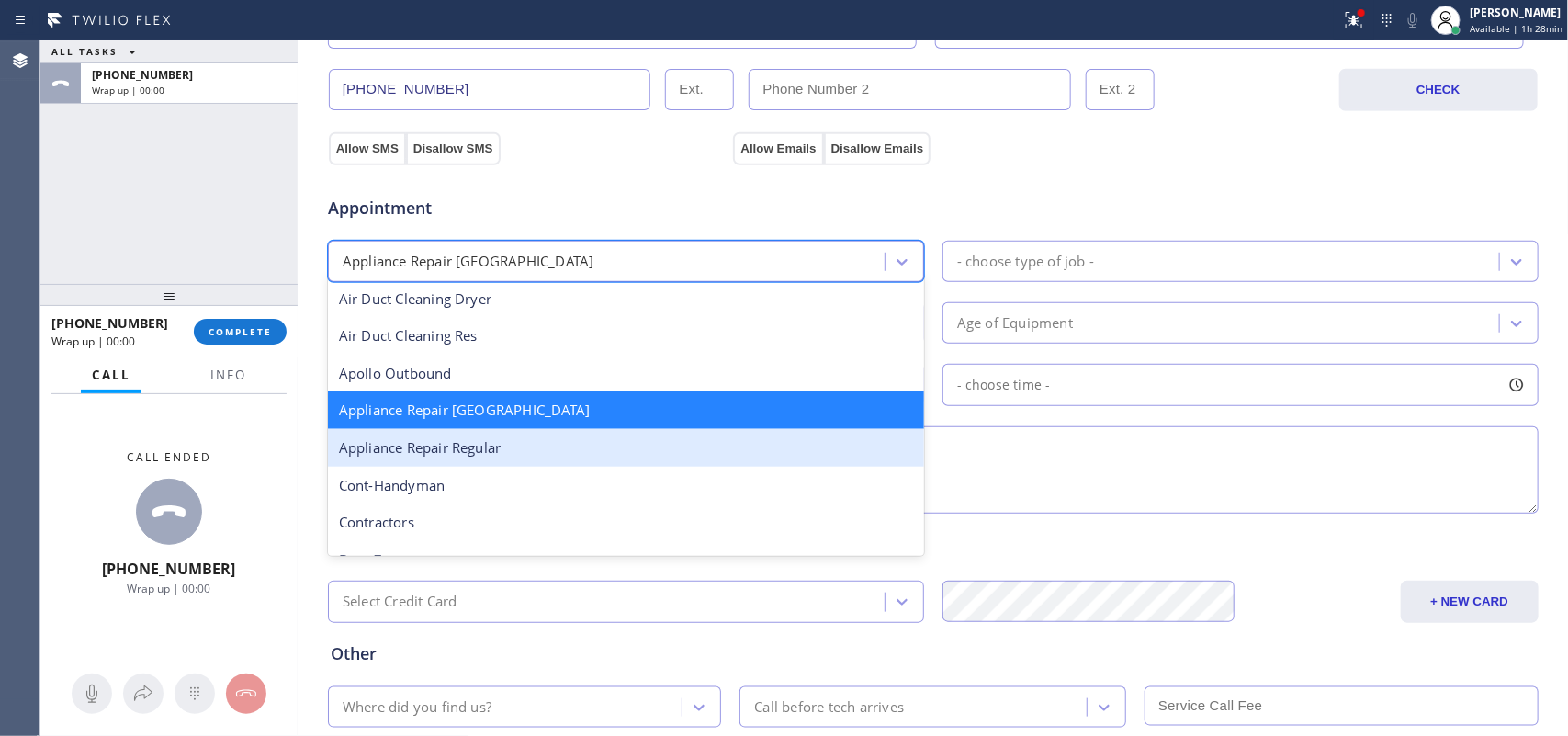
click at [775, 450] on div "Appliance Repair Regular" at bounding box center [626, 448] width 596 height 38
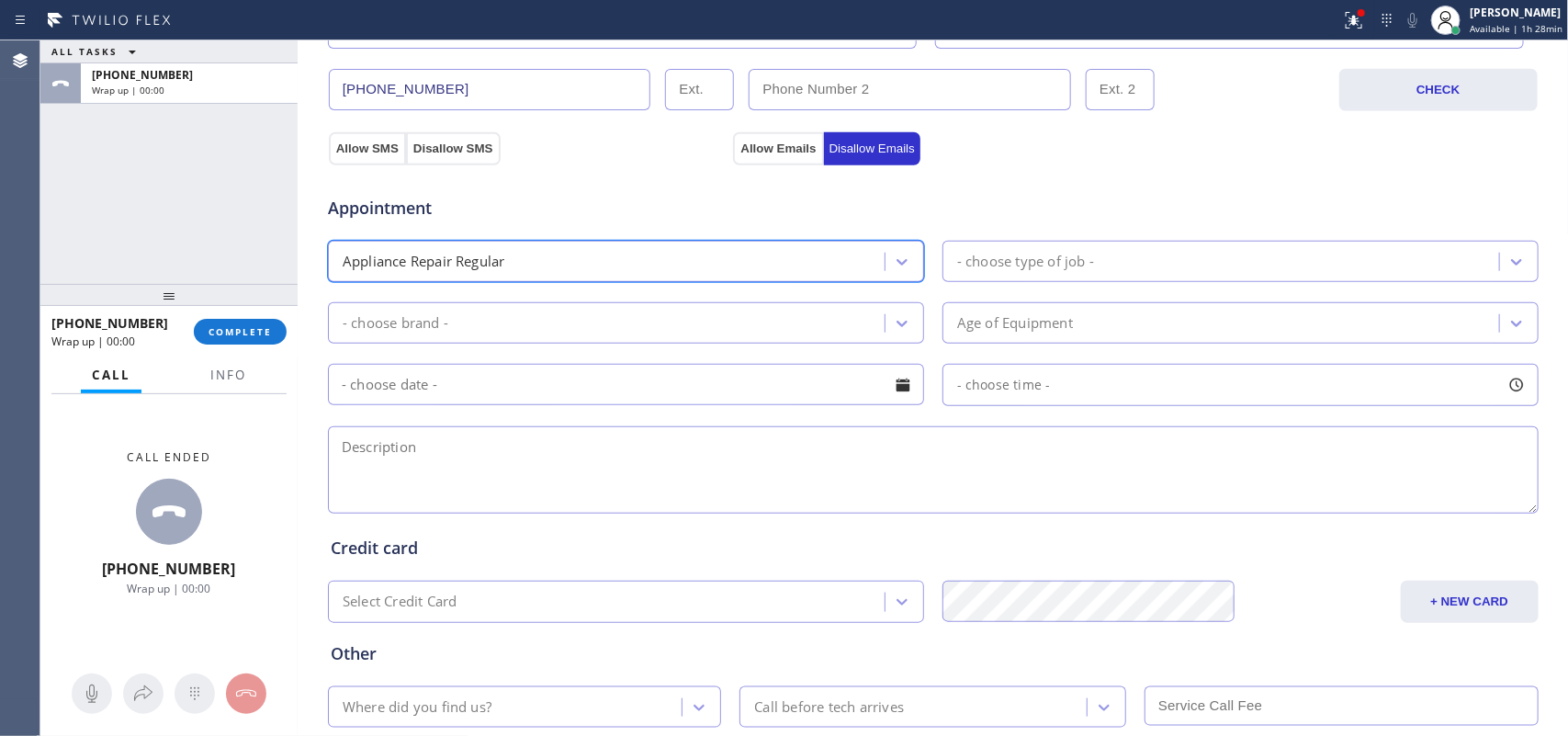
click at [863, 265] on div "Appliance Repair Regular" at bounding box center [608, 262] width 551 height 32
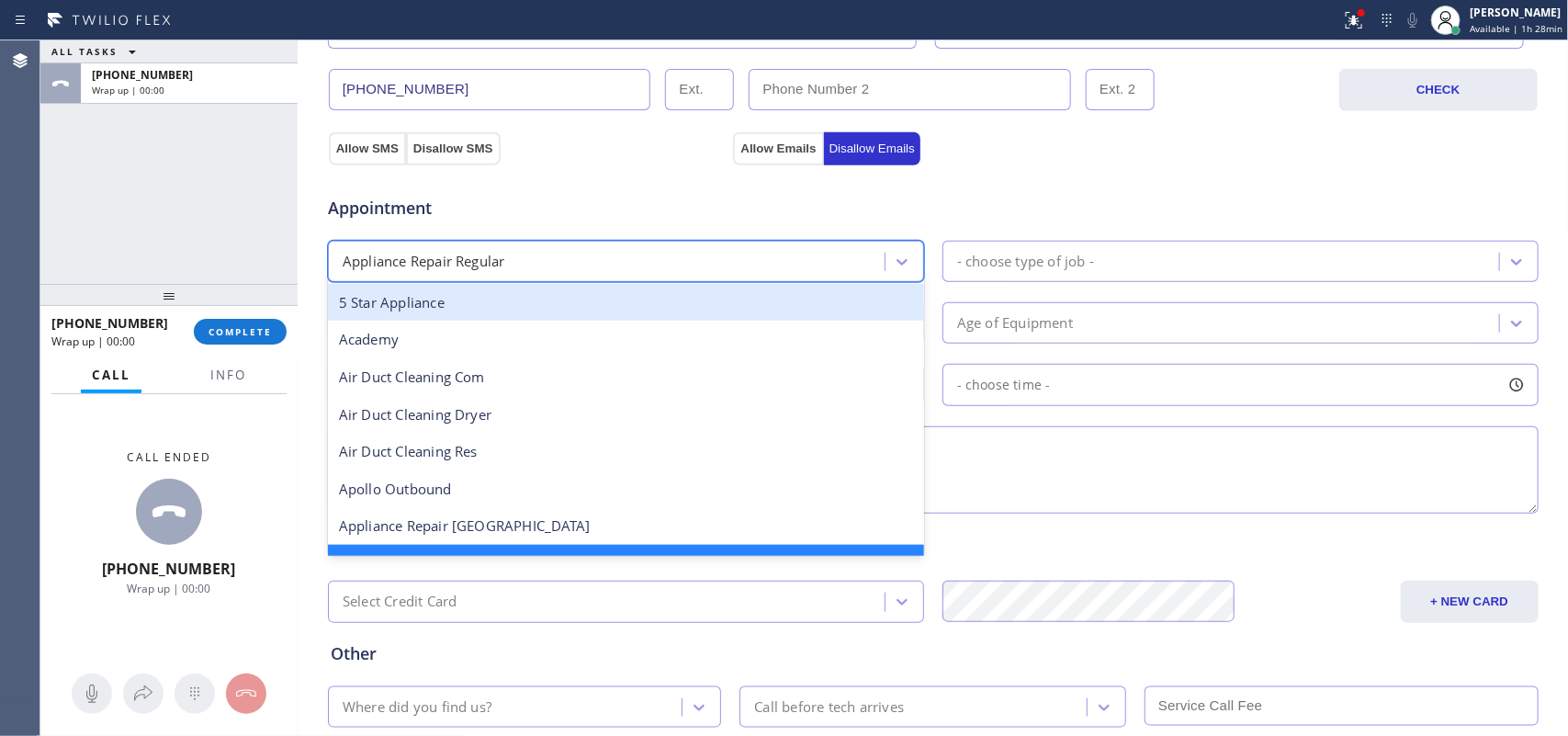
scroll to position [39, 0]
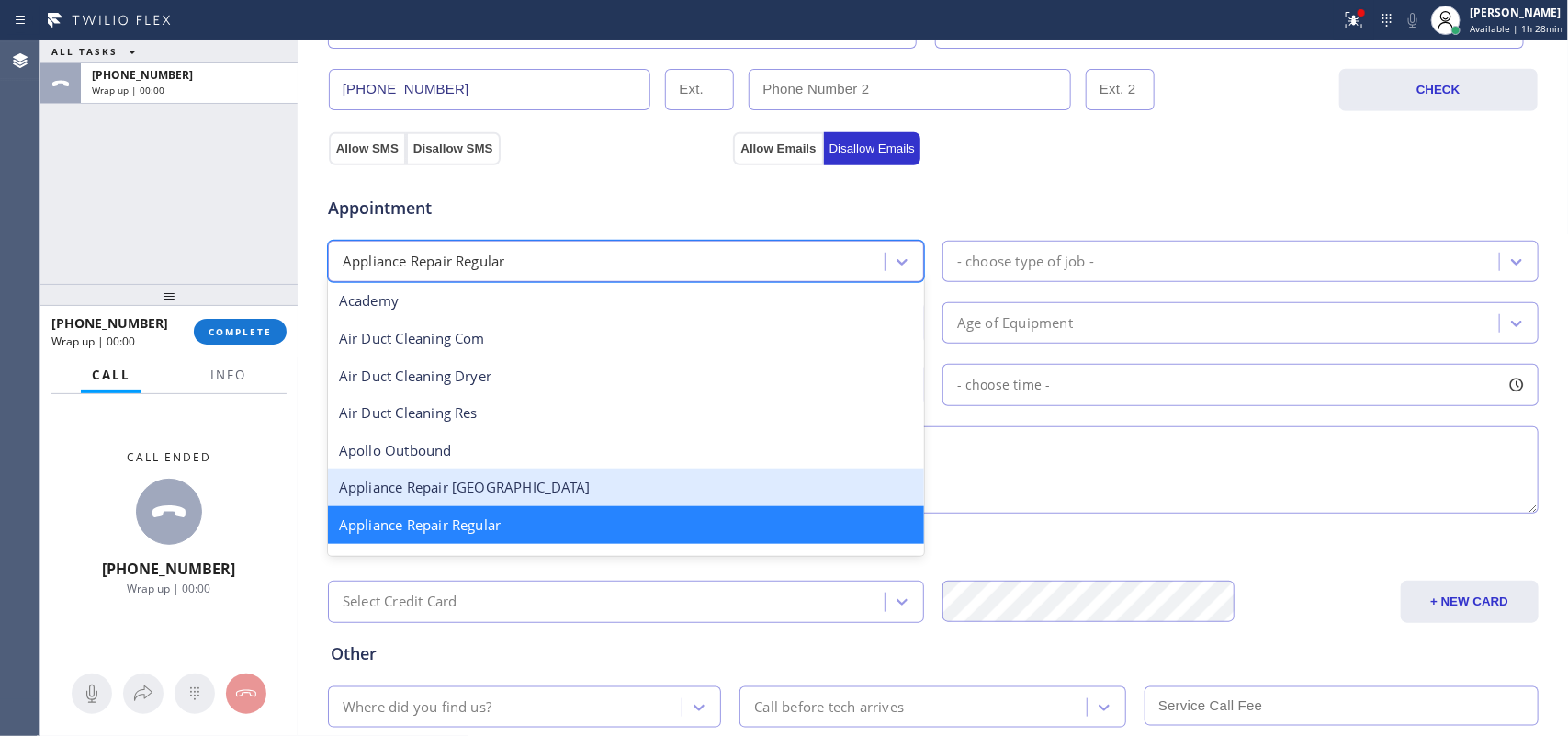
click at [708, 475] on div "Appliance Repair [GEOGRAPHIC_DATA]" at bounding box center [626, 487] width 596 height 38
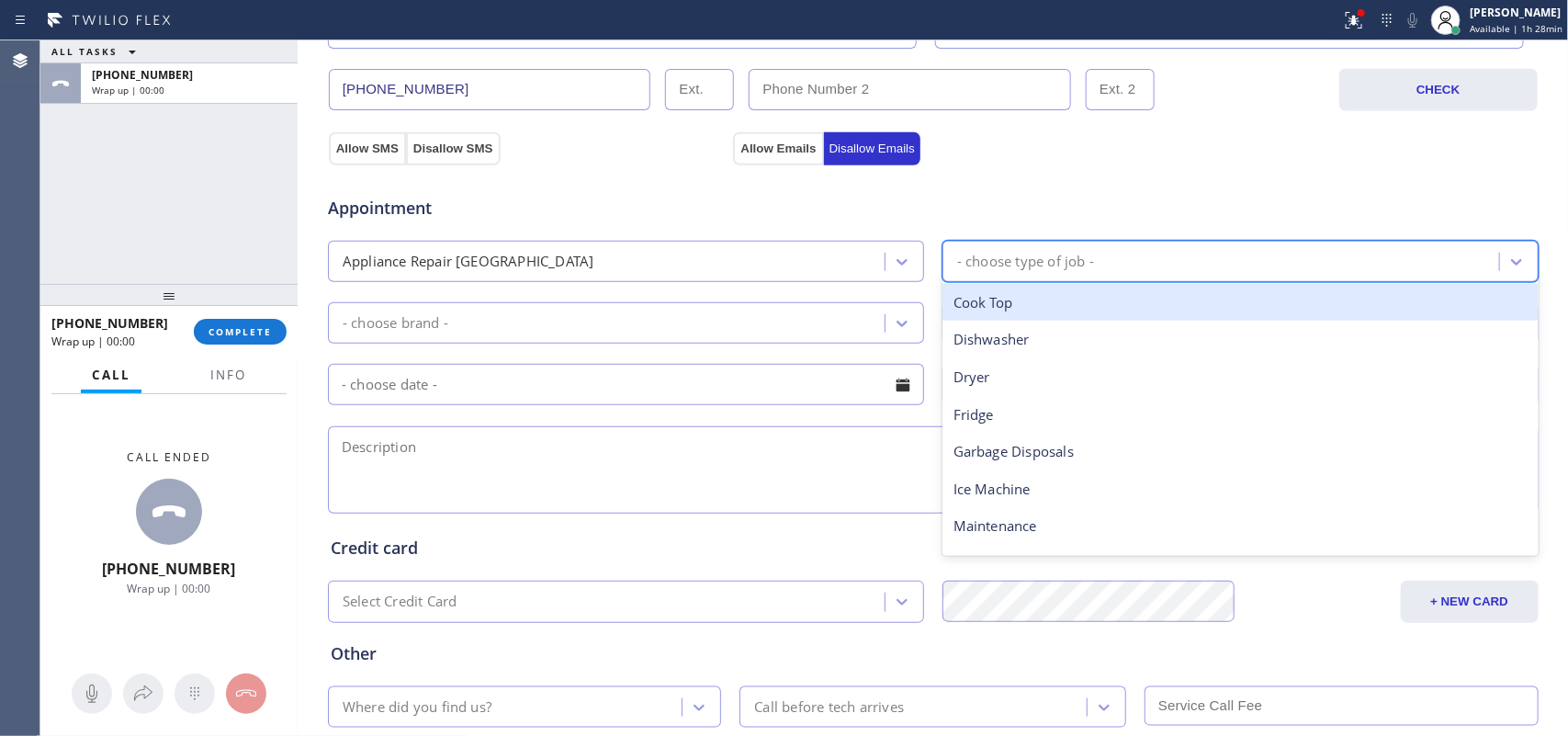
click at [1045, 250] on div "- choose type of job -" at bounding box center [1223, 262] width 551 height 32
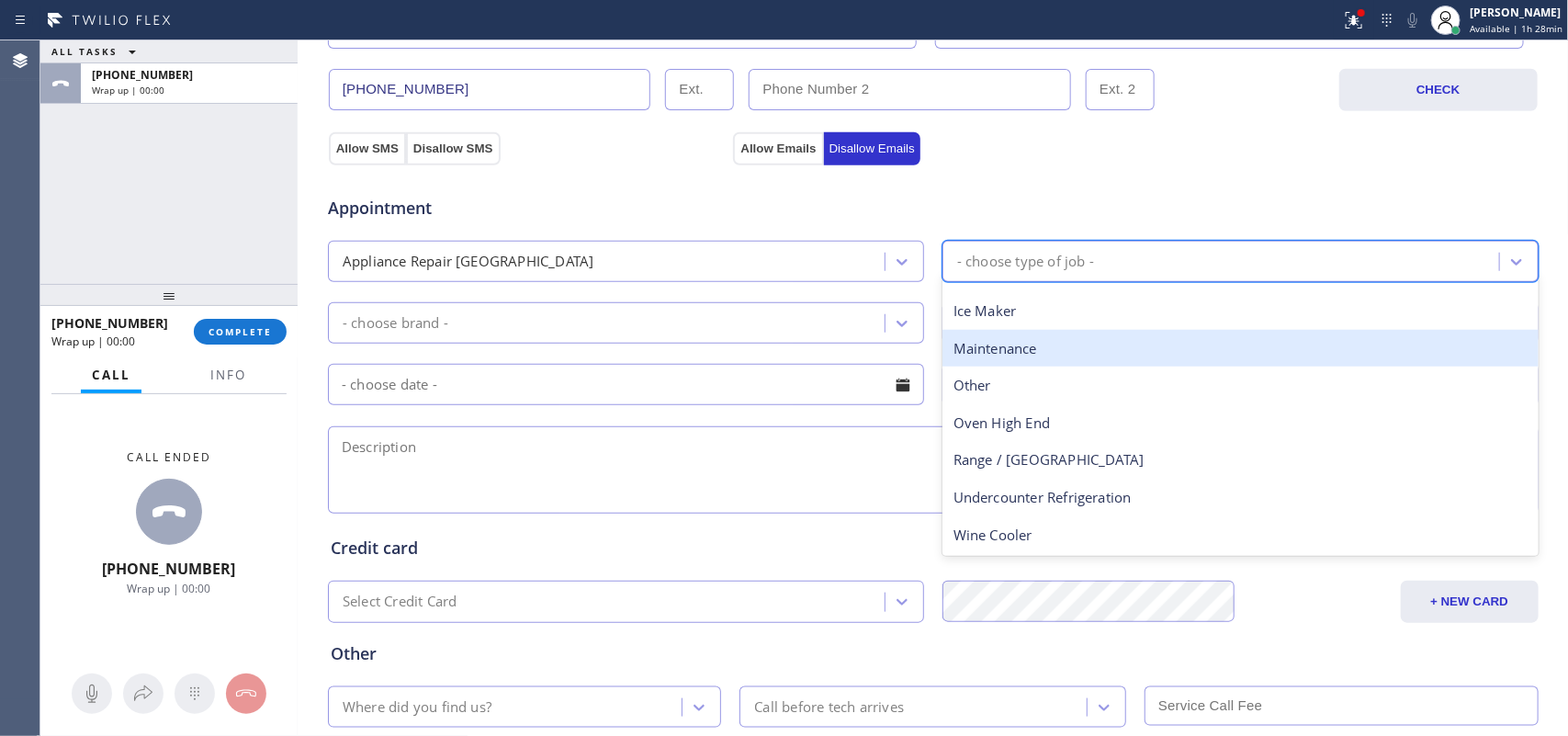
scroll to position [0, 0]
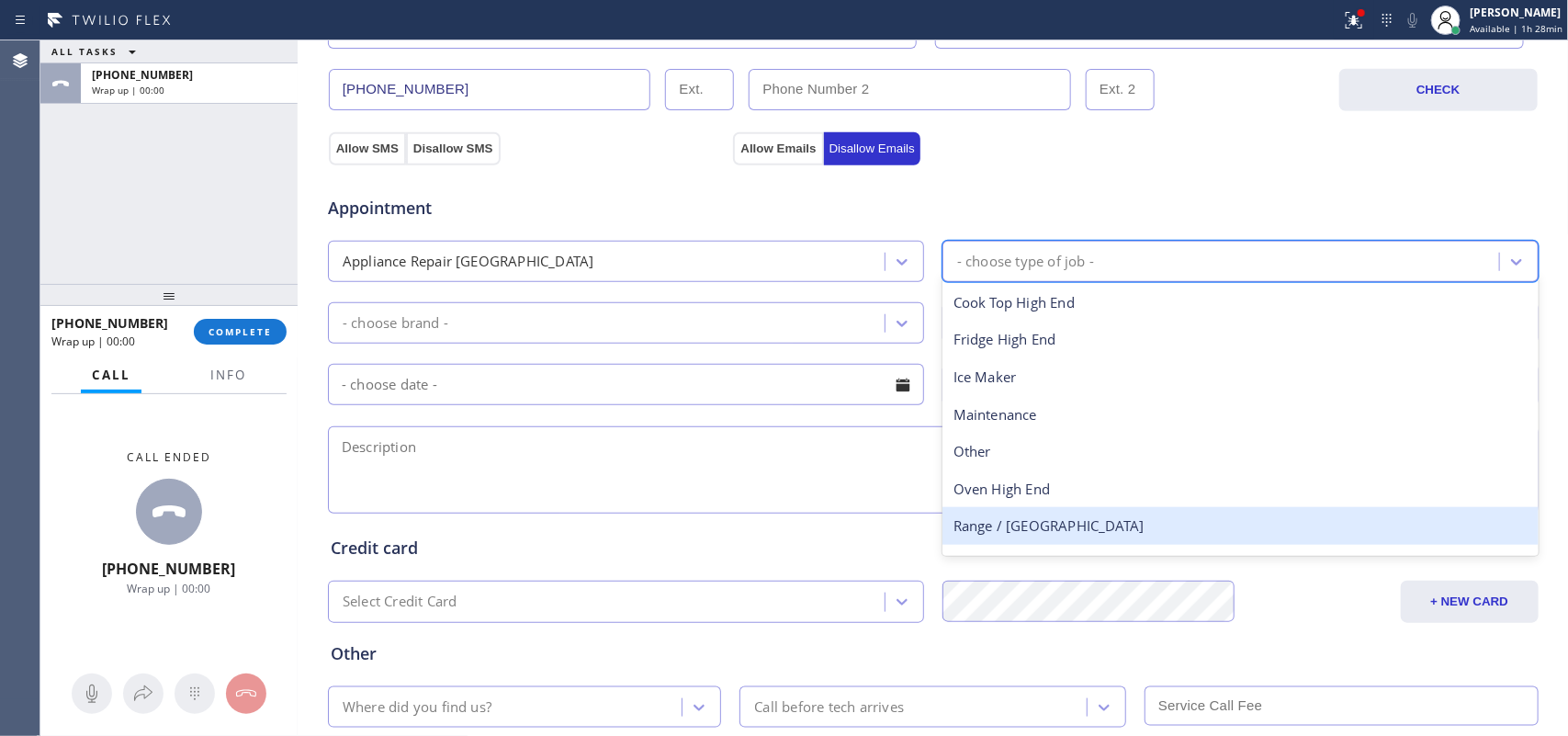
drag, startPoint x: 1045, startPoint y: 525, endPoint x: 1032, endPoint y: 515, distance: 16.4
click at [1047, 525] on div "Range / [GEOGRAPHIC_DATA]" at bounding box center [1241, 527] width 596 height 38
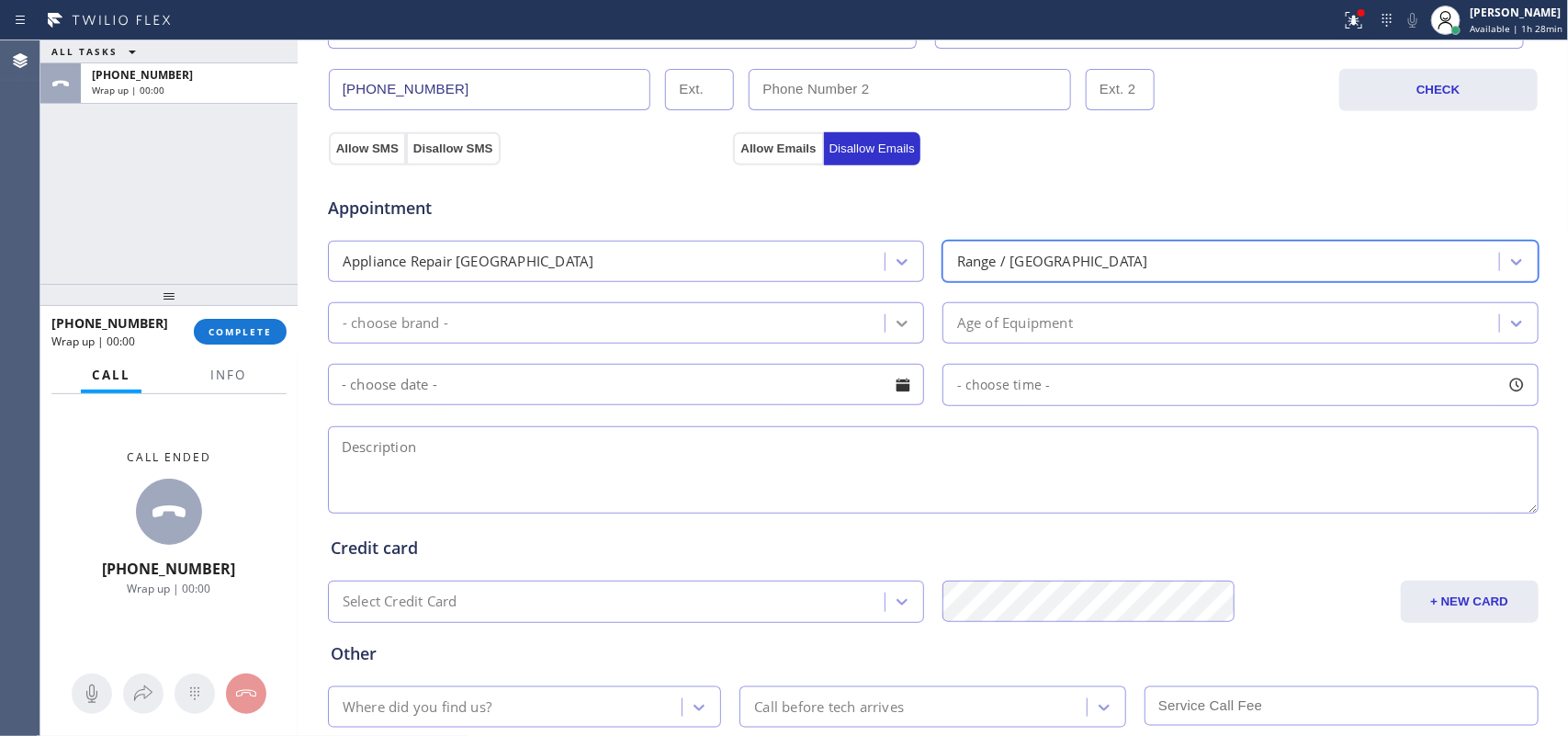
click at [893, 325] on icon at bounding box center [902, 323] width 18 height 18
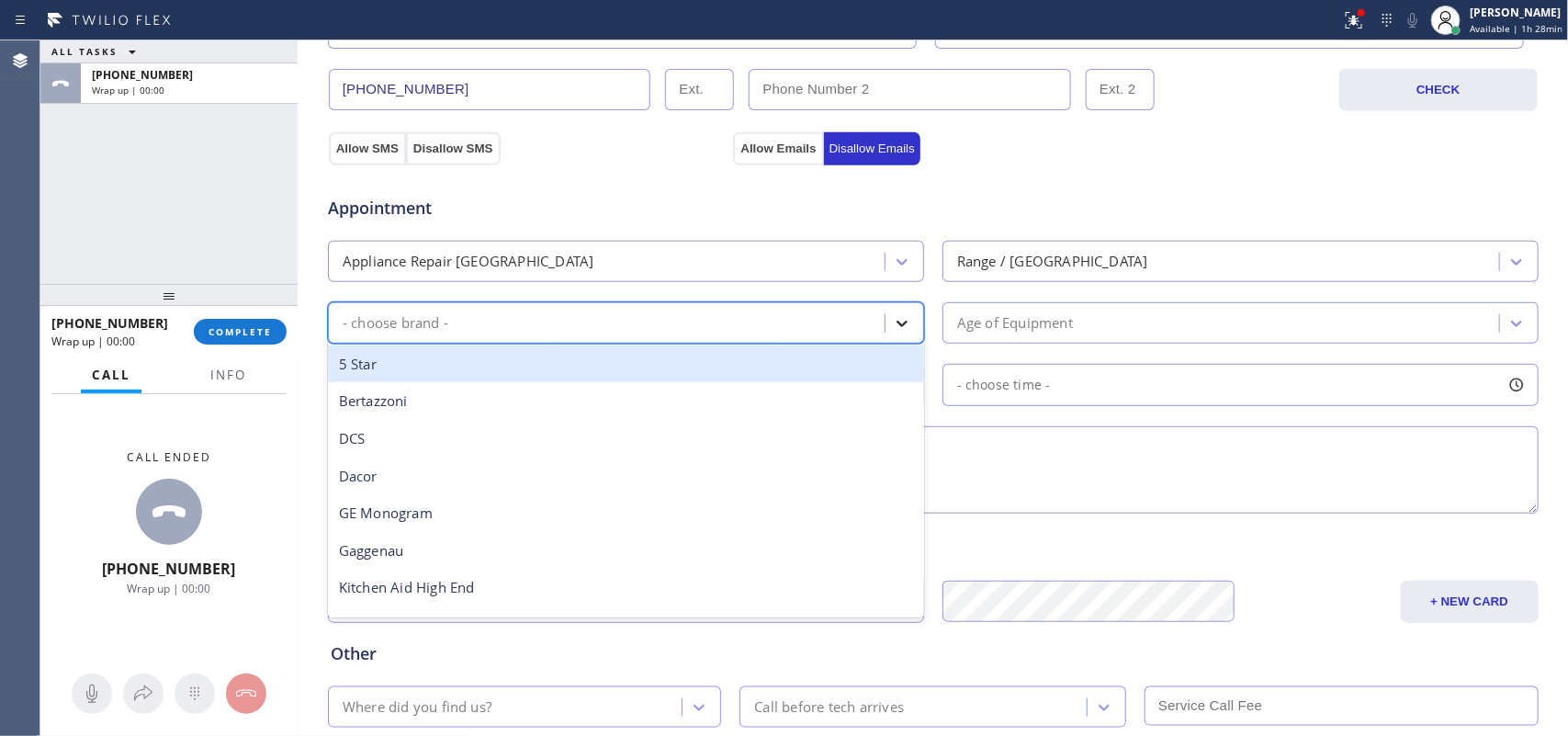
type input "w"
click at [714, 373] on div "Wolf" at bounding box center [626, 365] width 596 height 38
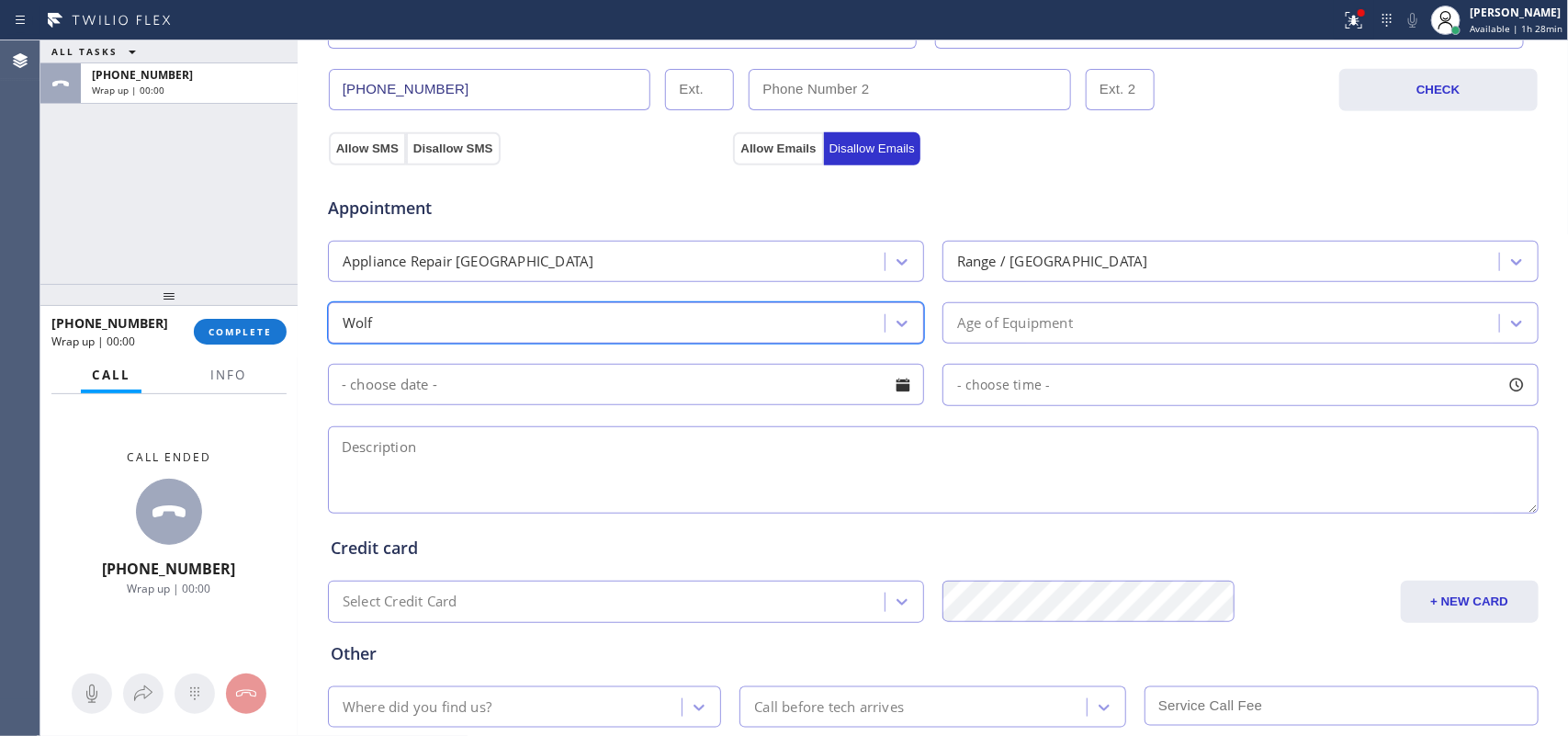
click at [1022, 318] on div "Age of Equipment" at bounding box center [1016, 323] width 116 height 21
click at [287, 438] on div "Call ended [PHONE_NUMBER] Wrap up | 00:00" at bounding box center [169, 523] width 257 height 258
click at [1181, 314] on div "Age of Equipment" at bounding box center [1223, 323] width 551 height 32
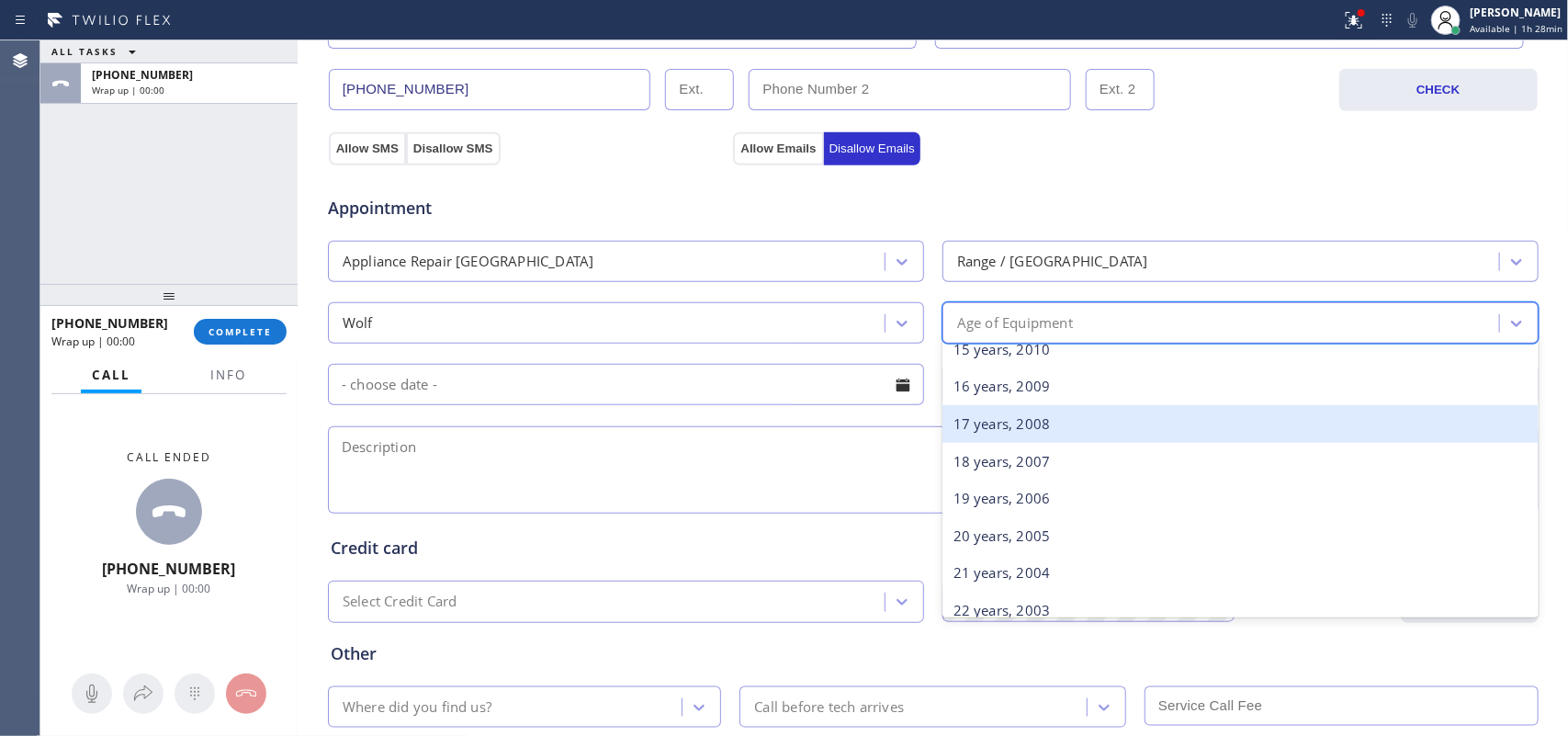
scroll to position [460, 0]
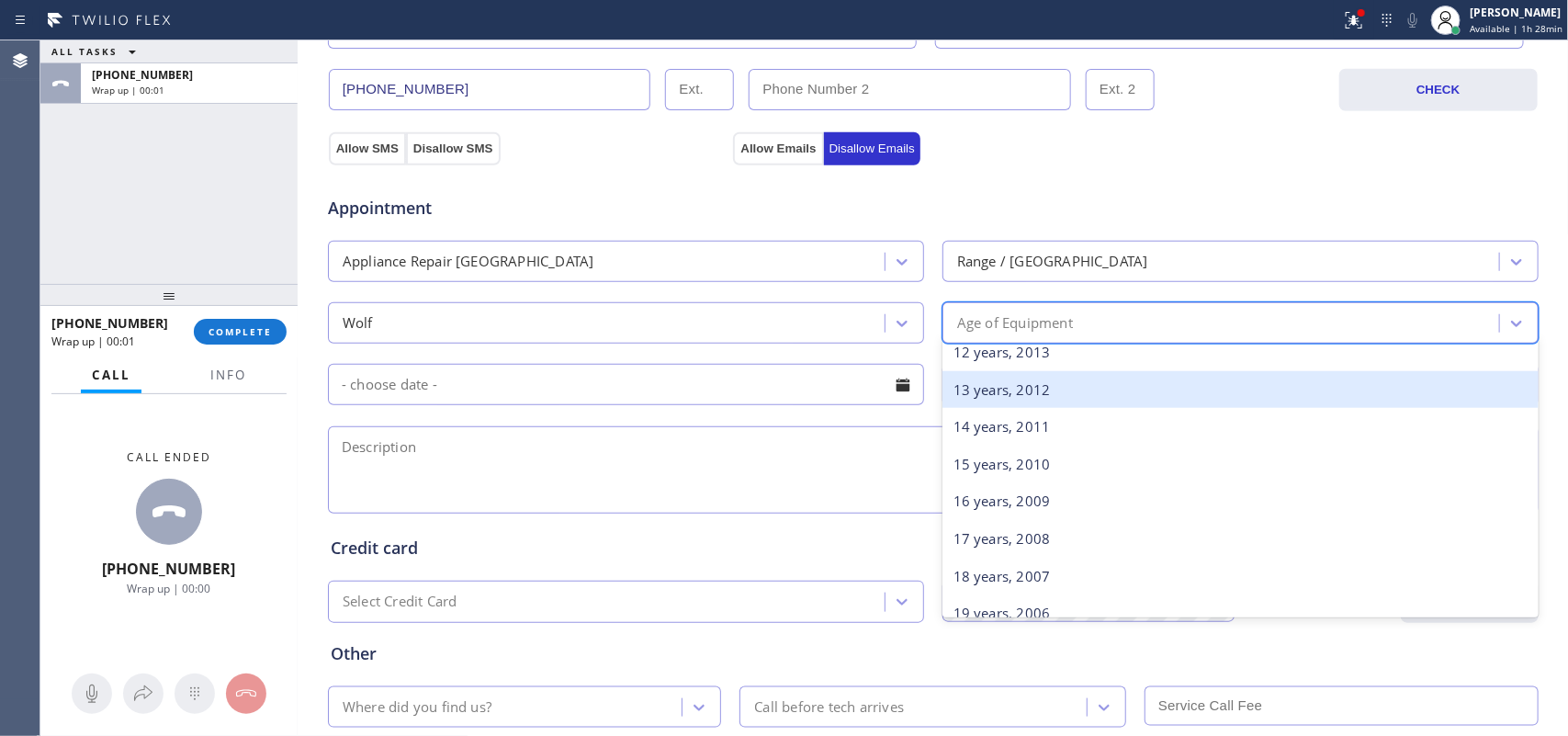
click at [1060, 393] on div "13 years, 2012" at bounding box center [1241, 390] width 596 height 38
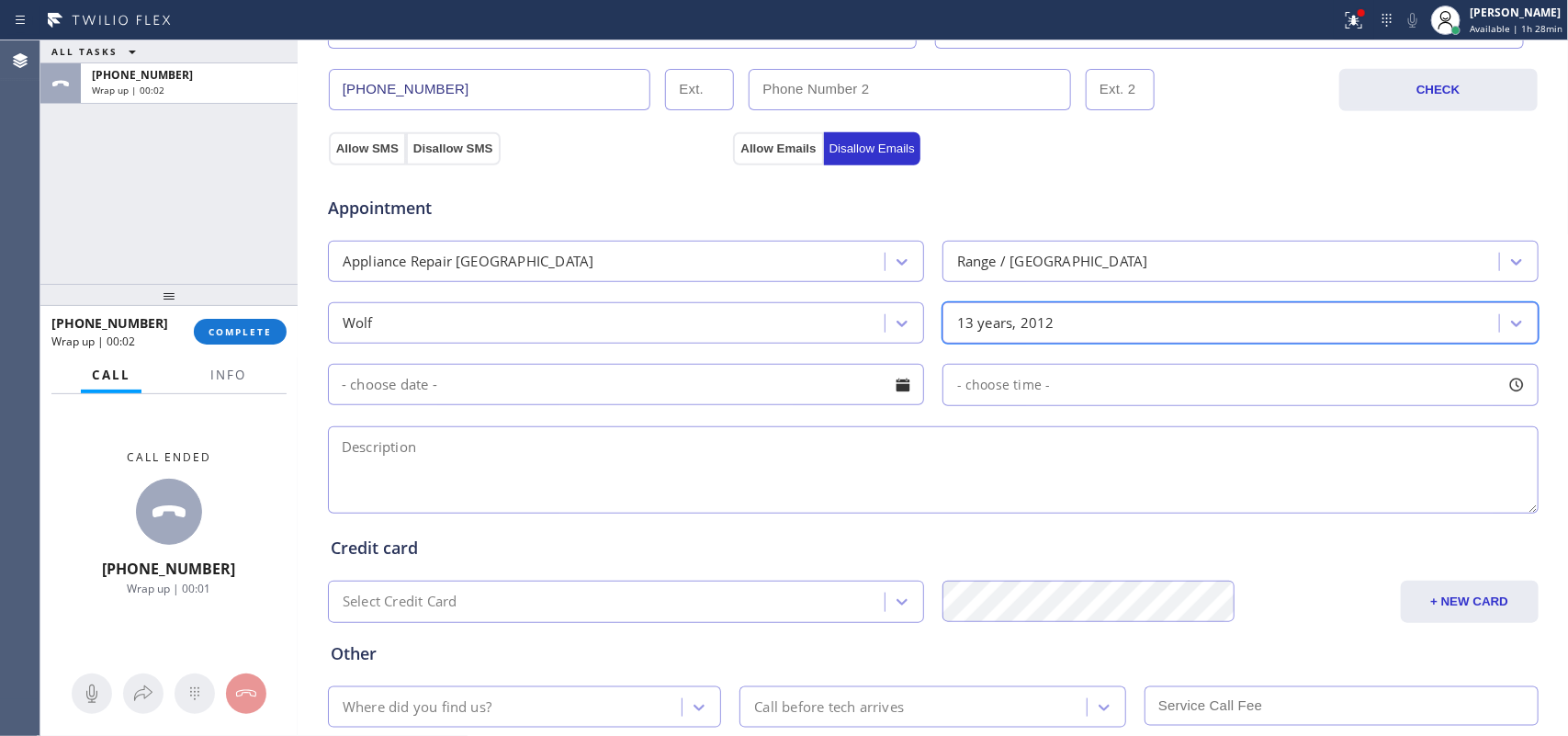
click at [905, 388] on div at bounding box center [903, 385] width 31 height 31
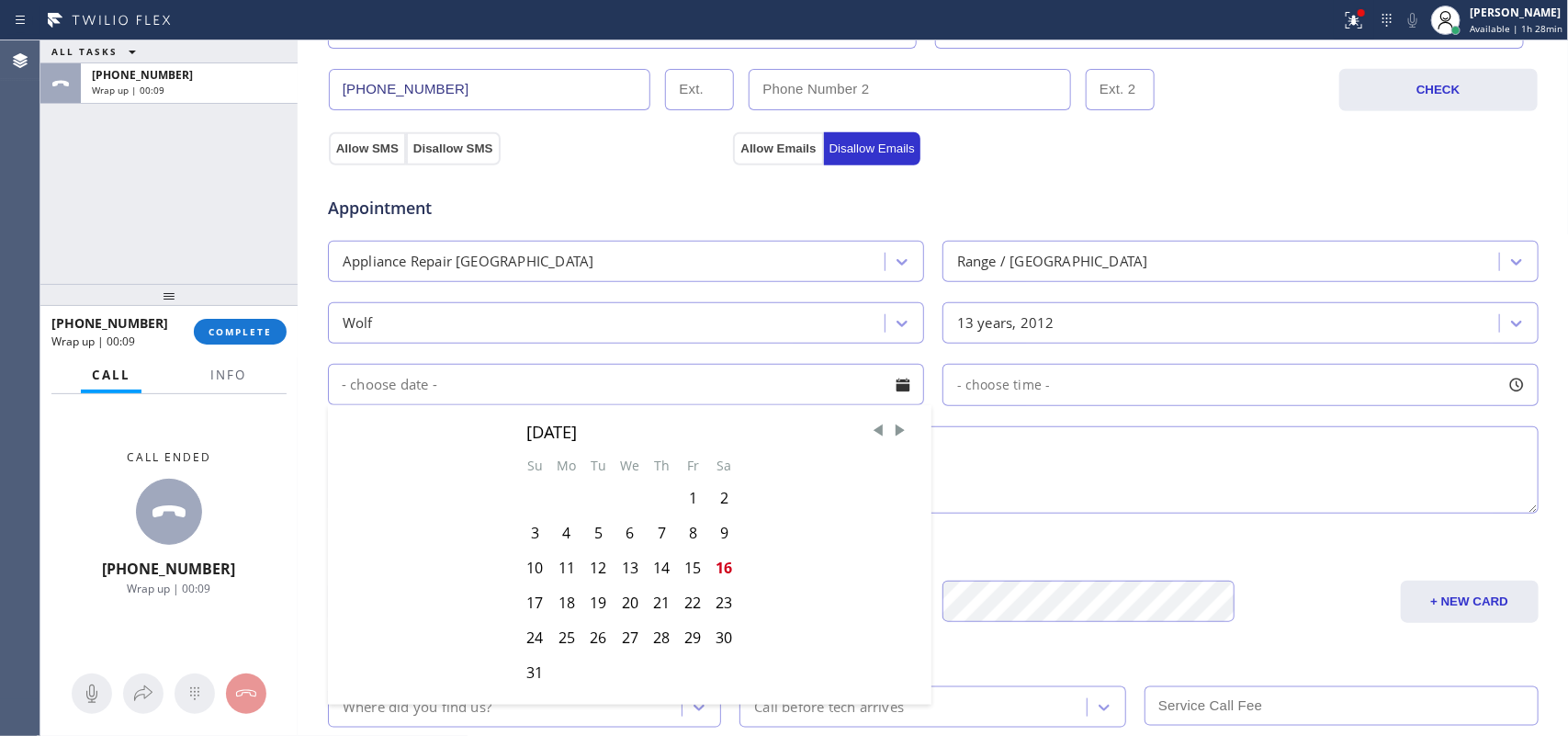
scroll to position [691, 0]
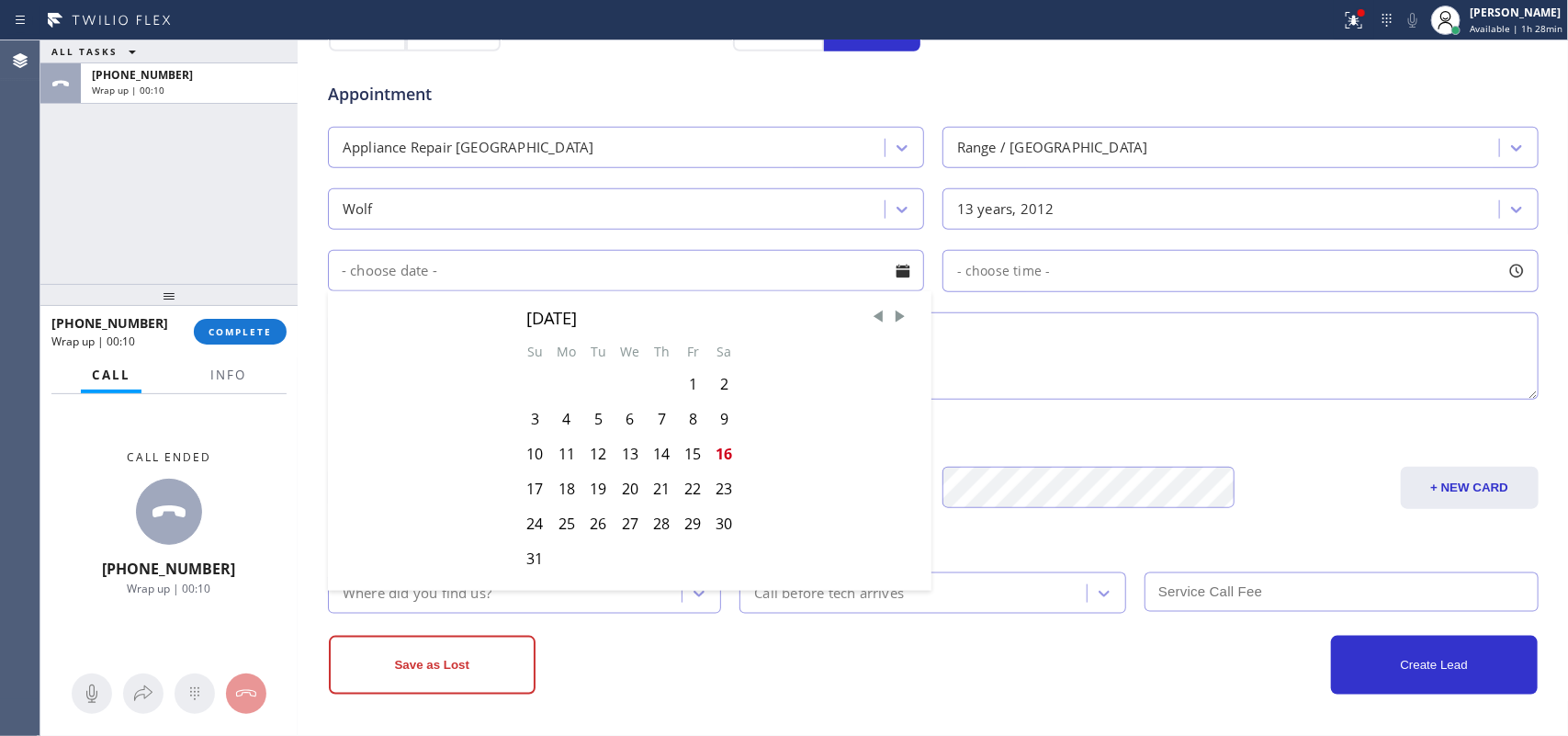
click at [1150, 352] on textarea at bounding box center [934, 356] width 1211 height 88
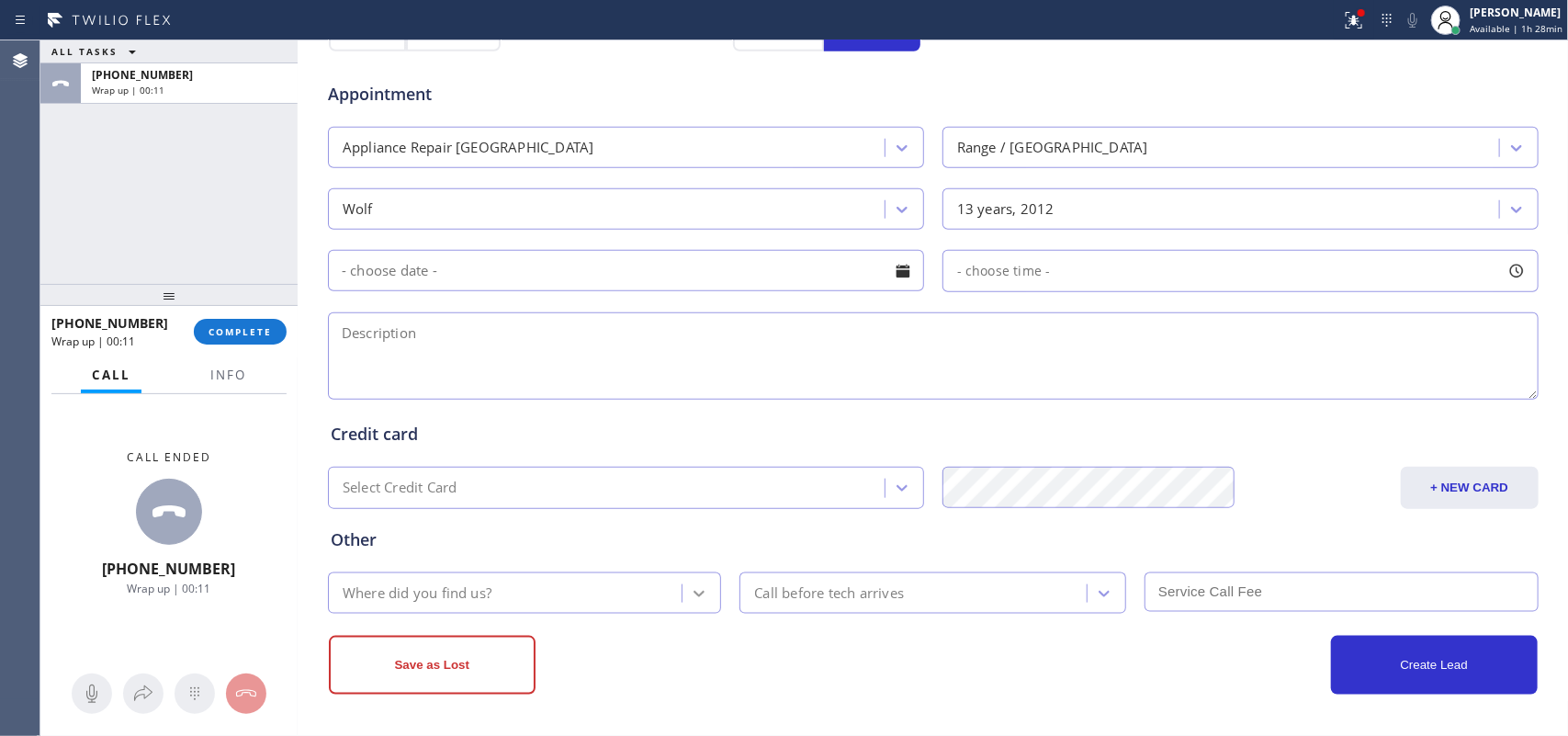
click at [700, 586] on div at bounding box center [699, 593] width 33 height 33
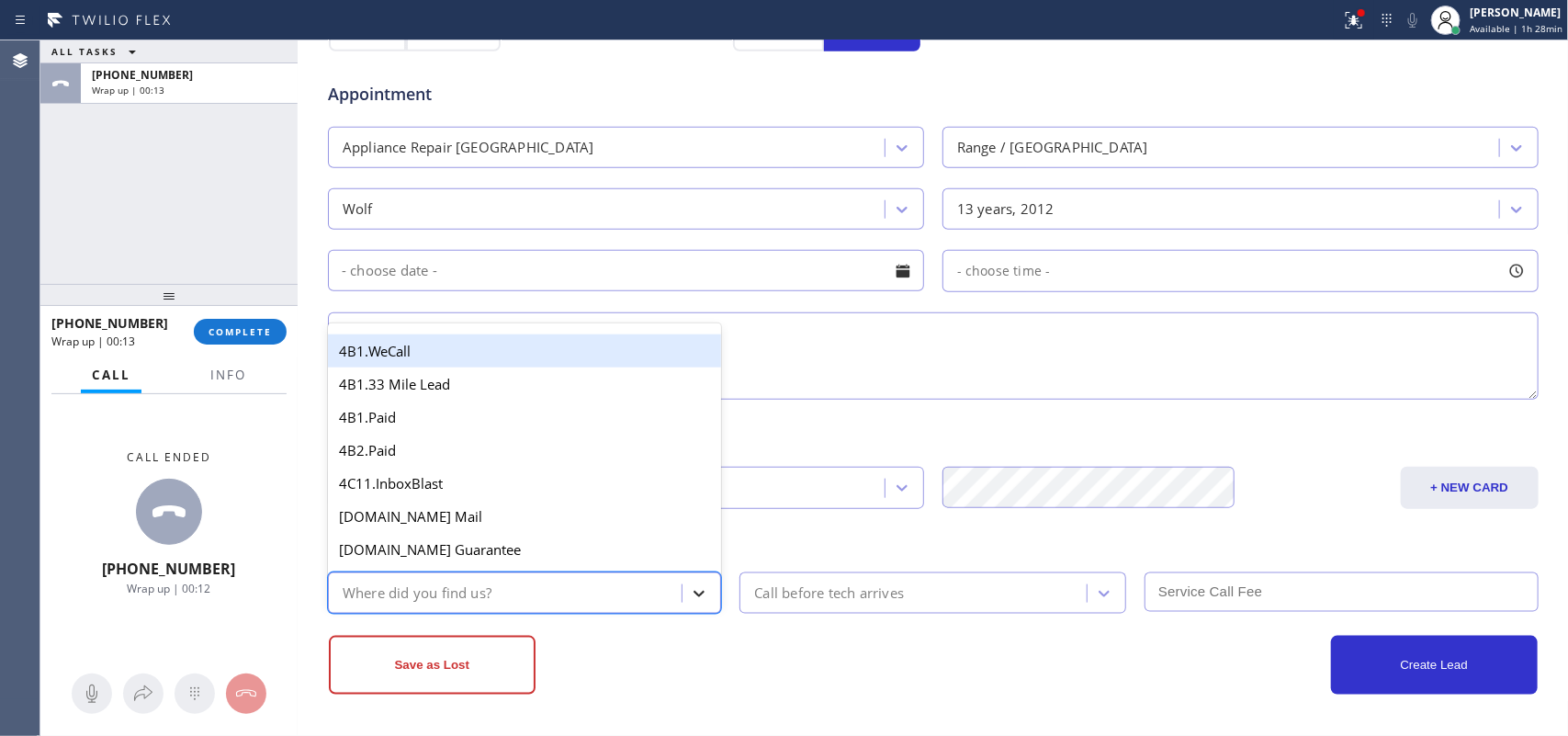
type input "g"
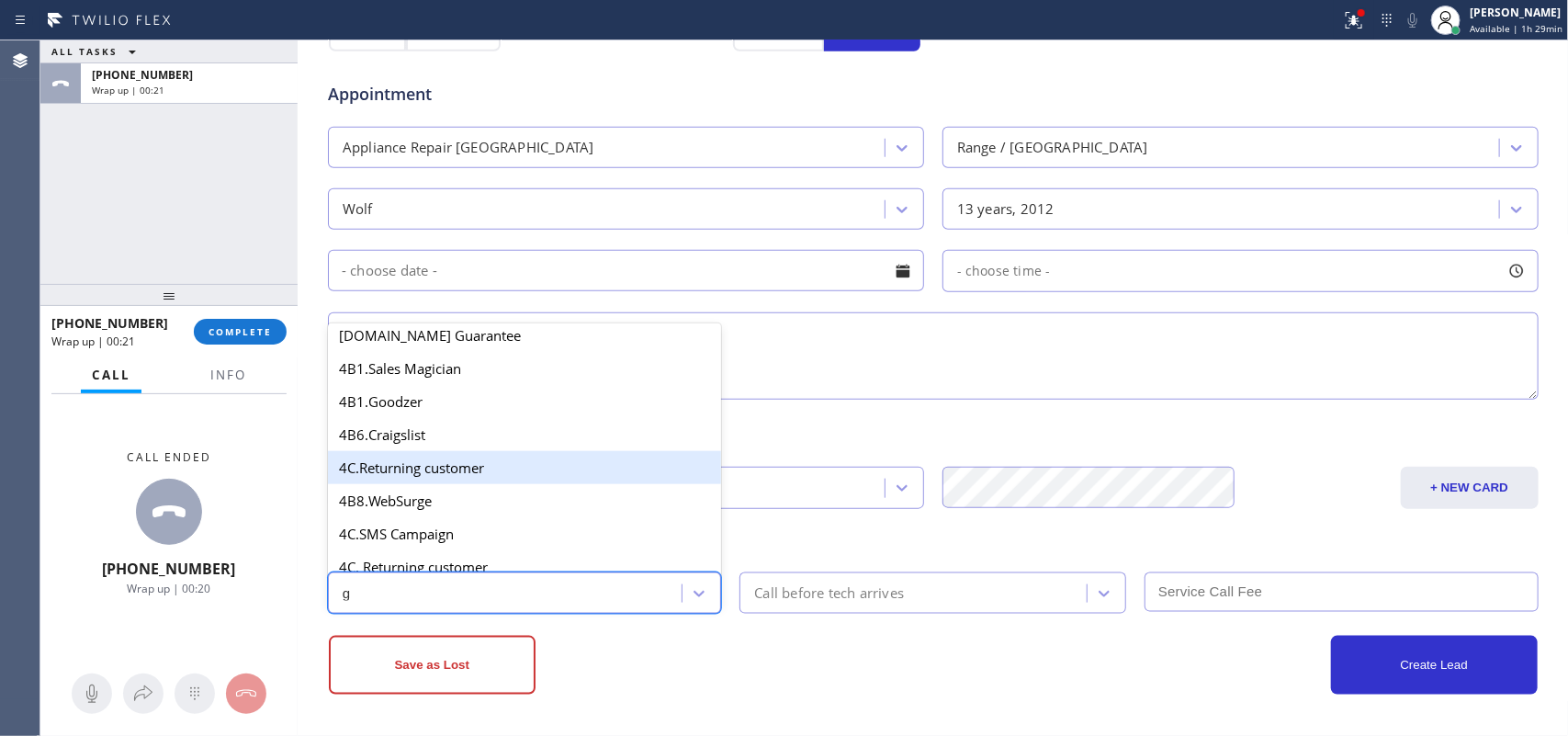
scroll to position [347, 0]
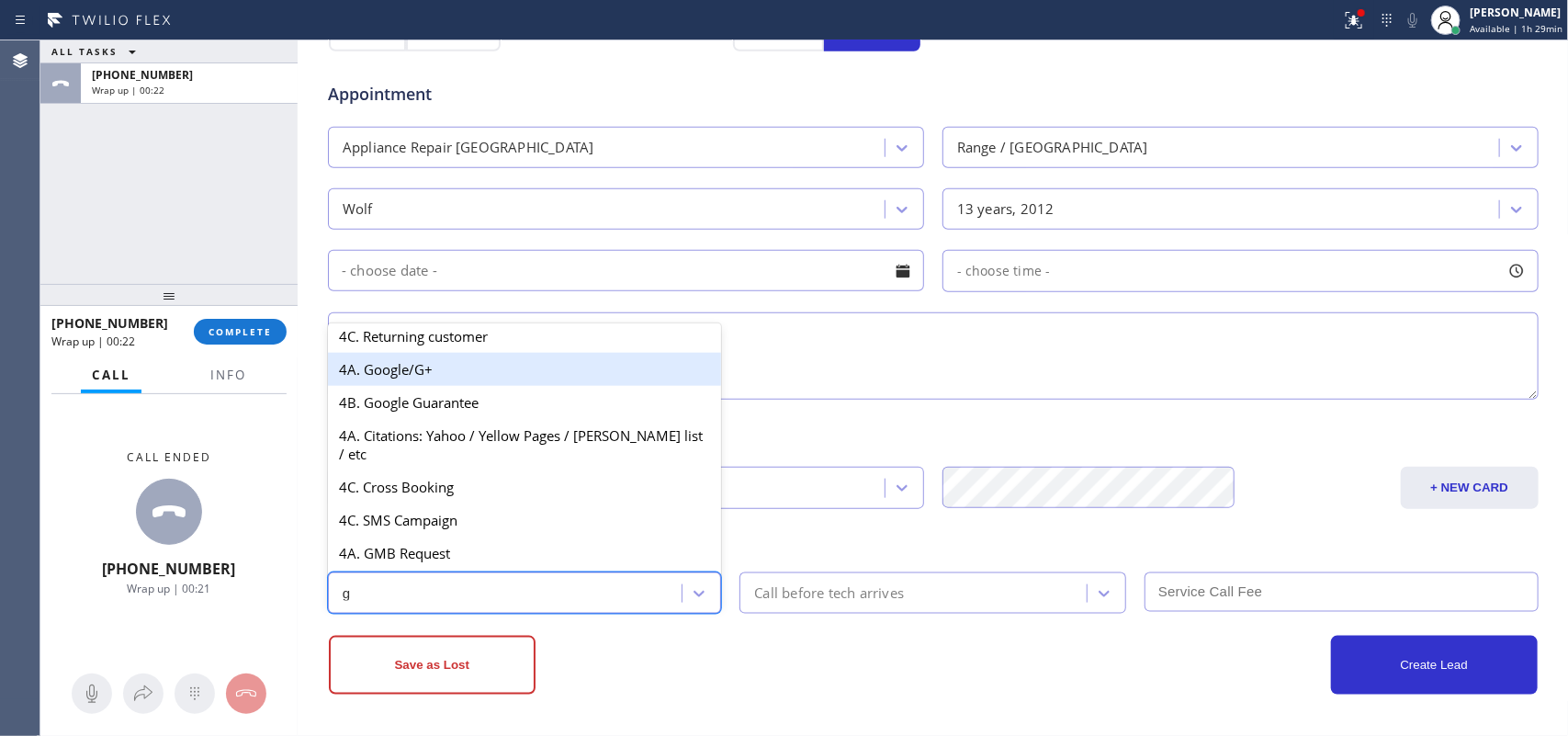
click at [430, 374] on div "4A. Google/G+" at bounding box center [526, 369] width 394 height 33
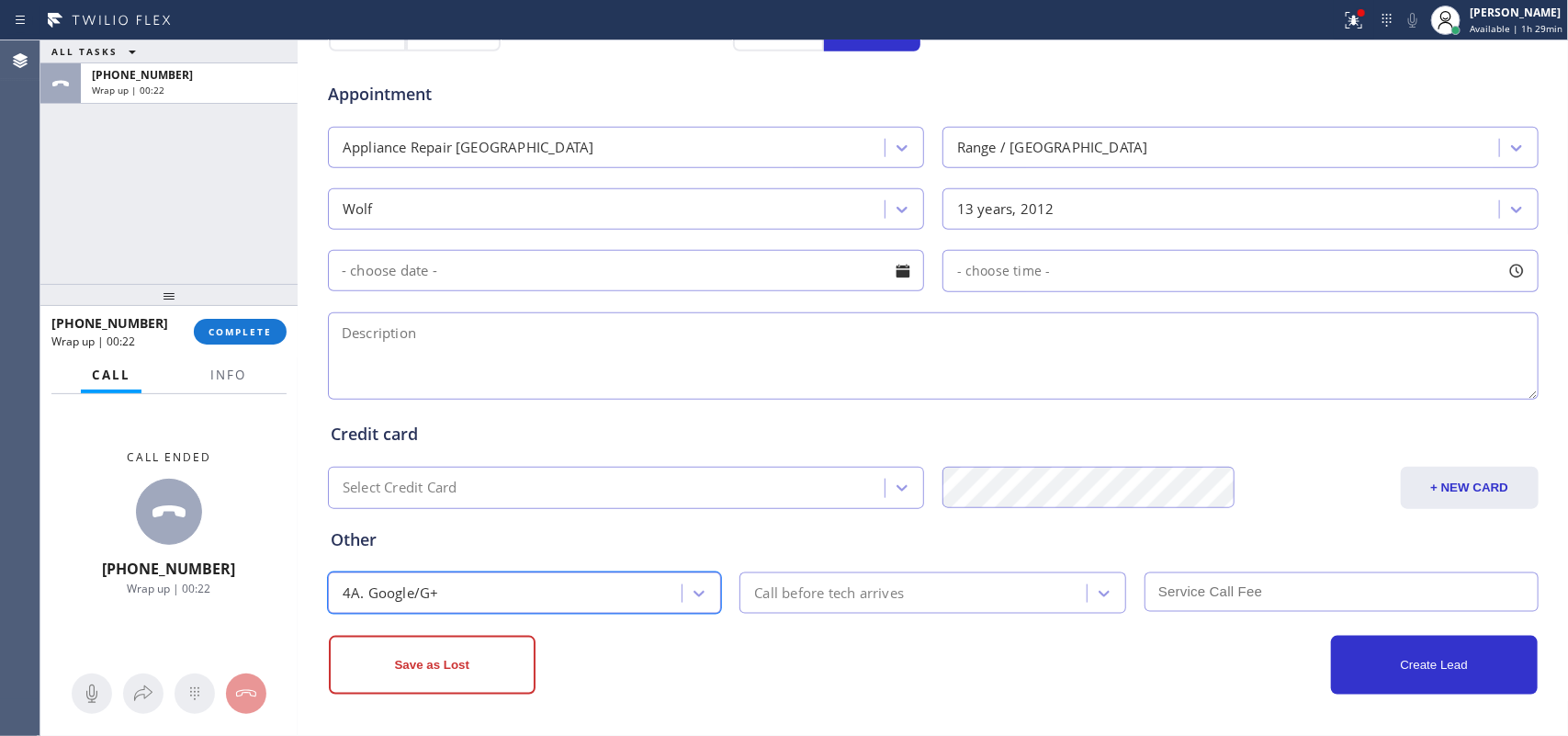
click at [848, 586] on div "Call before tech arrives" at bounding box center [828, 593] width 149 height 21
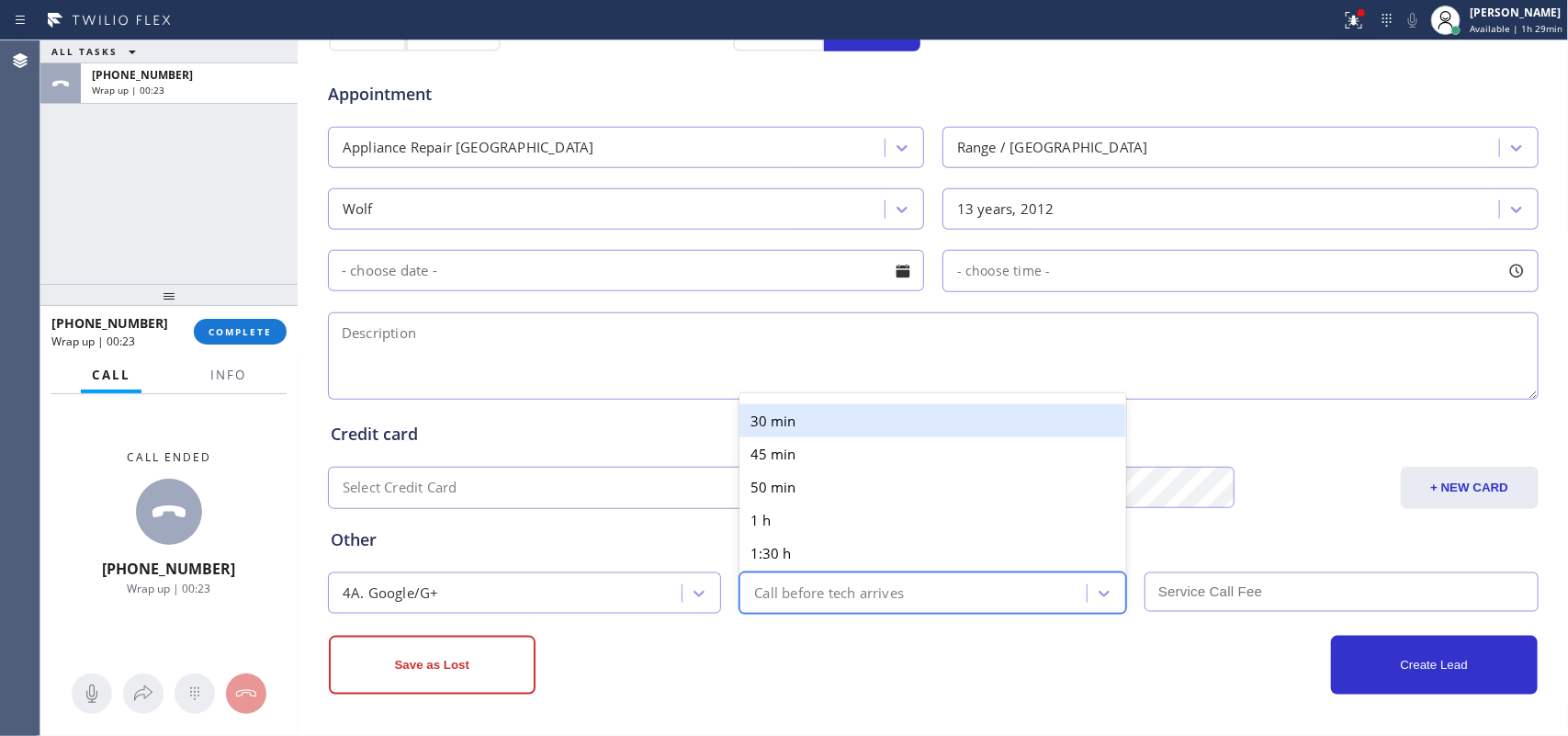
drag, startPoint x: 1075, startPoint y: 350, endPoint x: 1112, endPoint y: 348, distance: 37.1
click at [1077, 350] on textarea at bounding box center [934, 356] width 1211 height 88
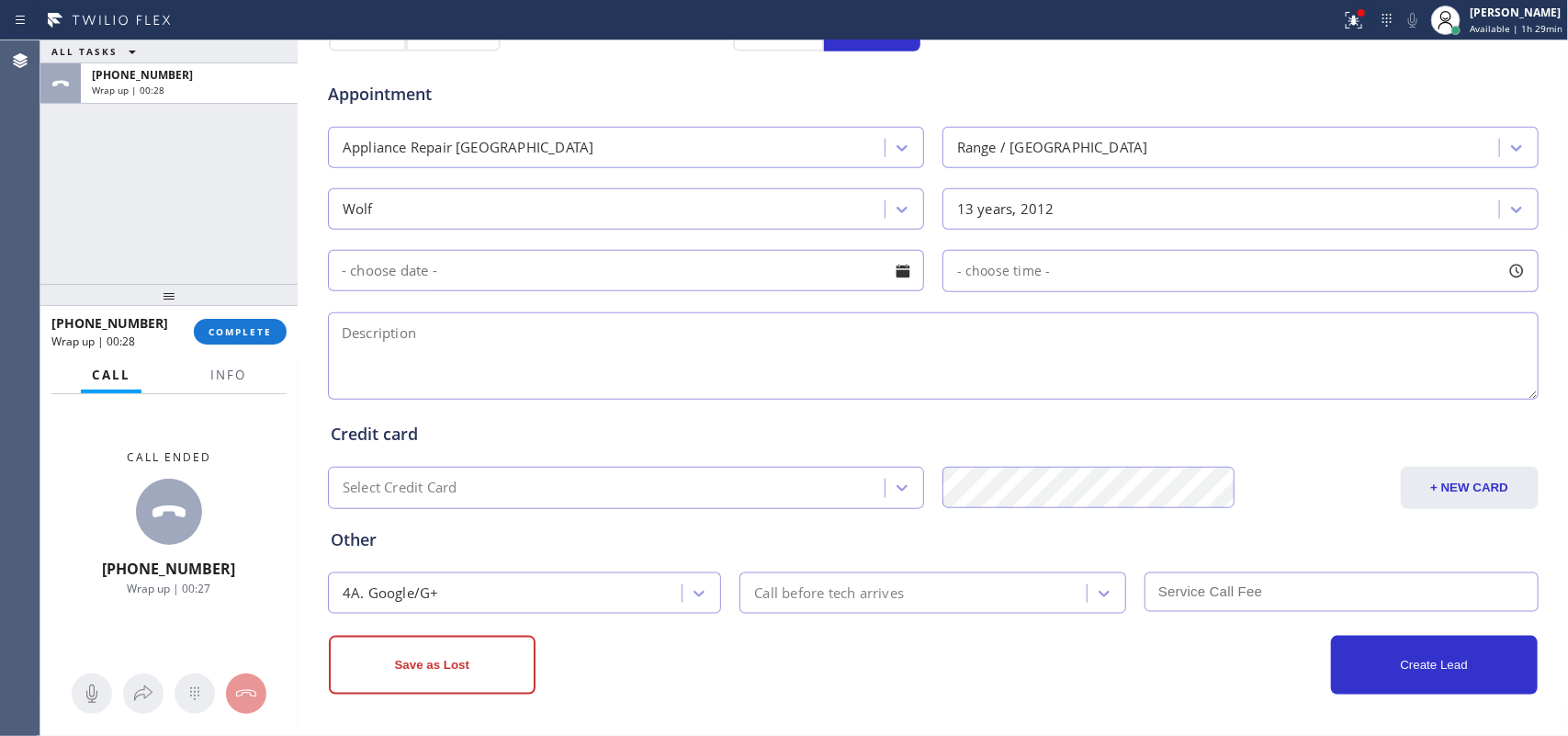
click at [352, 355] on textarea at bounding box center [934, 356] width 1211 height 88
paste textarea "98045/Wolf Range Stove Oven / [DEMOGRAPHIC_DATA]/the igniters are not working o…"
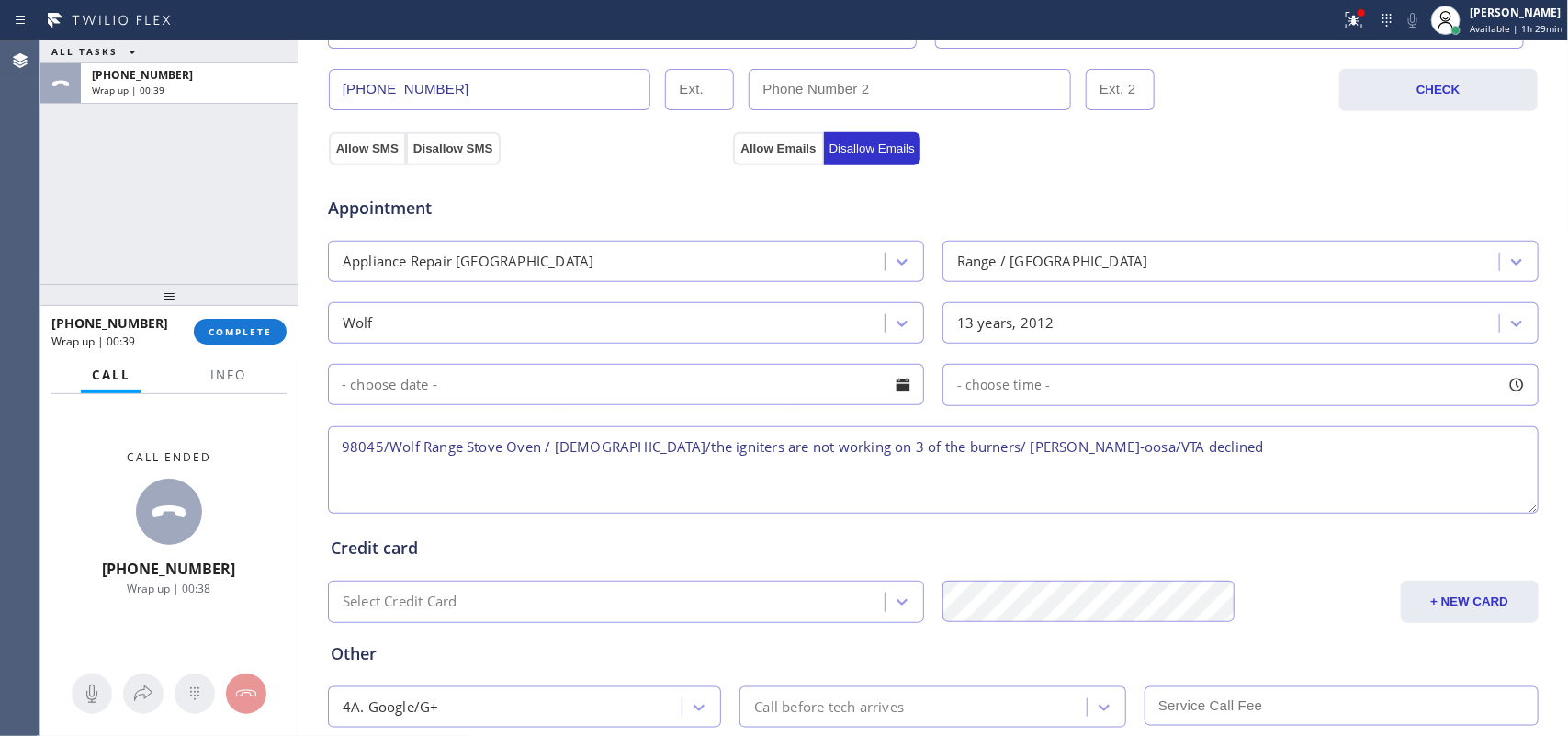
scroll to position [691, 0]
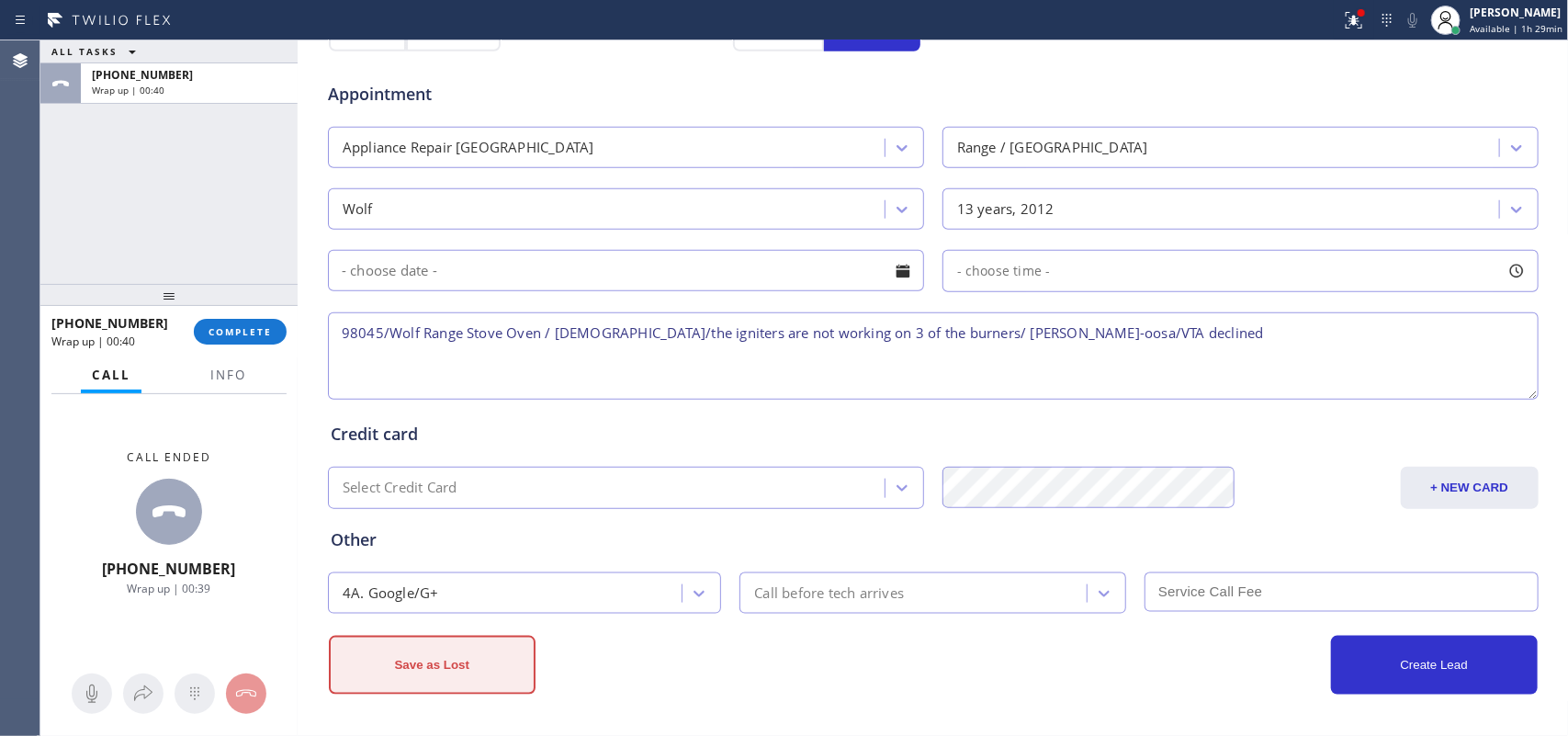
type textarea "98045/Wolf Range Stove Oven / [DEMOGRAPHIC_DATA]/the igniters are not working o…"
click at [499, 667] on button "Save as Lost" at bounding box center [432, 666] width 207 height 59
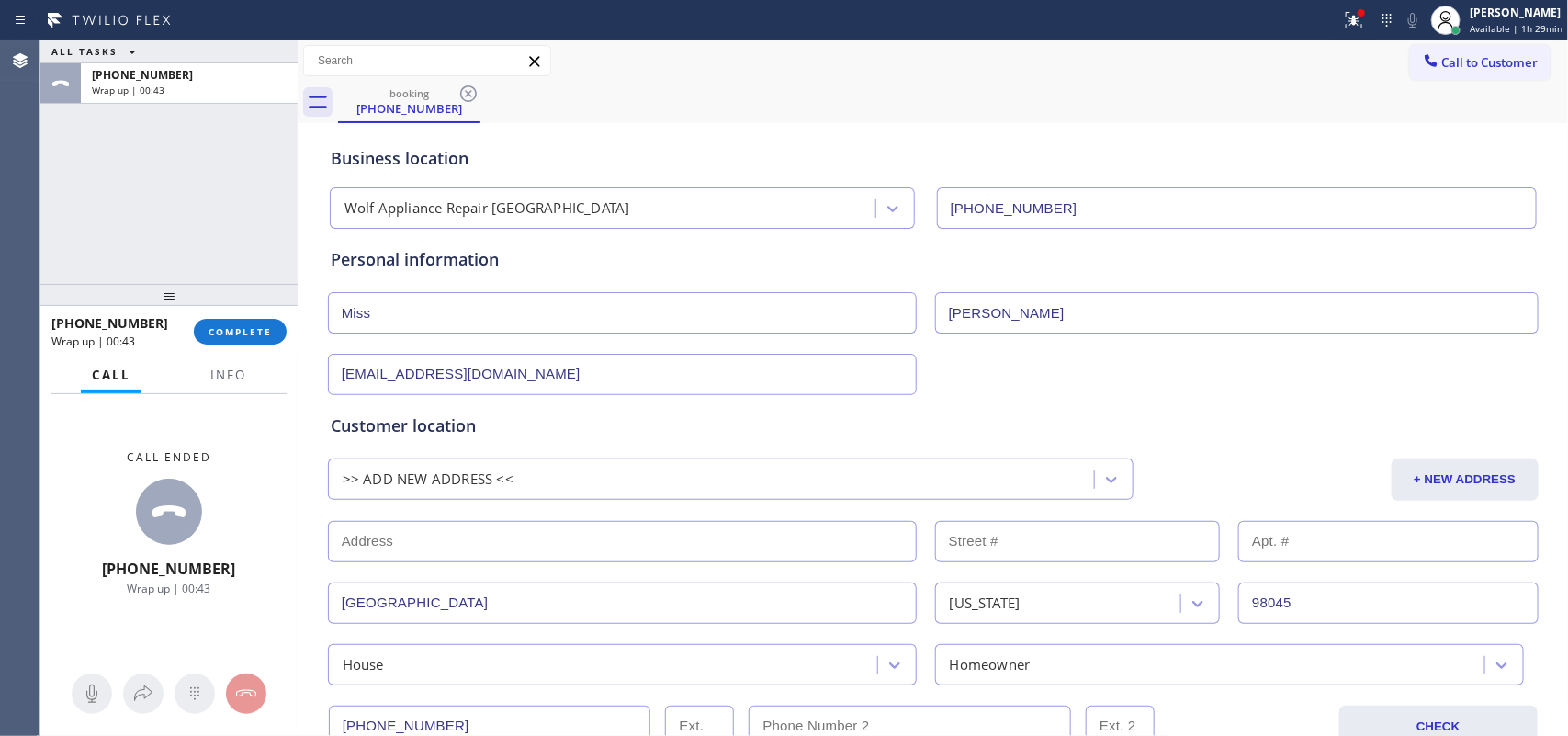
scroll to position [460, 0]
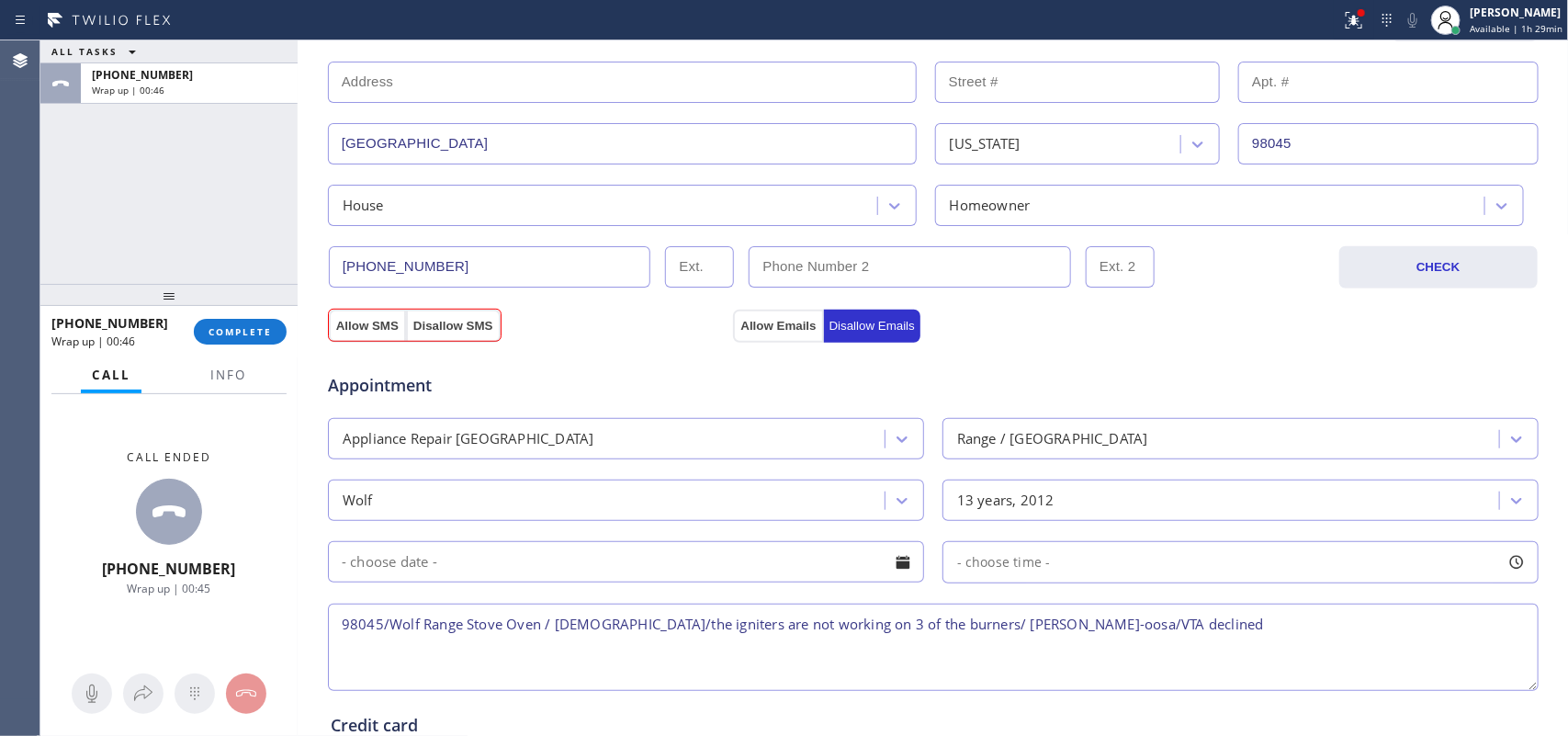
drag, startPoint x: 432, startPoint y: 327, endPoint x: 484, endPoint y: 302, distance: 57.7
click at [433, 327] on button "Disallow SMS" at bounding box center [453, 326] width 94 height 33
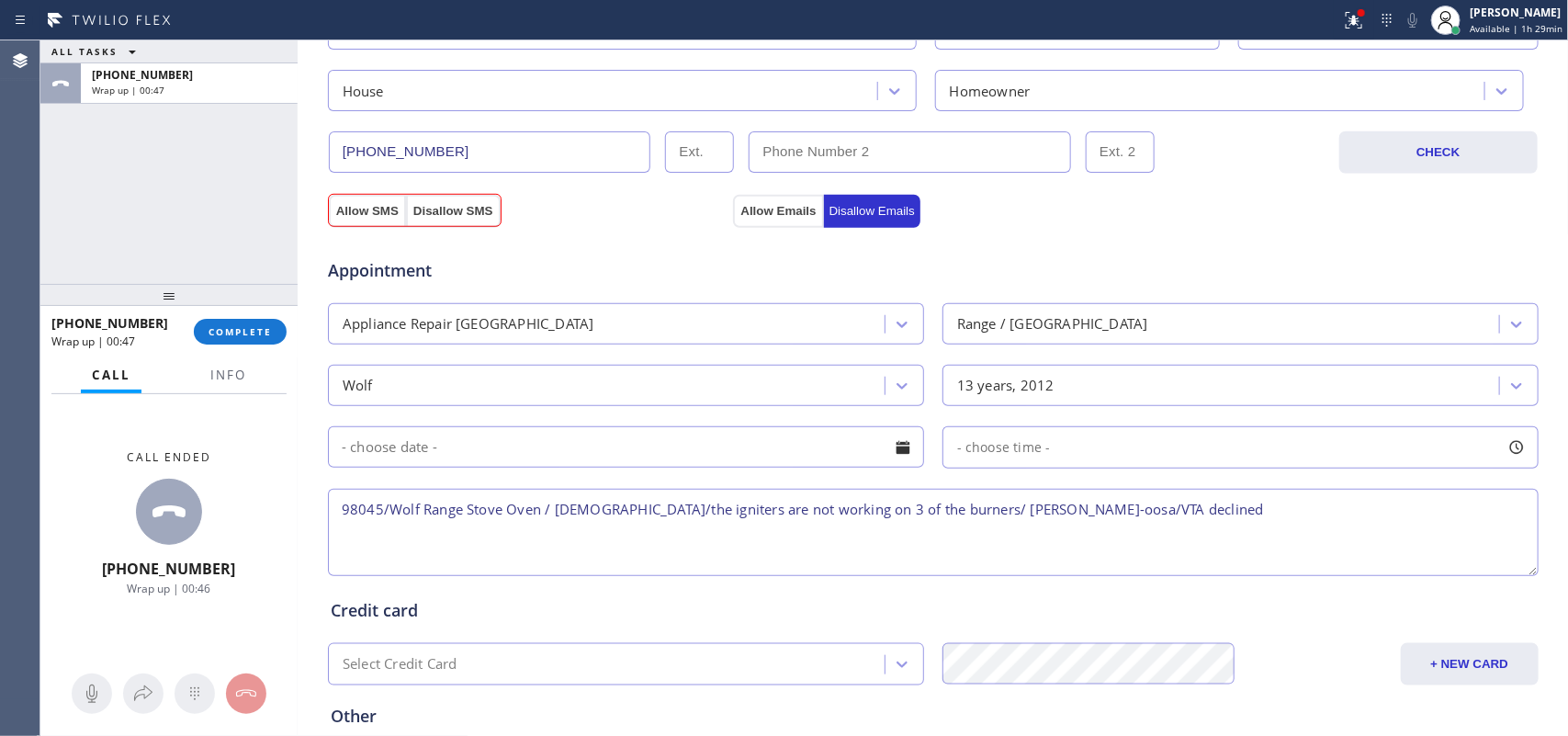
scroll to position [753, 0]
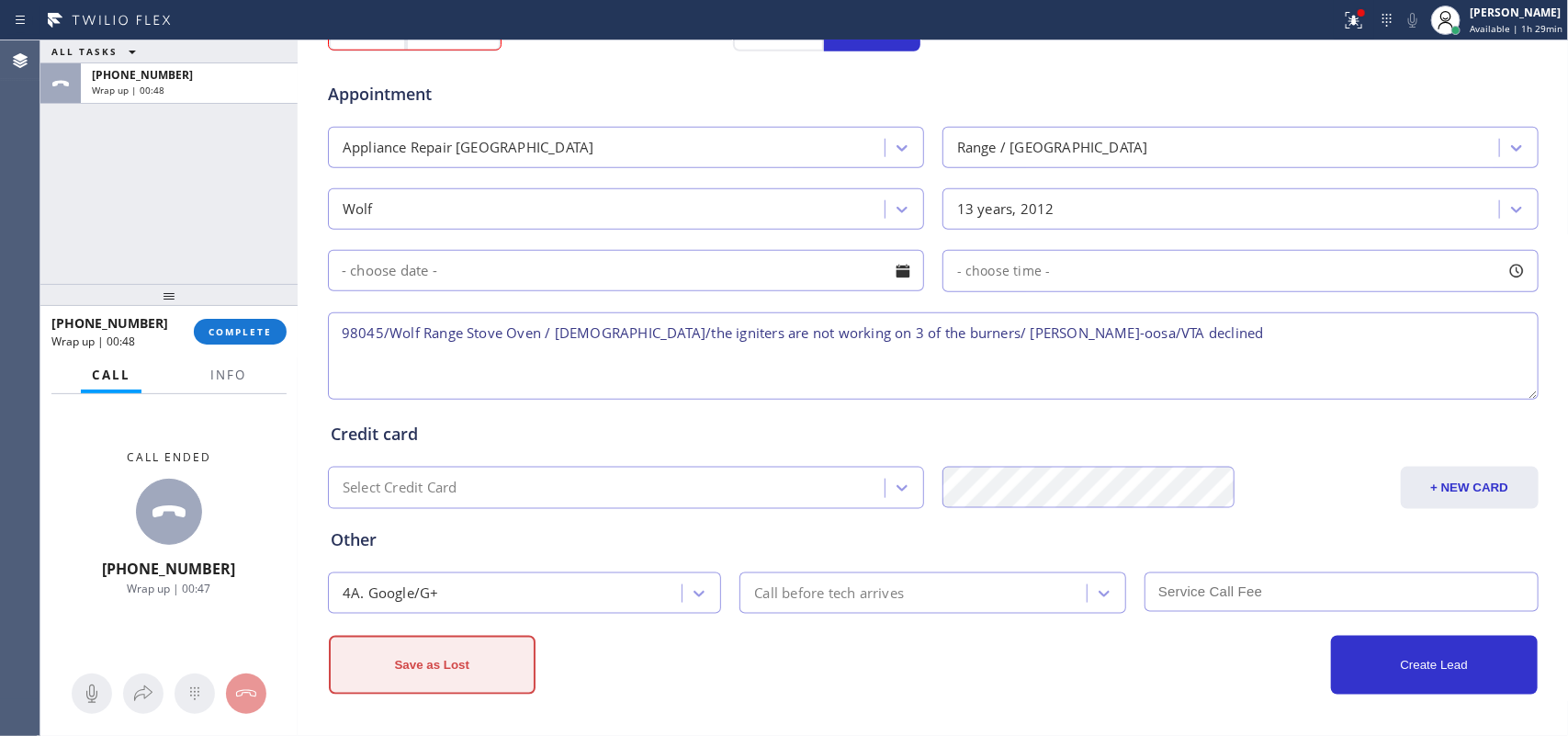
click at [442, 666] on button "Save as Lost" at bounding box center [432, 666] width 207 height 59
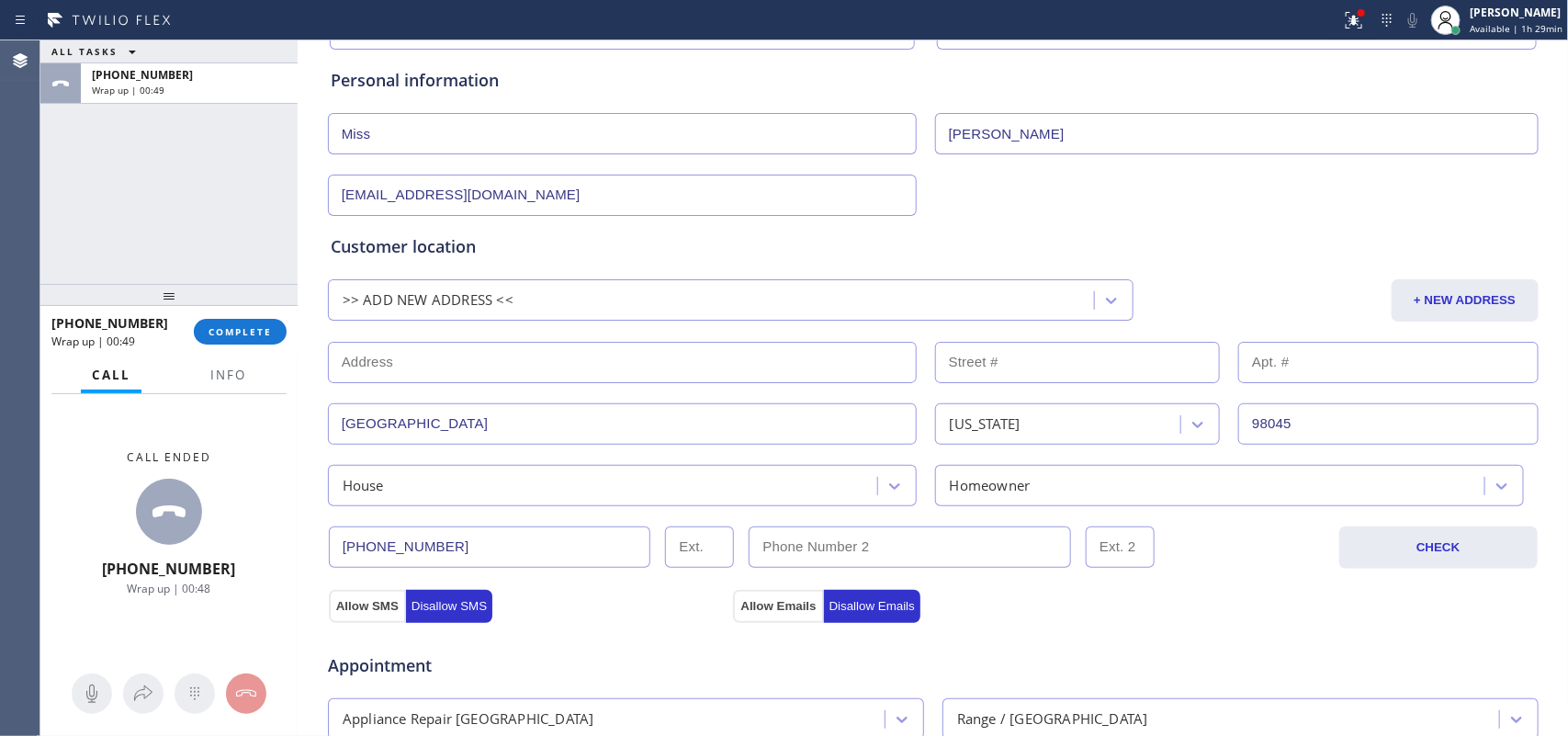
scroll to position [0, 0]
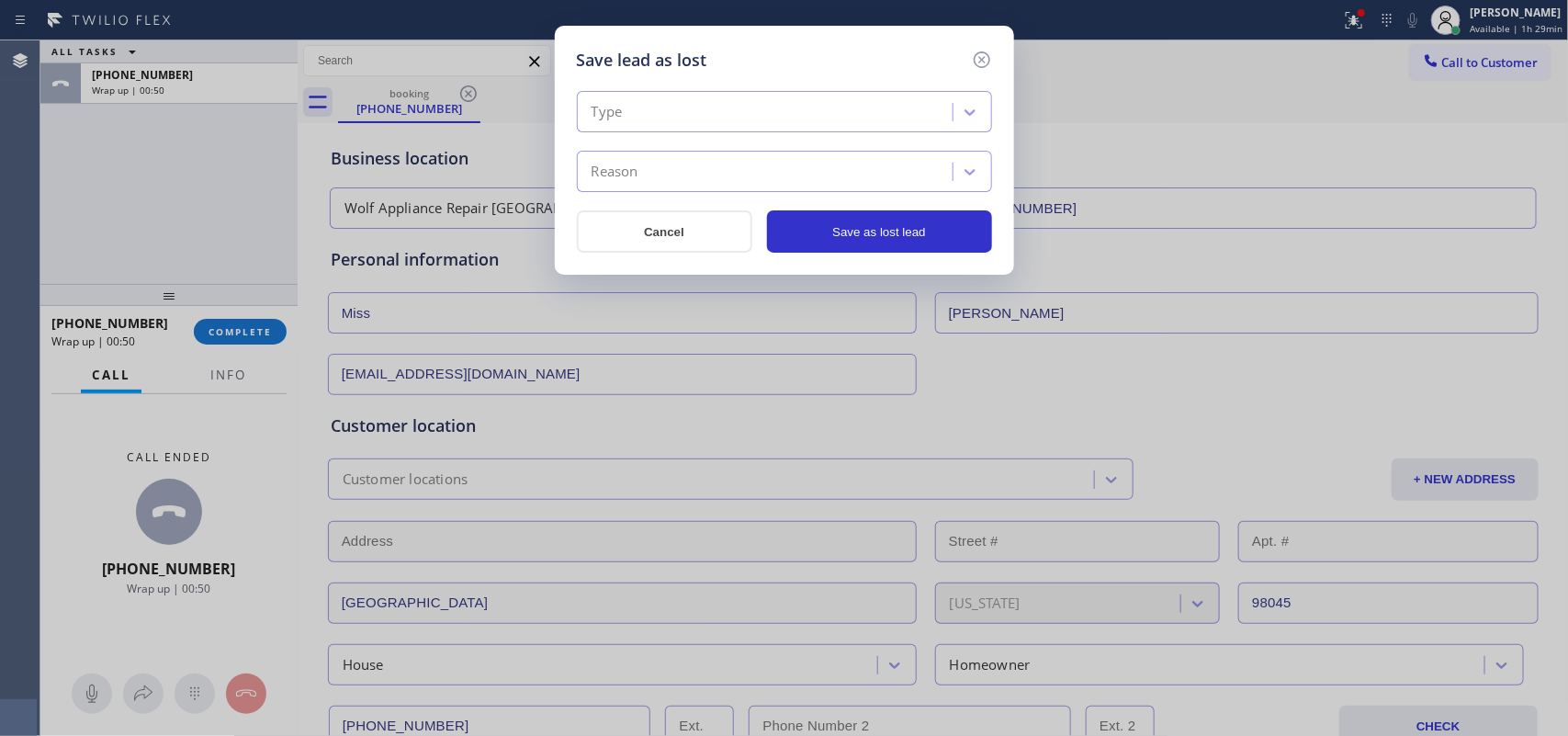
click at [829, 109] on div "Type" at bounding box center [767, 112] width 370 height 32
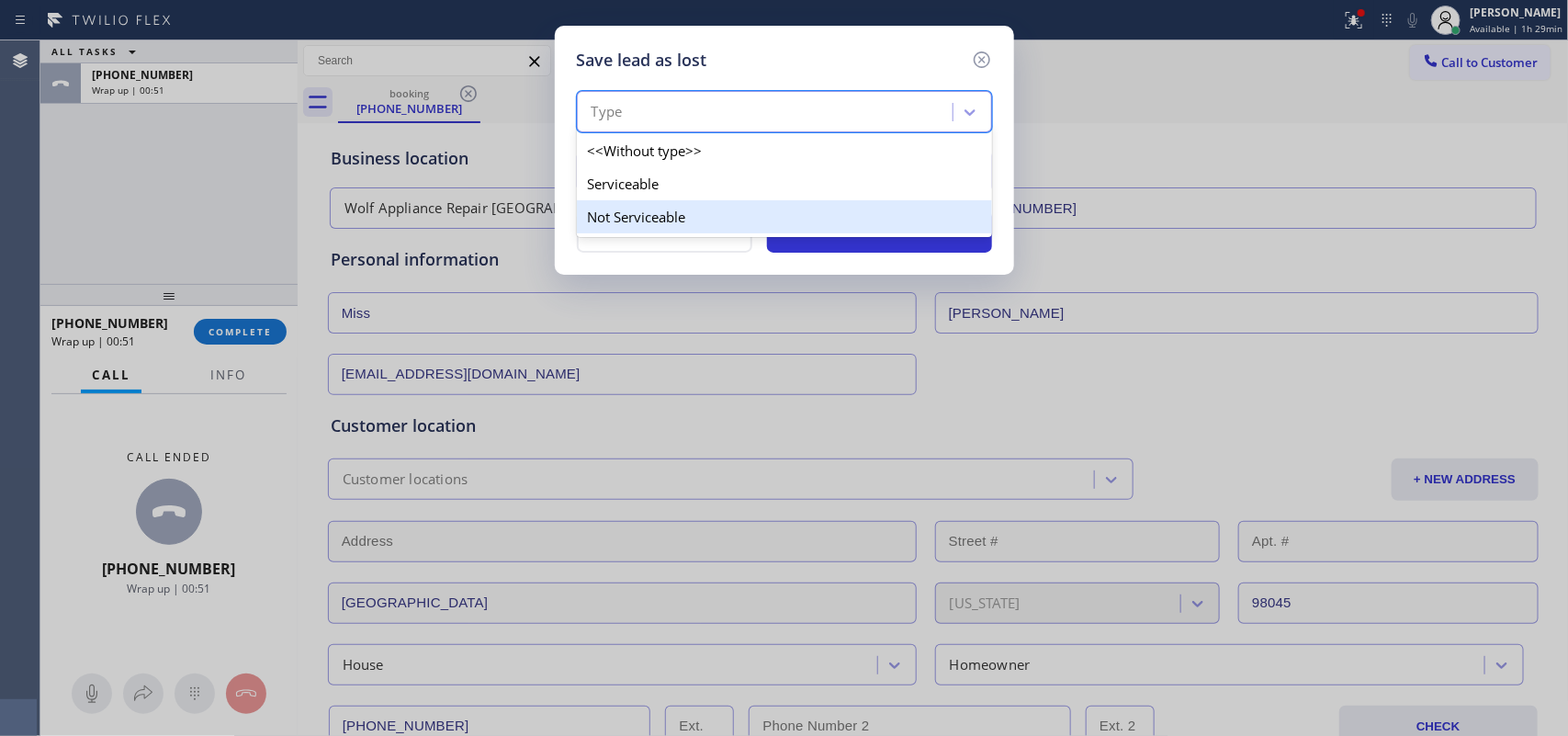
click at [815, 216] on div "Not Serviceable" at bounding box center [784, 216] width 415 height 33
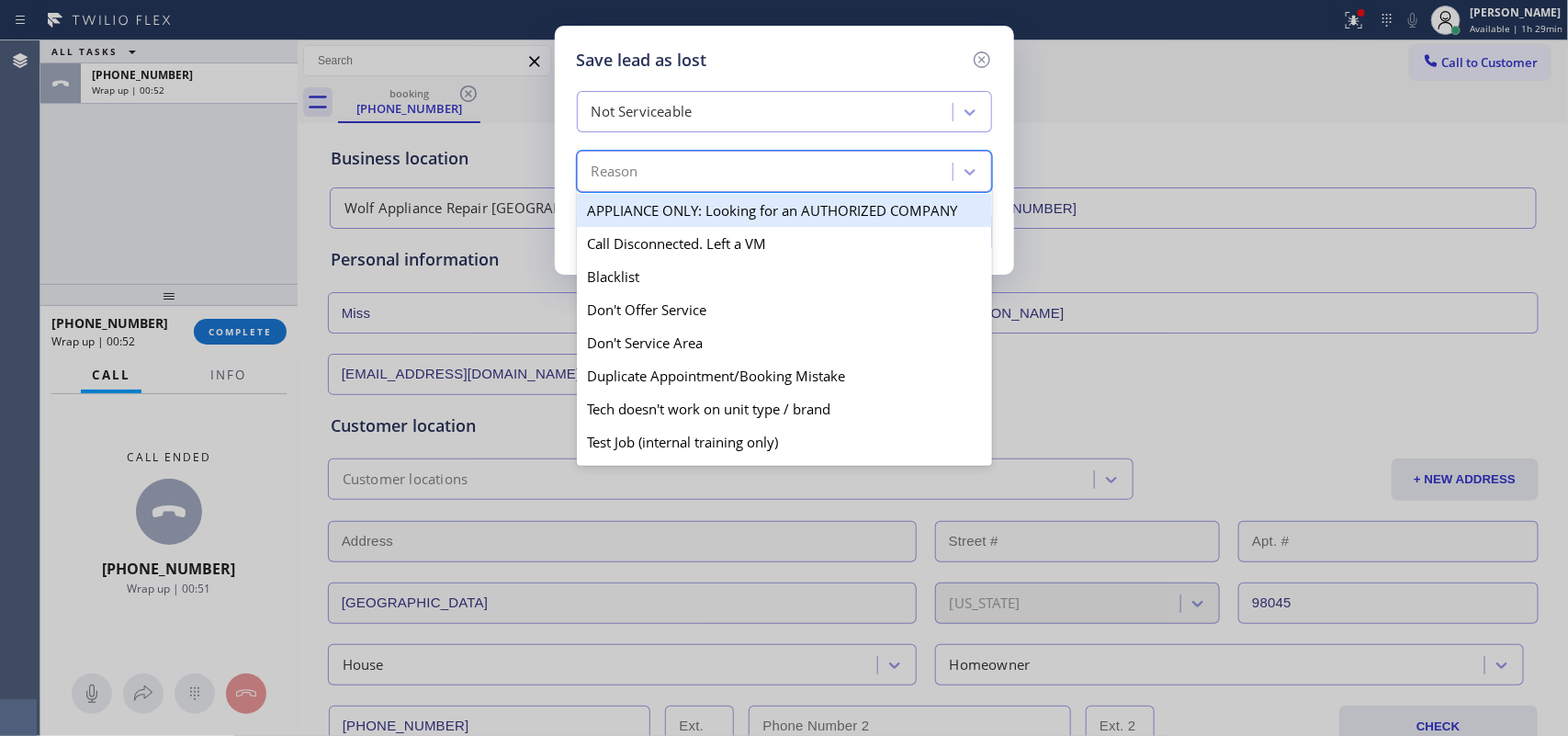
click at [815, 187] on div "Reason" at bounding box center [767, 172] width 370 height 32
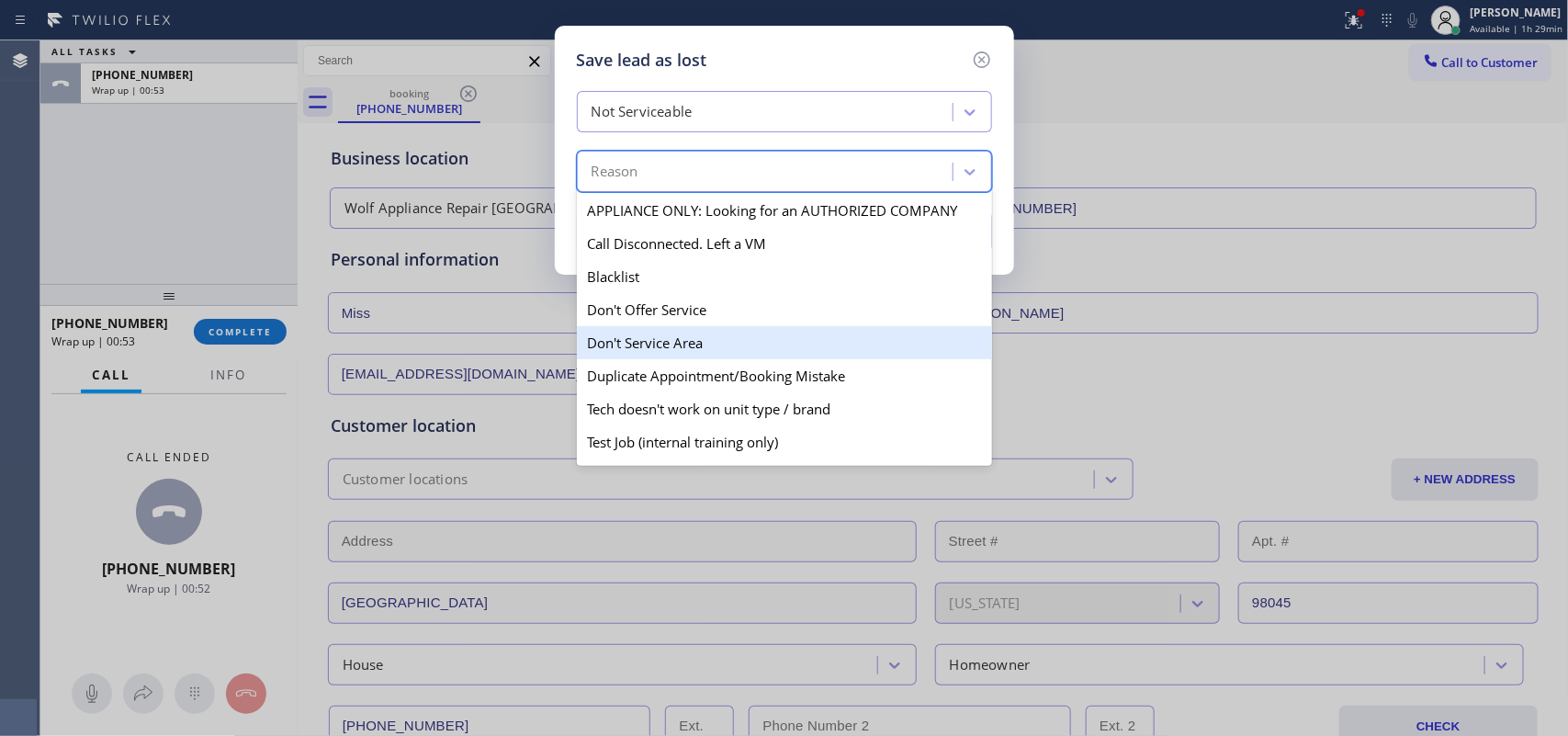
click at [732, 355] on div "Don't Service Area" at bounding box center [784, 343] width 415 height 33
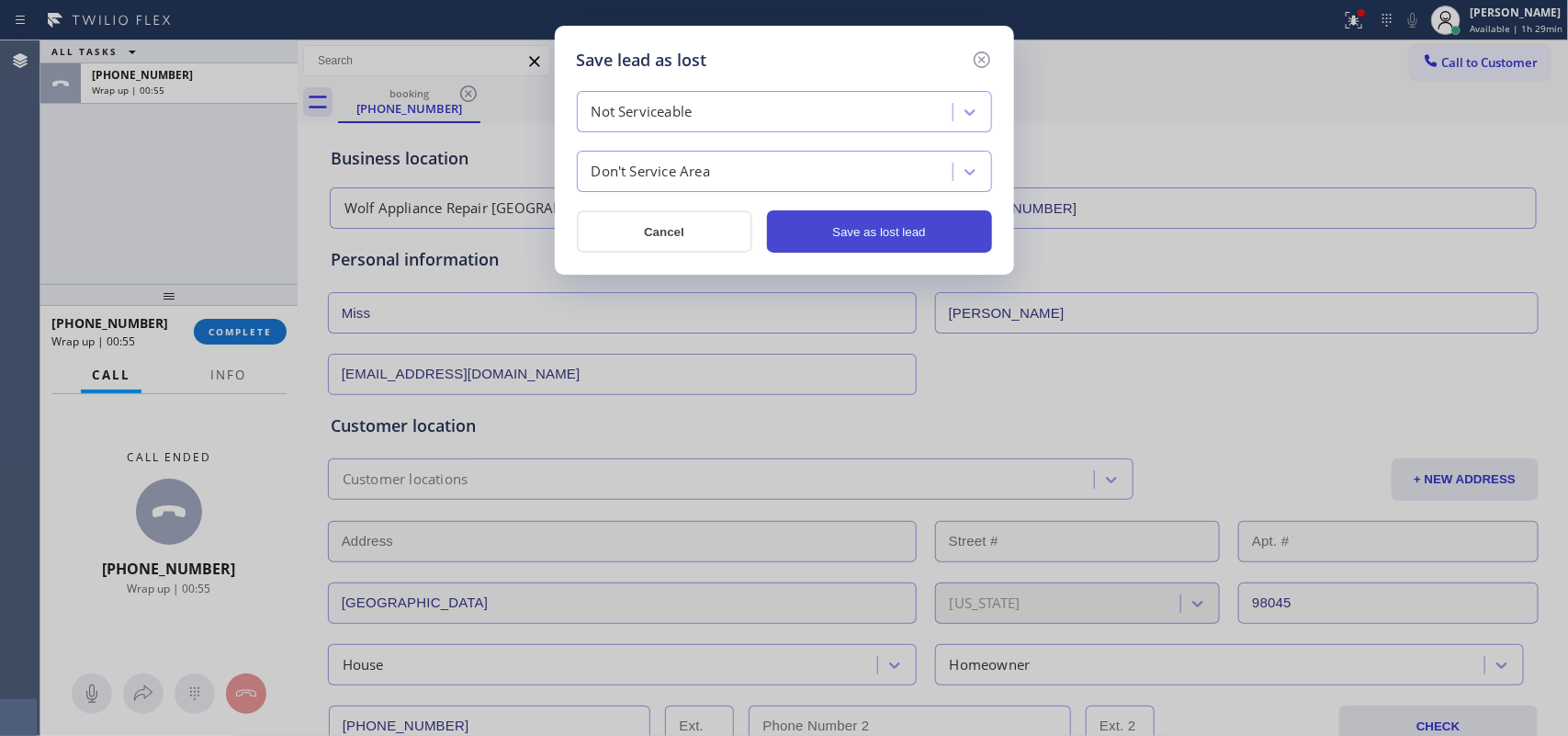
click at [785, 241] on button "Save as lost lead" at bounding box center [880, 231] width 225 height 42
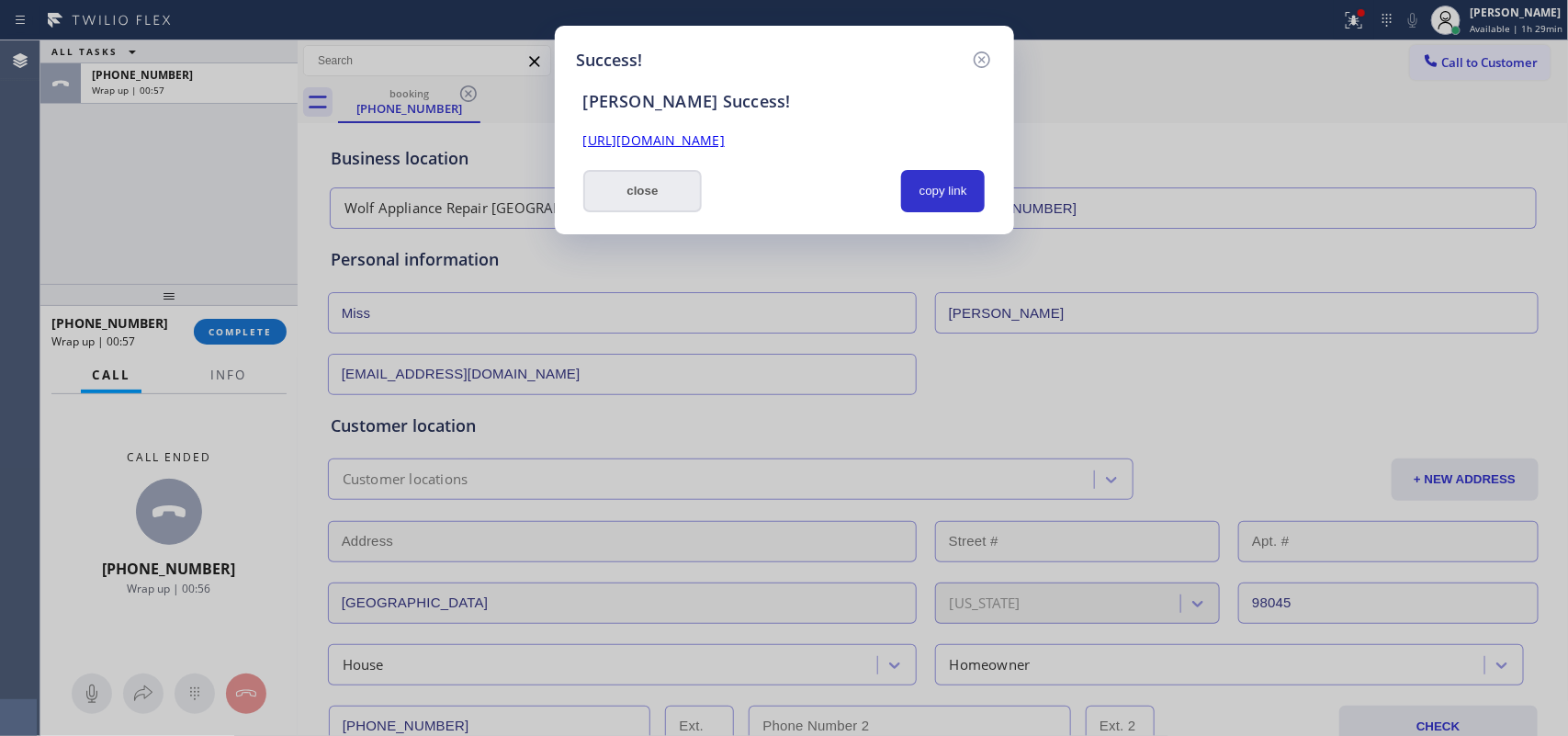
click at [671, 189] on button "close" at bounding box center [643, 191] width 119 height 42
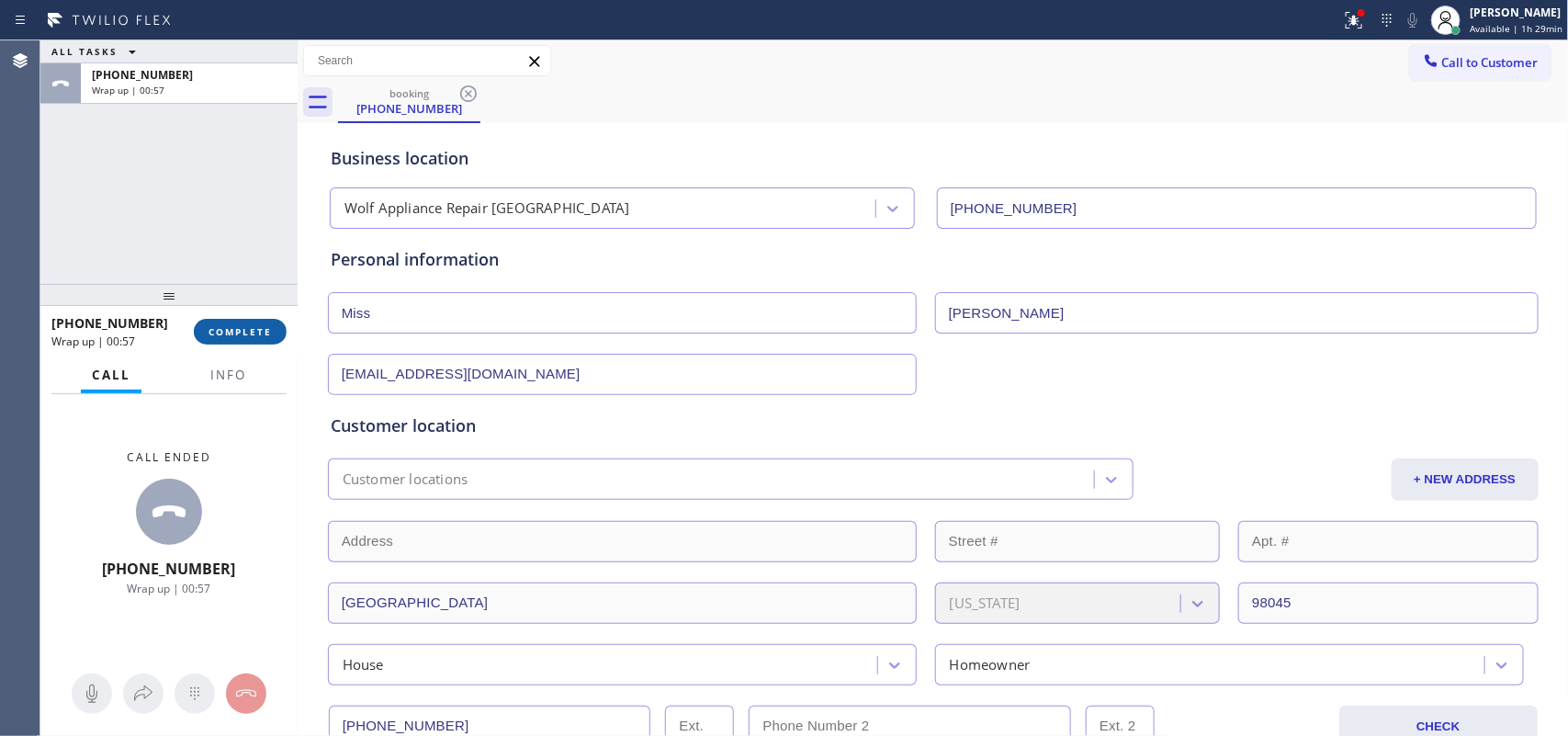
click at [240, 342] on button "COMPLETE" at bounding box center [240, 331] width 92 height 26
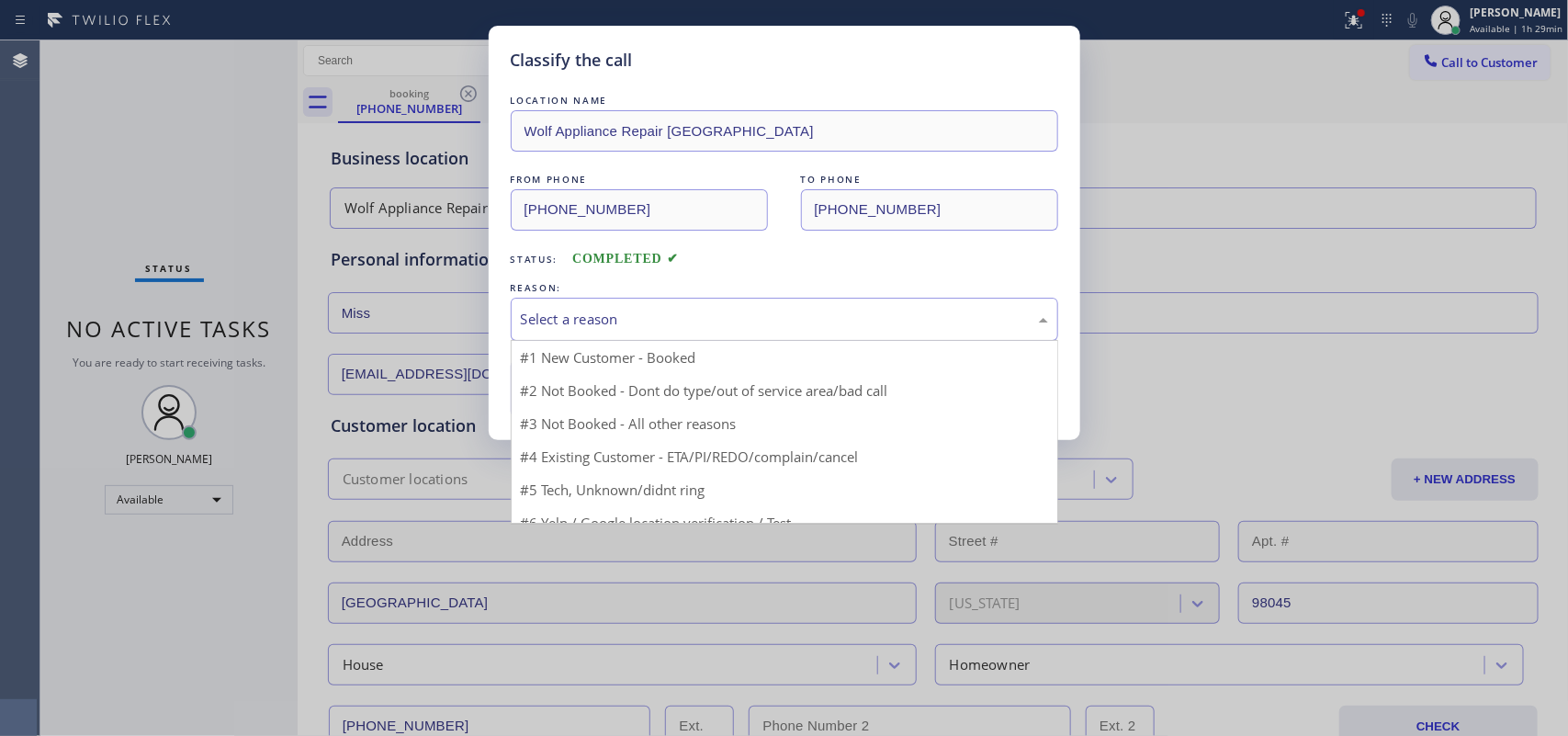
click at [639, 302] on div "Select a reason" at bounding box center [784, 319] width 547 height 43
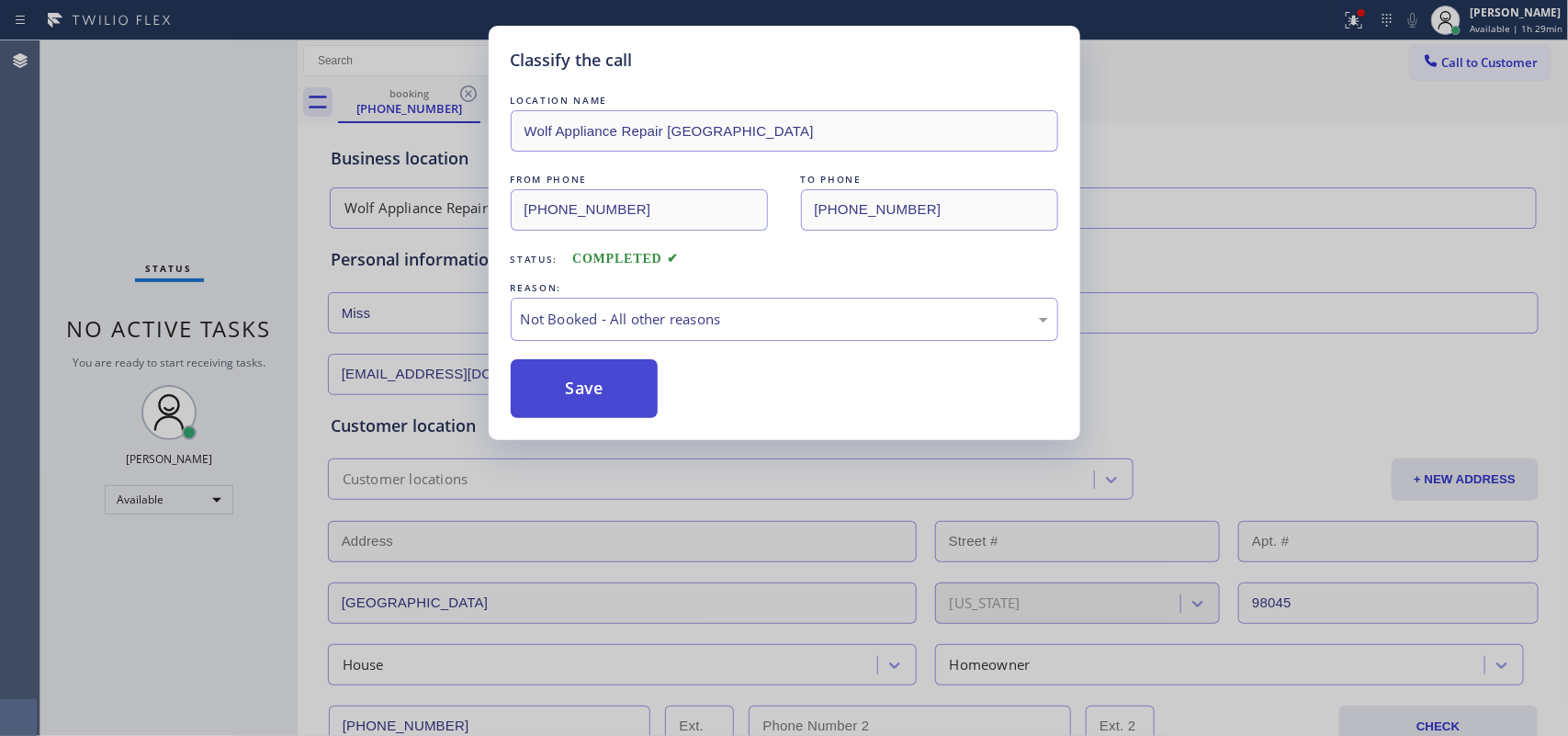
click at [598, 363] on button "Save" at bounding box center [585, 388] width 148 height 59
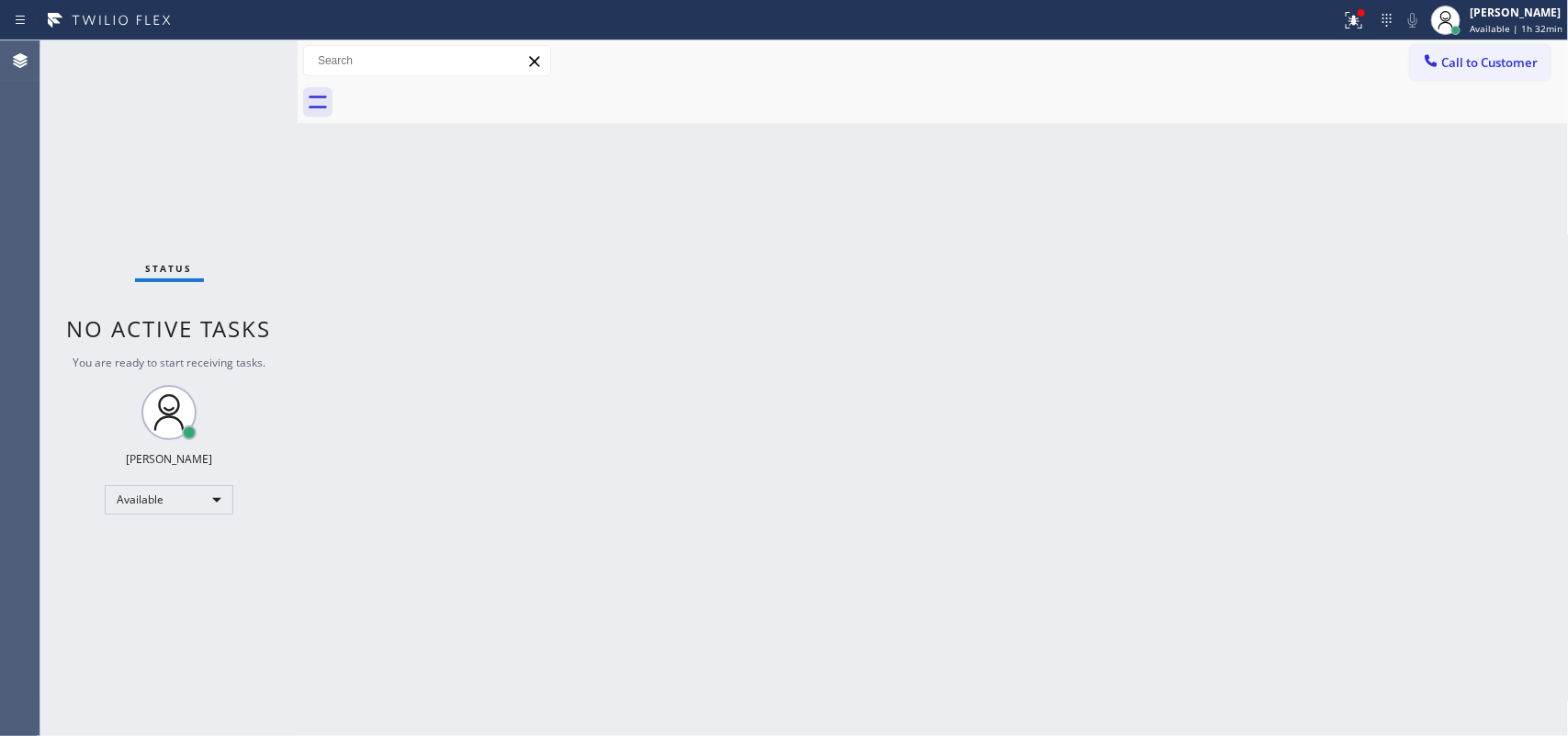
click at [239, 56] on div "Status No active tasks You are ready to start receiving tasks. [PERSON_NAME] Av…" at bounding box center [169, 388] width 257 height 696
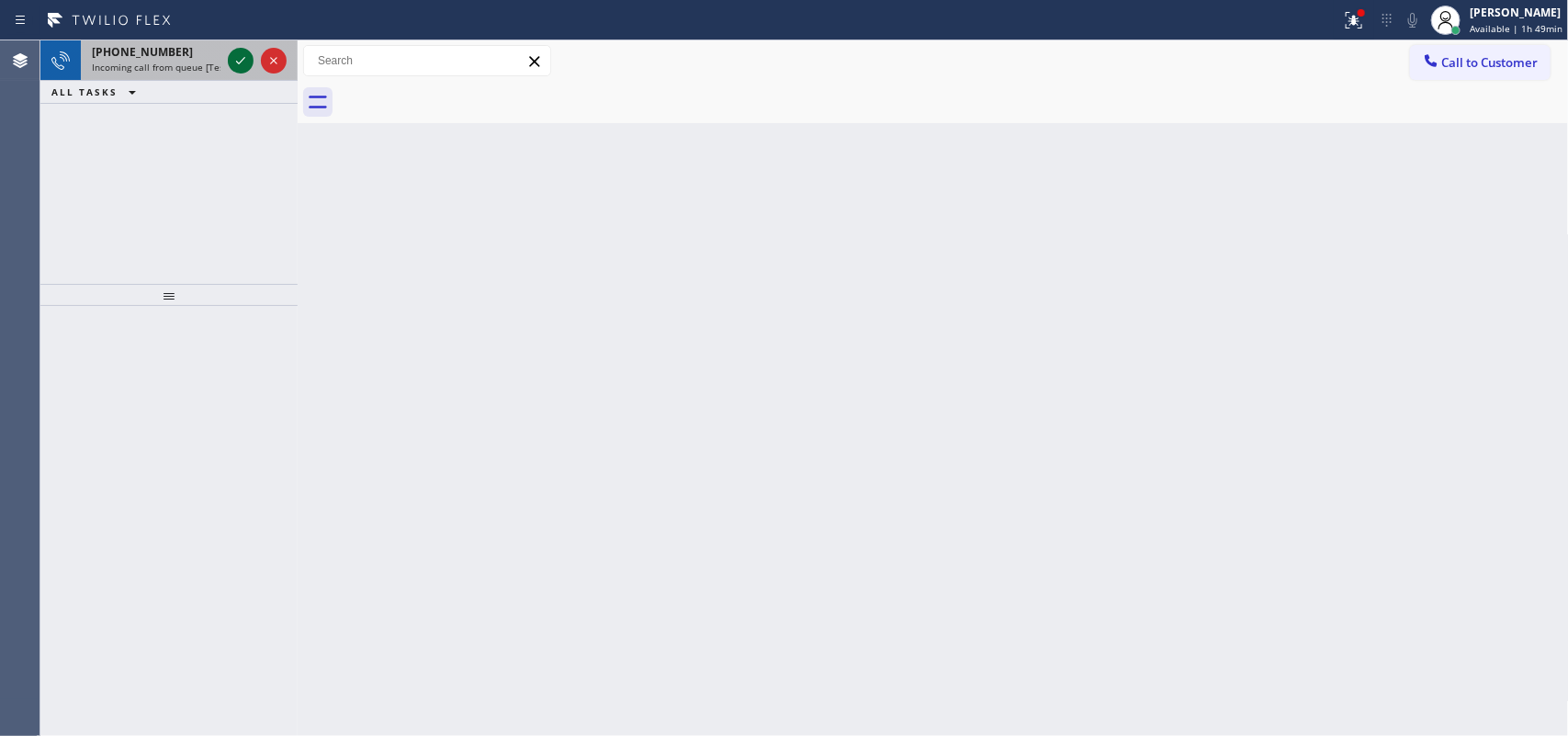
click at [231, 51] on icon at bounding box center [240, 60] width 22 height 22
click at [236, 57] on icon at bounding box center [240, 60] width 22 height 22
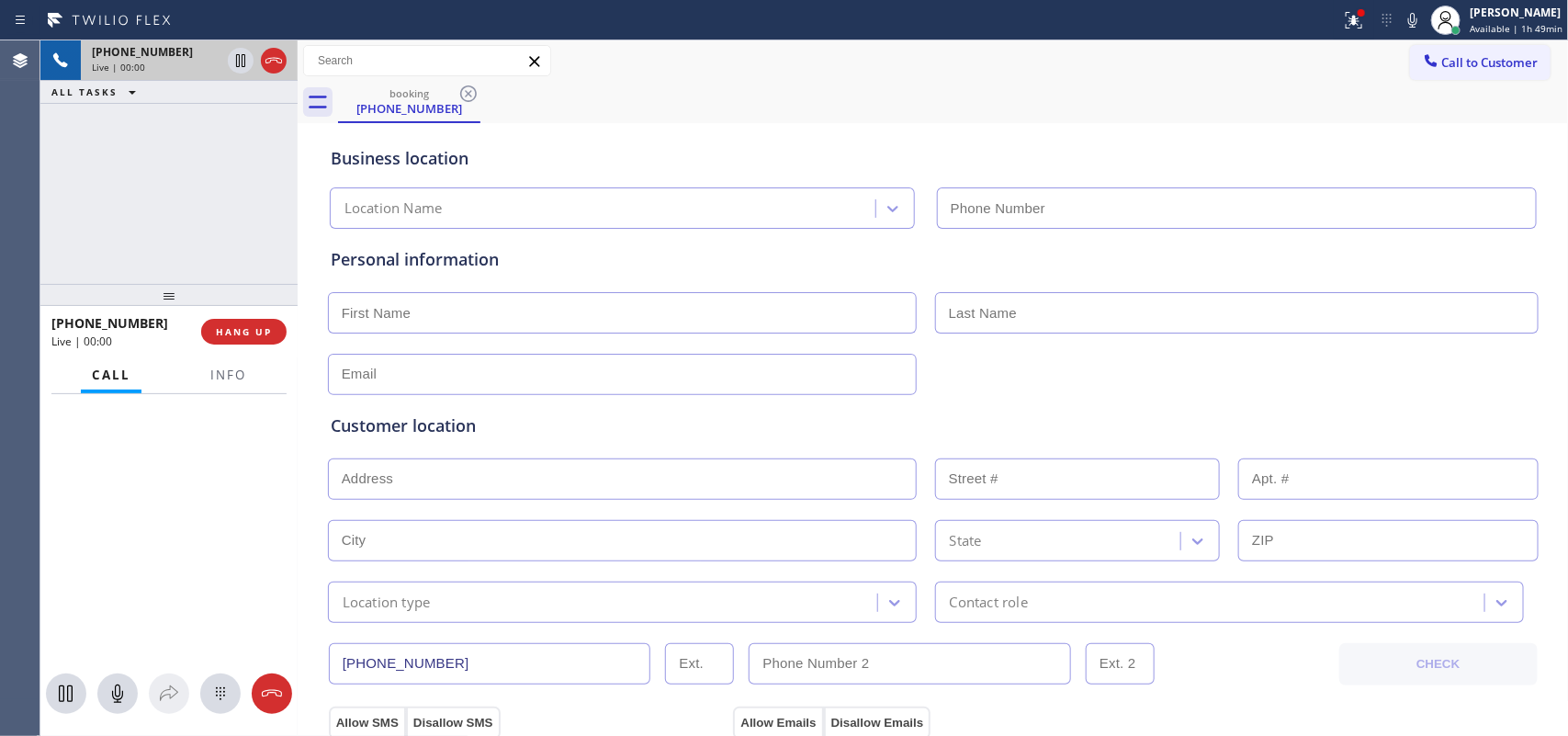
type input "[PHONE_NUMBER]"
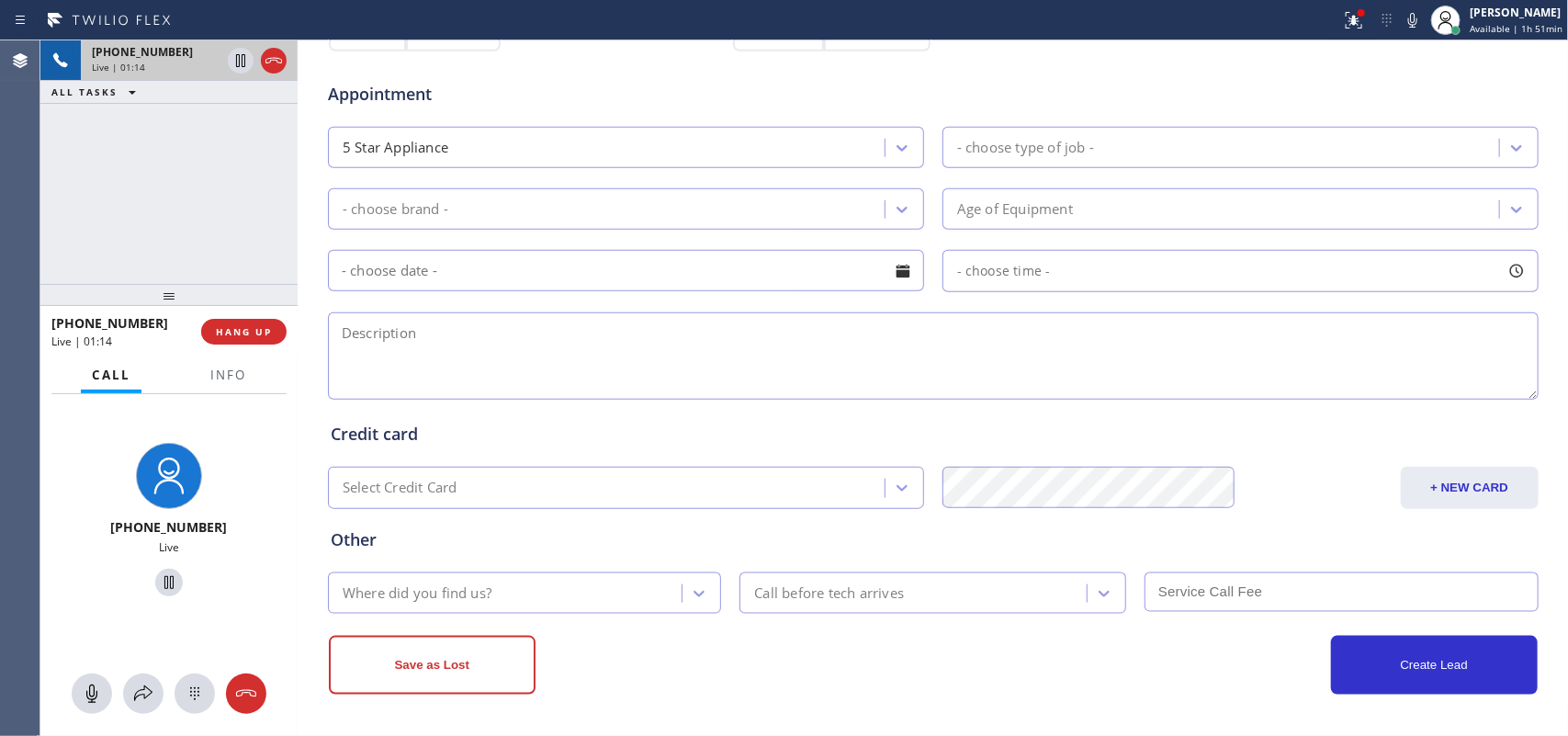
scroll to position [117, 0]
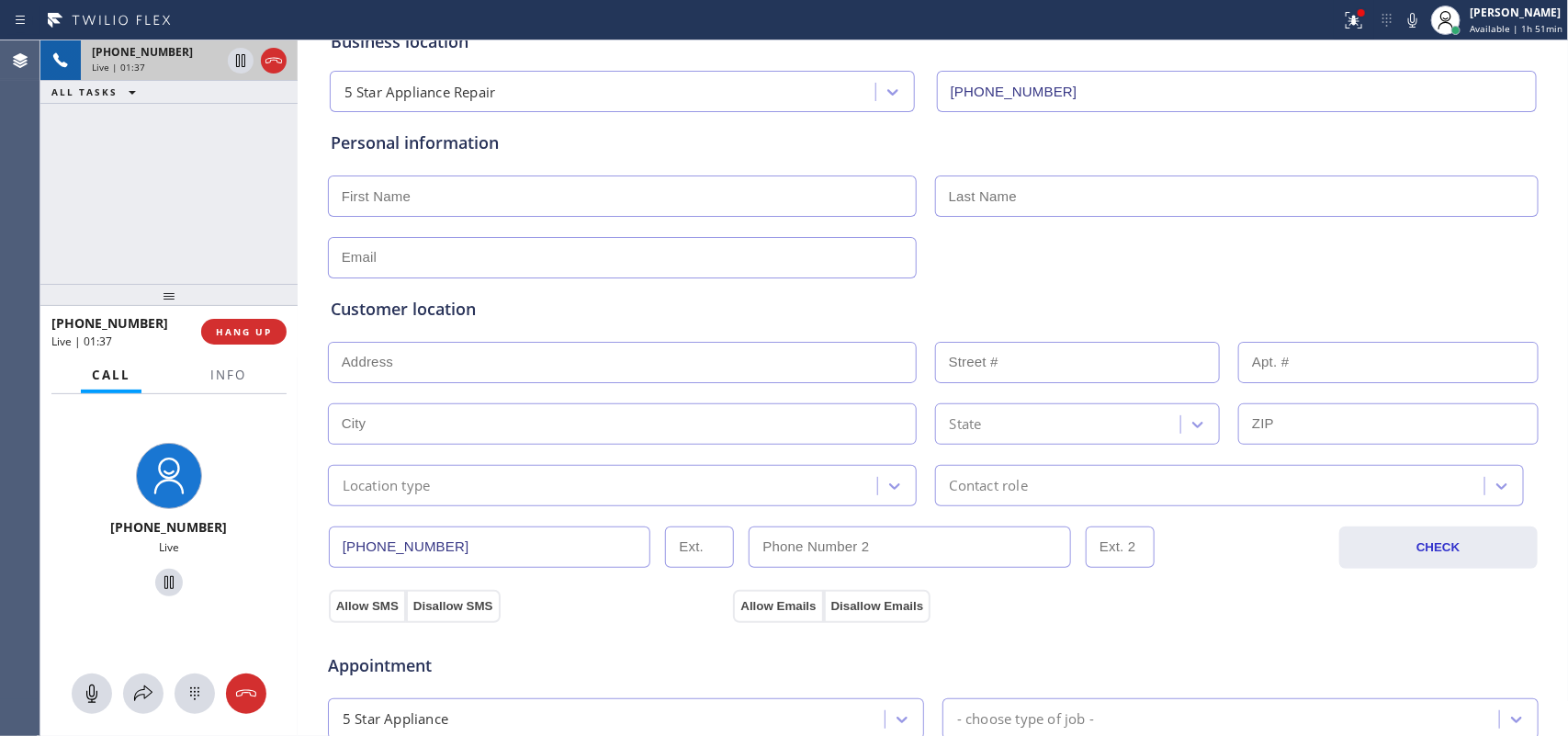
click at [202, 211] on div "[PHONE_NUMBER] Live | 01:37 ALL TASKS ALL TASKS ACTIVE TASKS TASKS IN WRAP UP" at bounding box center [169, 162] width 257 height 244
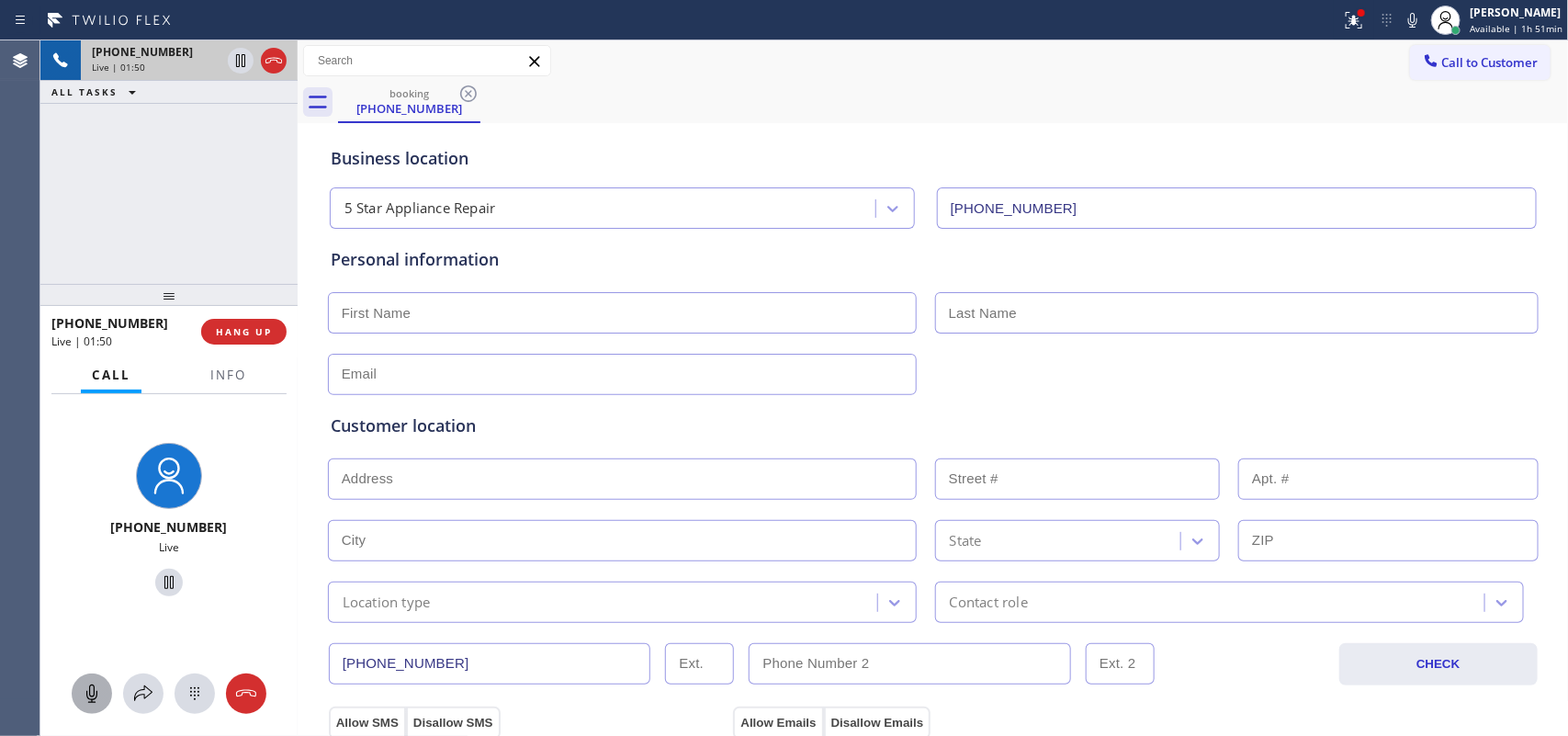
click at [85, 700] on icon at bounding box center [91, 693] width 22 height 22
click at [158, 586] on icon at bounding box center [169, 582] width 22 height 22
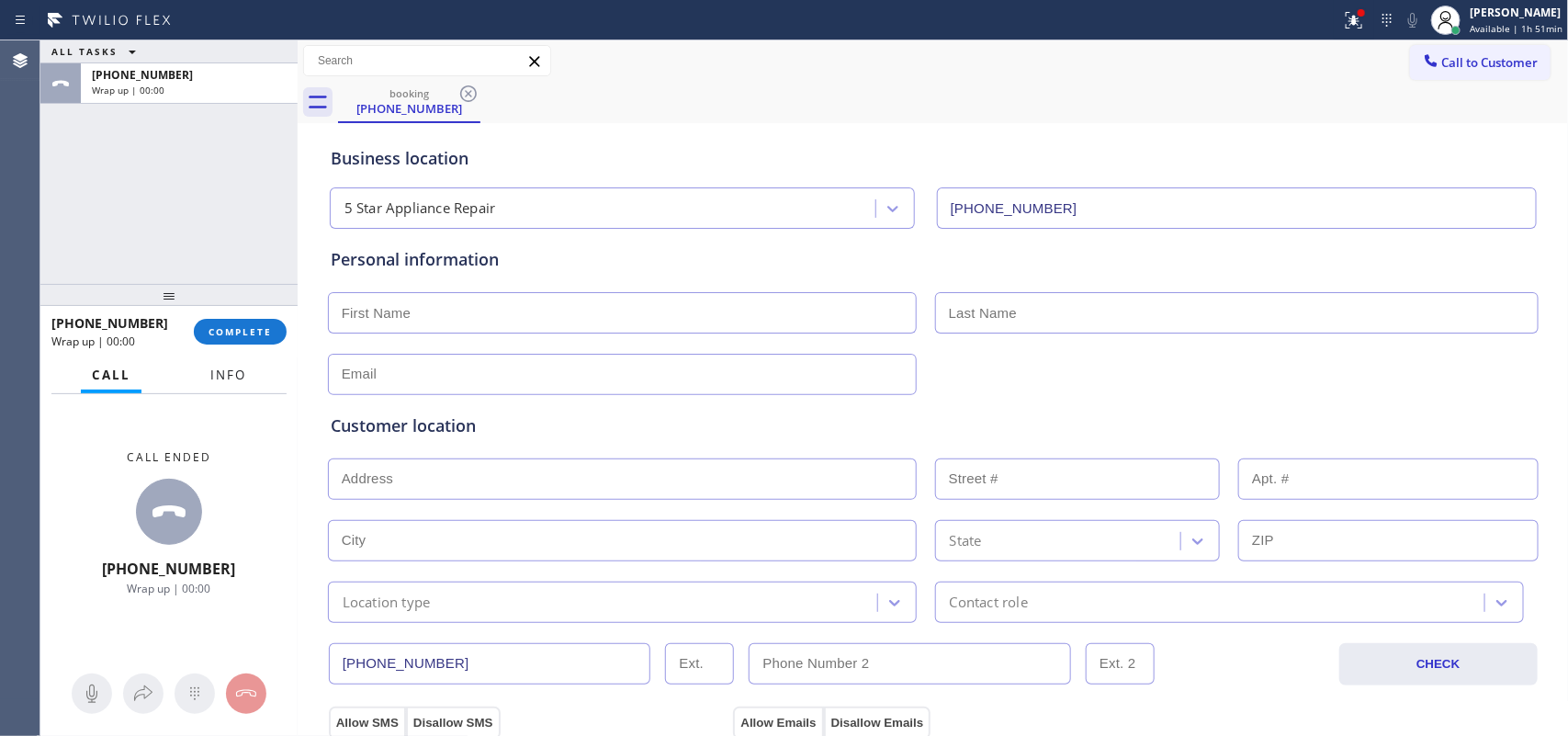
click at [227, 369] on span "Info" at bounding box center [228, 374] width 36 height 16
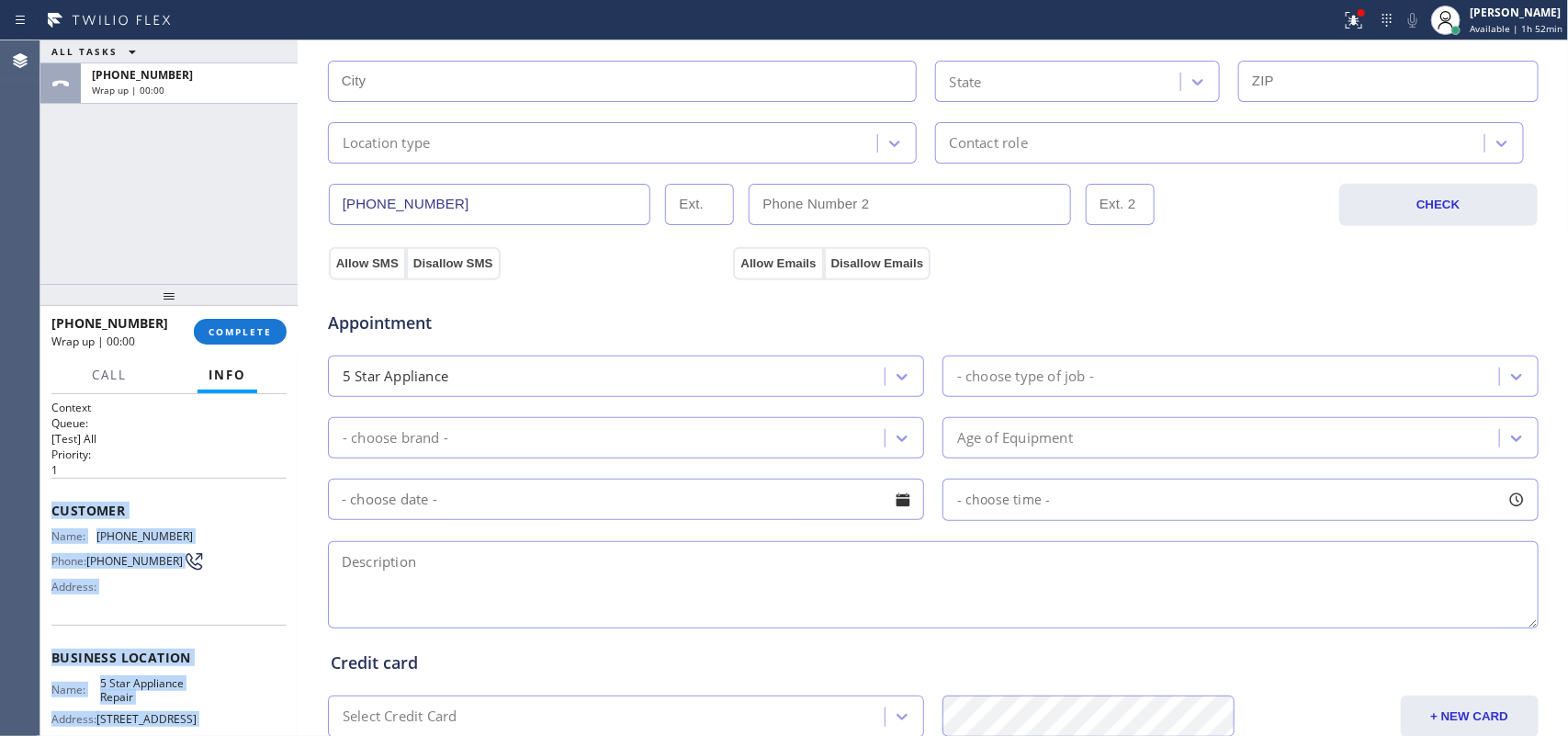
drag, startPoint x: 214, startPoint y: 570, endPoint x: 47, endPoint y: 508, distance: 178.1
click at [47, 508] on div "Context Queue: [Test] All Priority: 1 Customer Name: [PHONE_NUMBER] Phone: [PHO…" at bounding box center [169, 566] width 257 height 343
copy div "Customer Name: [PHONE_NUMBER] Phone: [PHONE_NUMBER] Address: Business location …"
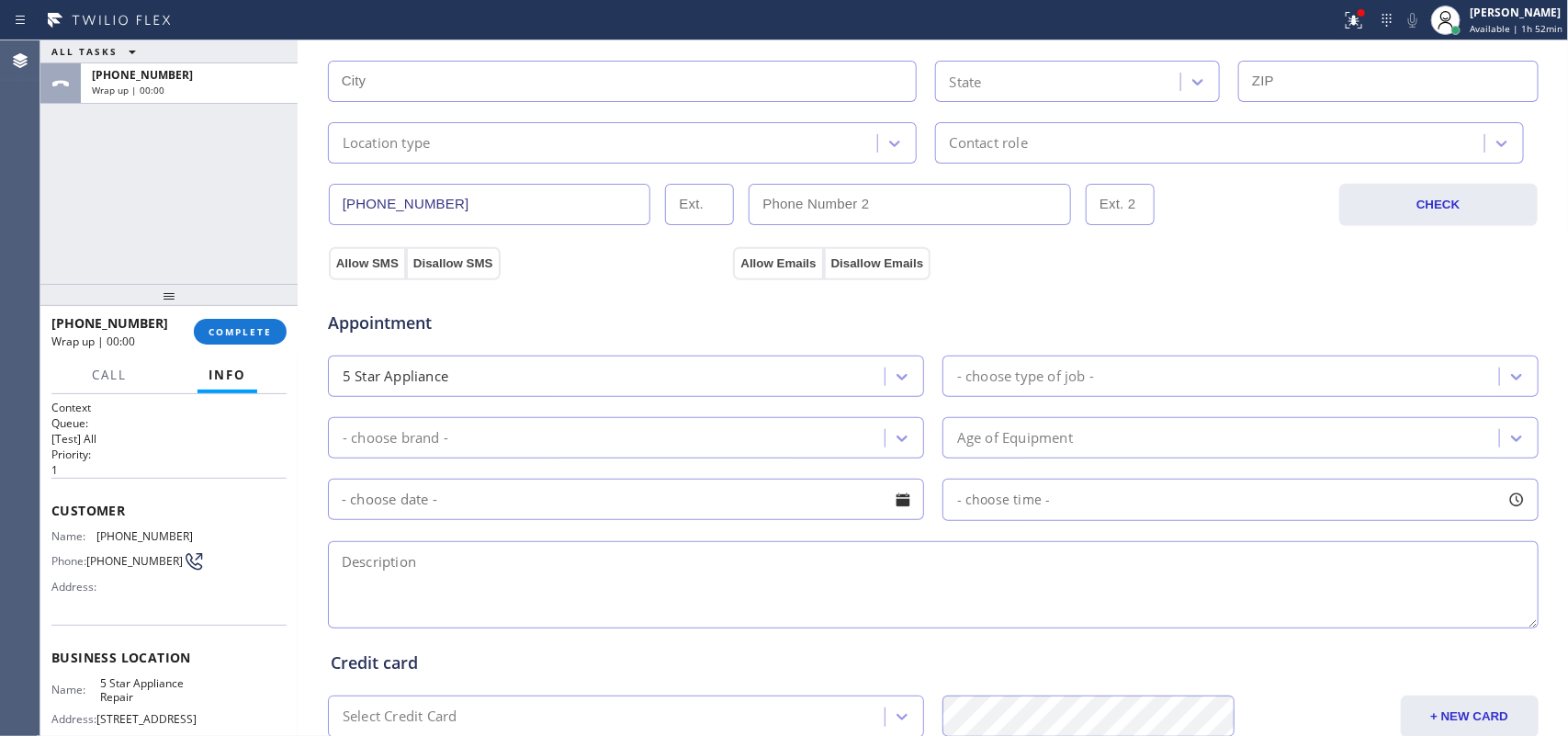
click at [130, 229] on div "ALL TASKS ALL TASKS ACTIVE TASKS TASKS IN WRAP UP [PHONE_NUMBER] Wrap up | 00:00" at bounding box center [169, 162] width 257 height 244
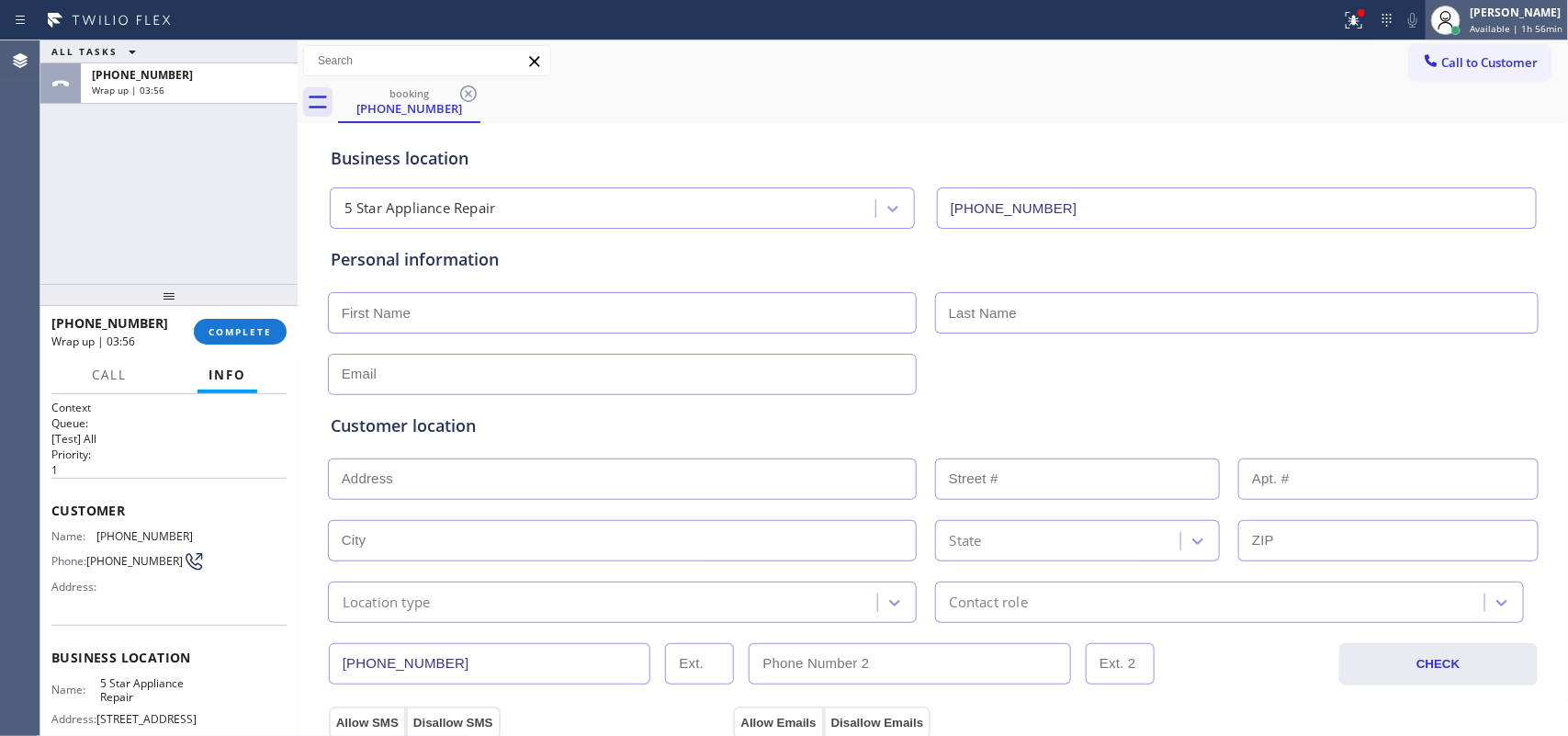
click at [1516, 28] on span "Available | 1h 56min" at bounding box center [1516, 29] width 92 height 13
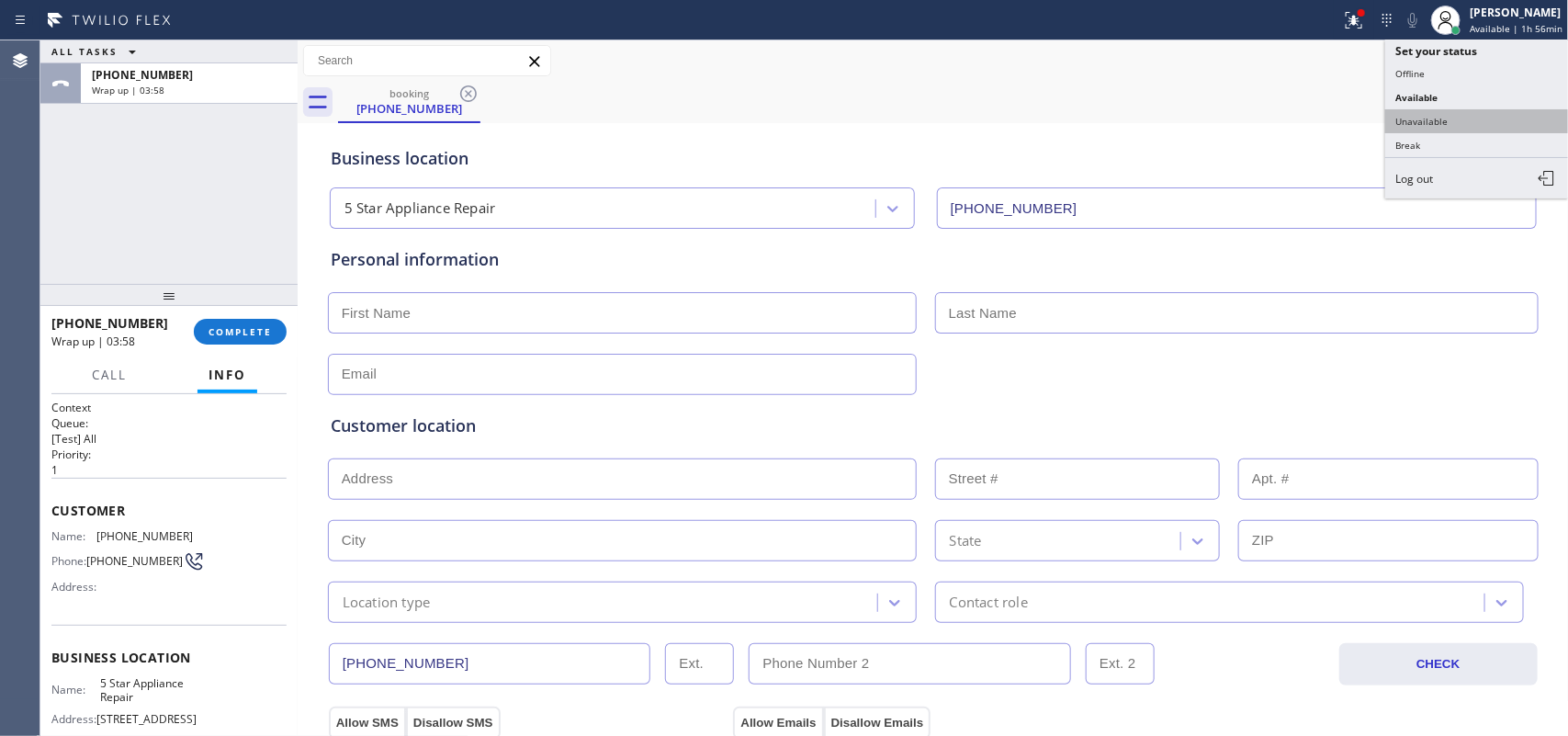
click at [1472, 111] on button "Unavailable" at bounding box center [1477, 121] width 184 height 24
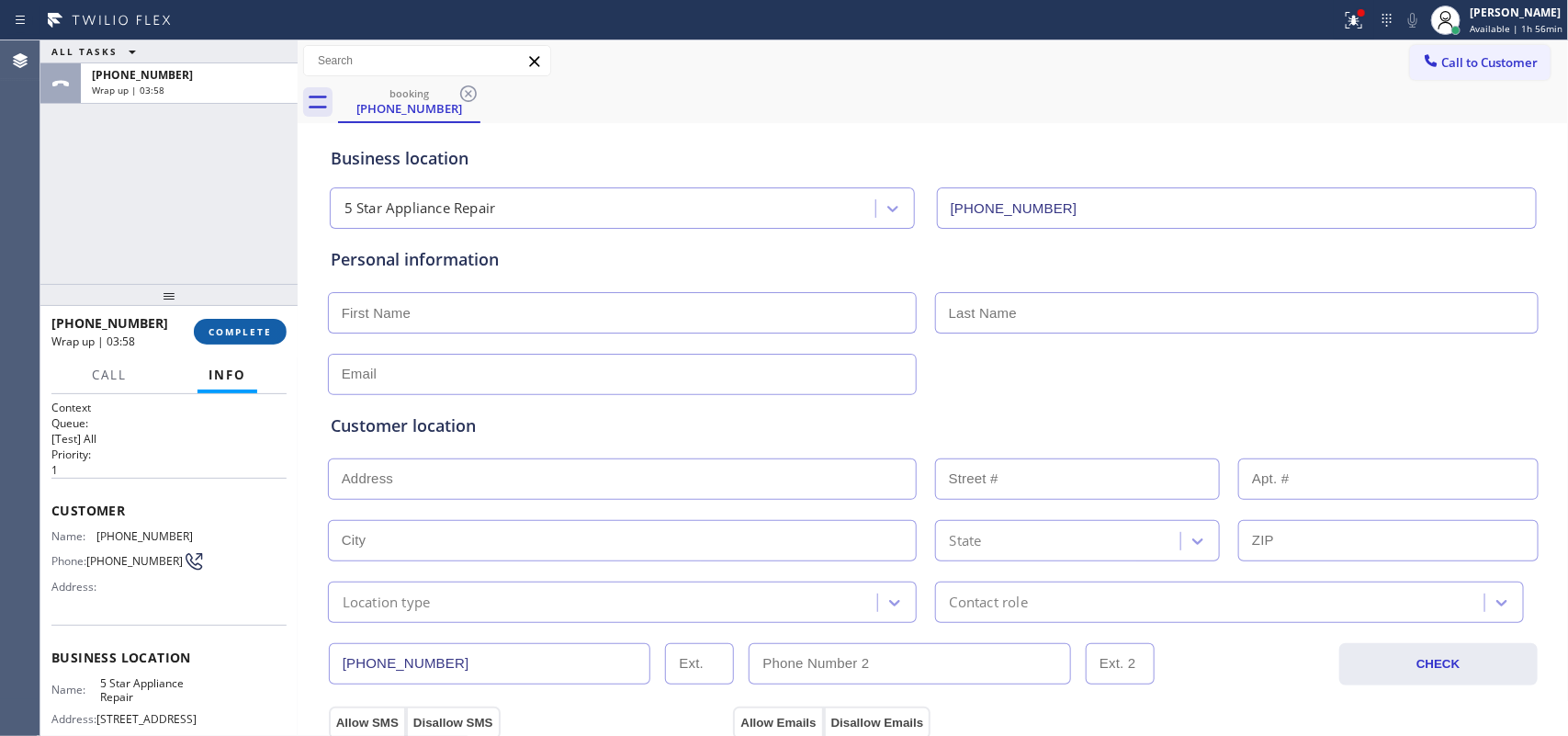
click at [250, 333] on span "COMPLETE" at bounding box center [240, 332] width 64 height 13
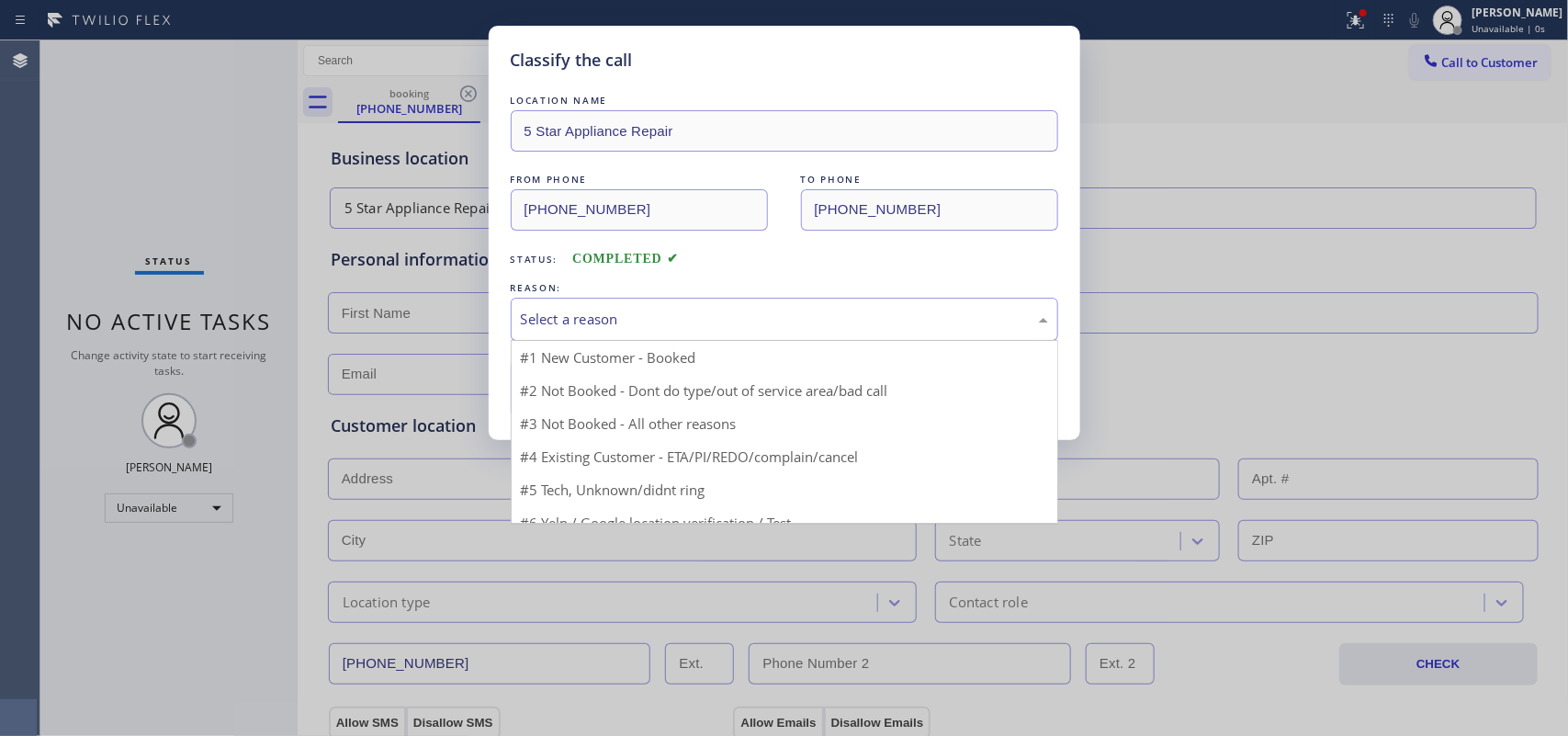
click at [681, 310] on div "Select a reason" at bounding box center [784, 319] width 527 height 21
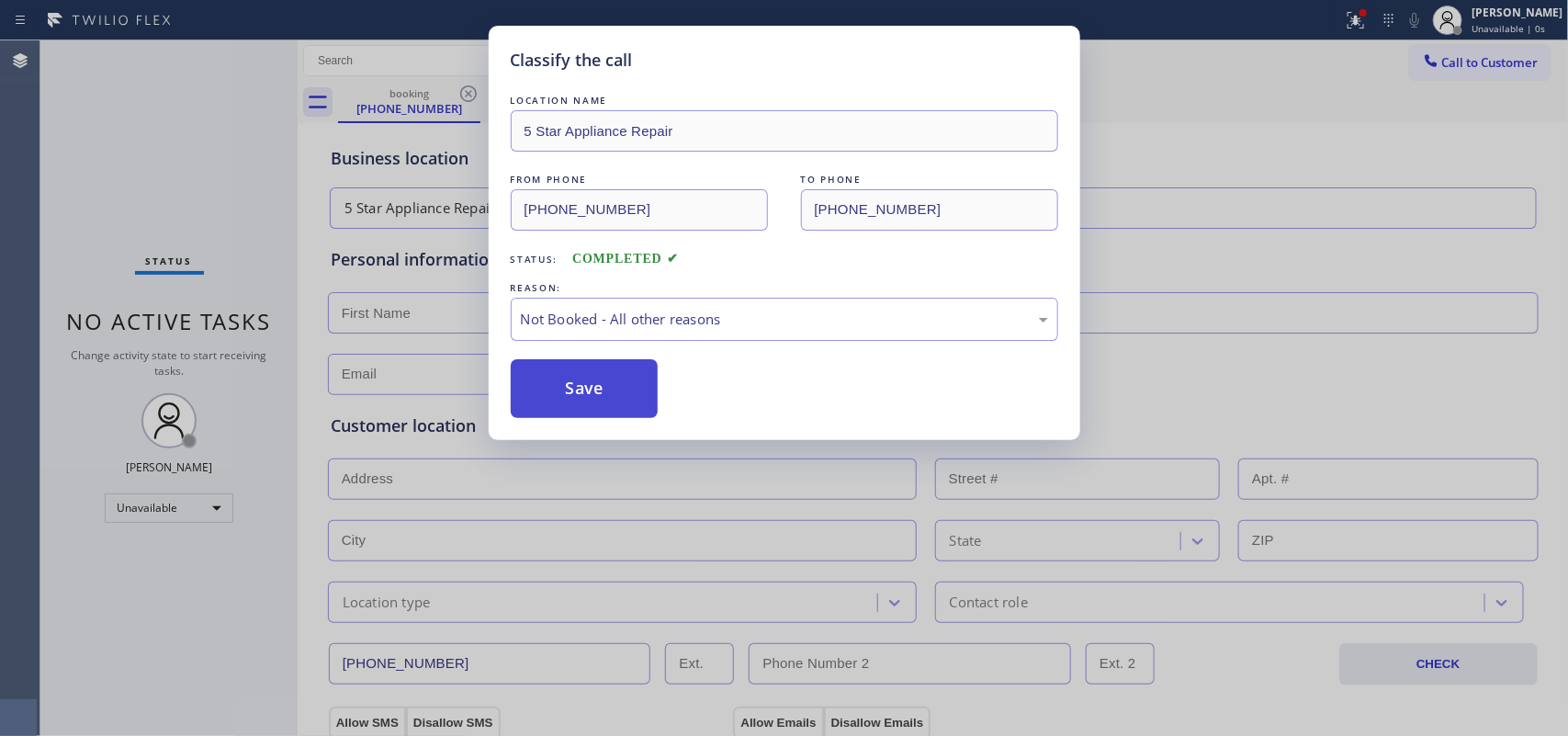
click at [621, 387] on button "Save" at bounding box center [585, 388] width 148 height 59
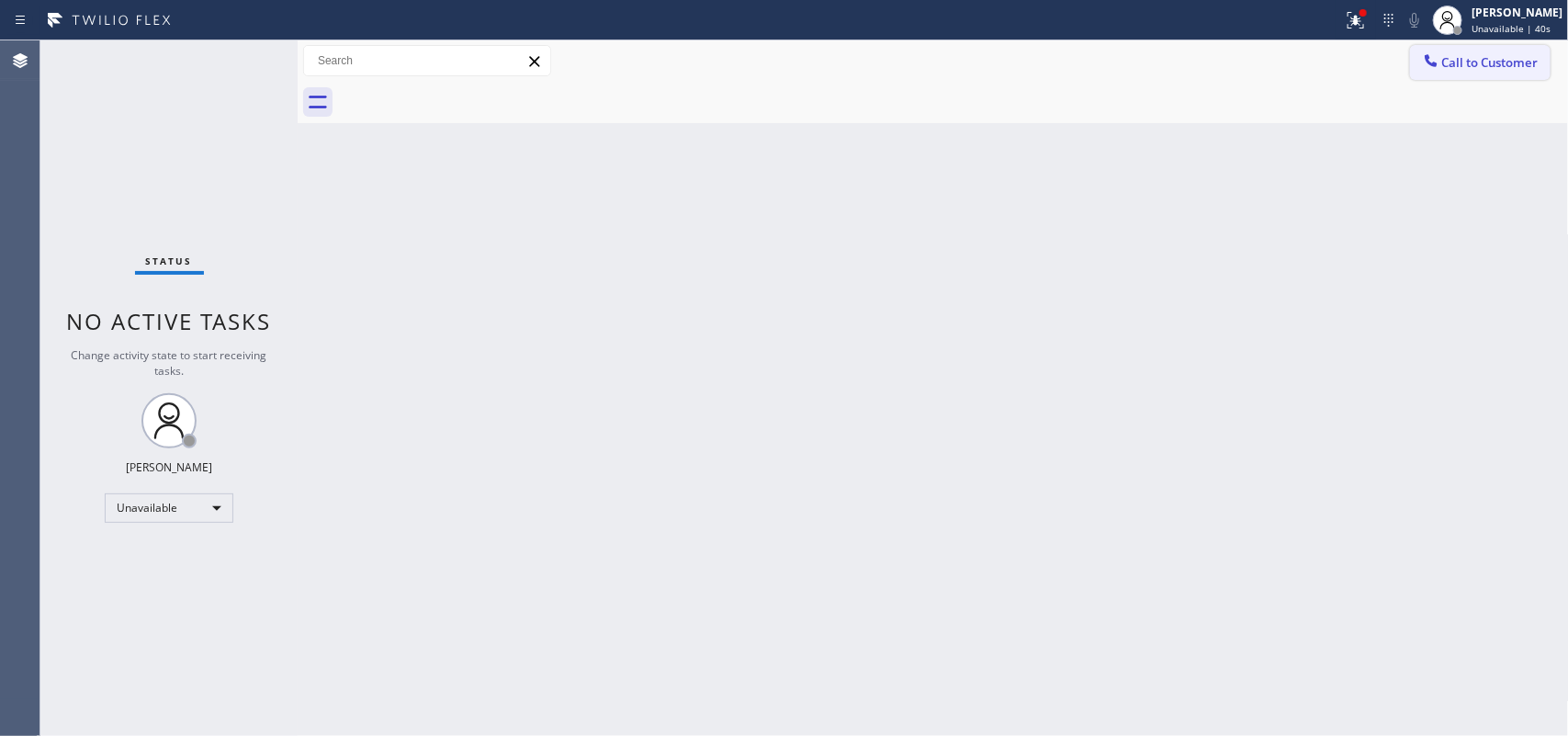
click at [1472, 61] on span "Call to Customer" at bounding box center [1490, 62] width 96 height 16
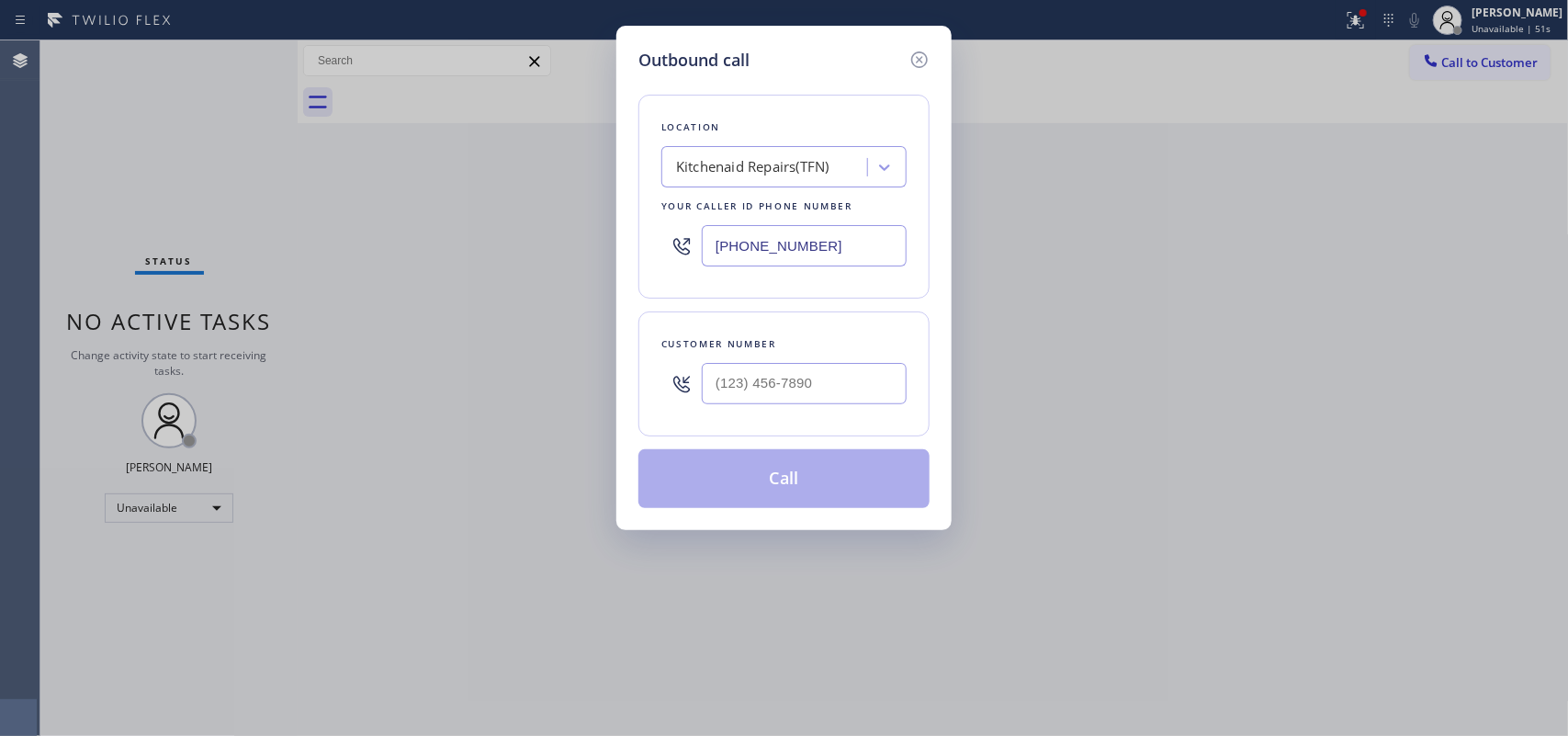
drag, startPoint x: 839, startPoint y: 253, endPoint x: 613, endPoint y: 255, distance: 226.0
click at [613, 255] on div "Outbound call Location Kitchenaid Repairs(TFN) Your caller id phone number [PHO…" at bounding box center [784, 368] width 1568 height 736
drag, startPoint x: 843, startPoint y: 253, endPoint x: 682, endPoint y: 253, distance: 161.0
click at [682, 253] on div "(___) ___-____" at bounding box center [784, 246] width 246 height 60
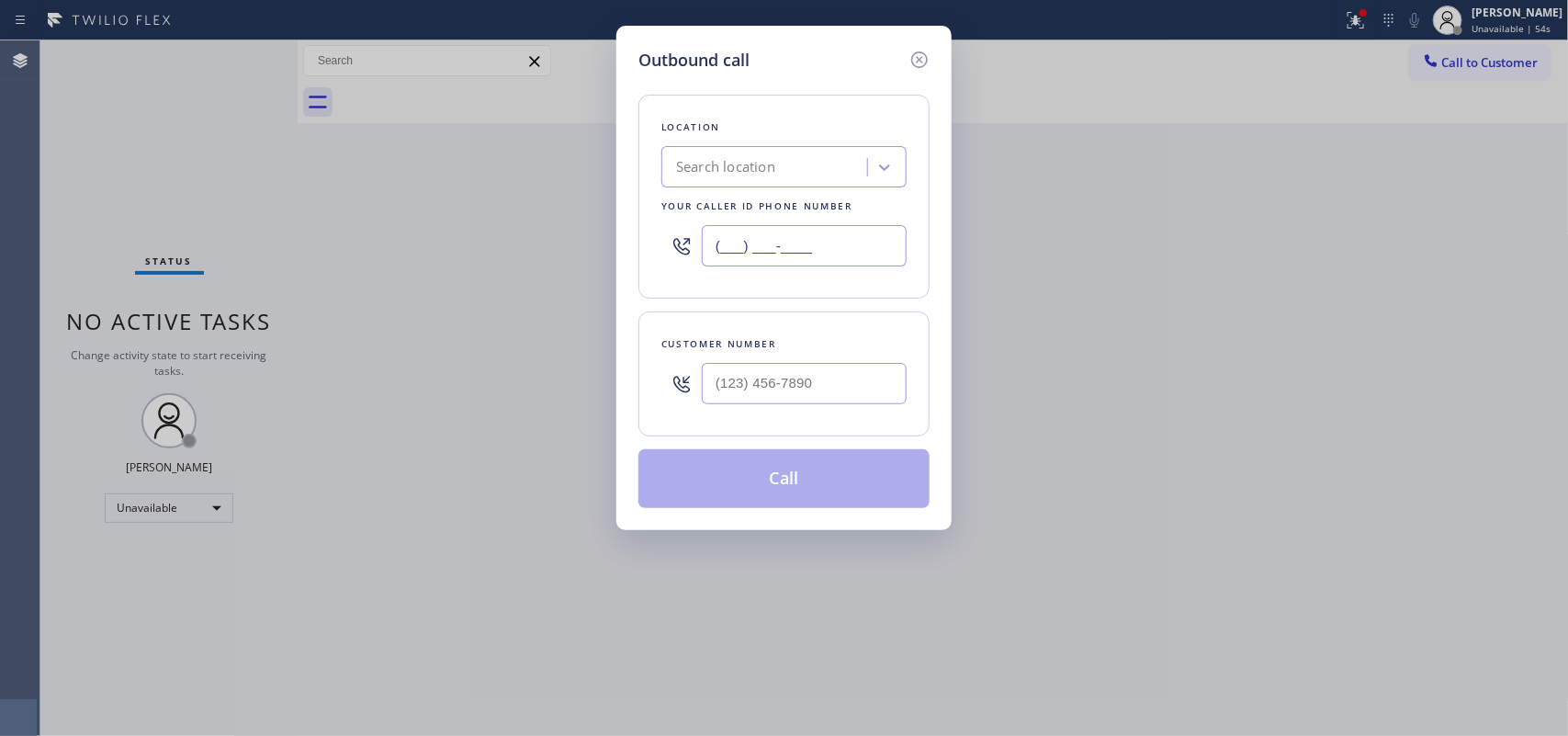
paste input "855) 731-4952"
type input "[PHONE_NUMBER]"
click at [169, 120] on div "Outbound call Location 5 Star Appliance Repair Your caller id phone number [PHO…" at bounding box center [784, 368] width 1568 height 736
click at [781, 386] on input "(___) ___-____" at bounding box center [804, 383] width 205 height 41
paste input "310) 650-0622"
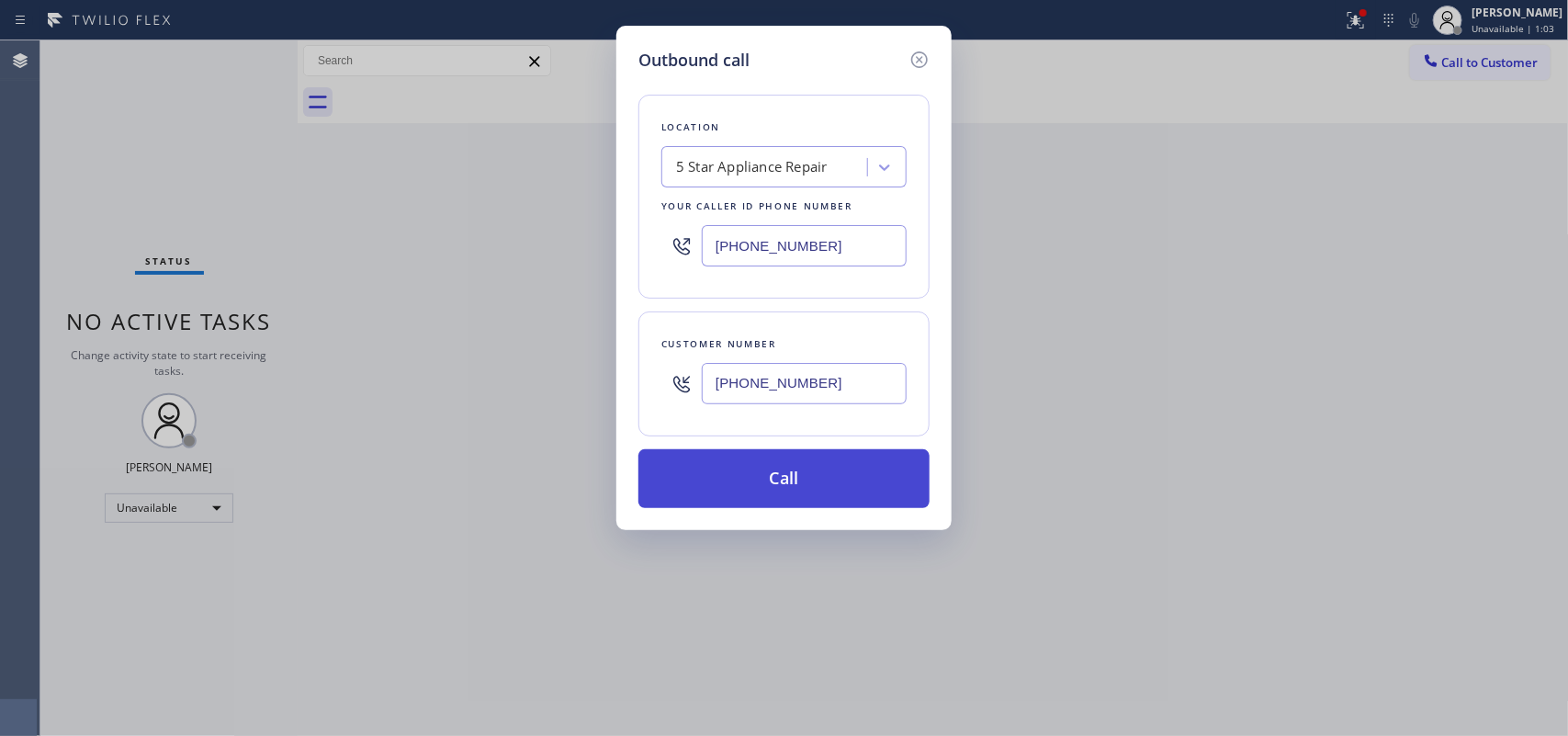
type input "[PHONE_NUMBER]"
click at [804, 478] on button "Call" at bounding box center [784, 479] width 291 height 59
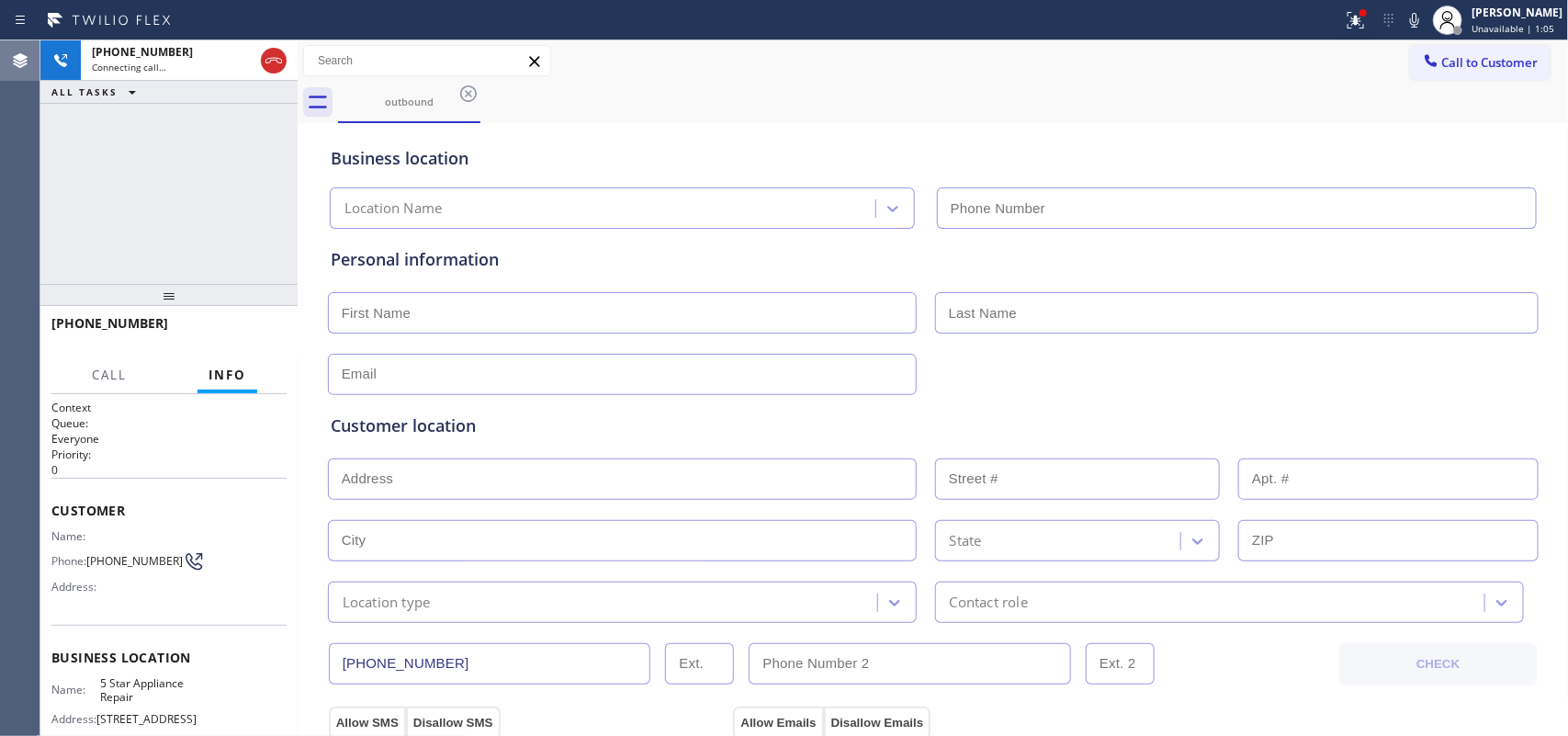
type input "[PHONE_NUMBER]"
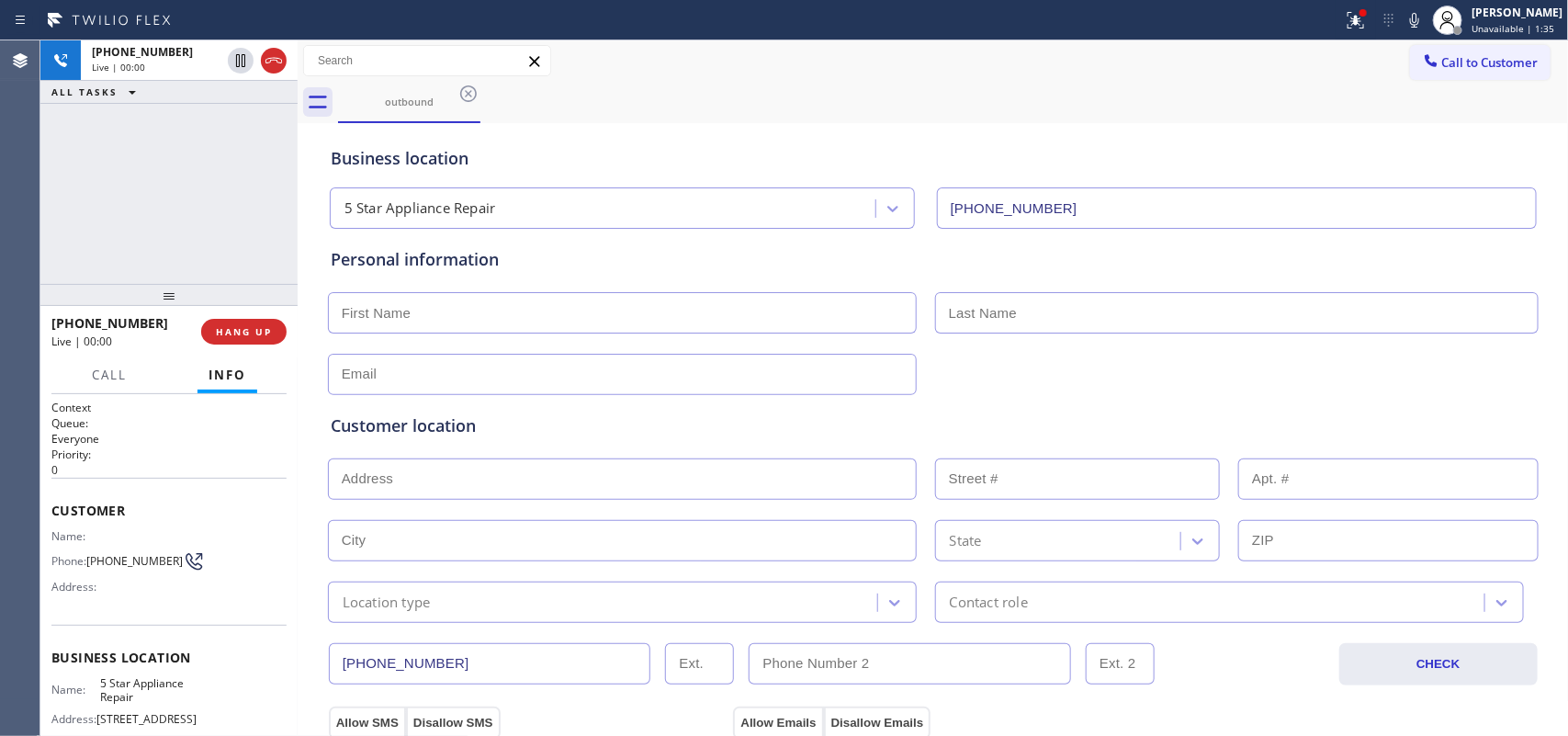
click at [189, 225] on div "[PHONE_NUMBER] Live | 00:00 ALL TASKS ALL TASKS ACTIVE TASKS TASKS IN WRAP UP" at bounding box center [169, 162] width 257 height 244
click at [667, 319] on input "text" at bounding box center [623, 312] width 589 height 41
click at [90, 377] on button "Call" at bounding box center [109, 375] width 57 height 36
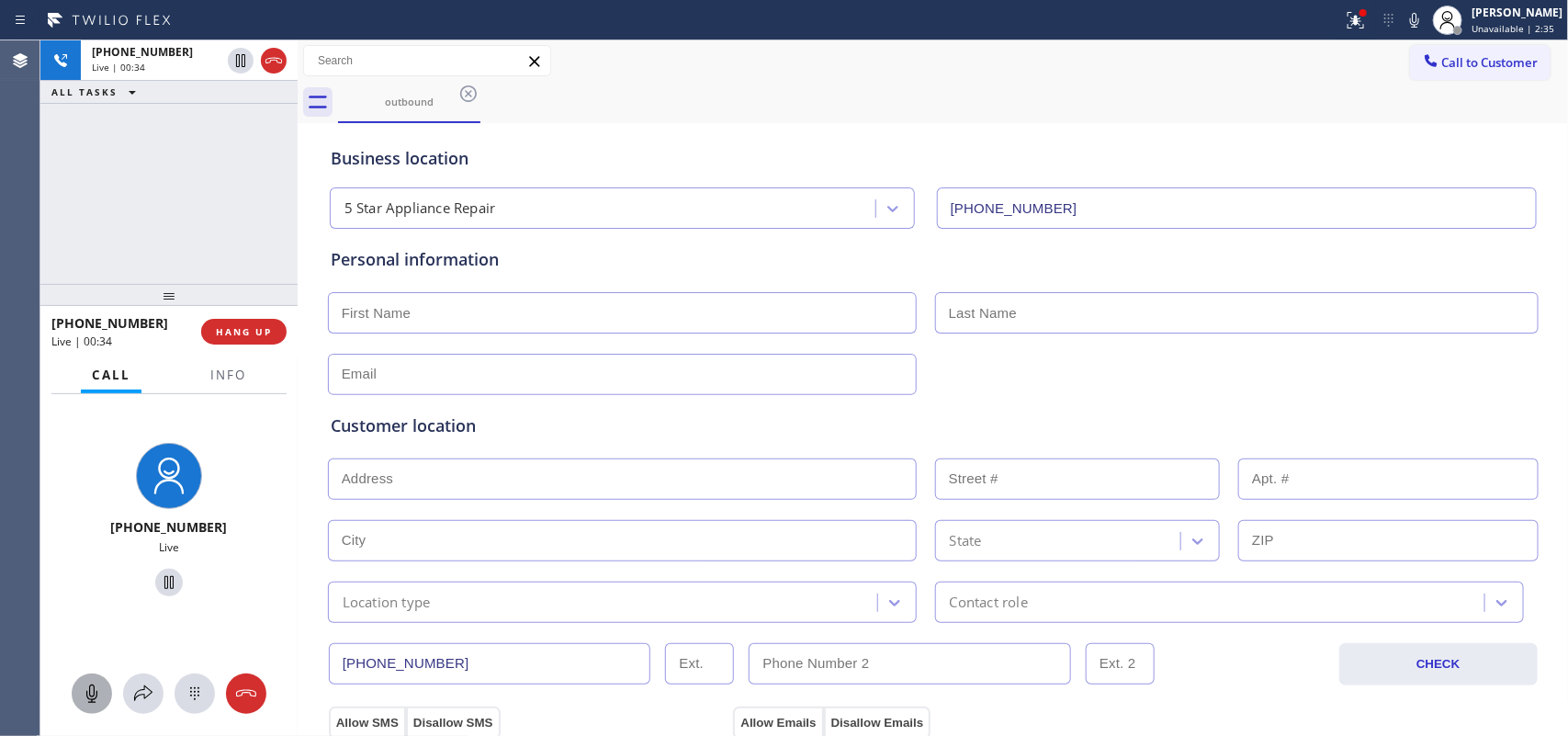
click at [90, 687] on icon at bounding box center [91, 693] width 22 height 22
click at [158, 580] on icon at bounding box center [169, 582] width 22 height 22
click at [501, 318] on input "text" at bounding box center [623, 312] width 589 height 41
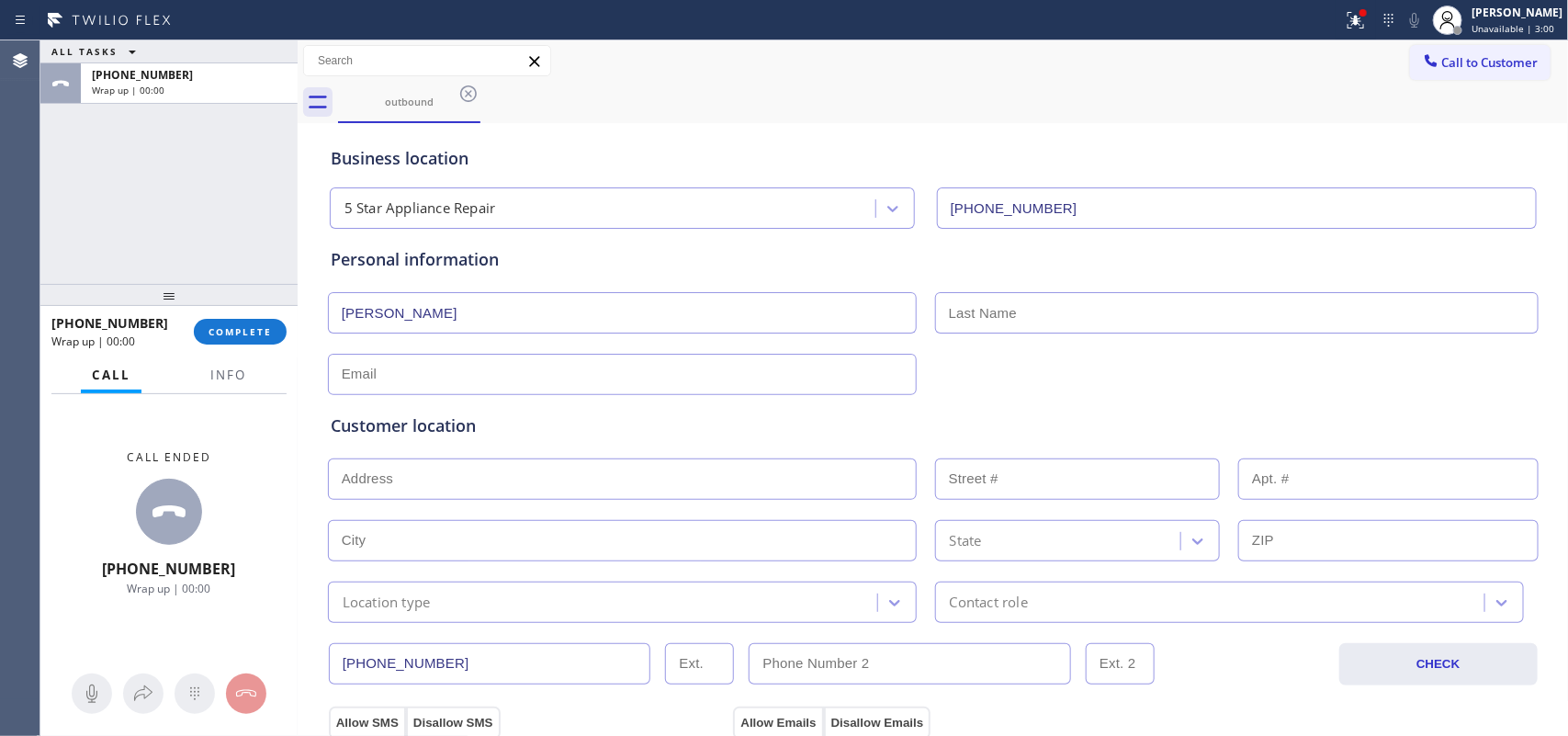
type input "[PERSON_NAME]"
click at [232, 333] on span "COMPLETE" at bounding box center [240, 332] width 64 height 13
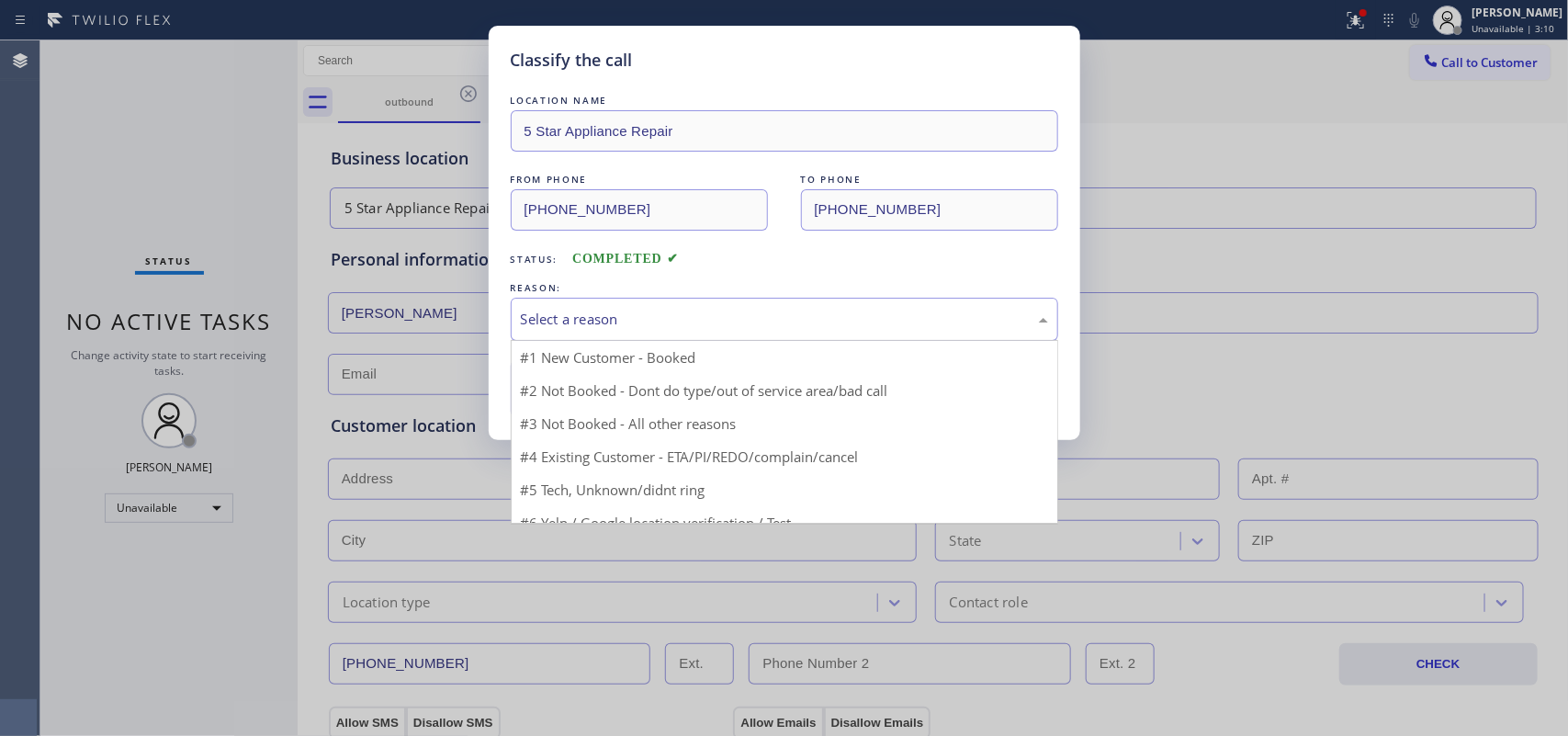
click at [709, 318] on div "Select a reason" at bounding box center [784, 319] width 527 height 21
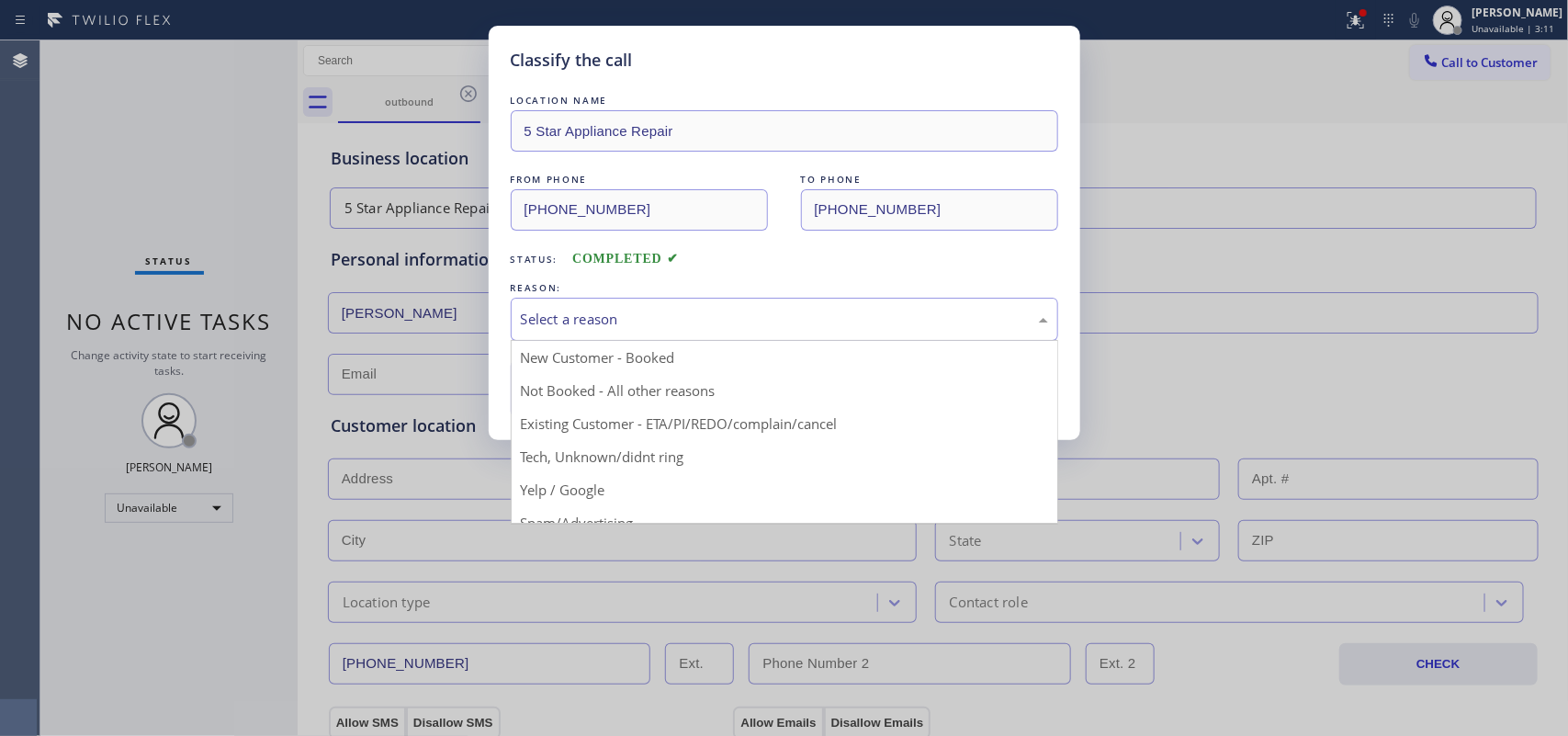
drag, startPoint x: 648, startPoint y: 461, endPoint x: 635, endPoint y: 441, distance: 23.9
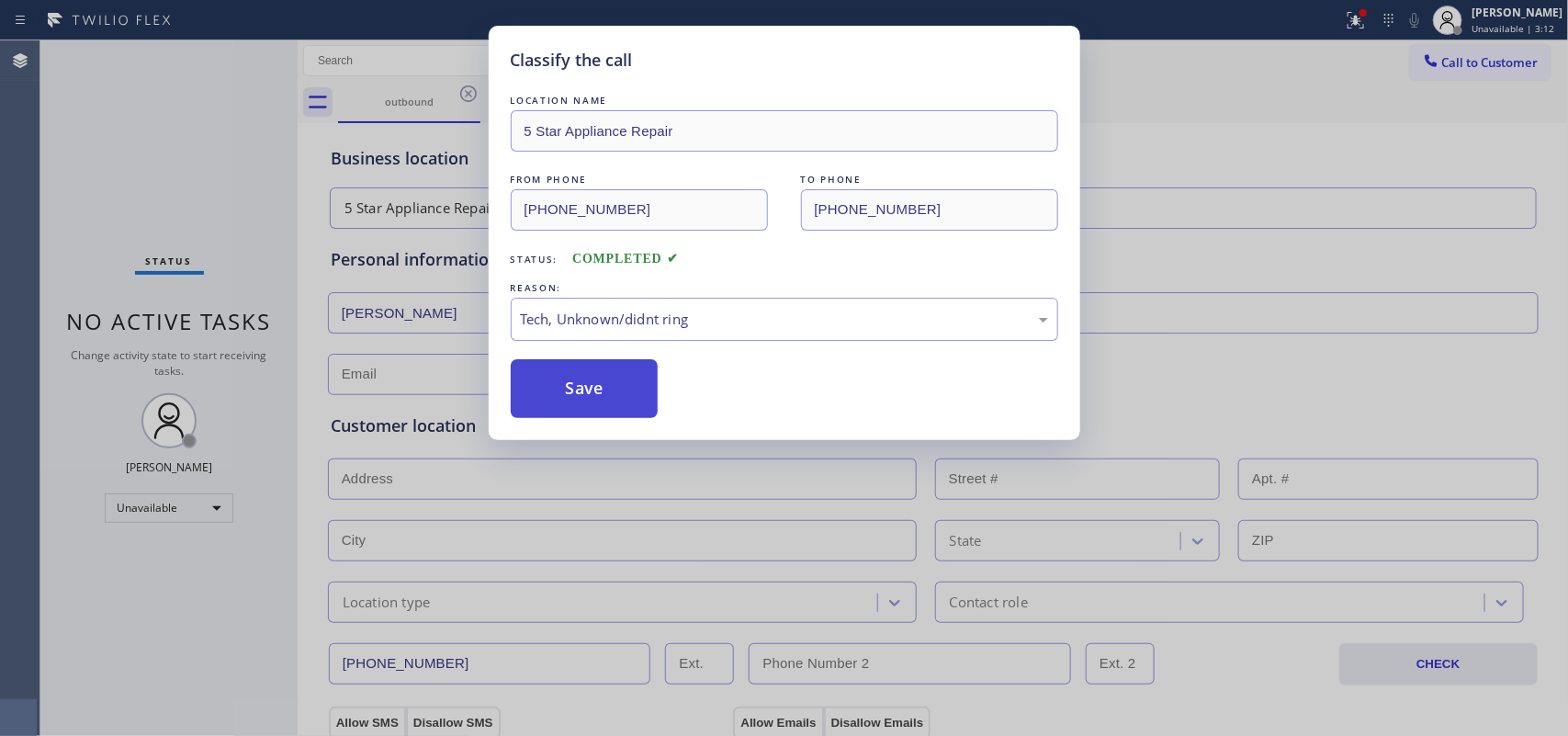
click at [597, 382] on button "Save" at bounding box center [585, 388] width 148 height 59
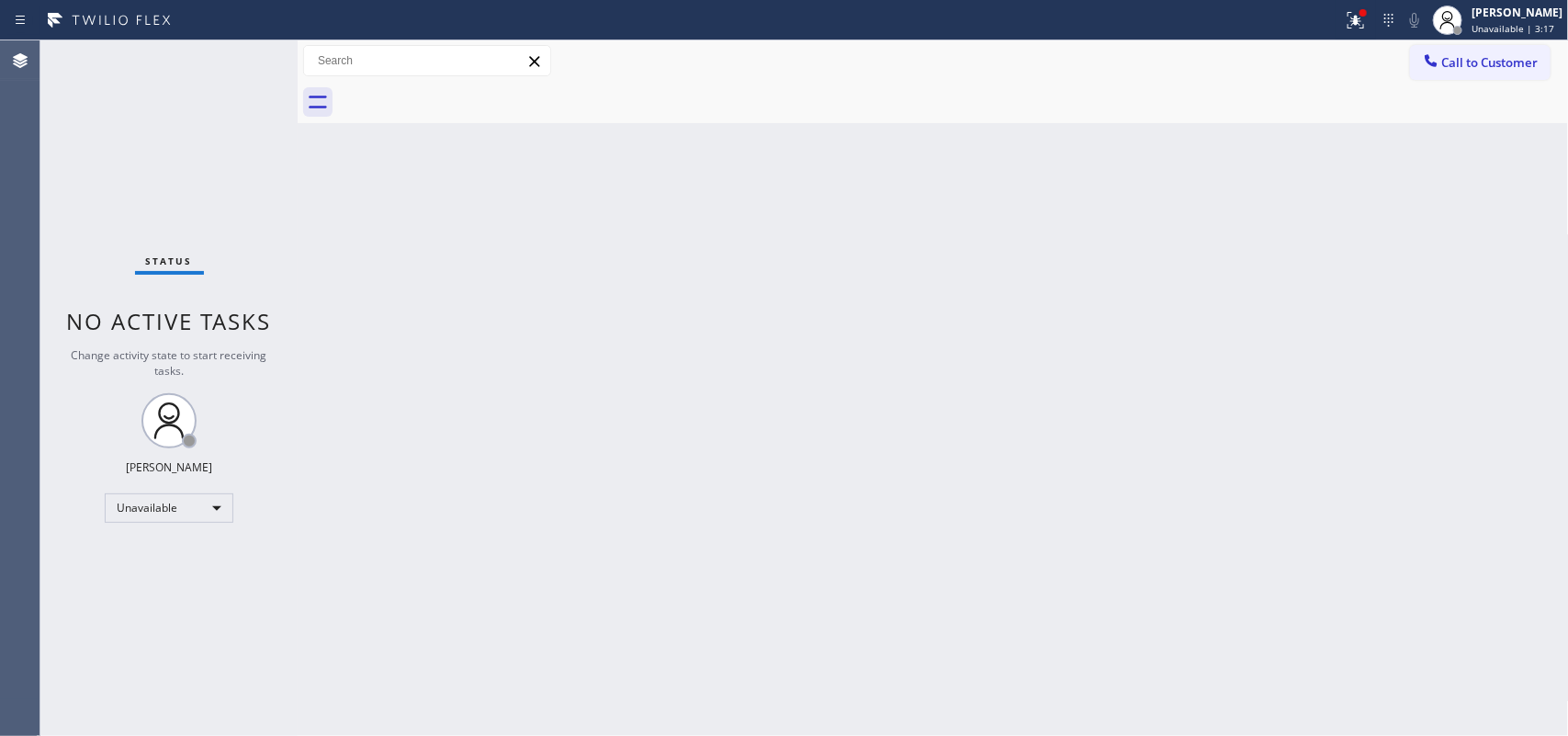
click at [259, 175] on div "Status No active tasks Change activity state to start receiving tasks. [PERSON_…" at bounding box center [169, 388] width 257 height 696
click at [1457, 67] on span "Call to Customer" at bounding box center [1490, 62] width 96 height 16
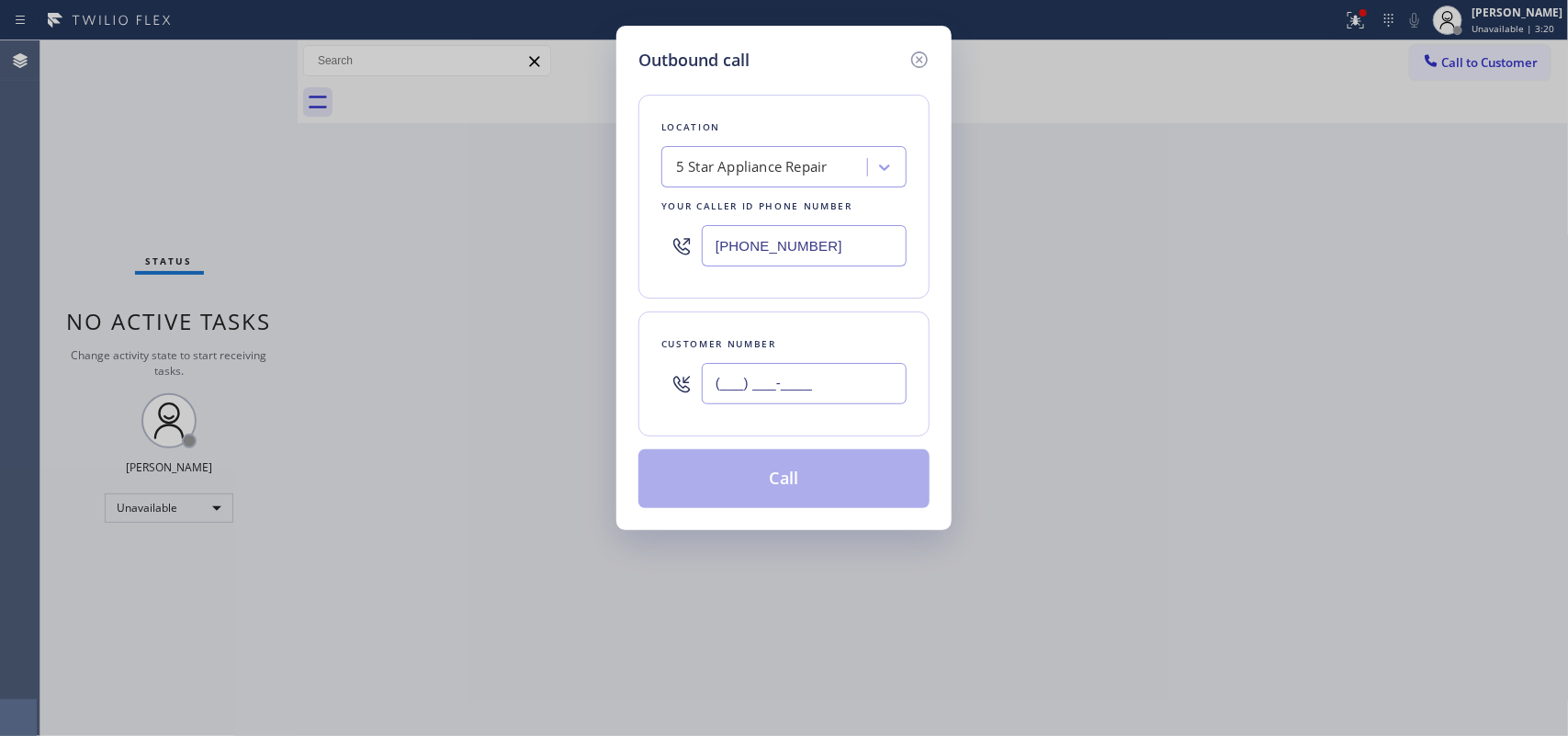
drag, startPoint x: 829, startPoint y: 384, endPoint x: 645, endPoint y: 403, distance: 185.0
click at [645, 403] on div "Customer number (___) ___-____" at bounding box center [784, 373] width 291 height 125
paste input "310) 650-0622"
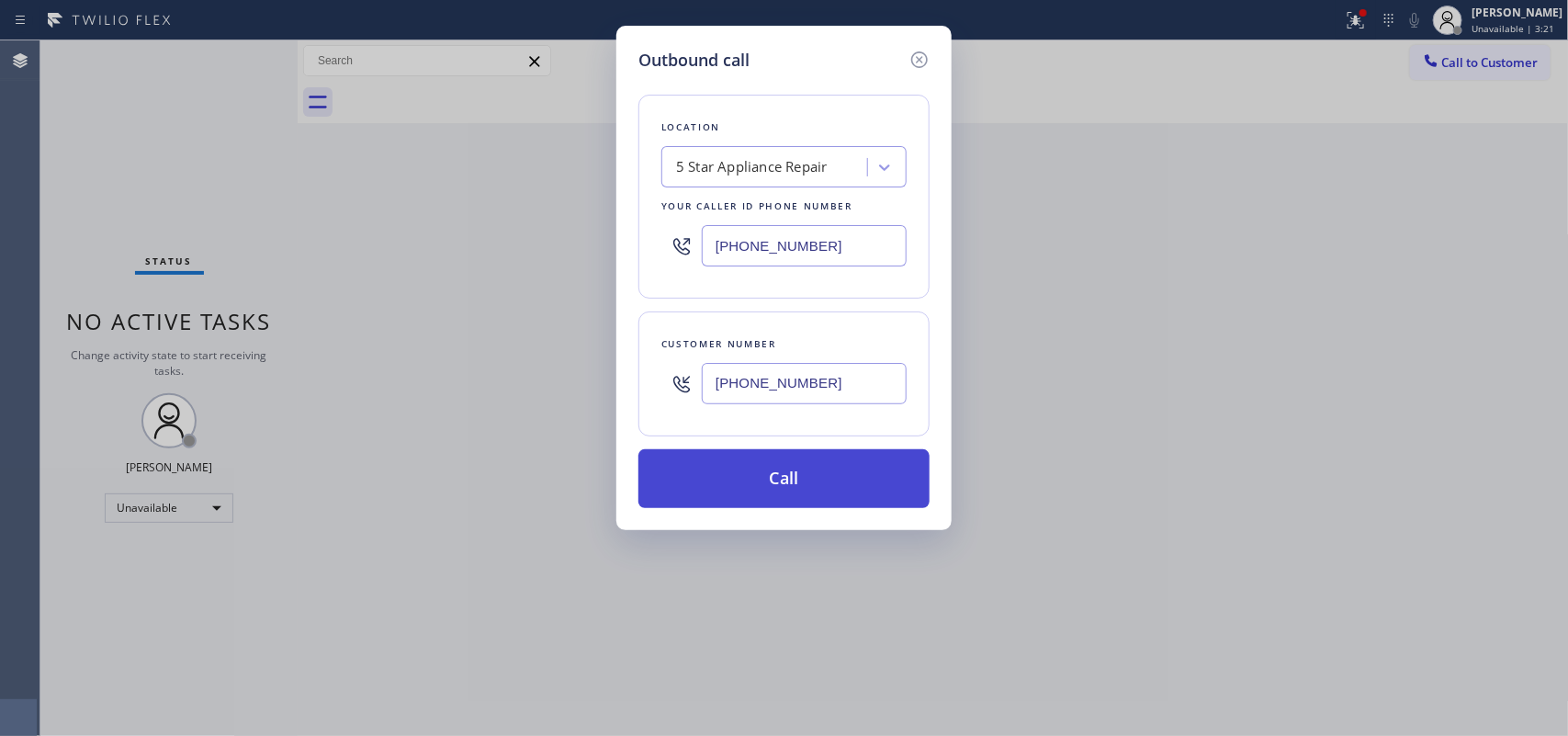
type input "[PHONE_NUMBER]"
click at [823, 484] on button "Call" at bounding box center [784, 479] width 291 height 59
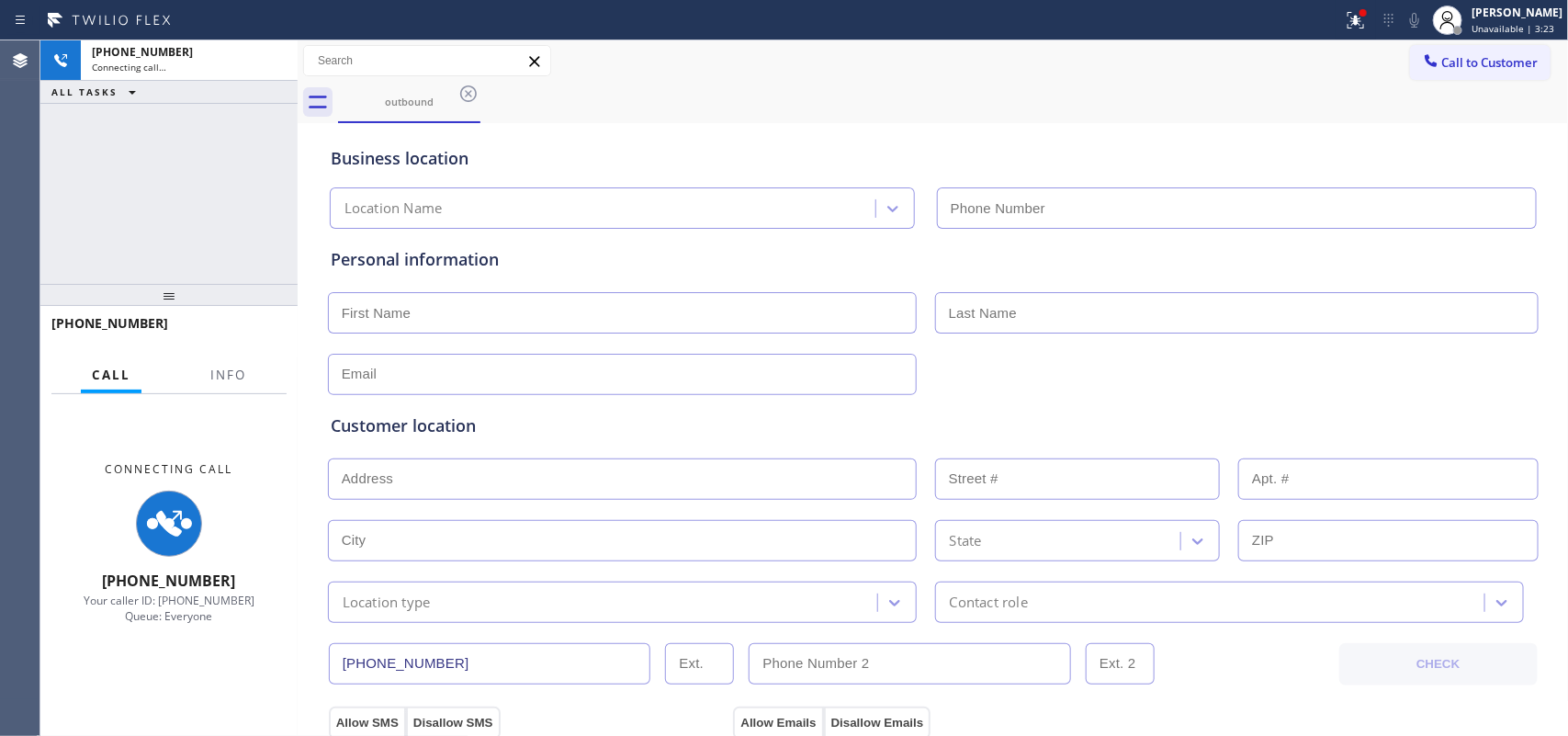
type input "[PHONE_NUMBER]"
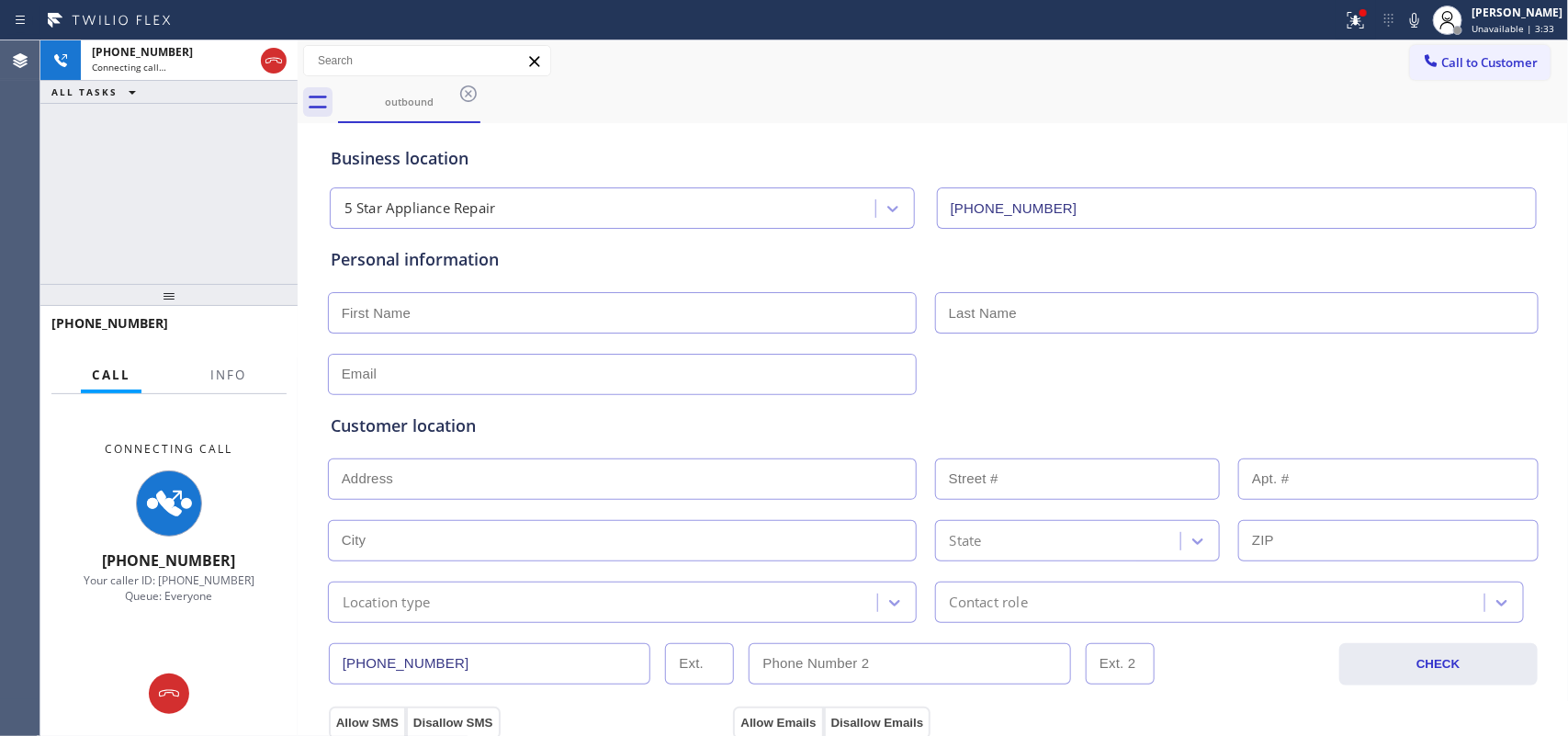
click at [538, 312] on input "text" at bounding box center [623, 312] width 589 height 41
type input "[PERSON_NAME]"
click at [1070, 324] on input "text" at bounding box center [1237, 312] width 604 height 41
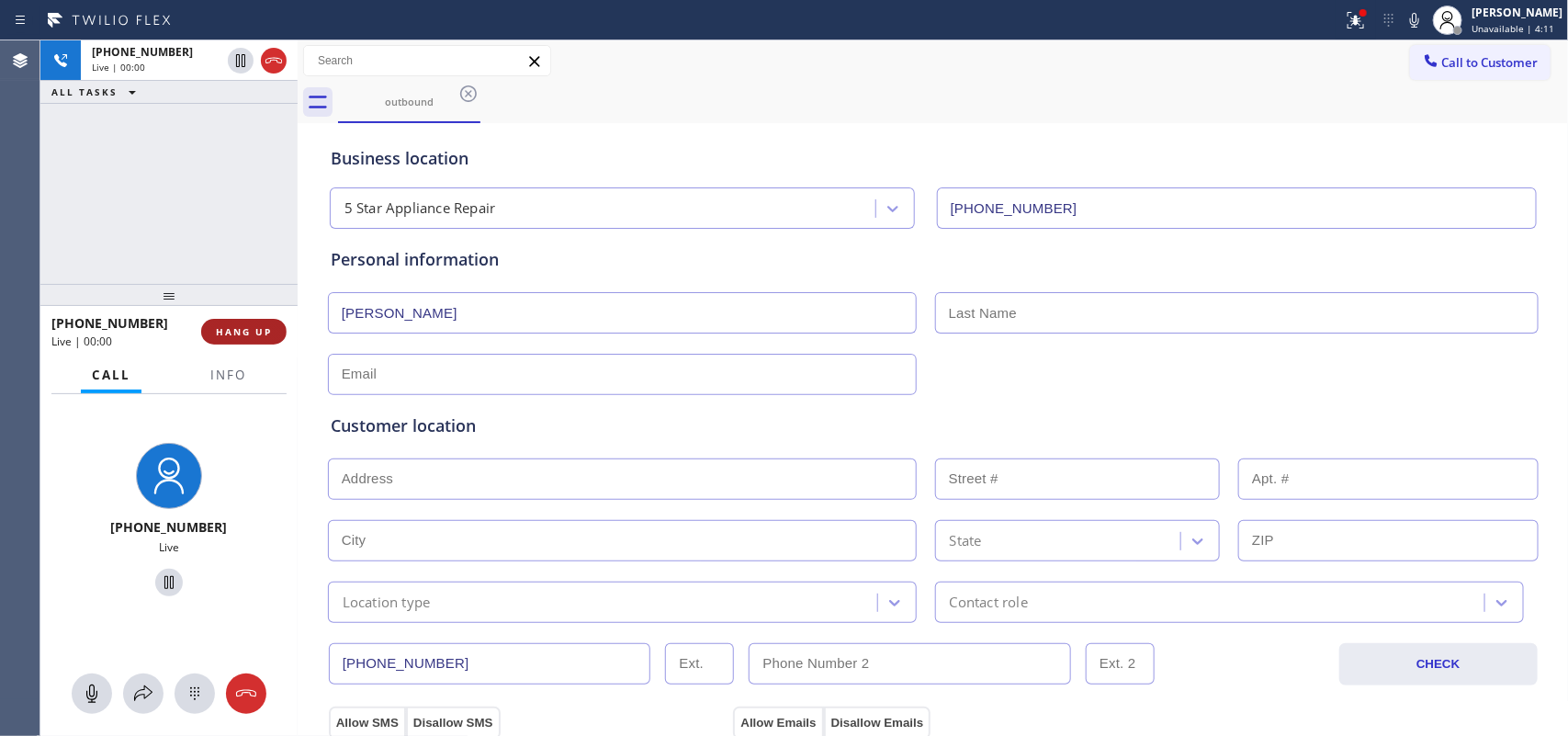
click at [236, 340] on button "HANG UP" at bounding box center [244, 331] width 86 height 26
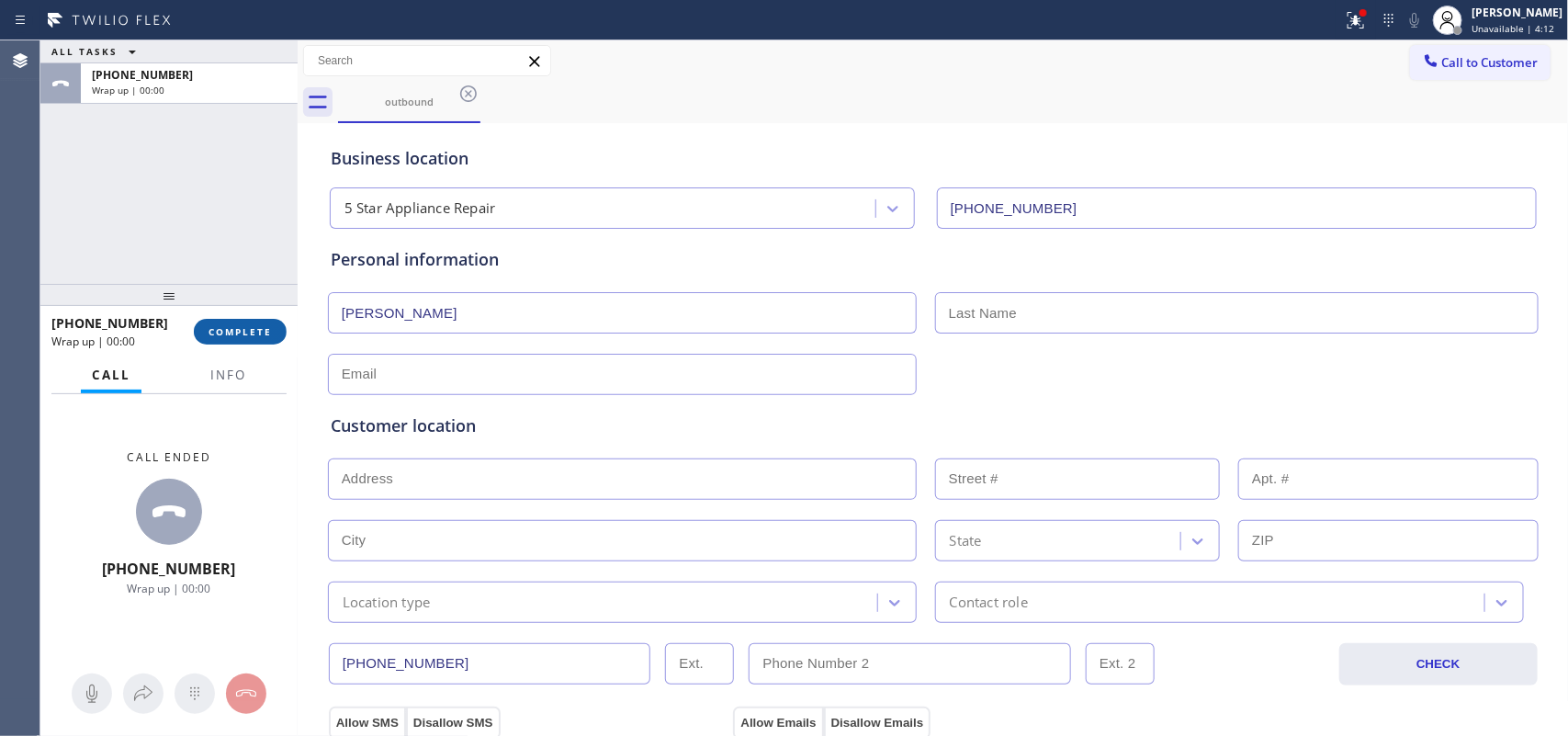
click at [236, 337] on span "COMPLETE" at bounding box center [240, 332] width 64 height 13
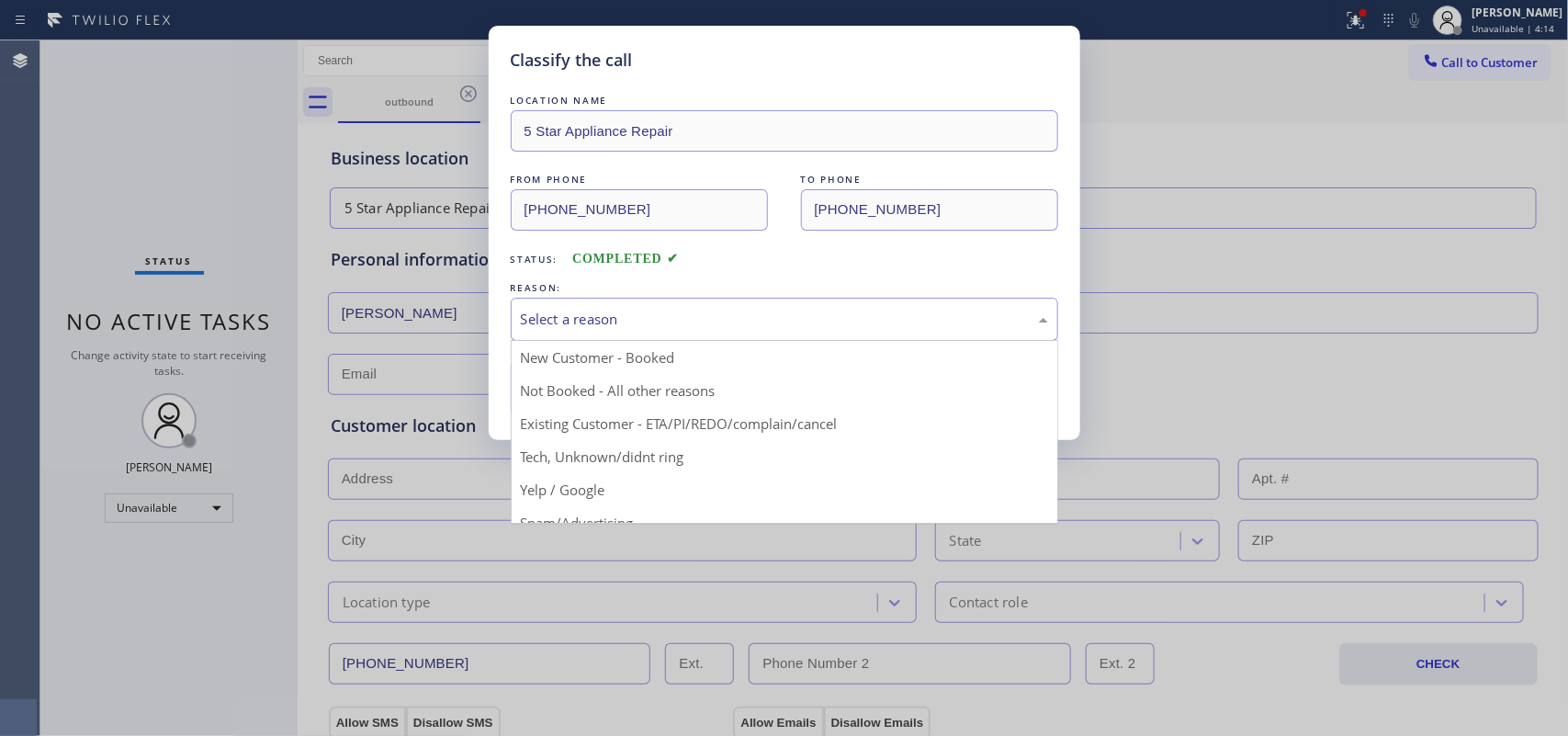
click at [886, 320] on div "Select a reason" at bounding box center [784, 319] width 527 height 21
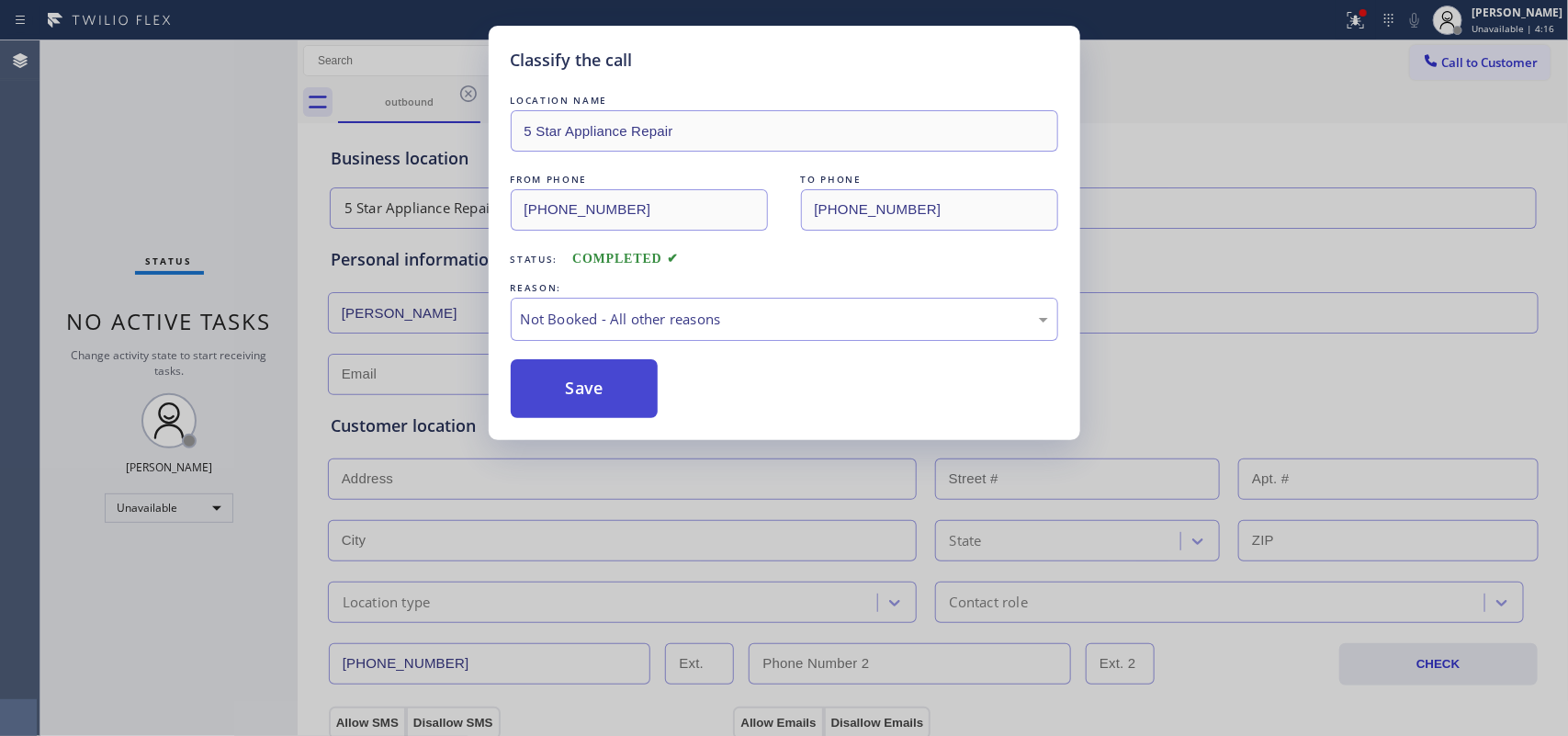
click at [600, 388] on button "Save" at bounding box center [585, 388] width 148 height 59
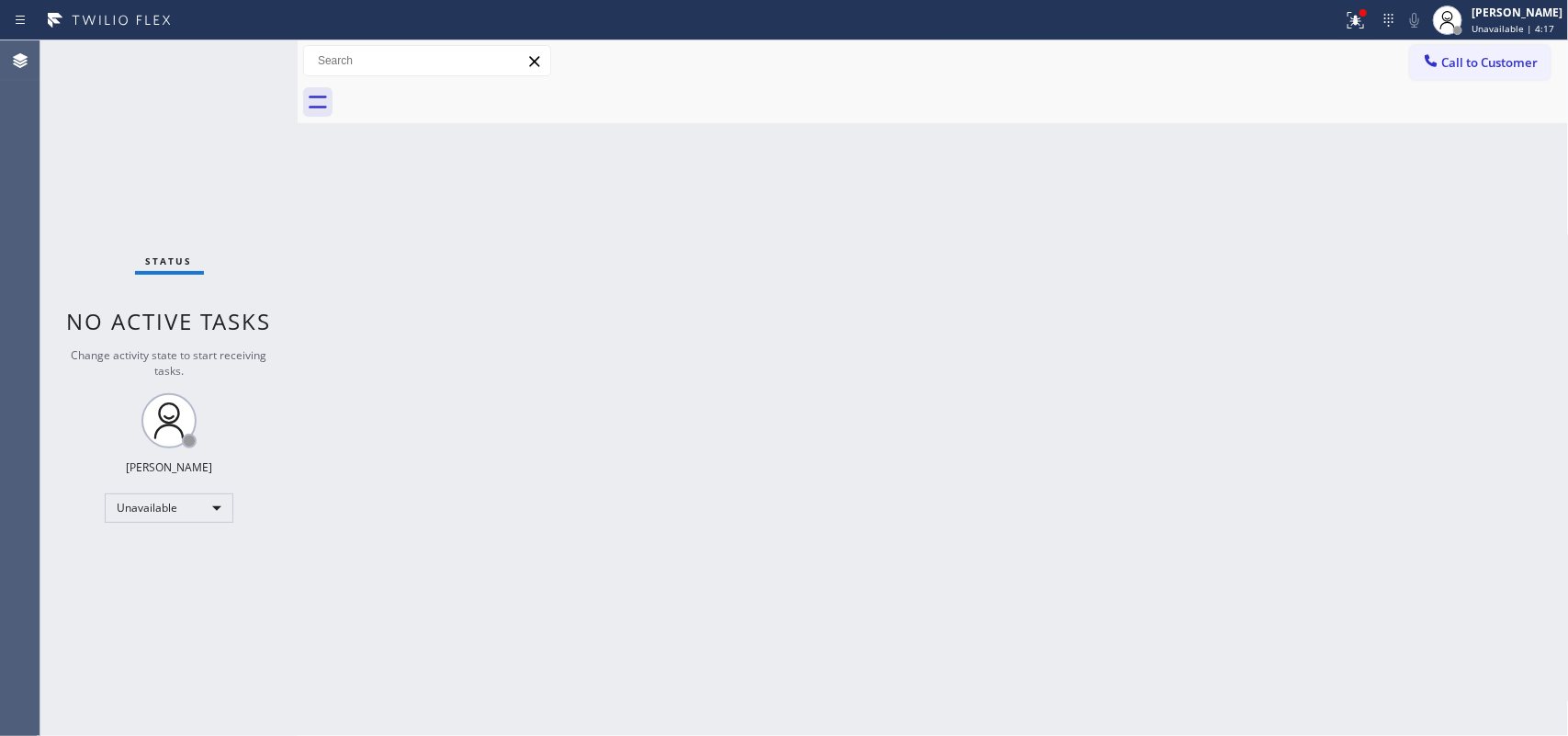
click at [612, 391] on div "Back to Dashboard Change Sender ID Customers Technicians Select a contact Outbo…" at bounding box center [934, 388] width 1272 height 696
click at [1486, 62] on span "Call to Customer" at bounding box center [1490, 62] width 96 height 16
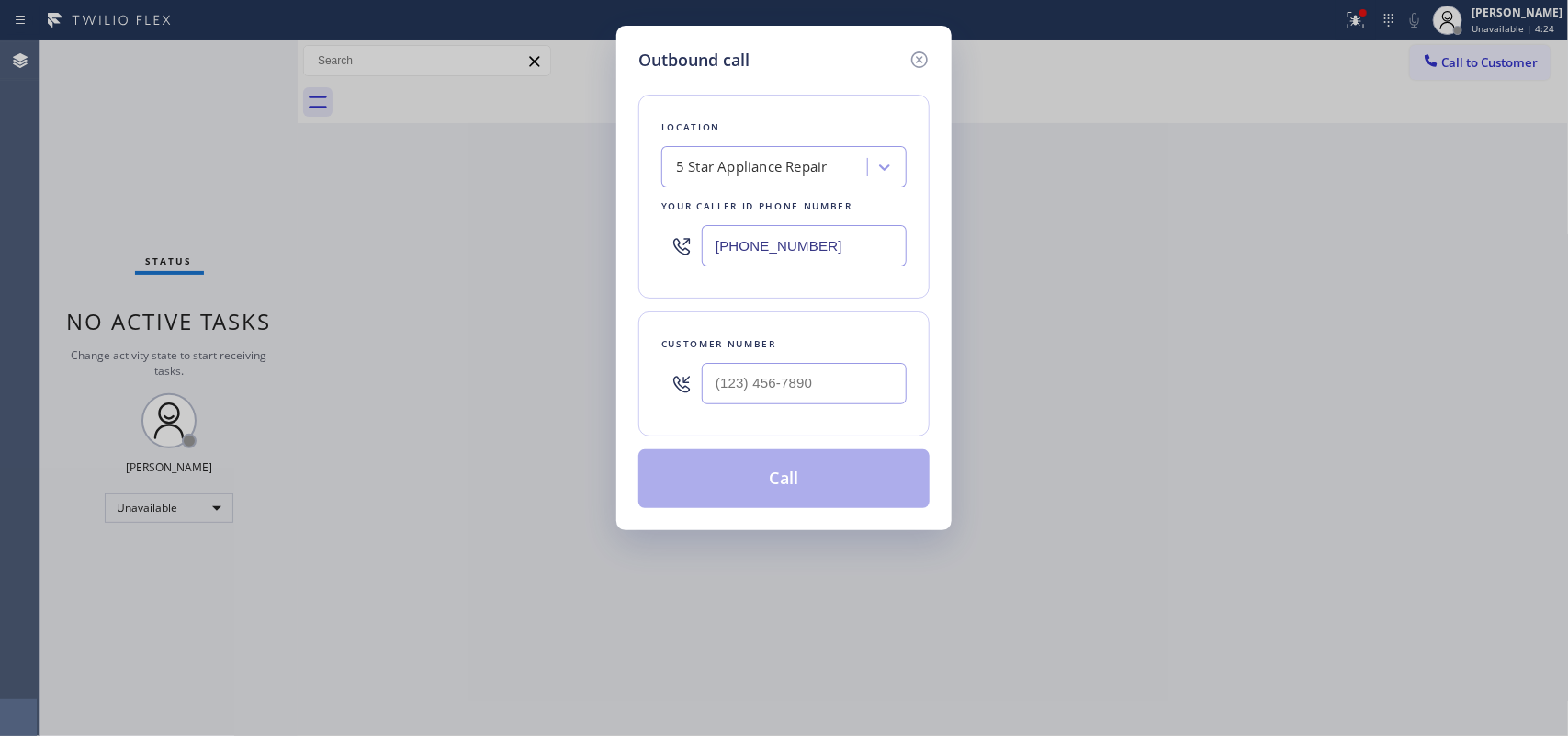
click at [308, 209] on div "Outbound call Location 5 Star Appliance Repair Your caller id phone number [PHO…" at bounding box center [784, 368] width 1568 height 736
drag, startPoint x: 820, startPoint y: 407, endPoint x: 820, endPoint y: 387, distance: 20.0
click at [820, 397] on div at bounding box center [804, 384] width 205 height 60
click at [820, 386] on input "(___) ___-____" at bounding box center [804, 383] width 205 height 41
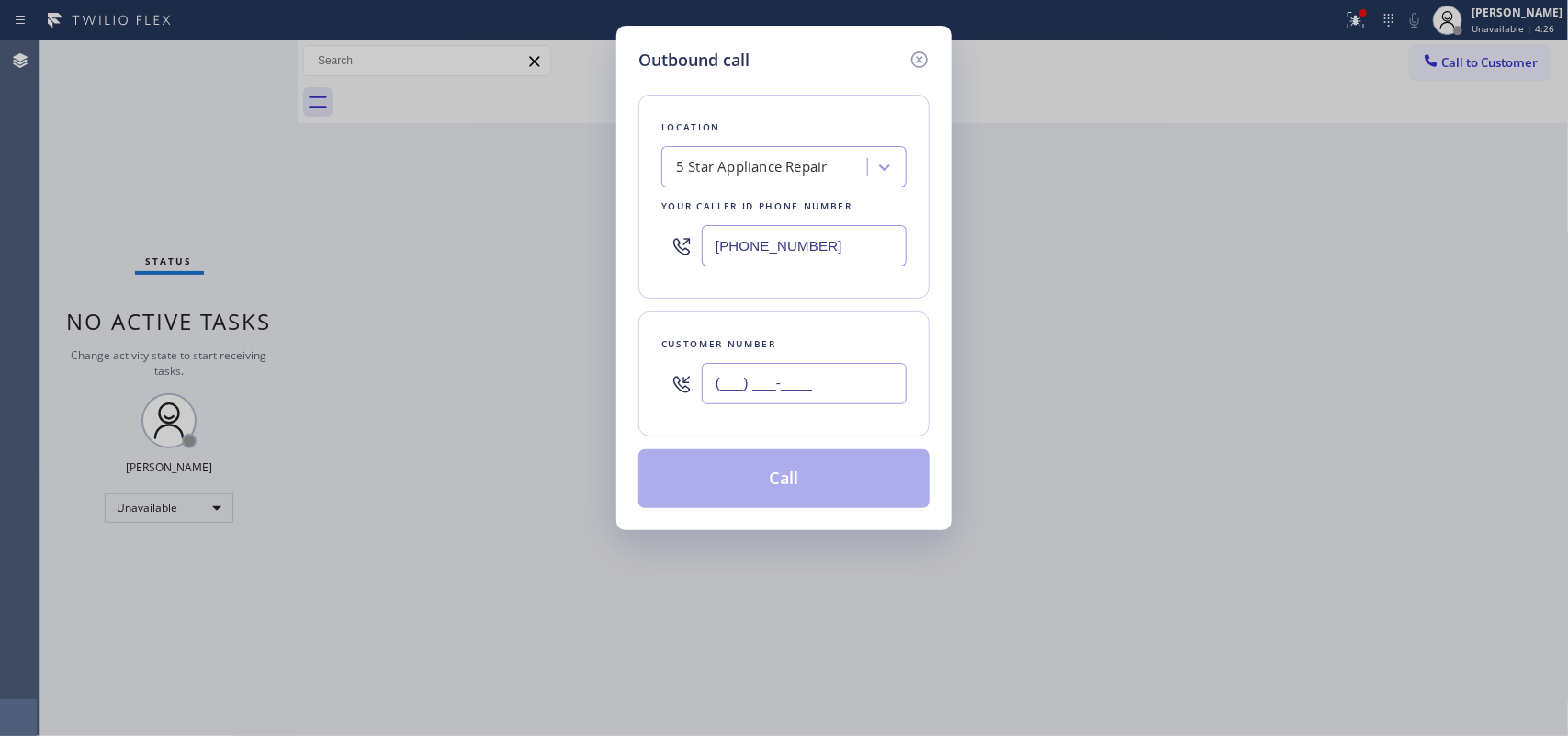
click at [820, 386] on input "(___) ___-____" at bounding box center [804, 383] width 205 height 41
paste input "310) 650-0622"
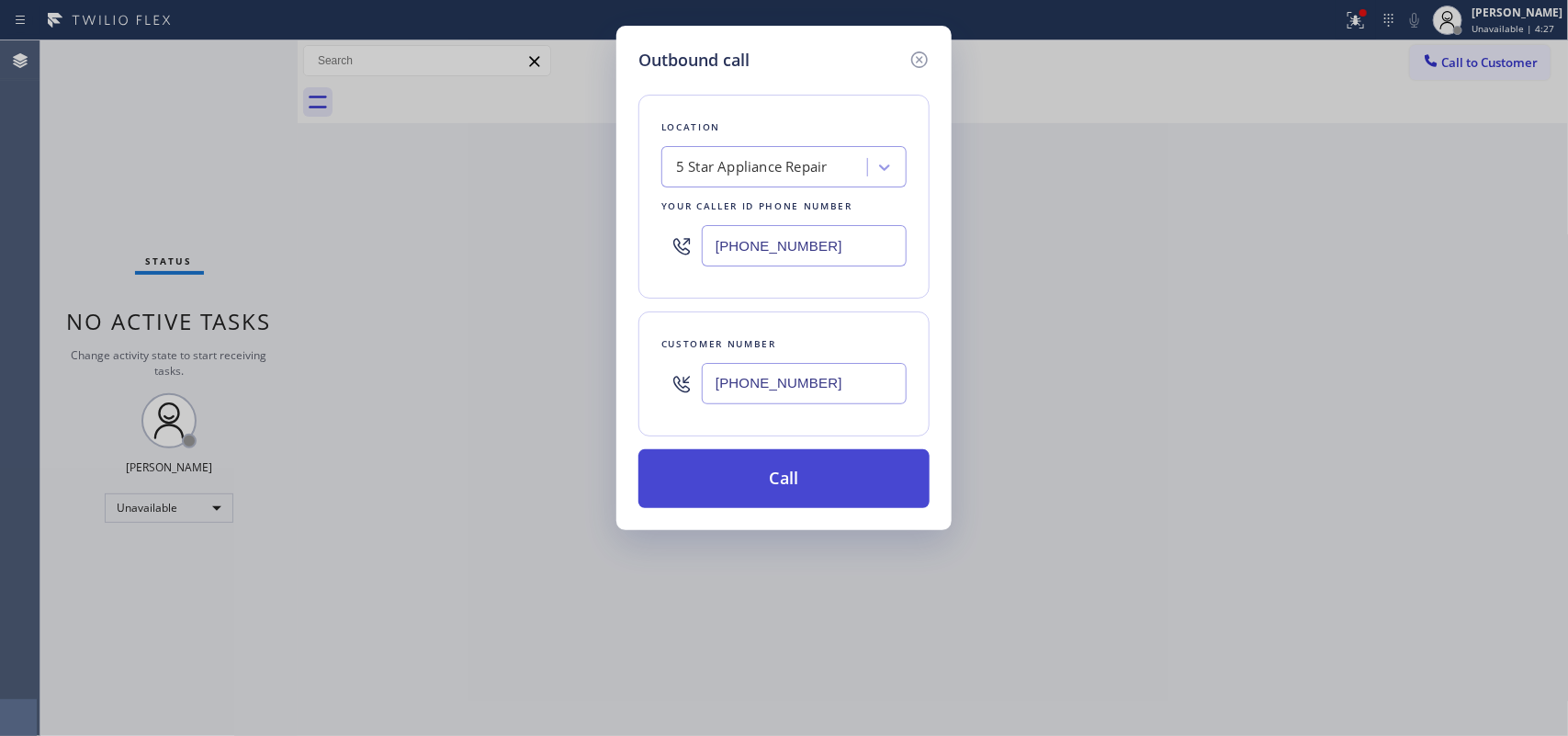
type input "[PHONE_NUMBER]"
click at [837, 471] on button "Call" at bounding box center [784, 479] width 291 height 59
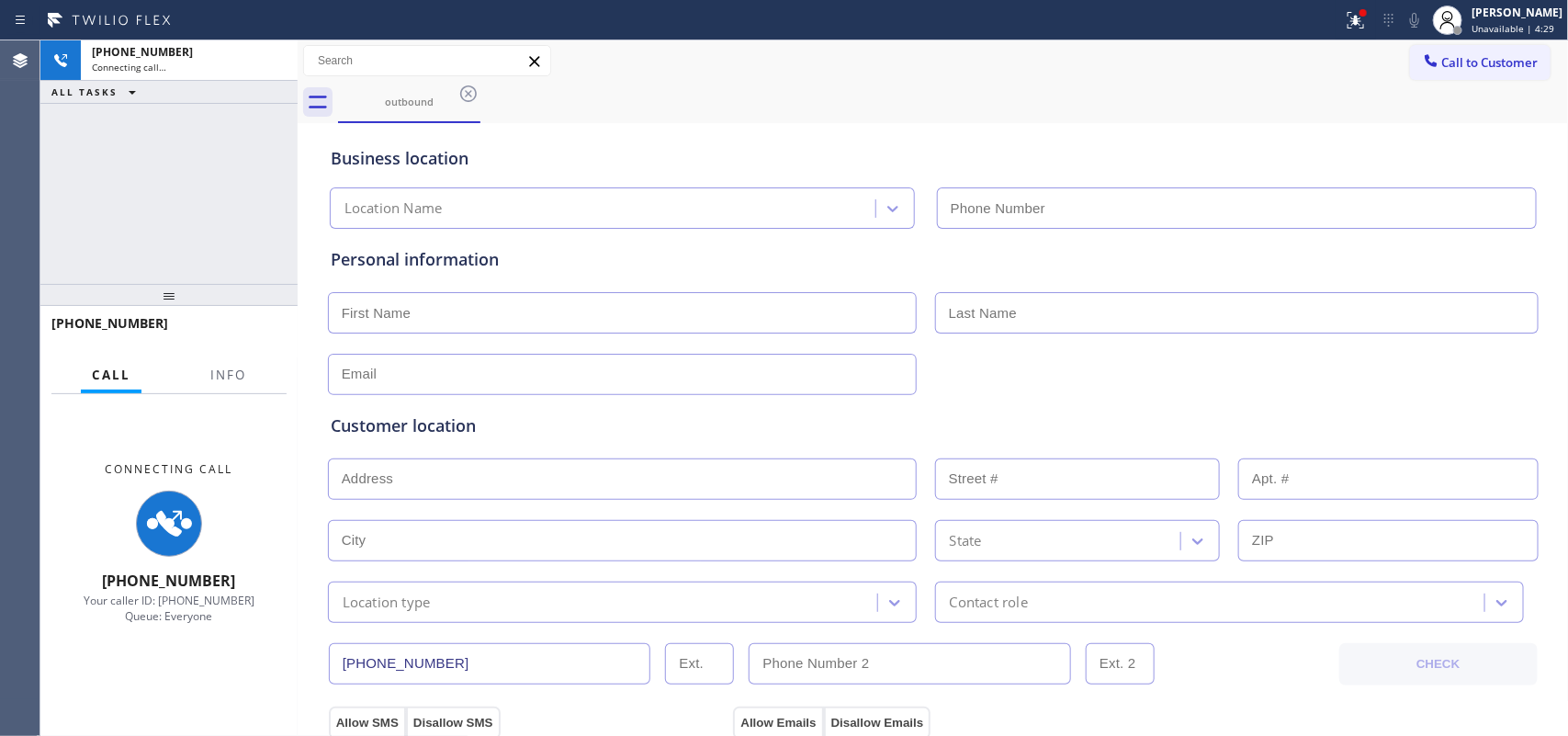
type input "[PHONE_NUMBER]"
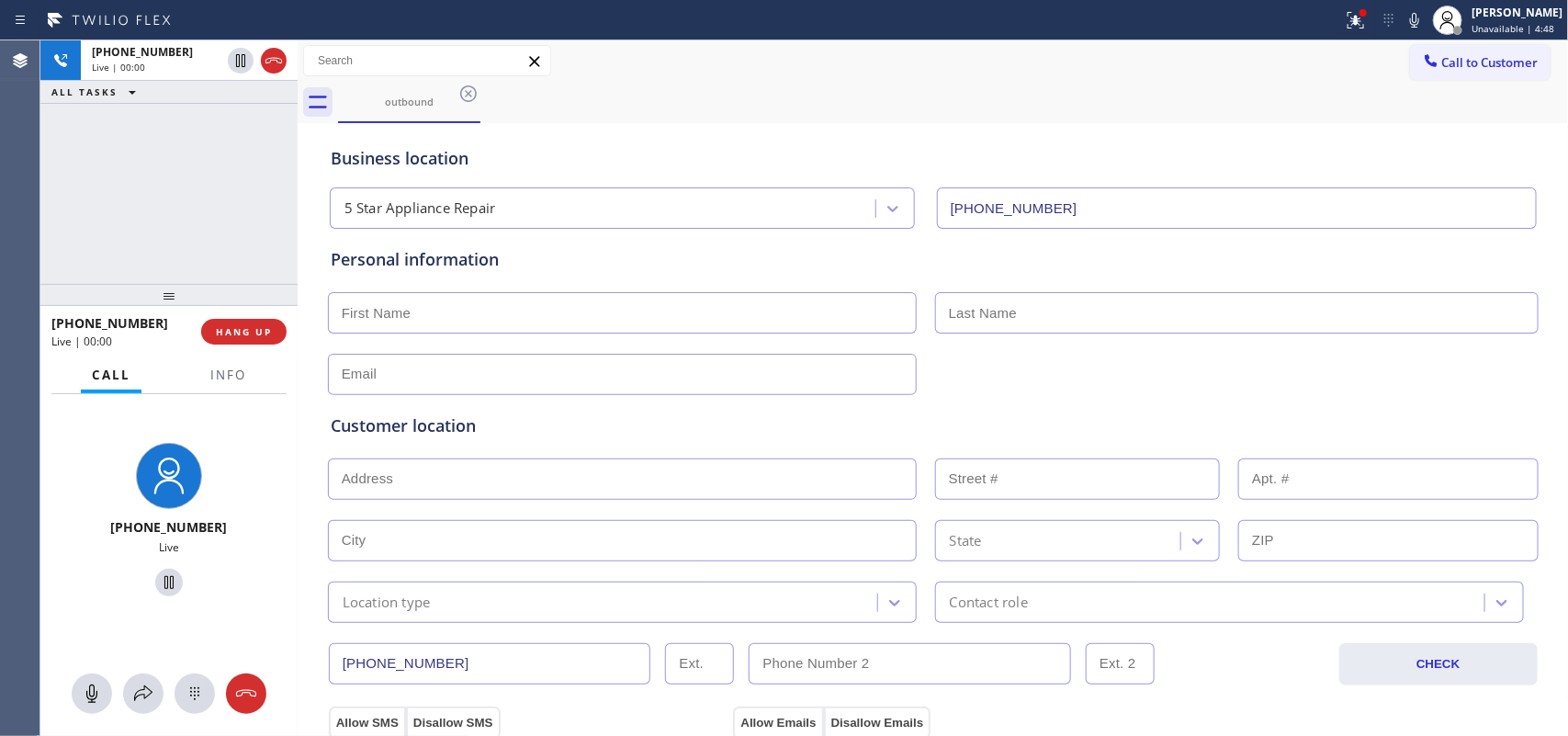
click at [662, 303] on input "text" at bounding box center [623, 312] width 589 height 41
type input "Mr."
type input "[PERSON_NAME]"
click at [634, 375] on input "text" at bounding box center [623, 374] width 589 height 41
type input "[EMAIL_ADDRESS][DOMAIN_NAME]"
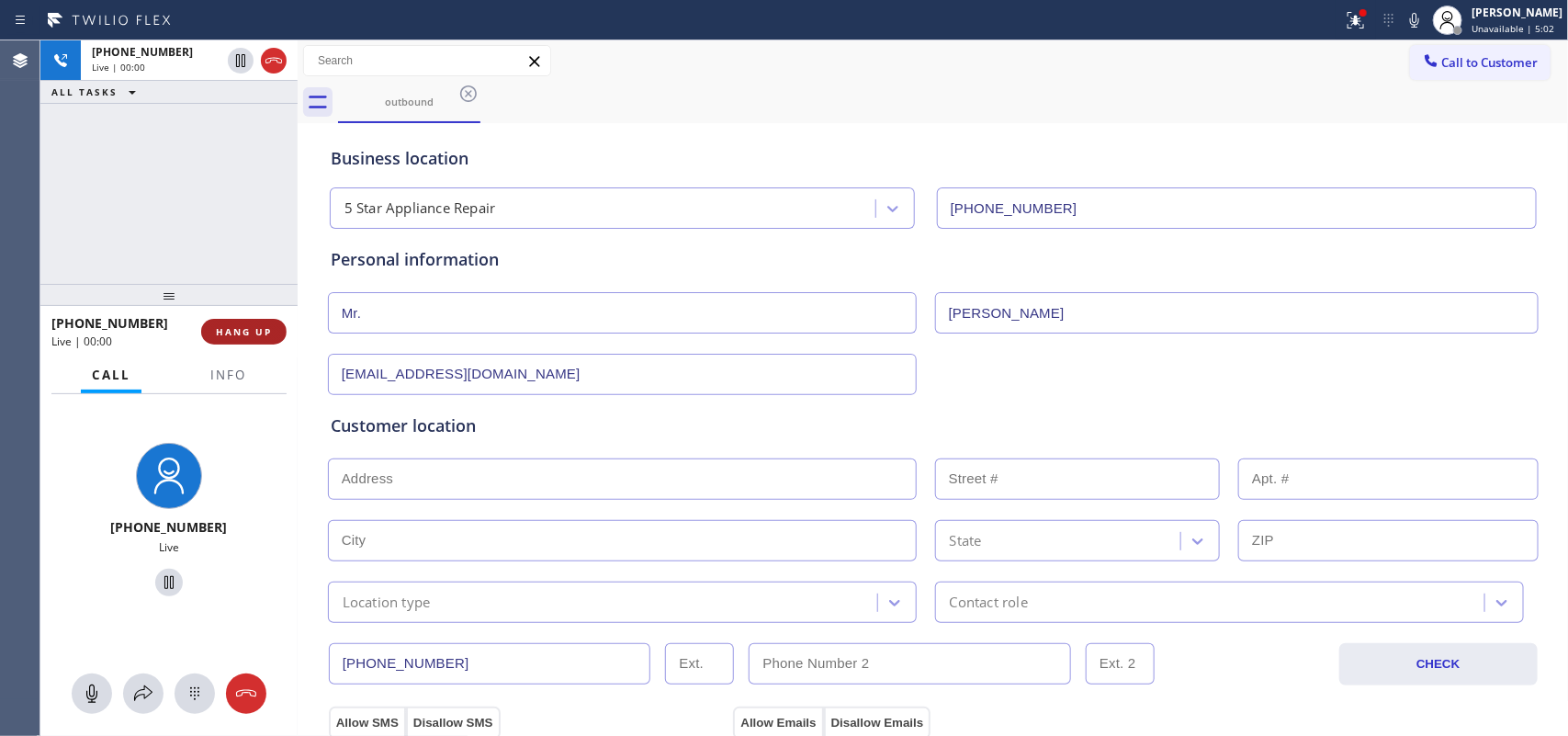
click at [273, 332] on button "HANG UP" at bounding box center [244, 331] width 86 height 26
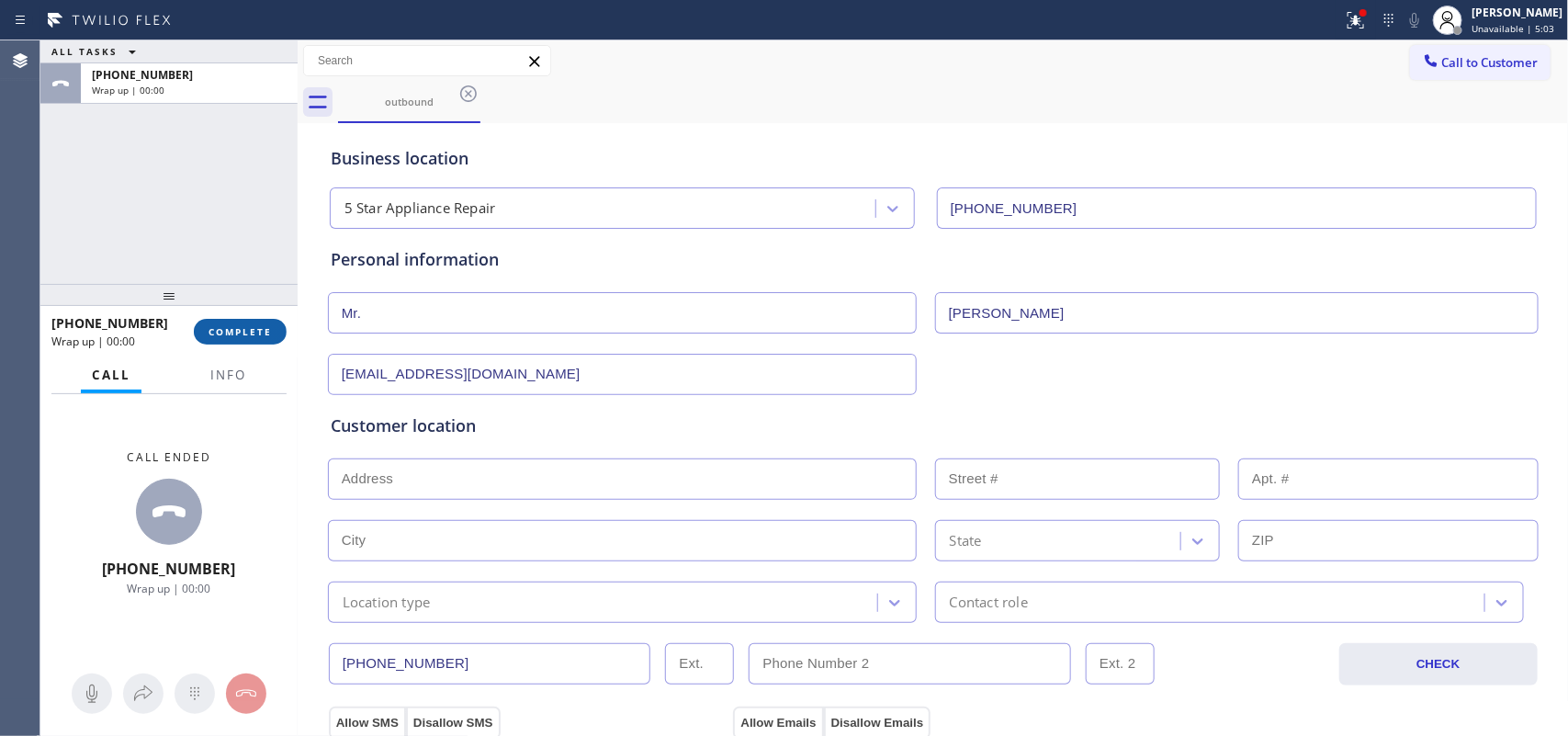
click at [273, 332] on button "COMPLETE" at bounding box center [240, 331] width 92 height 26
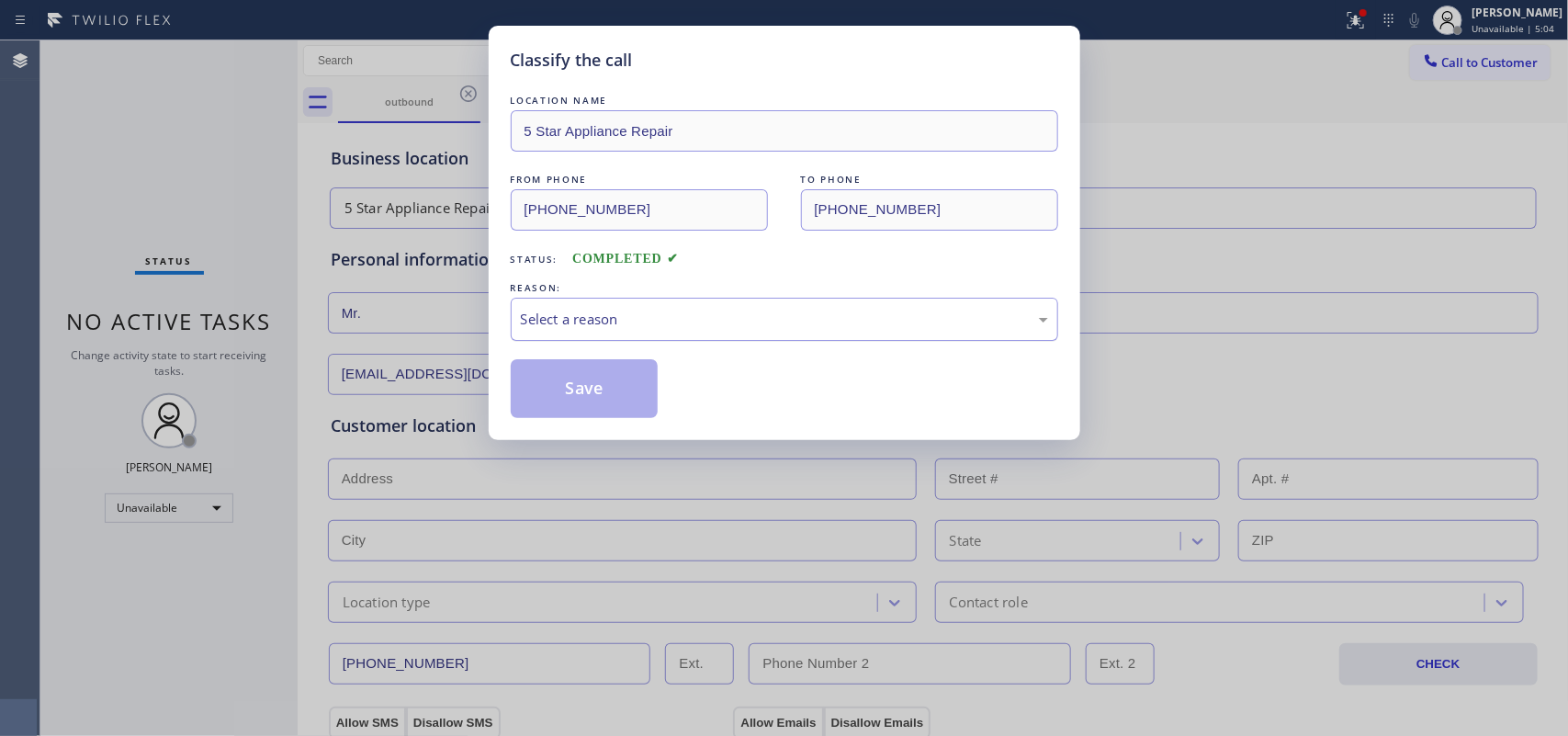
click at [821, 297] on div "REASON:" at bounding box center [784, 288] width 547 height 19
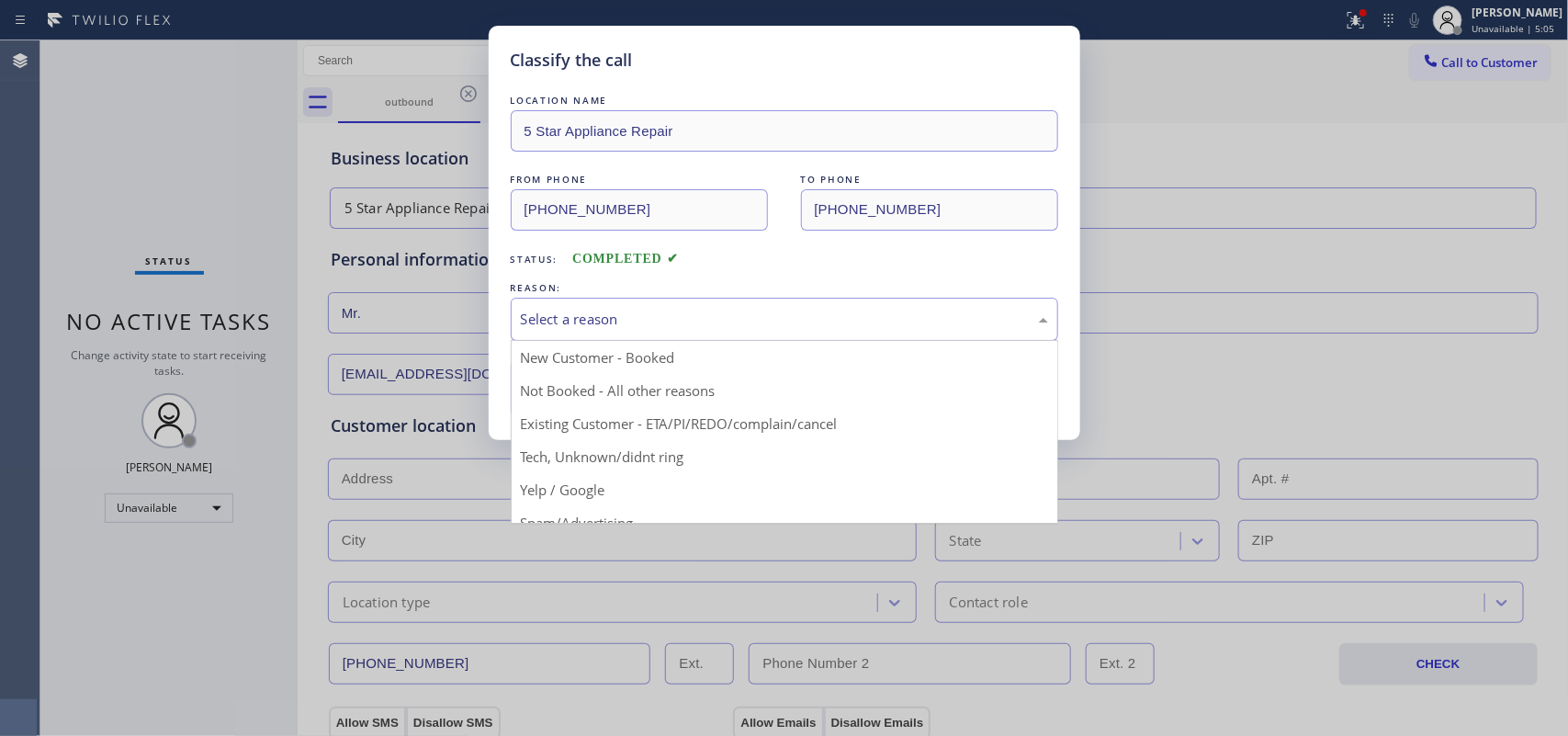
click at [737, 319] on div "Select a reason" at bounding box center [784, 319] width 527 height 21
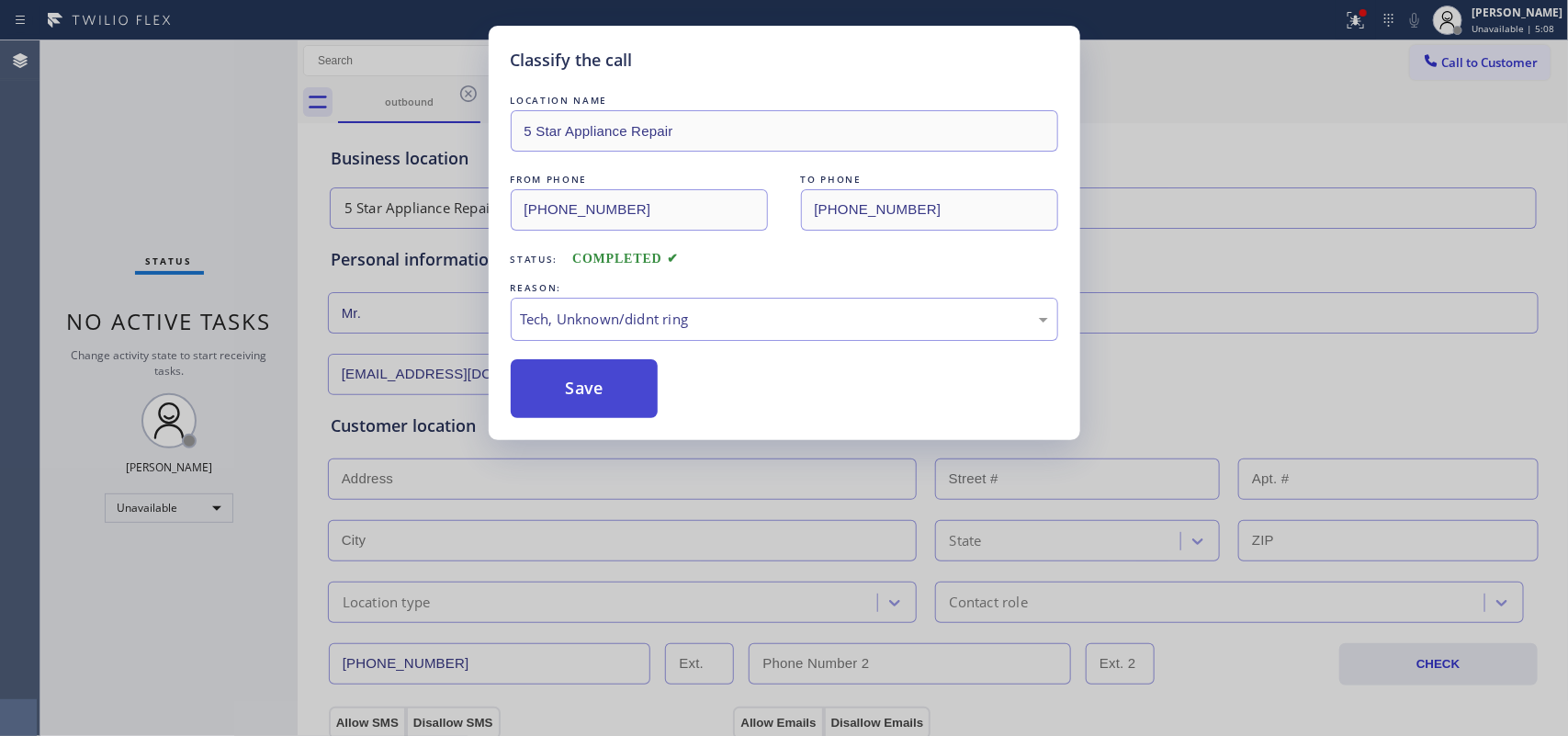
click at [630, 384] on button "Save" at bounding box center [585, 388] width 148 height 59
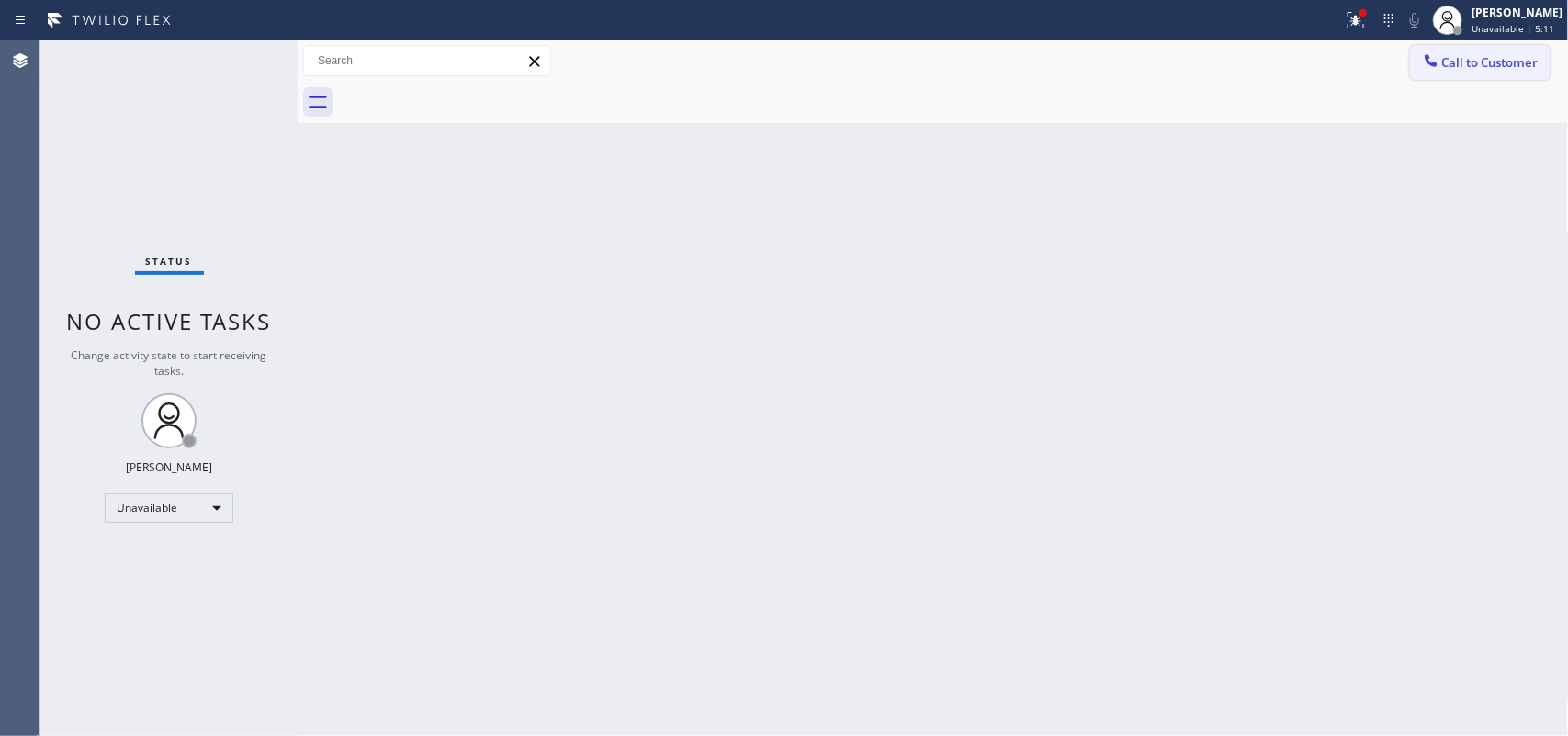
click at [1468, 65] on span "Call to Customer" at bounding box center [1490, 62] width 96 height 16
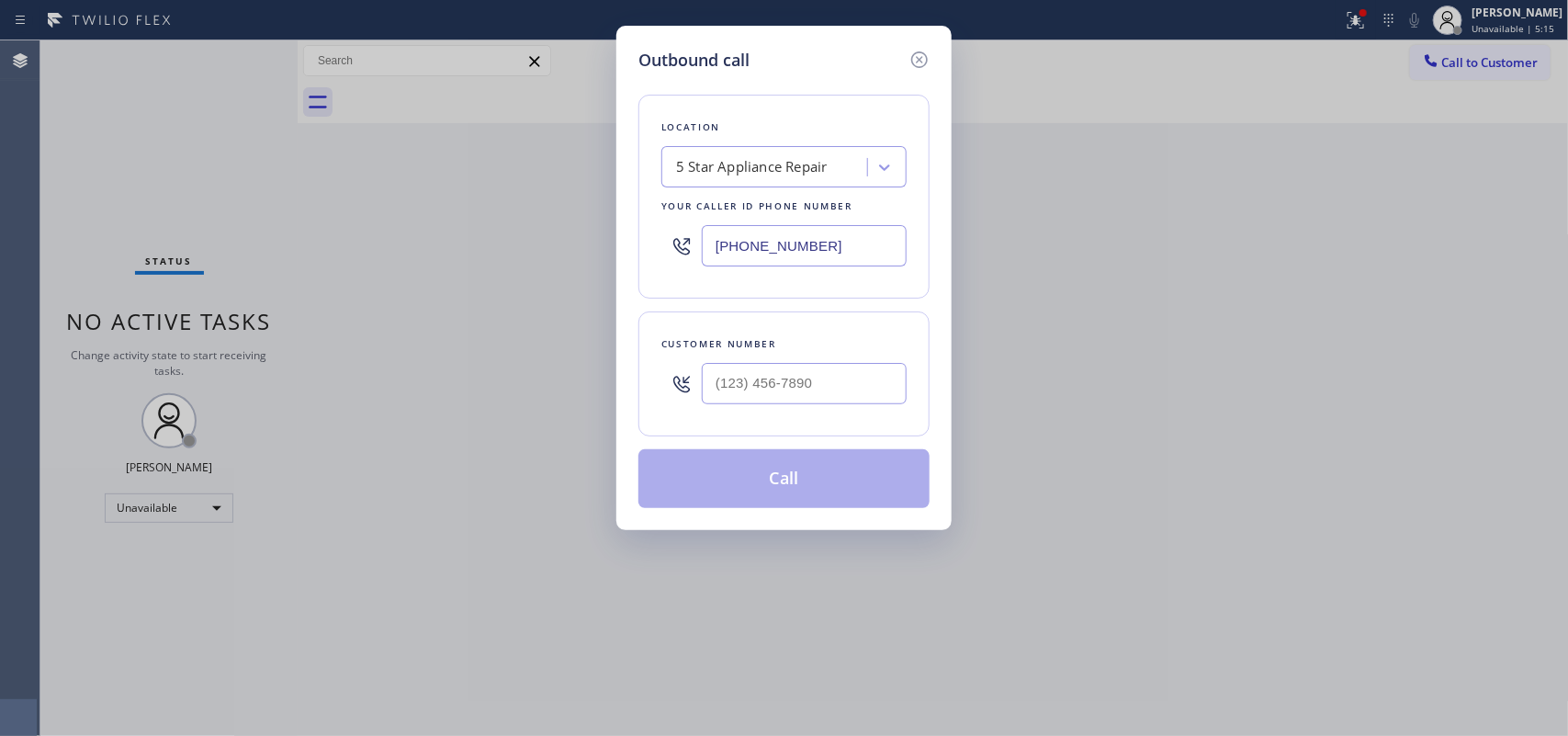
click at [263, 244] on div "Outbound call Location 5 Star Appliance Repair Your caller id phone number [PHO…" at bounding box center [784, 368] width 1568 height 736
click at [820, 379] on input "(___) ___-____" at bounding box center [804, 383] width 205 height 41
paste input "310) 650-0622"
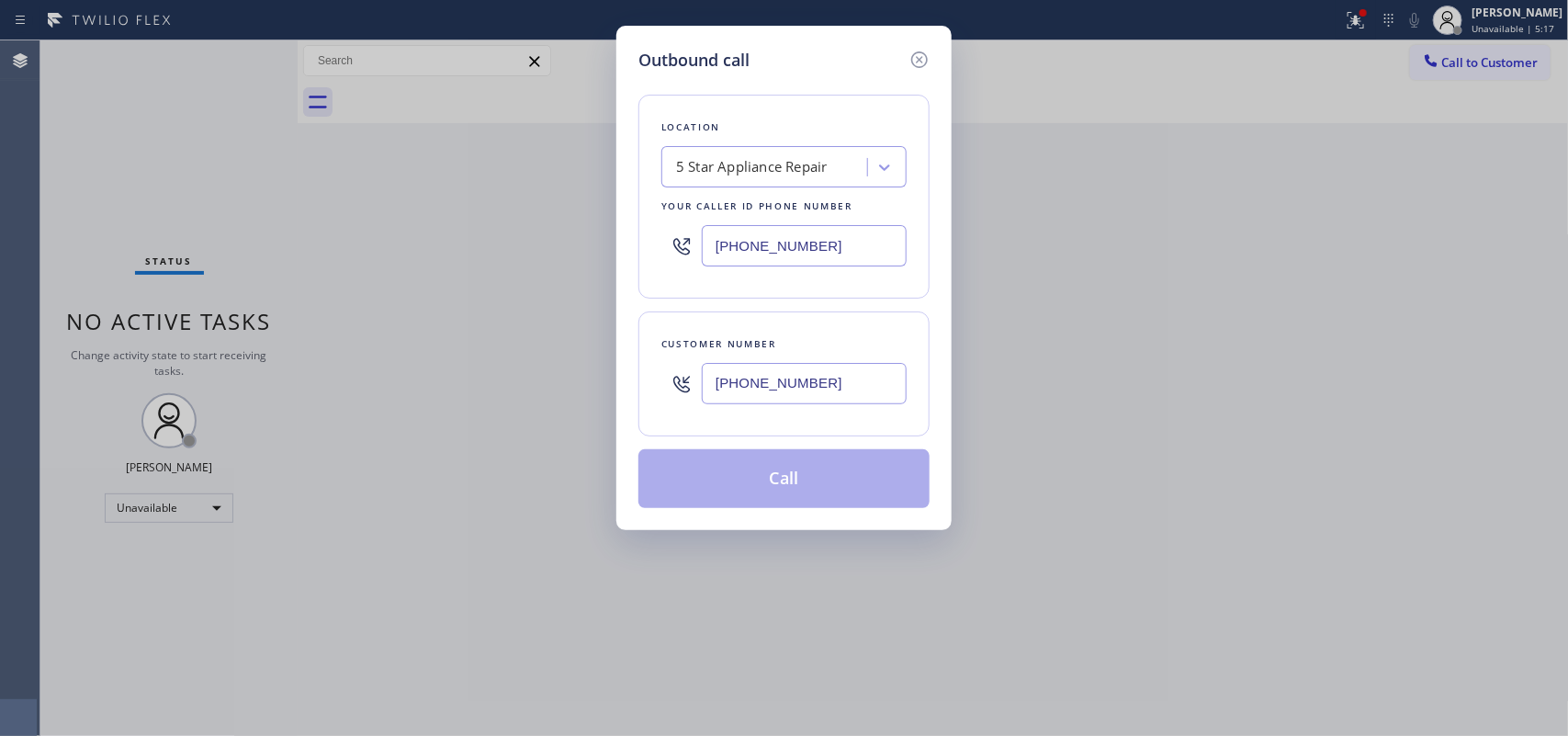
type input "[PHONE_NUMBER]"
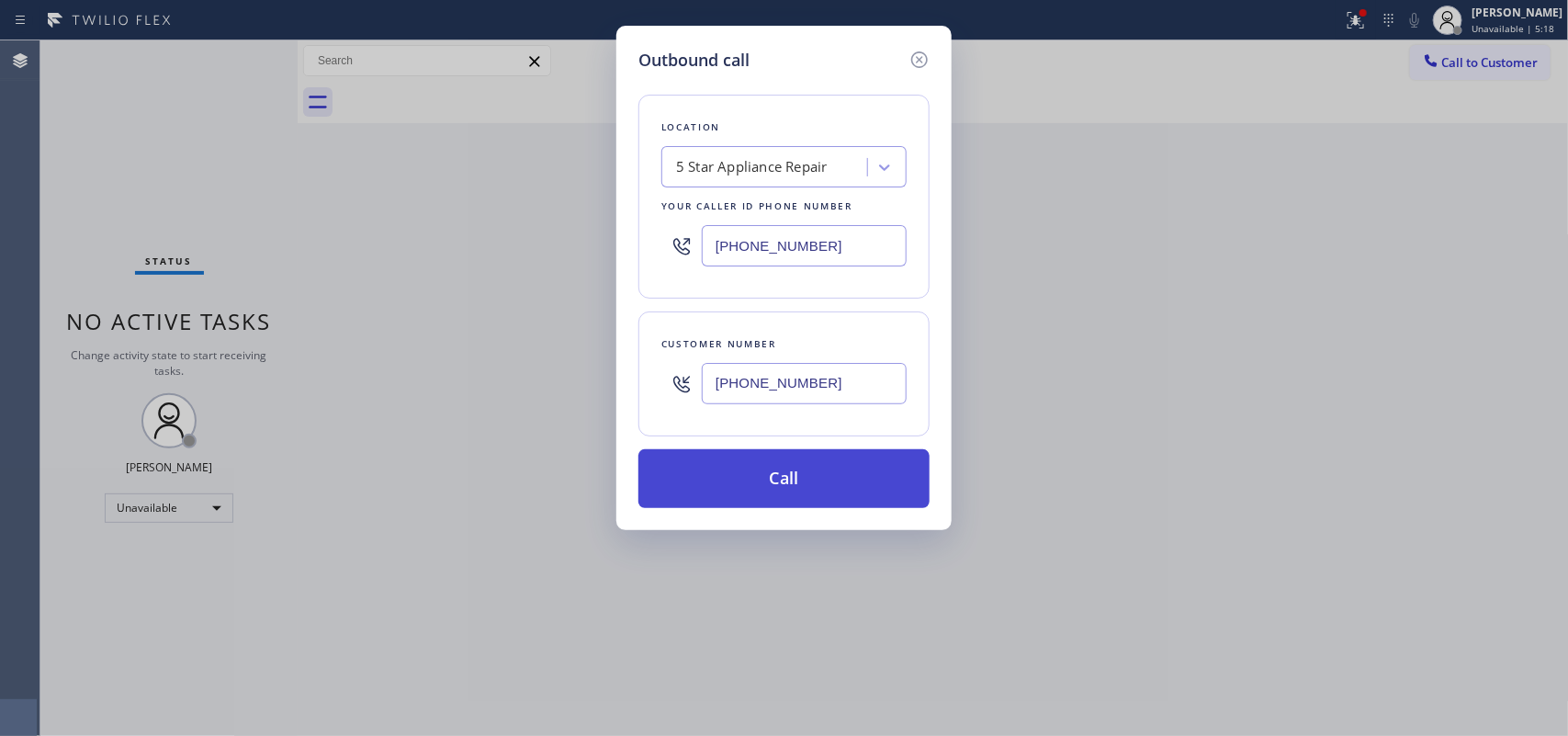
click at [843, 464] on button "Call" at bounding box center [784, 479] width 291 height 59
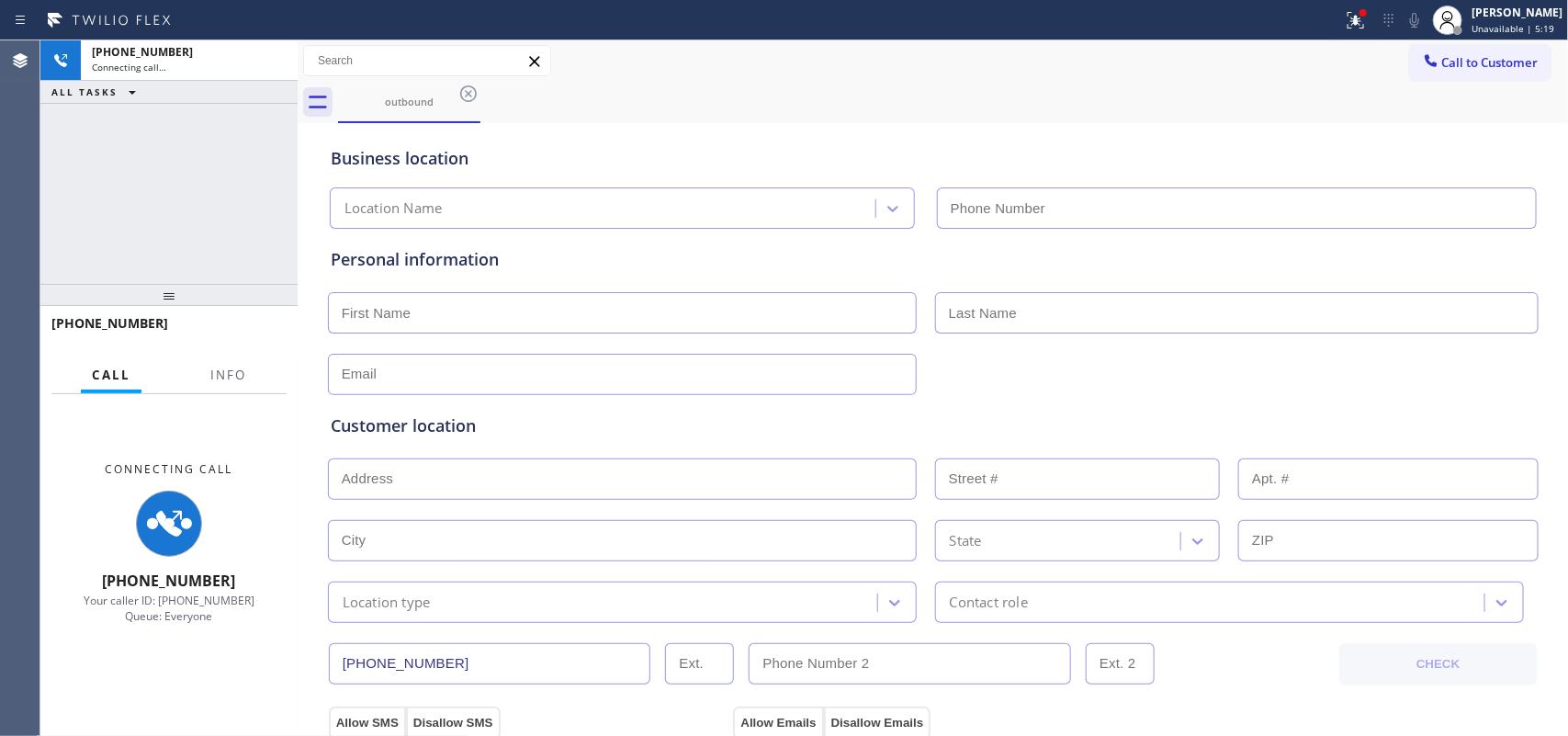
type input "[PHONE_NUMBER]"
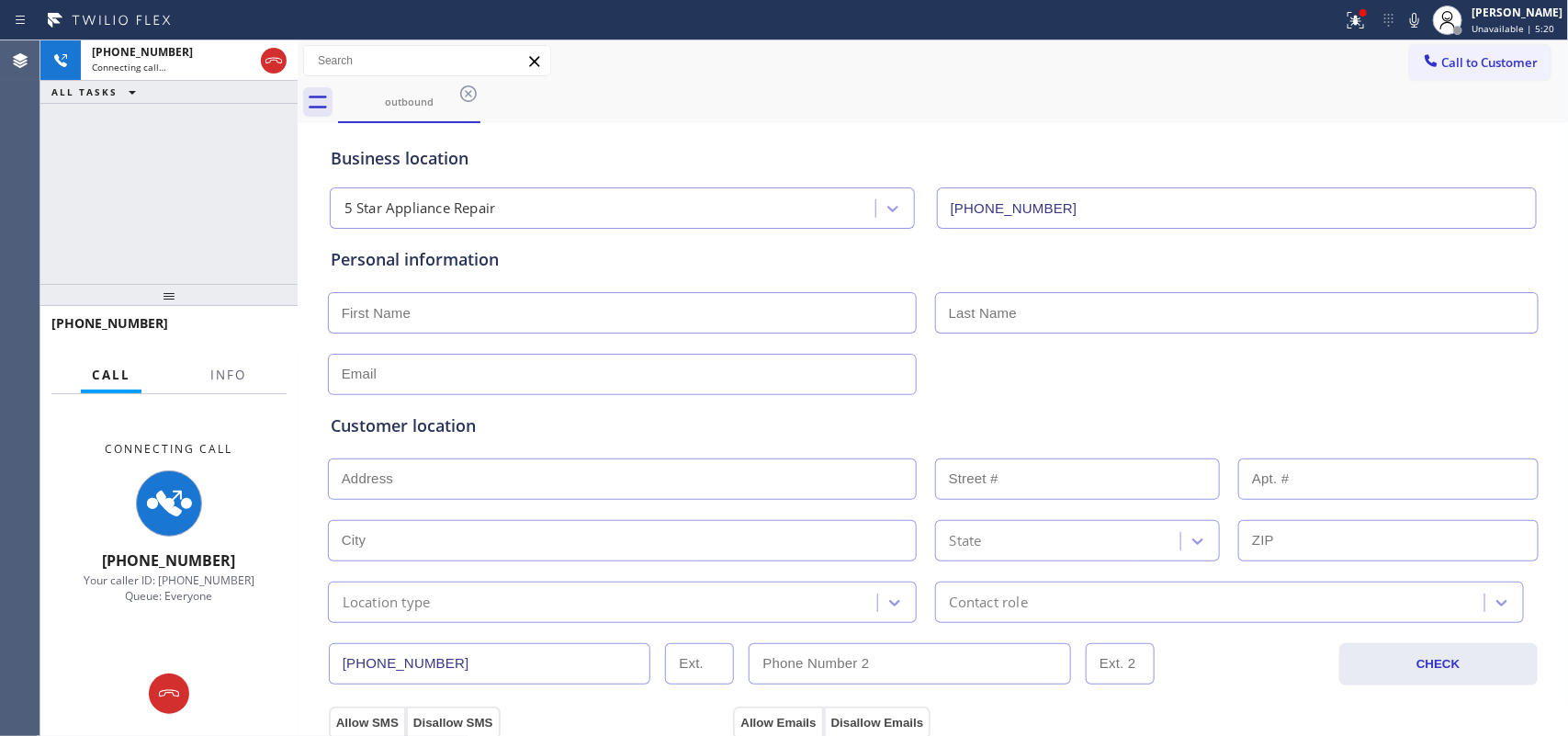
click at [856, 327] on input "text" at bounding box center [623, 312] width 589 height 41
type input "Mr."
type input "[PERSON_NAME]"
click at [810, 374] on input "text" at bounding box center [623, 374] width 589 height 41
type input "[EMAIL_ADDRESS][DOMAIN_NAME]"
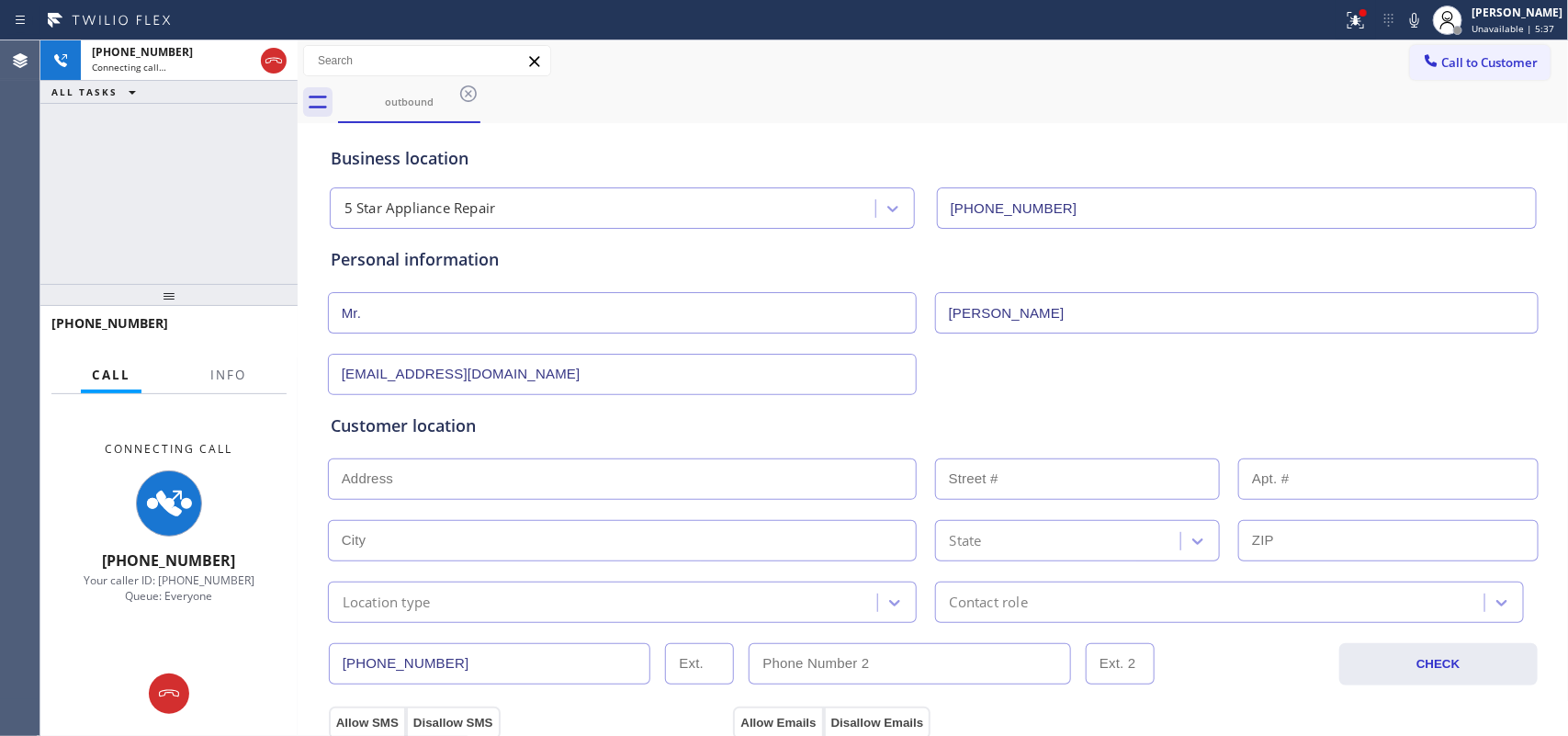
click at [803, 484] on input "text" at bounding box center [623, 479] width 589 height 41
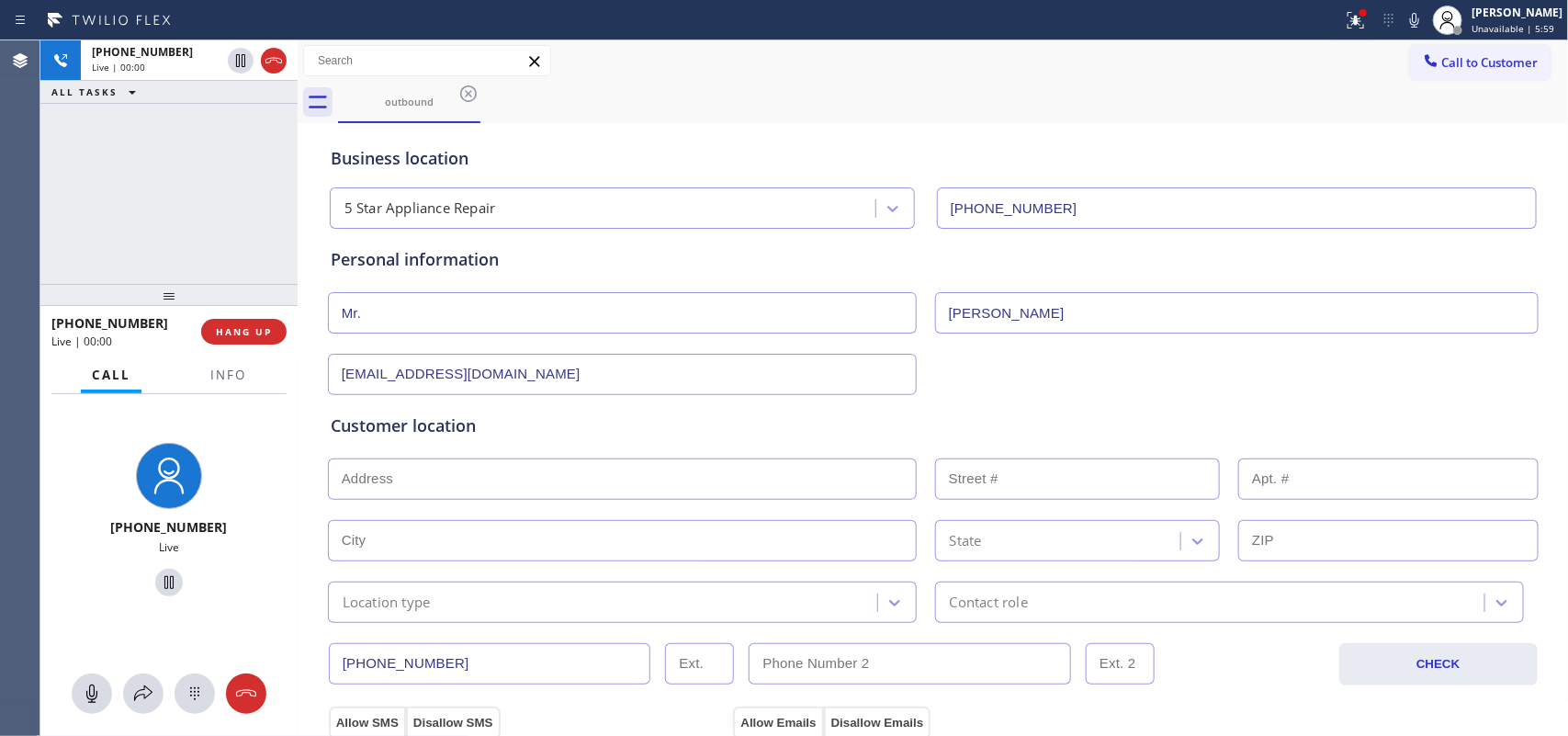
click at [271, 461] on div "[PHONE_NUMBER] Live" at bounding box center [169, 523] width 257 height 258
click at [993, 386] on div "[EMAIL_ADDRESS][DOMAIN_NAME]" at bounding box center [934, 372] width 1215 height 45
drag, startPoint x: 356, startPoint y: 372, endPoint x: 260, endPoint y: 370, distance: 96.0
click at [260, 370] on div "[PHONE_NUMBER] Live | 00:16 ALL TASKS ALL TASKS ACTIVE TASKS TASKS IN WRAP UP […" at bounding box center [804, 388] width 1528 height 696
drag, startPoint x: 355, startPoint y: 309, endPoint x: 282, endPoint y: 308, distance: 73.0
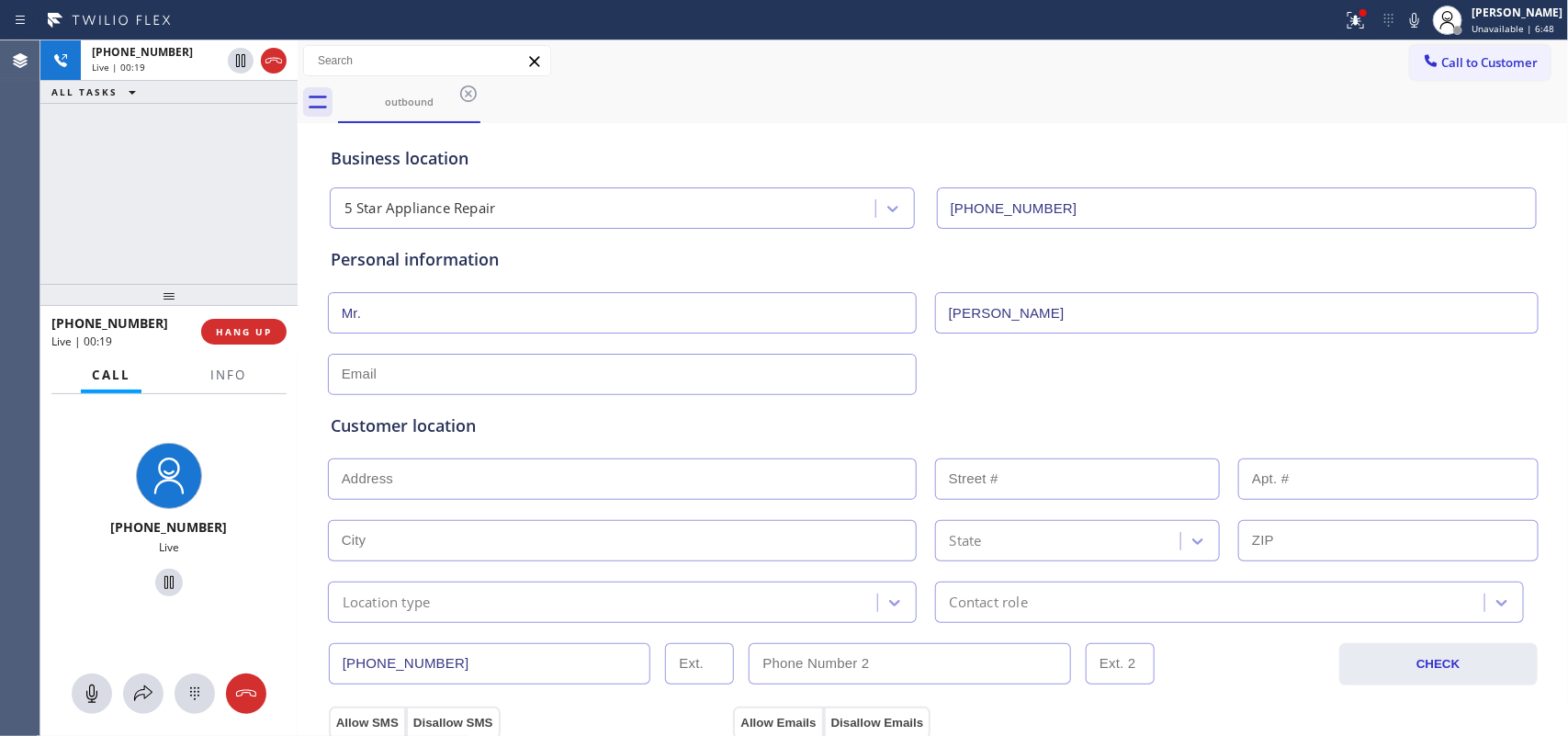
click at [282, 308] on div "[PHONE_NUMBER] Live | 00:19 ALL TASKS ALL TASKS ACTIVE TASKS TASKS IN WRAP UP […" at bounding box center [804, 388] width 1528 height 696
click at [575, 301] on input "Se" at bounding box center [623, 312] width 589 height 41
click at [465, 312] on input "[PERSON_NAME]" at bounding box center [623, 312] width 589 height 41
type input "[PERSON_NAME]"
drag, startPoint x: 1009, startPoint y: 308, endPoint x: 924, endPoint y: 328, distance: 87.3
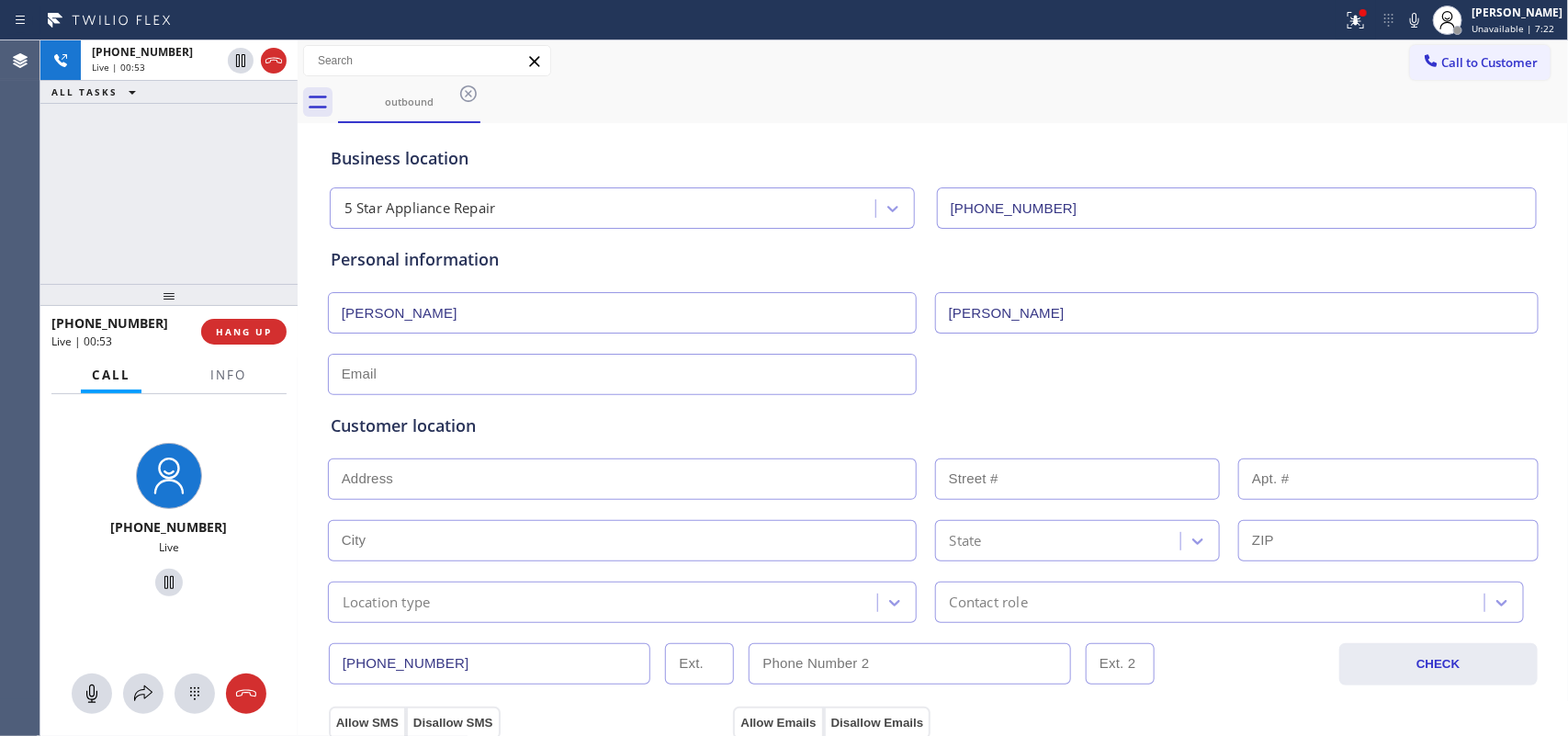
click at [934, 328] on div "[PERSON_NAME]" at bounding box center [1238, 312] width 607 height 41
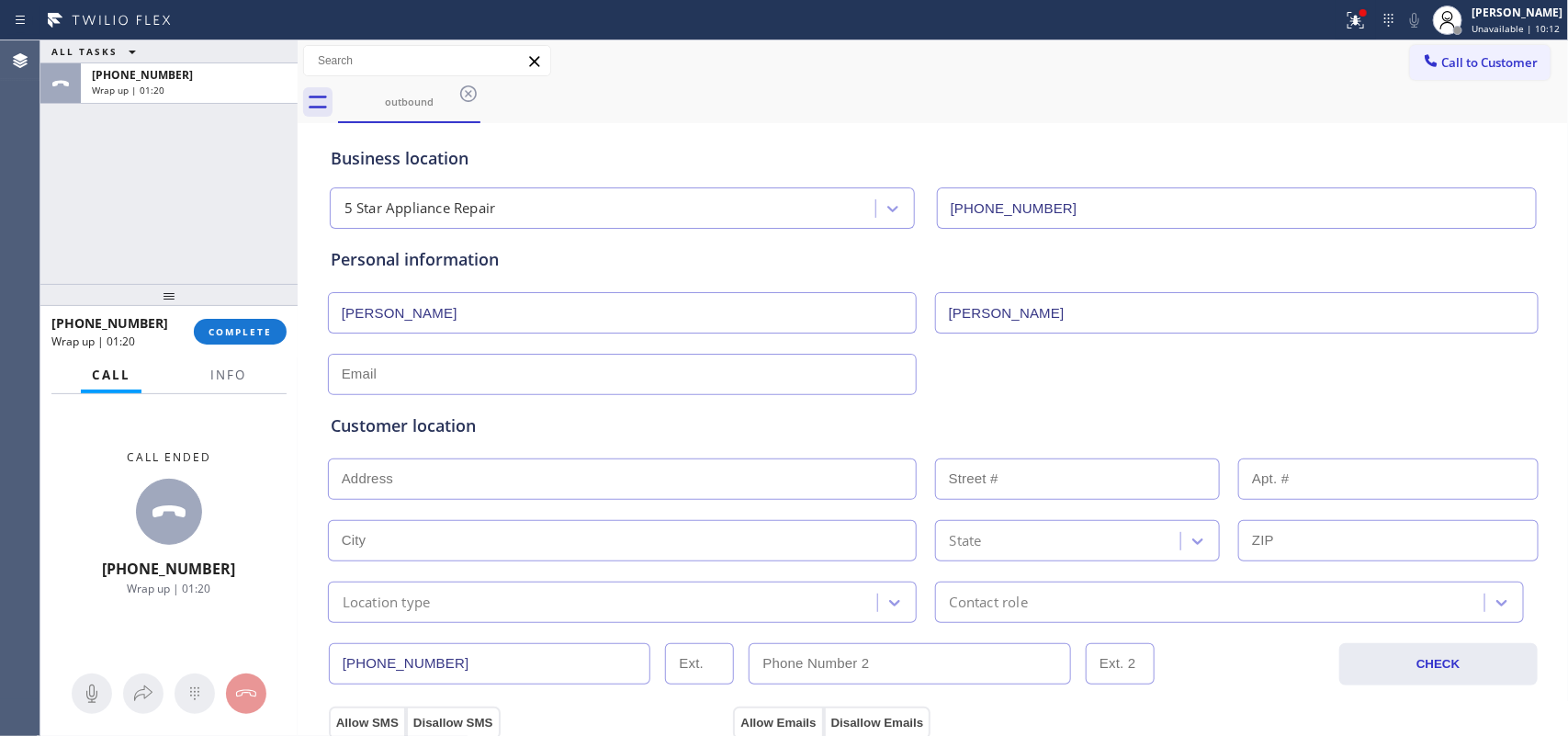
click at [1039, 309] on input "[PERSON_NAME]" at bounding box center [1237, 312] width 604 height 41
type input "Mahdy"
click at [566, 377] on input "text" at bounding box center [623, 374] width 589 height 41
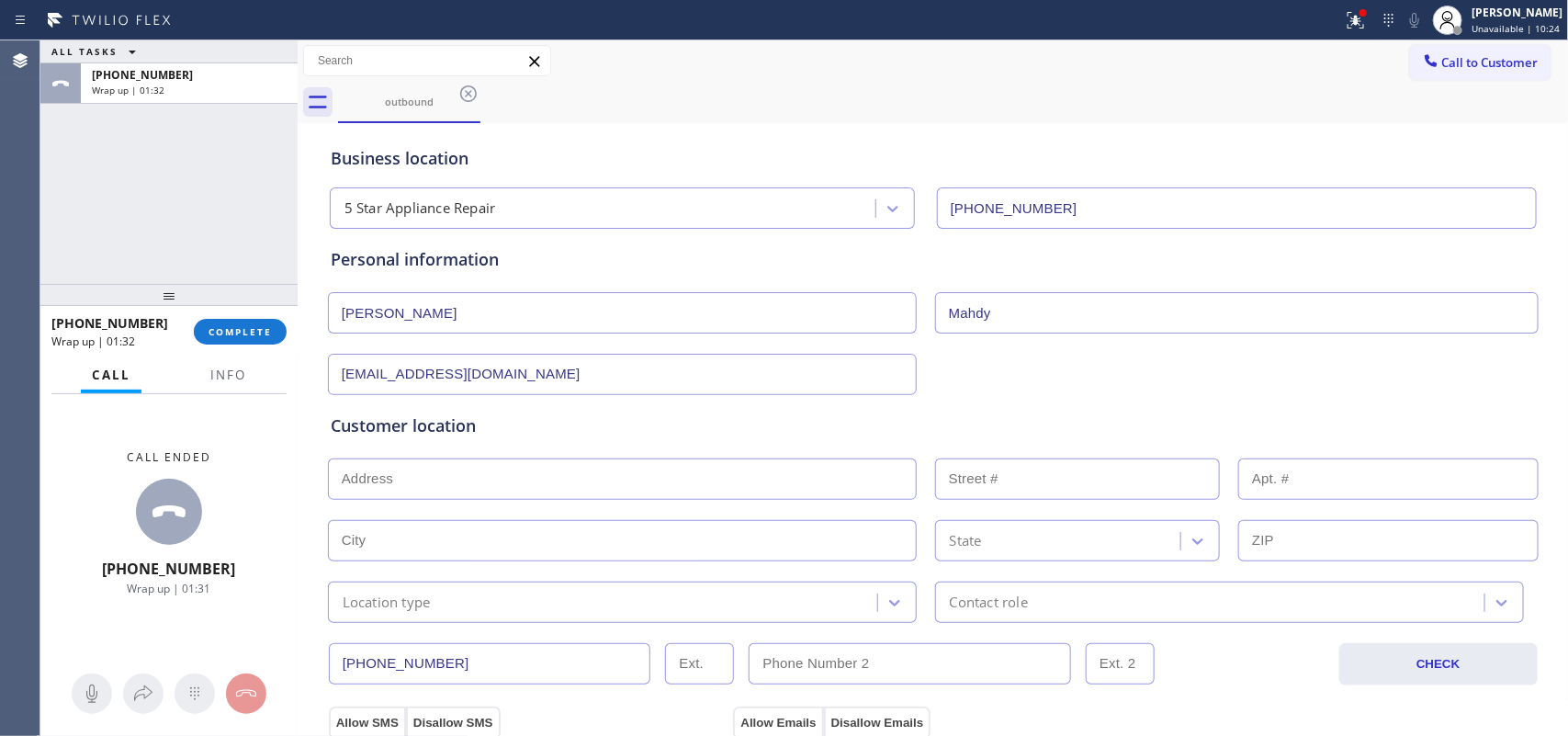
type input "[EMAIL_ADDRESS][DOMAIN_NAME]"
click at [526, 464] on input "text" at bounding box center [623, 479] width 589 height 41
paste input "[STREET_ADDRESS]"
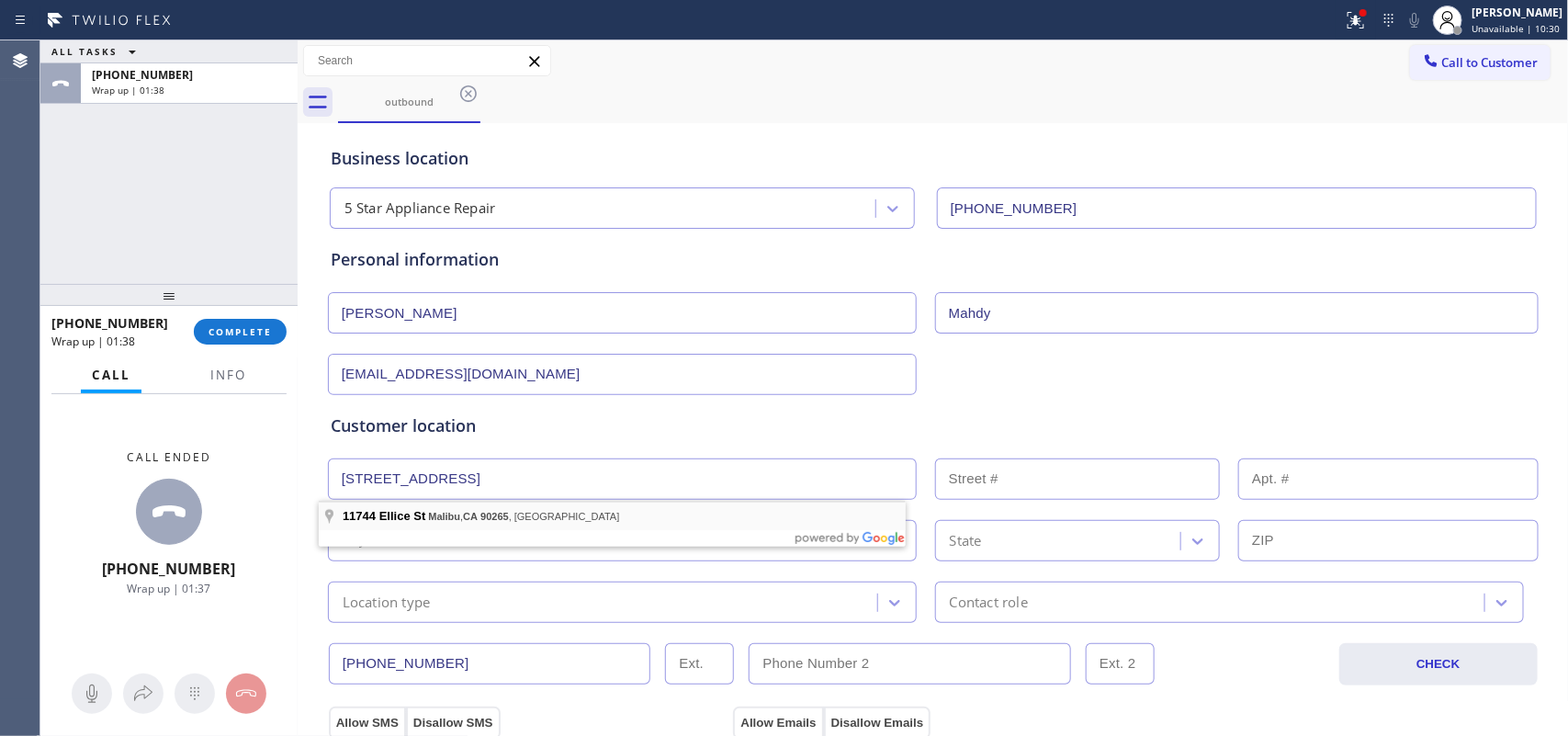
type input "[STREET_ADDRESS]"
type input "11744"
type input "Malibu"
type input "90265"
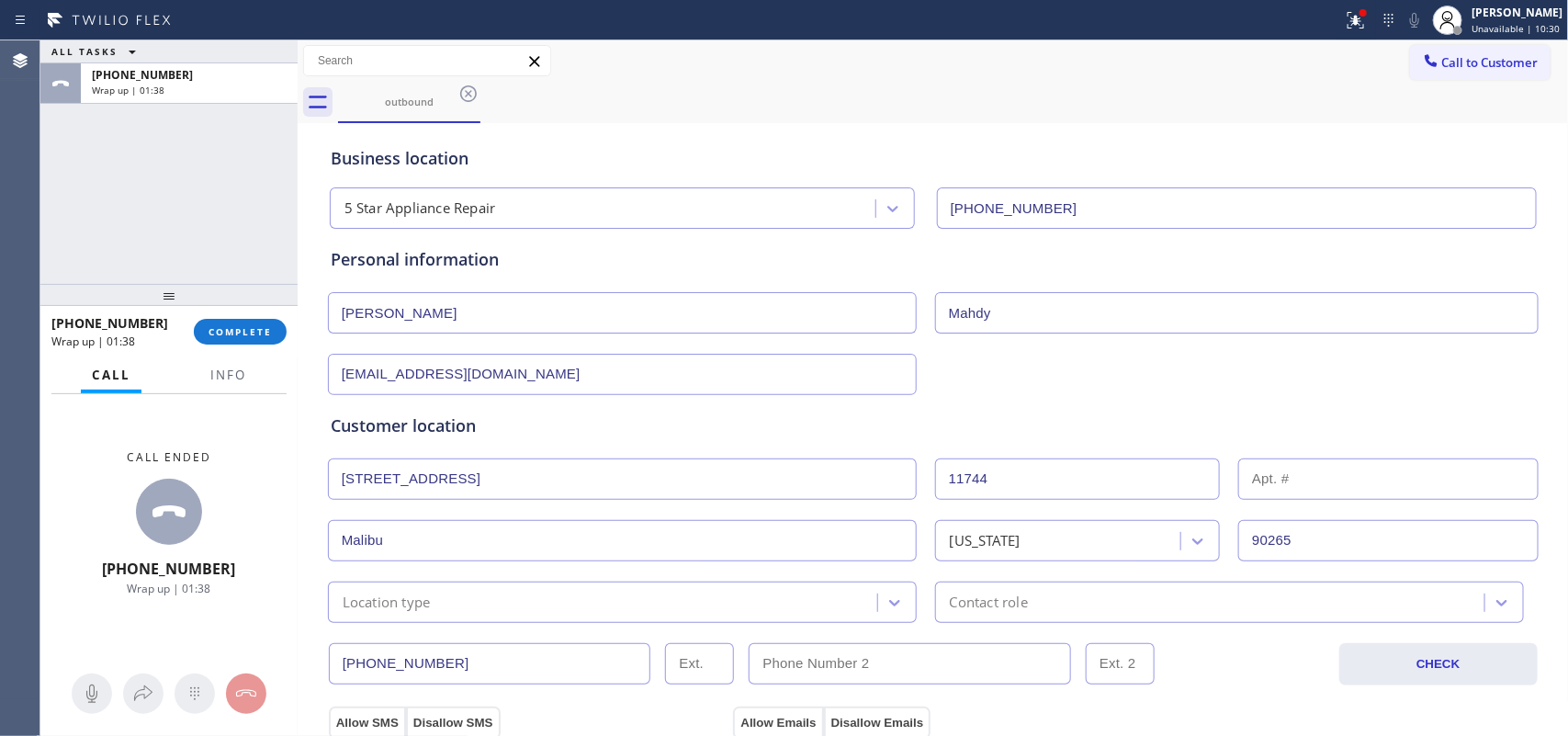
scroll to position [229, 0]
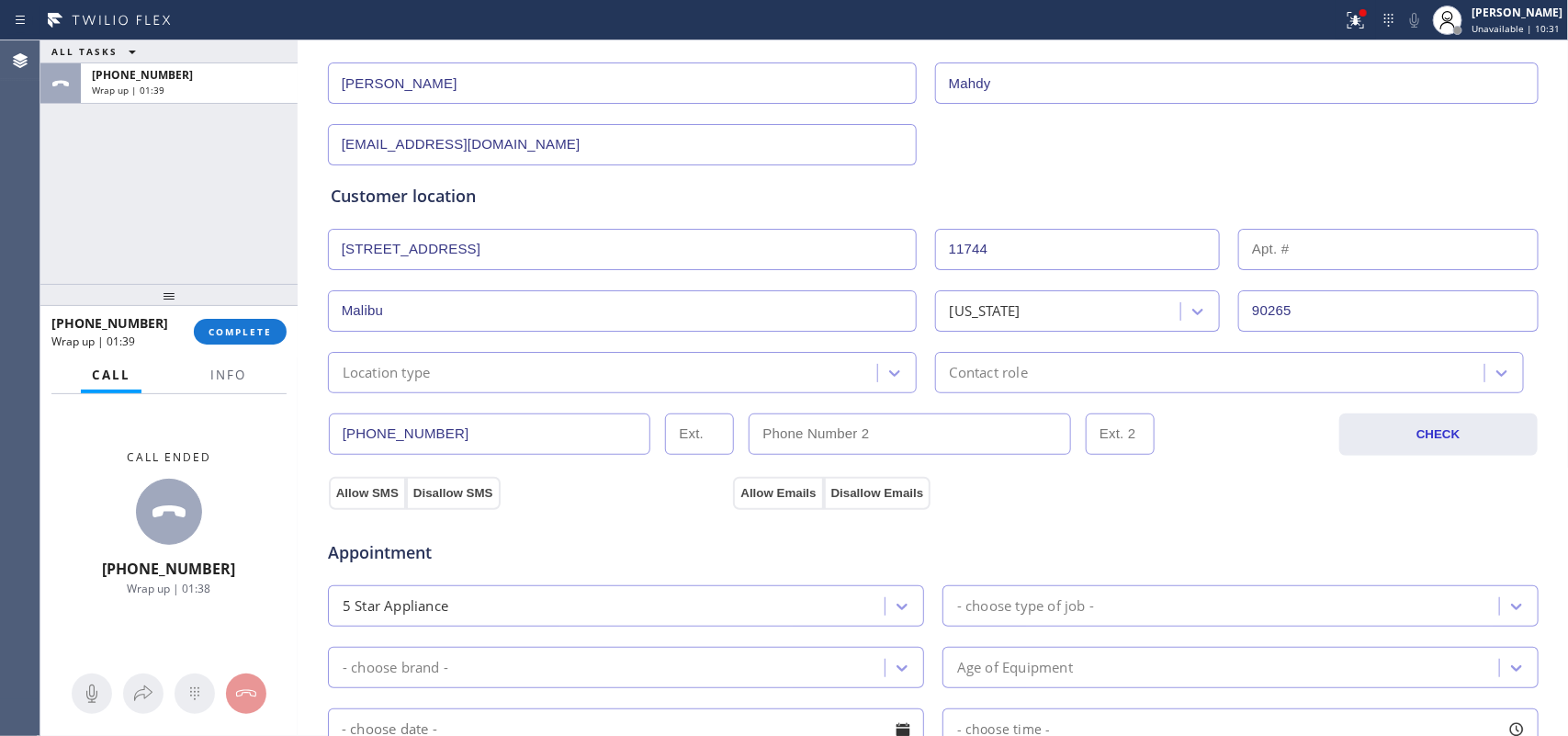
click at [741, 380] on div "Location type" at bounding box center [605, 372] width 544 height 32
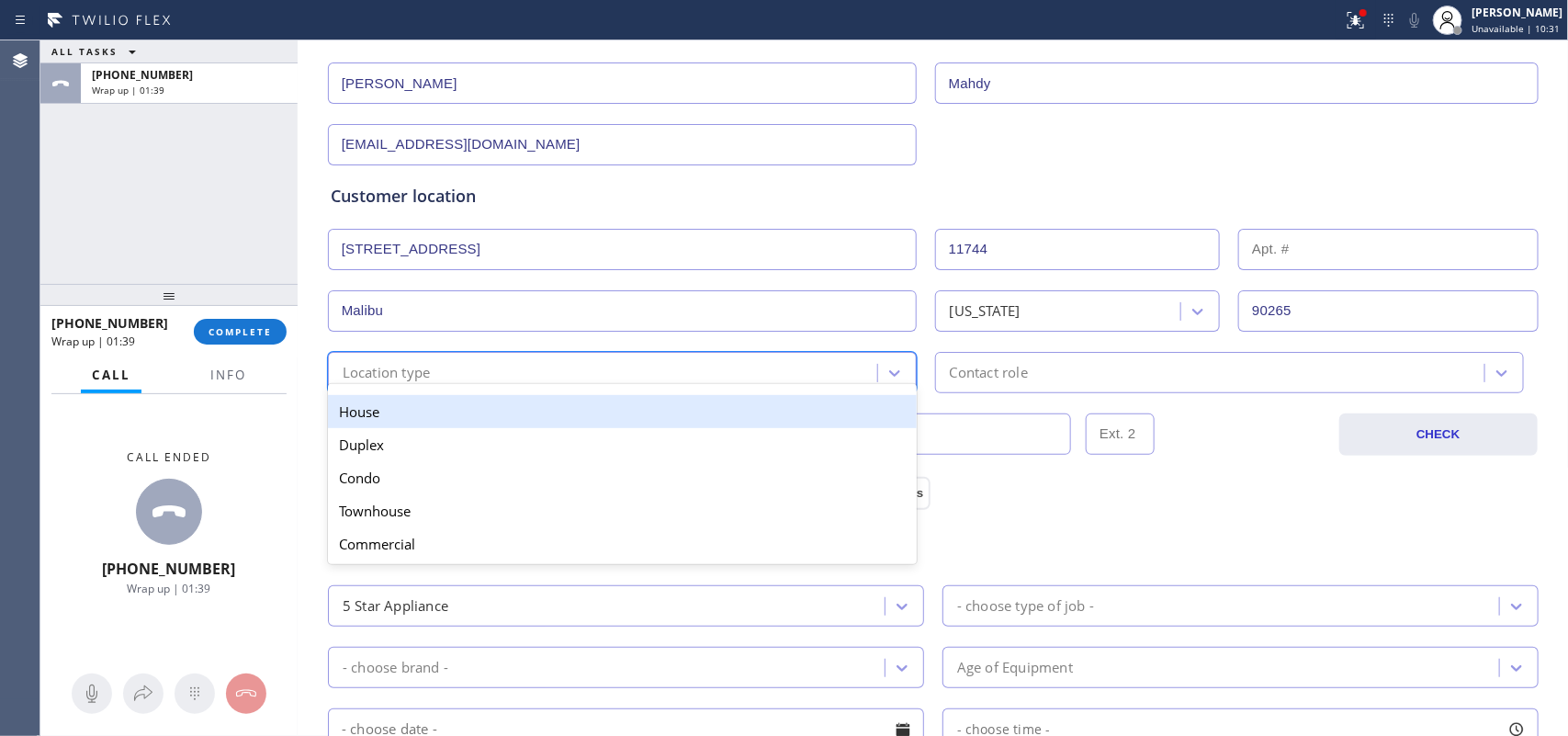
click at [738, 419] on div "House" at bounding box center [623, 411] width 589 height 33
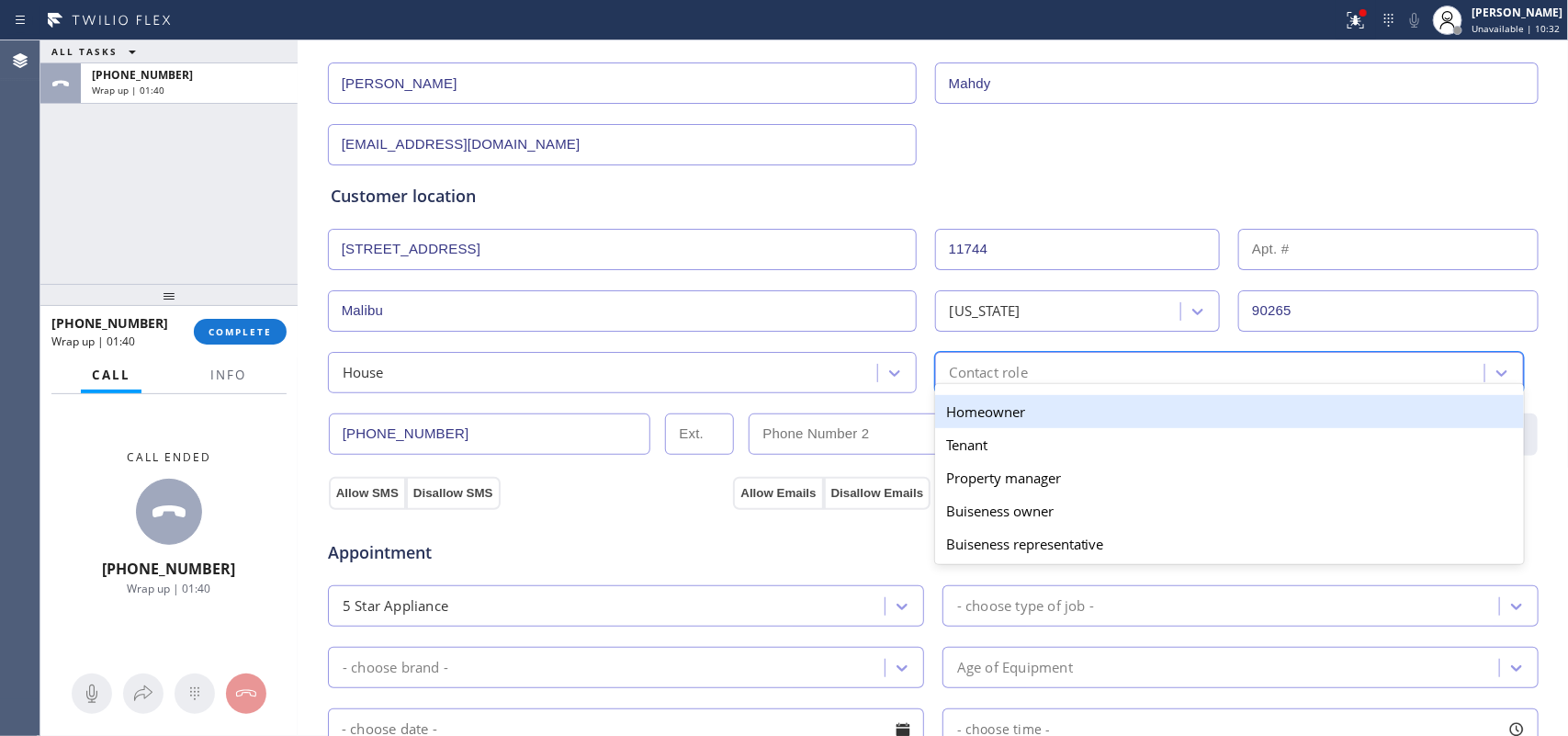
click at [993, 368] on div "Contact role" at bounding box center [989, 372] width 78 height 21
click at [999, 408] on div "Homeowner" at bounding box center [1229, 411] width 589 height 33
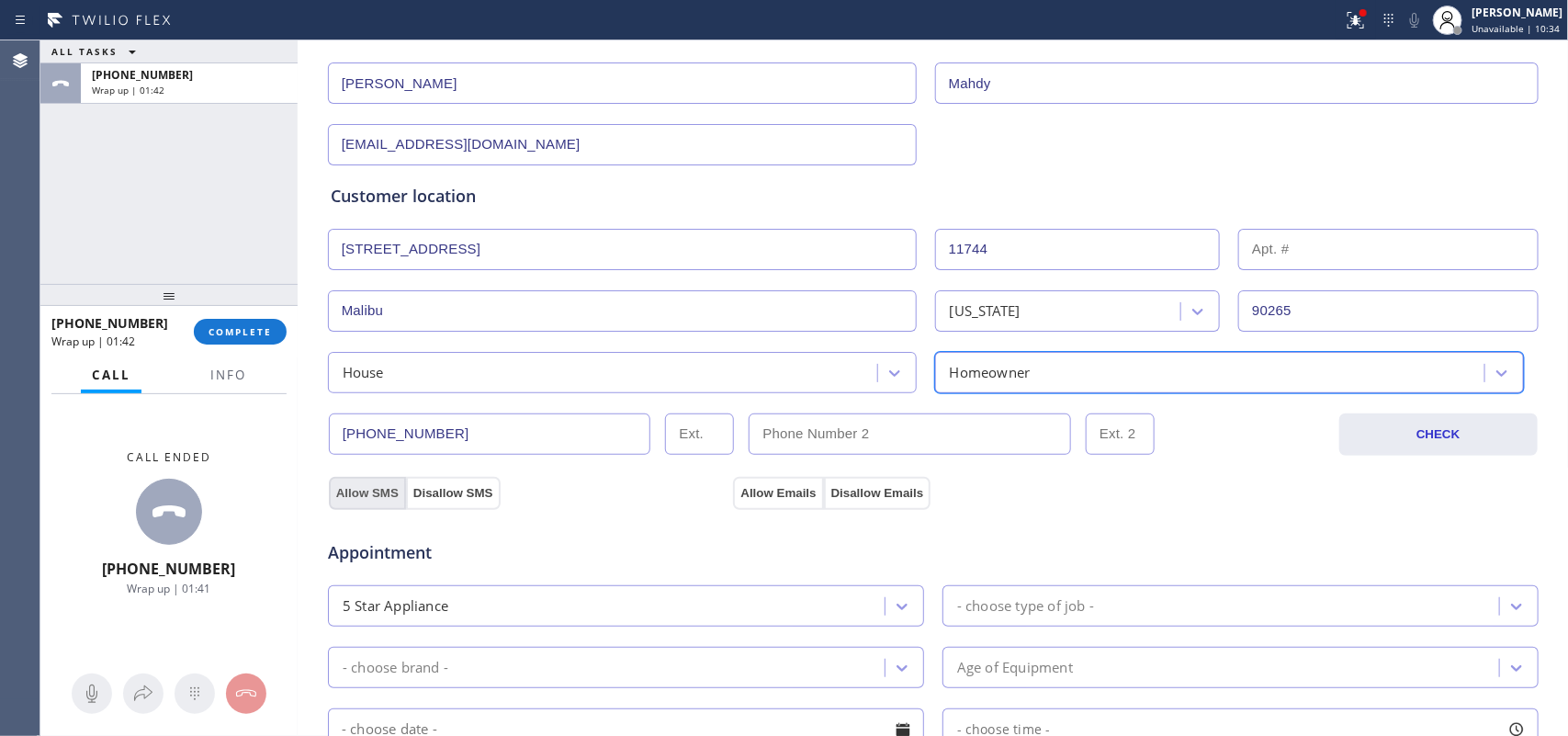
click at [347, 497] on button "Allow SMS" at bounding box center [367, 493] width 77 height 33
click at [782, 494] on button "Allow Emails" at bounding box center [778, 493] width 90 height 33
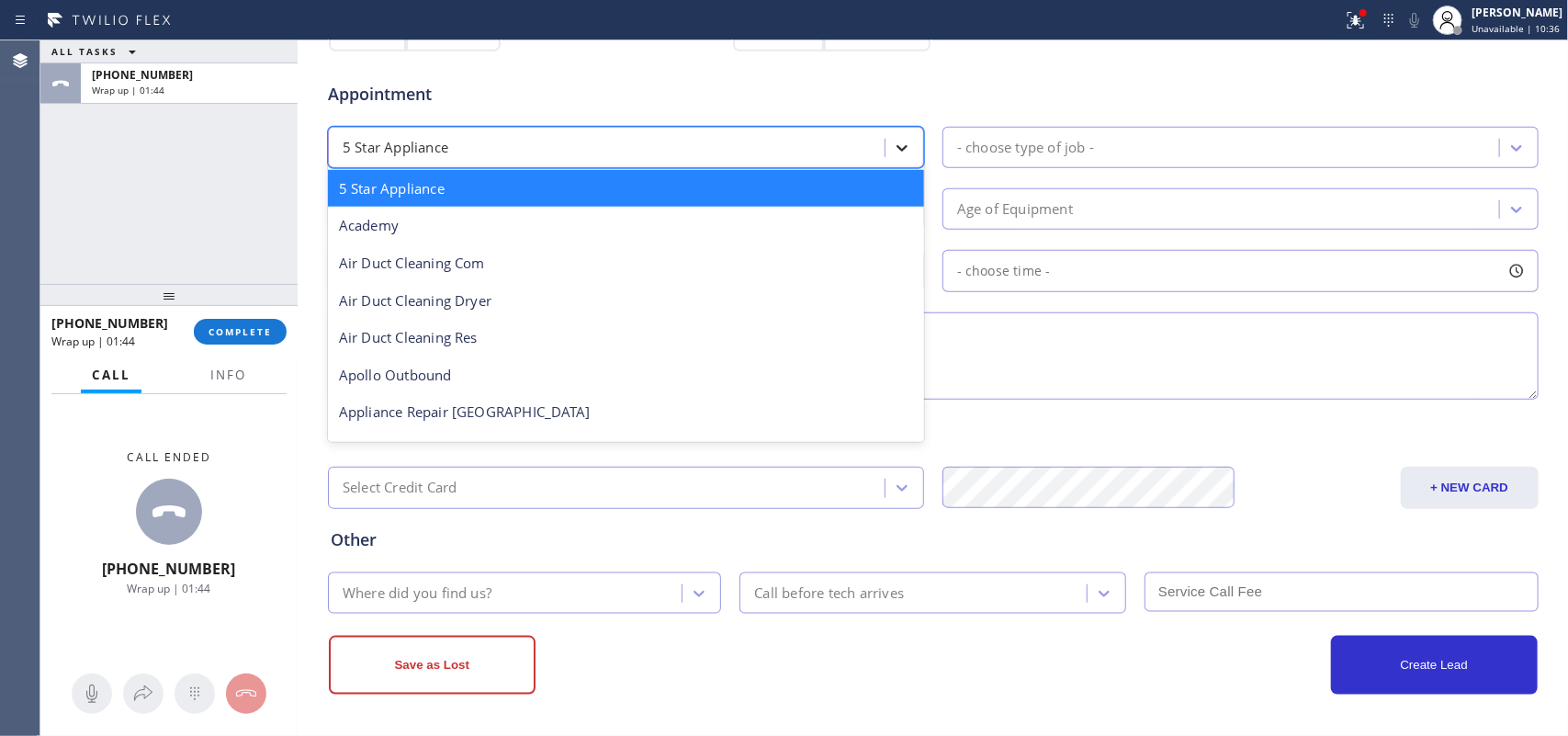
click at [893, 147] on icon at bounding box center [902, 148] width 18 height 18
type input "pl"
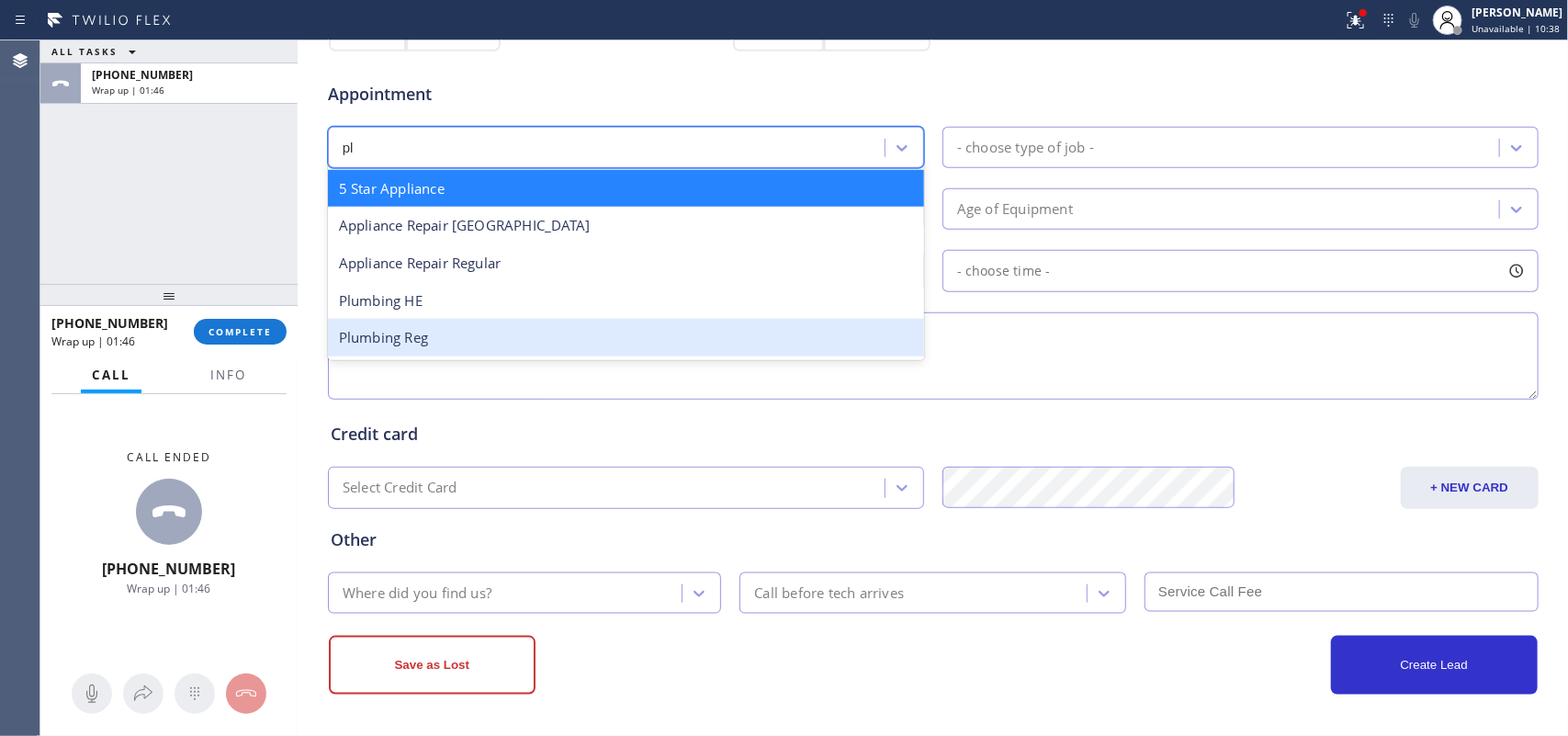
click at [535, 340] on div "Plumbing Reg" at bounding box center [626, 338] width 596 height 38
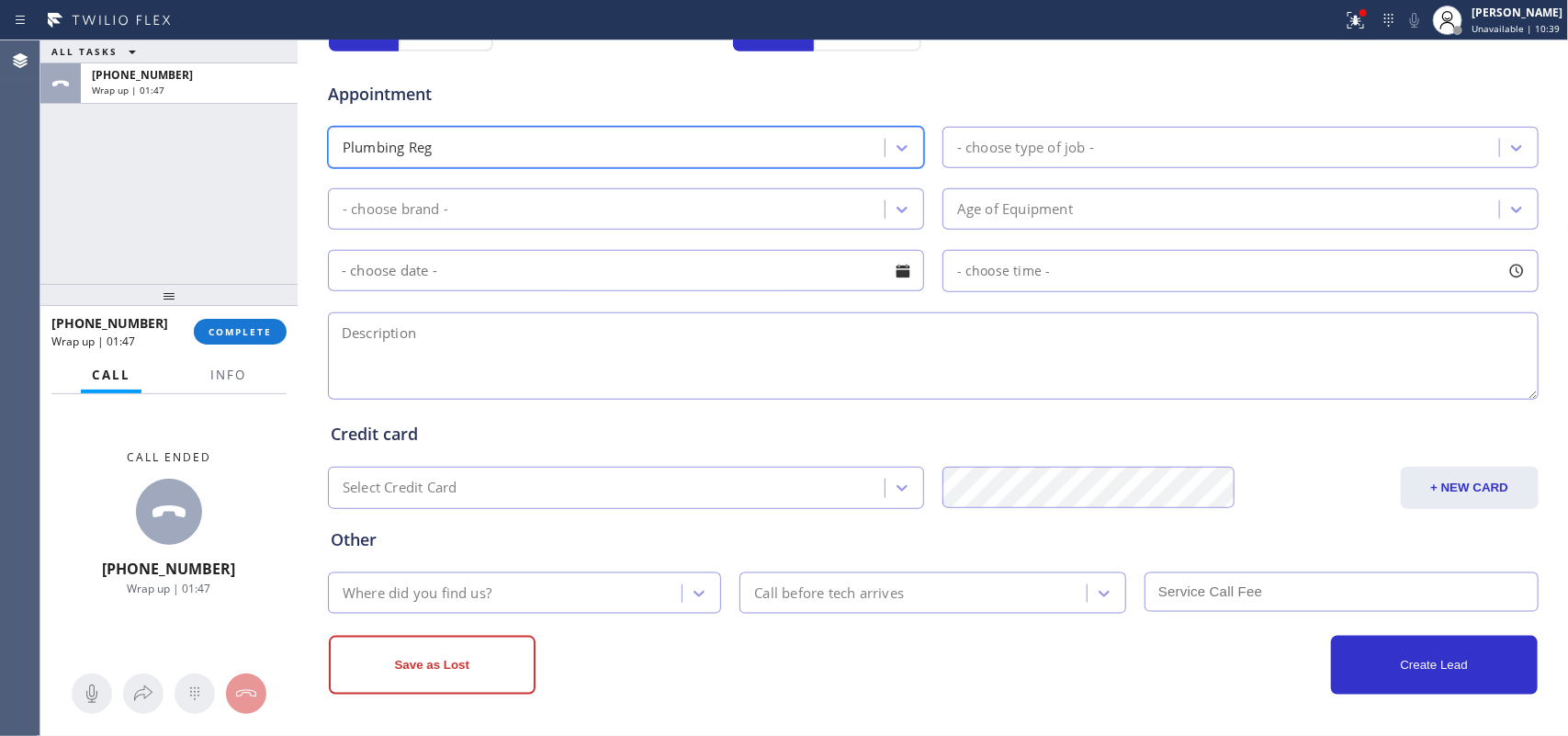
click at [1017, 151] on div "- choose type of job -" at bounding box center [1026, 148] width 137 height 21
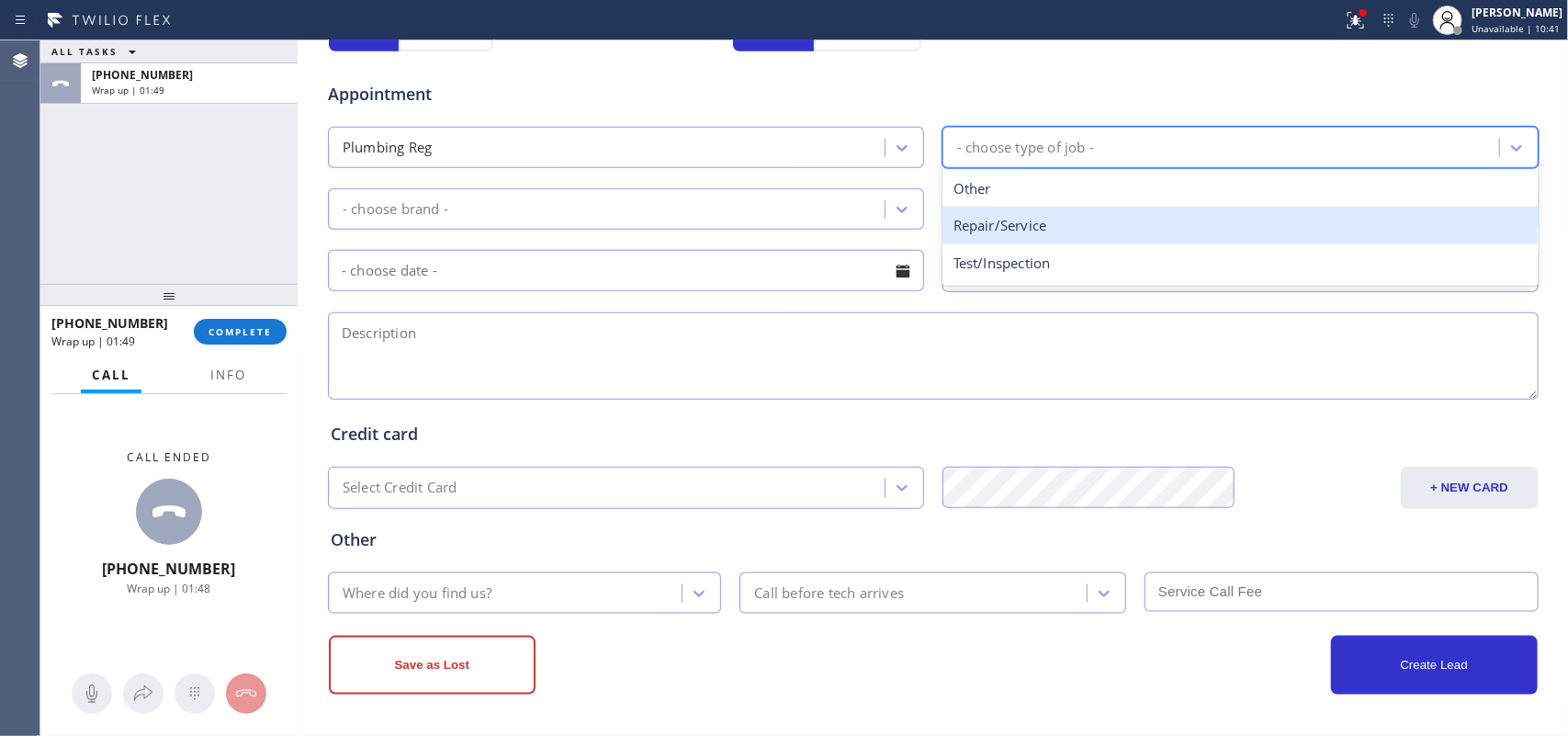
click at [1144, 222] on div "Repair/Service" at bounding box center [1241, 226] width 596 height 38
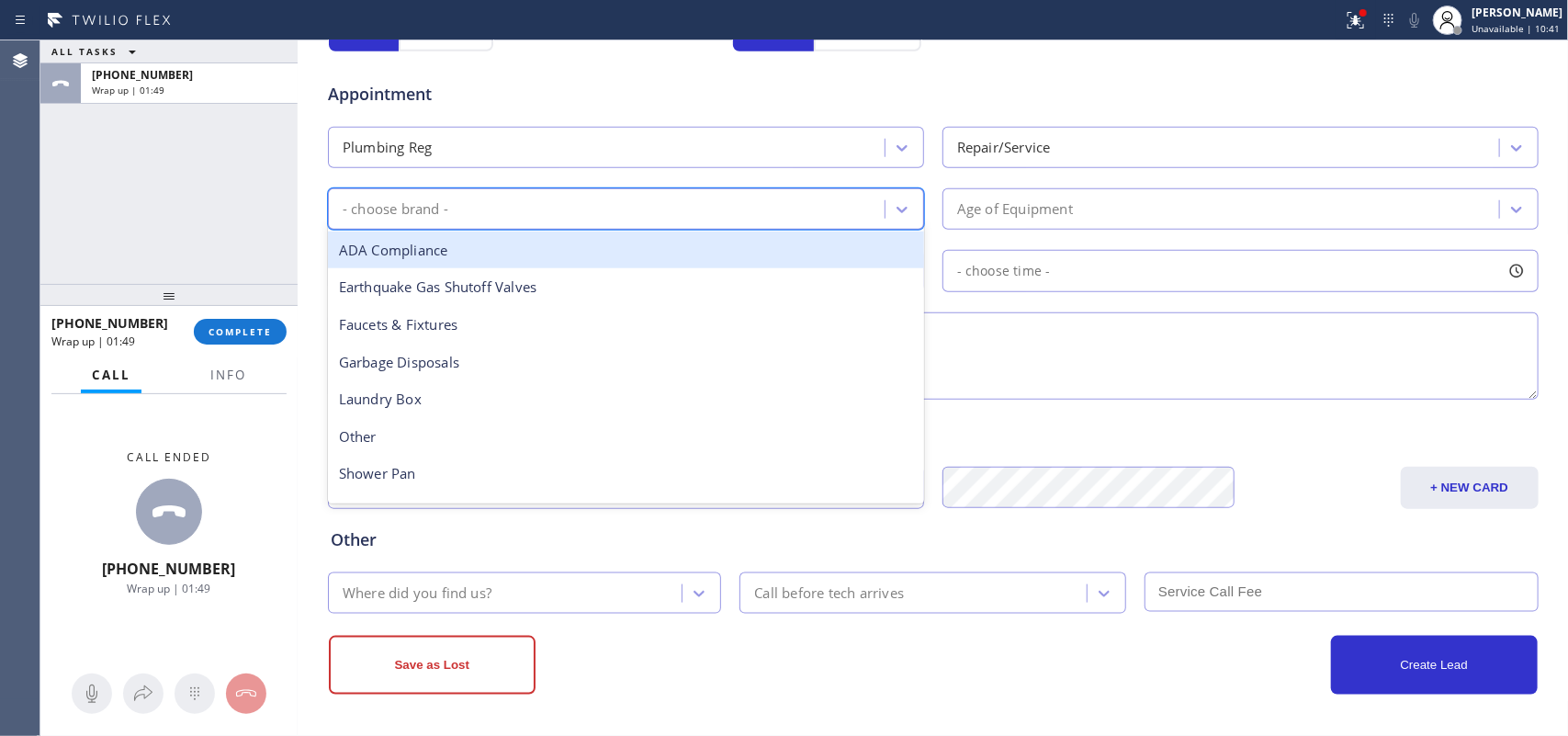
click at [873, 193] on div "- choose brand -" at bounding box center [626, 209] width 596 height 41
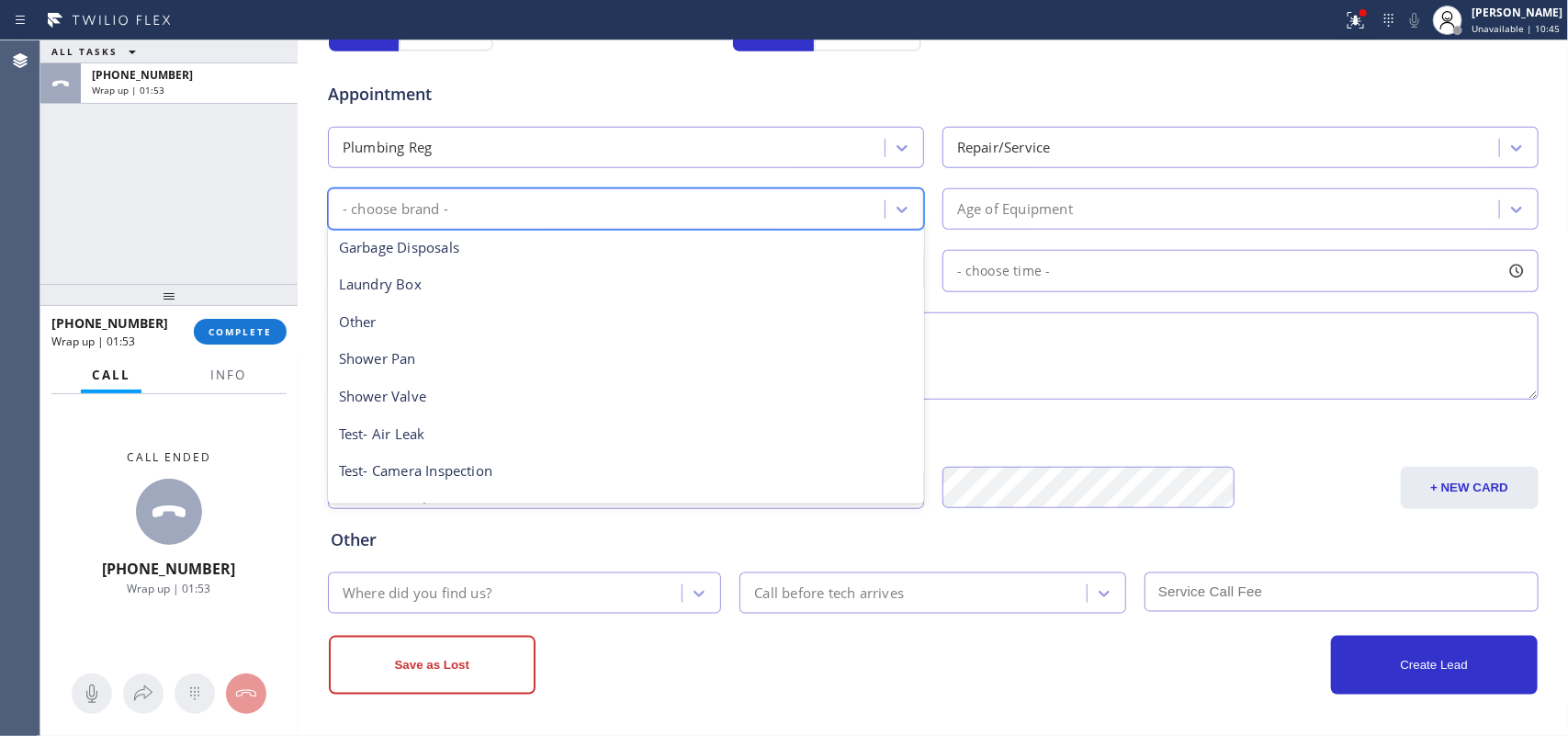
scroll to position [290, 0]
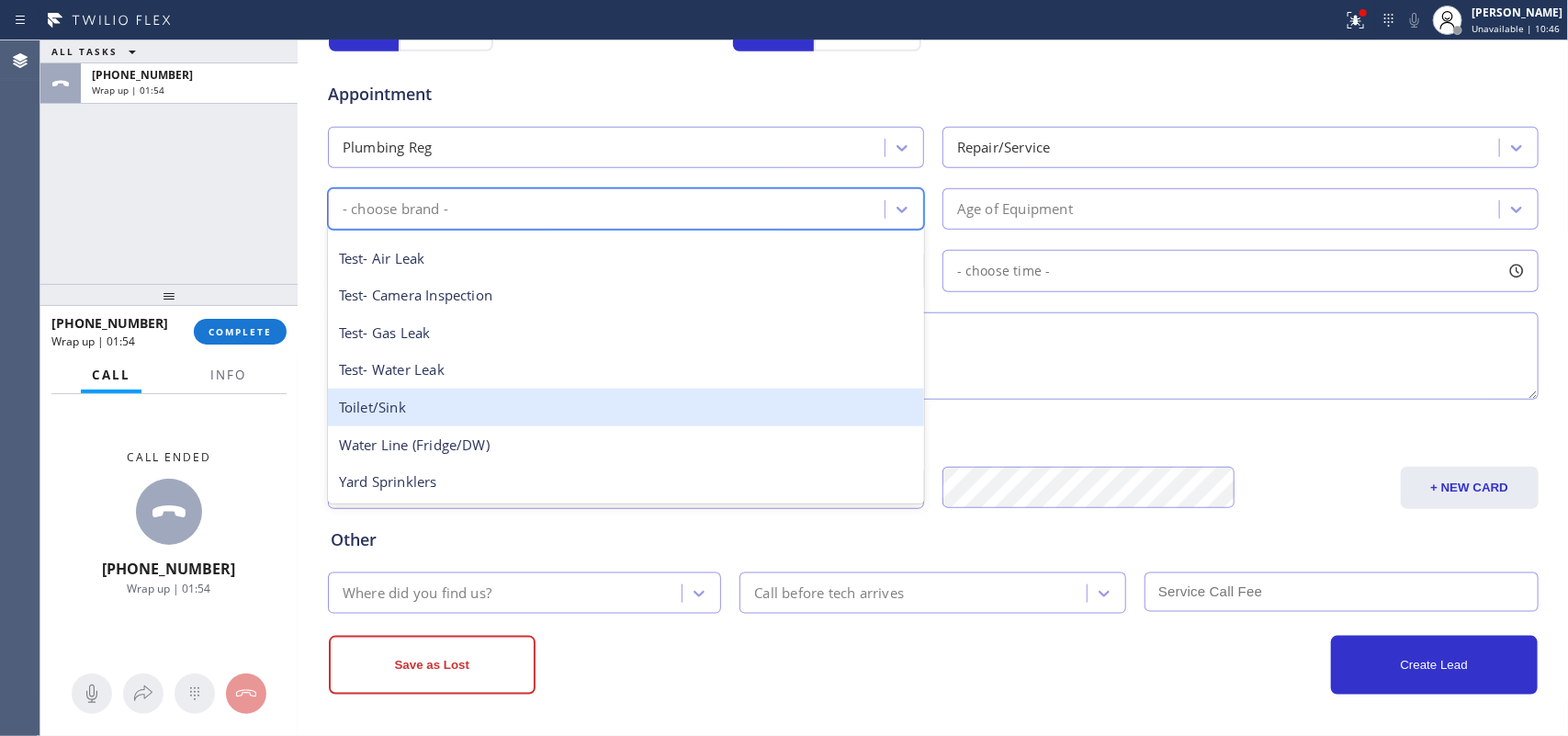
click at [481, 409] on div "Toilet/Sink" at bounding box center [626, 408] width 596 height 38
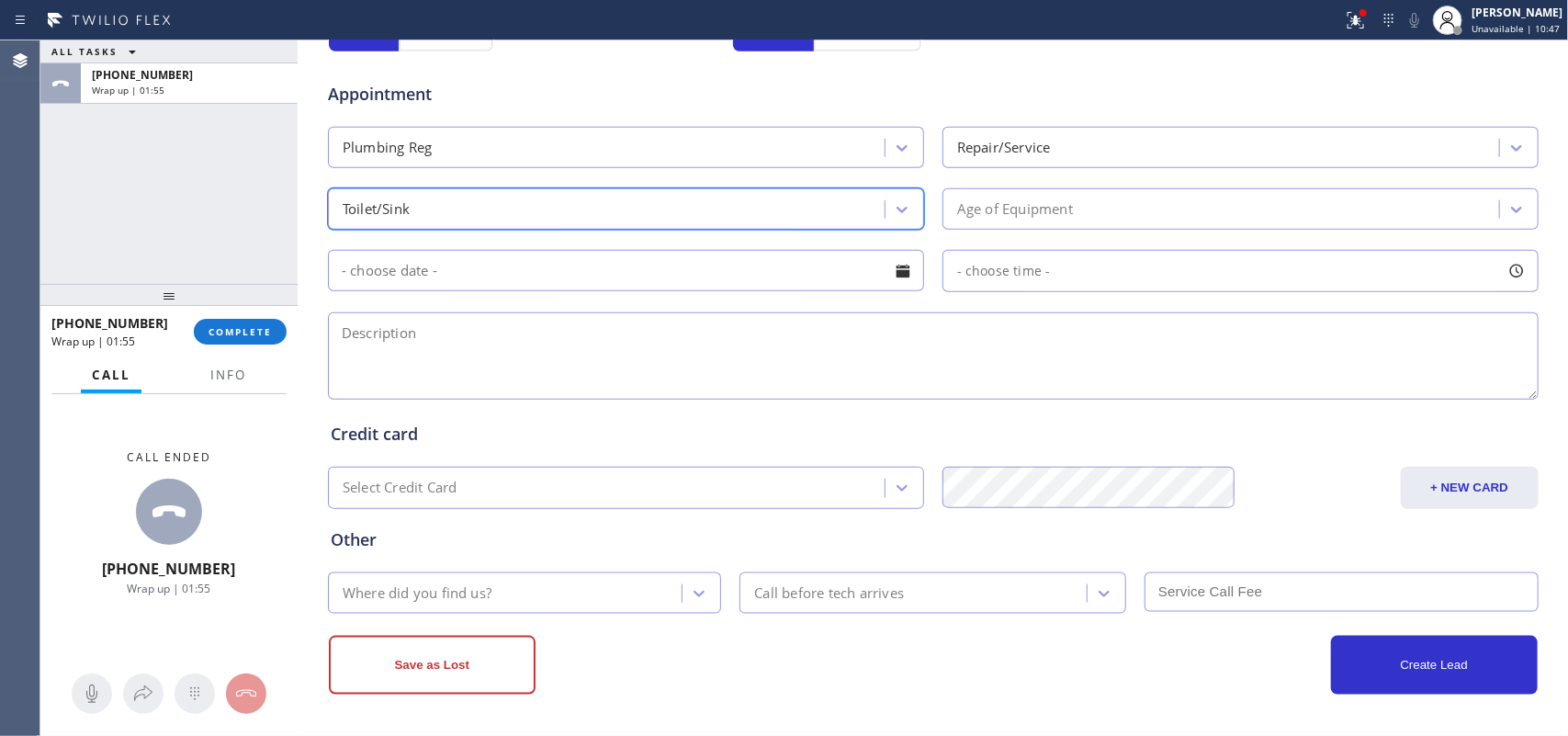
click at [1093, 212] on div "Age of Equipment" at bounding box center [1223, 209] width 551 height 32
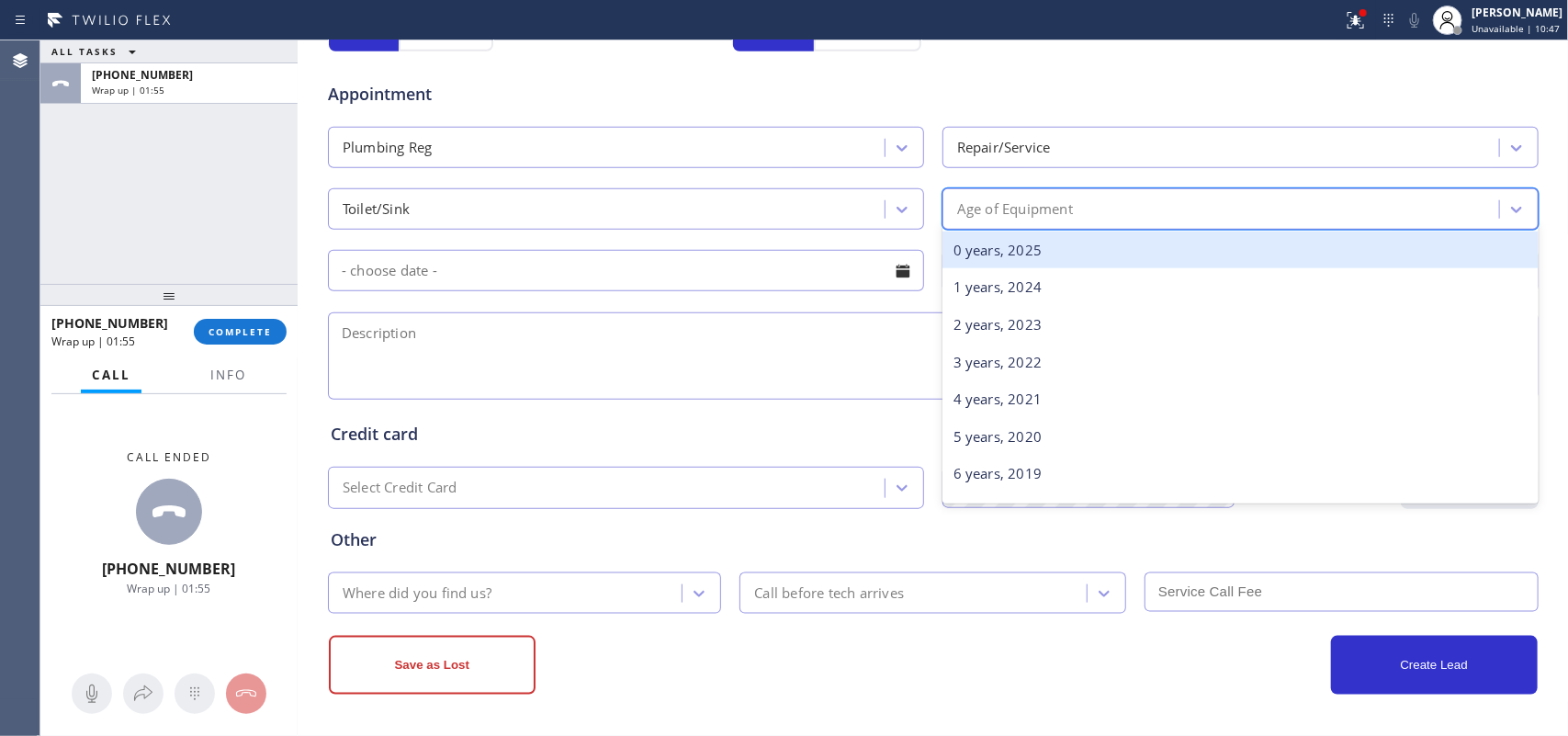
click at [1090, 257] on div "0 years, 2025" at bounding box center [1241, 250] width 596 height 38
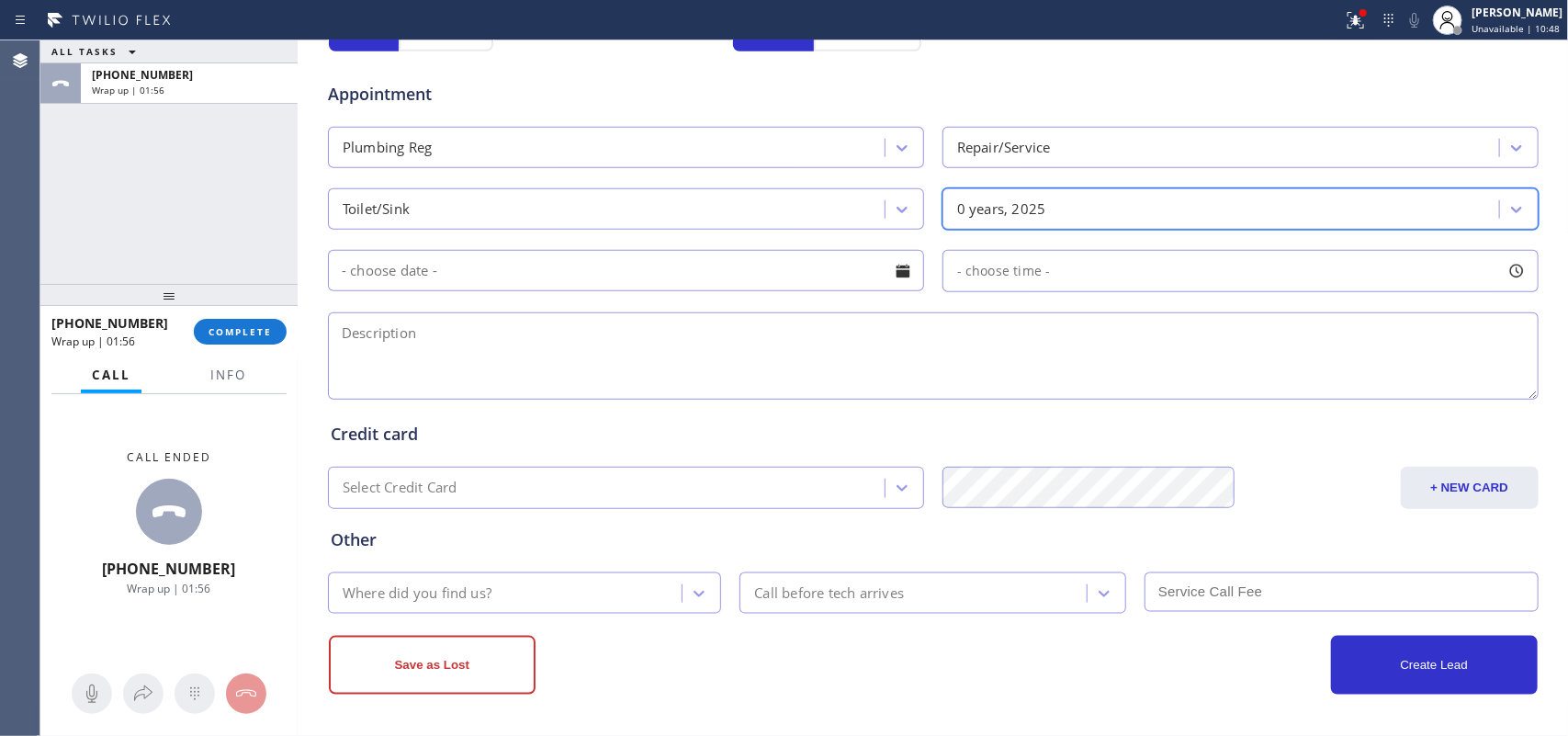
click at [892, 277] on div at bounding box center [903, 270] width 31 height 31
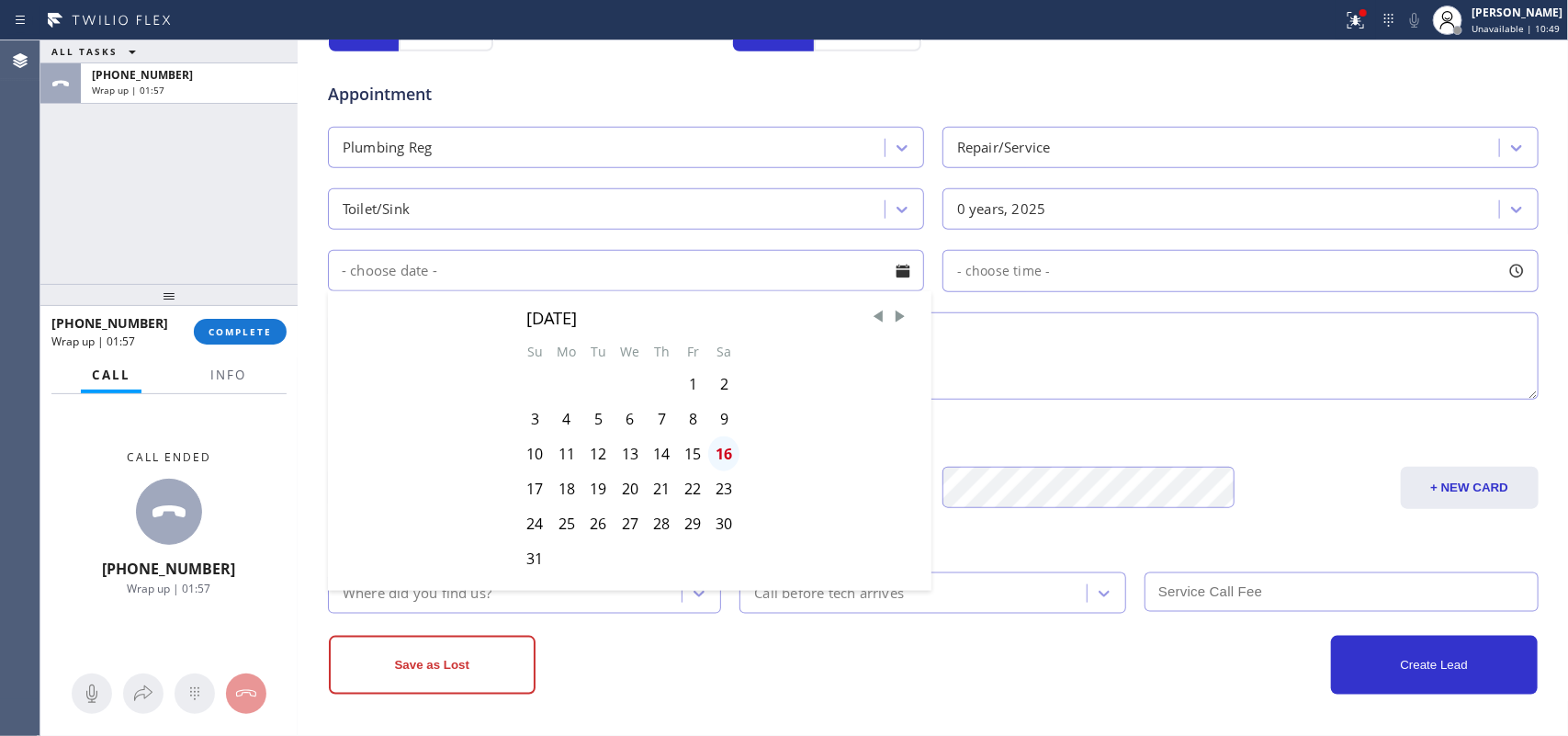
click at [717, 457] on div "16" at bounding box center [724, 453] width 31 height 35
type input "[DATE]"
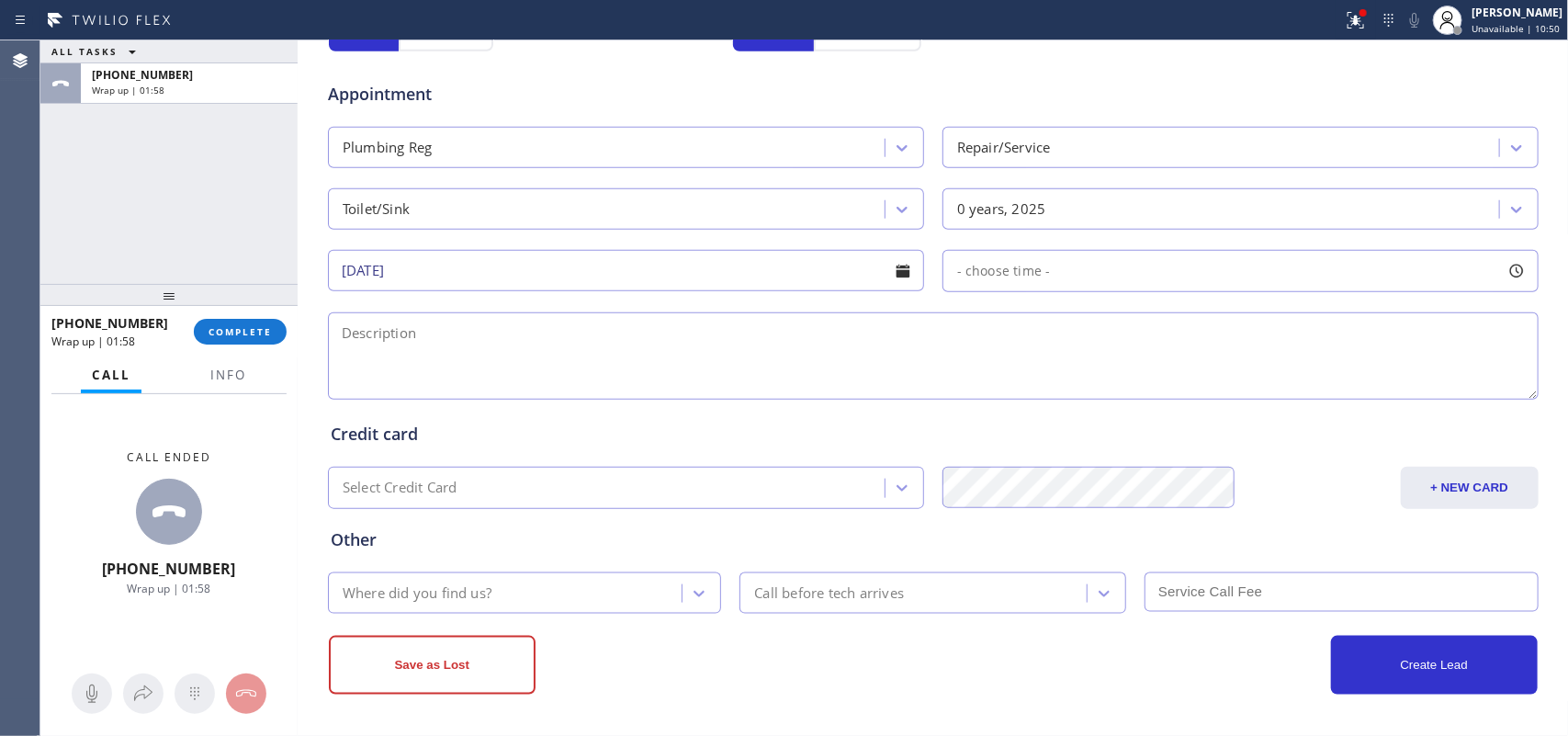
click at [1509, 262] on div at bounding box center [1517, 270] width 31 height 31
drag, startPoint x: 957, startPoint y: 386, endPoint x: 1436, endPoint y: 379, distance: 479.1
click at [1436, 380] on div at bounding box center [1444, 383] width 22 height 39
drag, startPoint x: 946, startPoint y: 384, endPoint x: 1301, endPoint y: 382, distance: 355.0
click at [1301, 382] on div at bounding box center [1312, 383] width 22 height 39
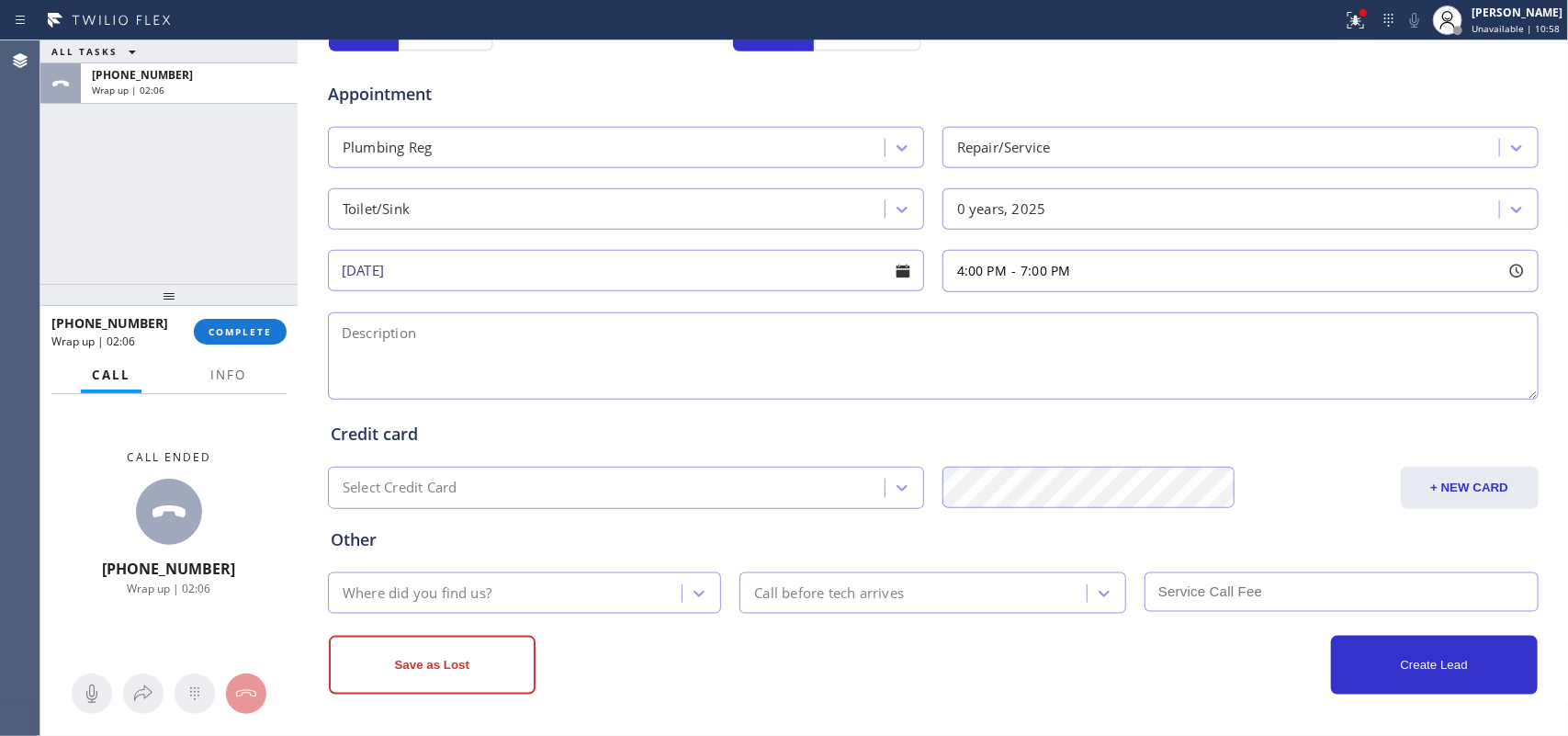
click at [705, 343] on textarea at bounding box center [934, 356] width 1211 height 88
click at [347, 374] on textarea "4-7/ $60/" at bounding box center [934, 356] width 1211 height 88
click at [466, 341] on textarea "4-7/ $60/" at bounding box center [934, 356] width 1211 height 88
paste textarea "house-ho/3 Delta Sinks, Flashing Red not turning on 90265/[STREET_ADDRESS],"
click at [880, 332] on textarea "4-7/ $60/ house-ho/3 Delta Sinks, Flashing Red not turning on 90265/[STREET_ADD…" at bounding box center [934, 356] width 1211 height 88
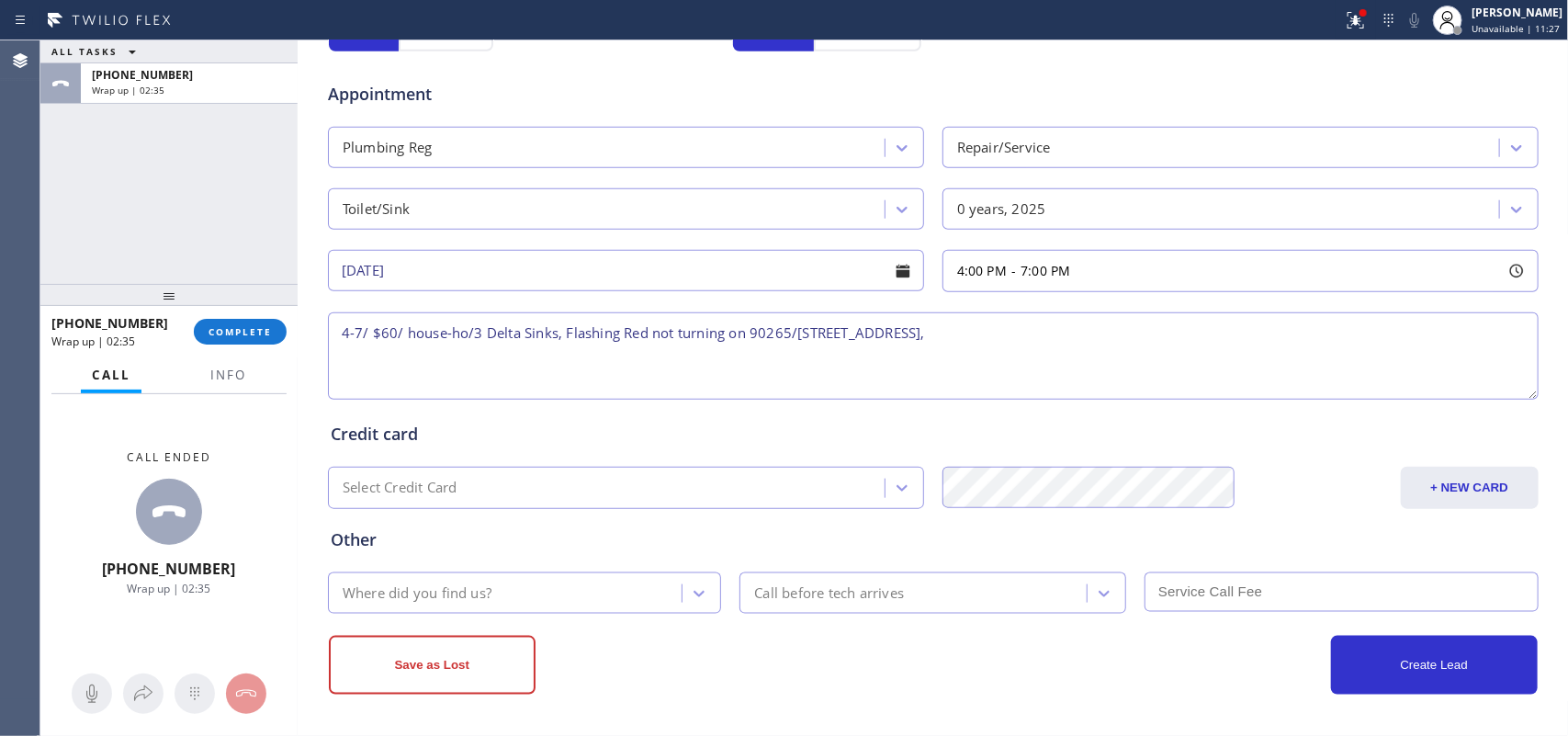
click at [1039, 338] on textarea "4-7/ $60/ house-ho/3 Delta Sinks, Flashing Red not turning on 90265/[STREET_ADD…" at bounding box center [934, 356] width 1211 height 88
type textarea "4-7/ $60/ house-ho/3 Delta Sinks, Flashing Red not turning on 90265/[STREET_ADD…"
click at [697, 597] on icon at bounding box center [699, 593] width 18 height 18
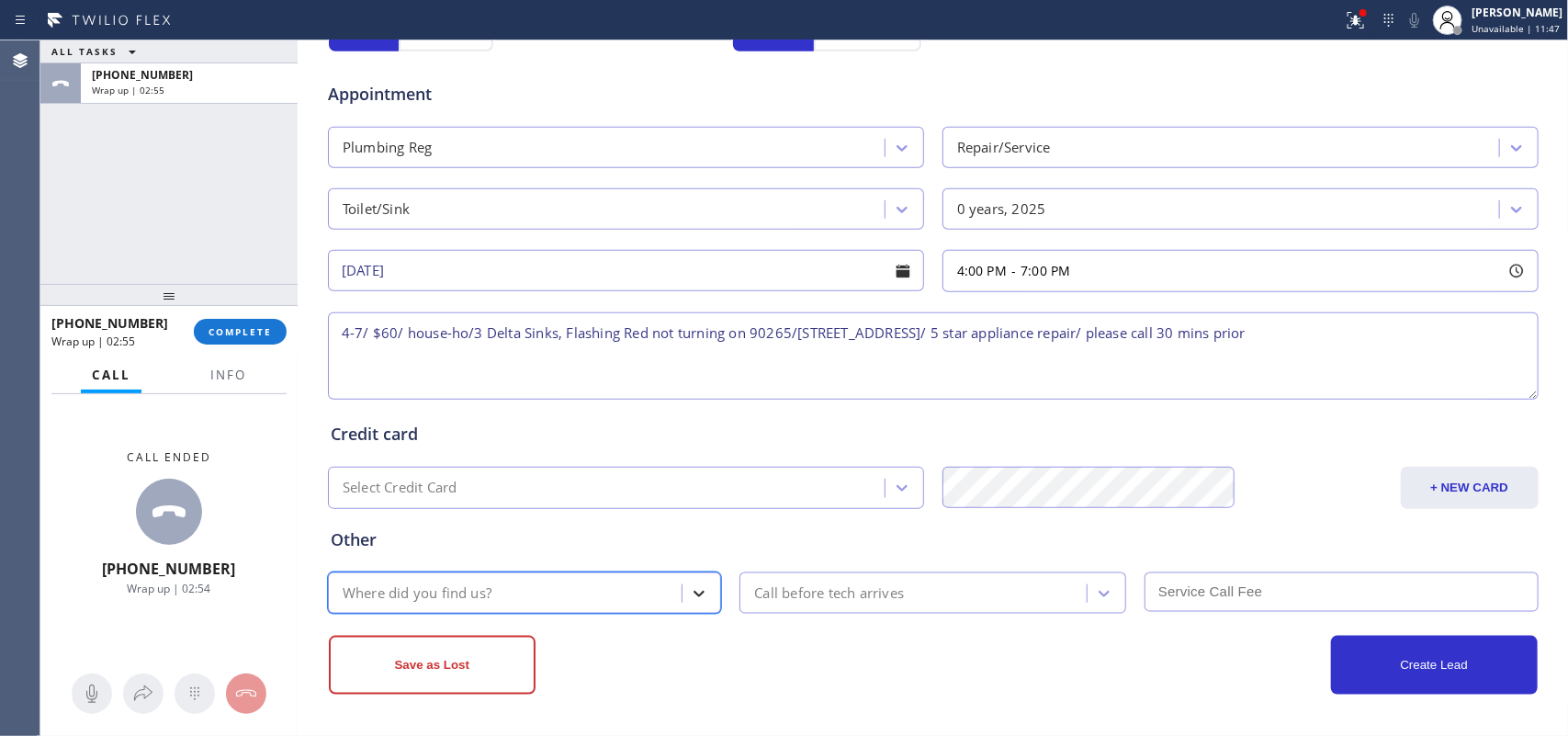
type input "g"
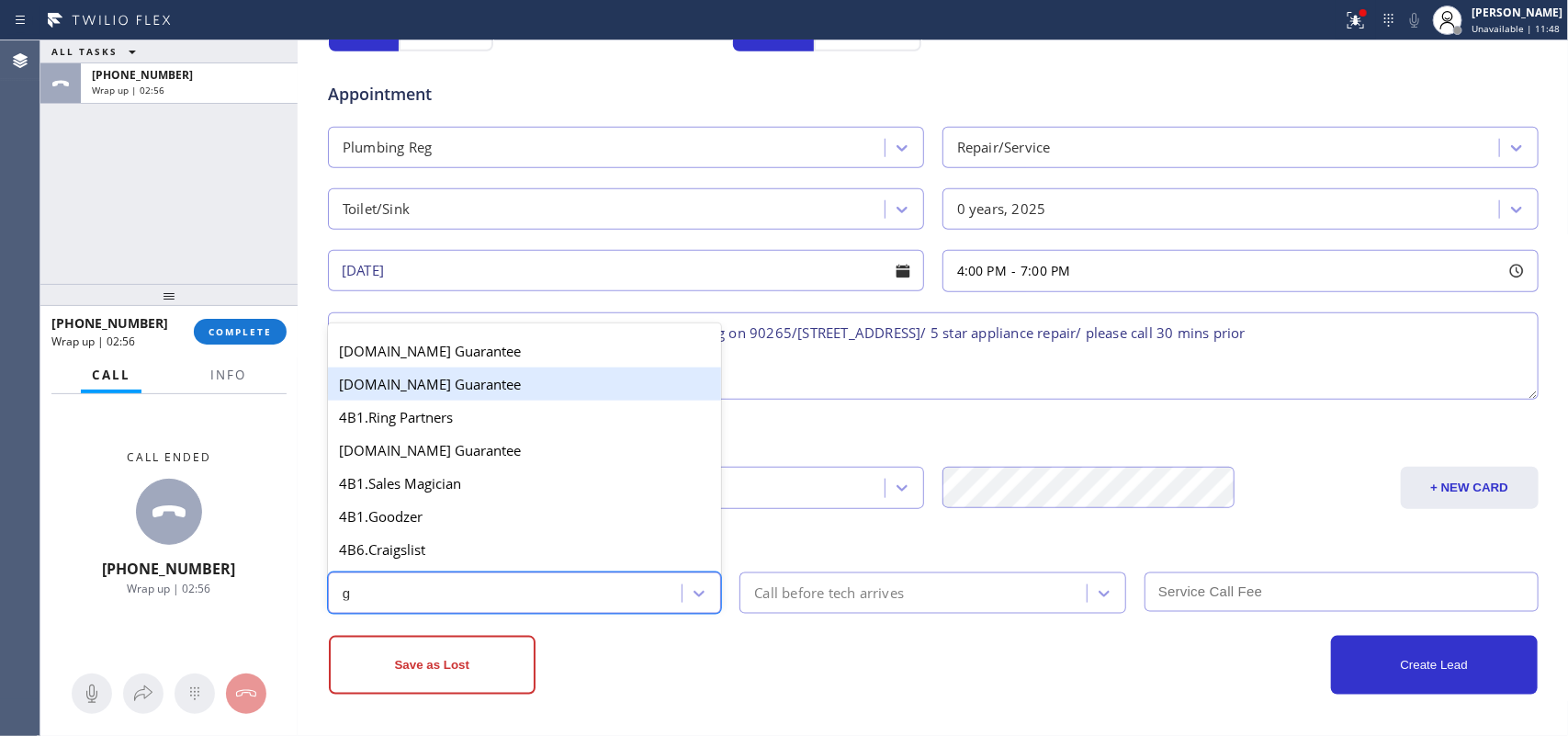
scroll to position [347, 0]
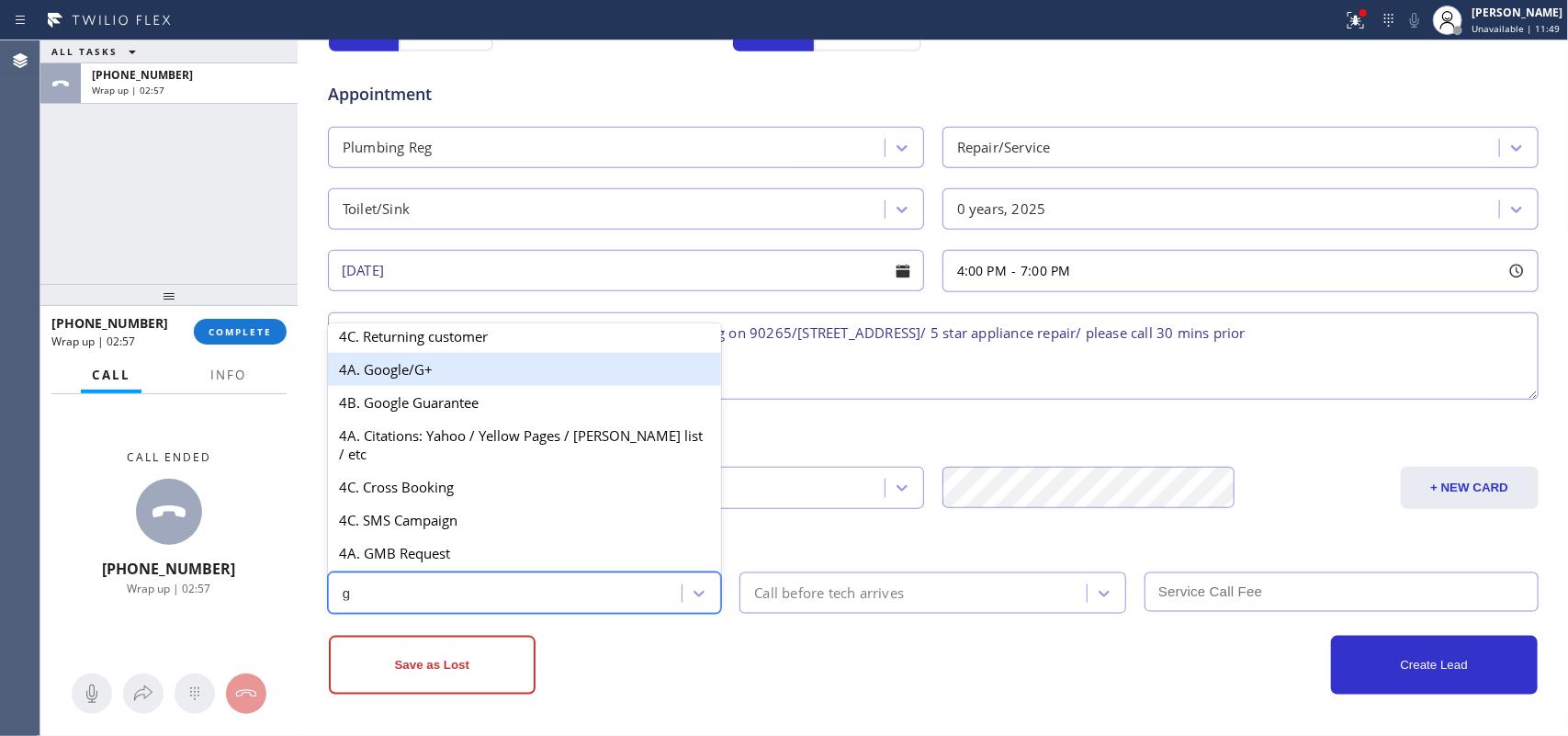
click at [457, 386] on div "4A. Google/G+" at bounding box center [526, 369] width 394 height 33
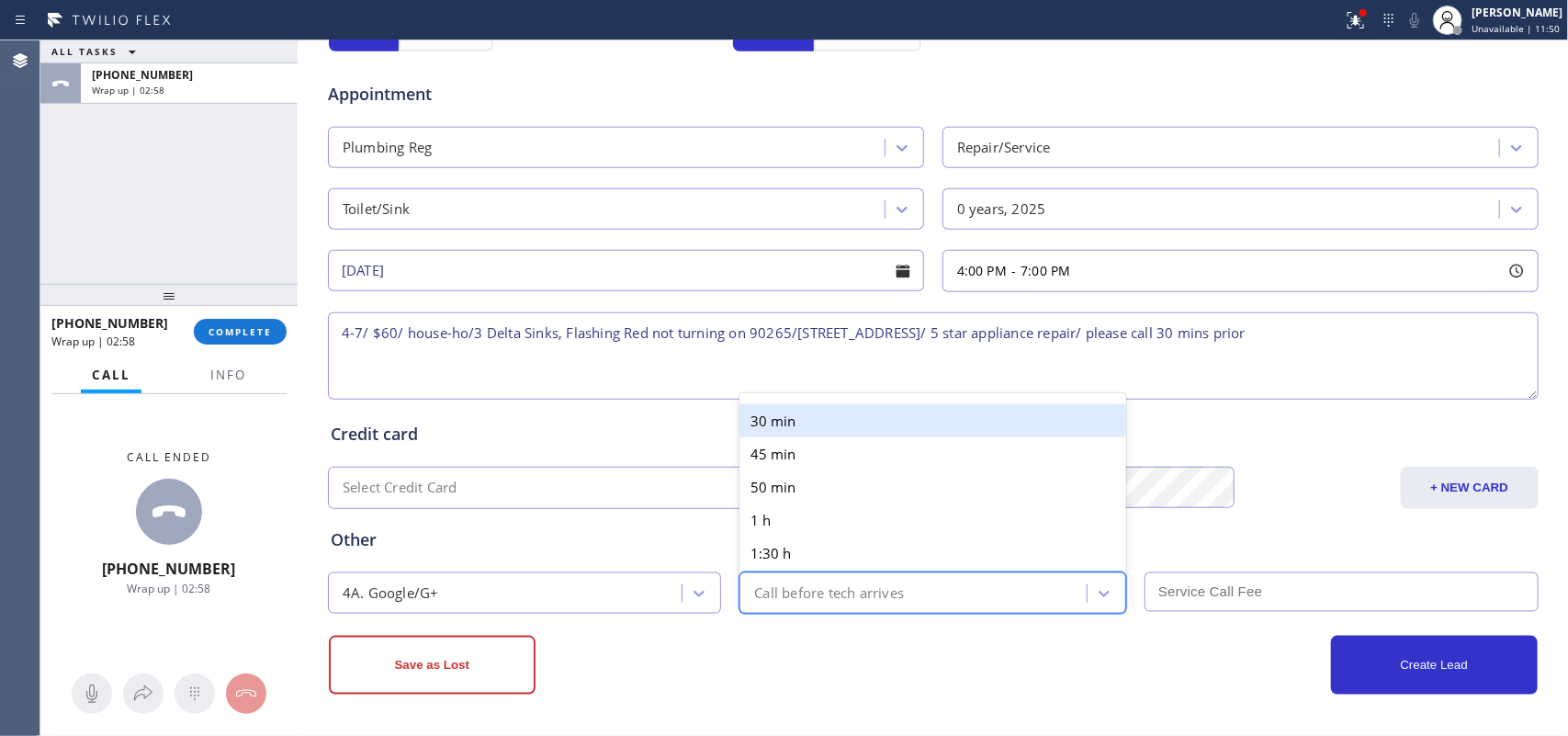
click at [963, 594] on div "Call before tech arrives" at bounding box center [916, 593] width 342 height 32
click at [880, 413] on div "30 min" at bounding box center [933, 421] width 387 height 33
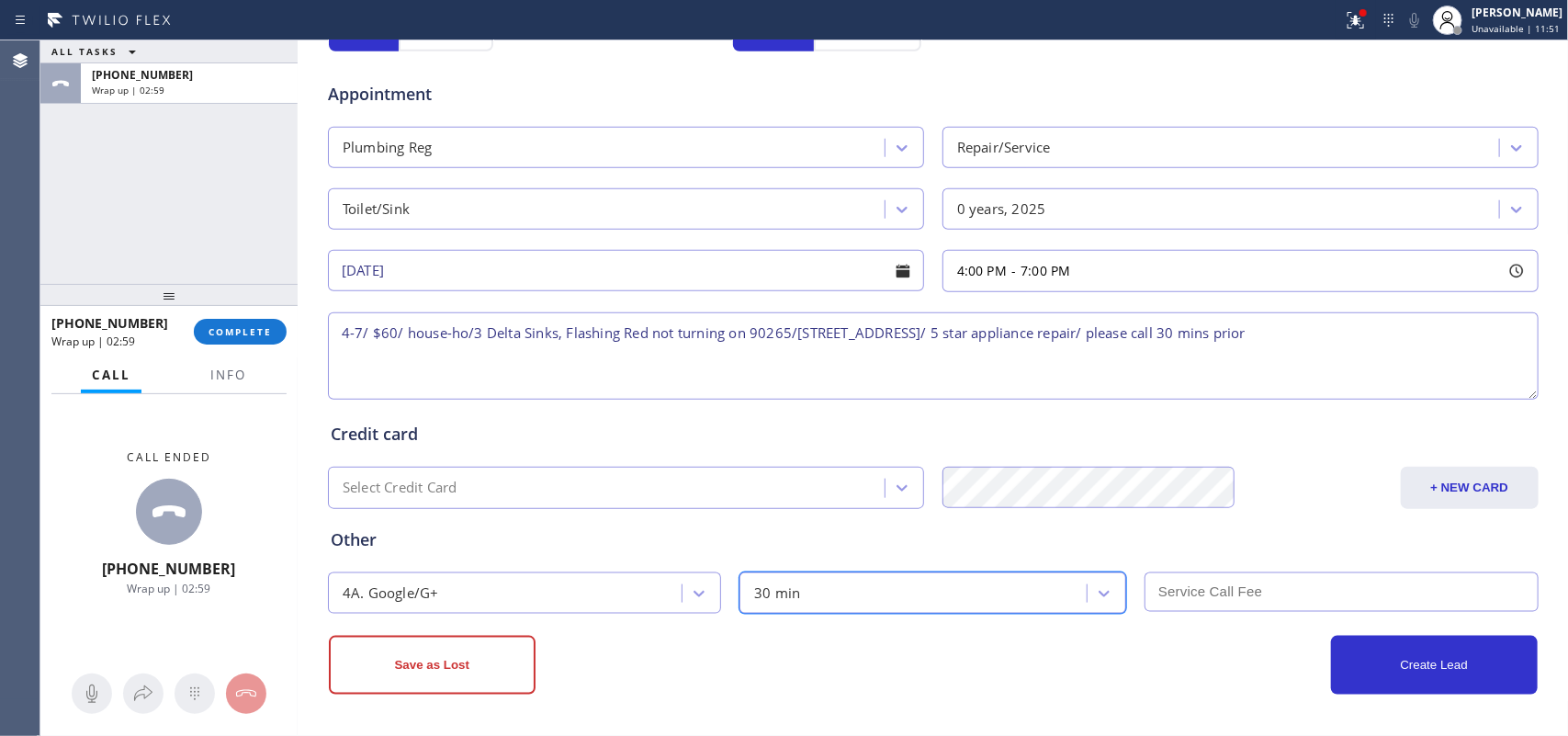
click at [1277, 602] on input "text" at bounding box center [1342, 591] width 394 height 39
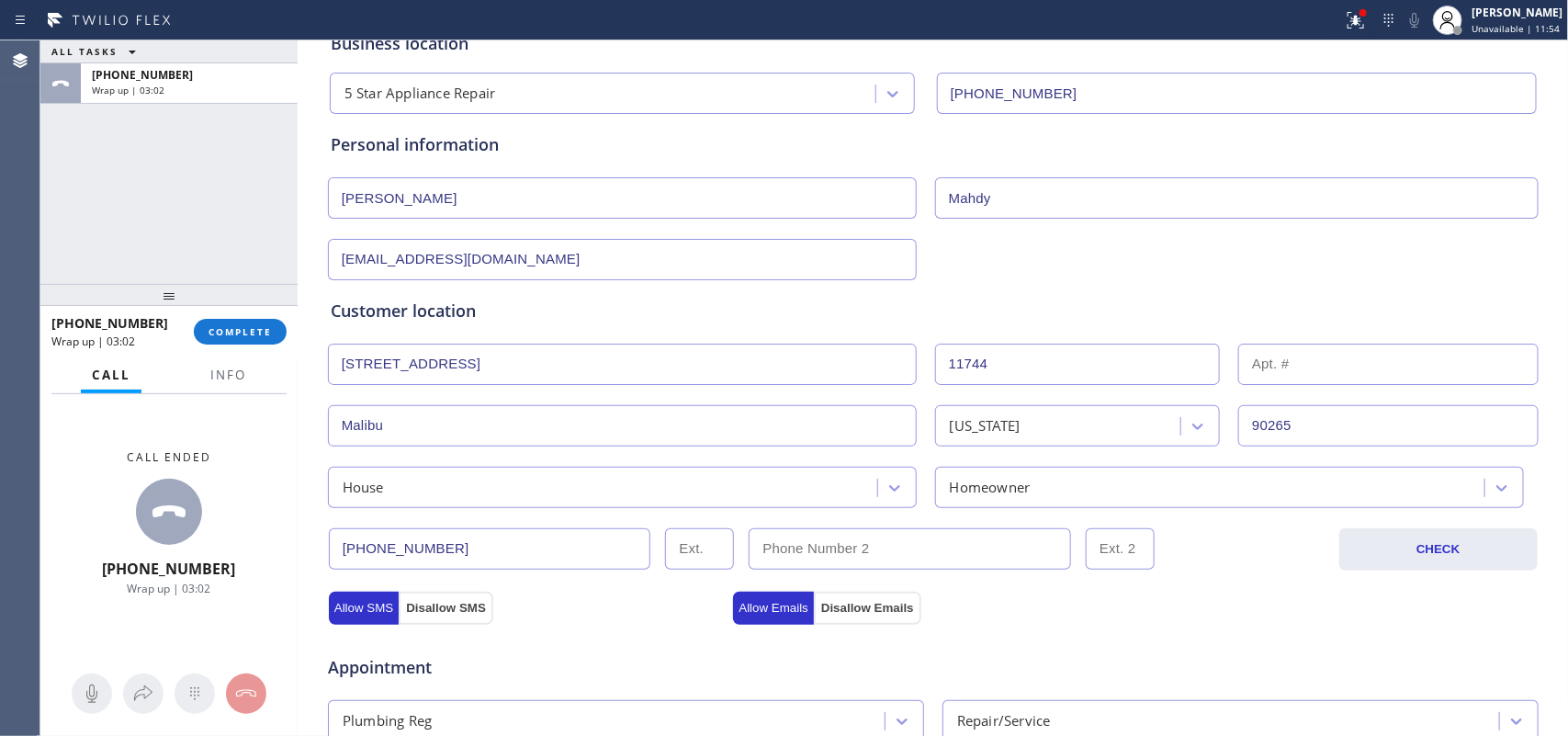
scroll to position [0, 0]
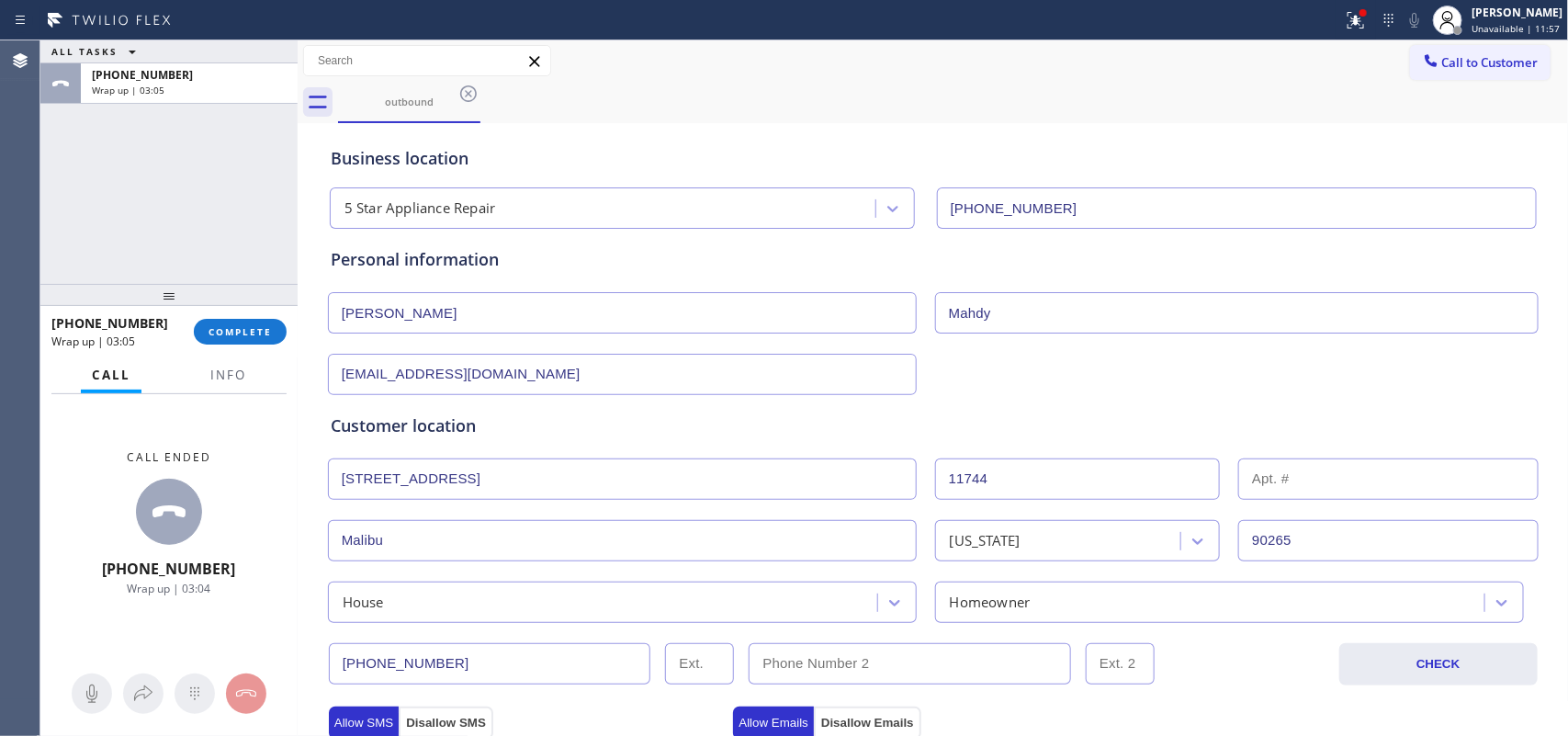
type input "60"
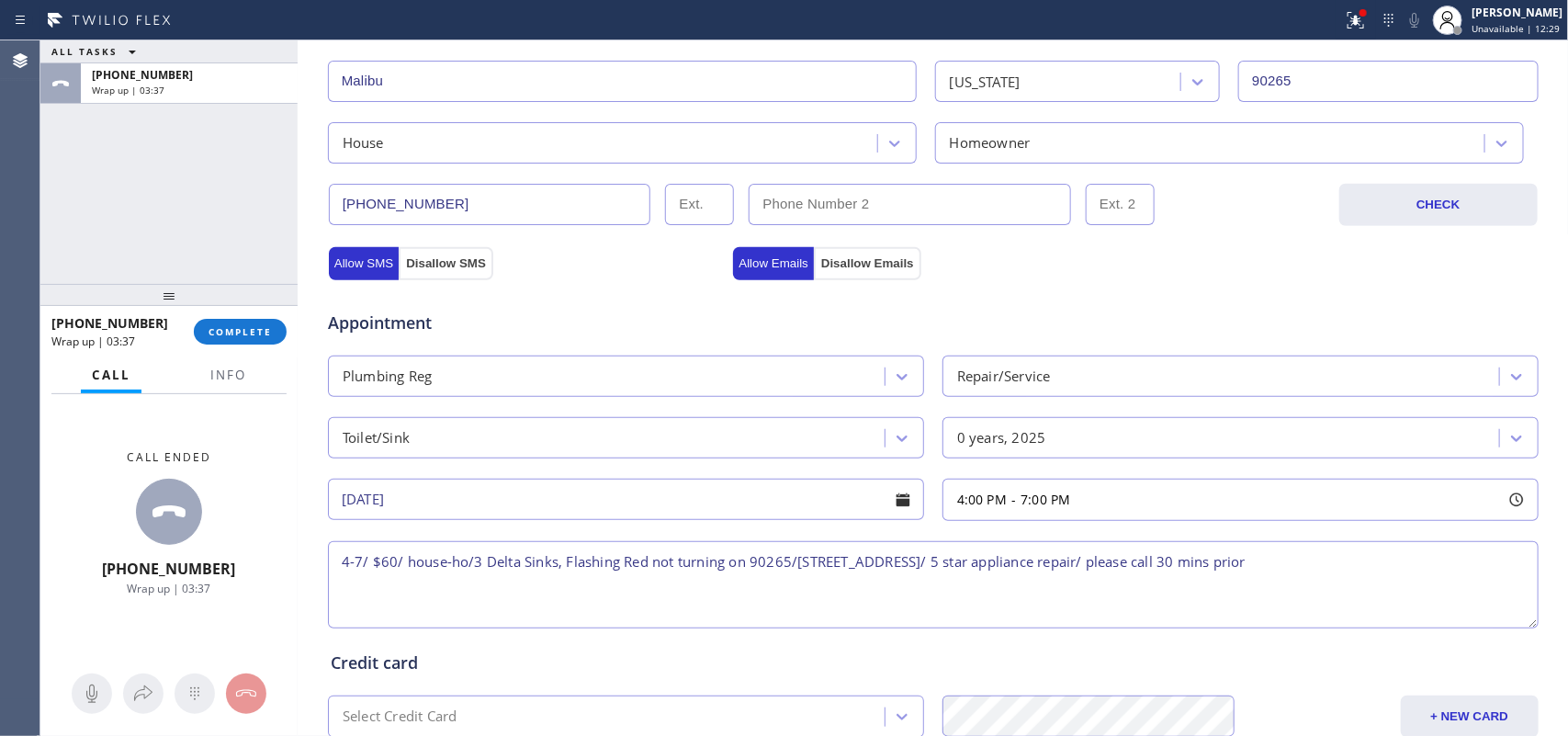
scroll to position [691, 0]
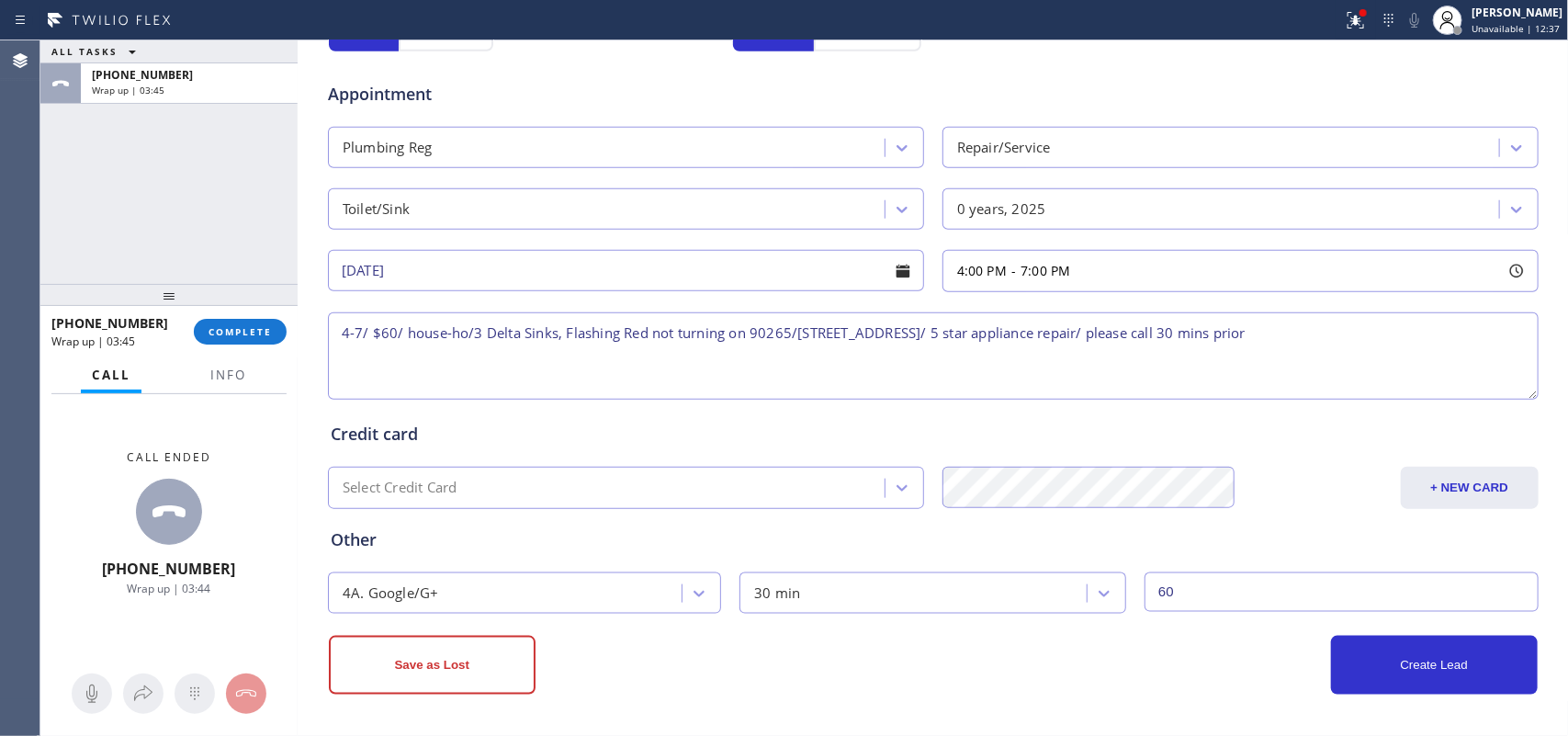
click at [130, 239] on div "ALL TASKS ALL TASKS ACTIVE TASKS TASKS IN WRAP UP [PHONE_NUMBER] Wrap up | 03:45" at bounding box center [169, 162] width 257 height 244
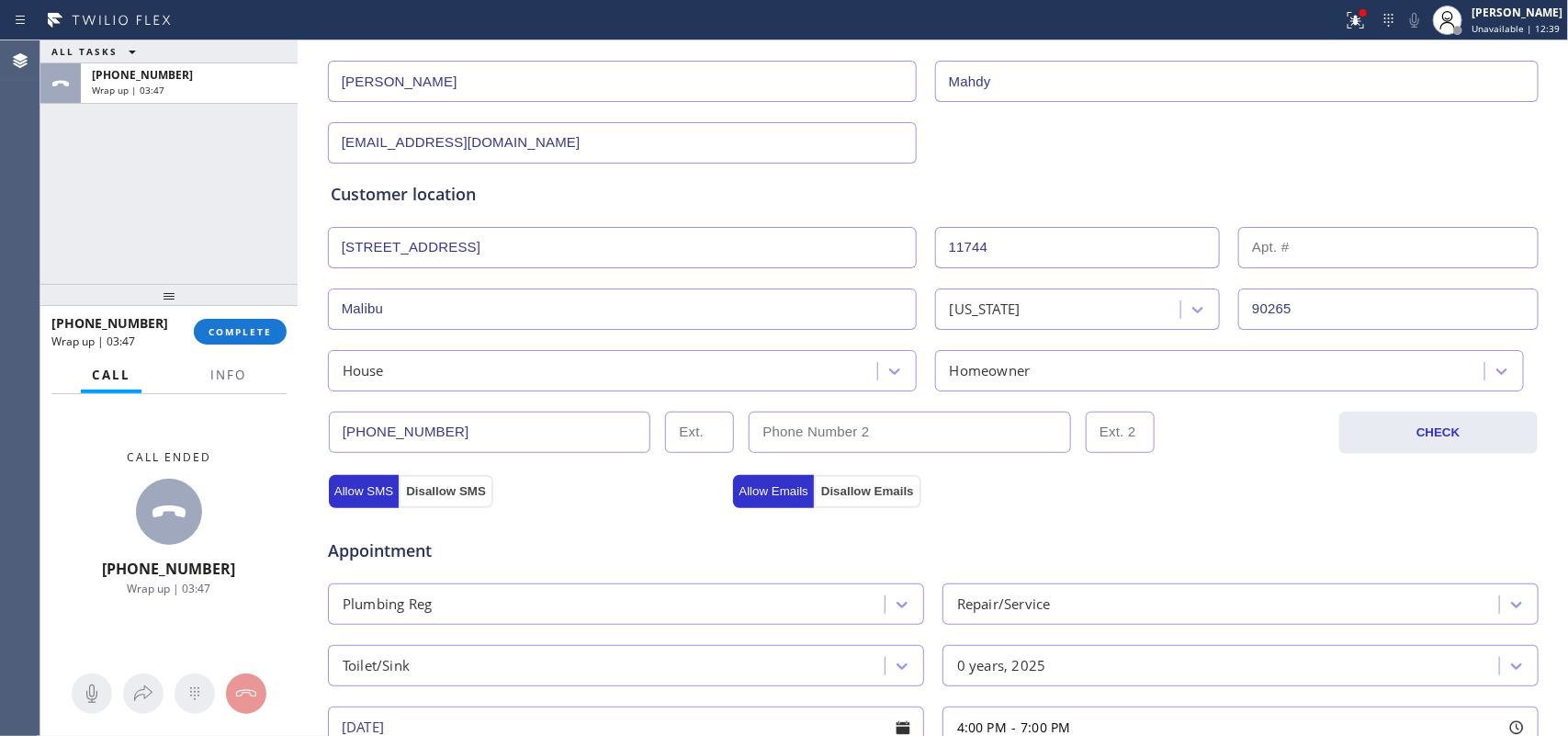
scroll to position [0, 0]
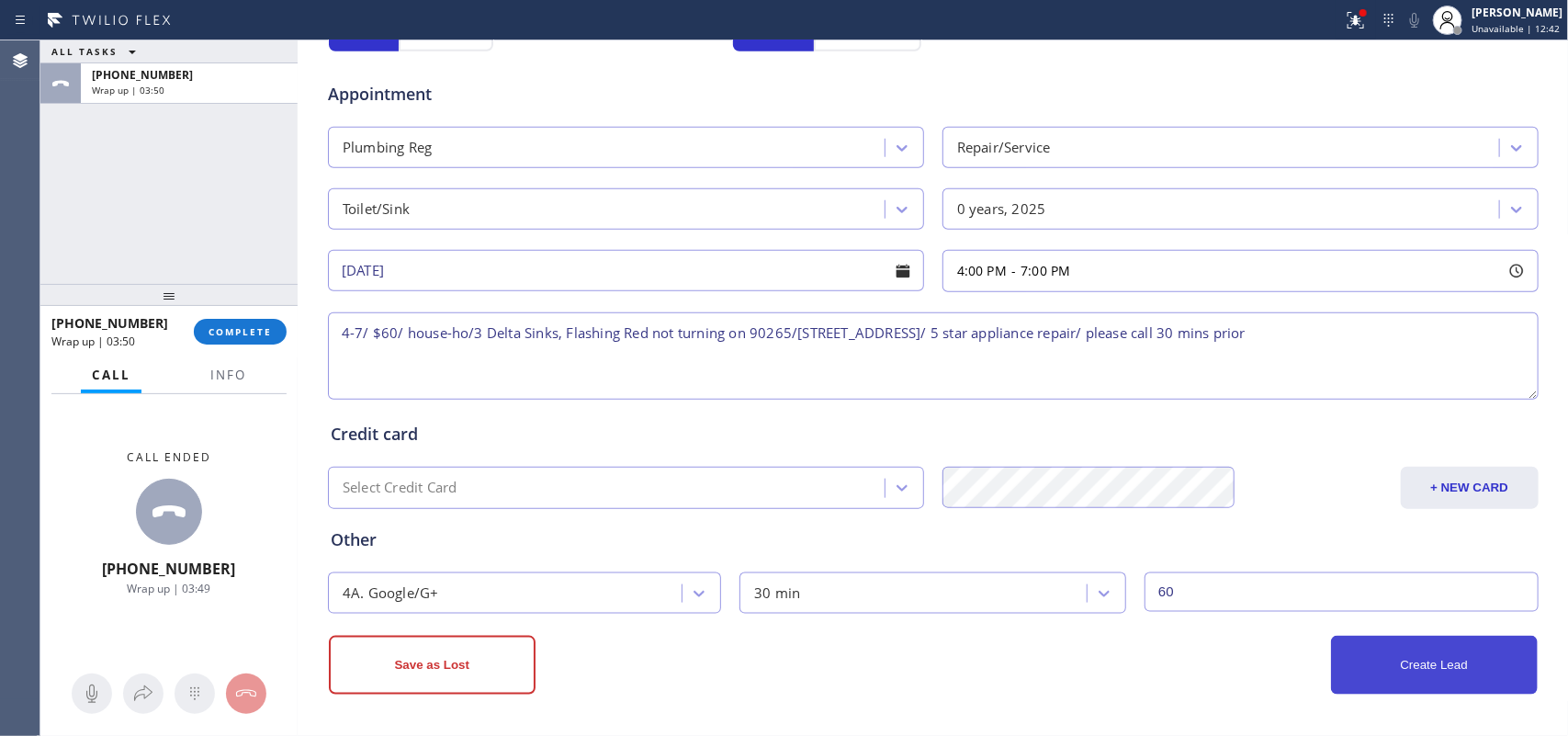
click at [1416, 663] on button "Create Lead" at bounding box center [1434, 666] width 207 height 59
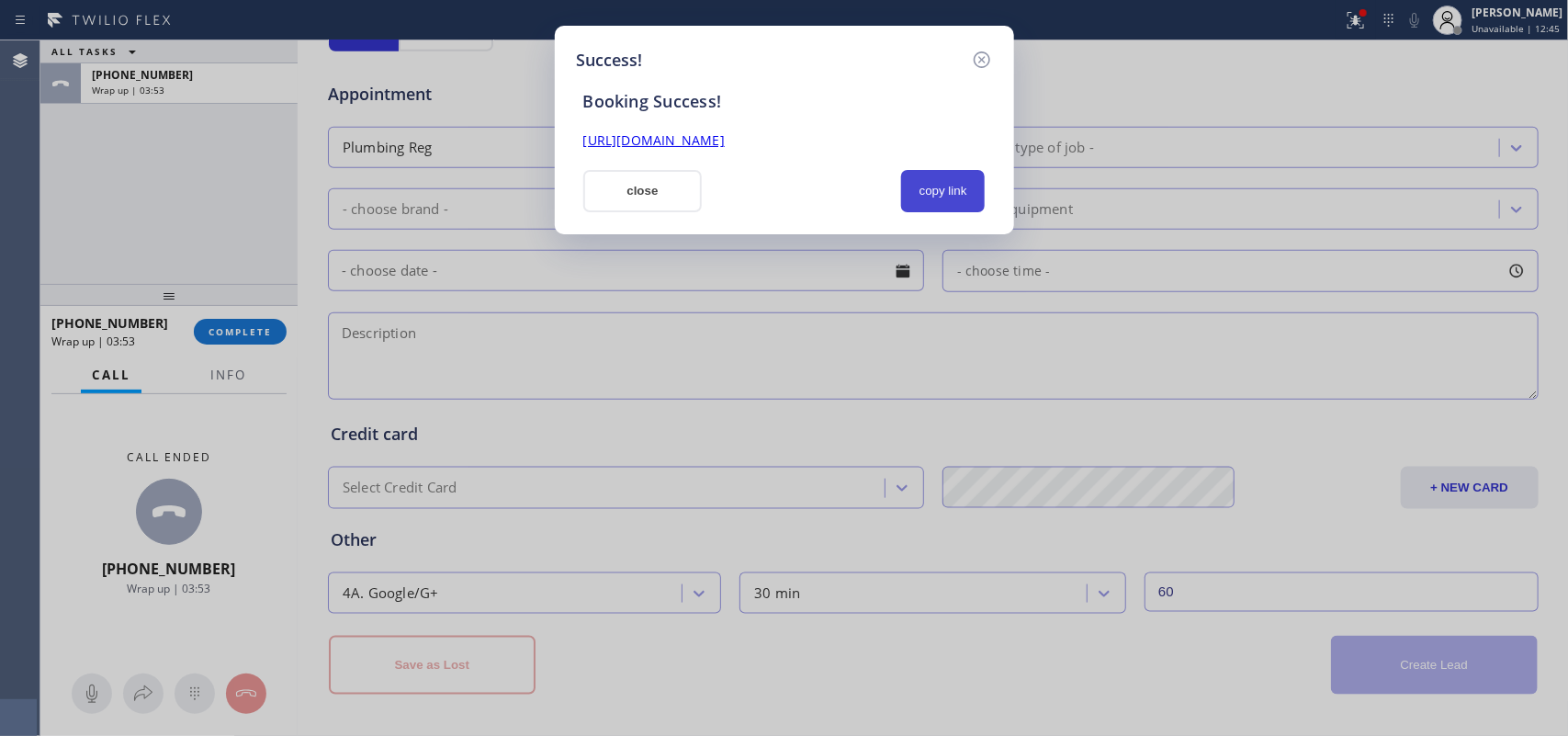
click at [949, 195] on button "copy link" at bounding box center [943, 191] width 85 height 42
click at [724, 143] on link "[URL][DOMAIN_NAME]" at bounding box center [654, 140] width 142 height 17
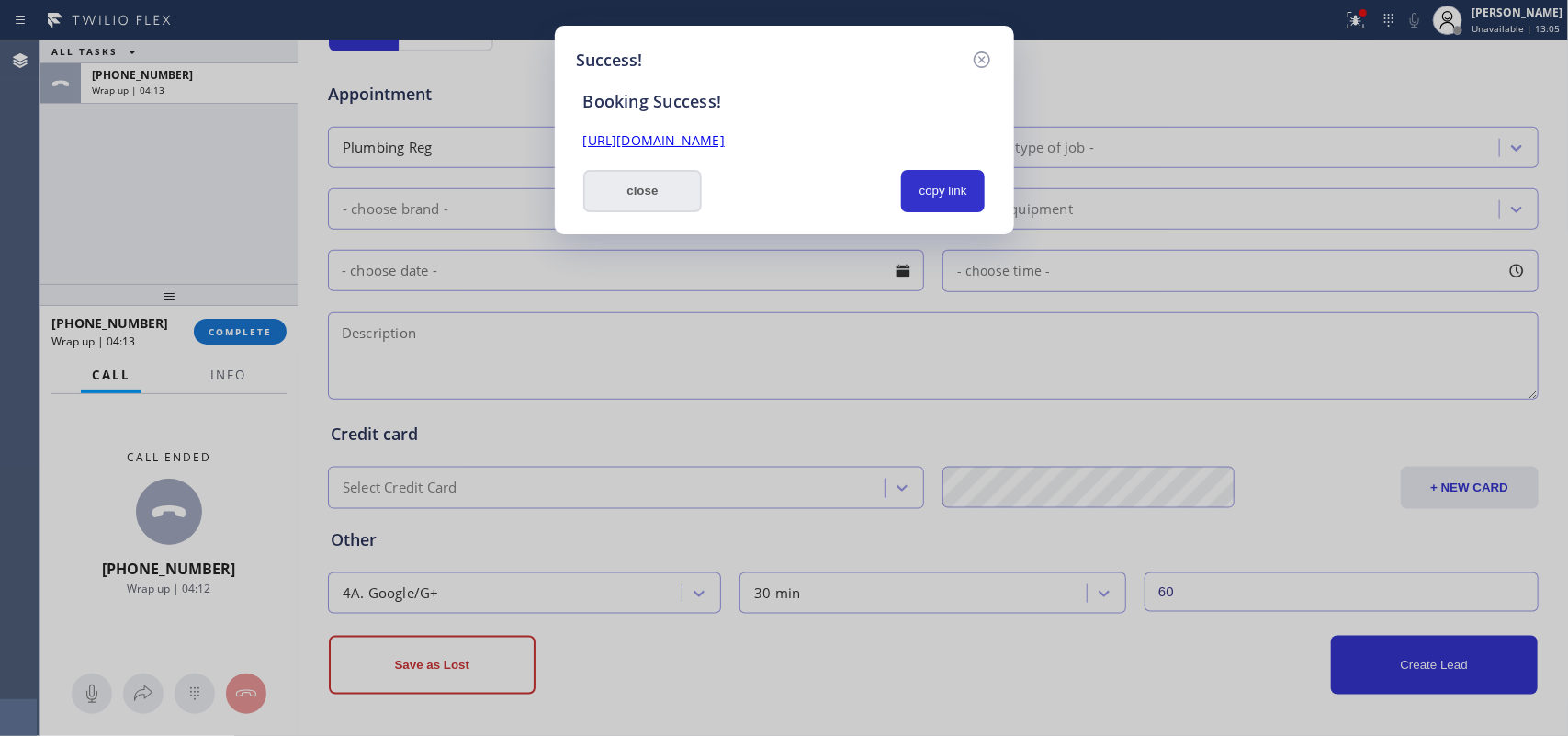
click at [635, 186] on button "close" at bounding box center [643, 191] width 119 height 42
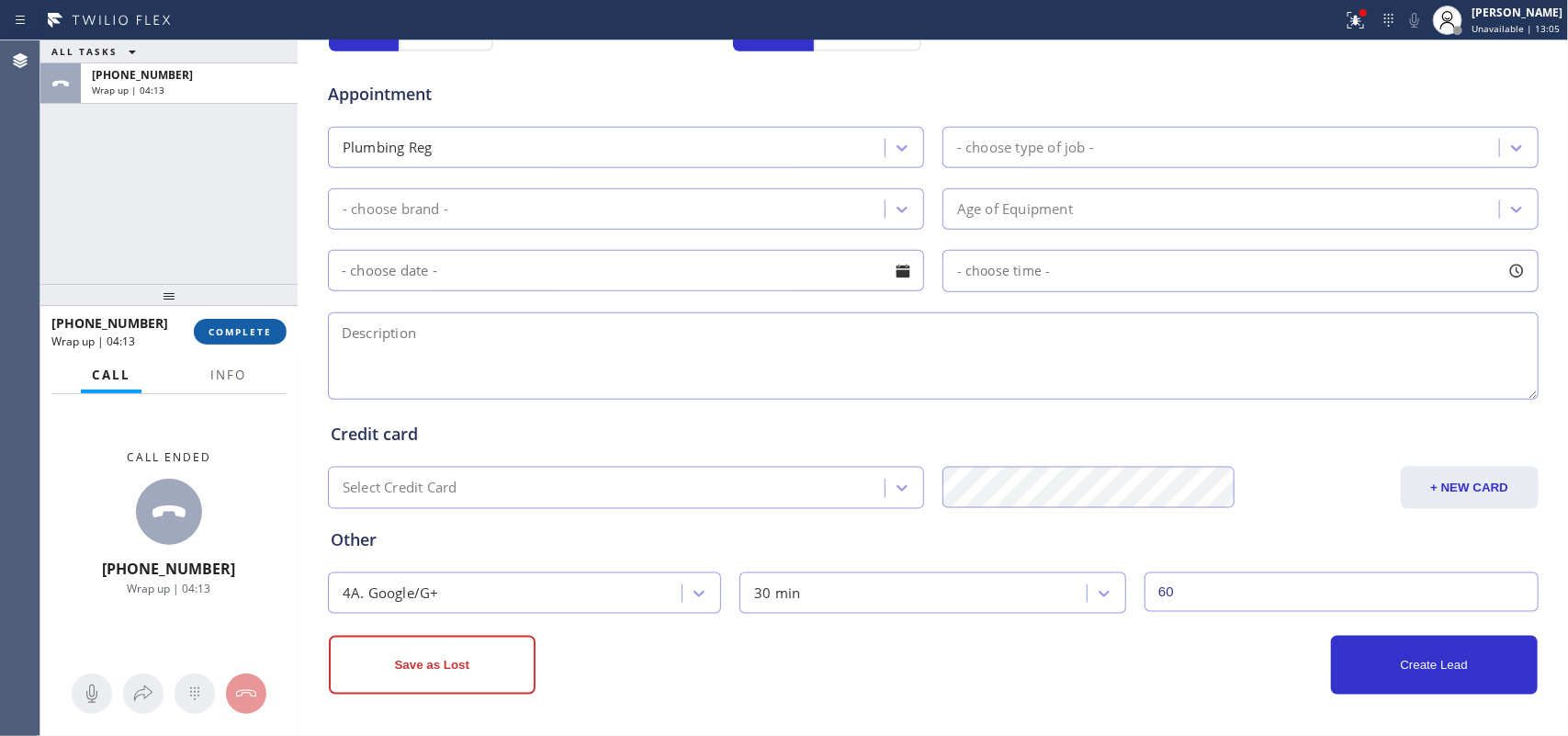
click at [216, 331] on span "COMPLETE" at bounding box center [240, 332] width 64 height 13
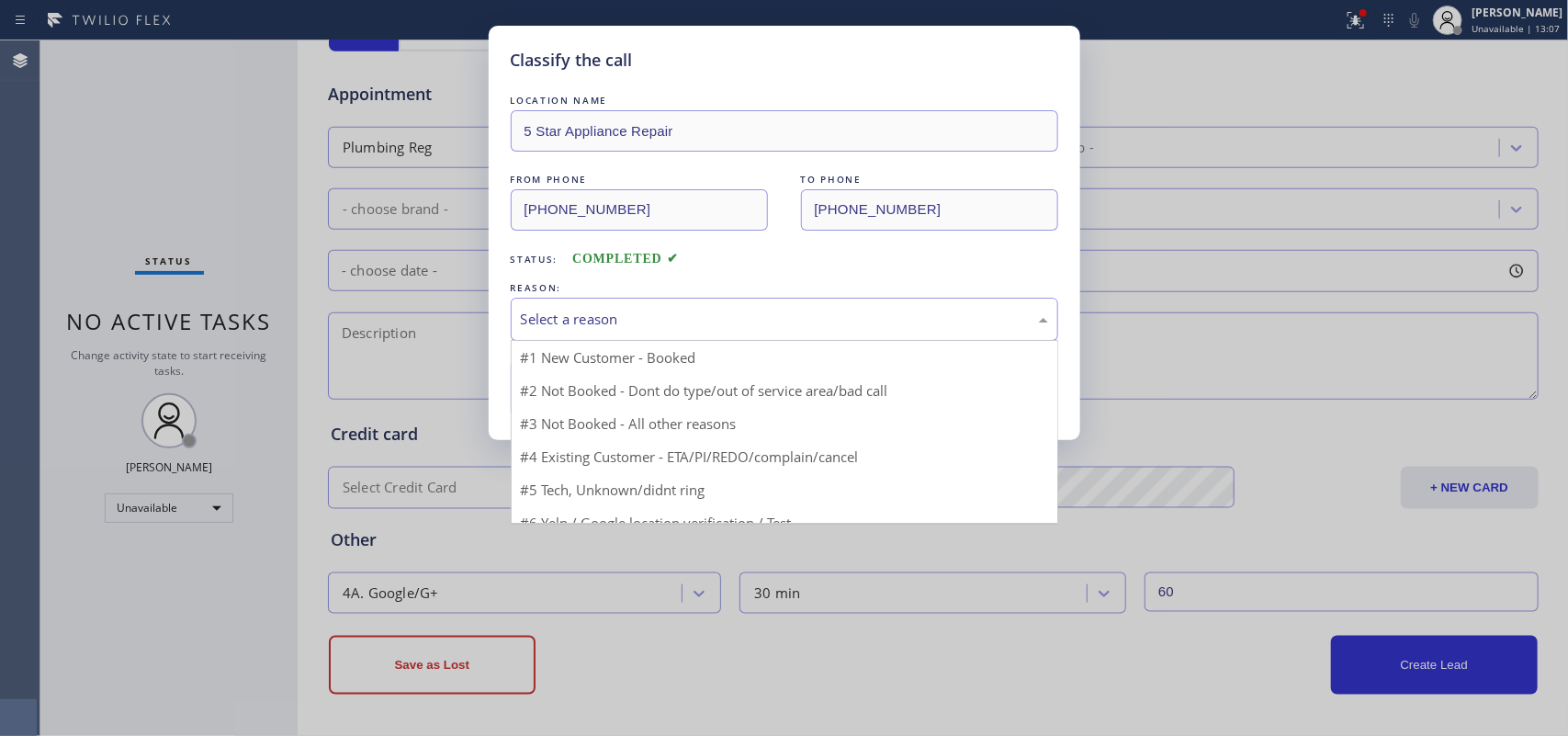
click at [683, 312] on div "Select a reason" at bounding box center [784, 319] width 527 height 21
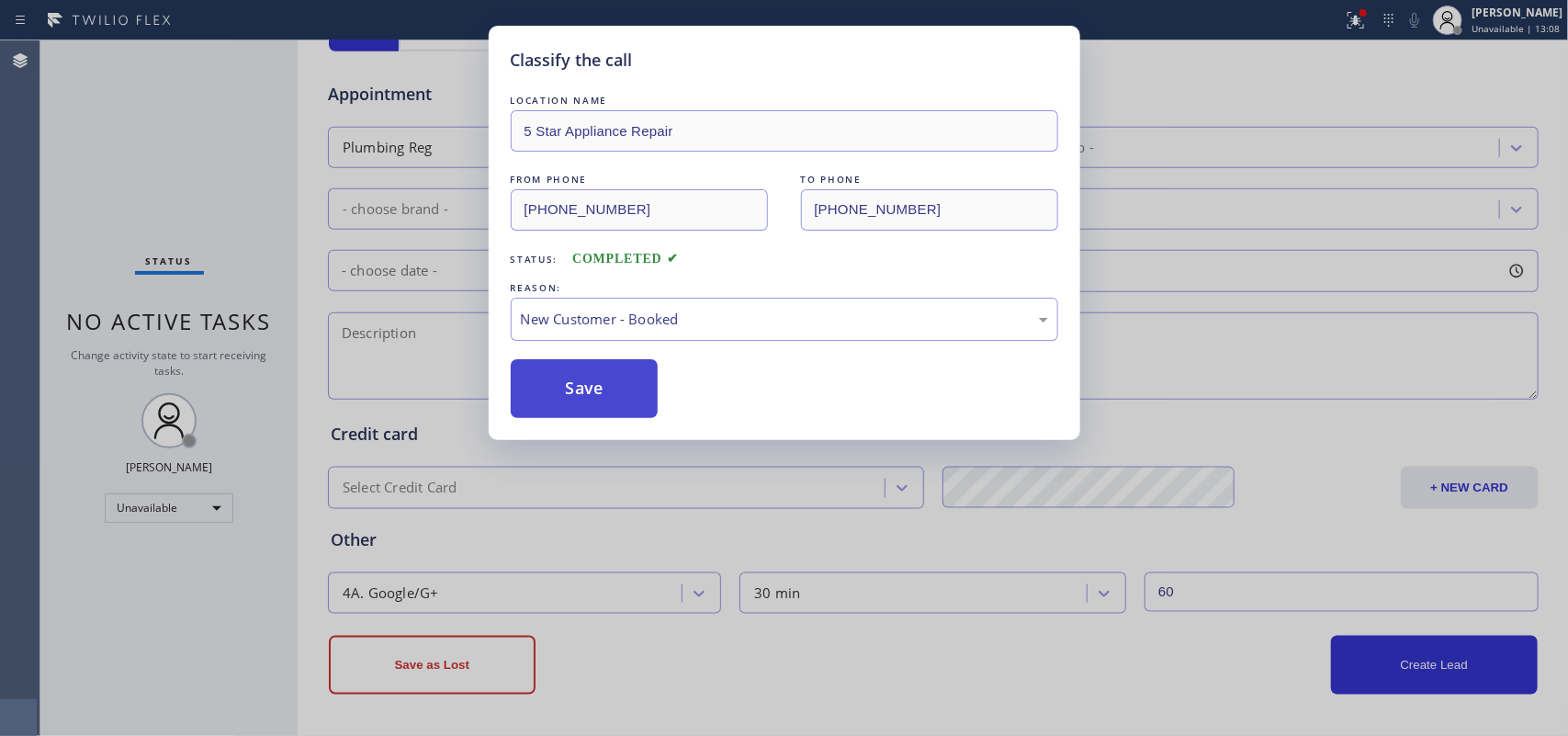
drag, startPoint x: 616, startPoint y: 401, endPoint x: 1206, endPoint y: 186, distance: 628.0
click at [618, 398] on button "Save" at bounding box center [585, 388] width 148 height 59
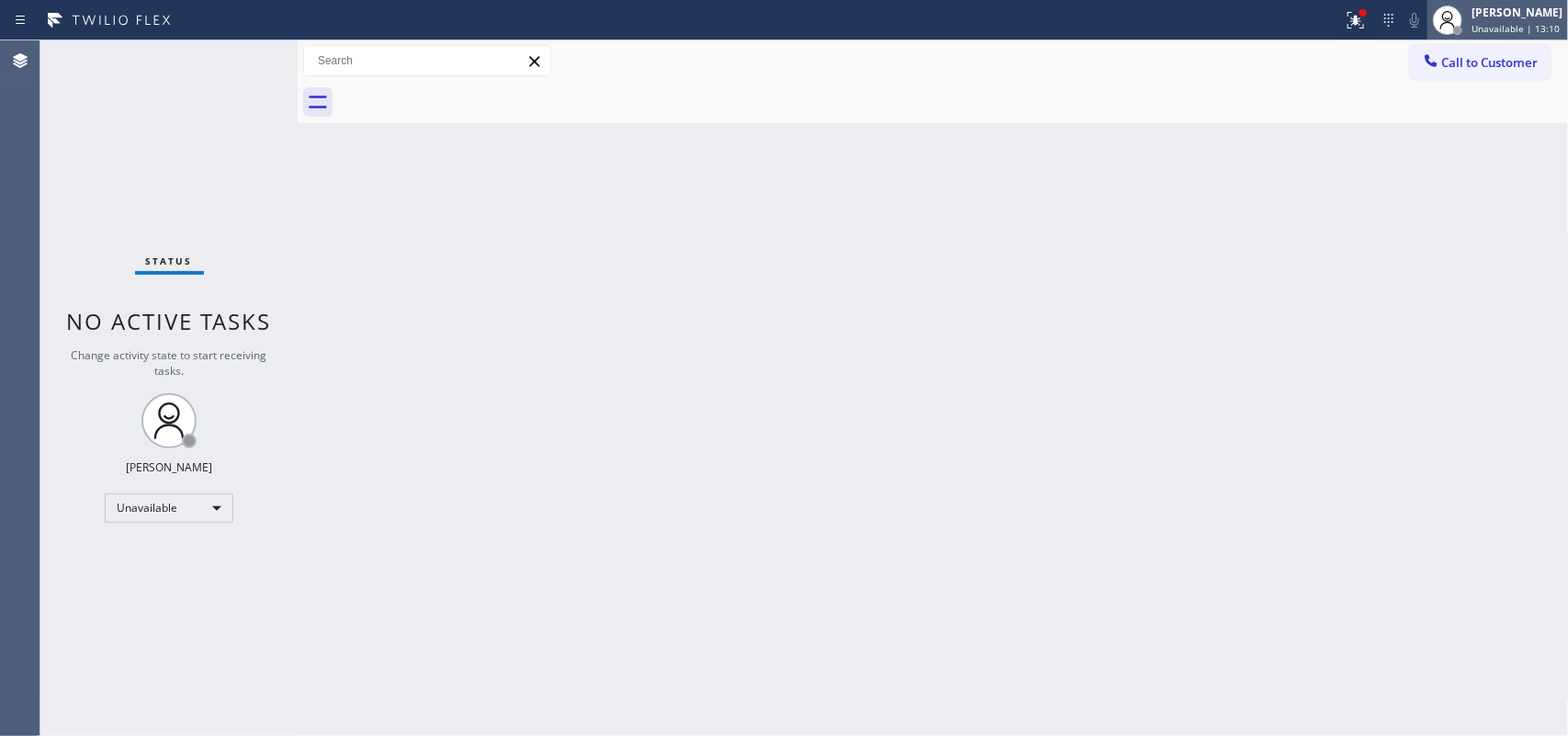
click at [1532, 30] on span "Unavailable | 13:10" at bounding box center [1516, 29] width 89 height 13
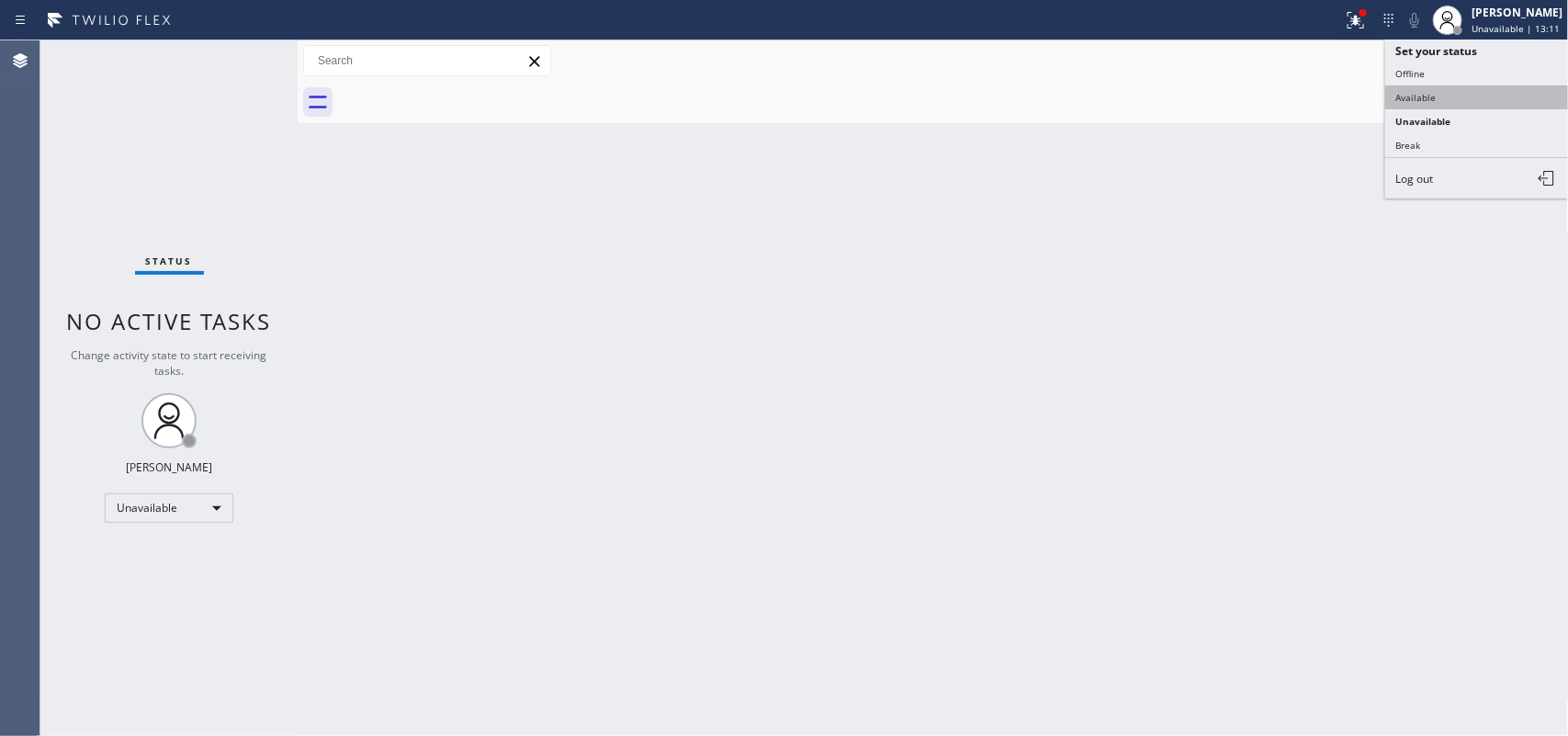
click at [1484, 90] on button "Available" at bounding box center [1477, 97] width 184 height 24
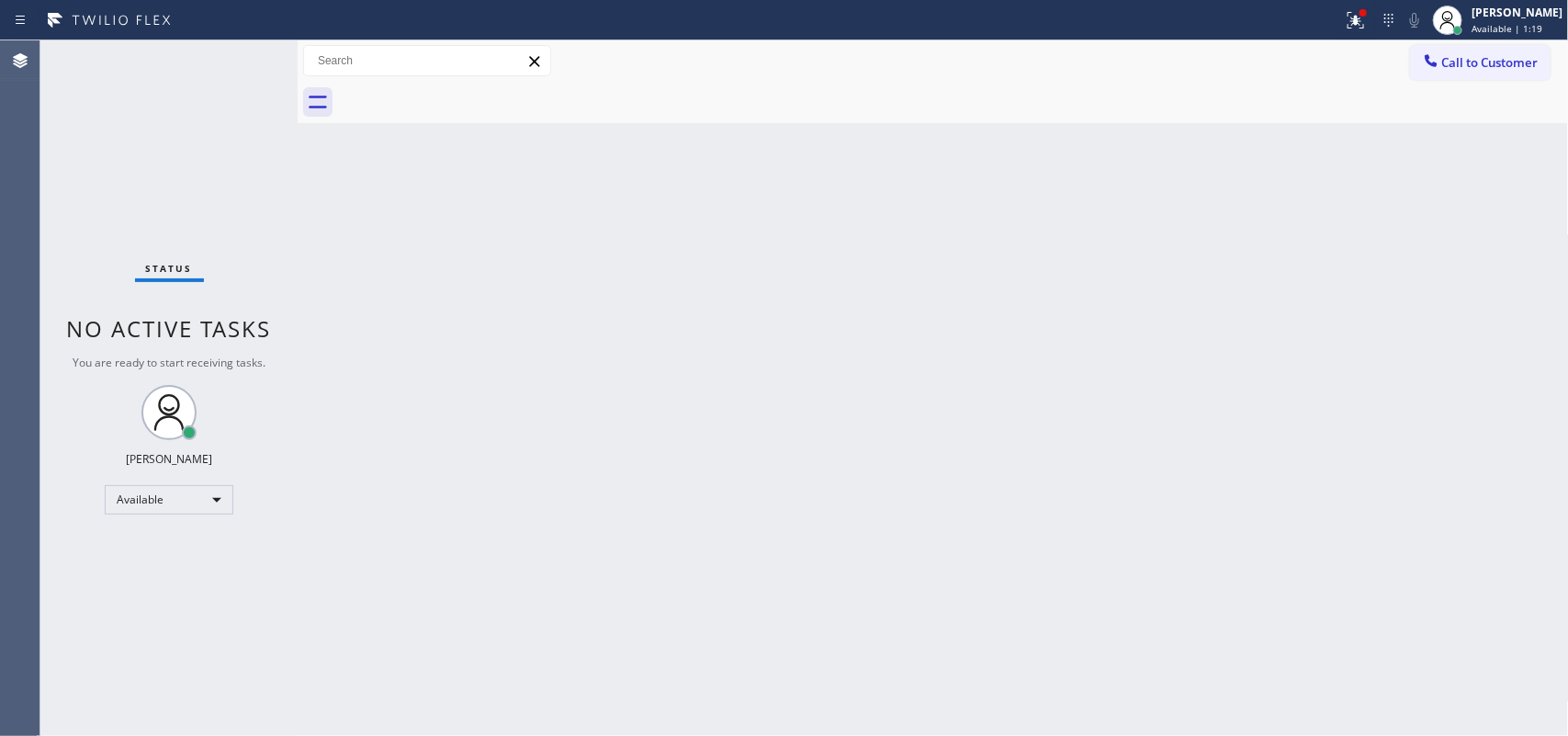
click at [113, 200] on div "Status No active tasks You are ready to start receiving tasks. [PERSON_NAME] Av…" at bounding box center [169, 388] width 257 height 696
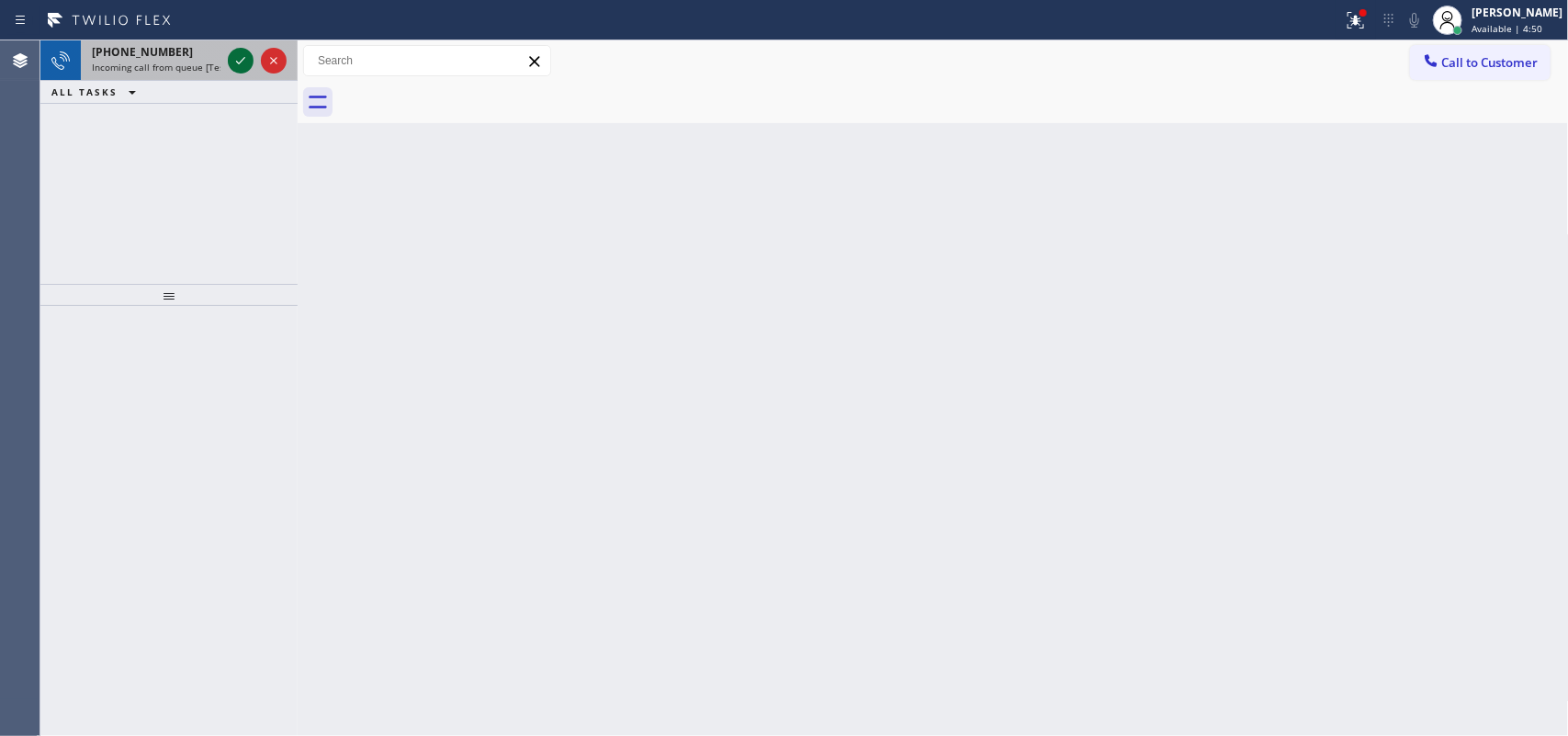
click at [236, 58] on icon at bounding box center [240, 60] width 22 height 22
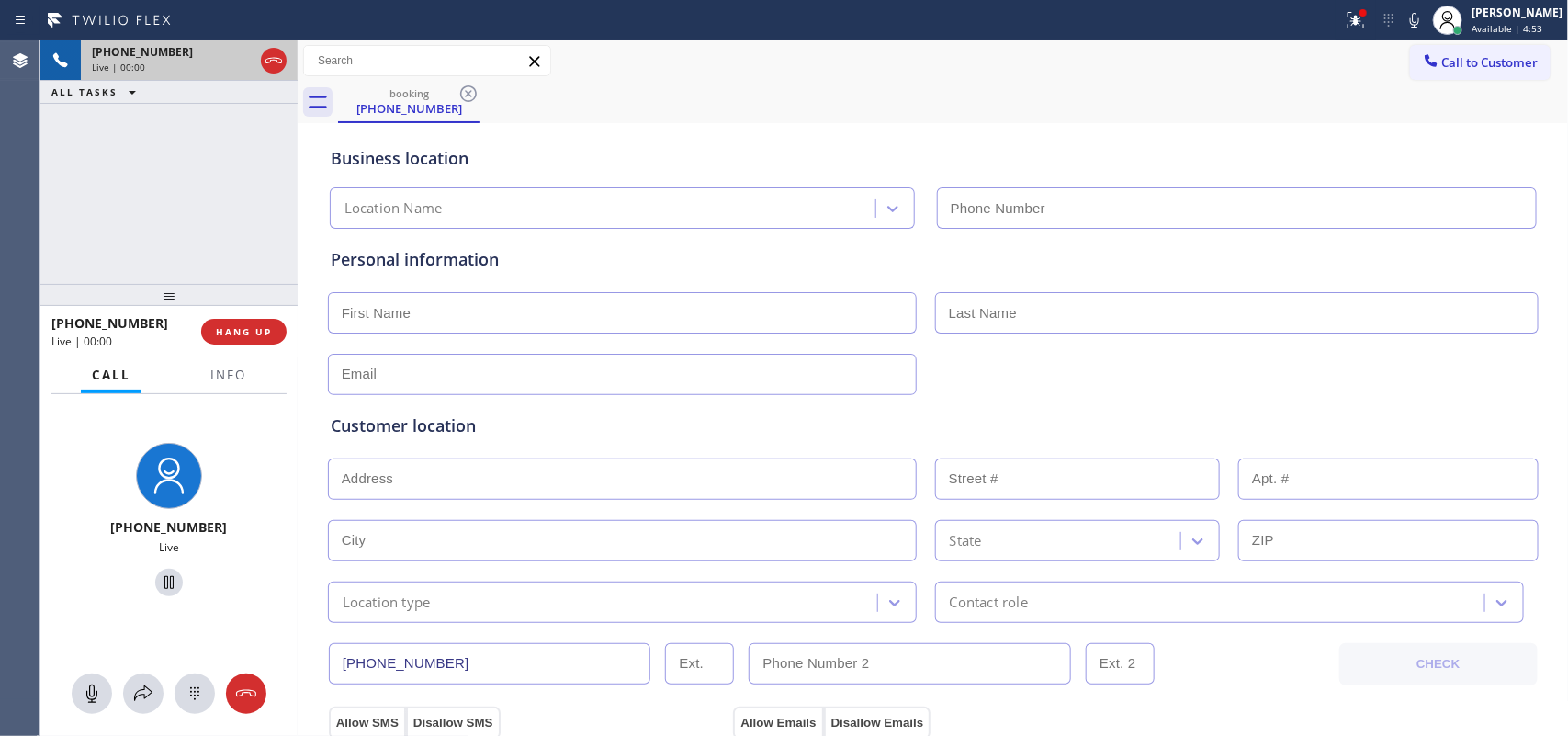
type input "[PHONE_NUMBER]"
click at [92, 696] on icon at bounding box center [91, 693] width 22 height 22
drag, startPoint x: 162, startPoint y: 581, endPoint x: 250, endPoint y: 536, distance: 98.8
click at [161, 580] on icon at bounding box center [169, 582] width 22 height 22
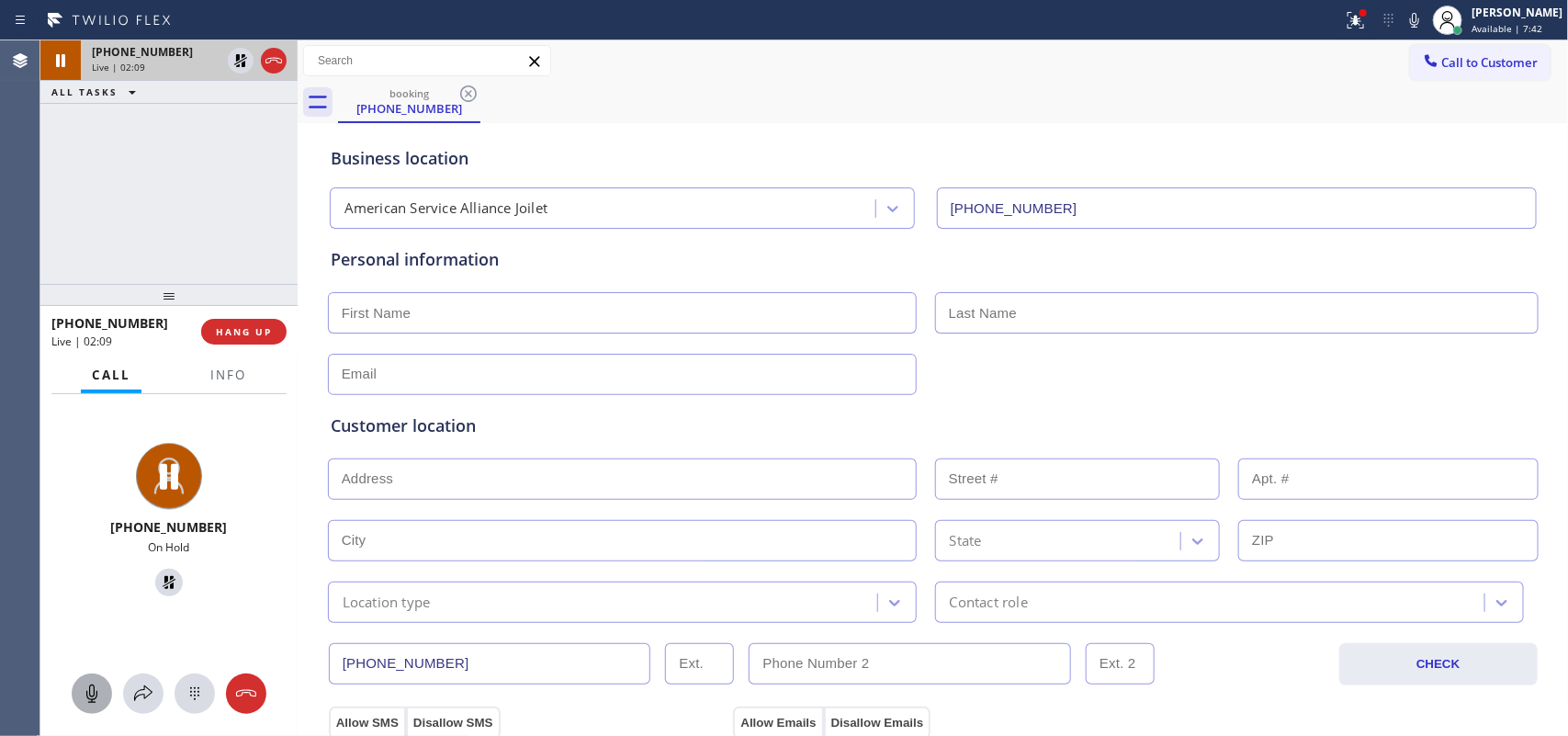
click at [79, 686] on div at bounding box center [91, 693] width 40 height 22
drag, startPoint x: 85, startPoint y: 687, endPoint x: 116, endPoint y: 645, distance: 52.2
click at [84, 687] on icon at bounding box center [91, 693] width 22 height 22
click at [163, 581] on icon at bounding box center [169, 583] width 13 height 13
click at [96, 689] on rect at bounding box center [91, 692] width 14 height 14
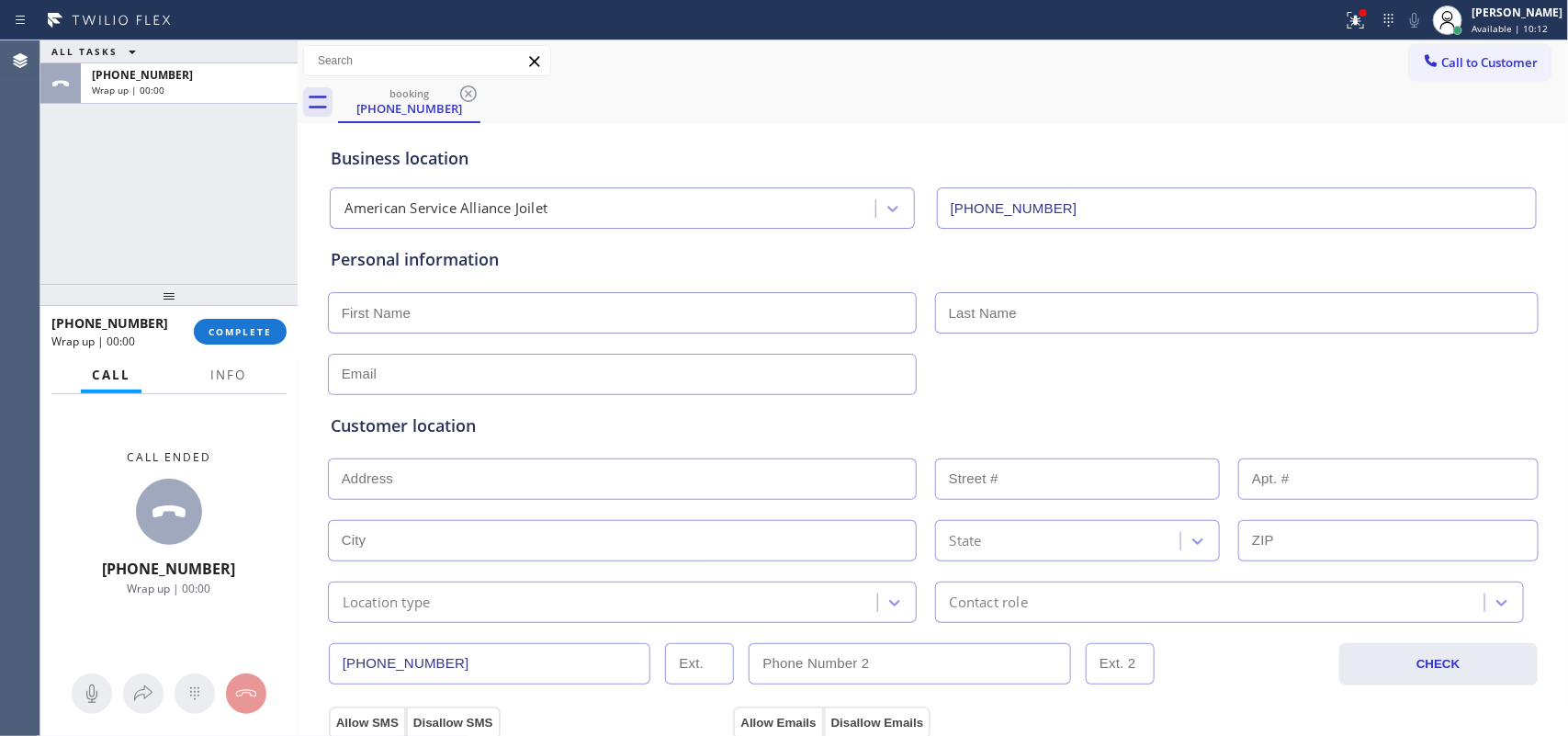
click at [584, 315] on input "text" at bounding box center [623, 312] width 589 height 41
click at [529, 325] on input "text" at bounding box center [623, 312] width 589 height 41
type input "Miss"
click at [962, 317] on input "Lauura" at bounding box center [1237, 312] width 604 height 41
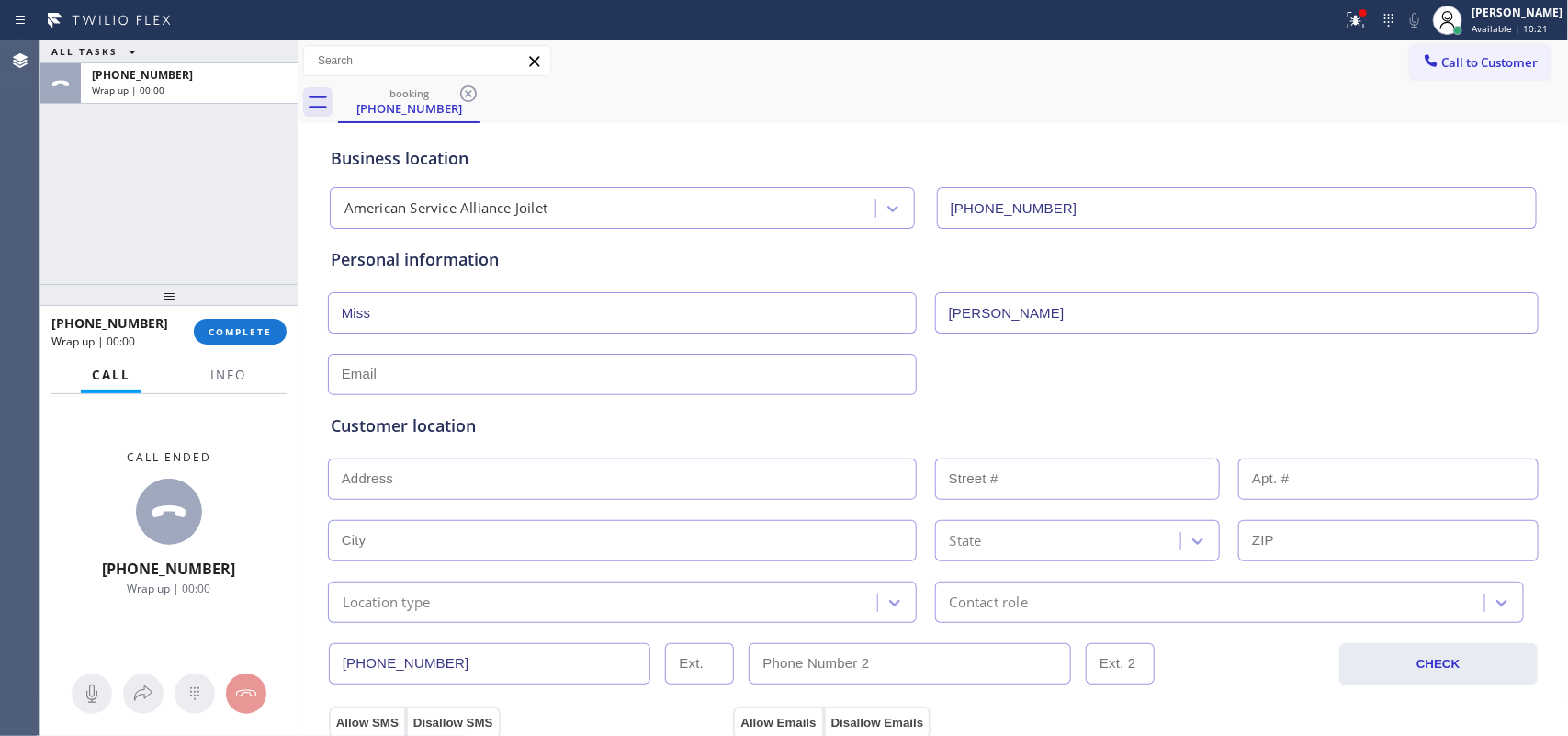
type input "[PERSON_NAME]"
click at [793, 379] on input "text" at bounding box center [623, 374] width 589 height 41
type input "[EMAIL_ADDRESS][DOMAIN_NAME]"
click at [736, 475] on input "text" at bounding box center [623, 479] width 589 height 41
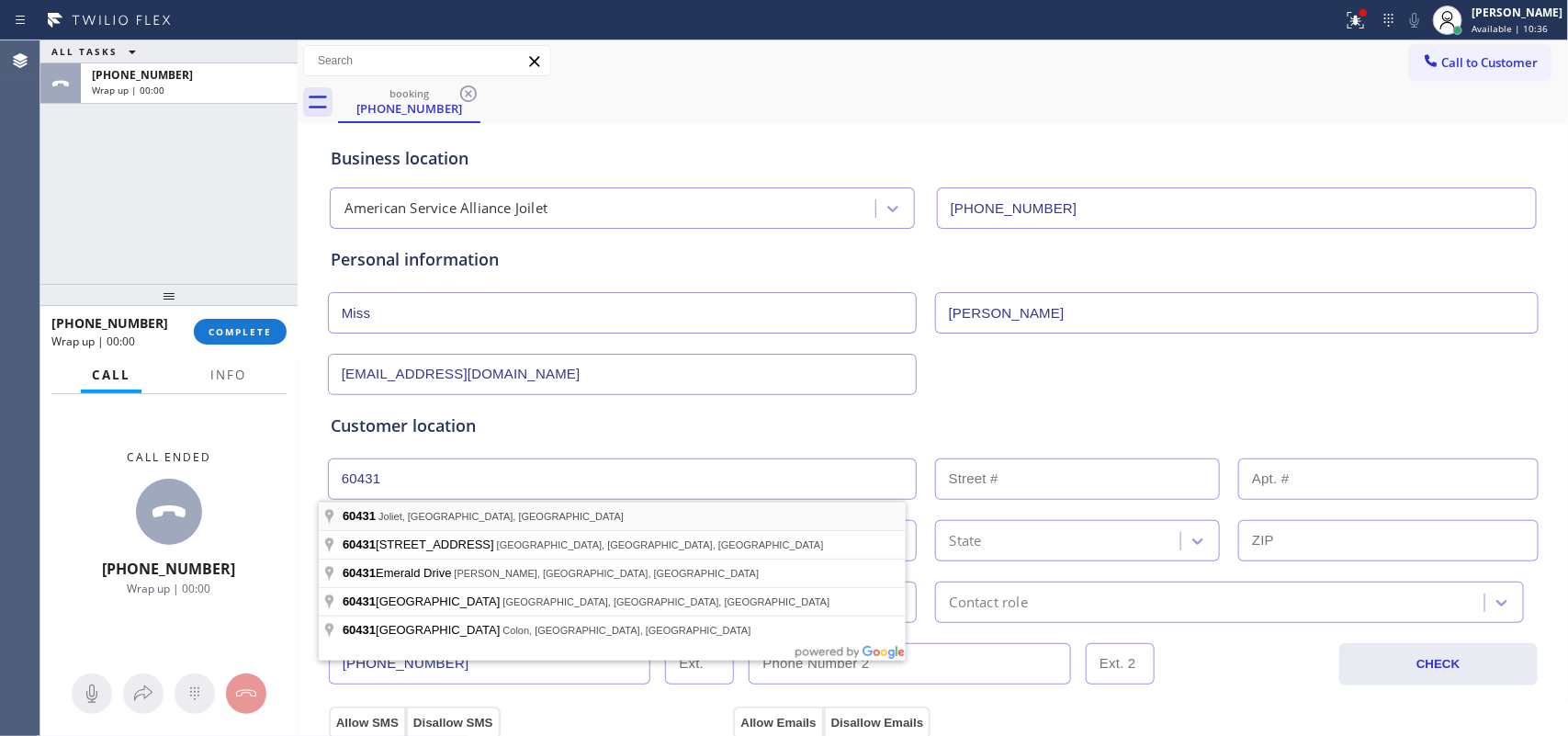
type input "Joliet, IL 60431, [GEOGRAPHIC_DATA]"
type input "Shorewood"
type input "60431"
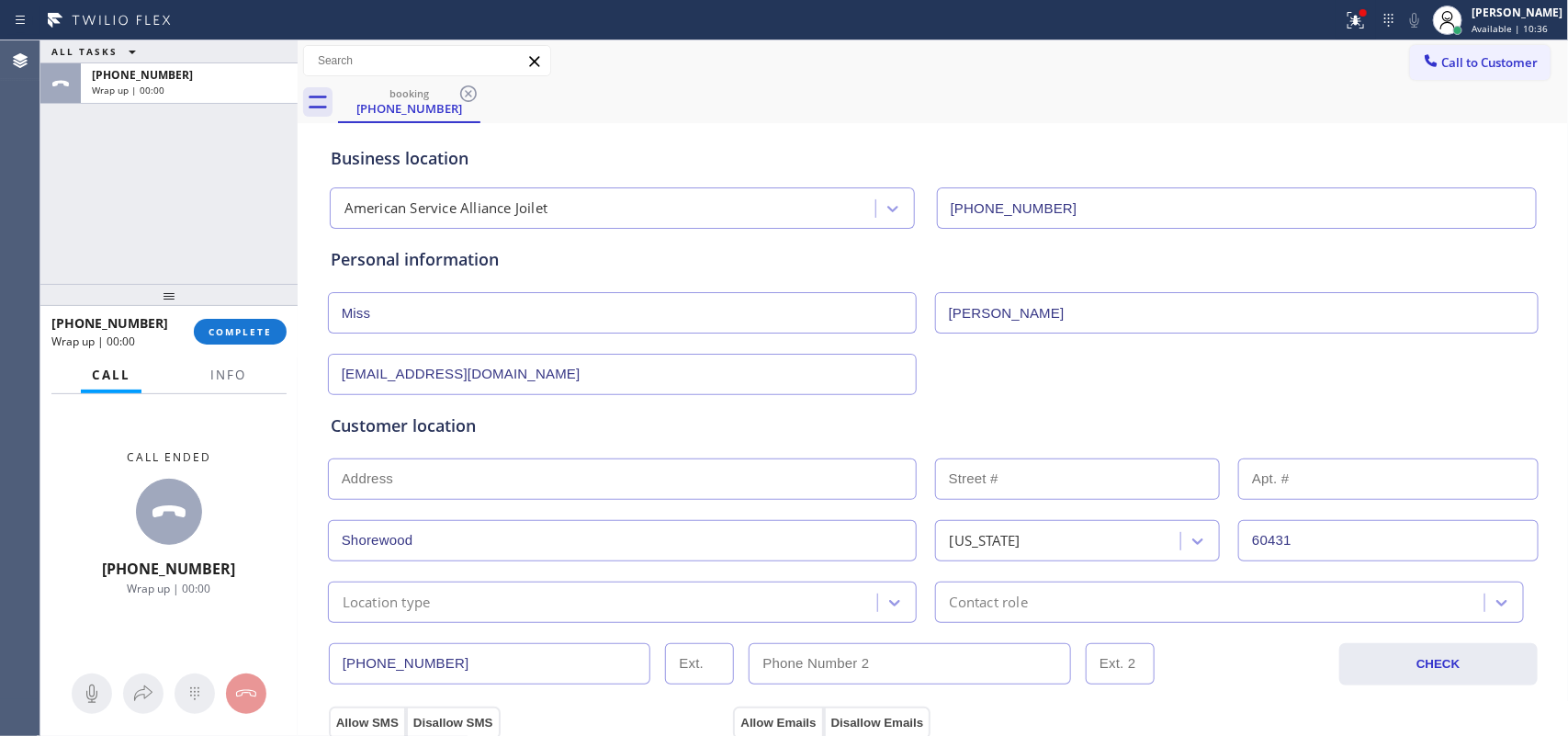
scroll to position [345, 0]
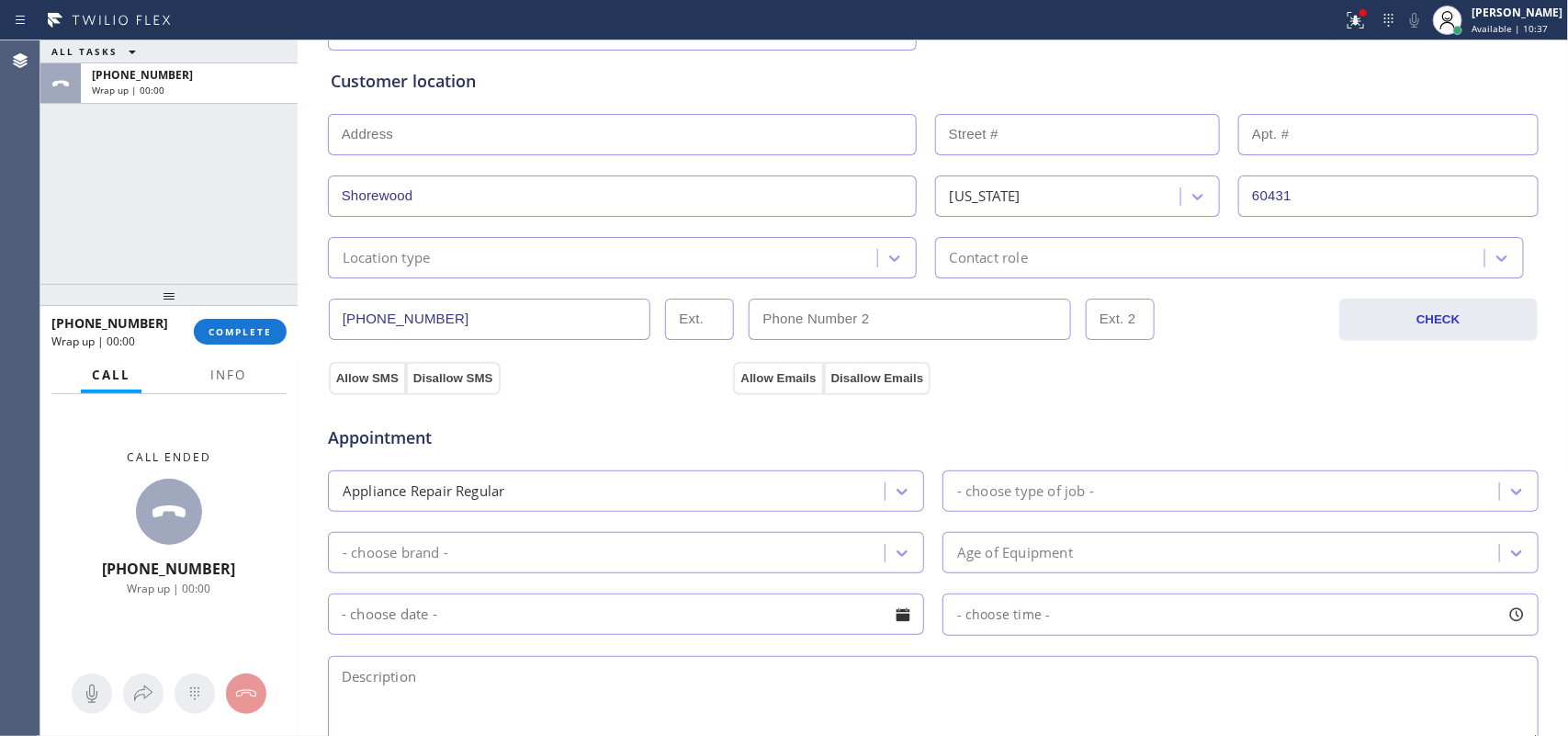
click at [667, 260] on div "Location type" at bounding box center [605, 258] width 544 height 32
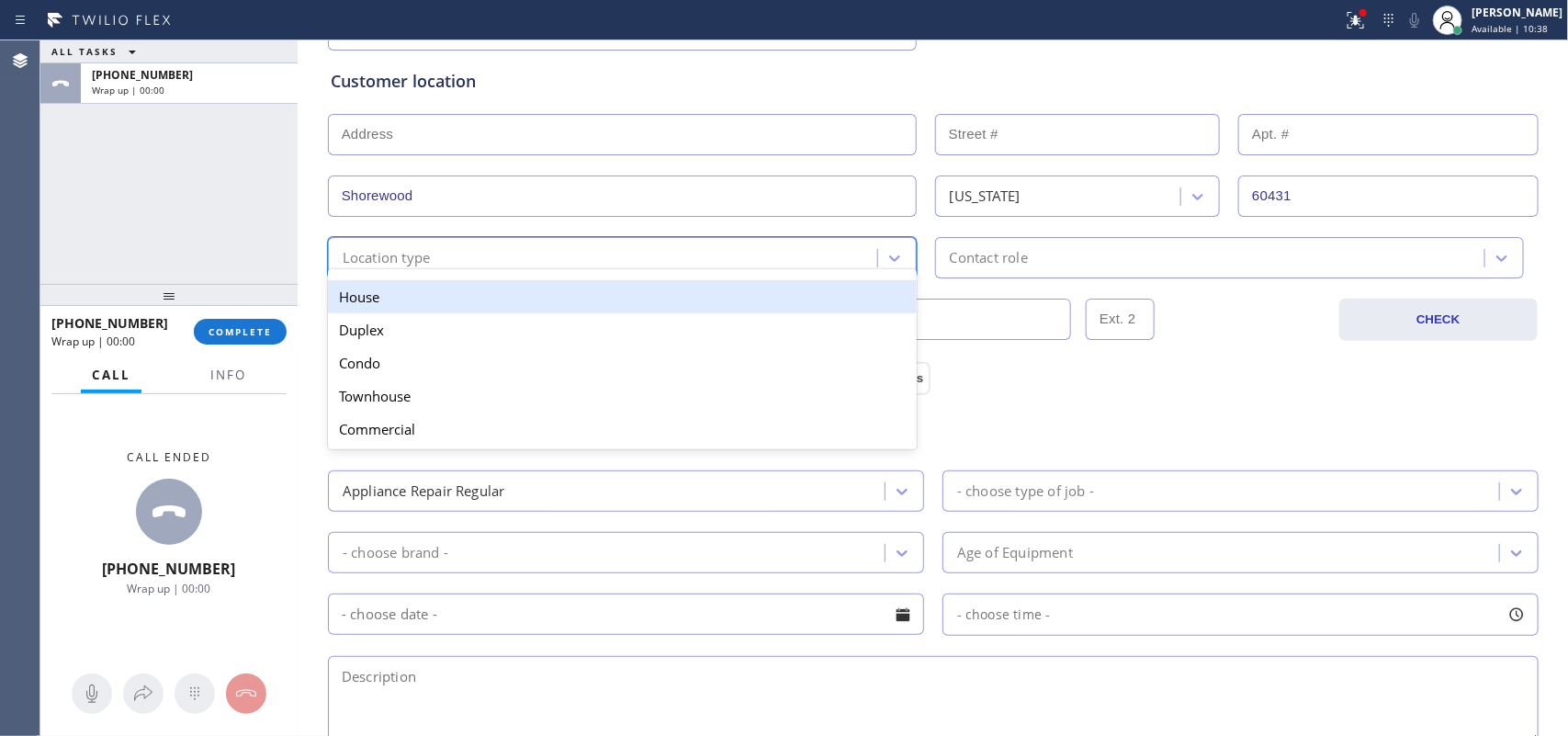
drag, startPoint x: 662, startPoint y: 302, endPoint x: 784, endPoint y: 278, distance: 124.3
click at [662, 303] on div "House" at bounding box center [623, 296] width 589 height 33
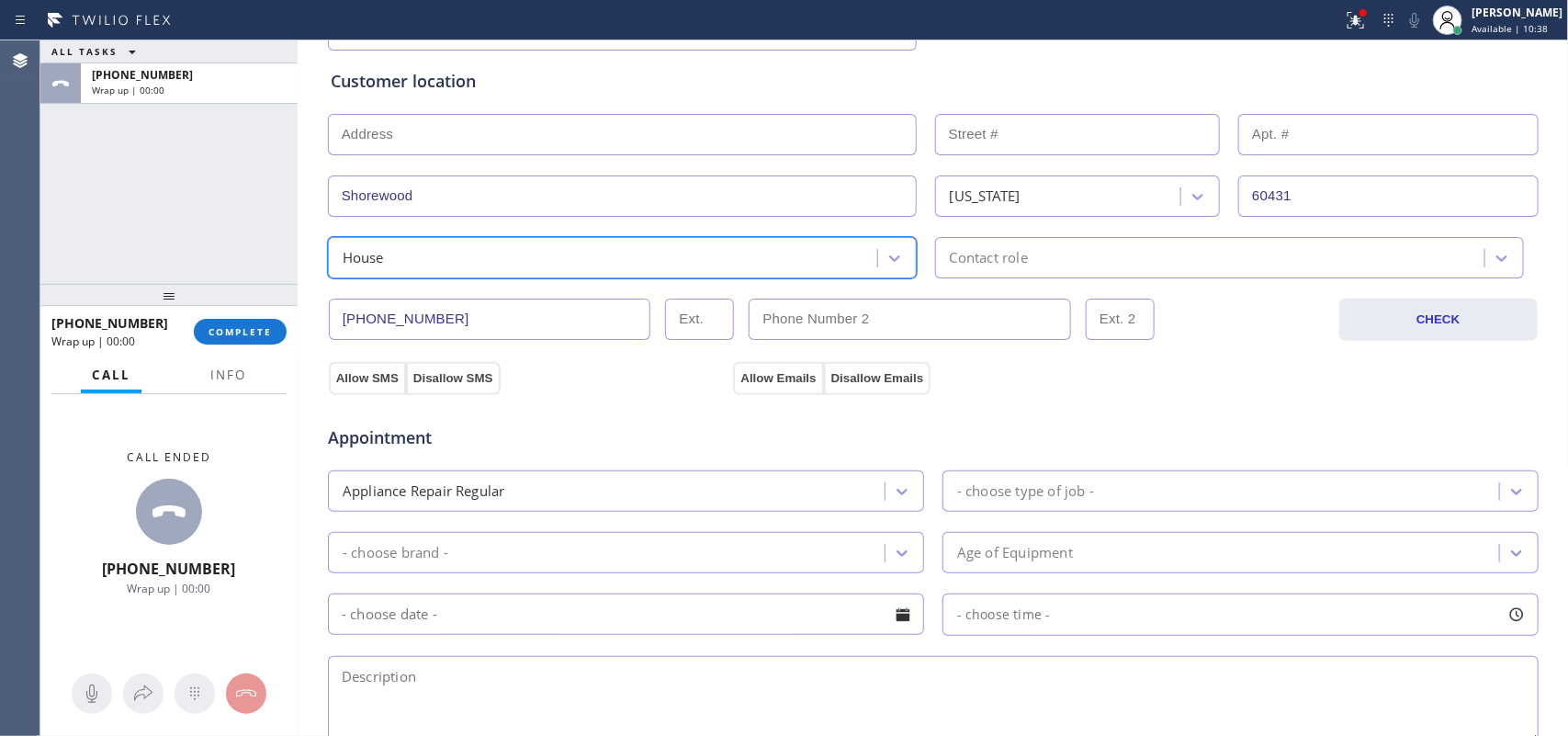
click at [943, 271] on div "Contact role" at bounding box center [1229, 257] width 589 height 41
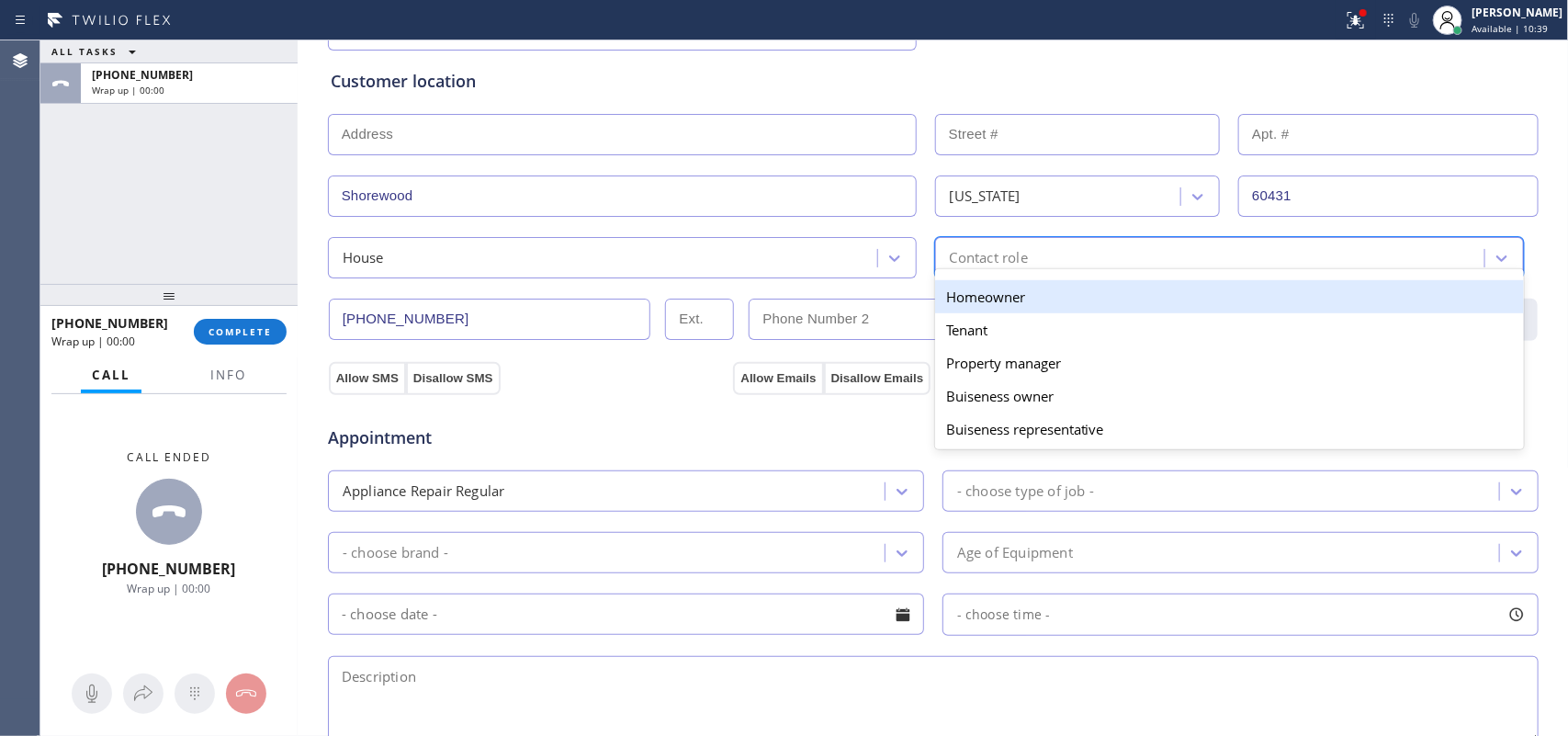
click at [966, 302] on div "Homeowner" at bounding box center [1229, 296] width 589 height 33
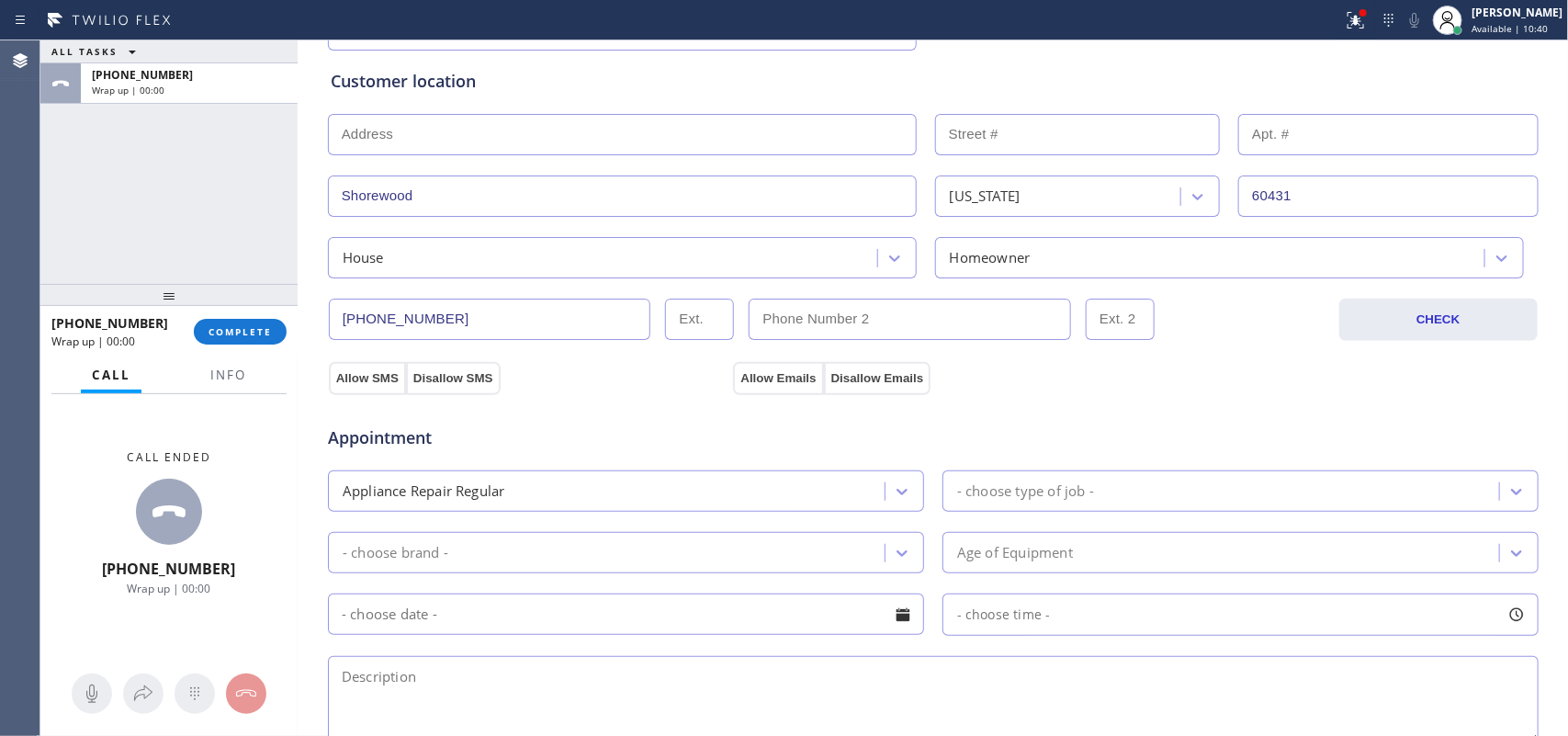
drag, startPoint x: 355, startPoint y: 378, endPoint x: 637, endPoint y: 377, distance: 282.0
click at [366, 378] on button "Allow SMS" at bounding box center [367, 378] width 77 height 33
click at [786, 386] on button "Allow Emails" at bounding box center [778, 378] width 90 height 33
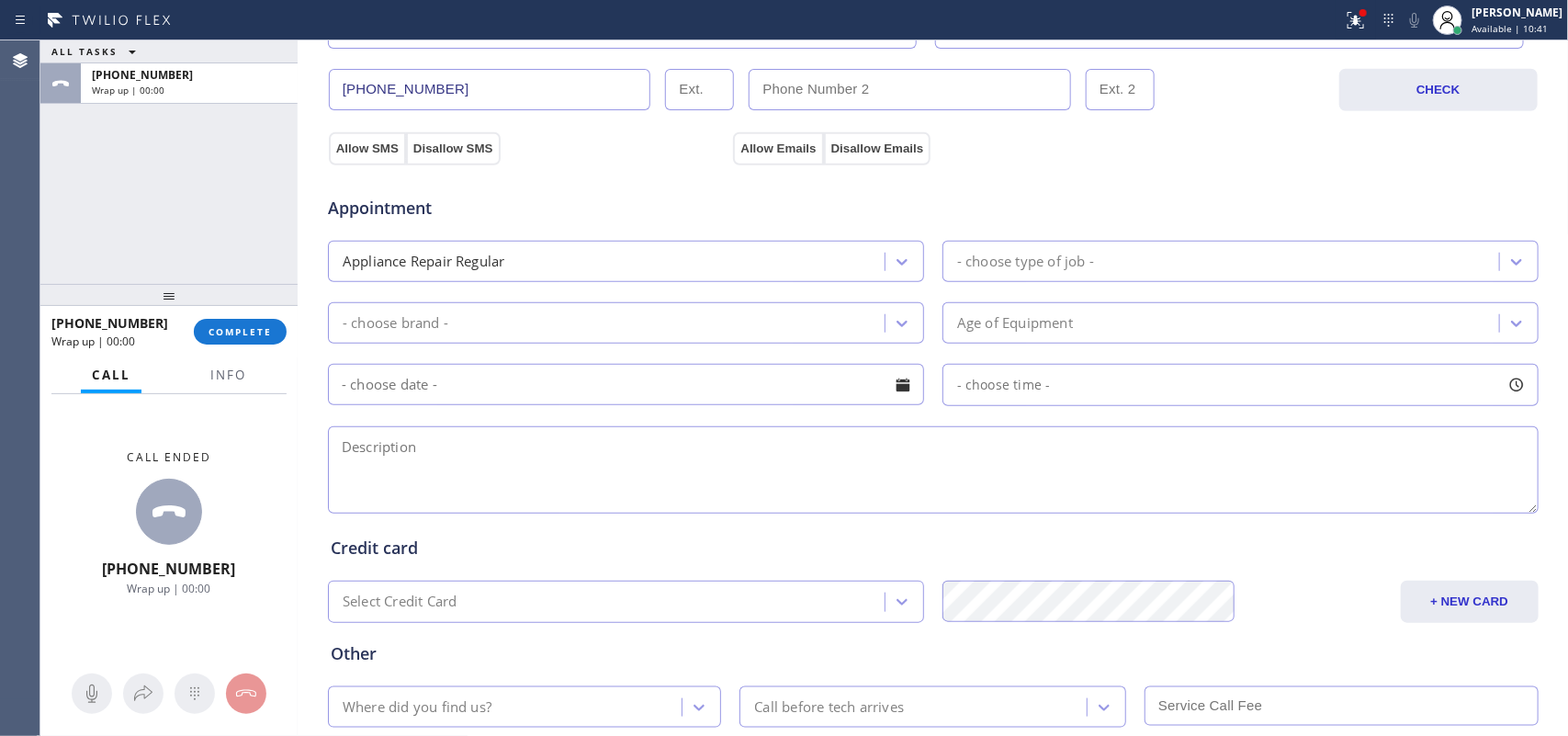
click at [1119, 262] on div "- choose type of job -" at bounding box center [1223, 262] width 551 height 32
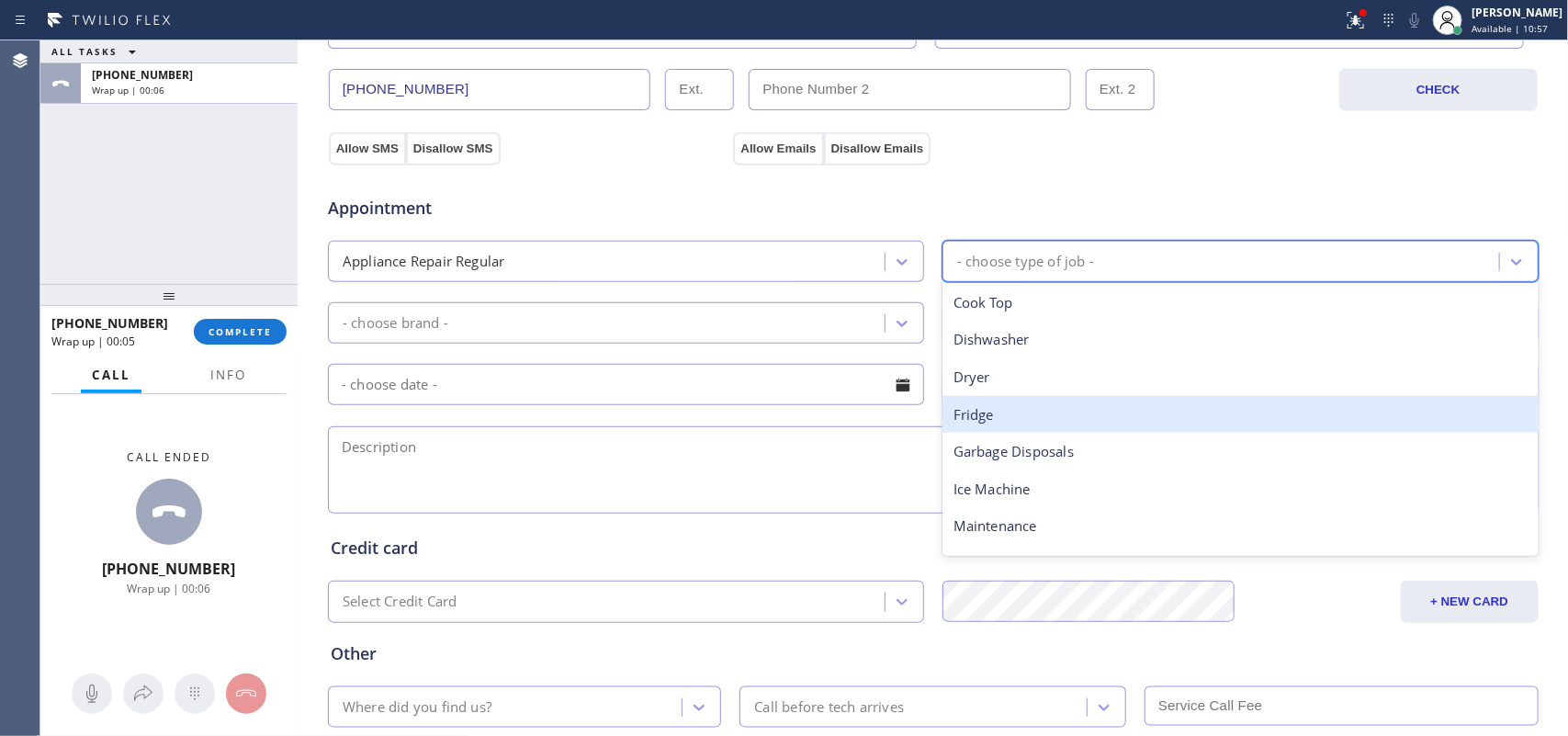
click at [1017, 408] on div "Fridge" at bounding box center [1241, 415] width 596 height 38
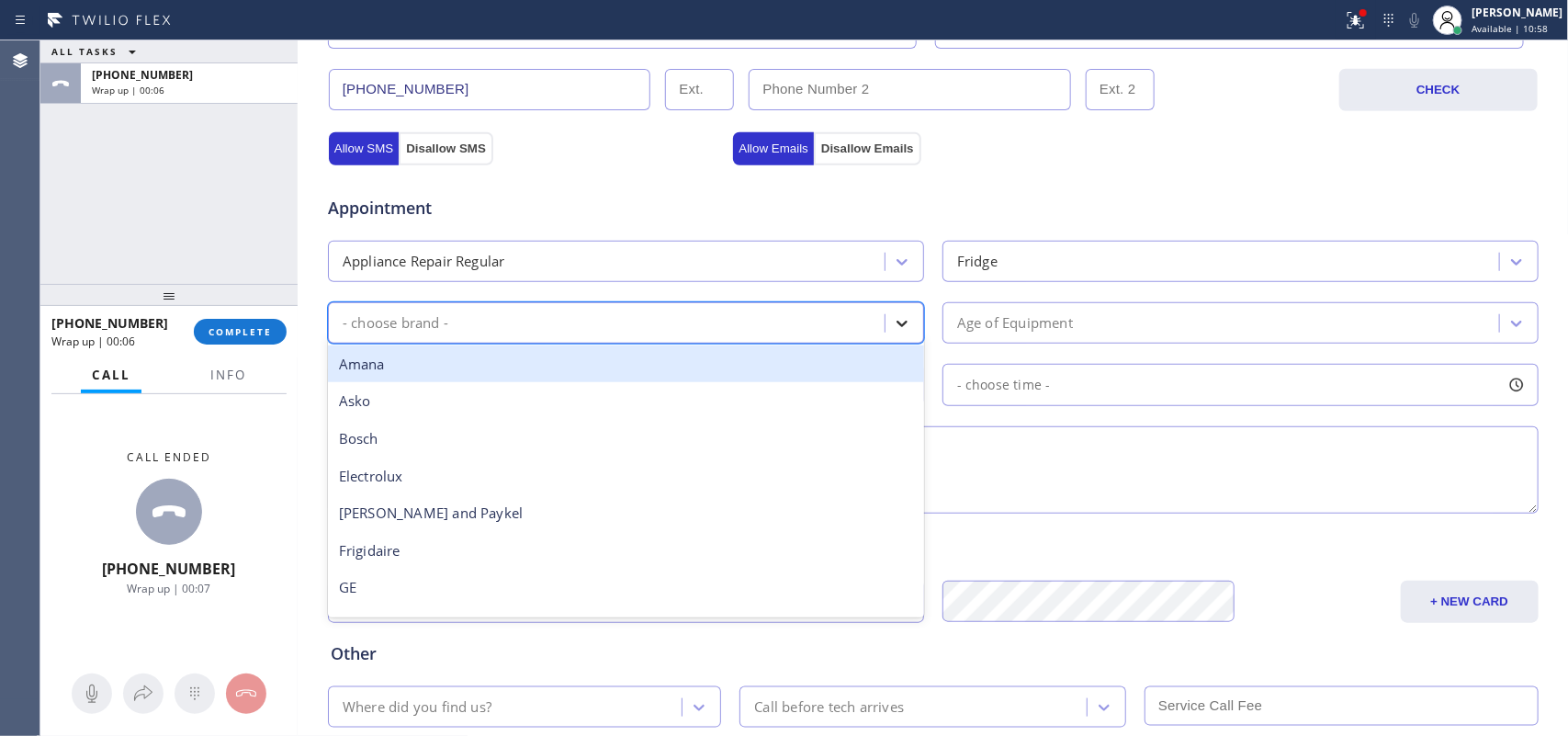
click at [885, 319] on div at bounding box center [902, 323] width 33 height 33
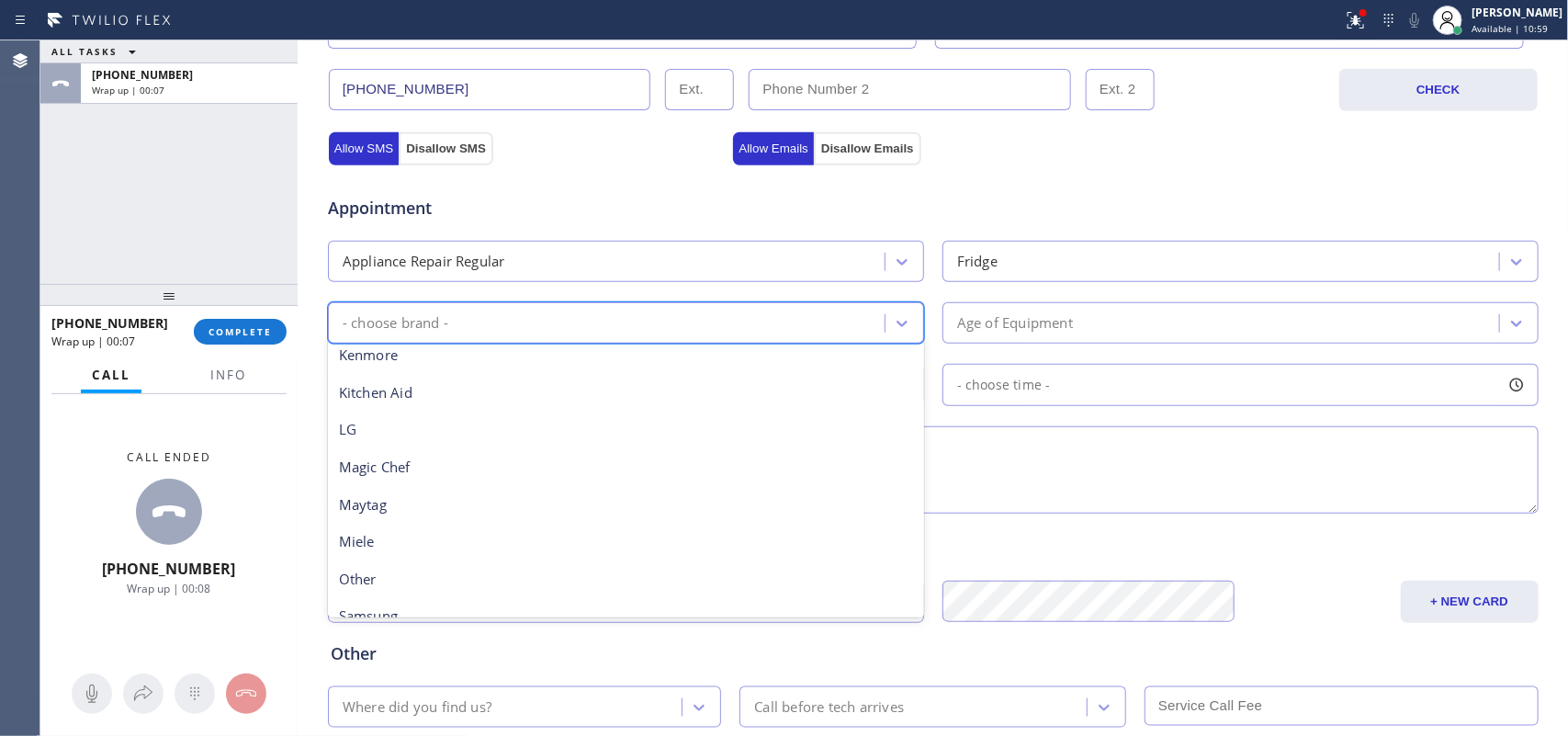
scroll to position [403, 0]
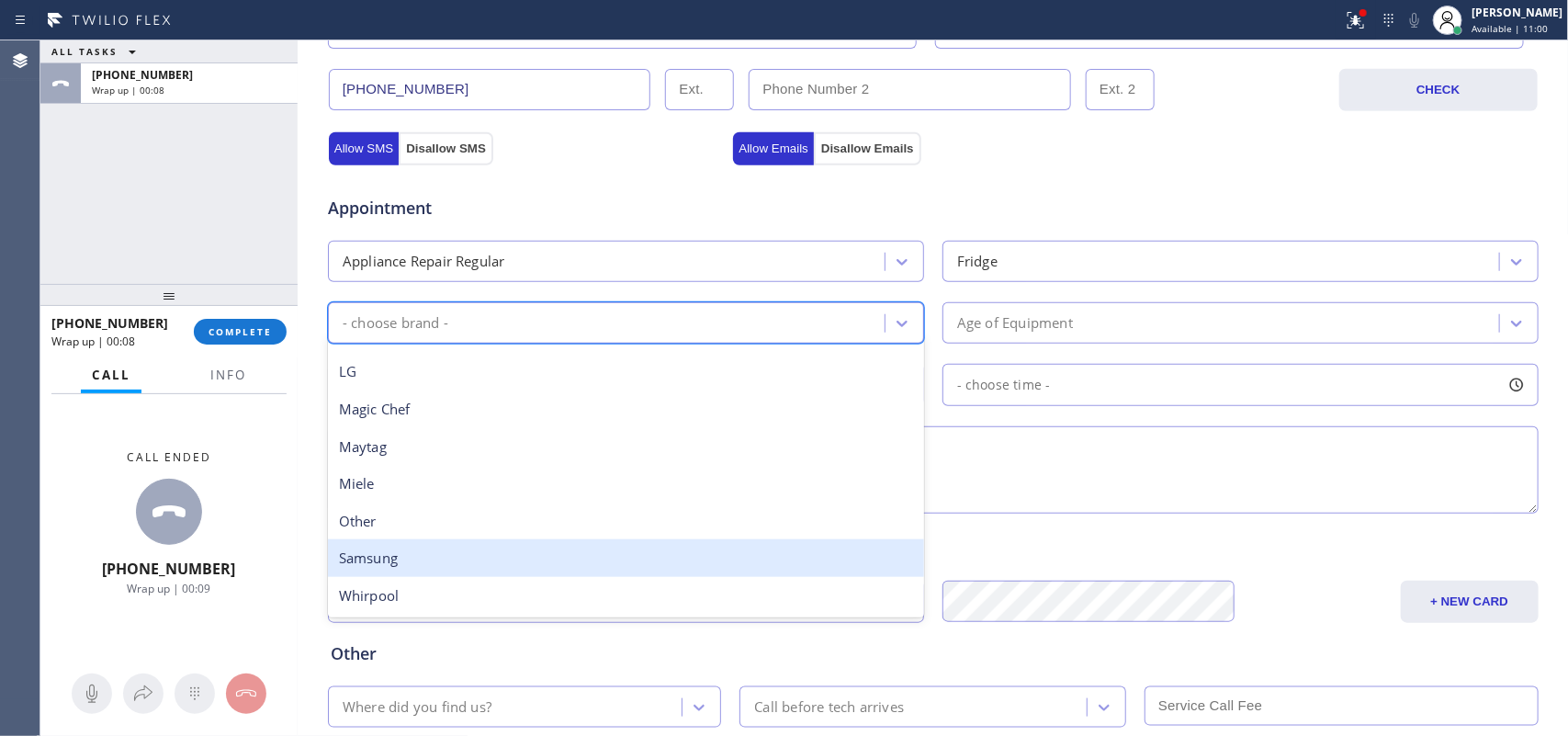
click at [677, 570] on div "Samsung" at bounding box center [626, 559] width 596 height 38
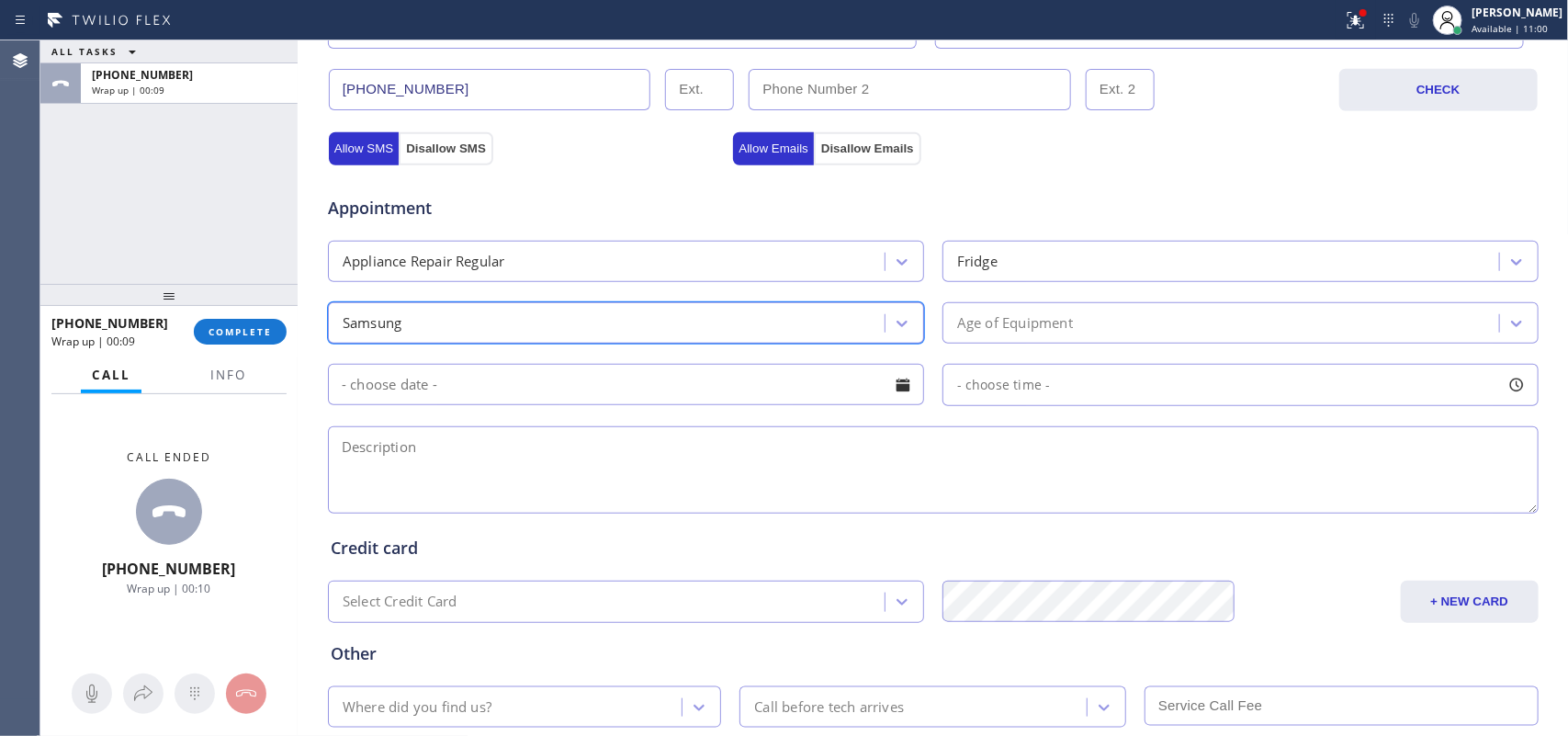
click at [1082, 325] on div "Age of Equipment" at bounding box center [1223, 323] width 551 height 32
click at [104, 230] on div "ALL TASKS ALL TASKS ACTIVE TASKS TASKS IN WRAP UP [PHONE_NUMBER] Wrap up | 00:45" at bounding box center [169, 162] width 257 height 244
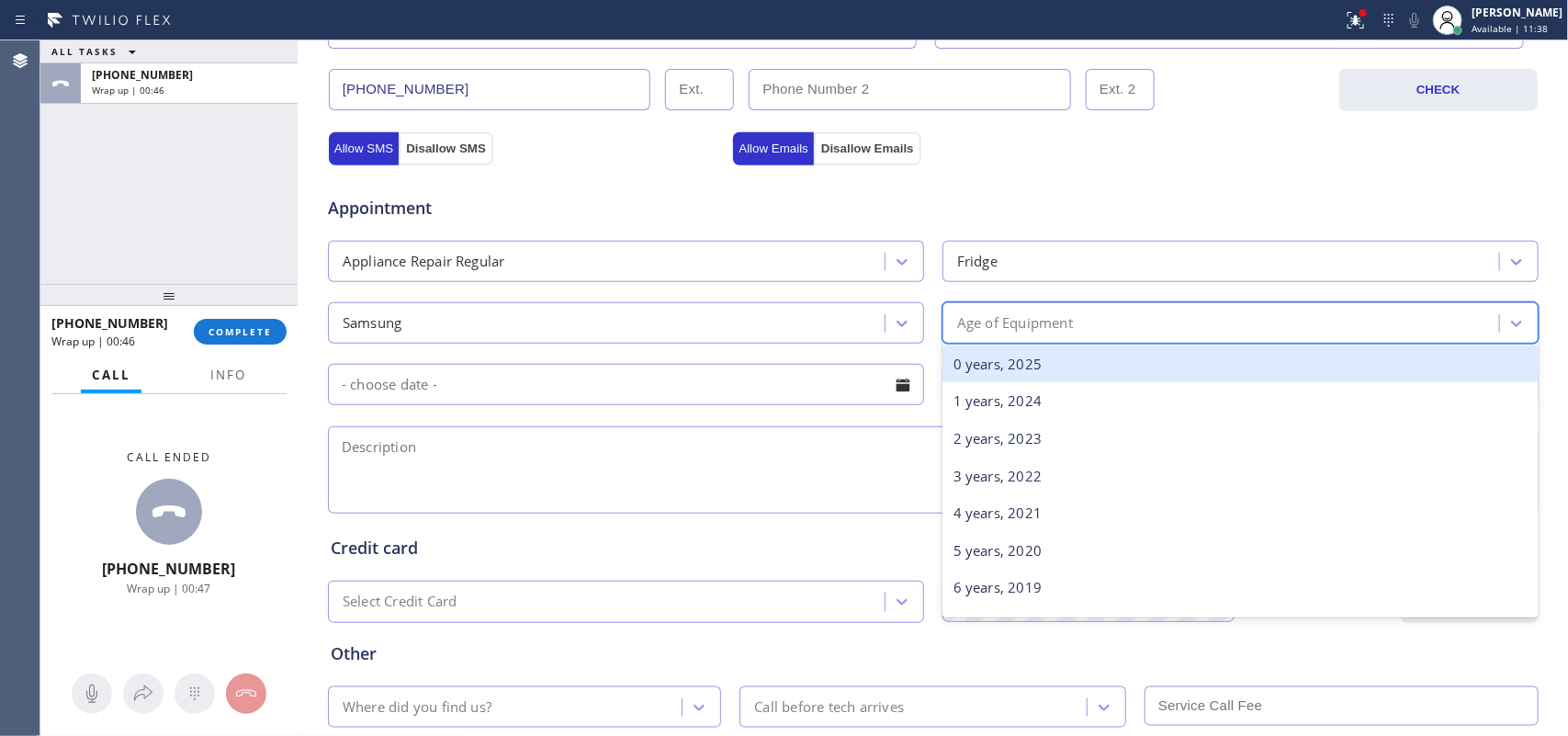
click at [1142, 344] on div "Age of Equipment" at bounding box center [1241, 323] width 596 height 41
click at [1133, 352] on div "0 years, 2025" at bounding box center [1241, 365] width 596 height 38
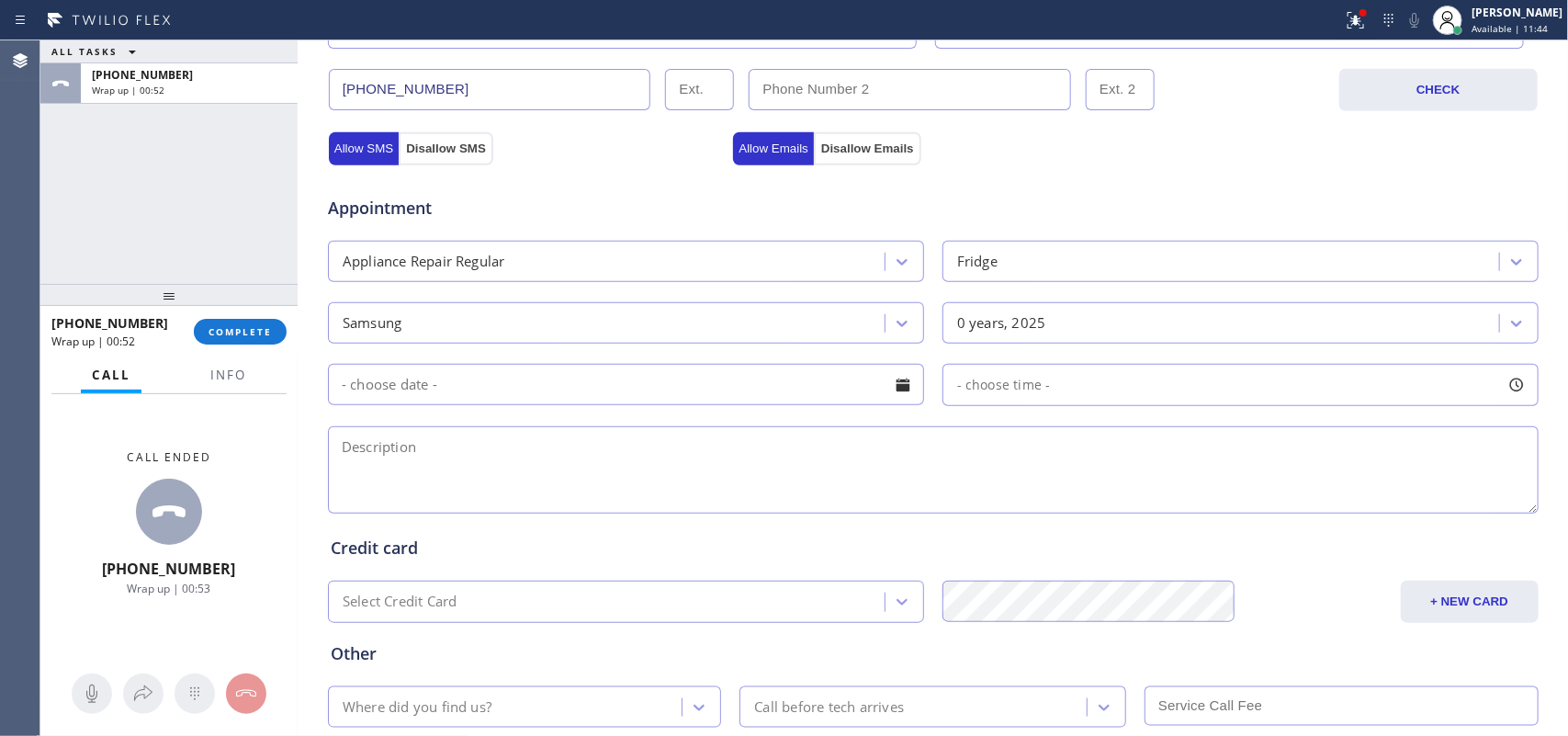
click at [342, 466] on textarea at bounding box center [934, 470] width 1211 height 88
paste textarea "Samsung FS Fridge/MN RT21M6215SG/AA/ fridge is not turning back on, the lights …"
click at [1268, 461] on textarea "Samsung FS Fridge/MN RT21M6215SG/AA/ fridge is not turning back on, but the lig…" at bounding box center [934, 470] width 1211 height 88
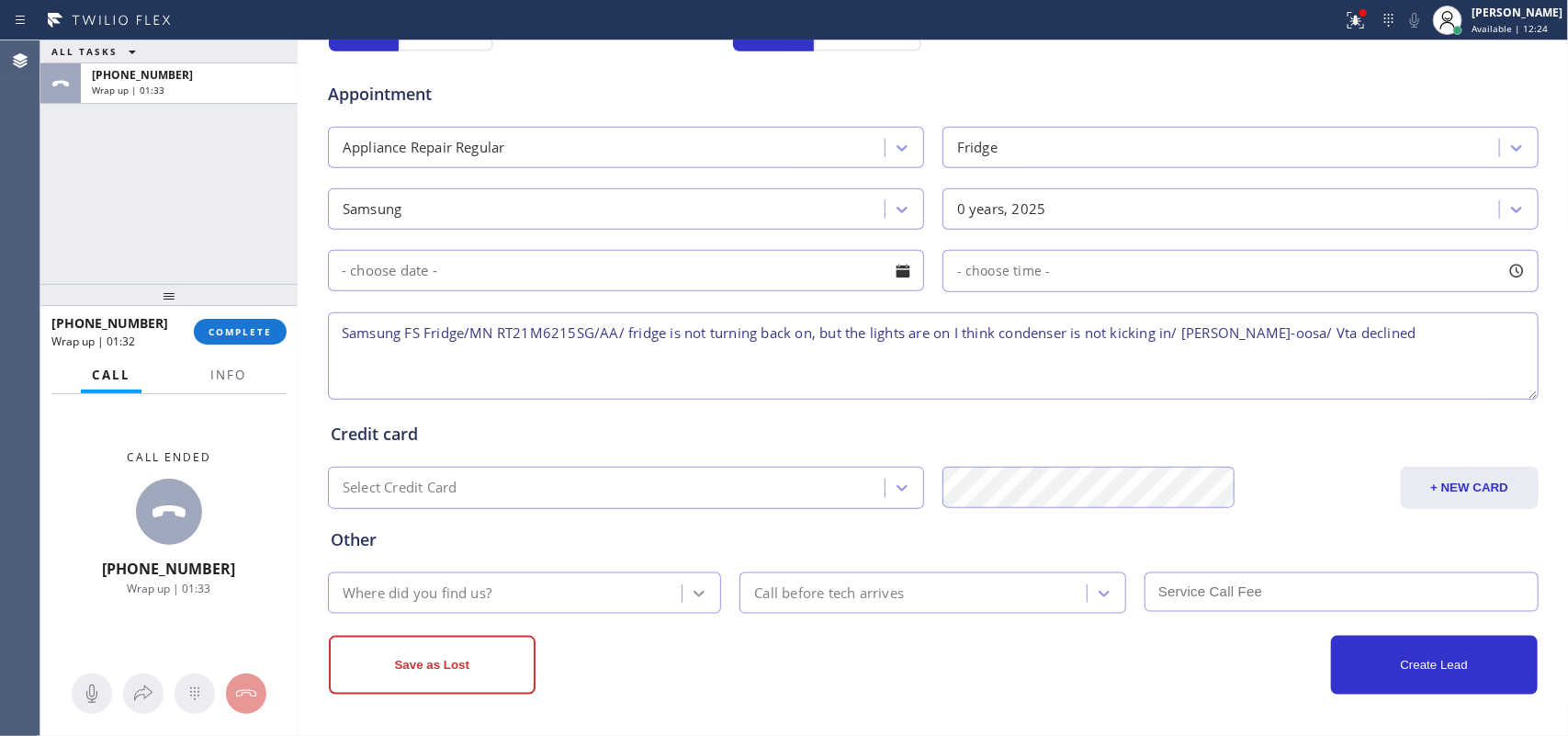
type textarea "Samsung FS Fridge/MN RT21M6215SG/AA/ fridge is not turning back on, but the lig…"
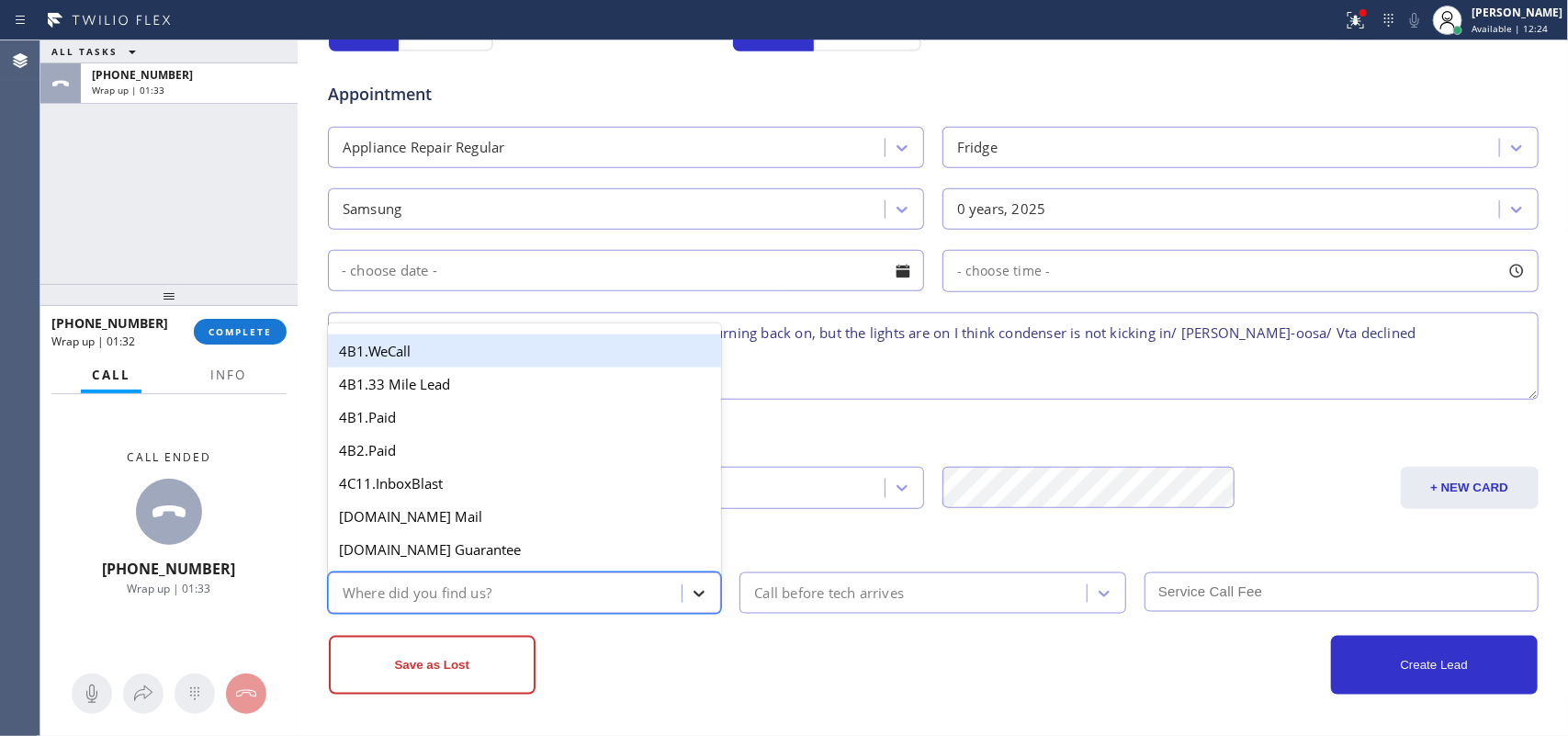
click at [690, 600] on icon at bounding box center [699, 593] width 18 height 18
type input "g"
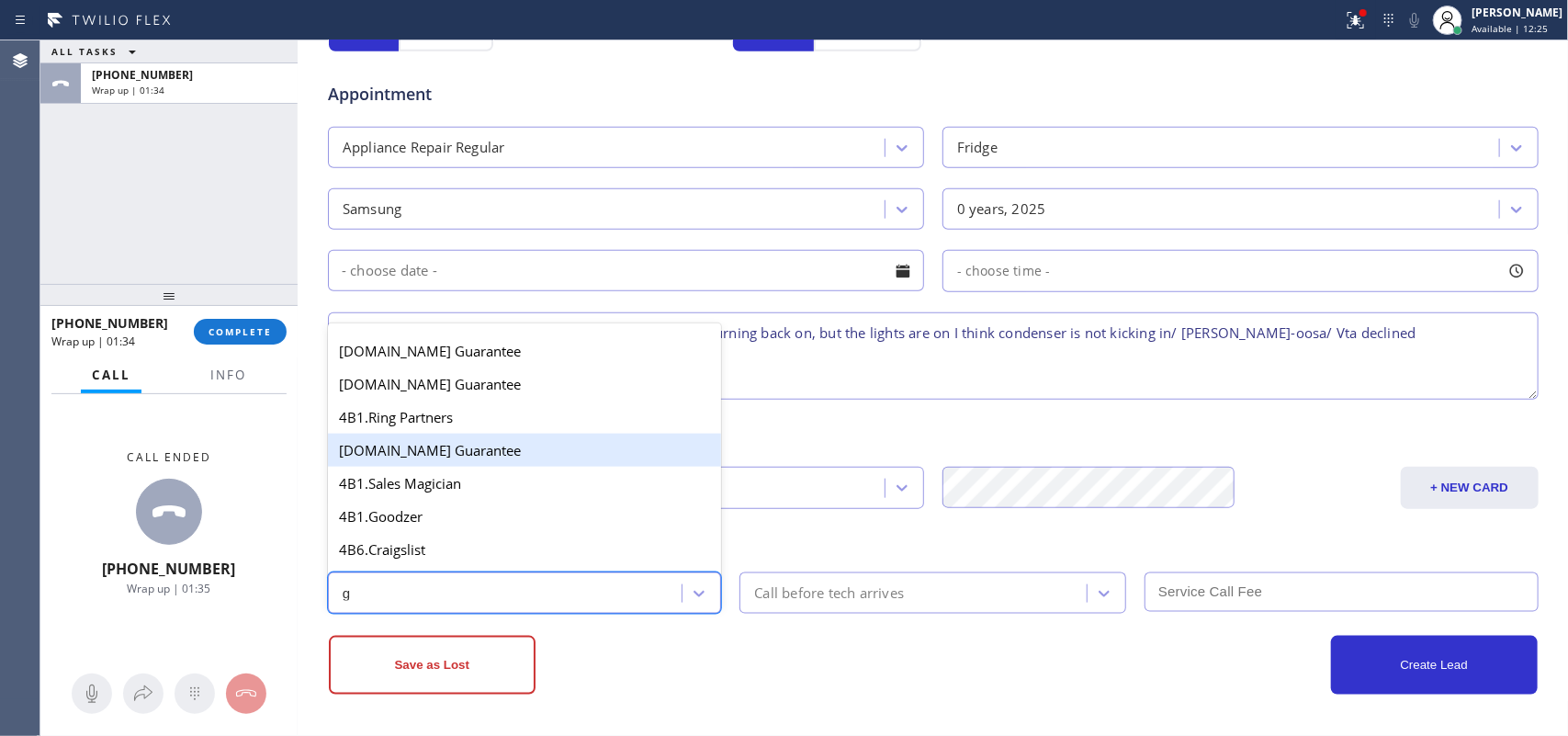
scroll to position [229, 0]
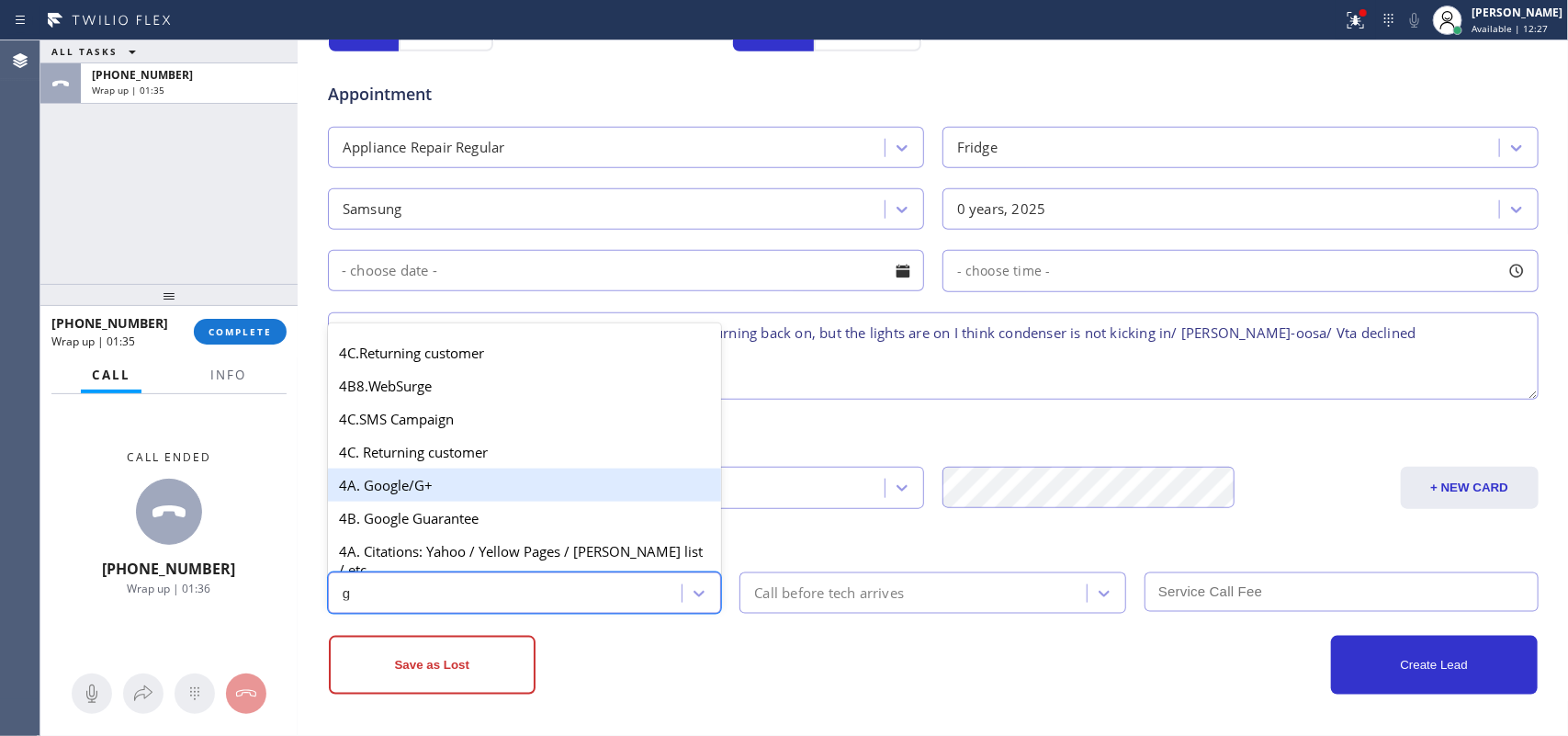
click at [450, 491] on div "4A. Google/G+" at bounding box center [526, 485] width 394 height 33
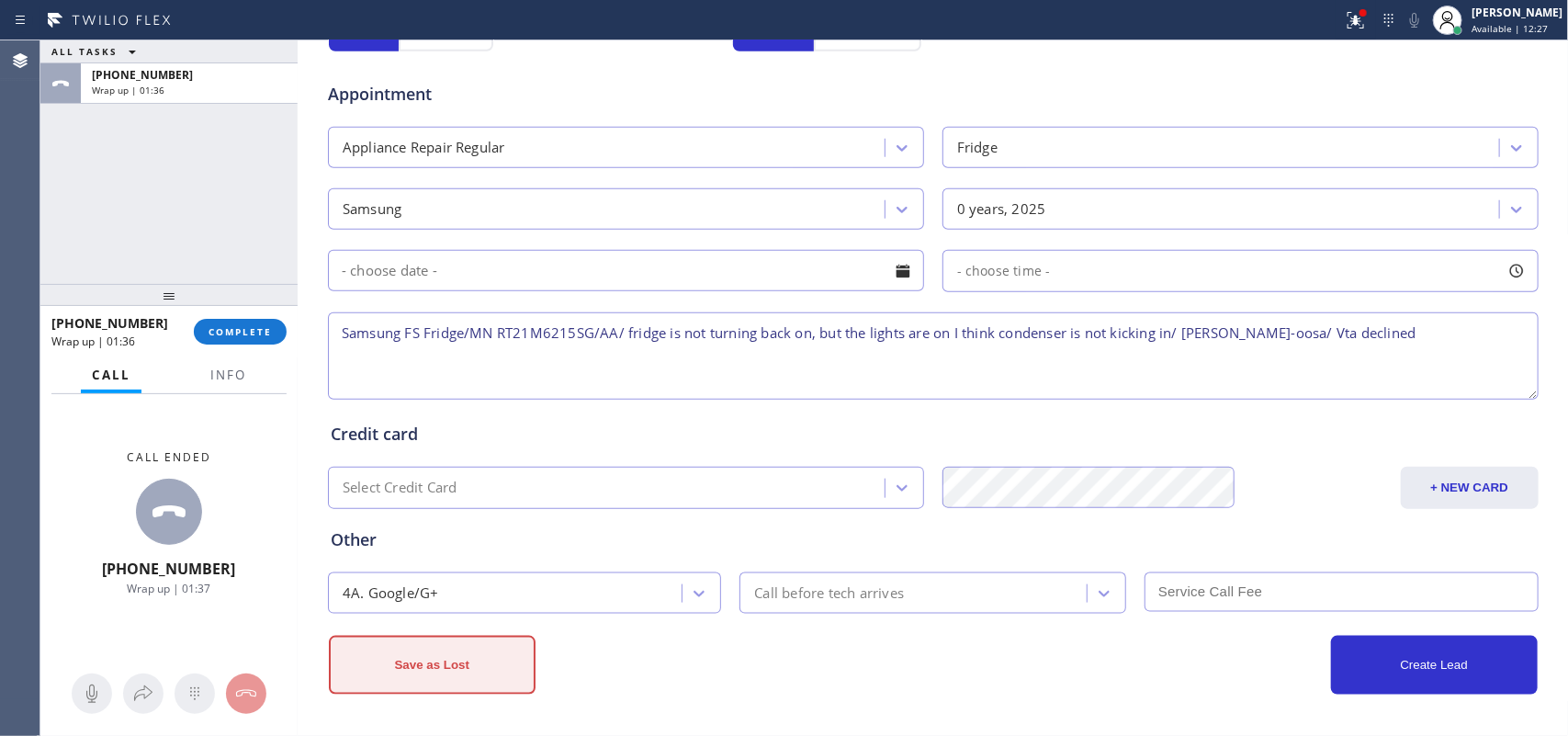
click at [469, 650] on button "Save as Lost" at bounding box center [432, 666] width 207 height 59
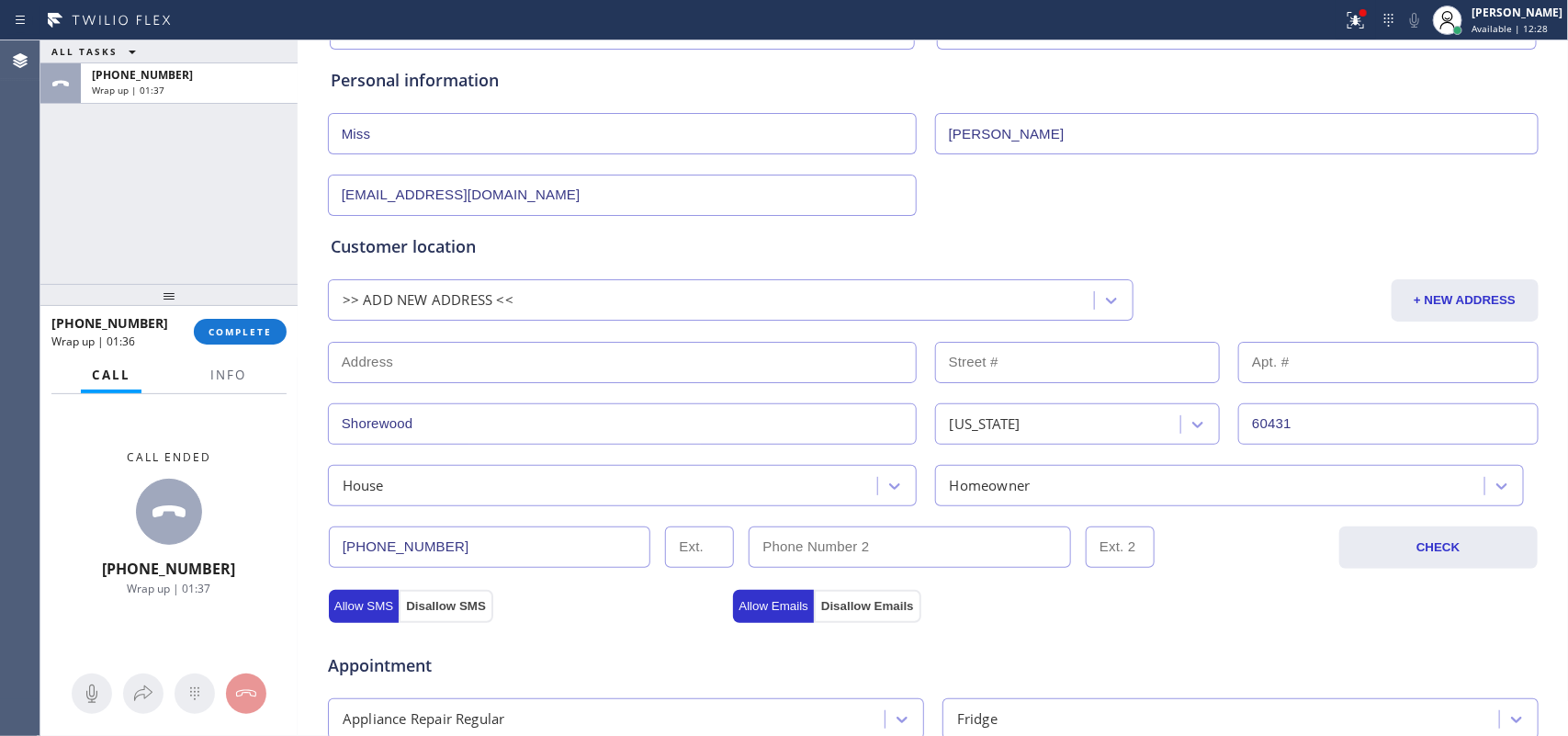
scroll to position [0, 0]
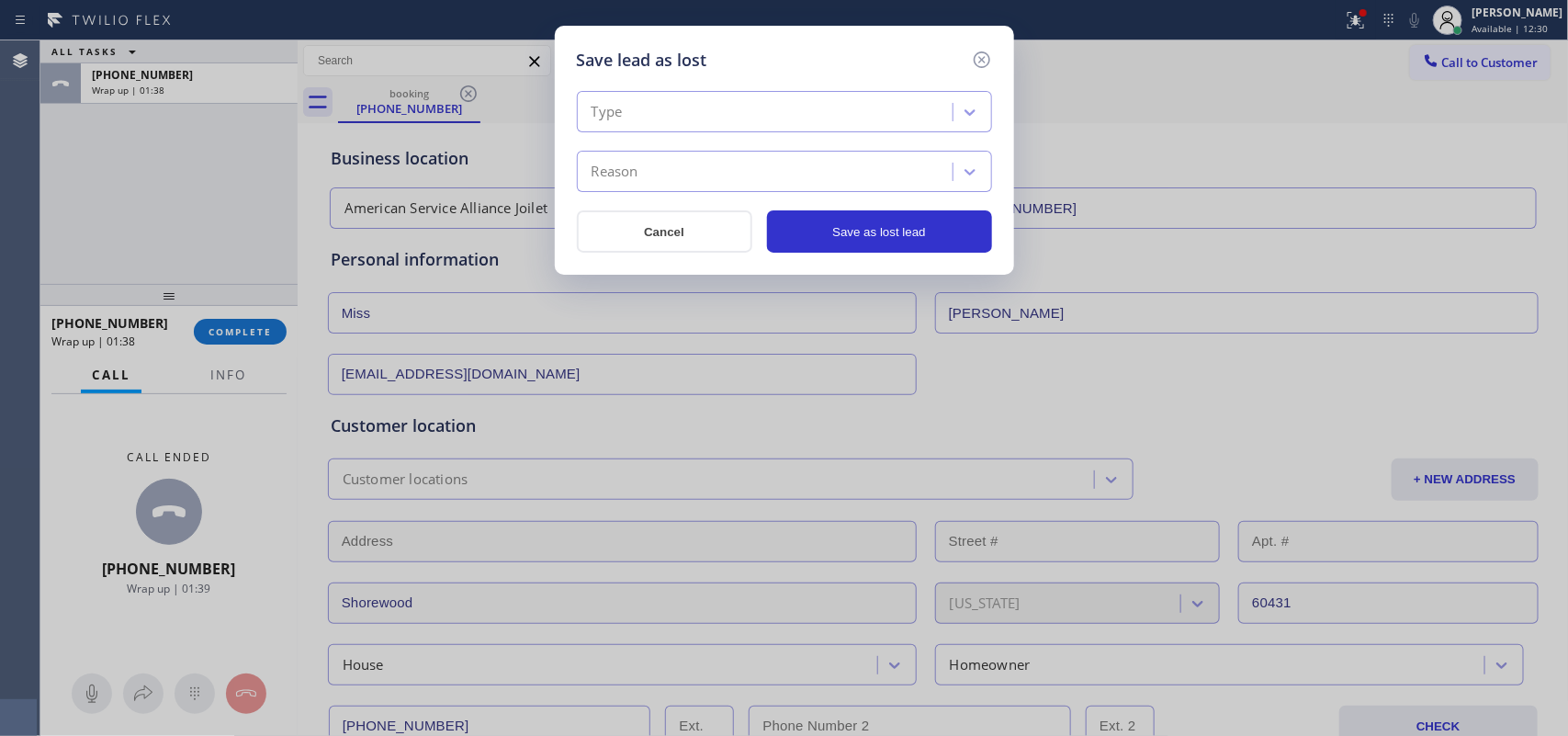
click at [896, 108] on div "Type" at bounding box center [767, 112] width 370 height 32
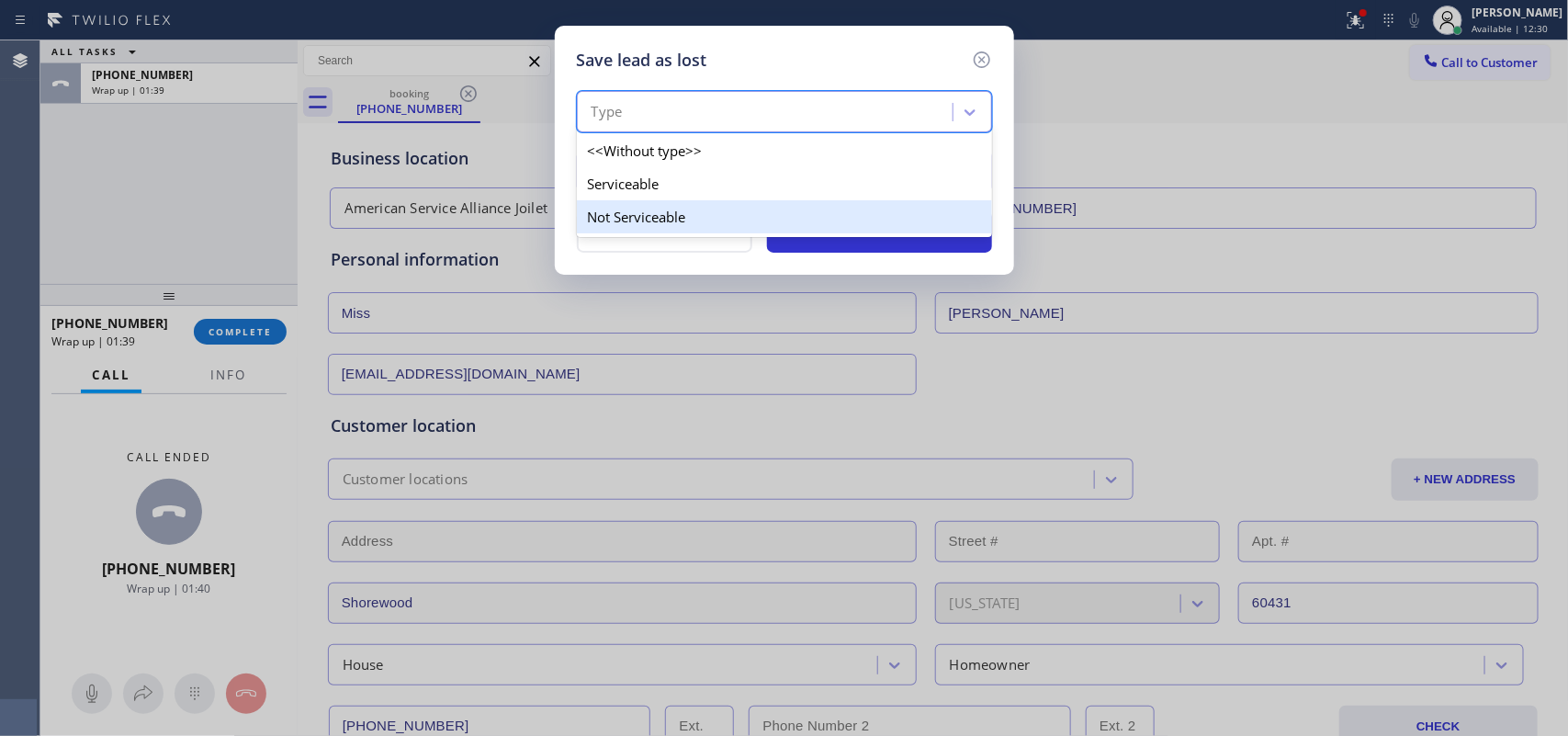
click at [842, 218] on div "Not Serviceable" at bounding box center [784, 216] width 415 height 33
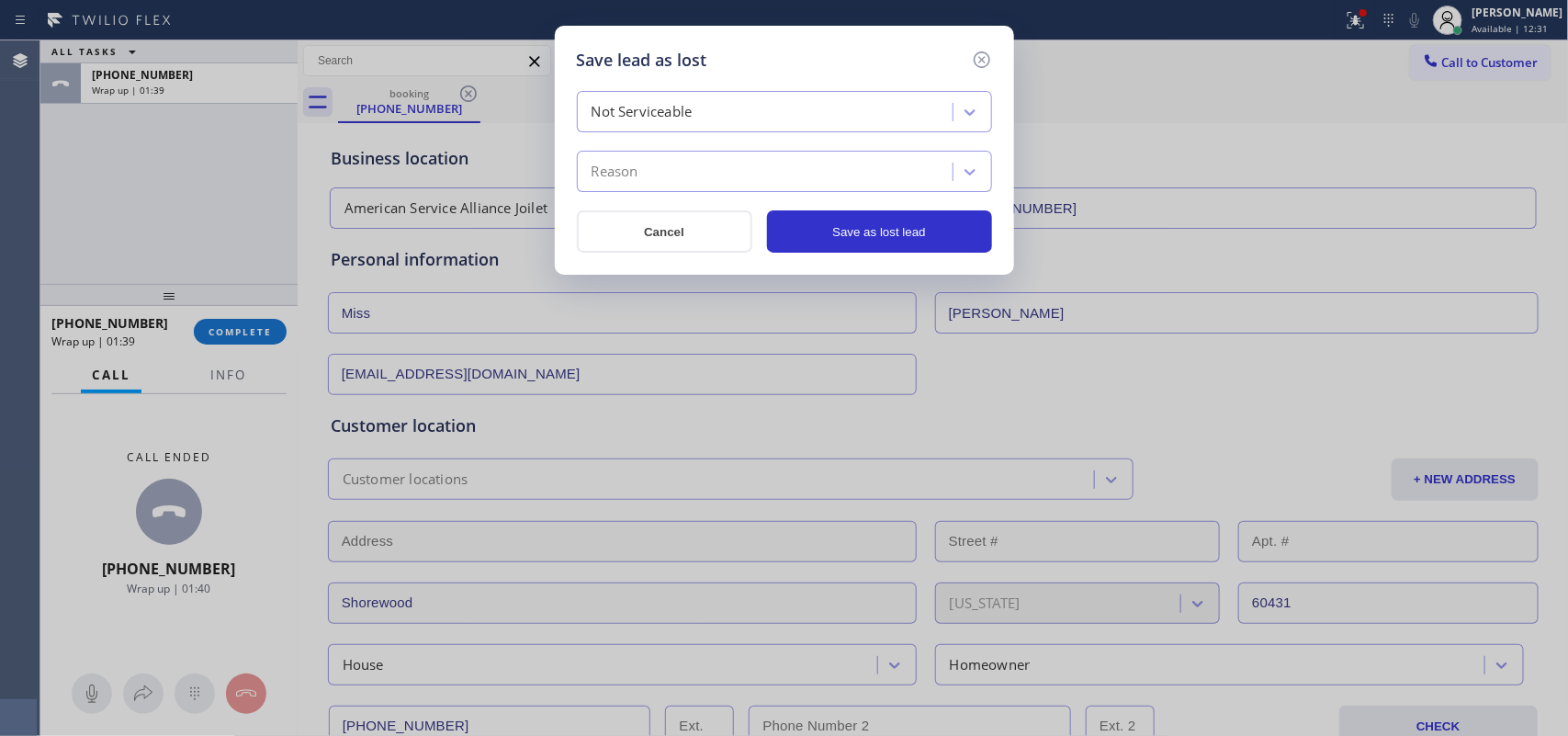
click at [833, 181] on div "Reason" at bounding box center [767, 172] width 370 height 32
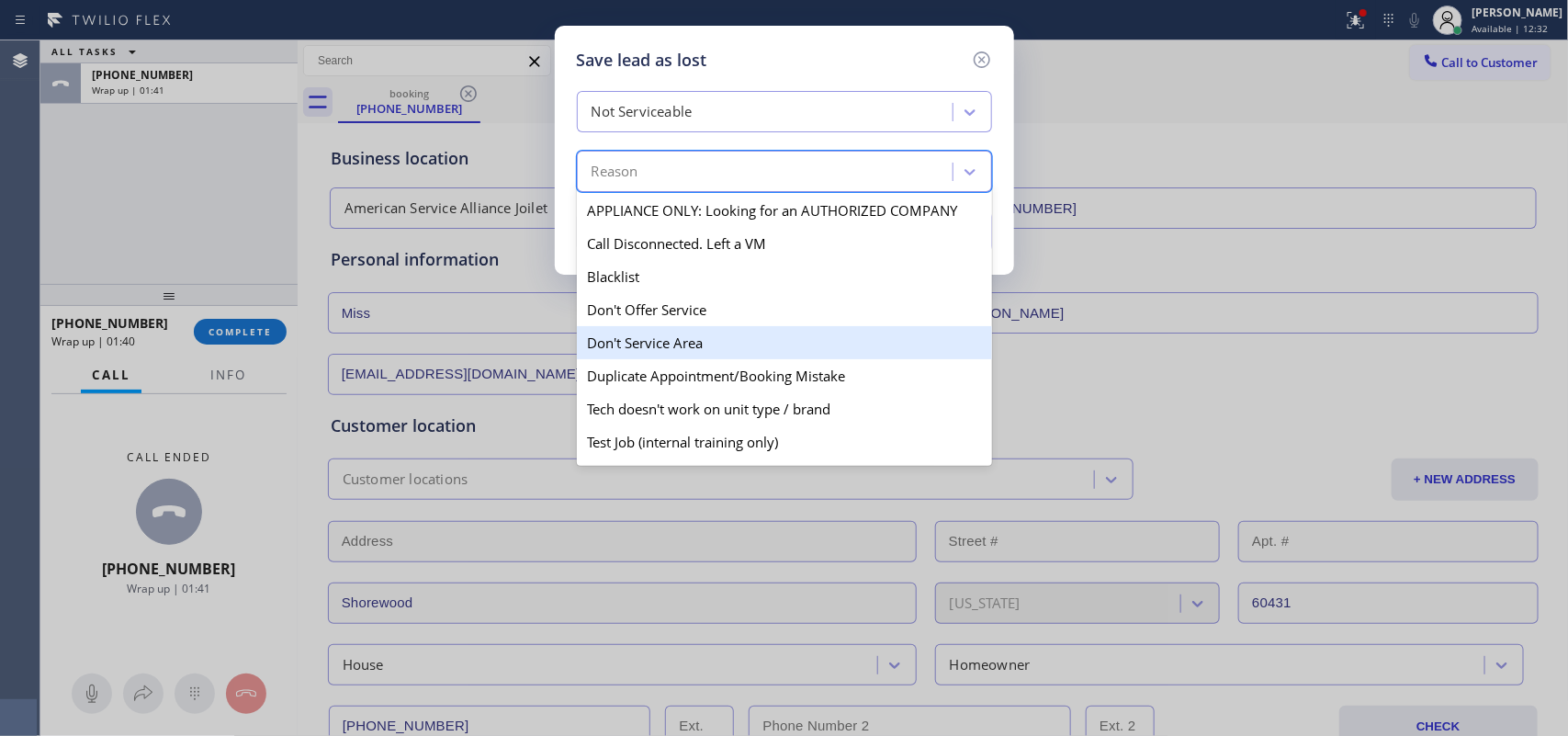
click at [767, 349] on div "Don't Service Area" at bounding box center [784, 343] width 415 height 33
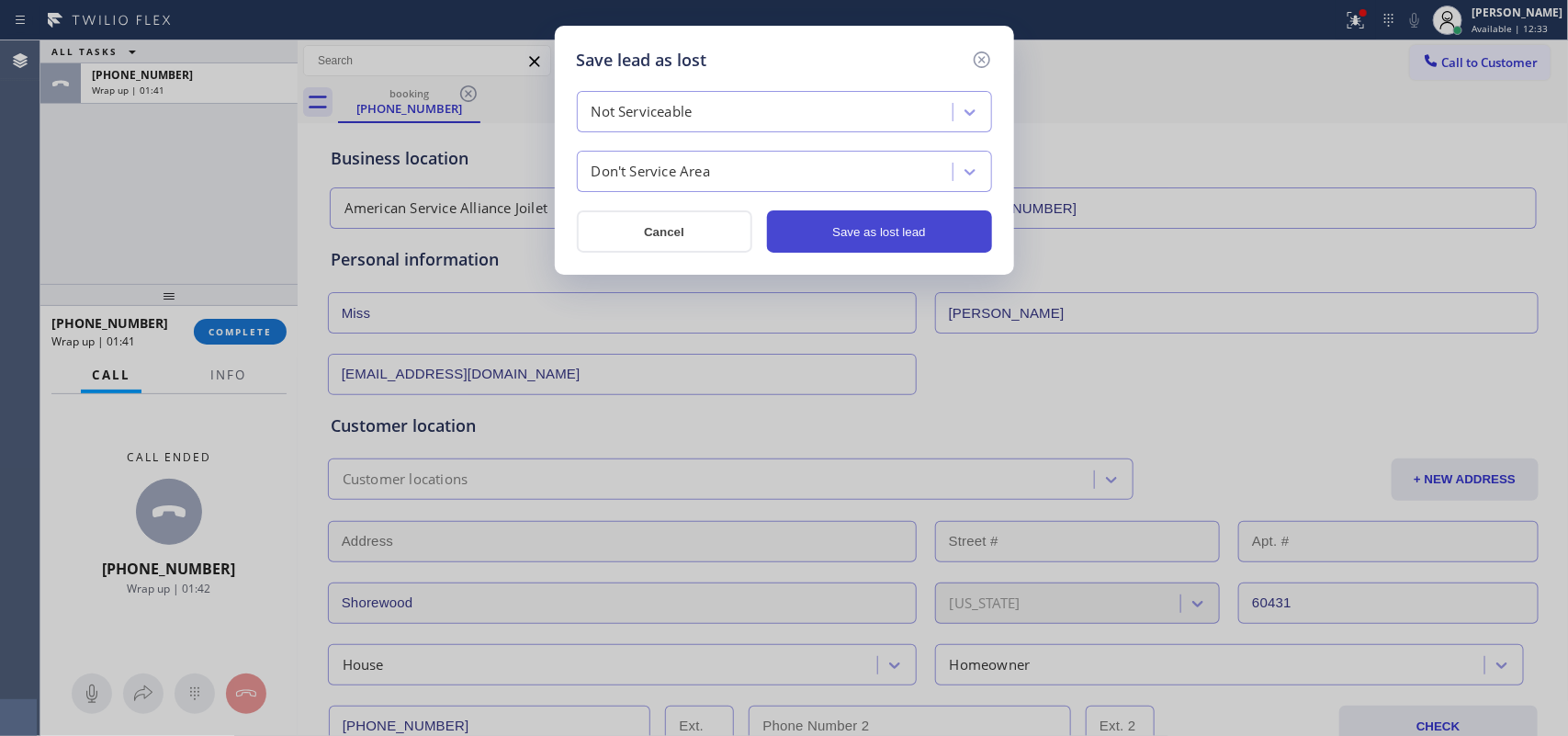
click at [869, 237] on button "Save as lost lead" at bounding box center [880, 231] width 225 height 42
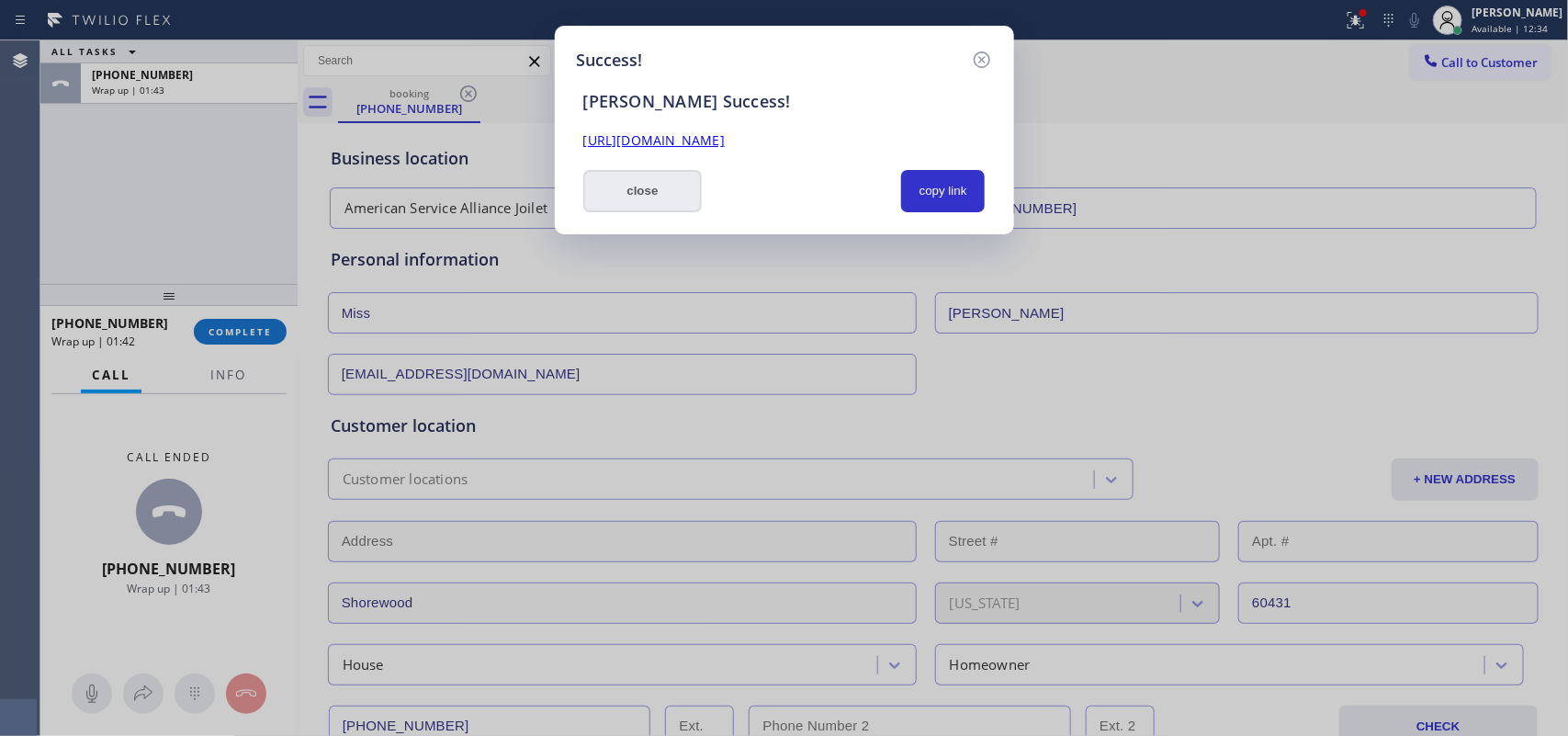
click at [642, 200] on button "close" at bounding box center [643, 191] width 119 height 42
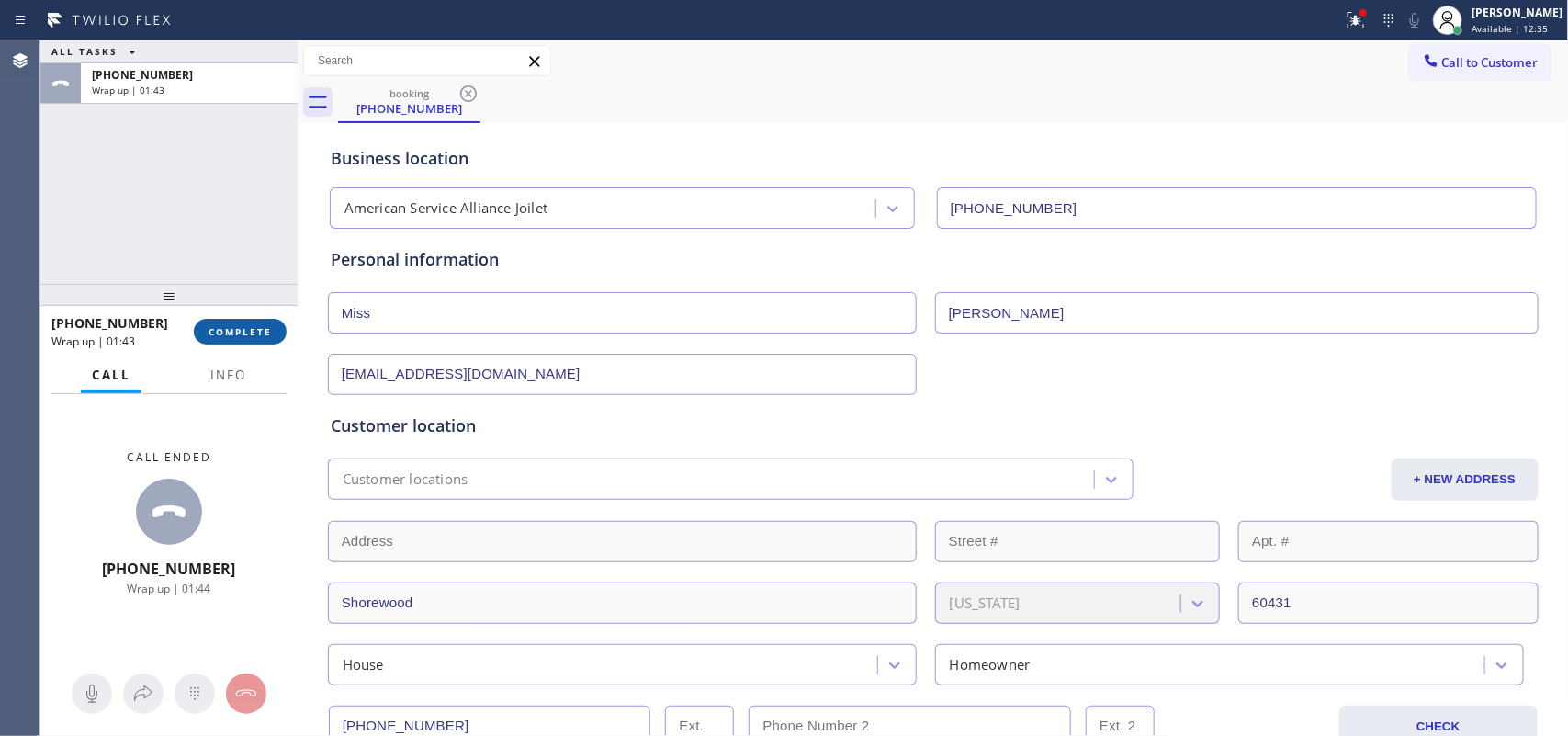
click at [267, 341] on button "COMPLETE" at bounding box center [240, 331] width 92 height 26
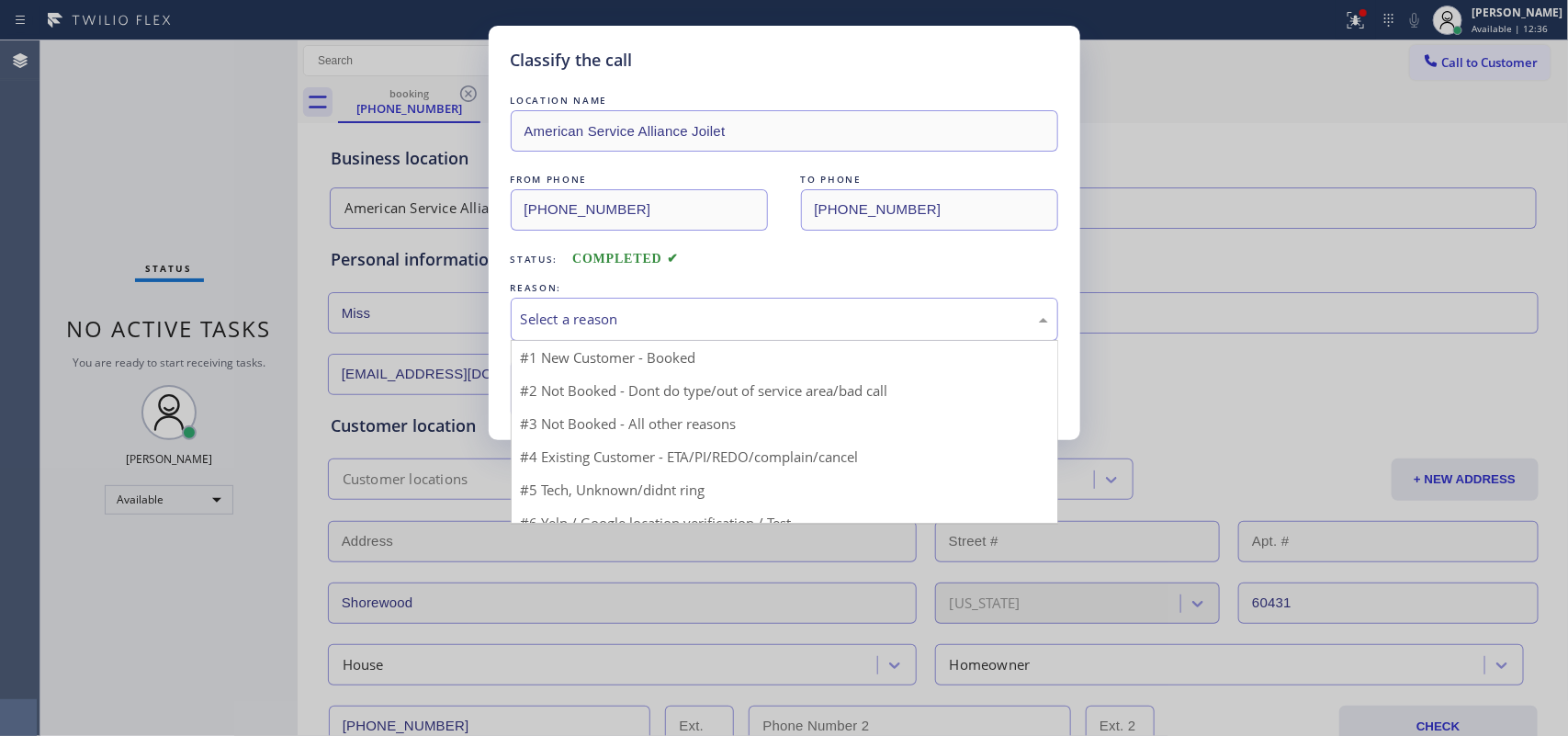
click at [579, 309] on div "Select a reason" at bounding box center [784, 319] width 527 height 21
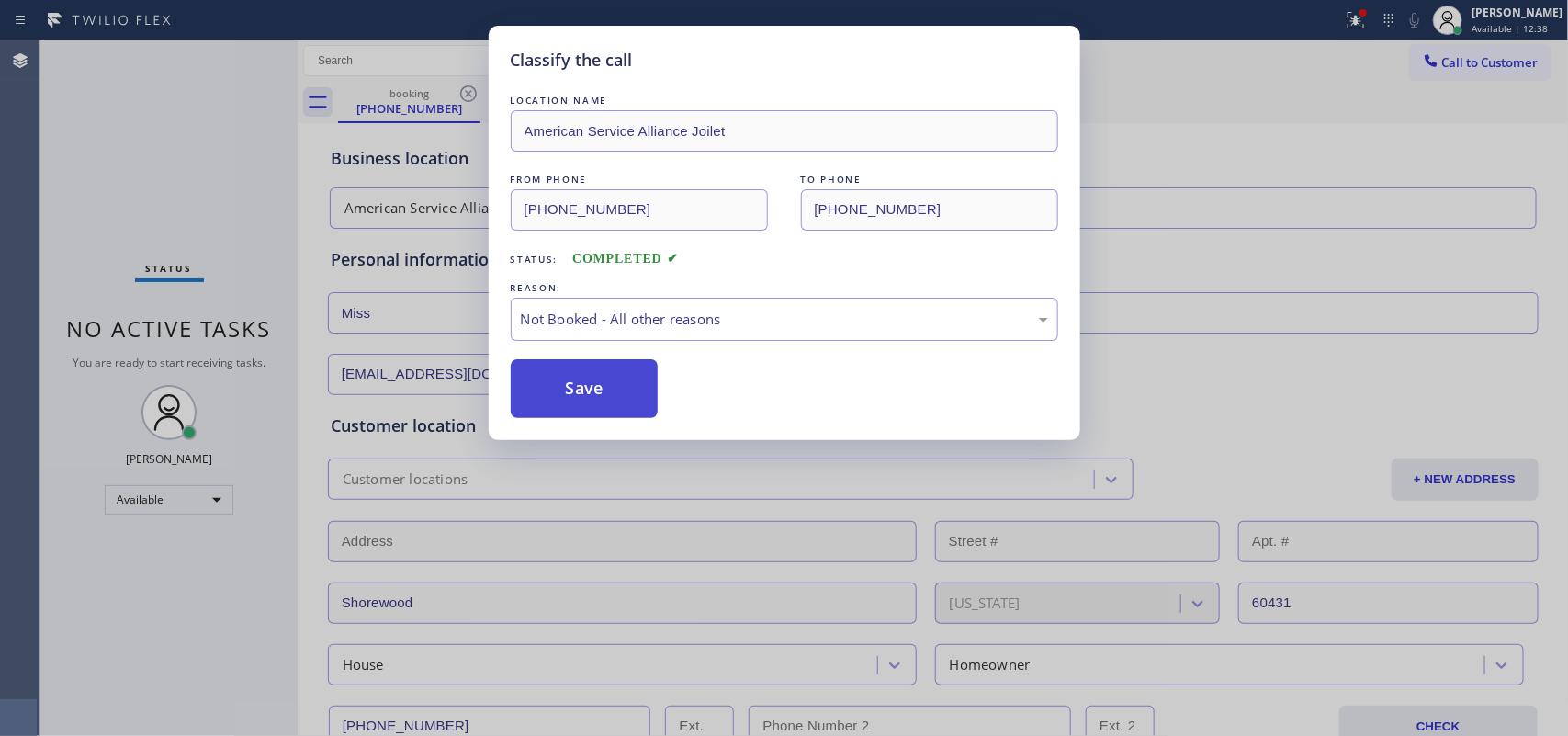
click at [616, 384] on button "Save" at bounding box center [585, 388] width 148 height 59
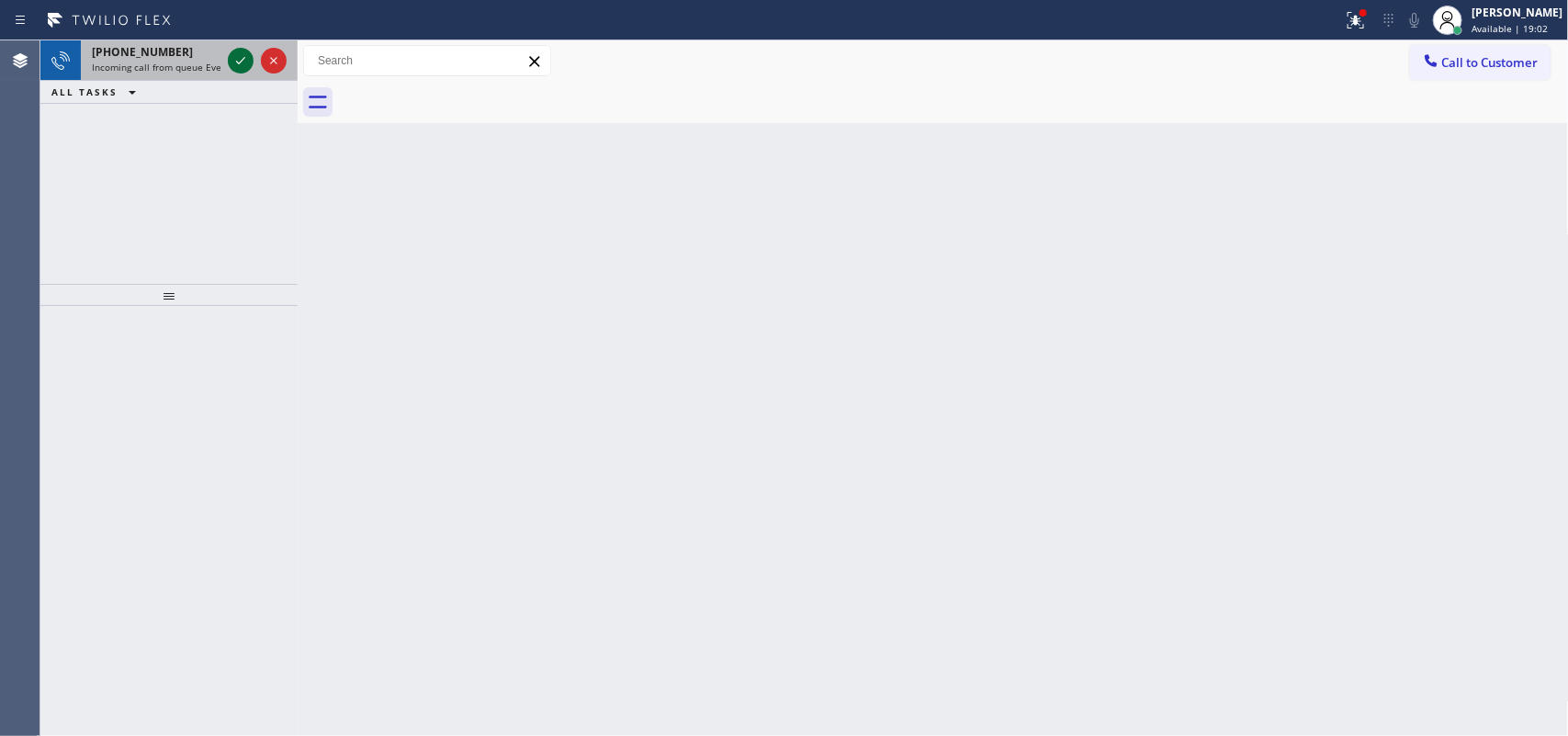
click at [235, 58] on icon at bounding box center [240, 60] width 22 height 22
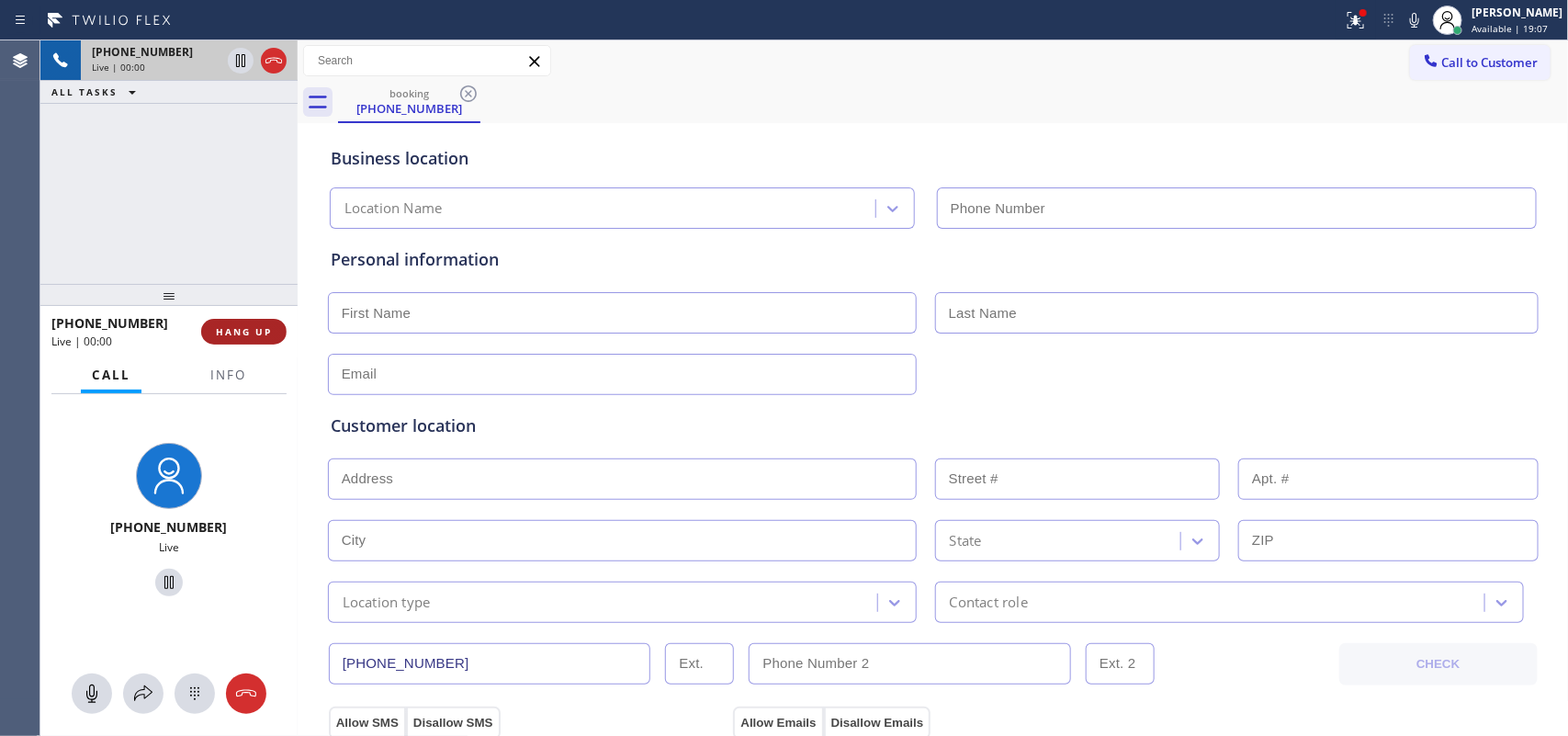
click at [250, 332] on span "HANG UP" at bounding box center [244, 332] width 56 height 13
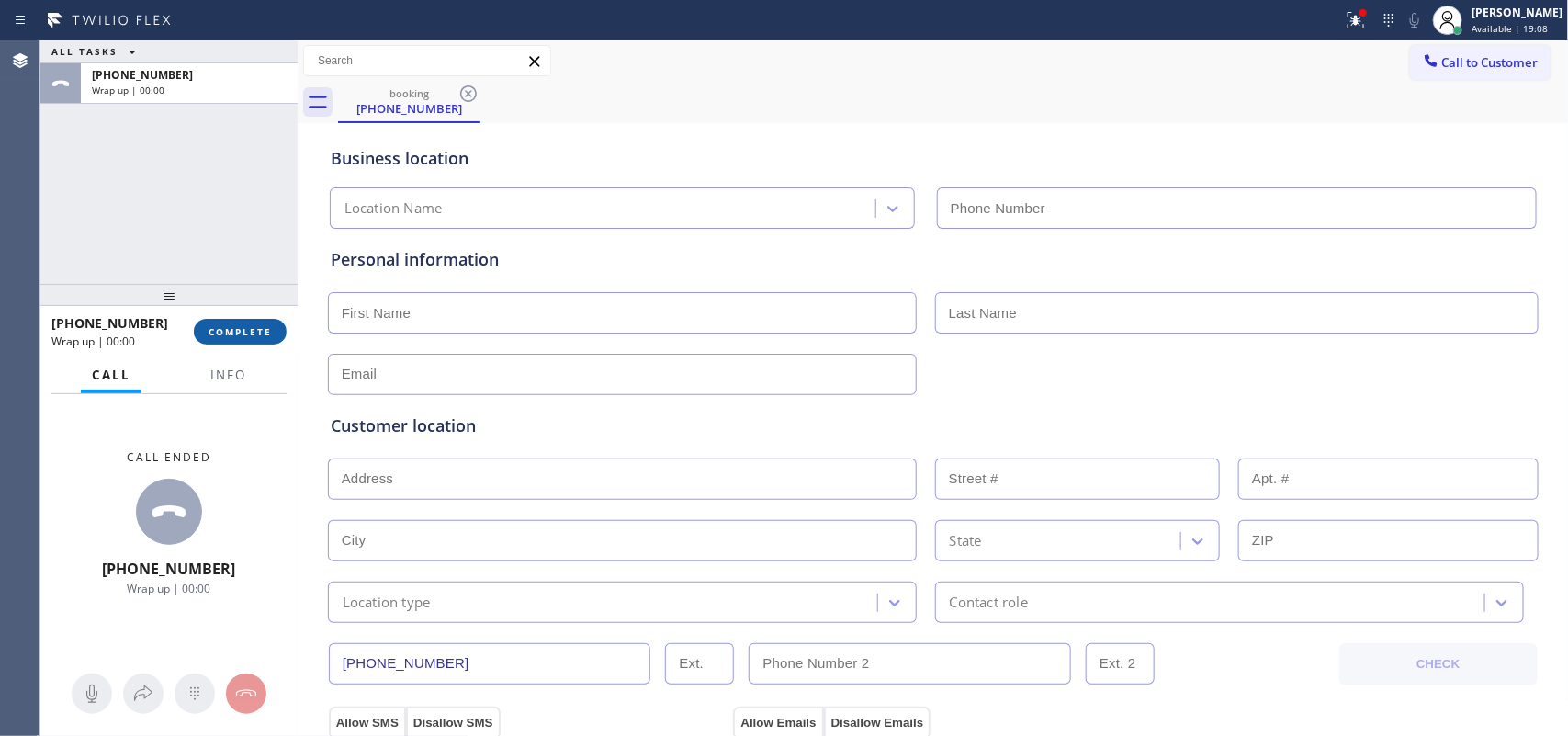
click at [250, 332] on span "COMPLETE" at bounding box center [240, 332] width 64 height 13
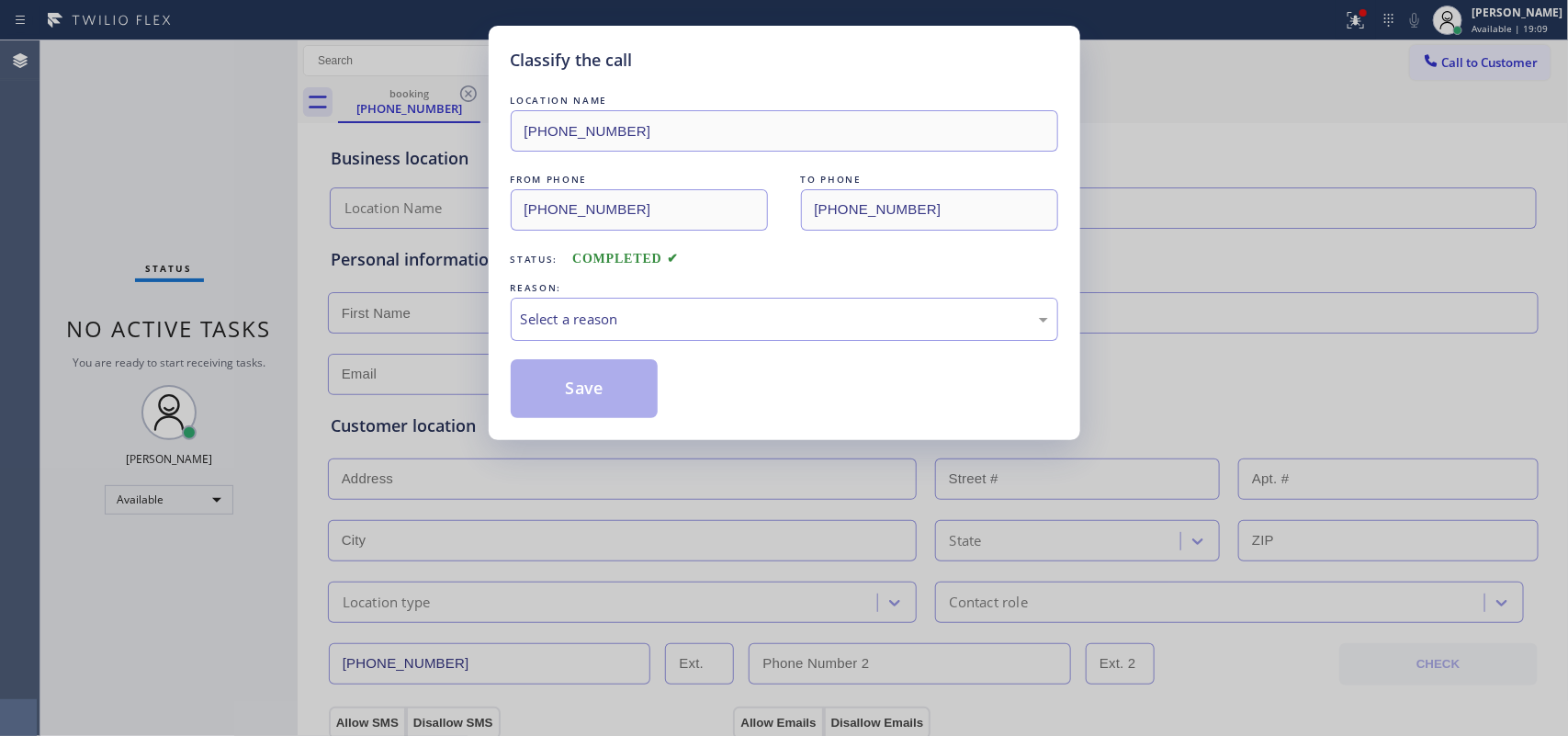
click at [652, 305] on div "Select a reason" at bounding box center [784, 319] width 547 height 43
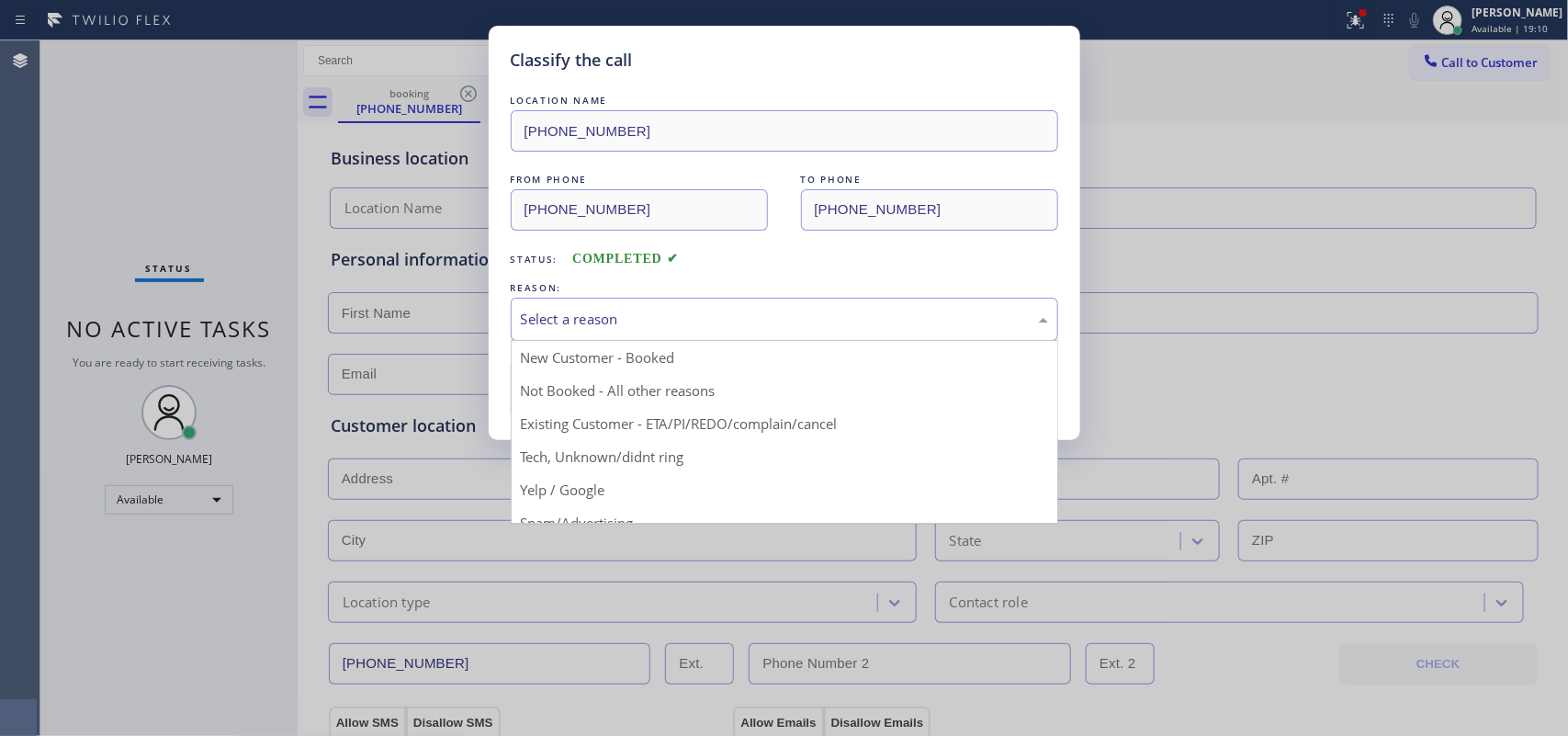
click at [653, 281] on div "REASON:" at bounding box center [784, 288] width 547 height 19
click at [655, 315] on div "Select a reason" at bounding box center [784, 319] width 527 height 21
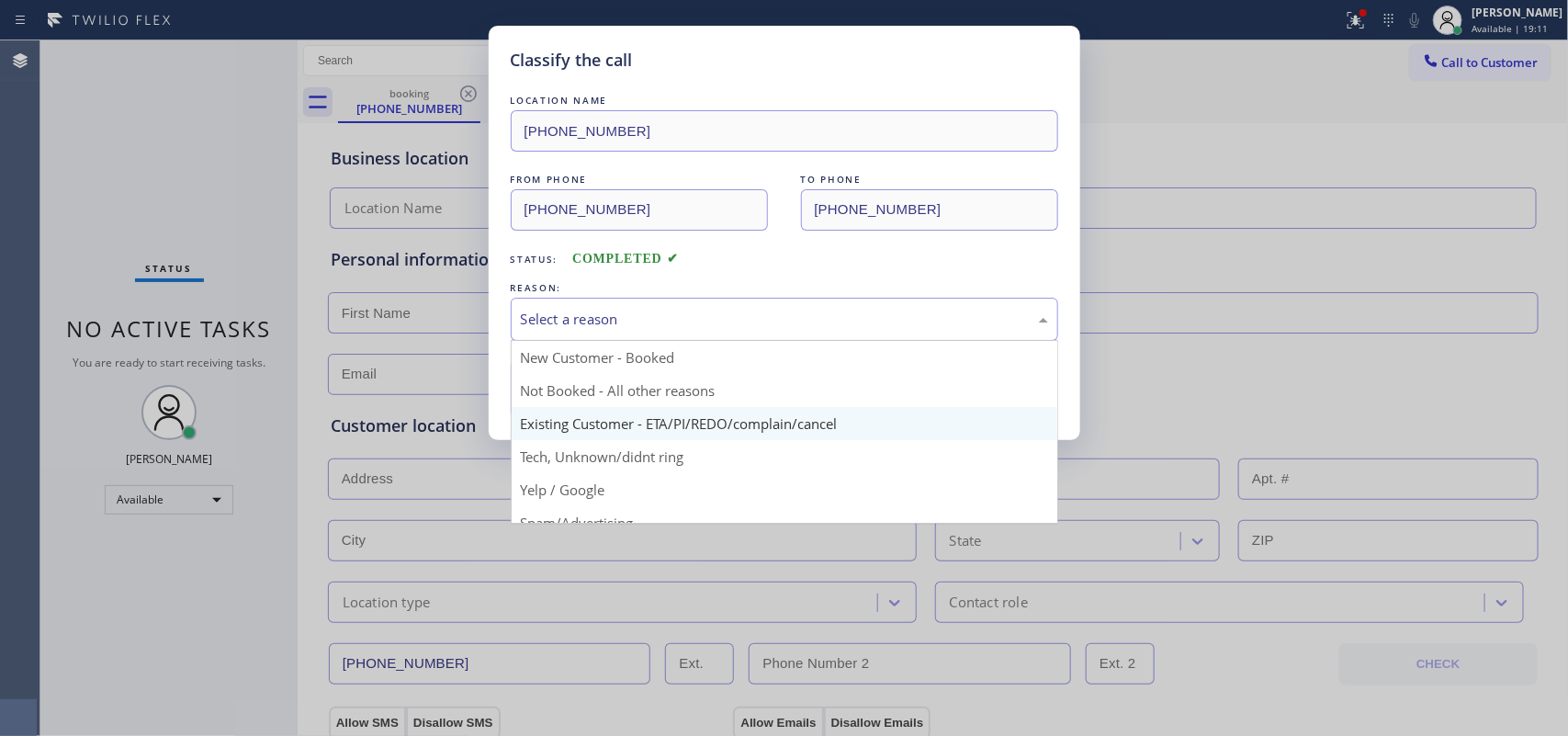
scroll to position [126, 0]
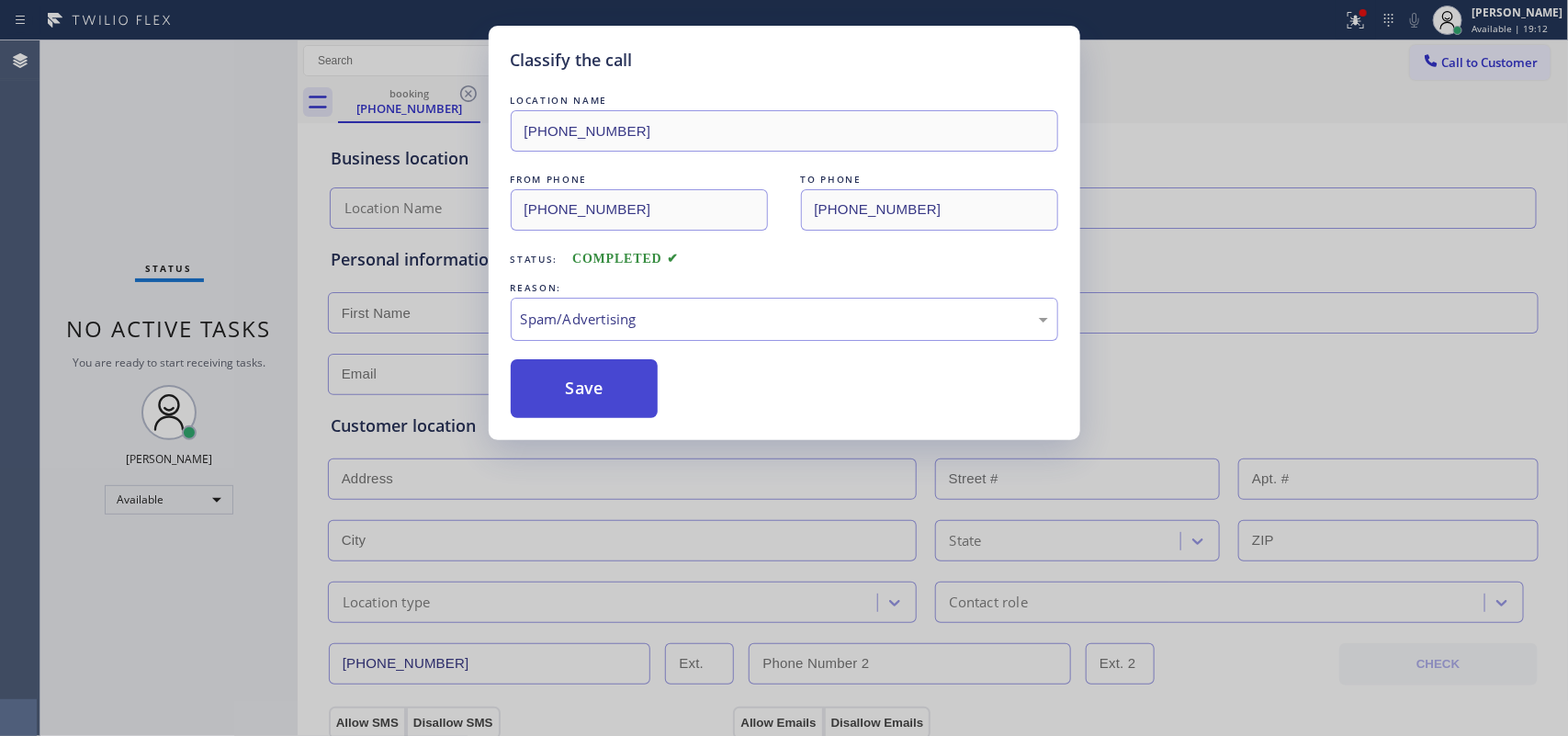
click at [611, 390] on button "Save" at bounding box center [585, 388] width 148 height 59
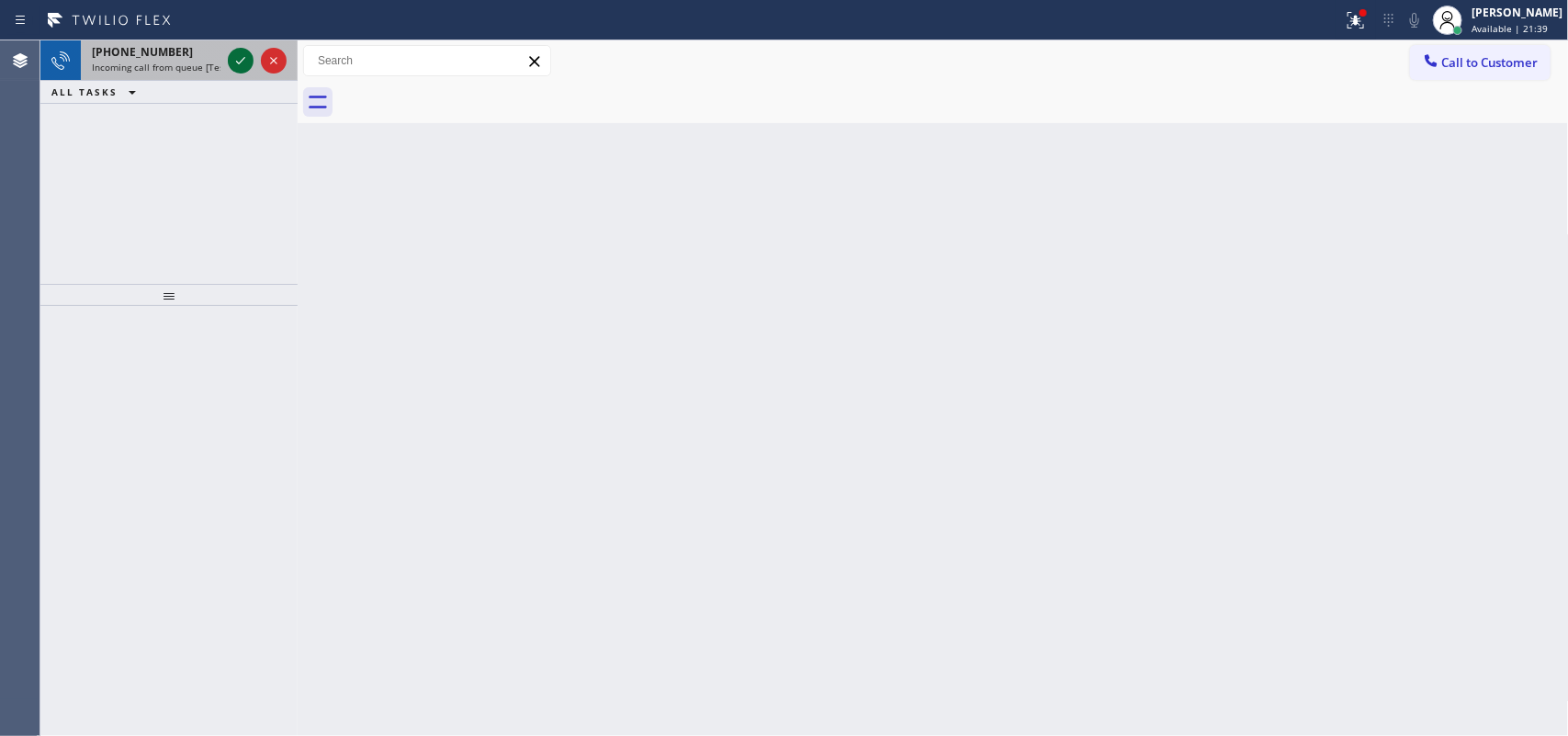
click at [234, 52] on icon at bounding box center [240, 60] width 22 height 22
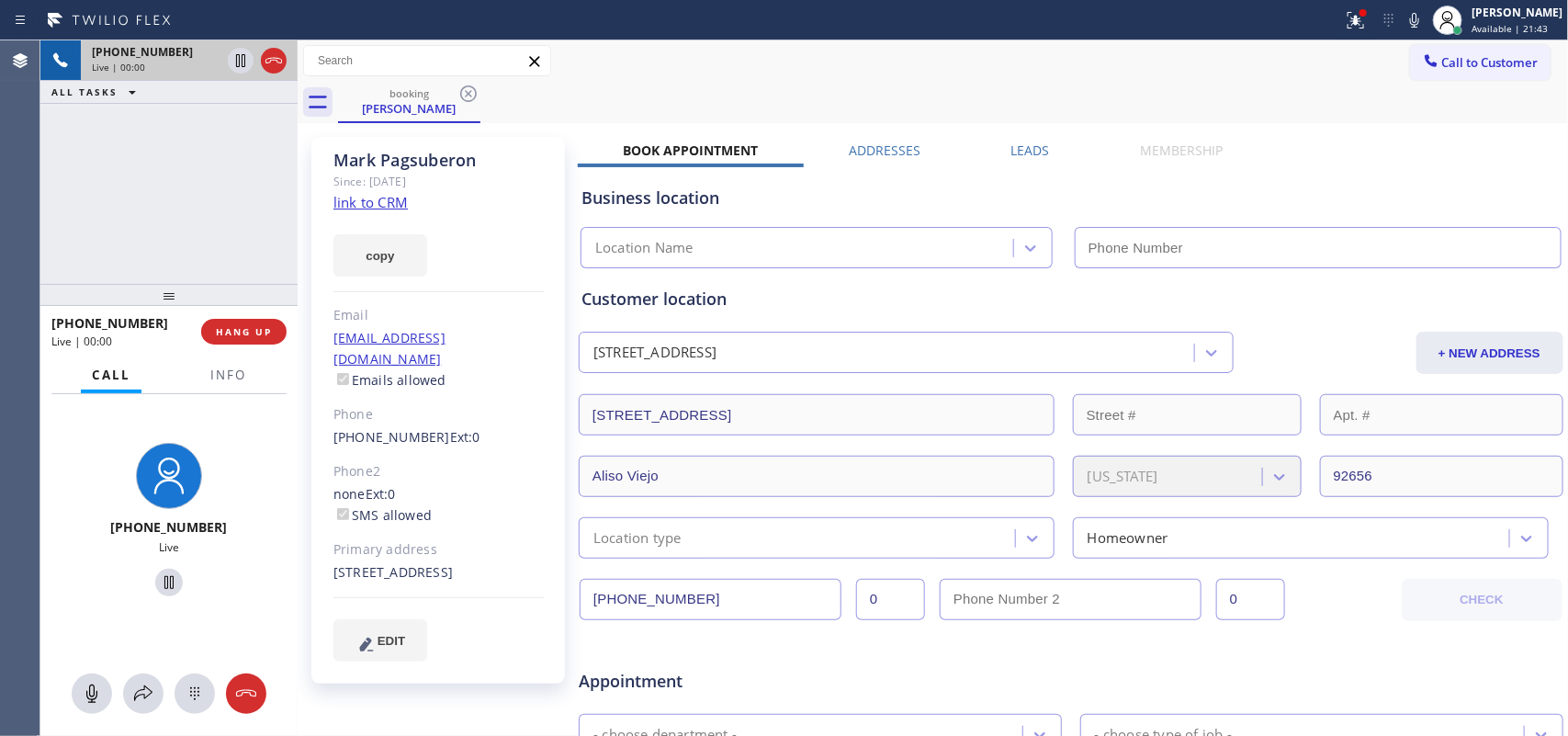
type input "[PHONE_NUMBER]"
click at [384, 199] on link "link to CRM" at bounding box center [370, 202] width 74 height 18
click at [98, 690] on icon at bounding box center [91, 693] width 22 height 22
click at [167, 589] on icon at bounding box center [169, 582] width 22 height 22
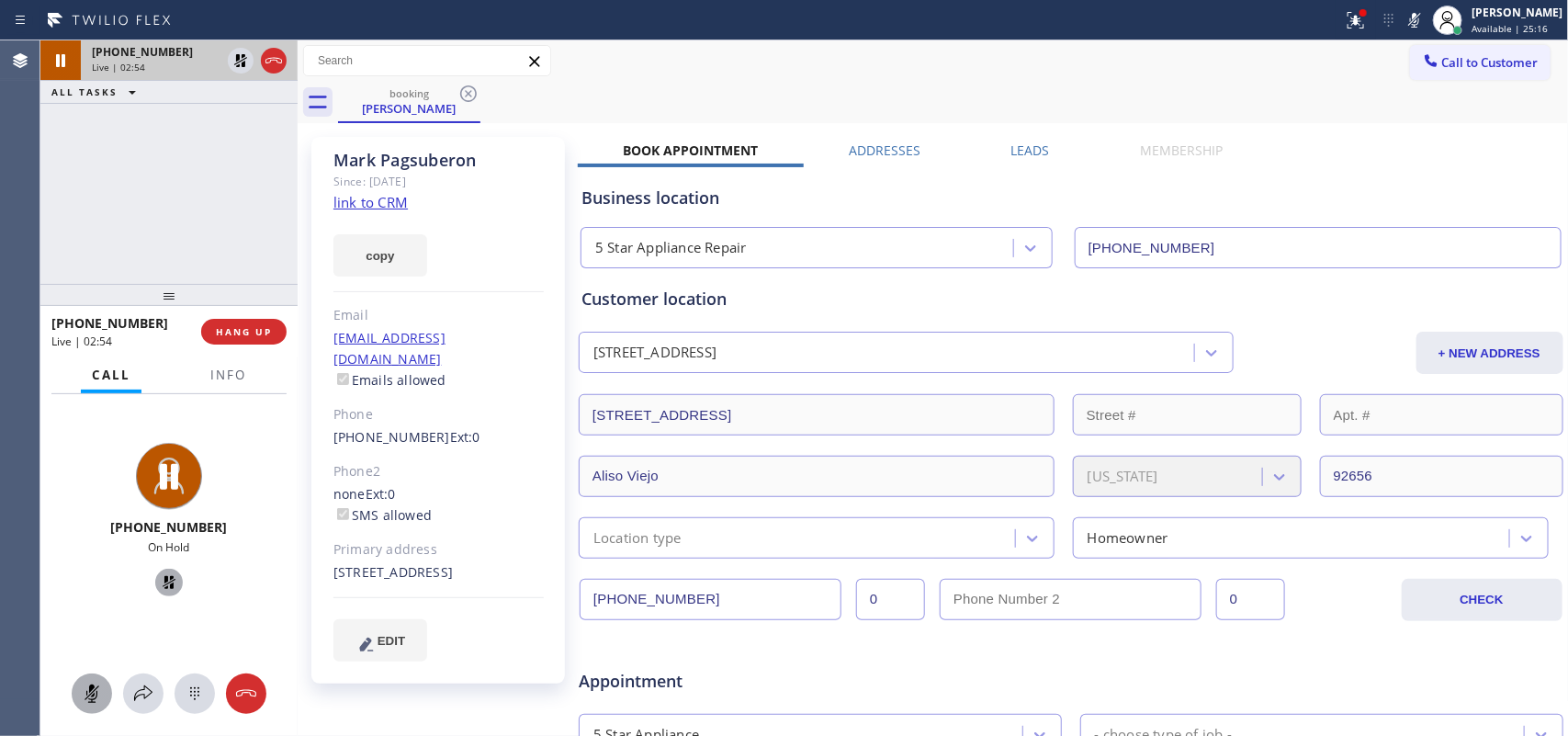
drag, startPoint x: 96, startPoint y: 690, endPoint x: 156, endPoint y: 604, distance: 104.9
click at [98, 686] on icon at bounding box center [91, 693] width 22 height 22
click at [164, 590] on icon at bounding box center [169, 582] width 22 height 22
click at [268, 337] on span "HANG UP" at bounding box center [244, 332] width 56 height 13
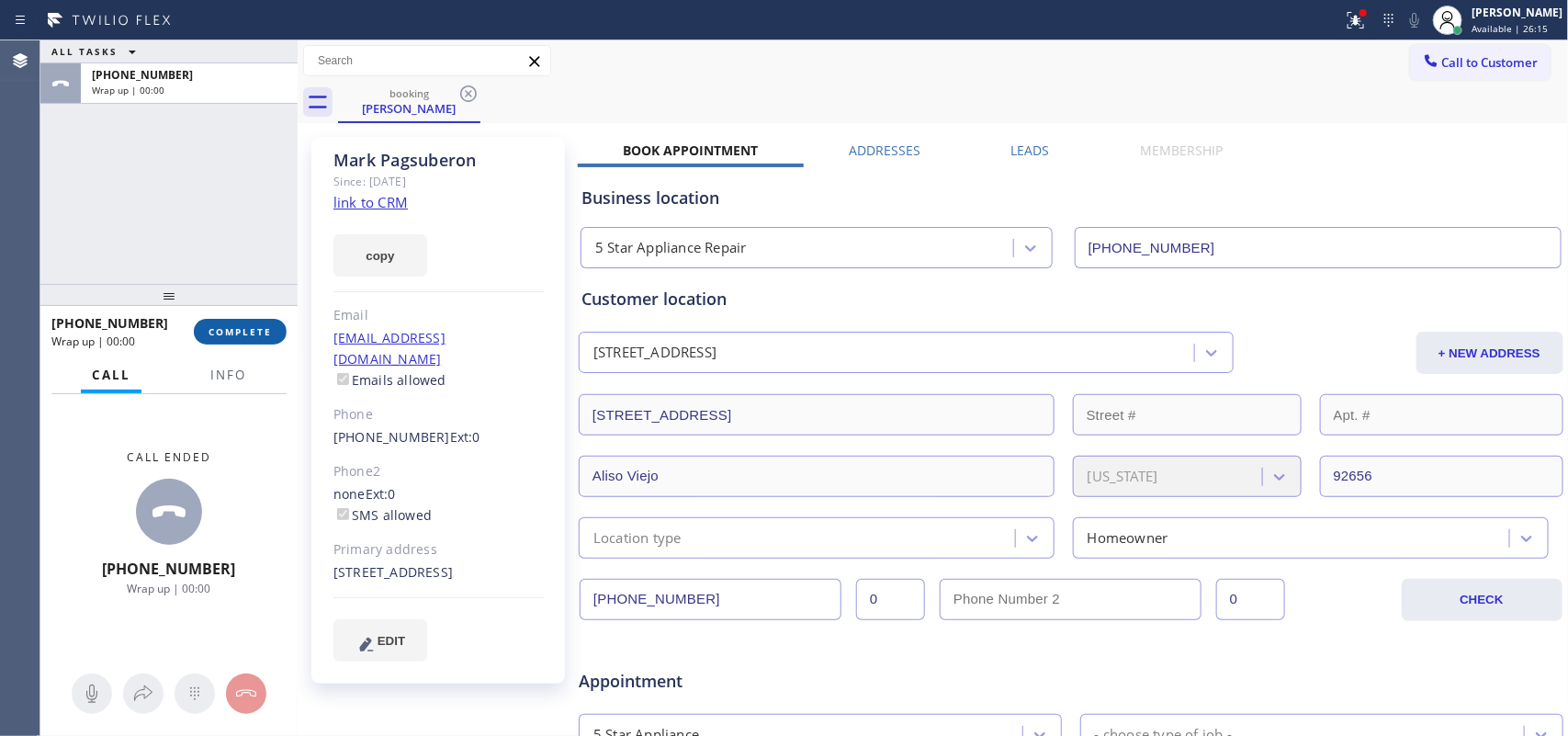
click at [229, 331] on span "COMPLETE" at bounding box center [240, 332] width 64 height 13
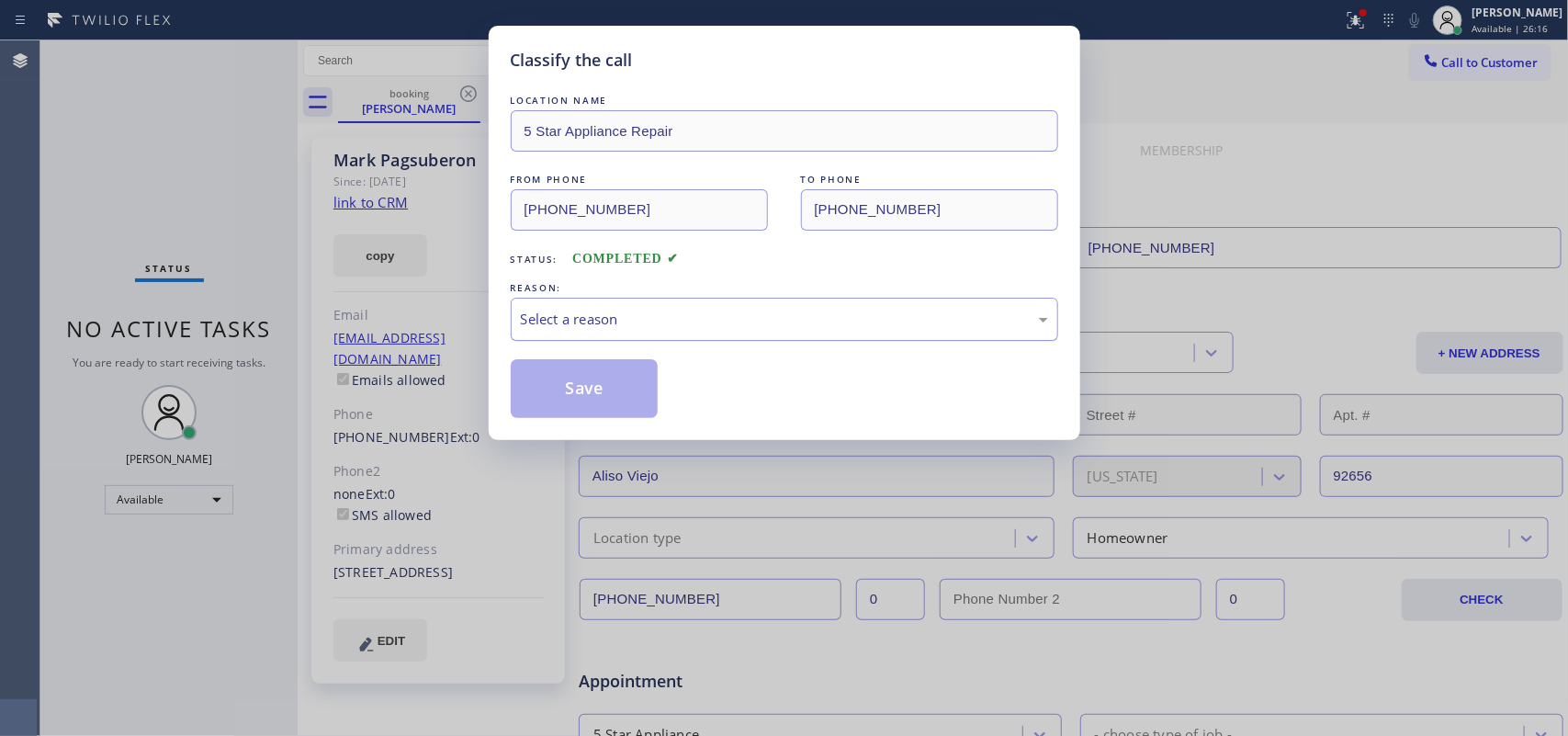
click at [772, 328] on div "Select a reason" at bounding box center [784, 319] width 527 height 21
click at [720, 306] on div "Not Booked - All other reasons" at bounding box center [784, 319] width 547 height 43
drag, startPoint x: 705, startPoint y: 418, endPoint x: 685, endPoint y: 408, distance: 22.4
click at [635, 391] on button "Save" at bounding box center [585, 388] width 148 height 59
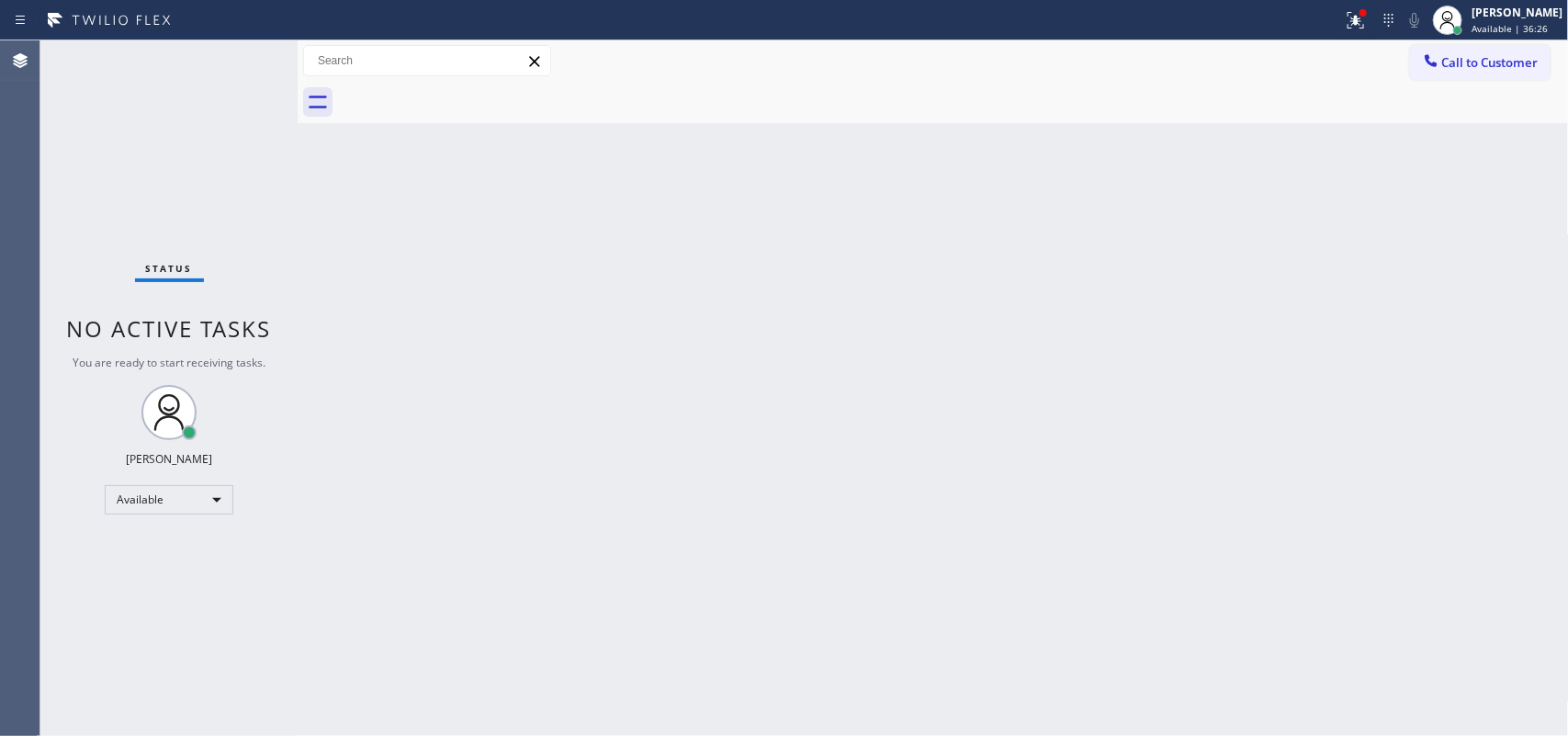
click at [447, 301] on div "Back to Dashboard Change Sender ID Customers Technicians Select a contact Outbo…" at bounding box center [934, 388] width 1272 height 696
click at [124, 92] on div "Status No active tasks You are ready to start receiving tasks. [PERSON_NAME] Av…" at bounding box center [169, 388] width 257 height 696
click at [1468, 21] on div at bounding box center [1448, 20] width 40 height 40
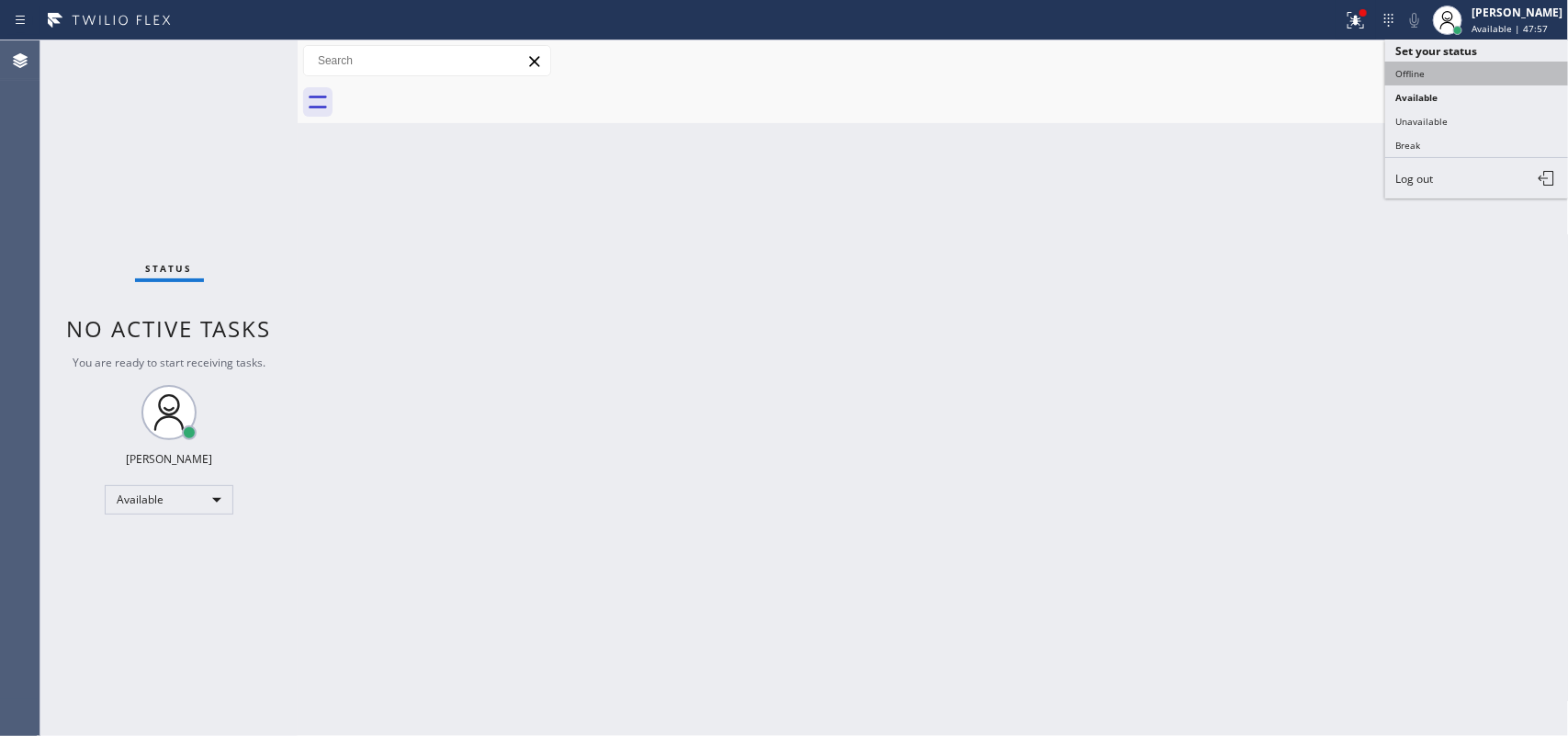
click at [1461, 65] on button "Offline" at bounding box center [1477, 73] width 184 height 24
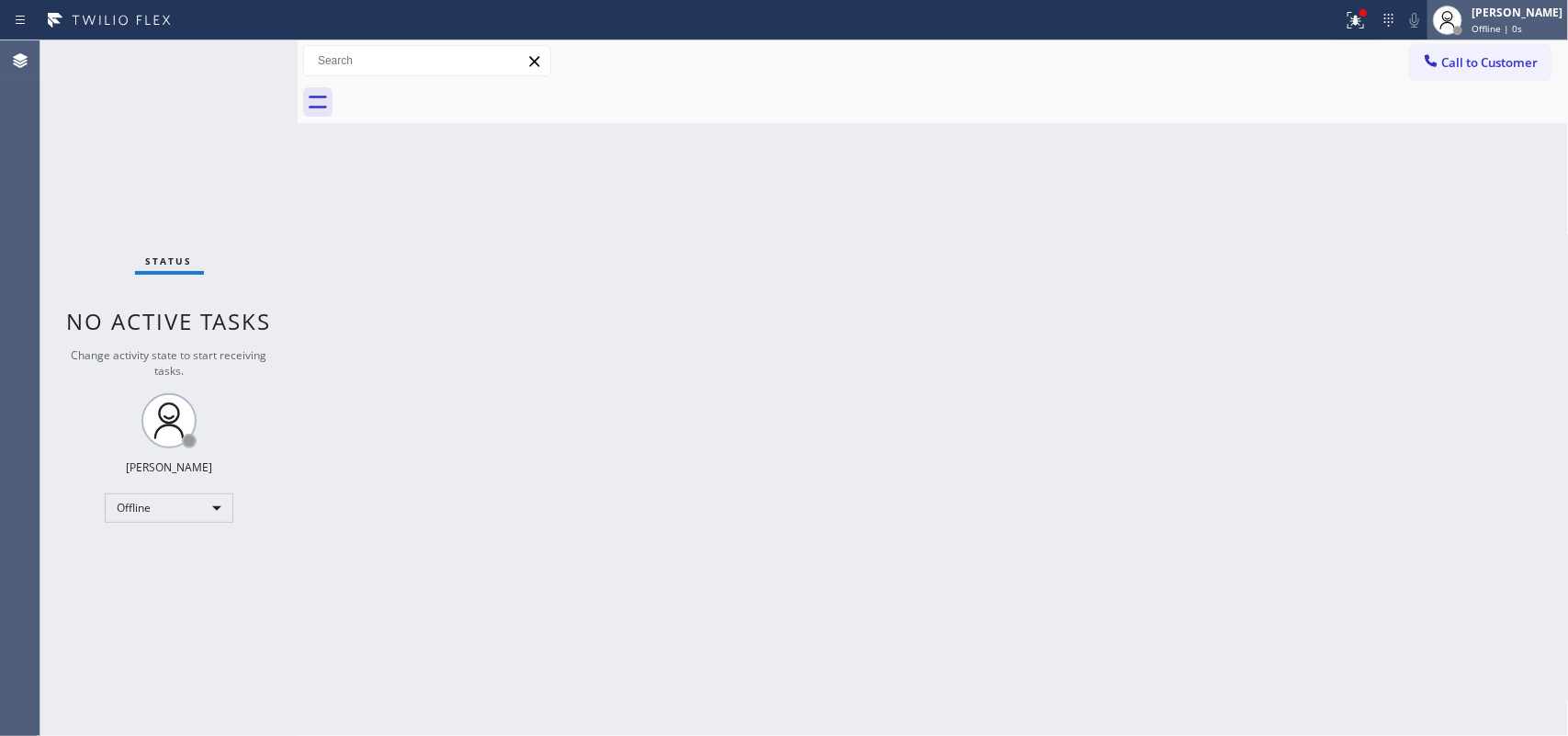
click at [1541, 13] on div "[PERSON_NAME]" at bounding box center [1518, 12] width 91 height 15
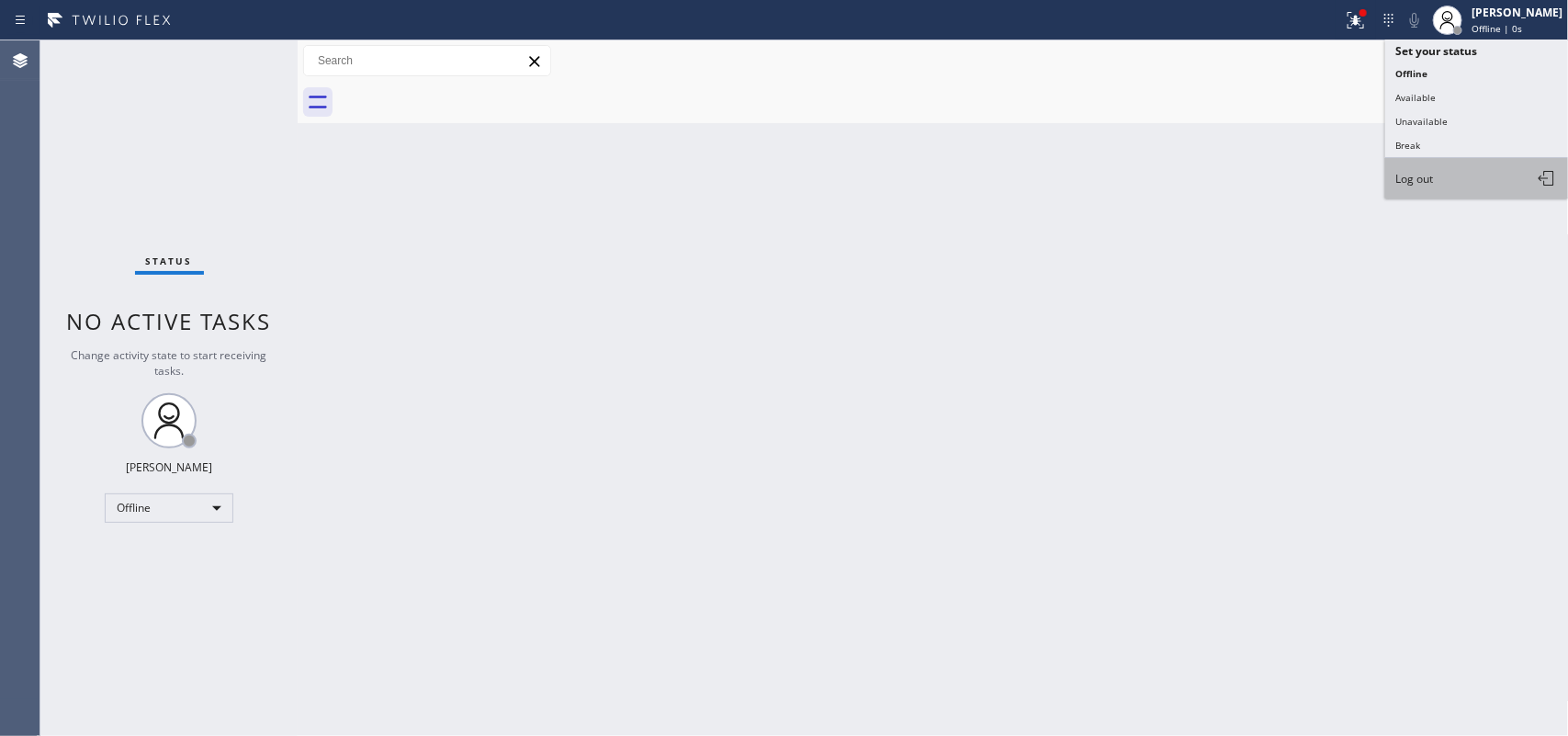
click at [1481, 186] on button "Log out" at bounding box center [1477, 178] width 184 height 40
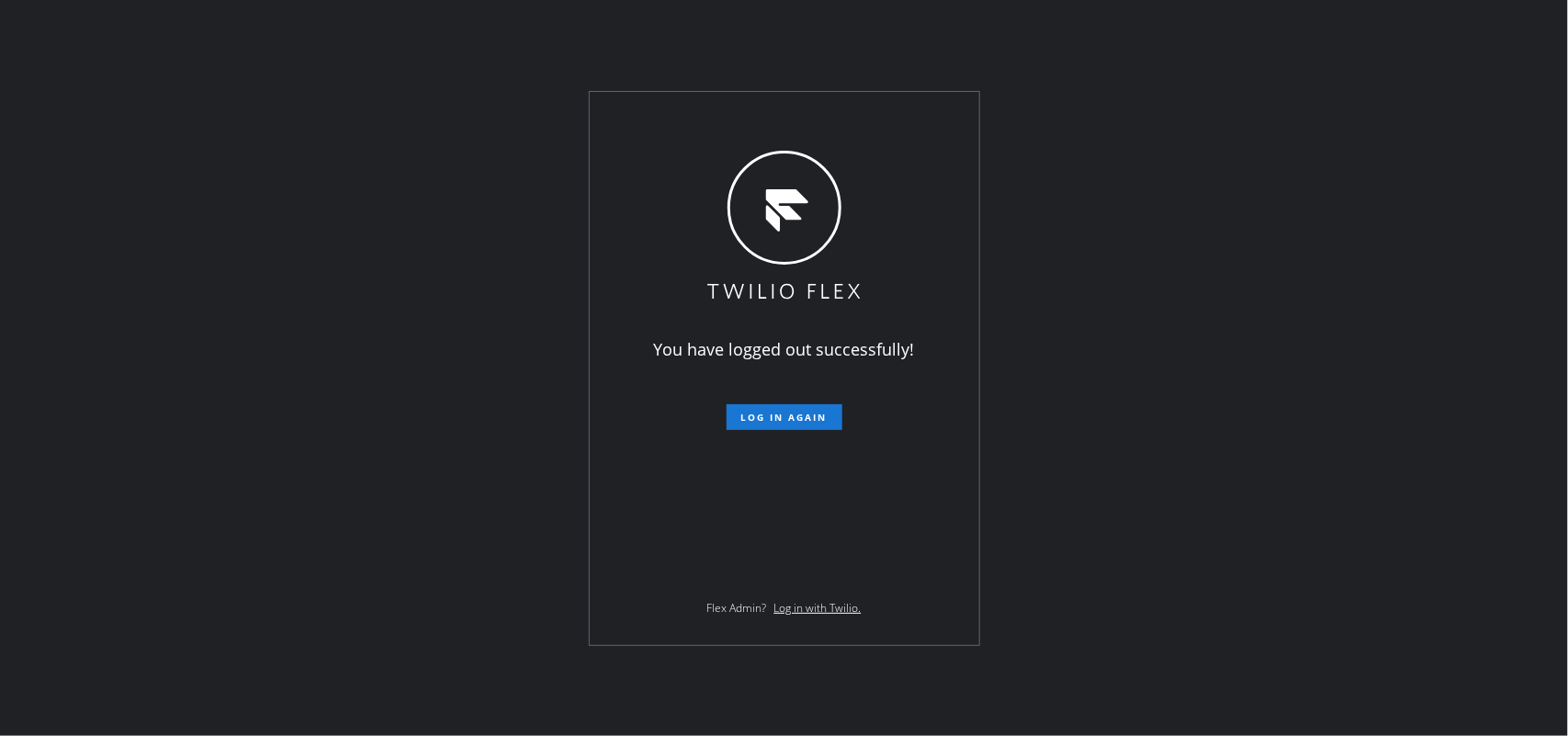
click at [230, 167] on div "You have logged out successfully! Log in again Flex Admin? Log in with Twilio." at bounding box center [784, 368] width 1568 height 736
